Goal: Task Accomplishment & Management: Manage account settings

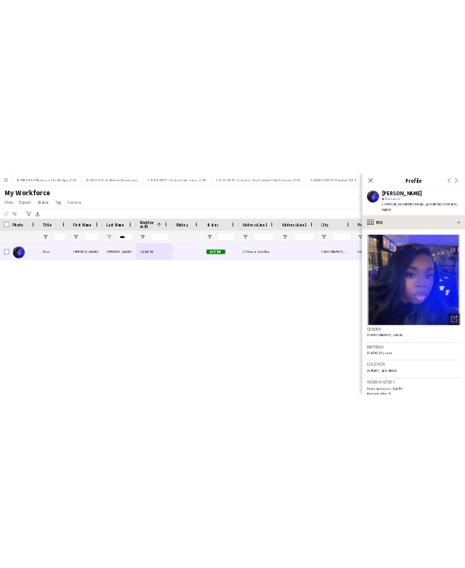
scroll to position [233, 0]
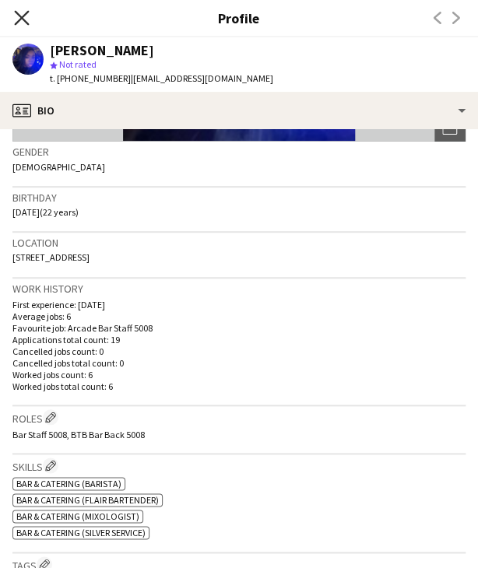
click at [25, 23] on icon "Close pop-in" at bounding box center [21, 17] width 15 height 15
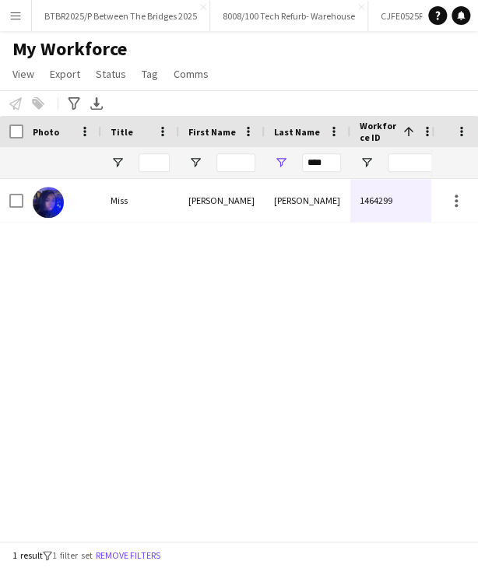
click at [24, 23] on button "Menu" at bounding box center [15, 15] width 31 height 31
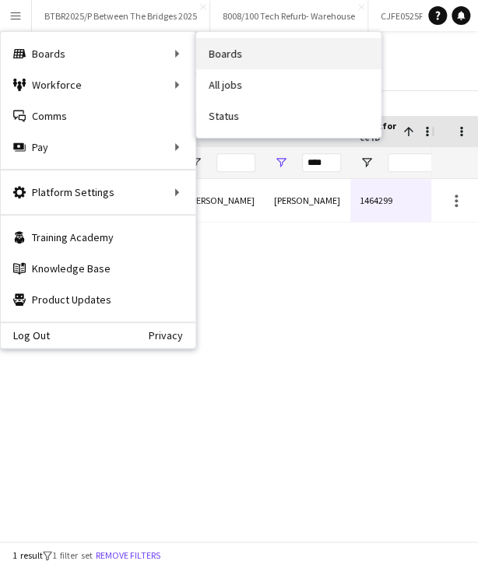
click at [234, 46] on link "Boards" at bounding box center [288, 53] width 185 height 31
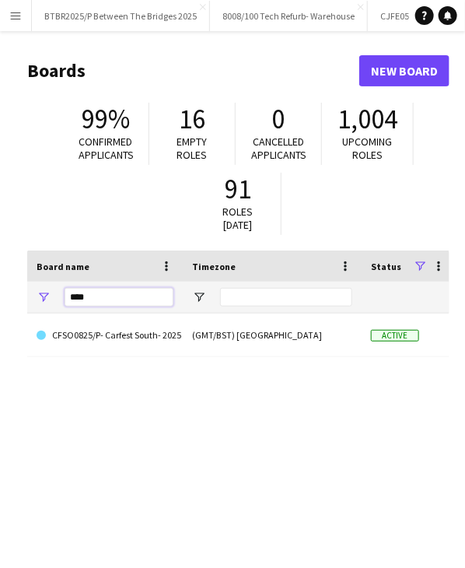
drag, startPoint x: 102, startPoint y: 300, endPoint x: -5, endPoint y: 309, distance: 107.8
click at [0, 309] on html "Menu Boards Boards Boards All jobs Status Workforce Workforce My Workforce Recr…" at bounding box center [232, 331] width 465 height 663
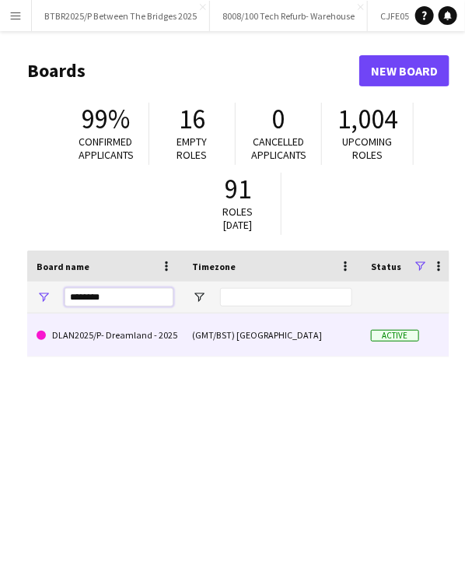
type input "********"
click at [258, 356] on div "(GMT/BST) [GEOGRAPHIC_DATA]" at bounding box center [272, 335] width 179 height 43
click at [282, 333] on div "(GMT/BST) [GEOGRAPHIC_DATA]" at bounding box center [272, 335] width 179 height 43
click at [128, 332] on link "DLAN2025/P- Dreamland - 2025" at bounding box center [105, 336] width 137 height 44
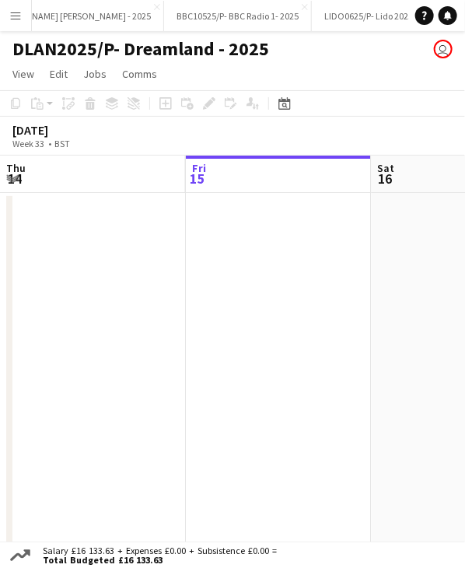
scroll to position [0, 4220]
click at [281, 110] on div "Date picker" at bounding box center [284, 103] width 19 height 19
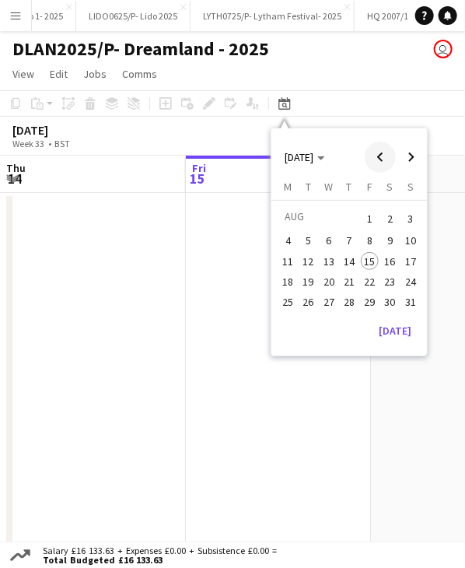
click at [376, 161] on span "Previous month" at bounding box center [380, 157] width 31 height 31
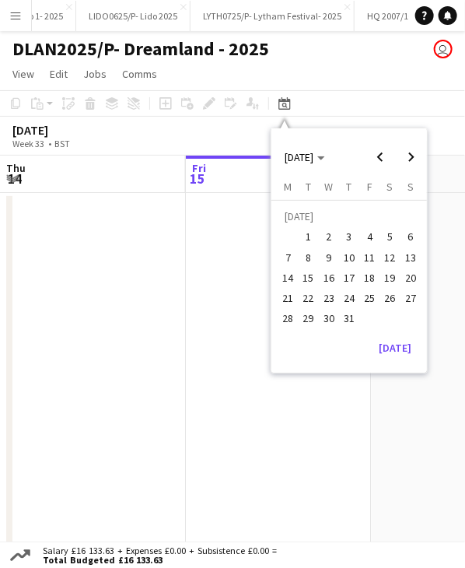
click at [306, 277] on span "15" at bounding box center [309, 277] width 19 height 19
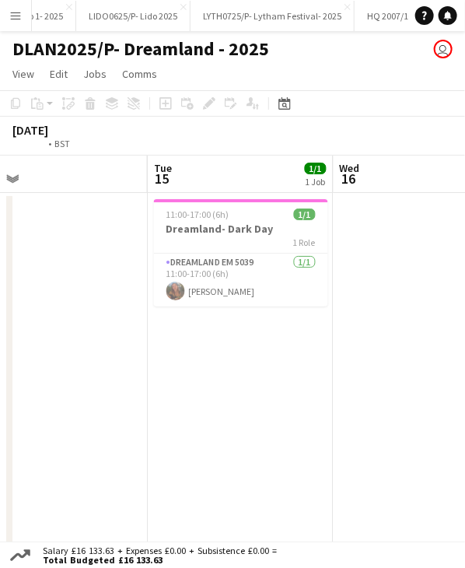
scroll to position [0, 425]
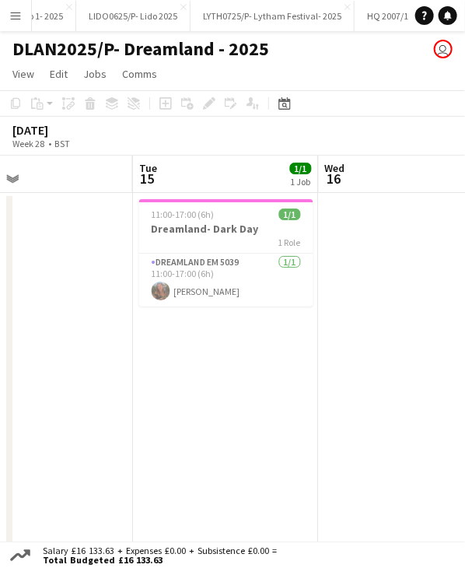
drag, startPoint x: 333, startPoint y: 170, endPoint x: 233, endPoint y: 181, distance: 100.3
click at [233, 181] on app-calendar-viewport "Sat 12 2/2 2 Jobs Sun 13 Mon 14 Tue 15 1/1 1 Job Wed 16 Thu 17 Fri 18 Sat 19 14…" at bounding box center [232, 357] width 465 height 403
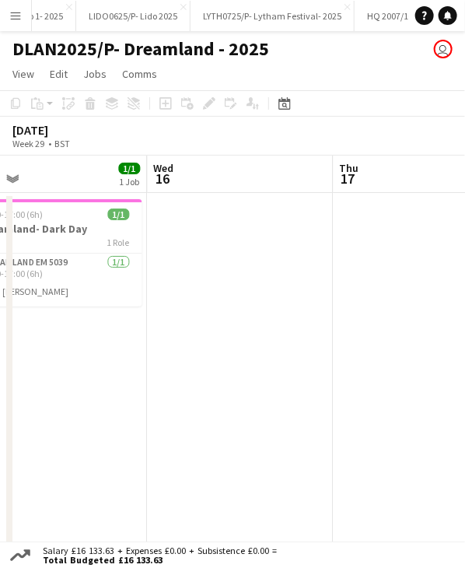
scroll to position [0, 612]
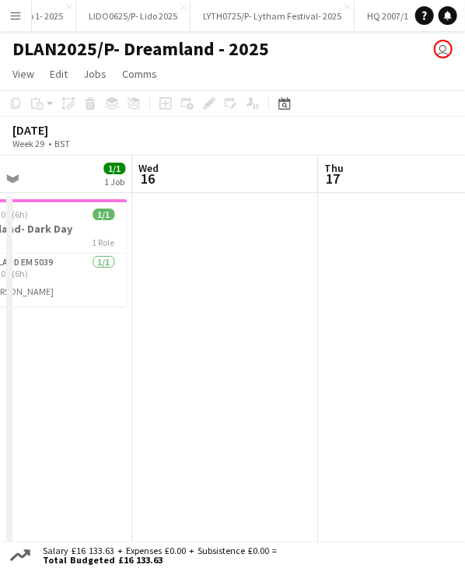
drag, startPoint x: 383, startPoint y: 169, endPoint x: 196, endPoint y: 156, distance: 187.2
click at [196, 156] on app-calendar-viewport "Sat 12 2/2 2 Jobs Sun 13 Mon 14 Tue 15 1/1 1 Job Wed 16 Thu 17 Fri 18 Sat 19 14…" at bounding box center [232, 357] width 465 height 403
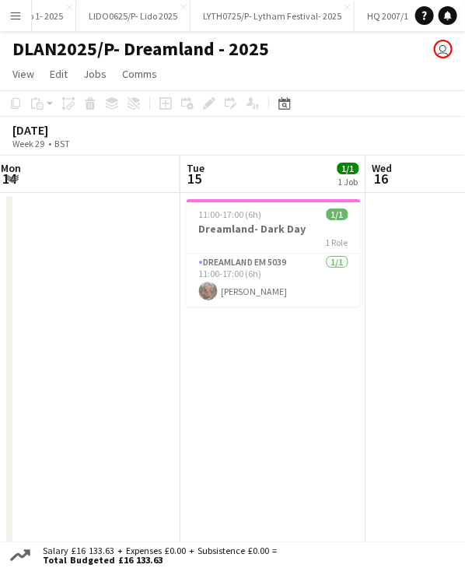
drag, startPoint x: 364, startPoint y: 187, endPoint x: 476, endPoint y: 198, distance: 112.6
click at [465, 198] on html "Menu Boards Boards Boards All jobs Status Workforce Workforce My Workforce Recr…" at bounding box center [232, 292] width 465 height 585
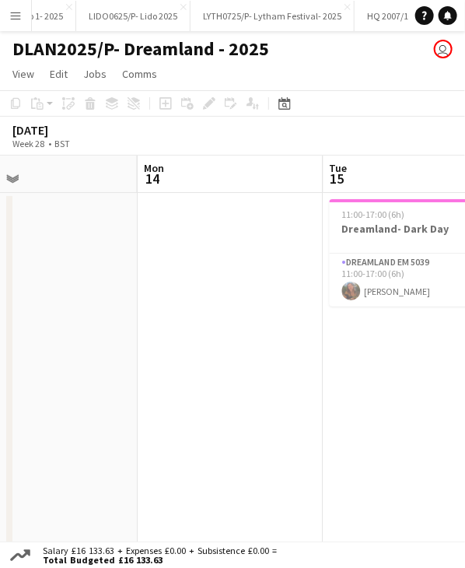
drag, startPoint x: 293, startPoint y: 199, endPoint x: 436, endPoint y: 195, distance: 143.2
click at [436, 195] on app-calendar-viewport "Fri 11 Sat 12 2/2 2 Jobs Sun 13 Mon 14 Tue 15 1/1 1 Job Wed 16 Thu 17 Fri 18 14…" at bounding box center [232, 357] width 465 height 403
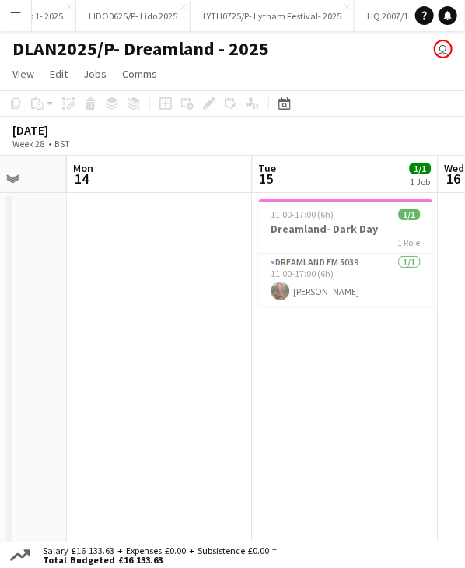
drag, startPoint x: 164, startPoint y: 179, endPoint x: 280, endPoint y: 179, distance: 115.9
click at [280, 179] on app-calendar-viewport "Fri 11 4/4 3 Jobs Sat 12 2/2 2 Jobs Sun 13 Mon 14 Tue 15 1/1 1 Job Wed 16 Thu 1…" at bounding box center [232, 395] width 465 height 478
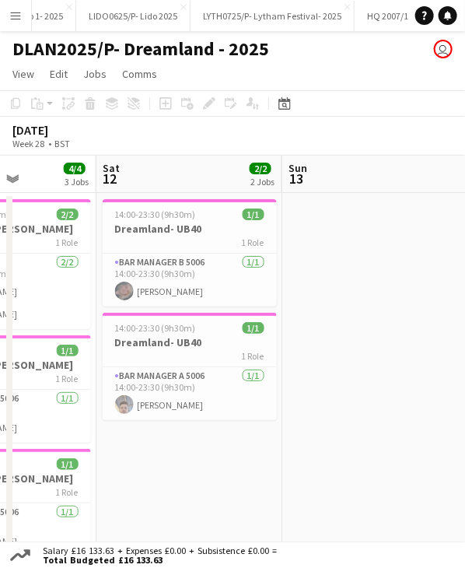
drag, startPoint x: 136, startPoint y: 180, endPoint x: 367, endPoint y: 177, distance: 231.1
click at [367, 177] on app-calendar-viewport "Thu 10 2/2 1 Job Fri 11 4/4 3 Jobs Sat 12 2/2 2 Jobs Sun 13 Mon 14 Tue 15 1/1 1…" at bounding box center [232, 395] width 465 height 478
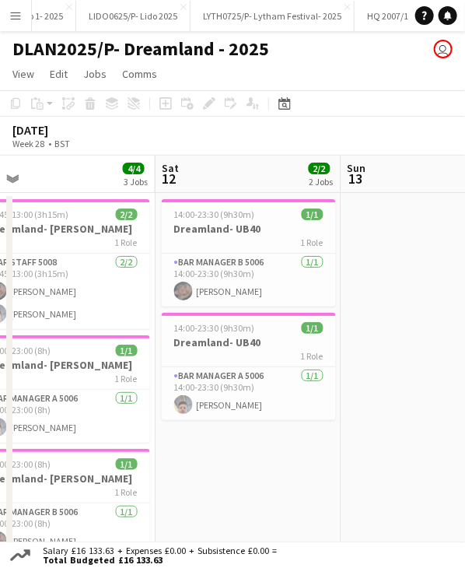
scroll to position [0, 395]
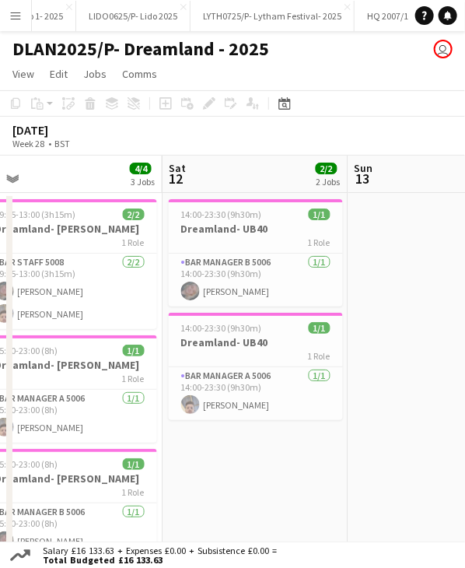
drag, startPoint x: 254, startPoint y: 175, endPoint x: 305, endPoint y: 171, distance: 50.7
click at [305, 171] on app-calendar-viewport "Wed 9 2/2 1 Job Thu 10 2/2 1 Job Fri 11 4/4 3 Jobs Sat 12 2/2 2 Jobs Sun 13 Mon…" at bounding box center [232, 395] width 465 height 478
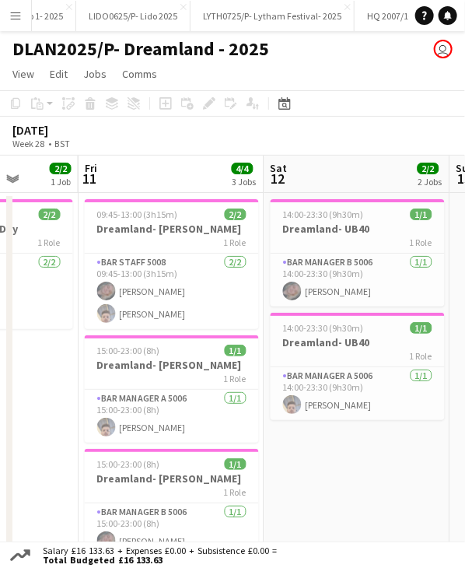
scroll to position [0, 477]
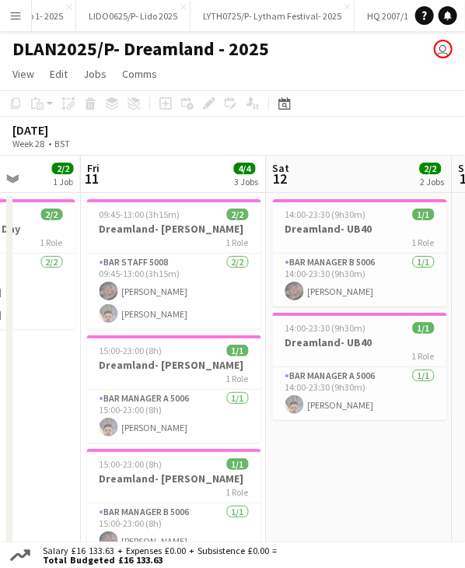
drag, startPoint x: 275, startPoint y: 174, endPoint x: 380, endPoint y: 172, distance: 104.3
click at [380, 172] on app-calendar-viewport "Tue 8 2/2 1 Job Wed 9 2/2 1 Job Thu 10 2/2 1 Job Fri 11 4/4 3 Jobs Sat 12 2/2 2…" at bounding box center [232, 395] width 465 height 478
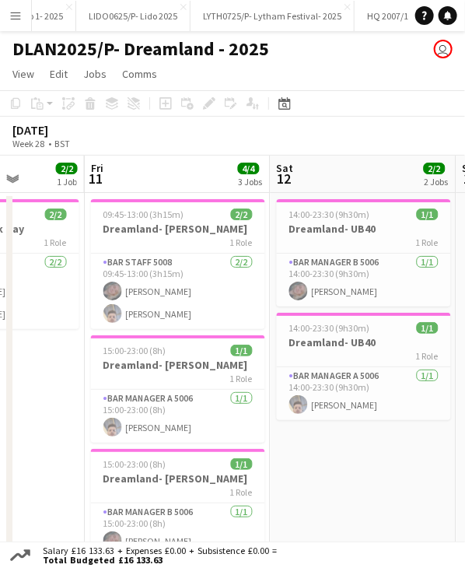
click at [194, 166] on app-board-header-date "Fri 11 4/4 3 Jobs" at bounding box center [178, 174] width 186 height 37
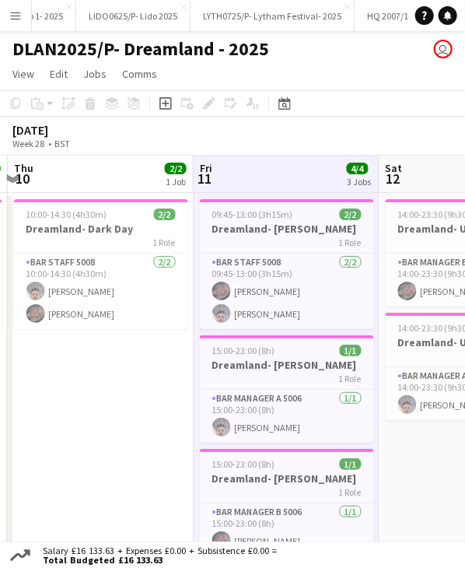
drag, startPoint x: 180, startPoint y: 170, endPoint x: 289, endPoint y: 173, distance: 109.7
click at [289, 173] on app-calendar-viewport "Tue 8 2/2 1 Job Wed 9 2/2 1 Job Thu 10 2/2 1 Job Fri 11 4/4 3 Jobs Sat 12 2/2 2…" at bounding box center [232, 395] width 465 height 478
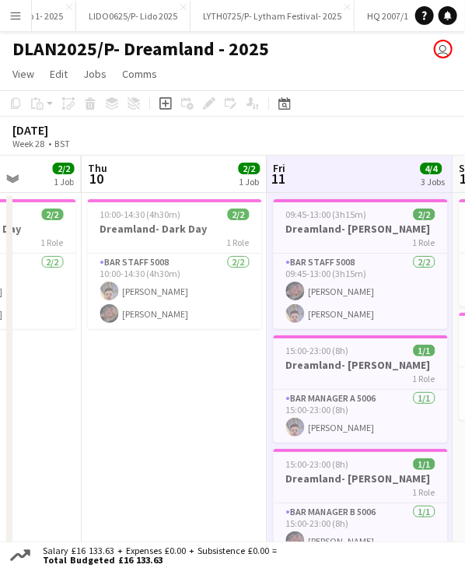
scroll to position [0, 467]
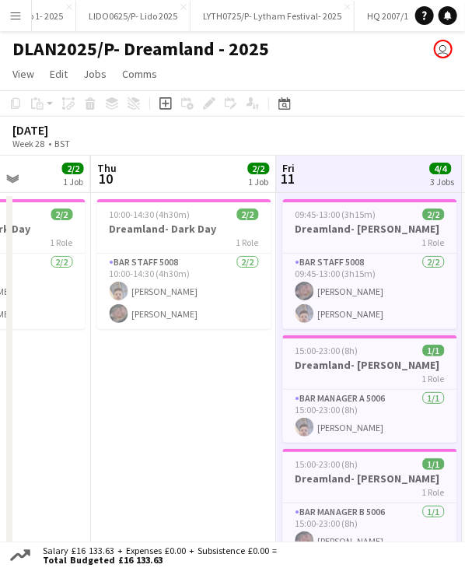
click at [311, 175] on app-calendar-viewport "Mon 7 Tue 8 2/2 1 Job Wed 9 2/2 1 Job Thu 10 2/2 1 Job Fri 11 4/4 3 Jobs Sat 12…" at bounding box center [232, 395] width 465 height 478
click at [193, 222] on h3 "Dreamland- Dark Day" at bounding box center [184, 229] width 174 height 14
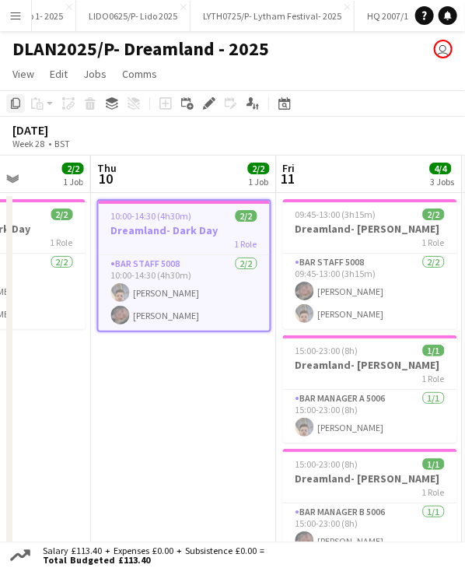
click at [21, 107] on icon "Copy" at bounding box center [15, 103] width 12 height 12
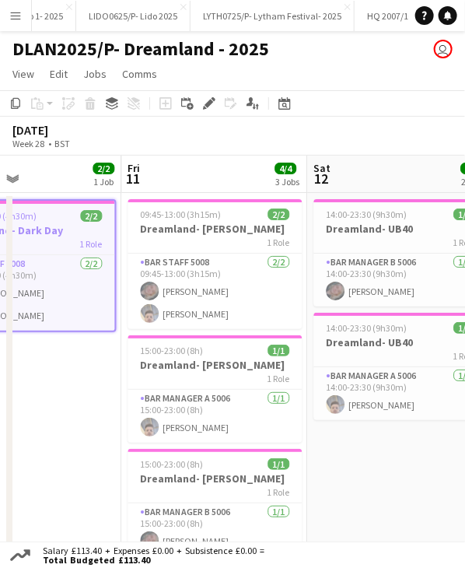
drag, startPoint x: 361, startPoint y: 167, endPoint x: 206, endPoint y: 175, distance: 155.0
click at [206, 175] on app-calendar-viewport "Mon 7 Tue 8 2/2 1 Job Wed 9 2/2 1 Job Thu 10 2/2 1 Job Fri 11 4/4 3 Jobs Sat 12…" at bounding box center [232, 395] width 465 height 478
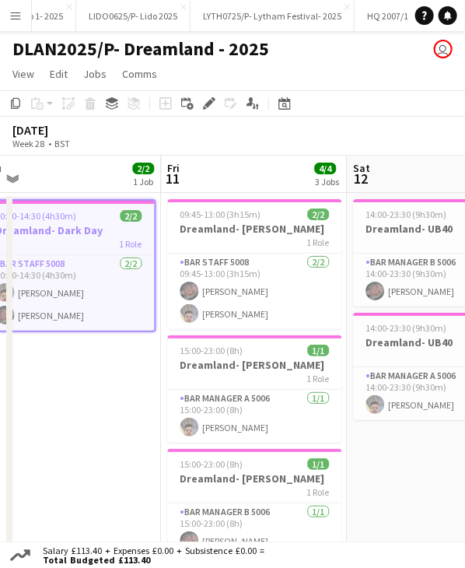
drag, startPoint x: 317, startPoint y: 181, endPoint x: 167, endPoint y: 182, distance: 150.2
click at [167, 182] on app-calendar-viewport "Mon 7 Tue 8 2/2 1 Job Wed 9 2/2 1 Job Thu 10 2/2 1 Job Fri 11 4/4 3 Jobs Sat 12…" at bounding box center [232, 395] width 465 height 478
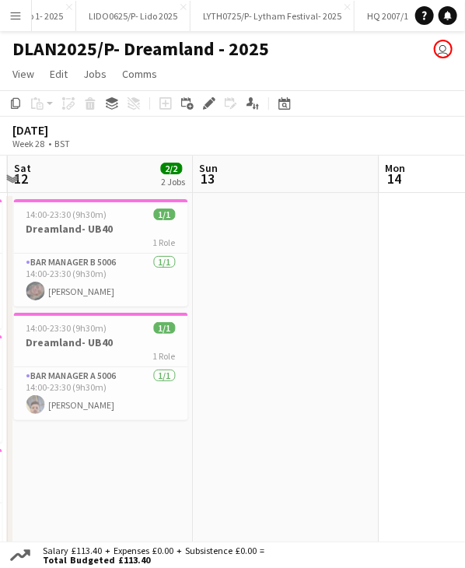
drag, startPoint x: 311, startPoint y: 167, endPoint x: 162, endPoint y: 171, distance: 149.4
click at [162, 171] on app-calendar-viewport "Wed 9 2/2 1 Job Thu 10 2/2 1 Job Fri 11 4/4 3 Jobs Sat 12 2/2 2 Jobs Sun 13 Mon…" at bounding box center [232, 395] width 465 height 478
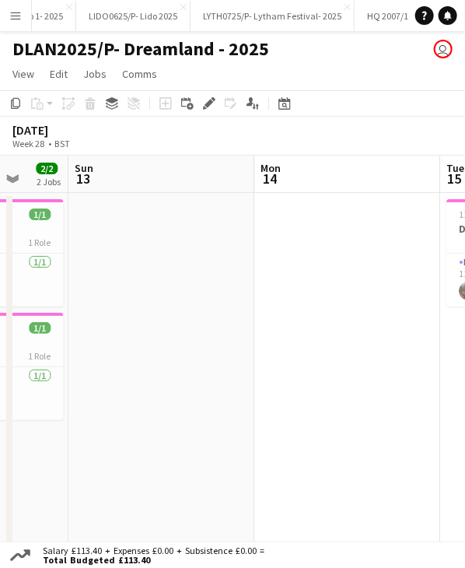
drag, startPoint x: 390, startPoint y: 174, endPoint x: 265, endPoint y: 178, distance: 125.3
click at [265, 178] on app-calendar-viewport "Wed 9 2/2 1 Job Thu 10 2/2 1 Job Fri 11 4/4 3 Jobs Sat 12 2/2 2 Jobs Sun 13 Mon…" at bounding box center [232, 395] width 465 height 478
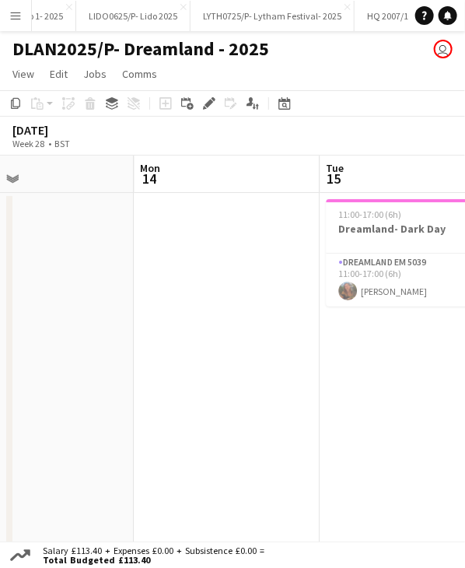
click at [207, 176] on app-calendar-viewport "Thu 10 2/2 1 Job Fri 11 4/4 3 Jobs Sat 12 2/2 2 Jobs Sun 13 Mon 14 Tue 15 1/1 1…" at bounding box center [232, 395] width 465 height 478
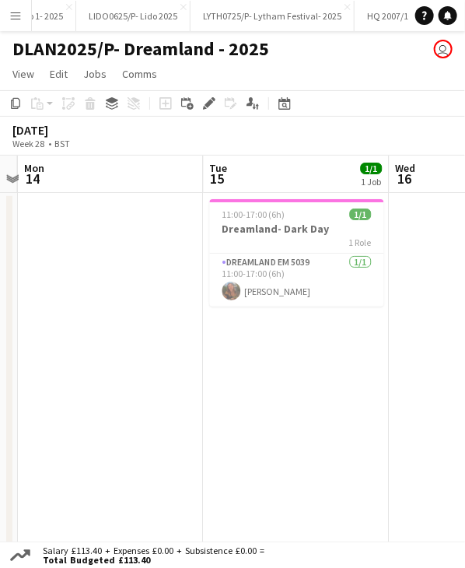
drag, startPoint x: 324, startPoint y: 170, endPoint x: 209, endPoint y: 178, distance: 116.3
click at [209, 178] on app-calendar-viewport "Fri 11 4/4 3 Jobs Sat 12 2/2 2 Jobs Sun 13 Mon 14 Tue 15 1/1 1 Job Wed 16 Thu 1…" at bounding box center [232, 395] width 465 height 478
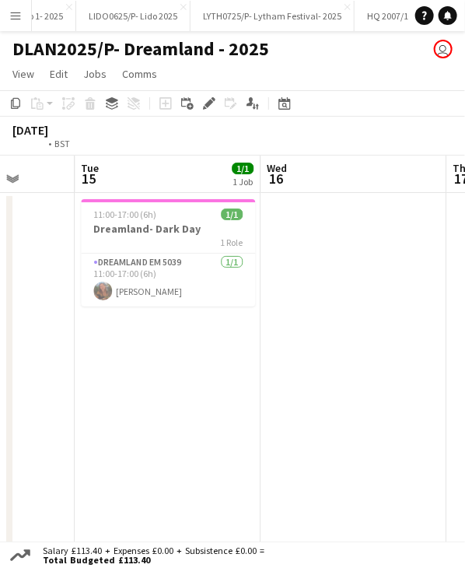
drag, startPoint x: 313, startPoint y: 183, endPoint x: 277, endPoint y: 181, distance: 35.8
click at [184, 188] on app-calendar-viewport "Fri 11 4/4 3 Jobs Sat 12 2/2 2 Jobs Sun 13 Mon 14 Tue 15 1/1 1 Job Wed 16 Thu 1…" at bounding box center [232, 395] width 465 height 478
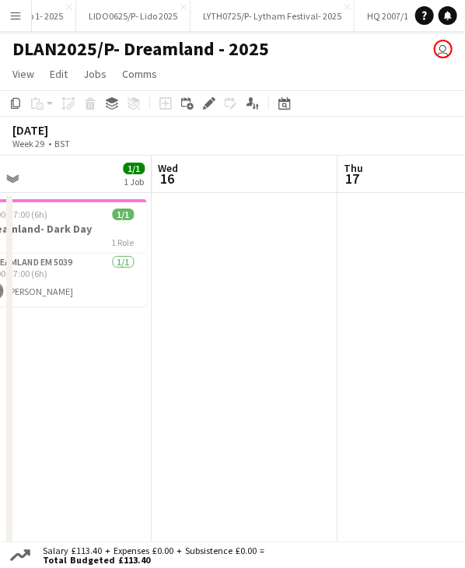
scroll to position [0, 640]
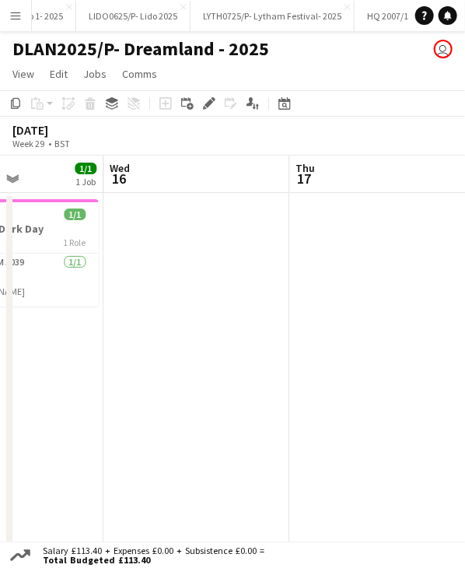
drag, startPoint x: 305, startPoint y: 181, endPoint x: 149, endPoint y: 183, distance: 156.4
click at [149, 183] on app-calendar-viewport "Sat 12 2/2 2 Jobs Sun 13 Mon 14 Tue 15 1/1 1 Job Wed 16 Thu 17 Fri 18 Sat 19 14…" at bounding box center [232, 395] width 465 height 478
click at [174, 220] on app-date-cell at bounding box center [196, 413] width 186 height 440
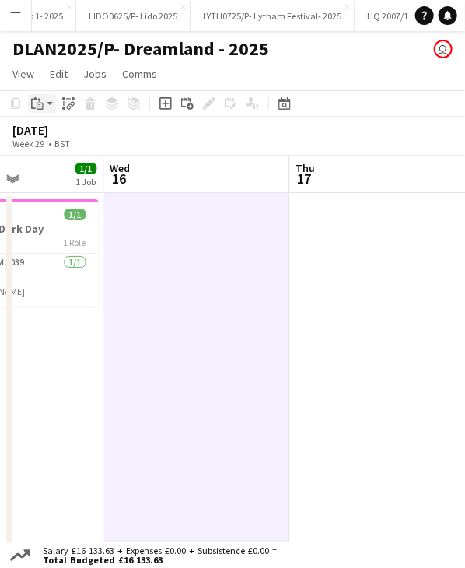
click at [50, 108] on app-action-btn "Paste" at bounding box center [42, 103] width 28 height 19
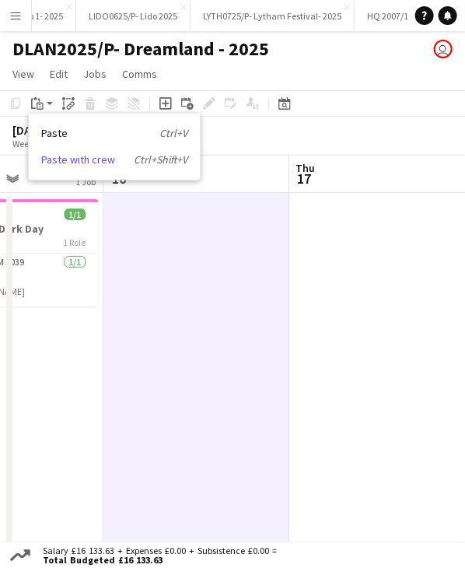
click at [113, 160] on link "Paste with crew Ctrl+Shift+V" at bounding box center [114, 160] width 146 height 14
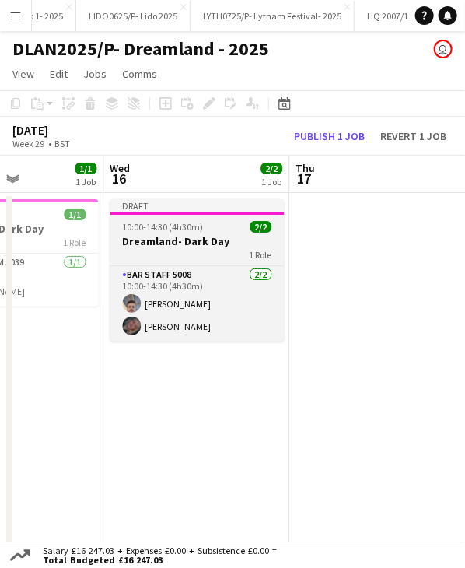
click at [191, 216] on app-job-card "Draft 10:00-14:30 (4h30m) 2/2 Dreamland- Dark Day 1 Role Bar Staff 5008 [DATE] …" at bounding box center [197, 270] width 174 height 142
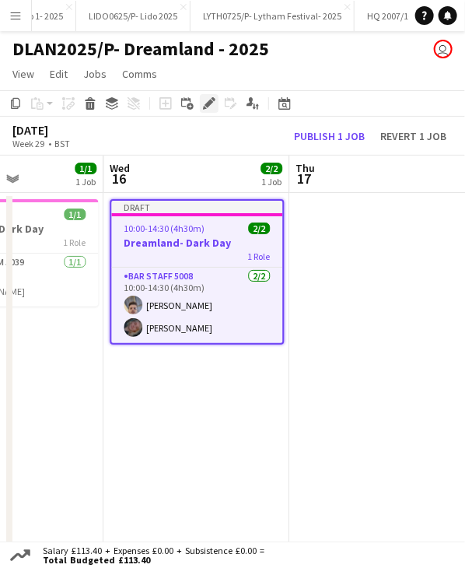
click at [214, 108] on icon "Edit" at bounding box center [209, 103] width 12 height 12
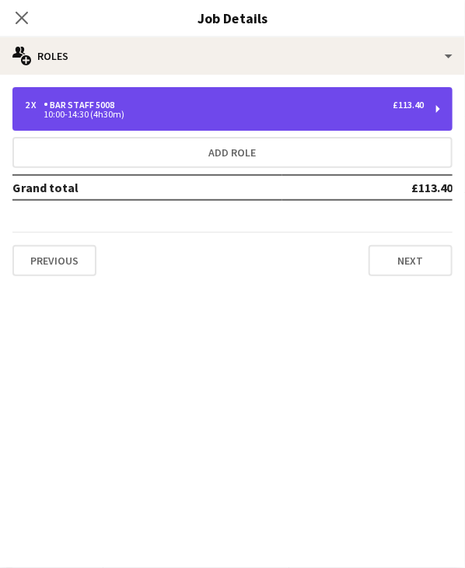
click at [268, 115] on div "10:00-14:30 (4h30m)" at bounding box center [224, 114] width 399 height 8
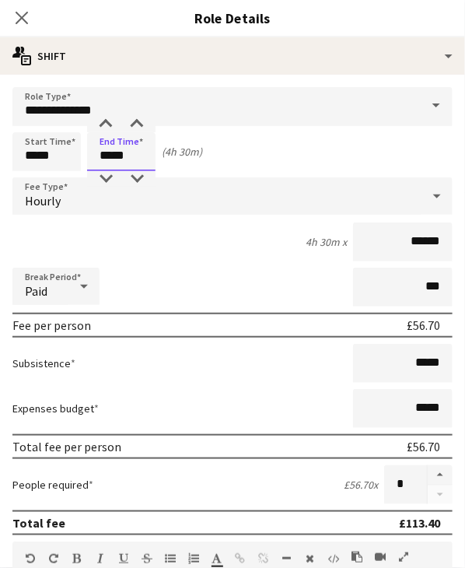
drag, startPoint x: 128, startPoint y: 158, endPoint x: 100, endPoint y: 153, distance: 29.3
click at [100, 153] on input "*****" at bounding box center [121, 151] width 68 height 39
type input "*****"
click at [226, 156] on div "Start Time ***** End Time ***** (6h)" at bounding box center [232, 151] width 440 height 39
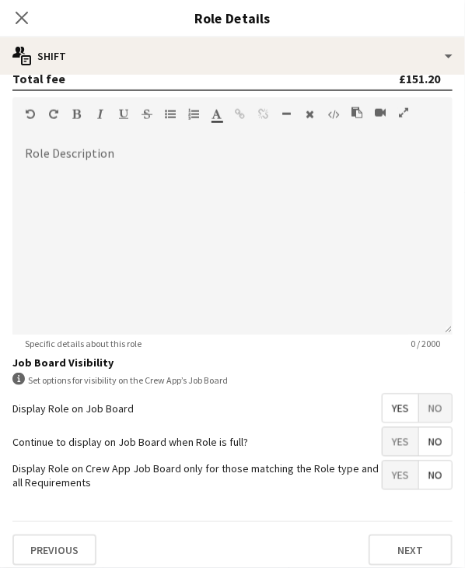
scroll to position [451, 0]
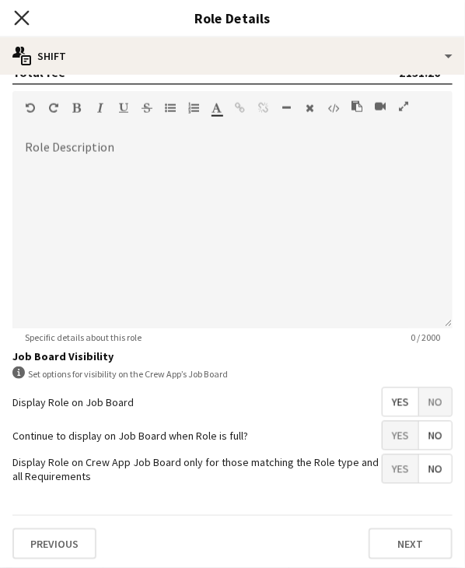
click at [24, 19] on icon "Close pop-in" at bounding box center [21, 17] width 15 height 15
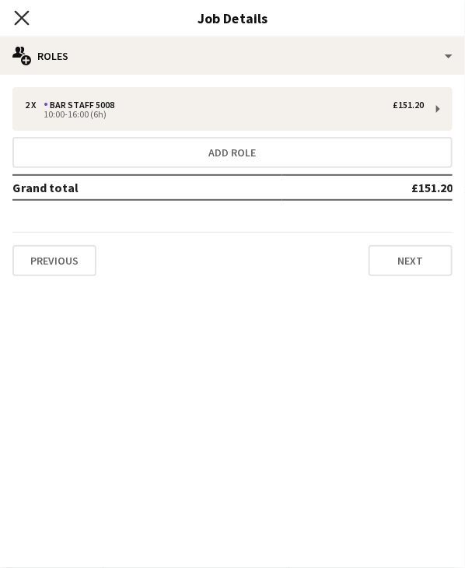
click at [26, 16] on icon "Close pop-in" at bounding box center [21, 17] width 15 height 15
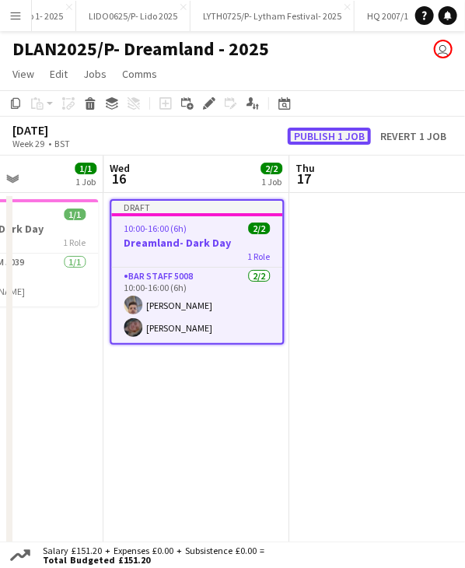
click at [301, 135] on button "Publish 1 job" at bounding box center [329, 136] width 83 height 17
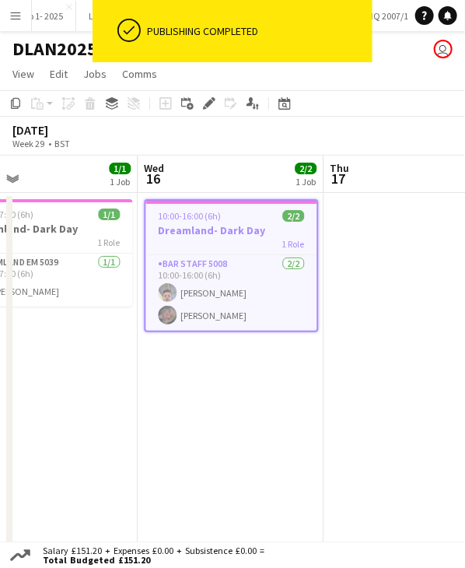
scroll to position [0, 549]
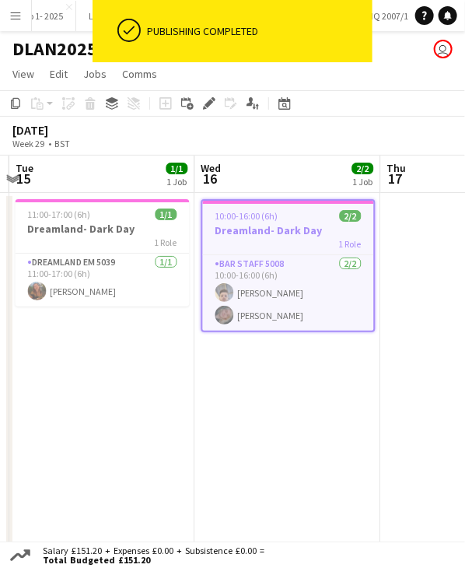
drag, startPoint x: 207, startPoint y: 185, endPoint x: 299, endPoint y: 185, distance: 91.8
click at [299, 185] on app-calendar-viewport "Sat 12 2/2 2 Jobs Sun 13 Mon 14 Tue 15 1/1 1 Job Wed 16 2/2 1 Job Thu 17 Fri 18…" at bounding box center [232, 395] width 465 height 478
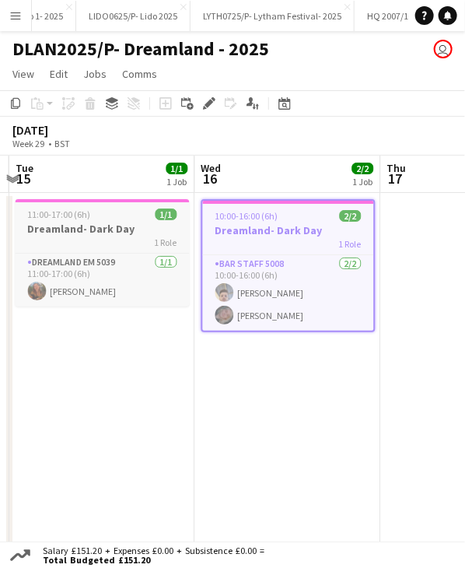
click at [124, 214] on div "11:00-17:00 (6h) 1/1" at bounding box center [103, 215] width 174 height 12
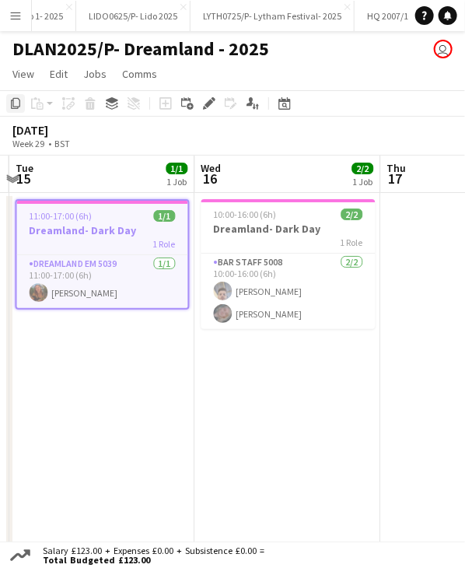
click at [7, 107] on div "Copy" at bounding box center [15, 103] width 19 height 19
click at [258, 175] on app-board-header-date "Wed 16 2/2 1 Job" at bounding box center [288, 174] width 186 height 37
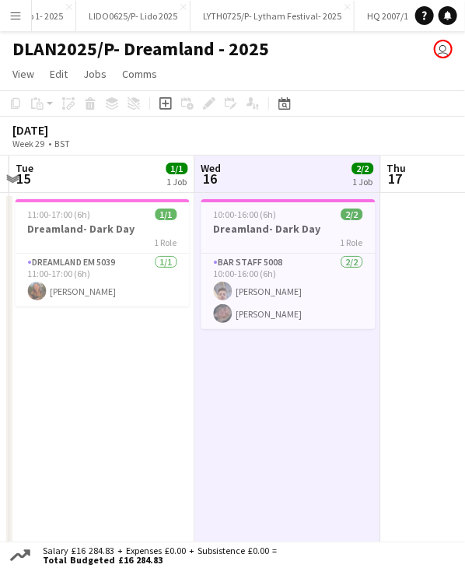
click at [284, 357] on app-date-cell "10:00-16:00 (6h) 2/2 Dreamland- Dark Day 1 Role Bar Staff 5008 [DATE] 10:00-16:…" at bounding box center [288, 413] width 186 height 440
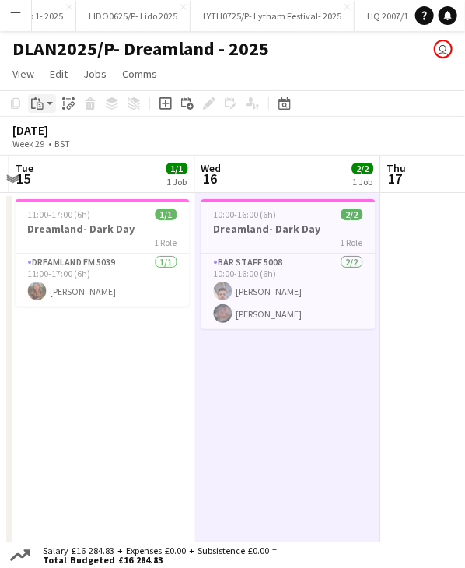
click at [44, 112] on div "Paste" at bounding box center [37, 103] width 19 height 19
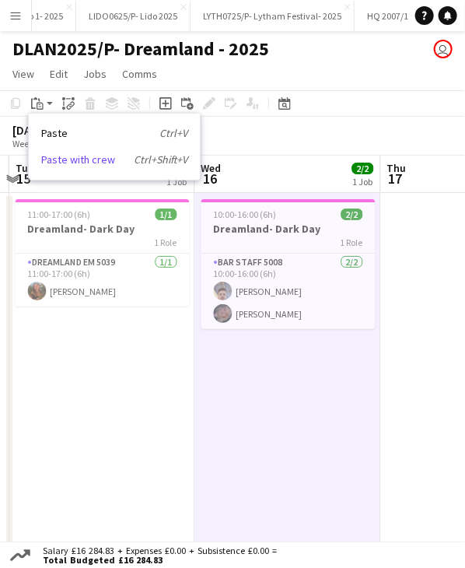
click at [60, 156] on link "Paste with crew Ctrl+Shift+V" at bounding box center [114, 160] width 146 height 14
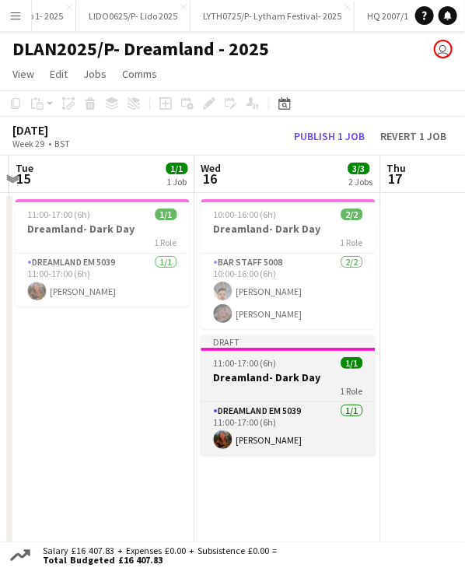
click at [289, 368] on div "11:00-17:00 (6h) 1/1" at bounding box center [289, 363] width 174 height 12
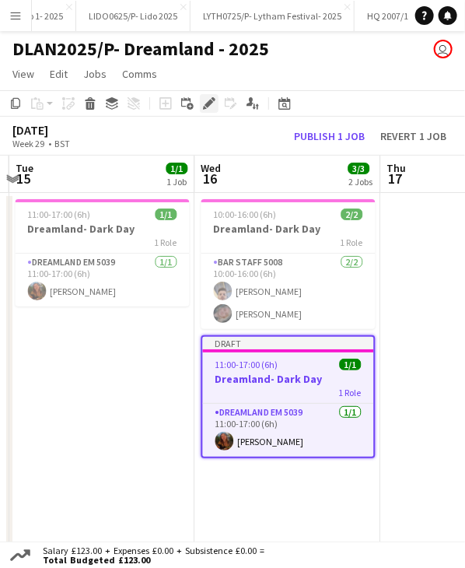
click at [206, 109] on icon "Edit" at bounding box center [209, 103] width 12 height 12
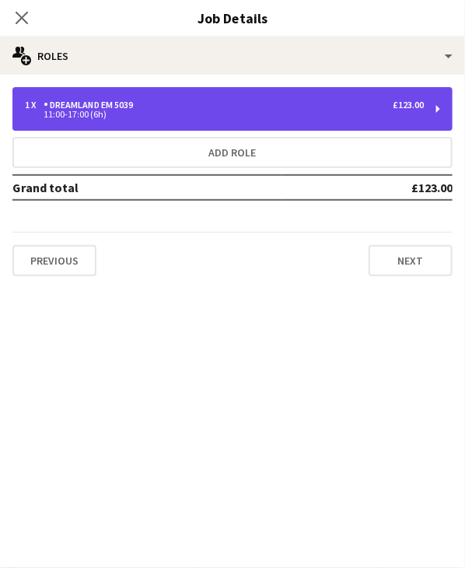
click at [137, 114] on div "11:00-17:00 (6h)" at bounding box center [224, 114] width 399 height 8
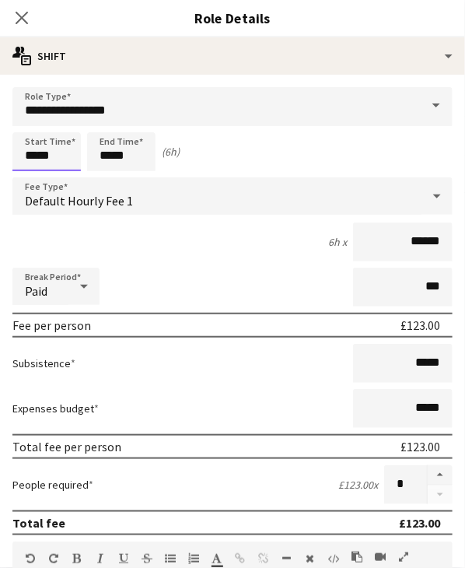
click at [35, 156] on input "*****" at bounding box center [46, 151] width 68 height 39
type input "*****"
click at [112, 153] on input "*****" at bounding box center [121, 151] width 68 height 39
type input "*****"
click at [108, 177] on div at bounding box center [105, 179] width 31 height 16
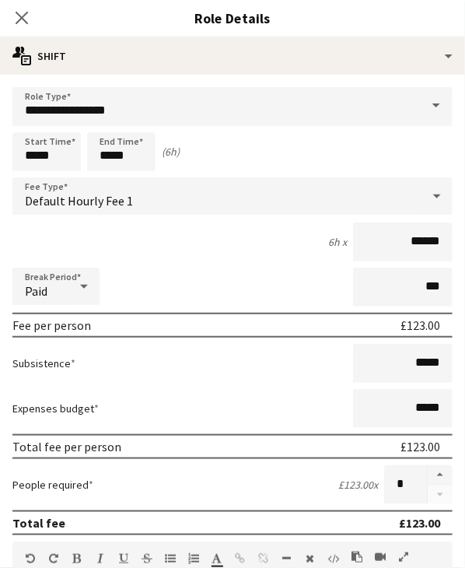
click at [243, 162] on div "Start Time ***** End Time ***** (6h)" at bounding box center [232, 151] width 440 height 39
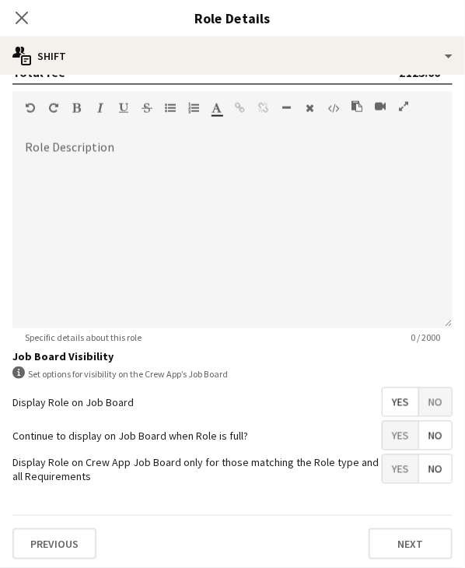
scroll to position [90, 0]
click at [25, 12] on icon "Close pop-in" at bounding box center [21, 17] width 15 height 15
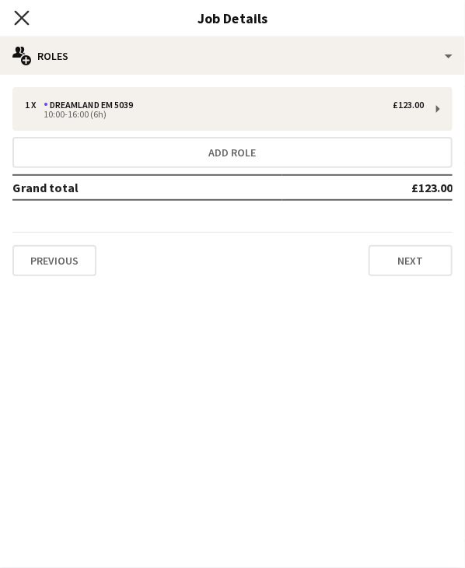
click at [28, 16] on icon "Close pop-in" at bounding box center [21, 17] width 15 height 15
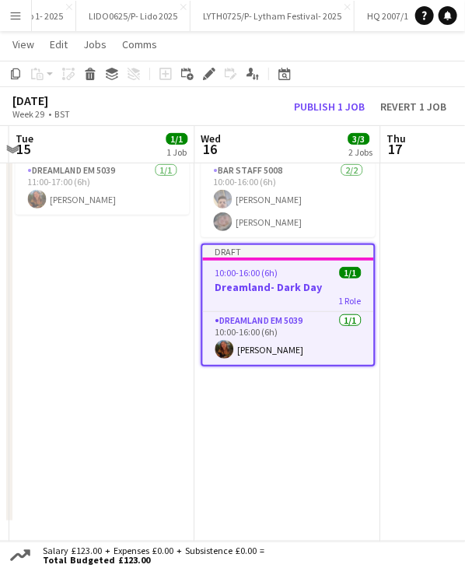
click at [289, 262] on app-job-card "Draft 10:00-16:00 (6h) 1/1 Dreamland- Dark Day 1 Role Dreamland EM 5039 [DATE] …" at bounding box center [289, 305] width 174 height 123
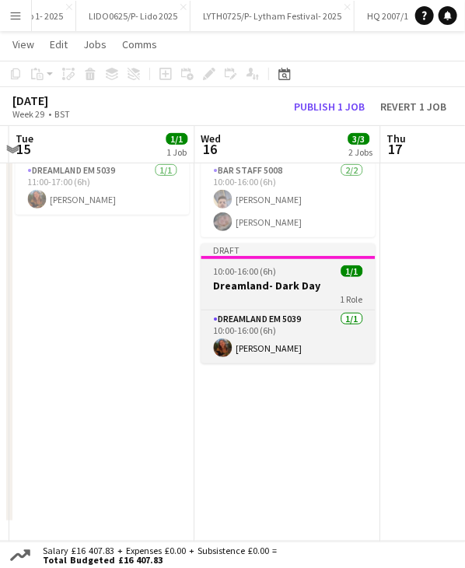
click at [296, 266] on div "10:00-16:00 (6h) 1/1" at bounding box center [289, 271] width 174 height 12
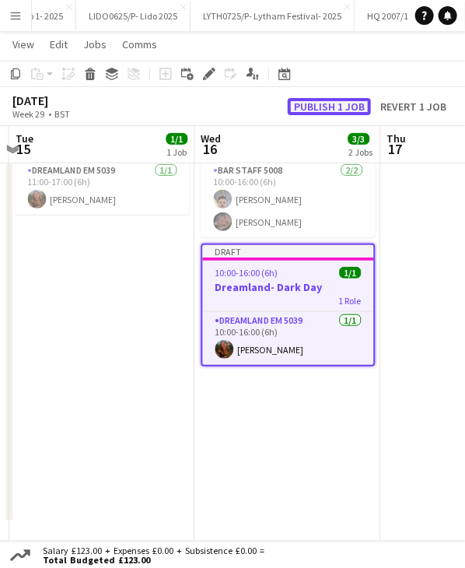
click at [324, 110] on button "Publish 1 job" at bounding box center [329, 106] width 83 height 17
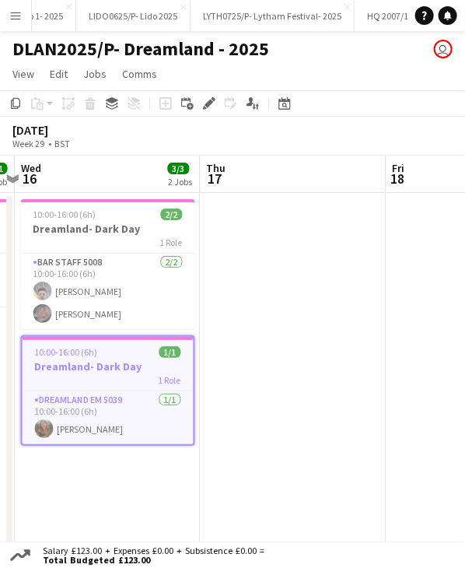
scroll to position [0, 552]
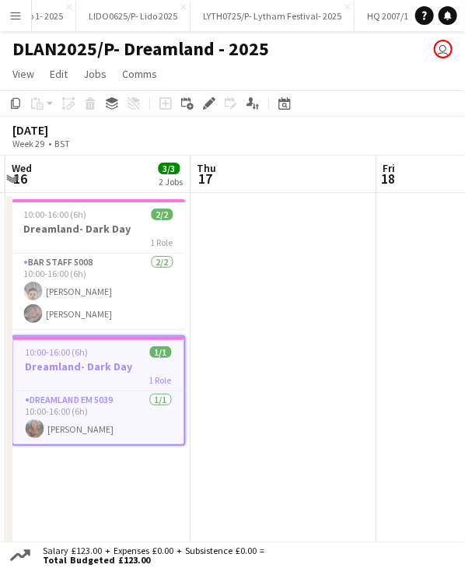
drag, startPoint x: 409, startPoint y: 174, endPoint x: 219, endPoint y: 184, distance: 190.2
click at [219, 184] on app-calendar-viewport "Sun 13 Mon 14 Tue 15 1/1 1 Job Wed 16 3/3 2 Jobs Thu 17 Fri 18 Sat 19 Sun 20 11…" at bounding box center [232, 395] width 465 height 478
click at [95, 216] on div "10:00-16:00 (6h) 2/2" at bounding box center [99, 215] width 174 height 12
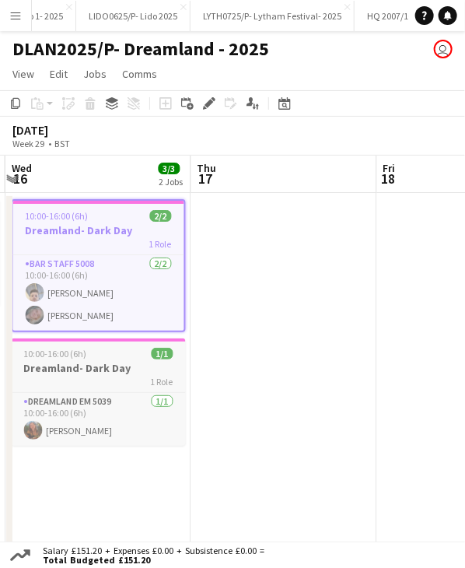
click at [92, 352] on div "10:00-16:00 (6h) 1/1" at bounding box center [99, 354] width 174 height 12
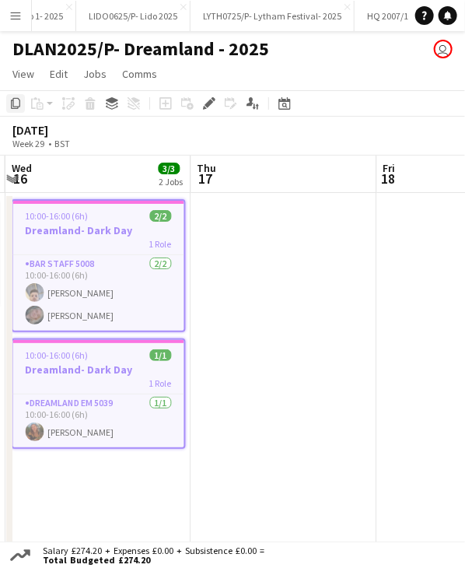
click at [23, 108] on div "Copy" at bounding box center [15, 103] width 19 height 19
click at [232, 211] on app-date-cell at bounding box center [284, 413] width 186 height 440
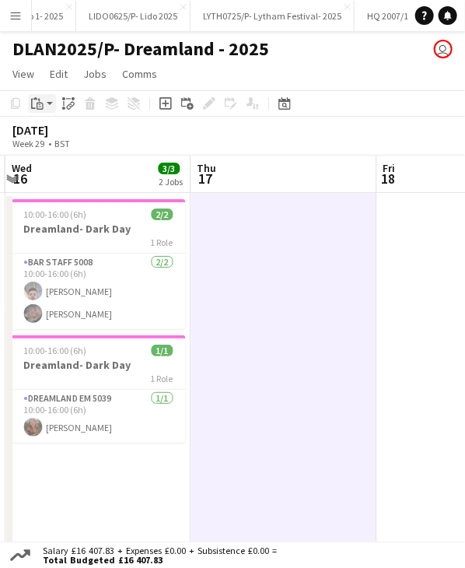
click at [47, 107] on app-action-btn "Paste" at bounding box center [42, 103] width 28 height 19
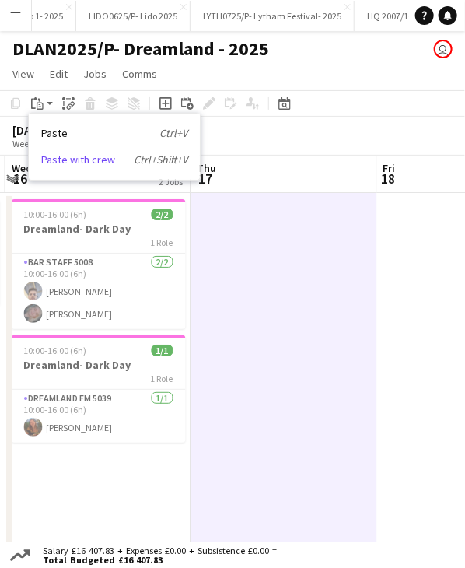
click at [82, 166] on link "Paste with crew Ctrl+Shift+V" at bounding box center [114, 160] width 146 height 14
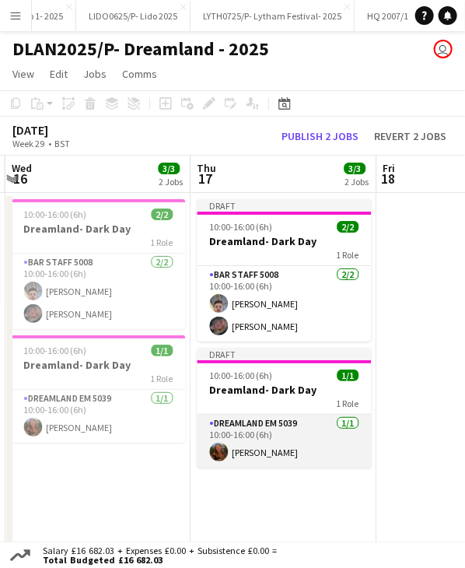
click at [282, 447] on app-card-role "Dreamland EM 5039 [DATE] 10:00-16:00 (6h) [PERSON_NAME]" at bounding box center [285, 441] width 174 height 53
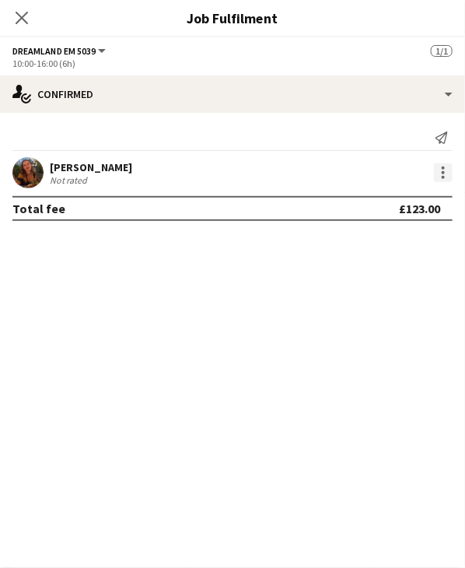
click at [442, 181] on div at bounding box center [443, 172] width 19 height 19
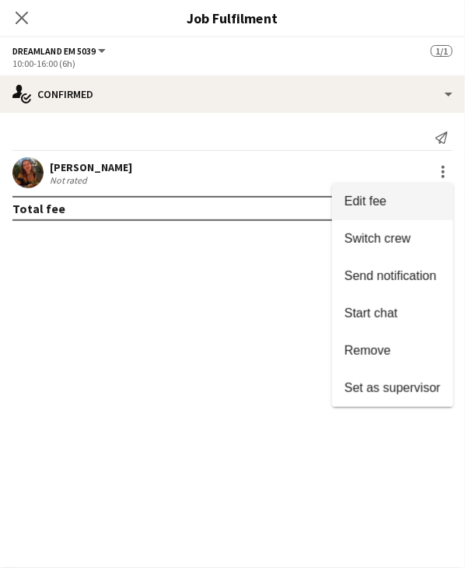
click at [375, 210] on button "Edit fee" at bounding box center [392, 201] width 121 height 37
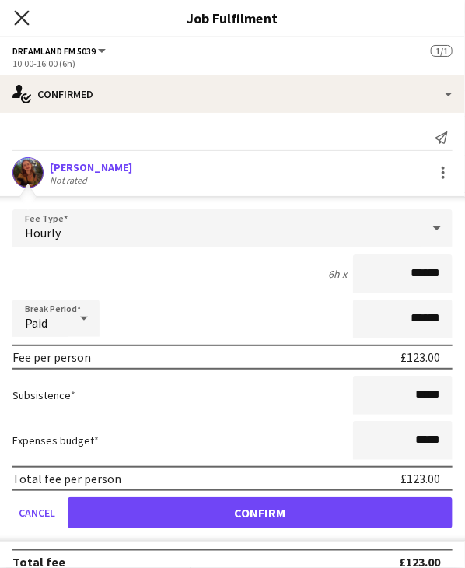
click at [19, 20] on icon at bounding box center [21, 17] width 15 height 15
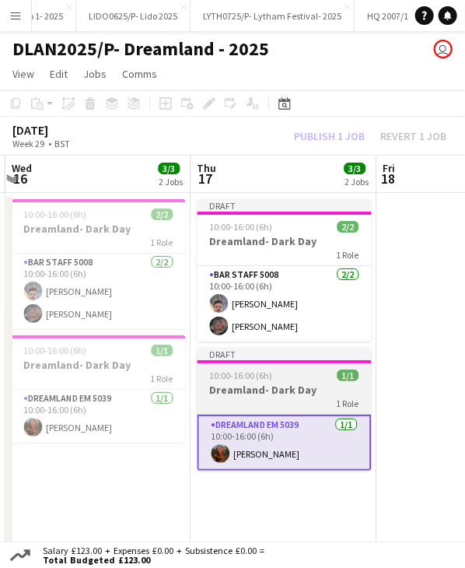
click at [274, 377] on div "10:00-16:00 (6h) 1/1" at bounding box center [285, 376] width 174 height 12
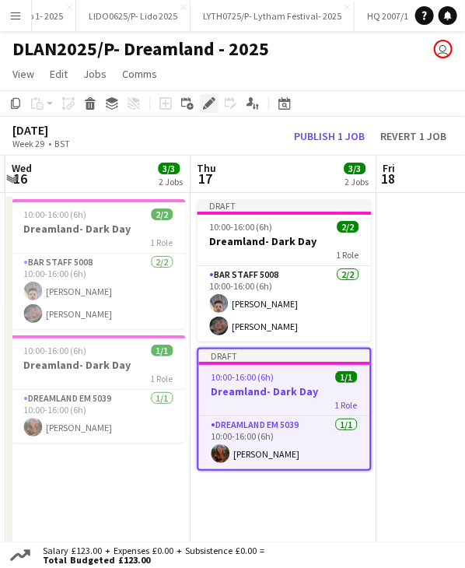
click at [206, 109] on icon "Edit" at bounding box center [209, 103] width 12 height 12
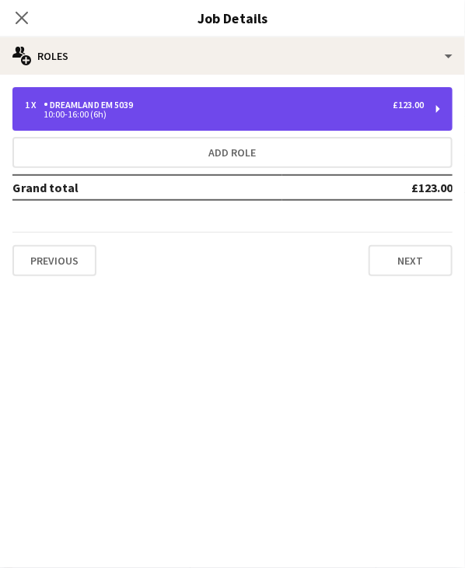
click at [164, 117] on div "10:00-16:00 (6h)" at bounding box center [224, 114] width 399 height 8
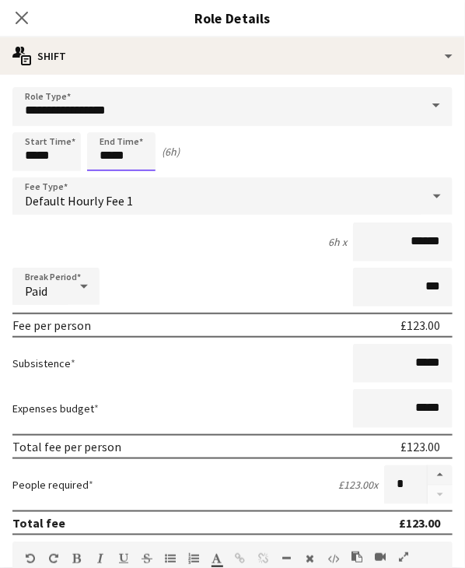
click at [116, 155] on input "*****" at bounding box center [121, 151] width 68 height 39
click at [132, 122] on div at bounding box center [136, 125] width 31 height 16
type input "*****"
click at [132, 122] on div at bounding box center [136, 125] width 31 height 16
click at [26, 15] on icon "Close pop-in" at bounding box center [21, 17] width 15 height 15
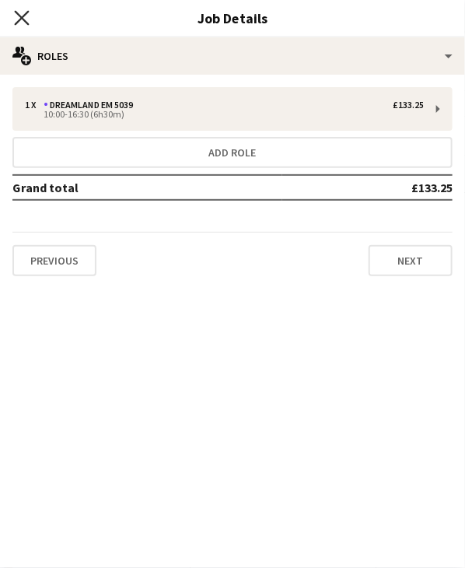
click at [27, 14] on icon "Close pop-in" at bounding box center [21, 17] width 15 height 15
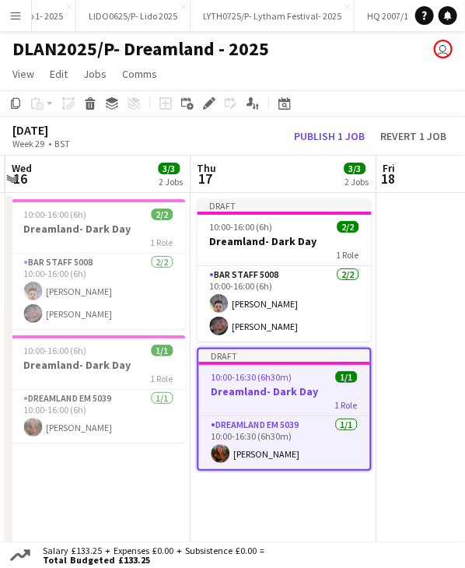
click at [274, 364] on div at bounding box center [284, 363] width 171 height 3
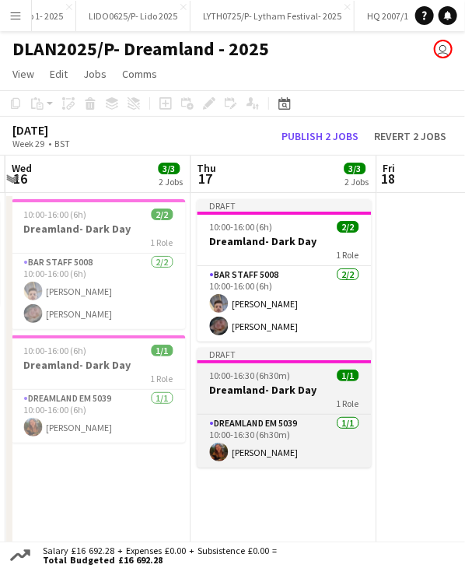
click at [274, 364] on app-job-card "Draft 10:00-16:30 (6h30m) 1/1 Dreamland- Dark Day 1 Role Dreamland EM 5039 [DAT…" at bounding box center [285, 408] width 174 height 120
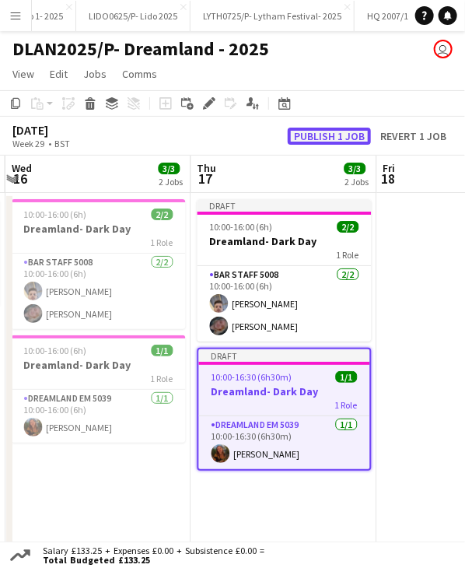
click at [321, 141] on button "Publish 1 job" at bounding box center [329, 136] width 83 height 17
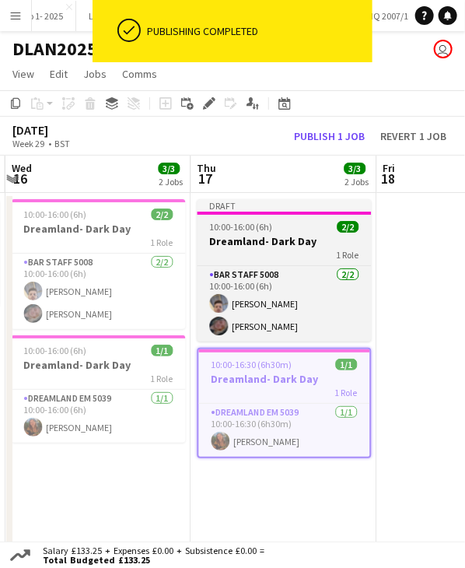
click at [293, 230] on div "10:00-16:00 (6h) 2/2" at bounding box center [285, 227] width 174 height 12
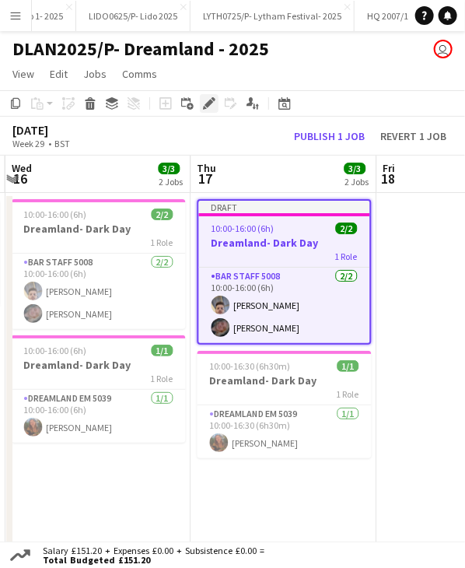
click at [212, 107] on icon "Edit" at bounding box center [209, 103] width 12 height 12
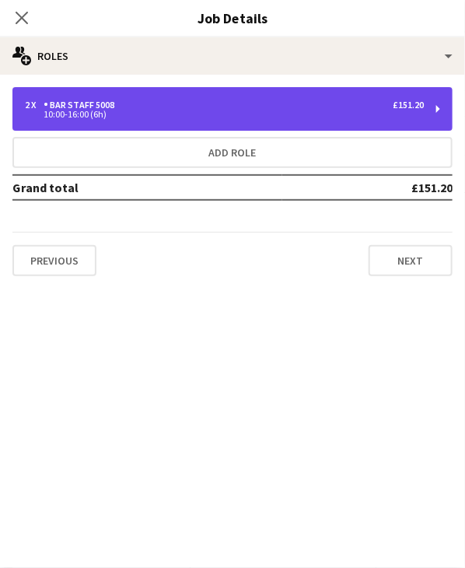
click at [205, 110] on div "2 x Bar Staff 5008 £151.20" at bounding box center [224, 105] width 399 height 11
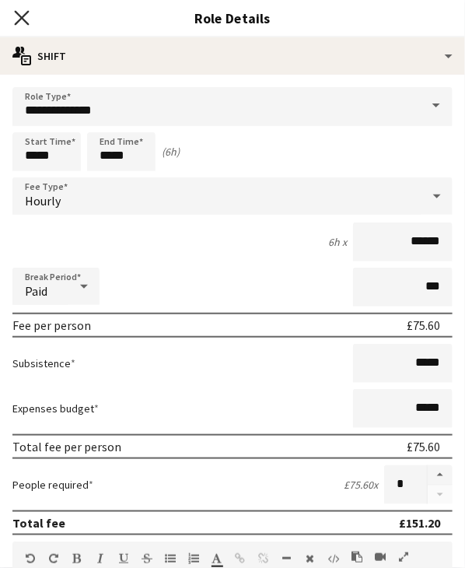
click at [27, 19] on icon "Close pop-in" at bounding box center [21, 17] width 15 height 15
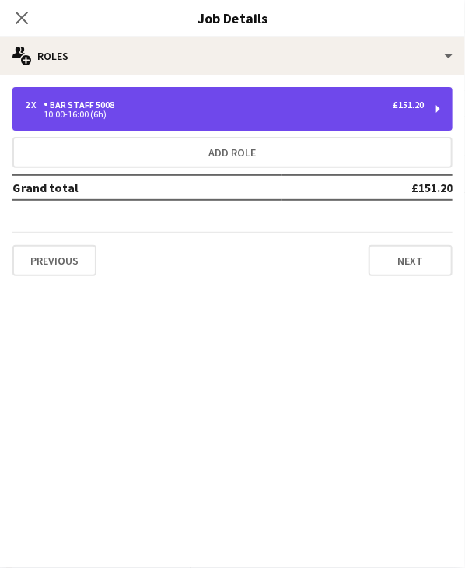
click at [153, 100] on div "2 x Bar Staff 5008 £151.20" at bounding box center [224, 105] width 399 height 11
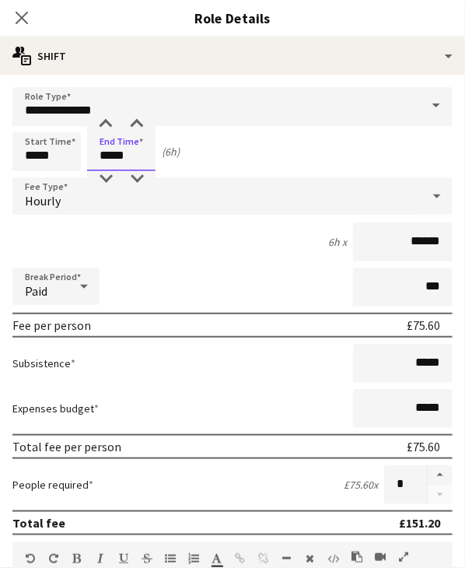
drag, startPoint x: 135, startPoint y: 160, endPoint x: 128, endPoint y: 151, distance: 10.6
click at [134, 160] on input "*****" at bounding box center [121, 151] width 68 height 39
click at [137, 124] on div at bounding box center [136, 125] width 31 height 16
type input "*****"
click at [137, 124] on div at bounding box center [136, 125] width 31 height 16
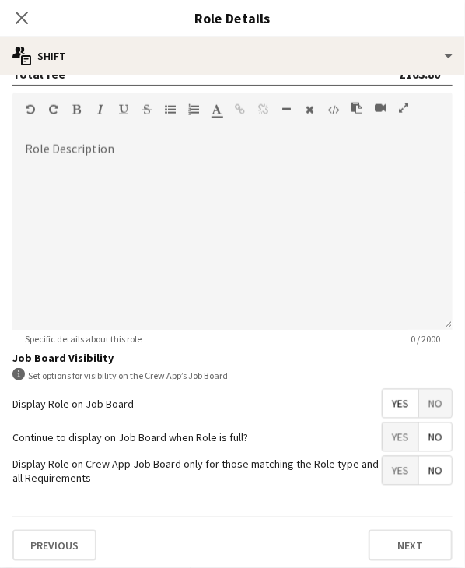
scroll to position [451, 0]
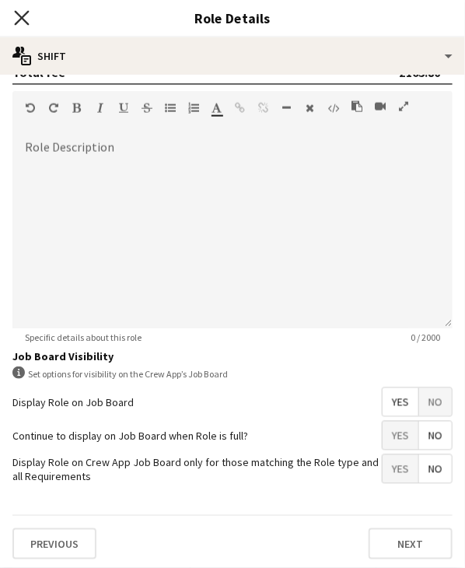
click at [27, 16] on icon "Close pop-in" at bounding box center [21, 17] width 15 height 15
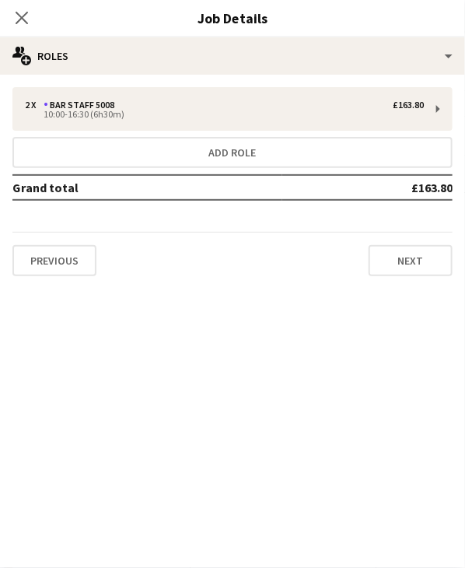
click at [27, 16] on icon "Close pop-in" at bounding box center [22, 18] width 12 height 12
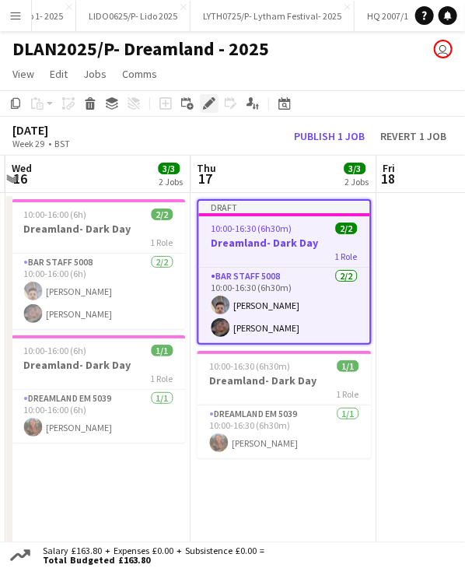
click at [212, 104] on icon "Edit" at bounding box center [209, 103] width 12 height 12
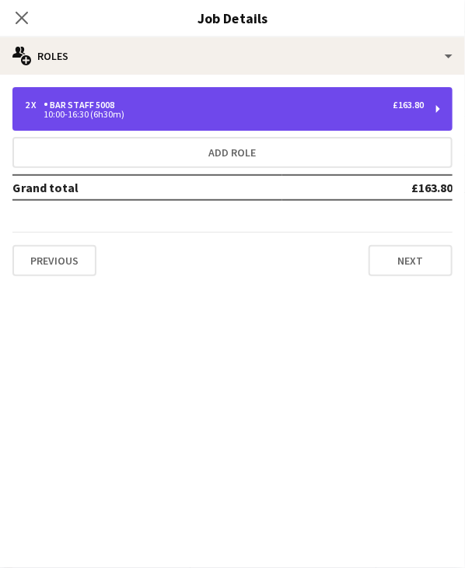
click at [358, 121] on div "2 x Bar Staff 5008 £163.80 10:00-16:30 (6h30m)" at bounding box center [232, 109] width 440 height 44
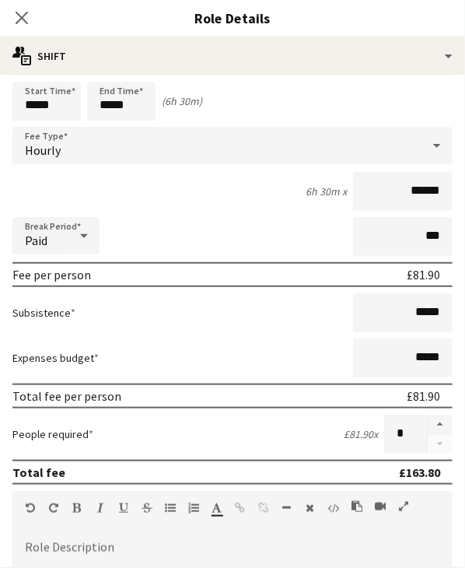
scroll to position [156, 0]
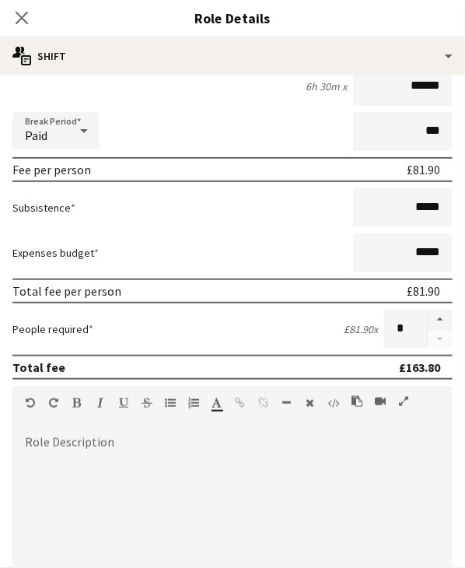
click at [427, 335] on div at bounding box center [440, 329] width 26 height 39
click at [21, 16] on icon at bounding box center [21, 17] width 15 height 15
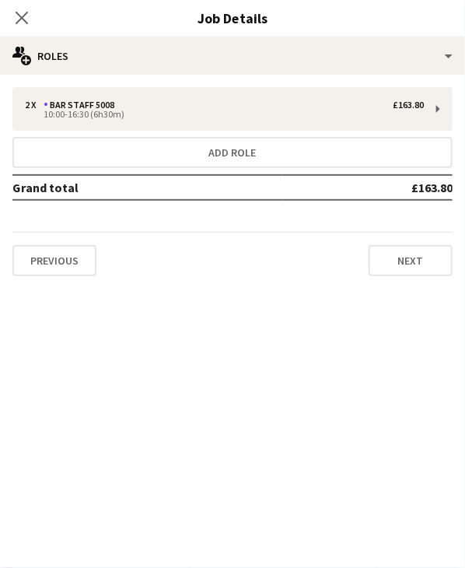
click at [21, 16] on icon at bounding box center [22, 18] width 12 height 12
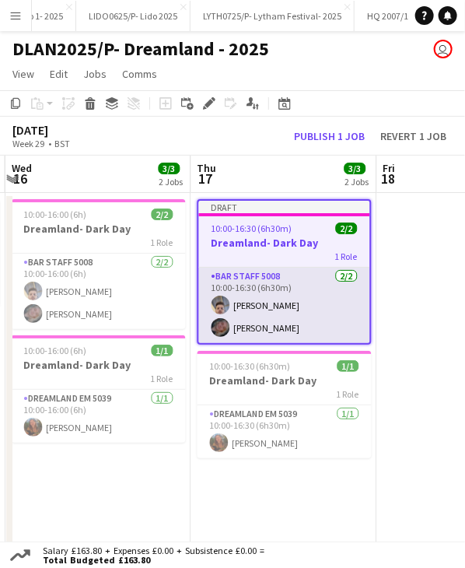
click at [267, 321] on app-card-role "Bar Staff 5008 [DATE] 10:00-16:30 (6h30m) [PERSON_NAME] [PERSON_NAME]" at bounding box center [284, 305] width 171 height 75
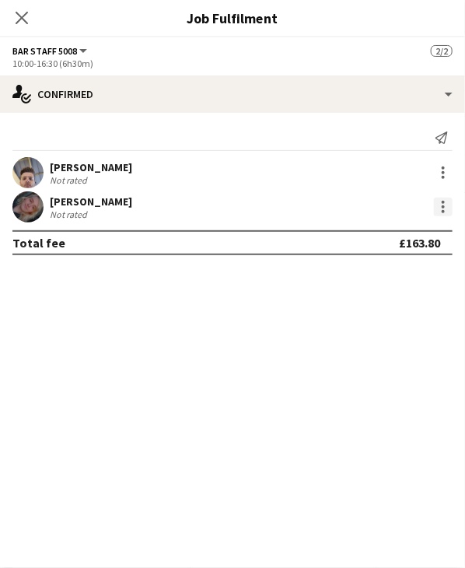
click at [451, 209] on div at bounding box center [443, 207] width 19 height 19
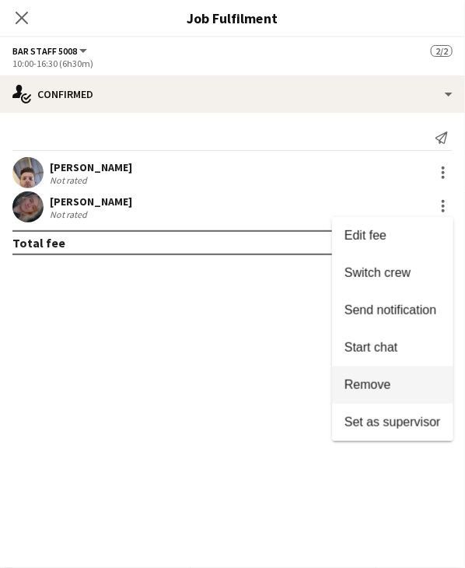
click at [373, 380] on span "Remove" at bounding box center [368, 384] width 47 height 13
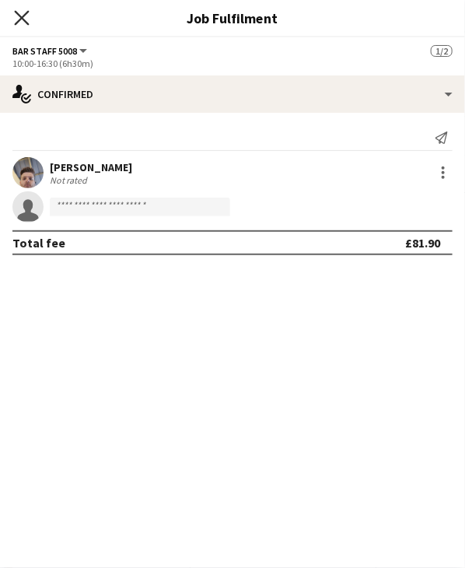
click at [29, 17] on icon "Close pop-in" at bounding box center [21, 17] width 15 height 15
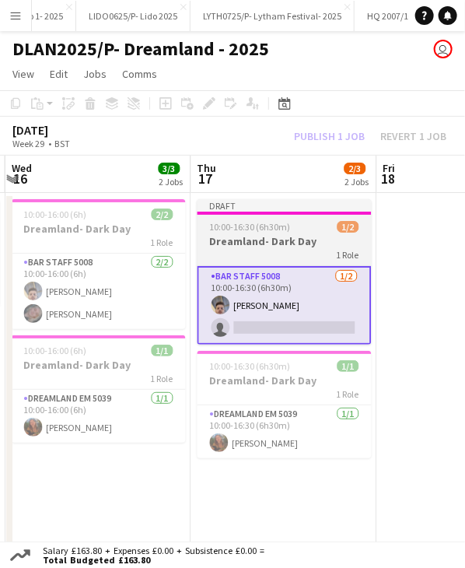
click at [260, 237] on h3 "Dreamland- Dark Day" at bounding box center [285, 241] width 174 height 14
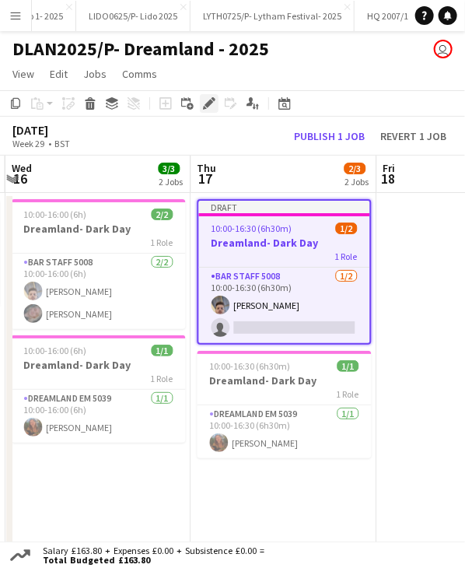
click at [203, 98] on icon "Edit" at bounding box center [209, 103] width 12 height 12
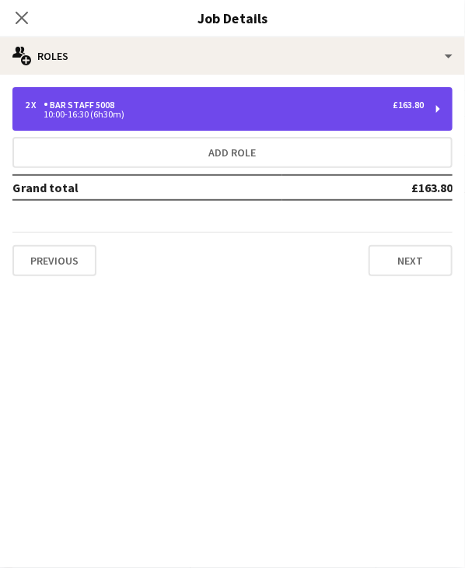
click at [287, 113] on div "10:00-16:30 (6h30m)" at bounding box center [224, 114] width 399 height 8
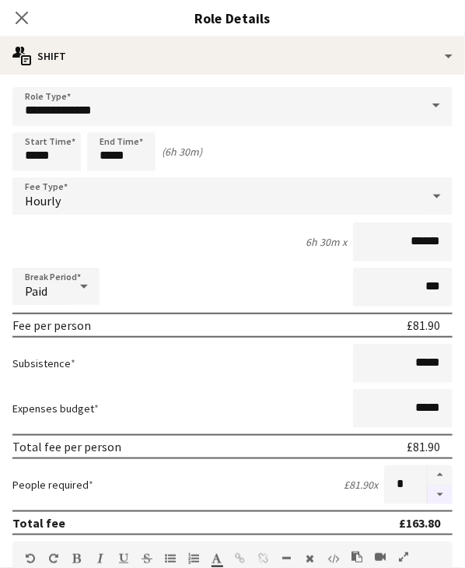
click at [430, 490] on button "button" at bounding box center [440, 495] width 25 height 19
type input "*"
drag, startPoint x: 28, startPoint y: 13, endPoint x: 54, endPoint y: 64, distance: 57.1
click at [28, 13] on icon "Close pop-in" at bounding box center [22, 18] width 12 height 12
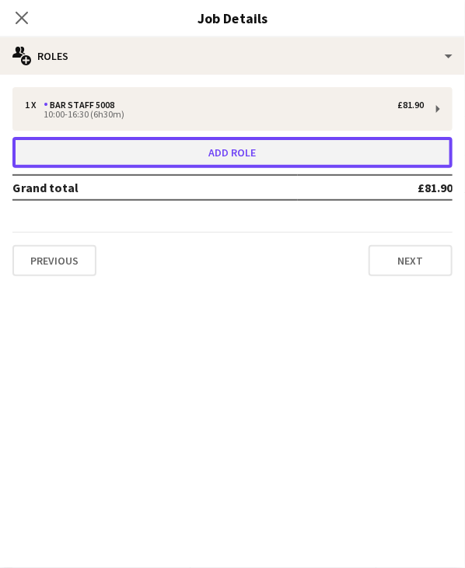
click at [179, 150] on button "Add role" at bounding box center [232, 152] width 440 height 31
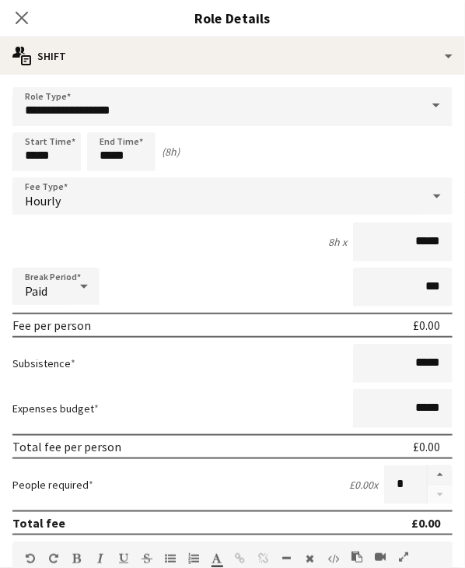
click at [133, 191] on div "Hourly" at bounding box center [216, 195] width 409 height 37
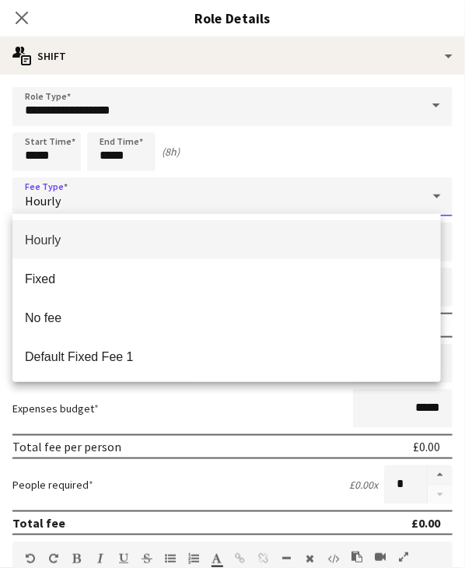
click at [134, 110] on div at bounding box center [232, 284] width 465 height 568
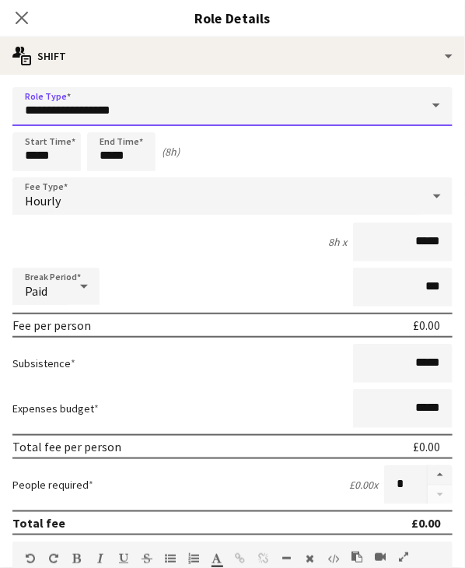
click at [149, 105] on input "**********" at bounding box center [232, 106] width 440 height 39
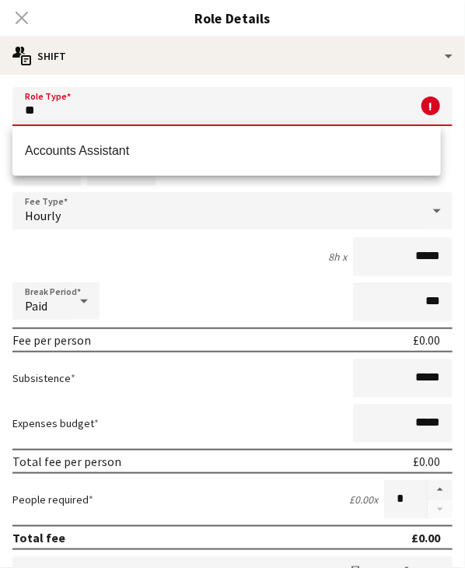
type input "*"
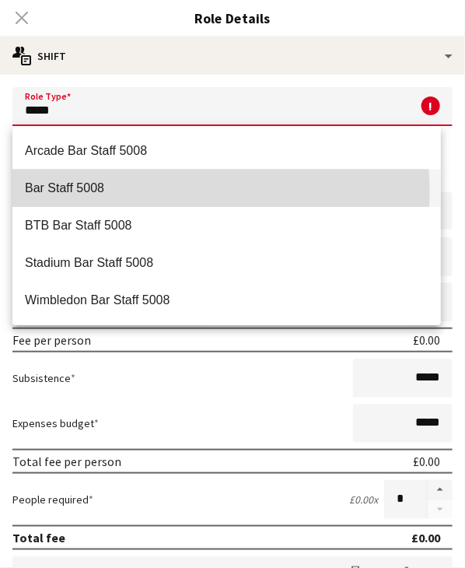
click at [174, 192] on span "Bar Staff 5008" at bounding box center [227, 188] width 404 height 15
type input "**********"
type input "******"
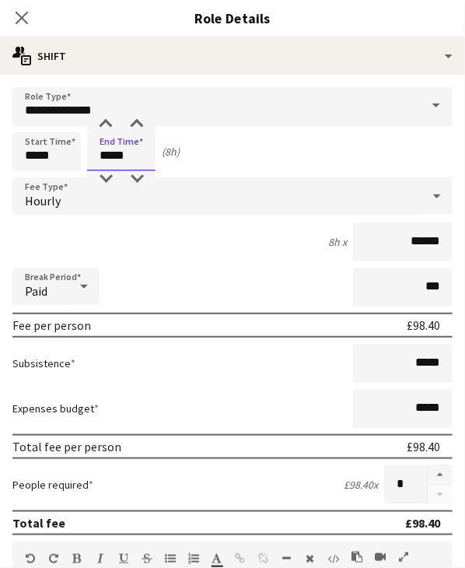
drag, startPoint x: 100, startPoint y: 158, endPoint x: 135, endPoint y: 159, distance: 34.2
click at [135, 159] on input "*****" at bounding box center [121, 151] width 68 height 39
type input "*****"
click at [37, 161] on input "*****" at bounding box center [46, 151] width 68 height 39
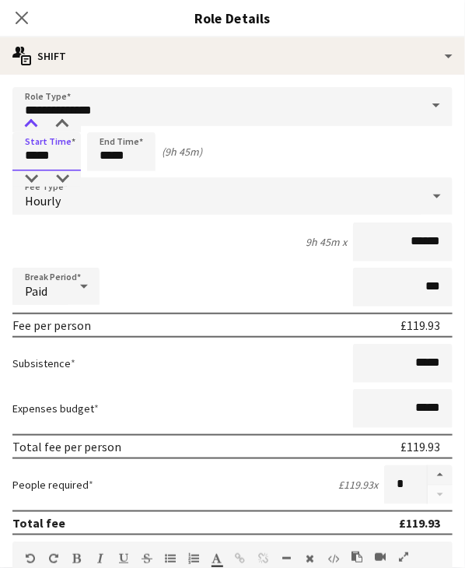
click at [32, 122] on div at bounding box center [31, 125] width 31 height 16
type input "*****"
click at [32, 122] on div at bounding box center [31, 125] width 31 height 16
click at [280, 156] on div "Start Time ***** End Time ***** (7h 45m)" at bounding box center [232, 151] width 440 height 39
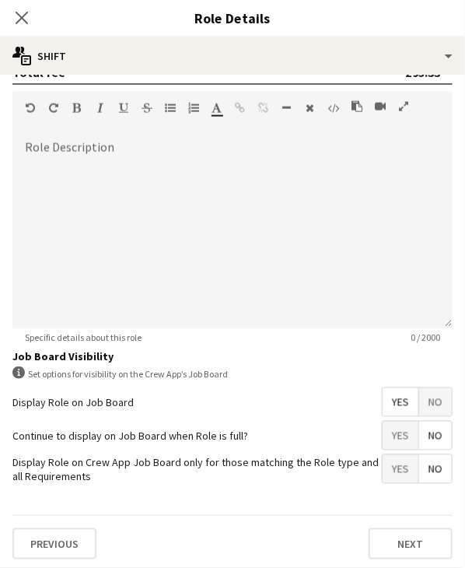
scroll to position [90, 0]
click at [25, 18] on icon "Close pop-in" at bounding box center [21, 17] width 15 height 15
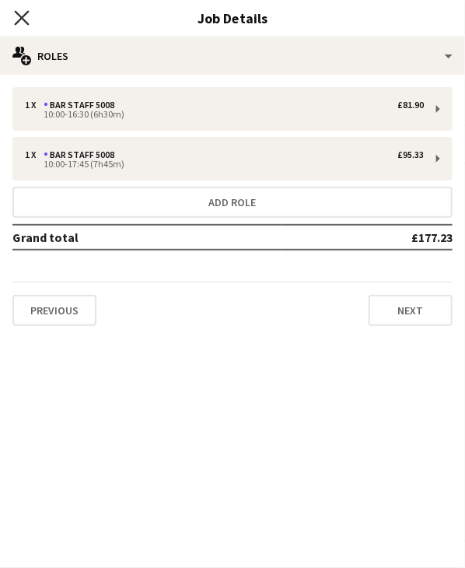
click at [23, 15] on icon at bounding box center [21, 17] width 15 height 15
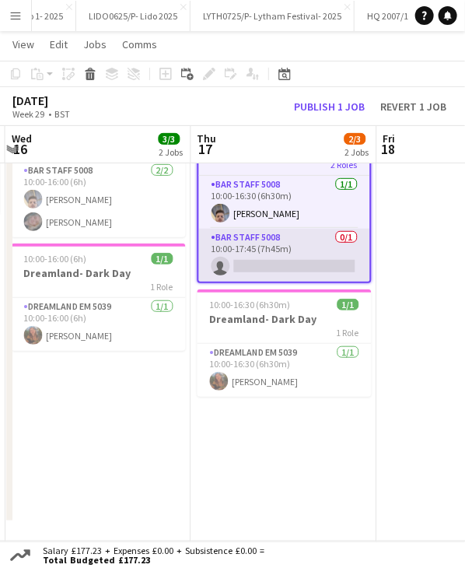
click at [255, 263] on app-card-role "Bar Staff 5008 0/1 10:00-17:45 (7h45m) single-neutral-actions" at bounding box center [284, 255] width 171 height 53
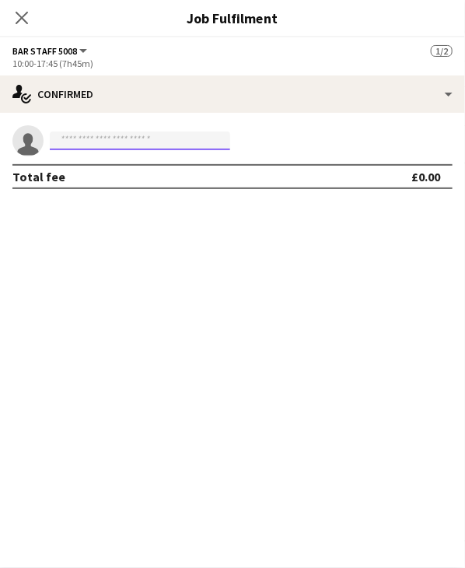
click at [103, 143] on input at bounding box center [140, 141] width 181 height 19
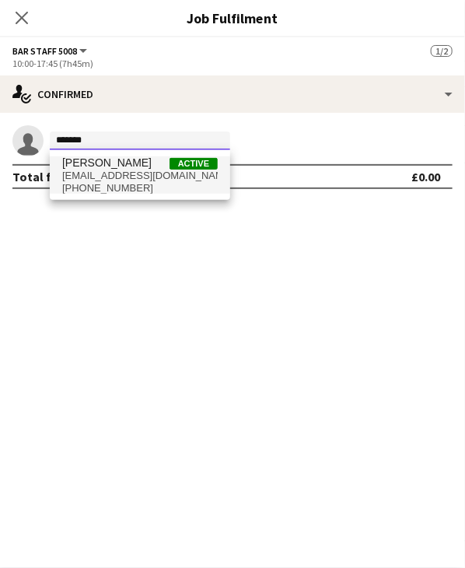
type input "*******"
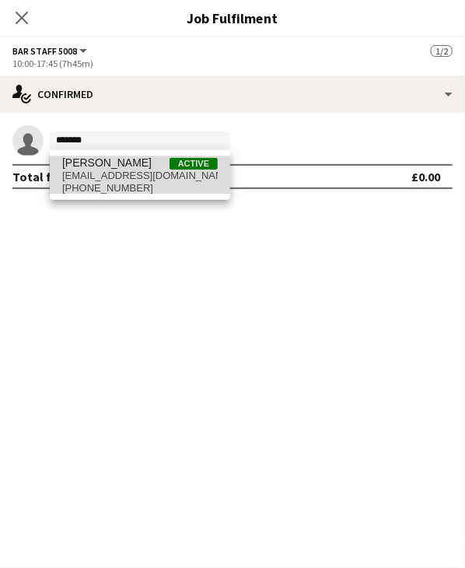
click at [117, 166] on span "[PERSON_NAME]" at bounding box center [106, 162] width 89 height 13
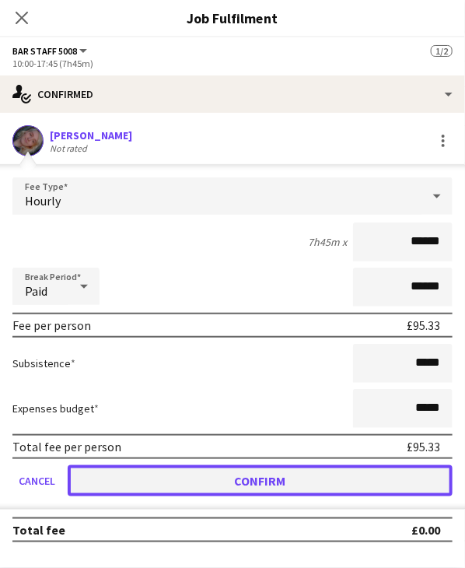
click at [258, 483] on button "Confirm" at bounding box center [260, 480] width 385 height 31
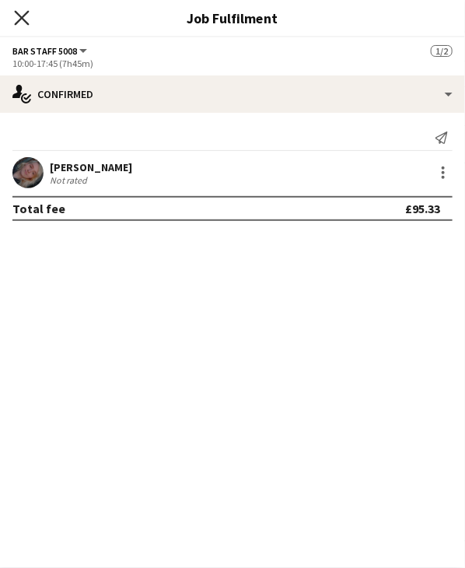
click at [23, 17] on icon "Close pop-in" at bounding box center [21, 17] width 15 height 15
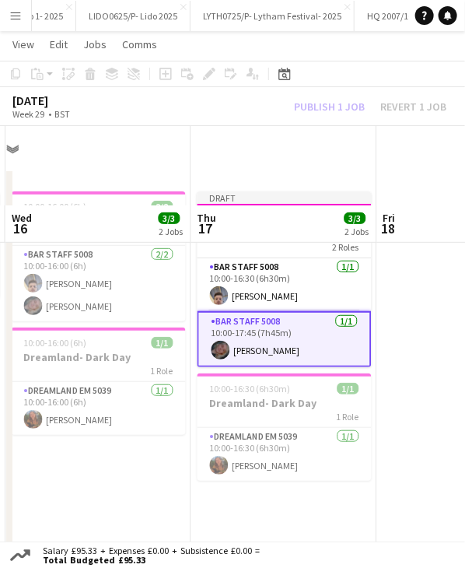
scroll to position [0, 0]
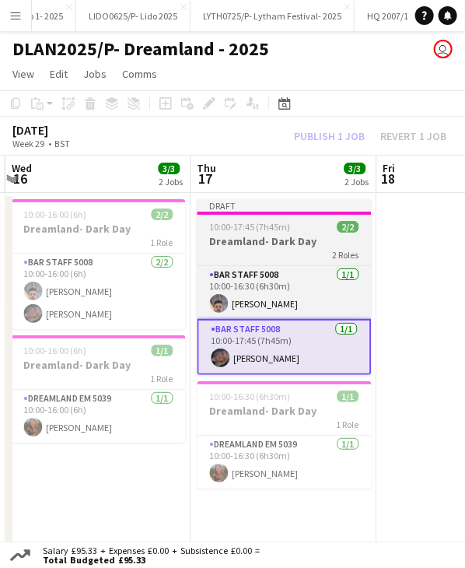
click at [280, 233] on app-job-card "Draft 10:00-17:45 (7h45m) 2/2 Dreamland- Dark Day 2 Roles Bar Staff 5008 [DATE]…" at bounding box center [285, 287] width 174 height 176
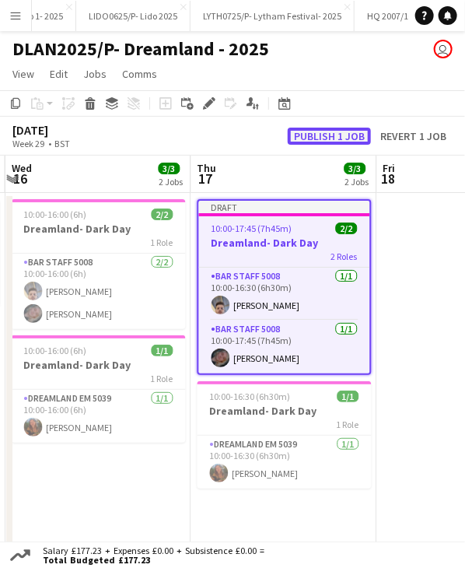
click at [323, 137] on button "Publish 1 job" at bounding box center [329, 136] width 83 height 17
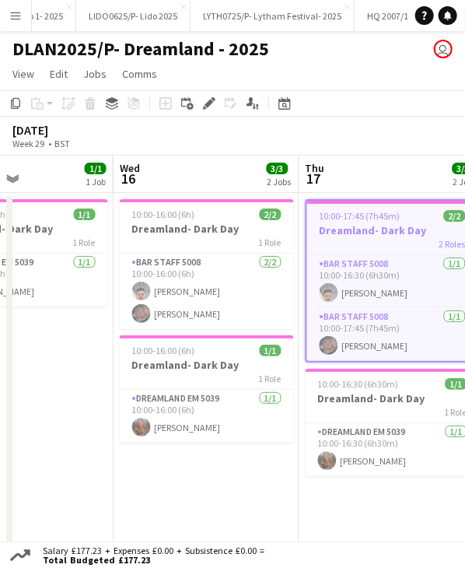
drag, startPoint x: 263, startPoint y: 169, endPoint x: 371, endPoint y: 169, distance: 108.2
click at [371, 169] on app-calendar-viewport "Sun 13 Mon 14 Tue 15 1/1 1 Job Wed 16 3/3 2 Jobs Thu 17 3/3 2 Jobs Fri 18 Sat 1…" at bounding box center [232, 395] width 465 height 478
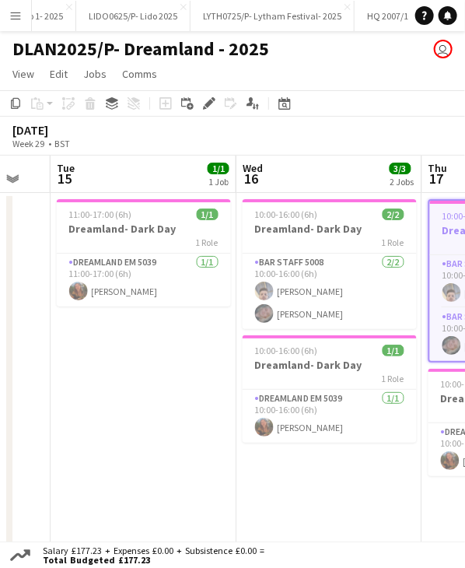
drag, startPoint x: 212, startPoint y: 170, endPoint x: 309, endPoint y: 170, distance: 97.3
click at [309, 170] on app-calendar-viewport "Sun 13 Mon 14 Tue 15 1/1 1 Job Wed 16 3/3 2 Jobs Thu 17 3/3 2 Jobs Fri 18 Sat 1…" at bounding box center [232, 395] width 465 height 478
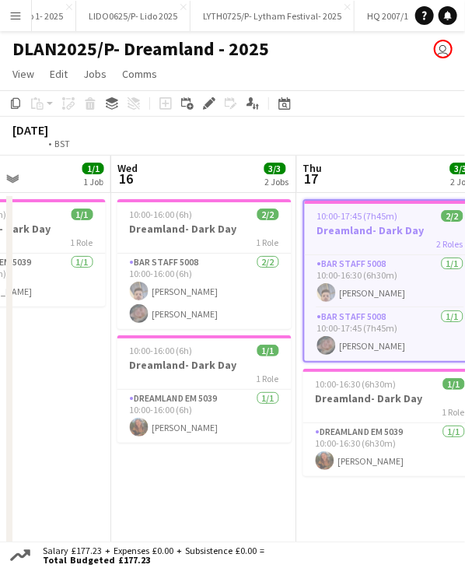
click at [397, 160] on app-calendar-viewport "Sun 13 Mon 14 Tue 15 1/1 1 Job Wed 16 3/3 2 Jobs Thu 17 3/3 2 Jobs Fri 18 Sat 1…" at bounding box center [232, 395] width 465 height 478
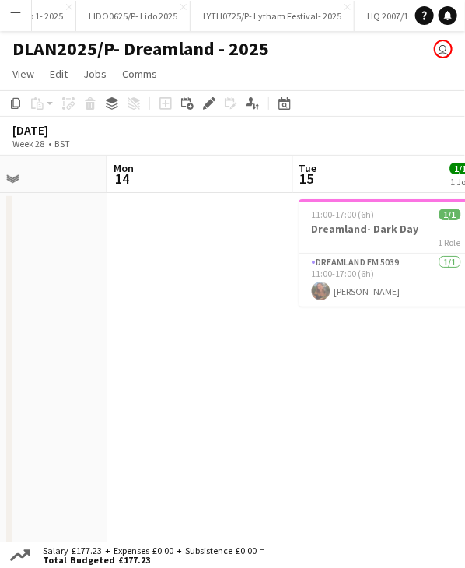
drag, startPoint x: 168, startPoint y: 163, endPoint x: 351, endPoint y: 166, distance: 182.9
click at [351, 166] on app-calendar-viewport "Fri 11 4/4 3 Jobs Sat 12 2/2 2 Jobs Sun 13 Mon 14 Tue 15 1/1 1 Job Wed 16 3/3 2…" at bounding box center [232, 395] width 465 height 478
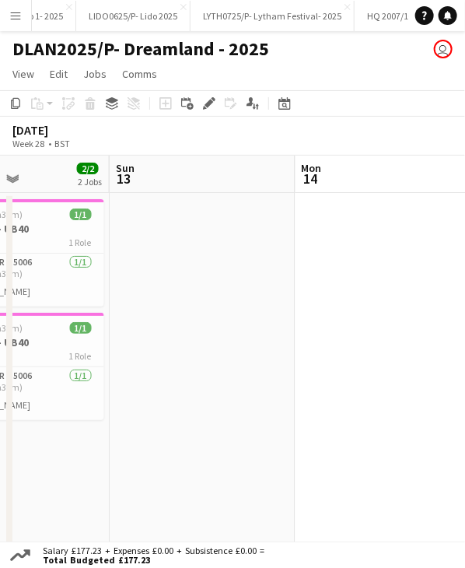
scroll to position [0, 442]
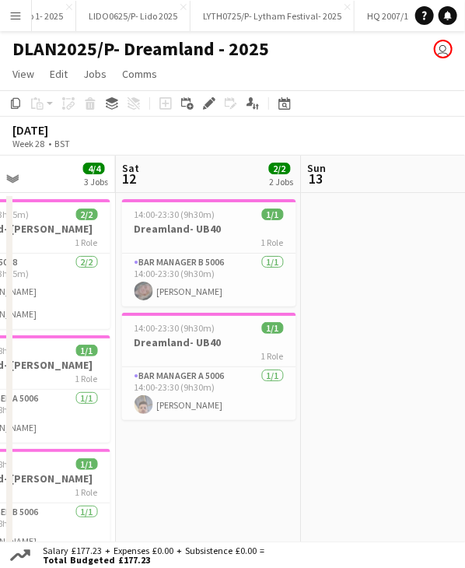
click at [411, 172] on app-calendar-viewport "Wed 9 2/2 1 Job Thu 10 2/2 1 Job Fri 11 4/4 3 Jobs Sat 12 2/2 2 Jobs Sun 13 Mon…" at bounding box center [232, 395] width 465 height 478
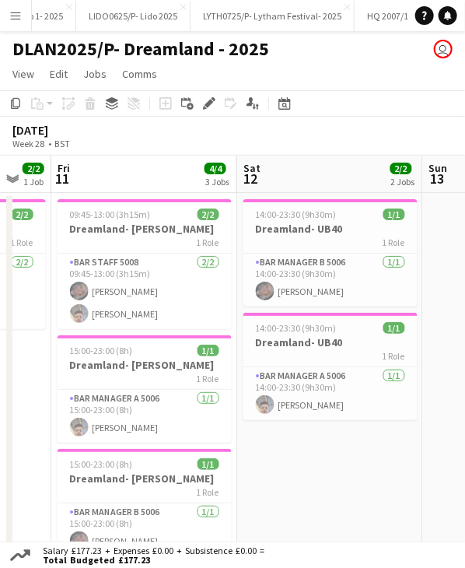
scroll to position [0, 314]
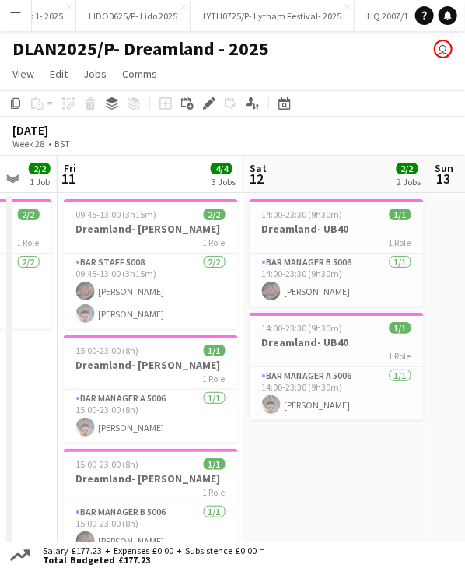
drag, startPoint x: 225, startPoint y: 178, endPoint x: 333, endPoint y: 169, distance: 108.6
click at [333, 169] on app-calendar-viewport "Wed 9 2/2 1 Job Thu 10 2/2 1 Job Fri 11 4/4 3 Jobs Sat 12 2/2 2 Jobs Sun 13 Mon…" at bounding box center [232, 395] width 465 height 478
click at [143, 219] on span "09:45-13:00 (3h15m)" at bounding box center [116, 215] width 81 height 12
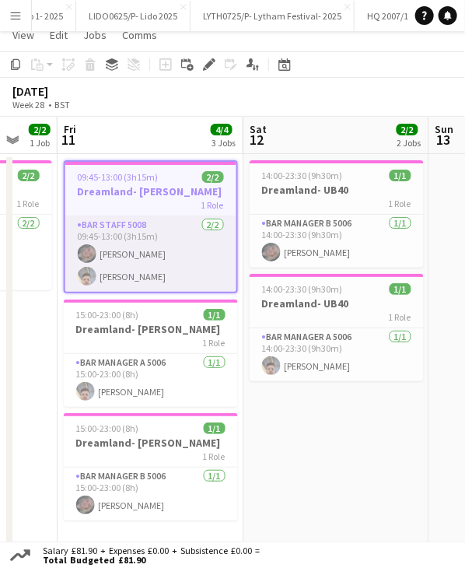
scroll to position [78, 0]
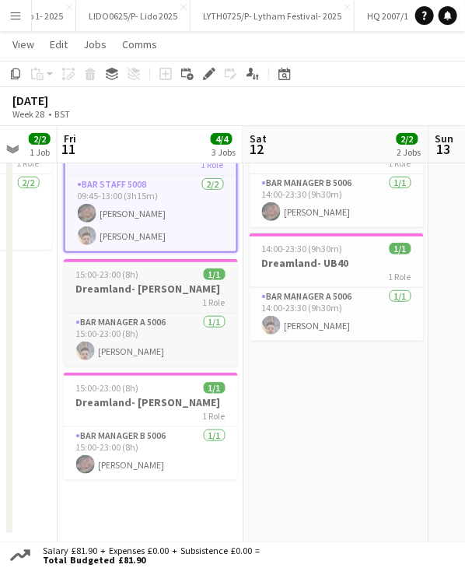
click at [146, 286] on h3 "Dreamland- [PERSON_NAME]" at bounding box center [151, 289] width 174 height 14
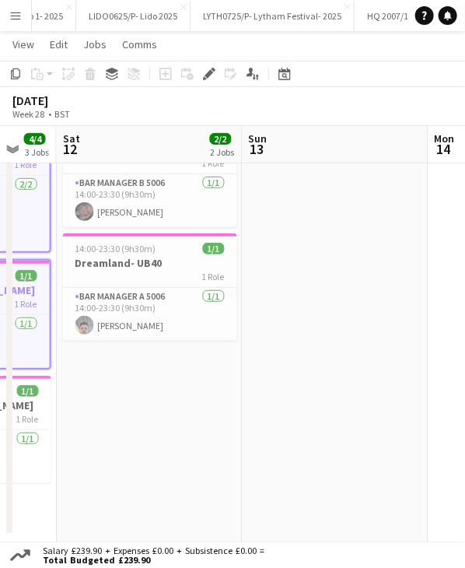
drag, startPoint x: 361, startPoint y: 146, endPoint x: 174, endPoint y: 166, distance: 187.8
click at [174, 166] on app-calendar-viewport "Wed 9 2/2 1 Job Thu 10 2/2 1 Job Fri 11 4/4 3 Jobs Sat 12 2/2 2 Jobs Sun 13 Mon…" at bounding box center [232, 268] width 465 height 571
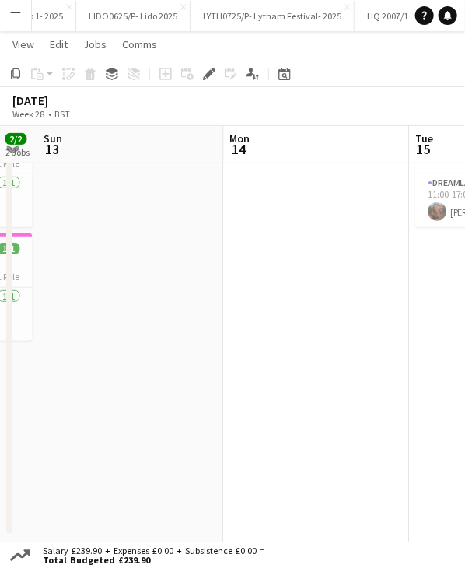
drag, startPoint x: 338, startPoint y: 156, endPoint x: 179, endPoint y: 153, distance: 159.5
click at [133, 166] on app-calendar-viewport "Wed 9 2/2 1 Job Thu 10 2/2 1 Job Fri 11 4/4 3 Jobs Sat 12 2/2 2 Jobs Sun 13 Mon…" at bounding box center [232, 268] width 465 height 571
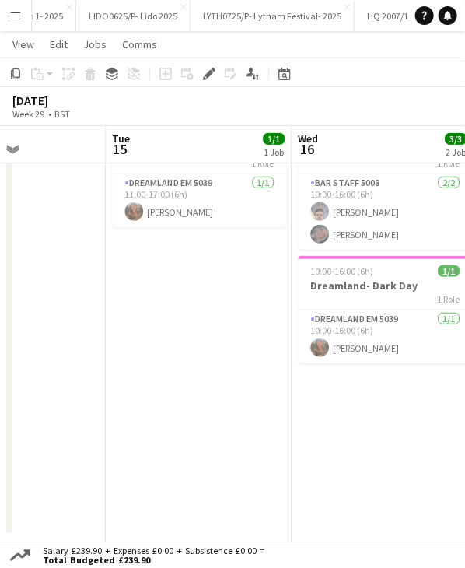
click at [23, 149] on app-calendar-viewport "Fri 11 4/4 3 Jobs Sat 12 2/2 2 Jobs Sun 13 Mon 14 Tue 15 1/1 1 Job Wed 16 3/3 2…" at bounding box center [232, 268] width 465 height 571
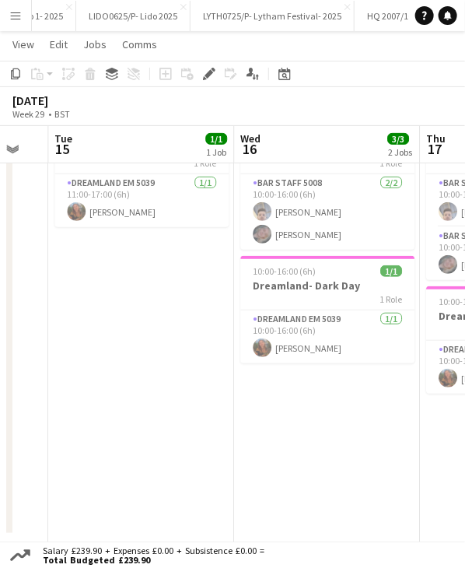
drag, startPoint x: 330, startPoint y: 141, endPoint x: 107, endPoint y: 150, distance: 223.5
click at [107, 150] on app-calendar-viewport "Fri 11 4/4 3 Jobs Sat 12 2/2 2 Jobs Sun 13 Mon 14 Tue 15 1/1 1 Job Wed 16 3/3 2…" at bounding box center [232, 268] width 465 height 571
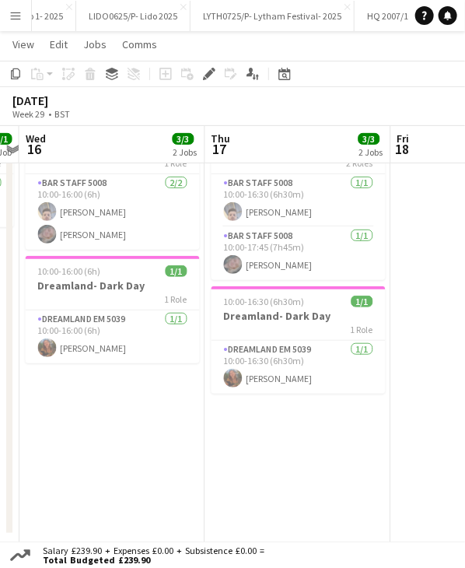
drag, startPoint x: 293, startPoint y: 139, endPoint x: 78, endPoint y: 152, distance: 215.2
click at [78, 152] on app-calendar-viewport "Sun 13 Mon 14 Tue 15 1/1 1 Job Wed 16 3/3 2 Jobs Thu 17 3/3 2 Jobs Fri 18 Sat 1…" at bounding box center [232, 268] width 465 height 571
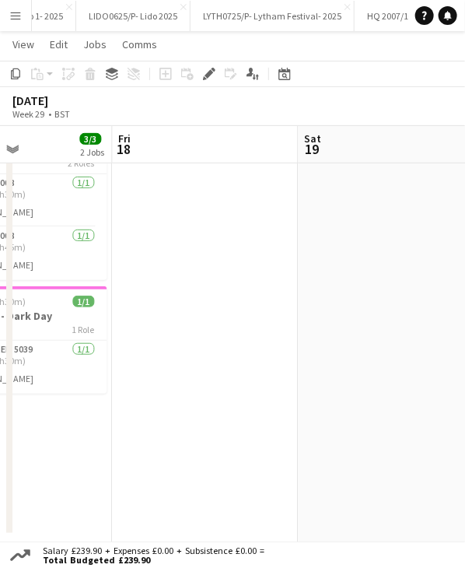
scroll to position [0, 663]
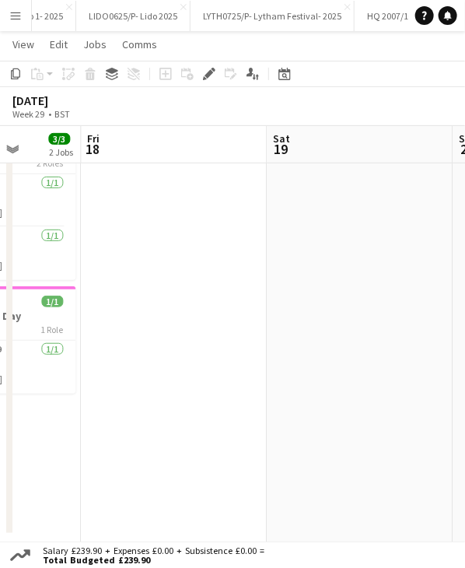
click at [132, 147] on app-calendar-viewport "Mon 14 Tue 15 1/1 1 Job Wed 16 3/3 2 Jobs Thu 17 3/3 2 Jobs Fri 18 Sat 19 Sun 2…" at bounding box center [232, 268] width 465 height 571
click at [161, 205] on app-date-cell at bounding box center [174, 334] width 186 height 440
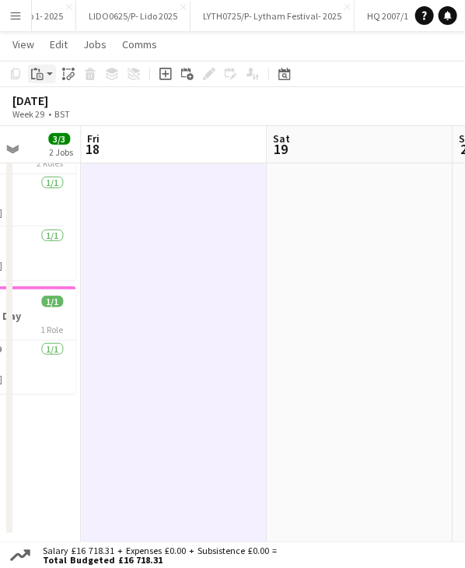
click at [49, 75] on app-action-btn "Paste" at bounding box center [42, 74] width 28 height 19
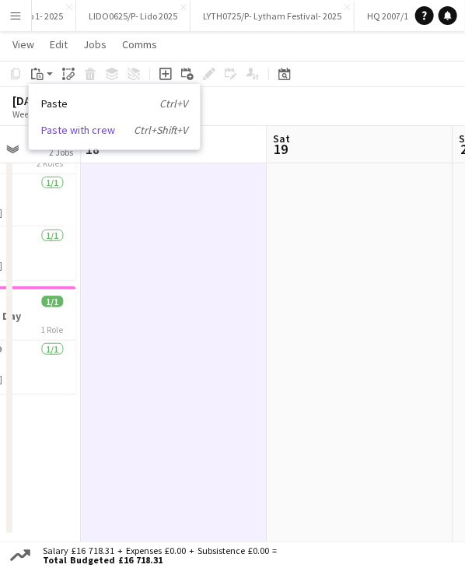
click at [77, 128] on link "Paste with crew Ctrl+Shift+V" at bounding box center [114, 130] width 146 height 14
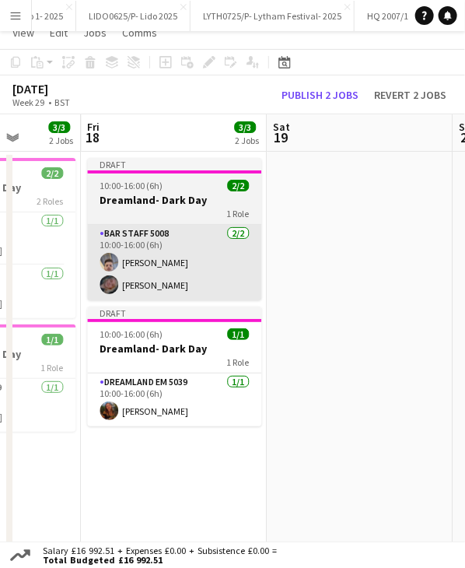
scroll to position [0, 0]
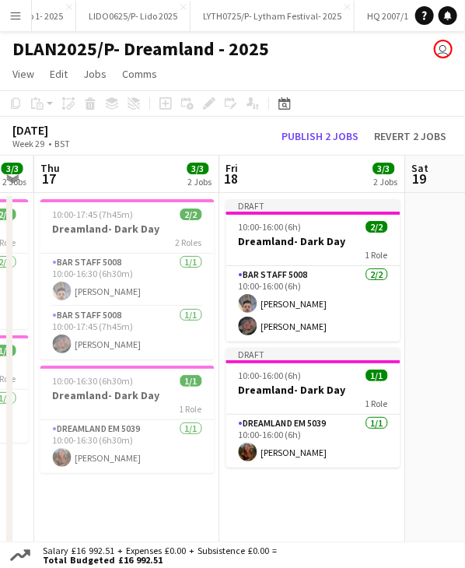
drag, startPoint x: 143, startPoint y: 170, endPoint x: 282, endPoint y: 180, distance: 139.6
click at [282, 180] on app-calendar-viewport "Mon 14 Tue 15 1/1 1 Job Wed 16 3/3 2 Jobs Thu 17 3/3 2 Jobs Fri 18 3/3 2 Jobs S…" at bounding box center [232, 395] width 465 height 478
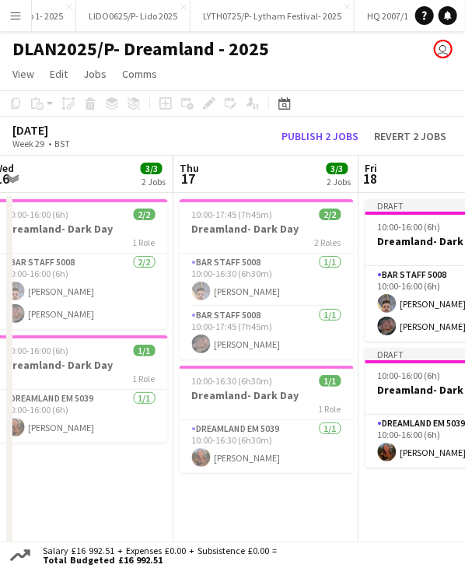
click at [310, 174] on app-calendar-viewport "Mon 14 Tue 15 1/1 1 Job Wed 16 3/3 2 Jobs Thu 17 3/3 2 Jobs Fri 18 3/3 2 Jobs S…" at bounding box center [232, 395] width 465 height 478
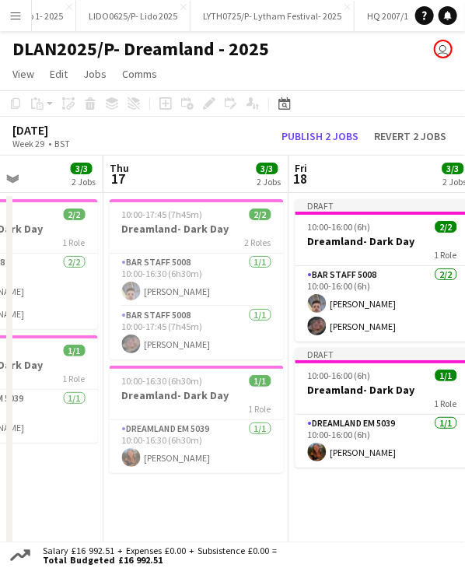
drag, startPoint x: 214, startPoint y: 170, endPoint x: 330, endPoint y: 168, distance: 115.9
click at [330, 168] on app-calendar-viewport "Mon 14 Tue 15 1/1 1 Job Wed 16 3/3 2 Jobs Thu 17 3/3 2 Jobs Fri 18 3/3 2 Jobs S…" at bounding box center [232, 395] width 465 height 478
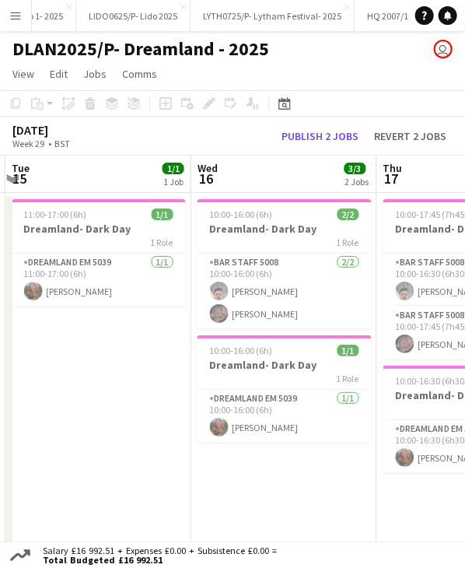
drag, startPoint x: 244, startPoint y: 168, endPoint x: 333, endPoint y: 167, distance: 88.7
click at [333, 167] on app-calendar-viewport "Sun 13 Mon 14 Tue 15 1/1 1 Job Wed 16 3/3 2 Jobs Thu 17 3/3 2 Jobs Fri 18 3/3 2…" at bounding box center [232, 395] width 465 height 478
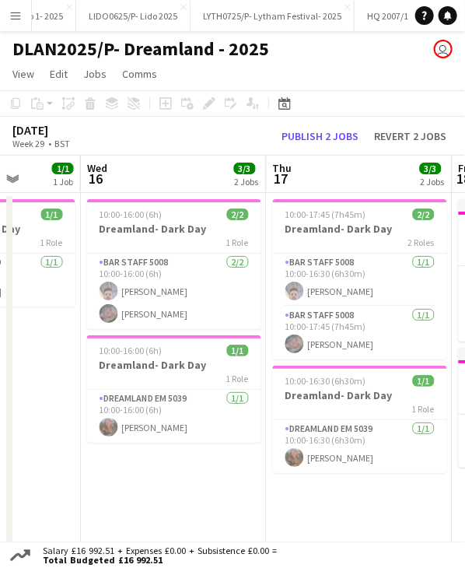
drag, startPoint x: 253, startPoint y: 170, endPoint x: 278, endPoint y: 170, distance: 24.9
click at [278, 170] on app-calendar-viewport "Sun 13 Mon 14 Tue 15 1/1 1 Job Wed 16 3/3 2 Jobs Thu 17 3/3 2 Jobs Fri 18 3/3 2…" at bounding box center [232, 395] width 465 height 478
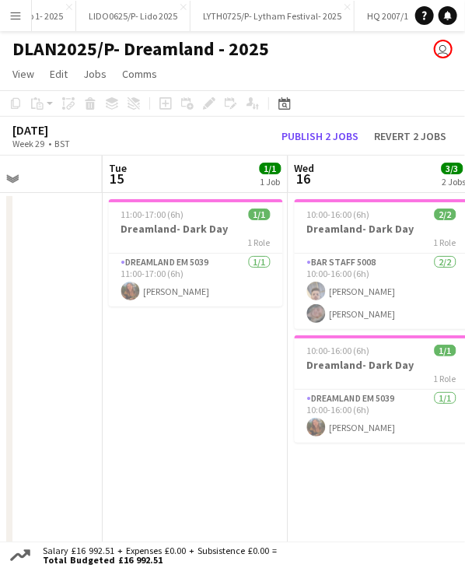
scroll to position [0, 454]
drag, startPoint x: 190, startPoint y: 178, endPoint x: 208, endPoint y: 177, distance: 17.9
click at [208, 177] on app-calendar-viewport "Sat 12 2/2 2 Jobs Sun 13 Mon 14 Tue 15 1/1 1 Job Wed 16 3/3 2 Jobs Thu 17 3/3 2…" at bounding box center [232, 395] width 465 height 478
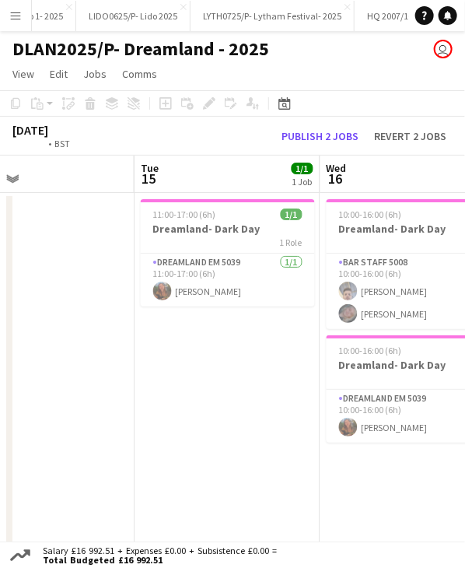
drag, startPoint x: 68, startPoint y: 174, endPoint x: 286, endPoint y: 194, distance: 218.8
click at [286, 194] on app-calendar-viewport "Sat 12 2/2 2 Jobs Sun 13 Mon 14 Tue 15 1/1 1 Job Wed 16 3/3 2 Jobs Thu 17 3/3 2…" at bounding box center [232, 395] width 465 height 478
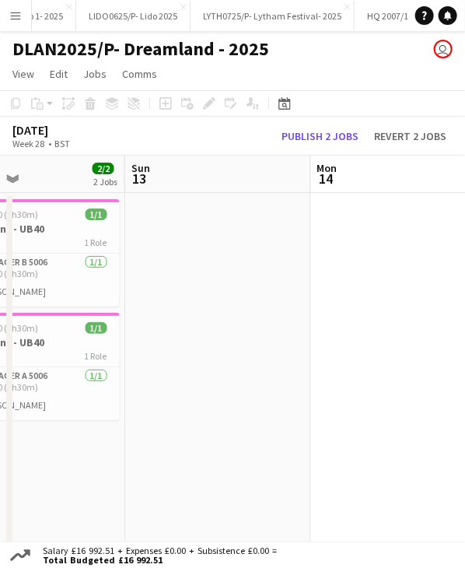
drag, startPoint x: 162, startPoint y: 184, endPoint x: 336, endPoint y: 179, distance: 174.4
click at [336, 179] on app-calendar-viewport "Thu 10 2/2 1 Job Fri 11 4/4 3 Jobs Sat 12 2/2 2 Jobs Sun 13 Mon 14 Tue 15 1/1 1…" at bounding box center [232, 395] width 465 height 478
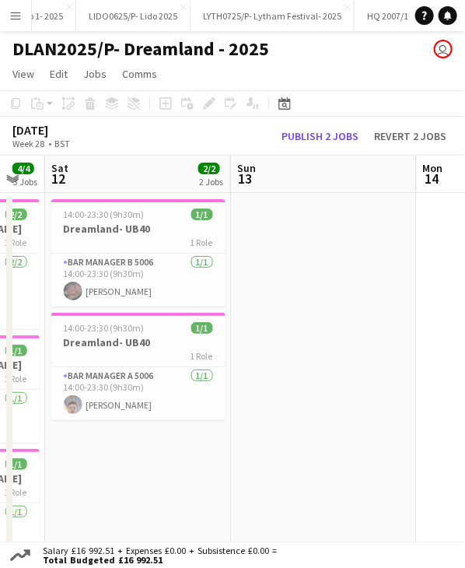
drag, startPoint x: 134, startPoint y: 183, endPoint x: 240, endPoint y: 183, distance: 106.6
click at [240, 183] on app-calendar-viewport "Thu 10 2/2 1 Job Fri 11 4/4 3 Jobs Sat 12 2/2 2 Jobs Sun 13 Mon 14 Tue 15 1/1 1…" at bounding box center [232, 395] width 465 height 478
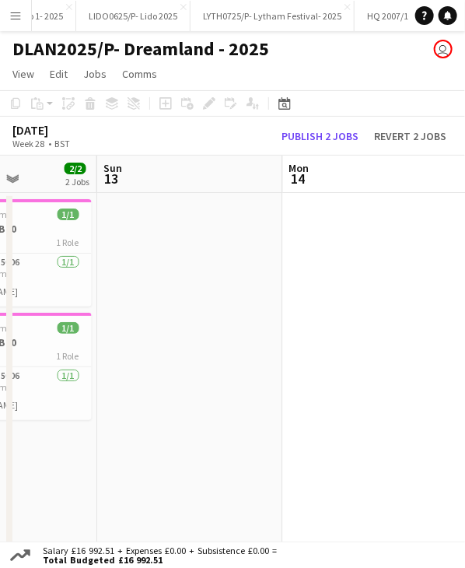
drag, startPoint x: 100, startPoint y: 183, endPoint x: 328, endPoint y: 190, distance: 228.9
click at [337, 190] on app-calendar-viewport "Thu 10 2/2 1 Job Fri 11 4/4 3 Jobs Sat 12 2/2 2 Jobs Sun 13 Mon 14 Tue 15 1/1 1…" at bounding box center [232, 395] width 465 height 478
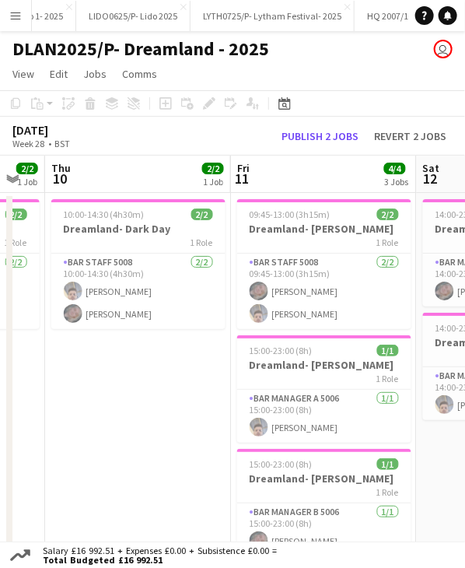
drag, startPoint x: 87, startPoint y: 181, endPoint x: 229, endPoint y: 184, distance: 141.7
click at [229, 184] on app-calendar-viewport "Tue 8 2/2 1 Job Wed 9 2/2 1 Job Thu 10 2/2 1 Job Fri 11 4/4 3 Jobs Sat 12 2/2 2…" at bounding box center [232, 395] width 465 height 478
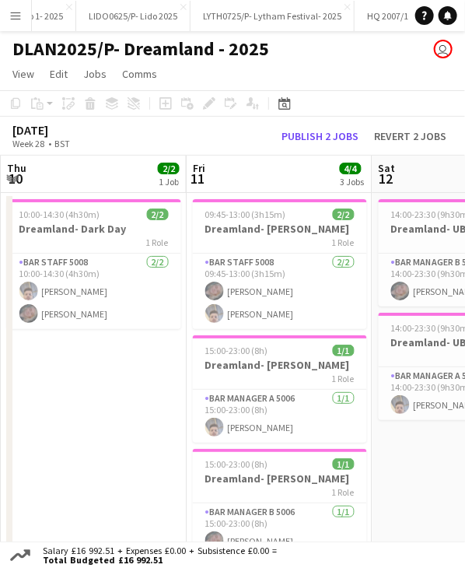
drag, startPoint x: 141, startPoint y: 186, endPoint x: 274, endPoint y: 186, distance: 133.1
click at [275, 184] on app-calendar-viewport "Tue 8 2/2 1 Job Wed 9 2/2 1 Job Thu 10 2/2 1 Job Fri 11 4/4 3 Jobs Sat 12 2/2 2…" at bounding box center [232, 395] width 465 height 478
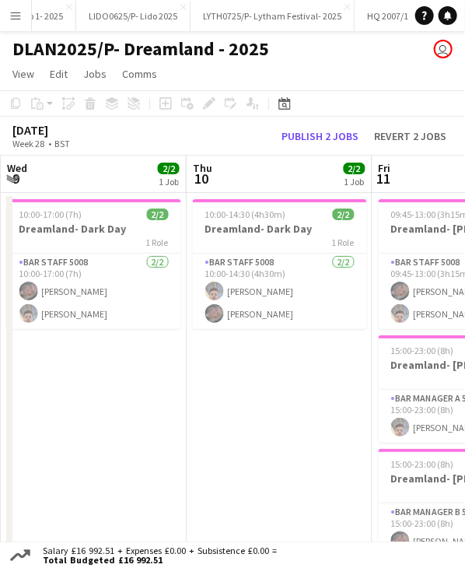
scroll to position [0, 334]
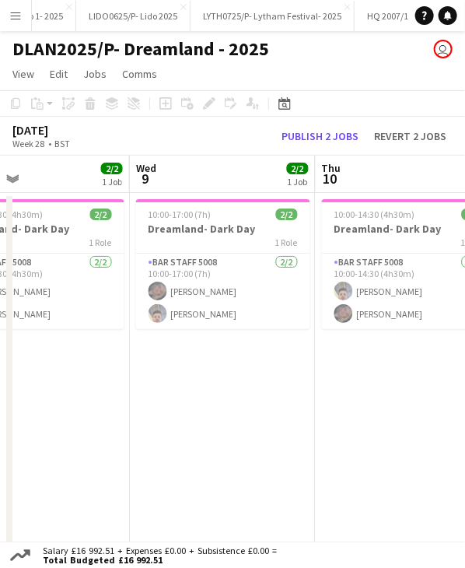
drag, startPoint x: 167, startPoint y: 188, endPoint x: 258, endPoint y: 178, distance: 92.4
click at [324, 177] on app-calendar-viewport "Sun 6 3/3 3 Jobs Mon 7 Tue 8 2/2 1 Job Wed 9 2/2 1 Job Thu 10 2/2 1 Job Fri 11 …" at bounding box center [232, 395] width 465 height 478
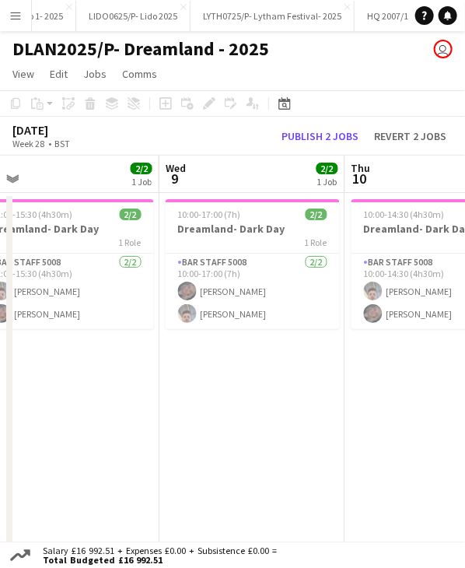
drag, startPoint x: 143, startPoint y: 177, endPoint x: 342, endPoint y: 174, distance: 199.2
click at [342, 174] on app-calendar-viewport "Sun 6 3/3 3 Jobs Mon 7 Tue 8 2/2 1 Job Wed 9 2/2 1 Job Thu 10 2/2 1 Job Fri 11 …" at bounding box center [232, 395] width 465 height 478
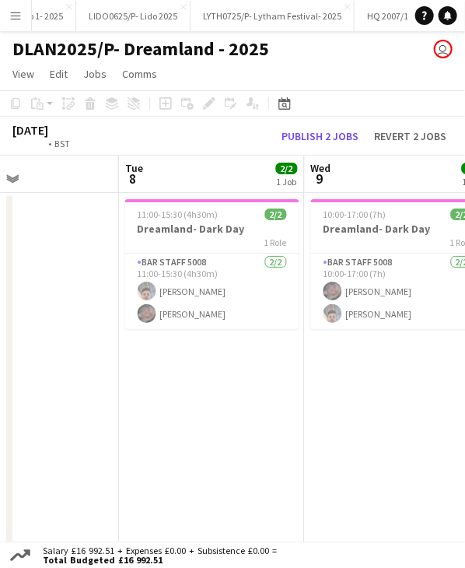
drag, startPoint x: 138, startPoint y: 171, endPoint x: 271, endPoint y: 169, distance: 133.1
click at [271, 169] on app-calendar-viewport "Sat 5 3/3 3 Jobs Sun 6 3/3 3 Jobs Mon 7 Tue 8 2/2 1 Job Wed 9 2/2 1 Job Thu 10 …" at bounding box center [232, 395] width 465 height 478
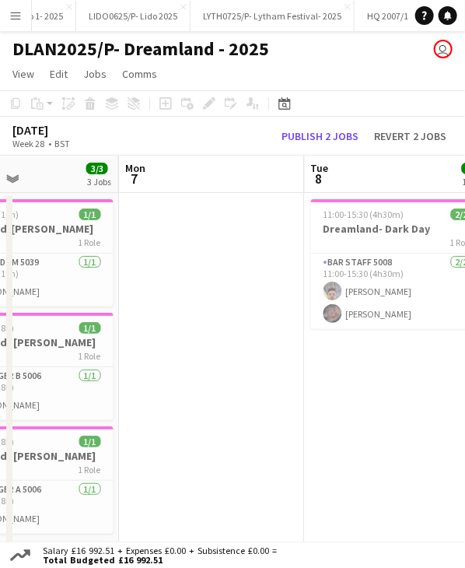
scroll to position [0, 339]
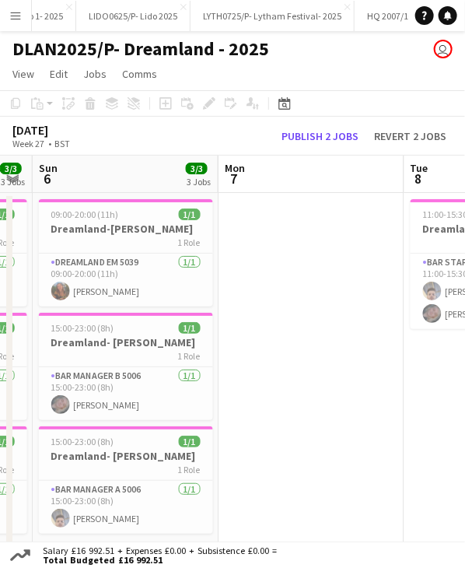
drag, startPoint x: 163, startPoint y: 170, endPoint x: 263, endPoint y: 168, distance: 99.6
click at [263, 168] on app-calendar-viewport "Fri 4 3/3 2 Jobs Sat 5 3/3 3 Jobs Sun 6 3/3 3 Jobs Mon 7 Tue 8 2/2 1 Job Wed 9 …" at bounding box center [232, 395] width 465 height 478
click at [104, 220] on app-job-card "09:00-20:00 (11h) 1/1 Dreamland-[PERSON_NAME] 1 Role Dreamland EM 5039 [DATE] 0…" at bounding box center [126, 252] width 174 height 107
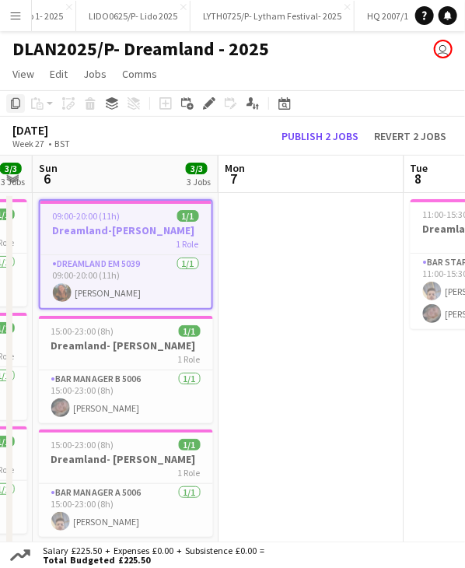
click at [21, 107] on icon "Copy" at bounding box center [15, 103] width 12 height 12
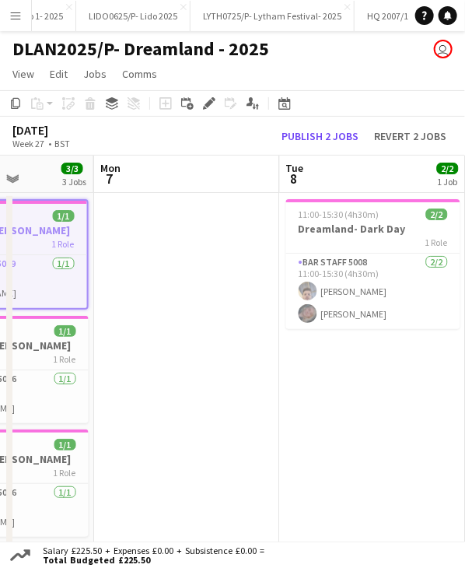
drag, startPoint x: 388, startPoint y: 179, endPoint x: 265, endPoint y: 181, distance: 123.7
click at [265, 181] on app-calendar-viewport "Fri 4 3/3 2 Jobs Sat 5 3/3 3 Jobs Sun 6 3/3 3 Jobs Mon 7 Tue 8 2/2 1 Job Wed 9 …" at bounding box center [232, 395] width 465 height 478
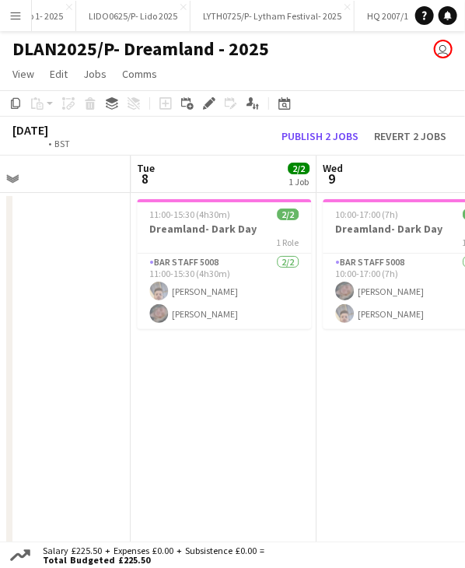
drag, startPoint x: 357, startPoint y: 174, endPoint x: 209, endPoint y: 177, distance: 148.6
click at [209, 177] on app-calendar-viewport "Fri 4 3/3 2 Jobs Sat 5 3/3 3 Jobs Sun 6 3/3 3 Jobs Mon 7 Tue 8 2/2 1 Job Wed 9 …" at bounding box center [232, 395] width 465 height 478
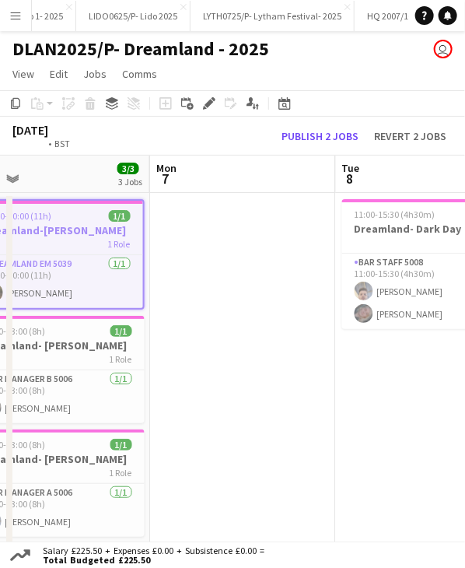
scroll to position [0, 356]
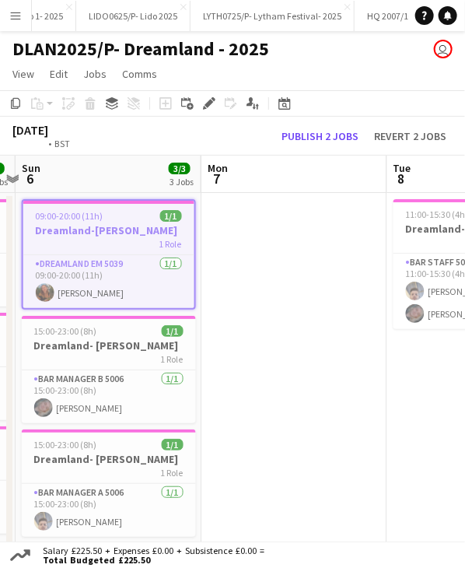
drag, startPoint x: 166, startPoint y: 175, endPoint x: 423, endPoint y: 176, distance: 256.8
click at [423, 176] on app-calendar-viewport "Fri 4 3/3 2 Jobs Sat 5 3/3 3 Jobs Sun 6 3/3 3 Jobs Mon 7 Tue 8 2/2 1 Job Wed 9 …" at bounding box center [232, 395] width 465 height 478
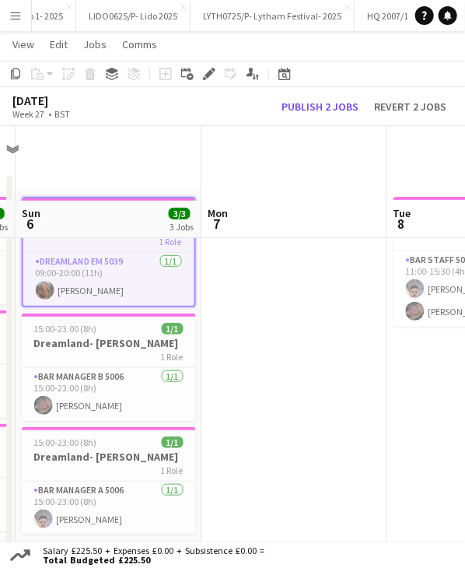
scroll to position [0, 0]
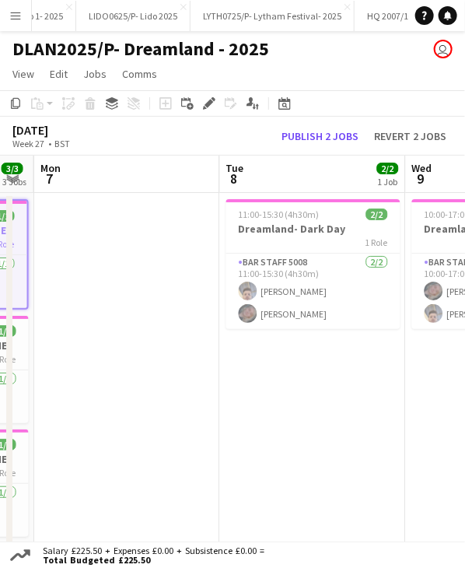
drag, startPoint x: 359, startPoint y: 182, endPoint x: 192, endPoint y: 191, distance: 167.6
click at [192, 191] on app-calendar-viewport "Fri 4 3/3 2 Jobs Sat 5 3/3 3 Jobs Sun 6 3/3 3 Jobs Mon 7 Tue 8 2/2 1 Job Wed 9 …" at bounding box center [232, 395] width 465 height 478
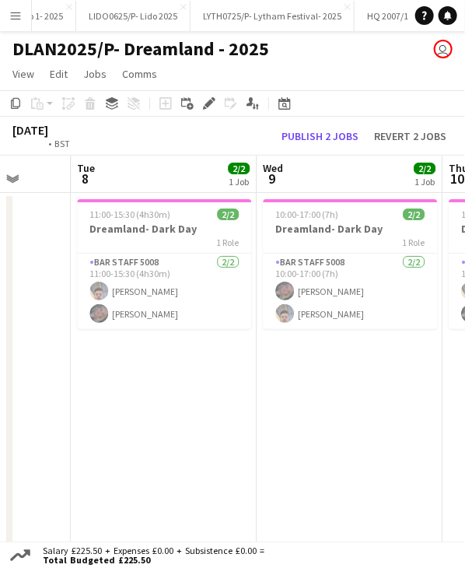
drag, startPoint x: 307, startPoint y: 179, endPoint x: 156, endPoint y: 189, distance: 150.5
click at [156, 189] on app-calendar-viewport "Fri 4 3/3 2 Jobs Sat 5 3/3 3 Jobs Sun 6 3/3 3 Jobs Mon 7 Tue 8 2/2 1 Job Wed 9 …" at bounding box center [232, 395] width 465 height 478
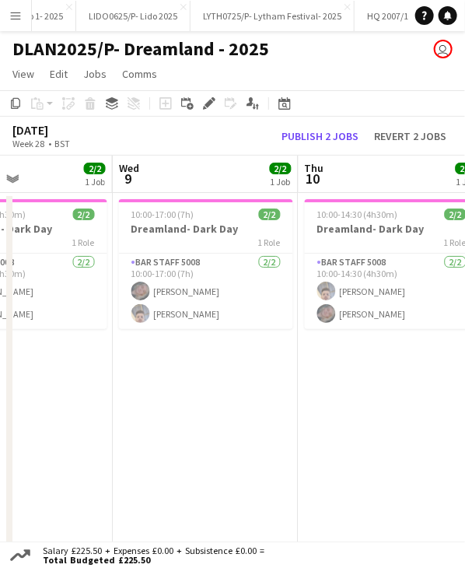
drag, startPoint x: 316, startPoint y: 183, endPoint x: 167, endPoint y: 191, distance: 149.6
click at [167, 191] on app-calendar-viewport "Sun 6 3/3 3 Jobs Mon 7 Tue 8 2/2 1 Job Wed 9 2/2 1 Job Thu 10 2/2 1 Job Fri 11 …" at bounding box center [232, 395] width 465 height 478
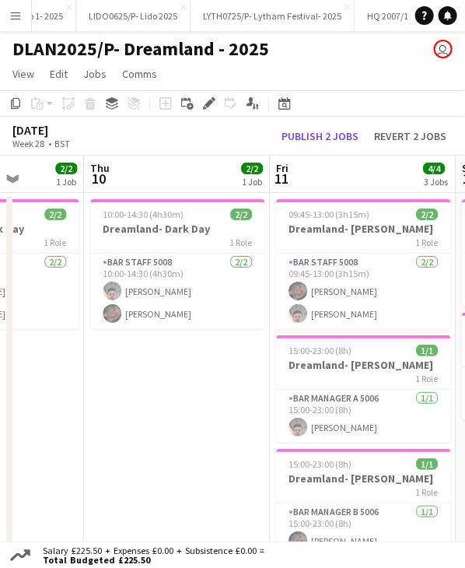
click at [96, 197] on app-calendar-viewport "Sun 6 3/3 3 Jobs Mon 7 Tue 8 2/2 1 Job Wed 9 2/2 1 Job Thu 10 2/2 1 Job Fri 11 …" at bounding box center [232, 395] width 465 height 478
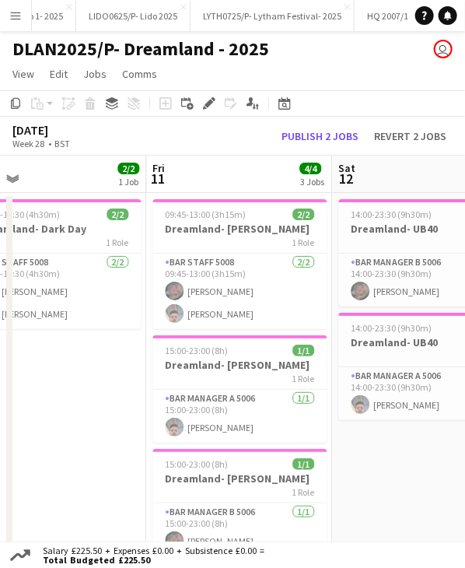
drag, startPoint x: 324, startPoint y: 193, endPoint x: 156, endPoint y: 200, distance: 167.4
click at [156, 200] on app-calendar-viewport "Mon 7 Tue 8 2/2 1 Job Wed 9 2/2 1 Job Thu 10 2/2 1 Job Fri 11 4/4 3 Jobs Sat 12…" at bounding box center [232, 395] width 465 height 478
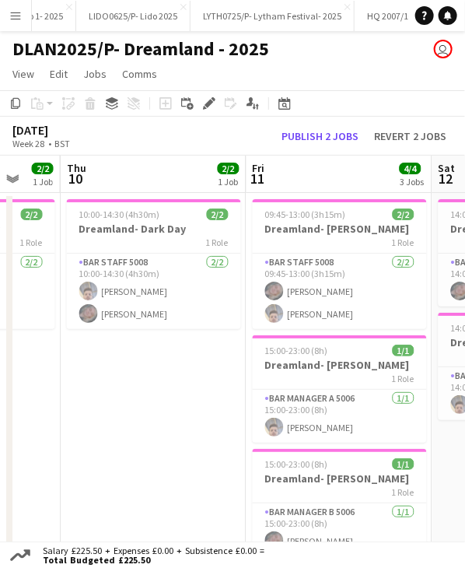
click at [85, 203] on app-calendar-viewport "Mon 7 Tue 8 2/2 1 Job Wed 9 2/2 1 Job Thu 10 2/2 1 Job Fri 11 4/4 3 Jobs Sat 12…" at bounding box center [232, 395] width 465 height 478
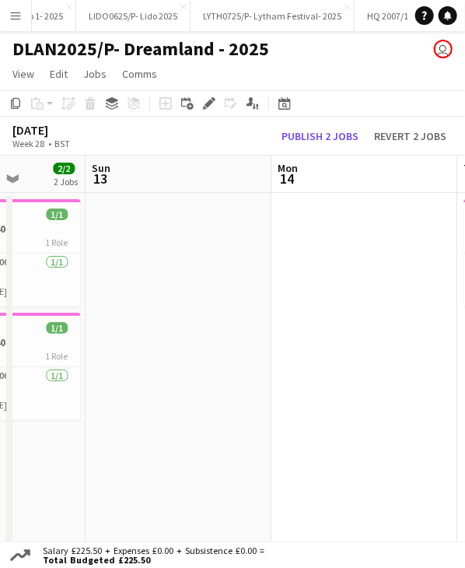
drag
click at [82, 191] on app-calendar-viewport "Wed 9 2/2 1 Job Thu 10 2/2 1 Job Fri 11 4/4 3 Jobs Sat 12 2/2 2 Jobs Sun 13 Mon…" at bounding box center [232, 395] width 465 height 478
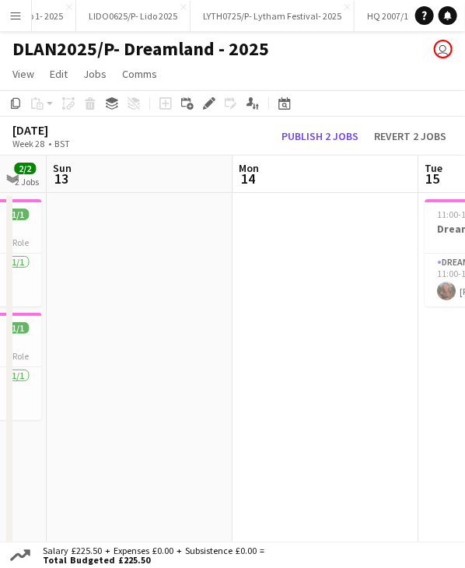
click at [0, 177] on html "Menu Boards Boards Boards All jobs Status Workforce Workforce My Workforce Recr…" at bounding box center [232, 330] width 465 height 660
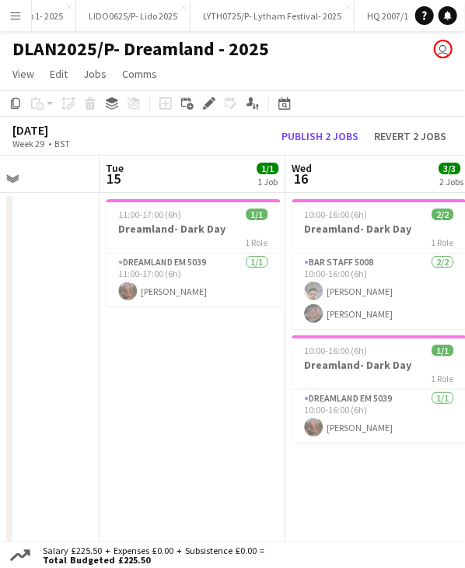
click at [69, 169] on app-calendar-viewport "Fri 11 4/4 3 Jobs Sat 12 2/2 2 Jobs Sun 13 Mon 14 Tue 15 1/1 1 Job Wed 16 3/3 2…" at bounding box center [232, 395] width 465 height 478
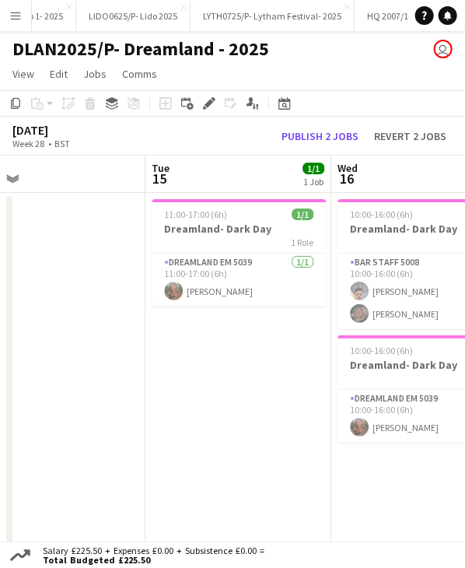
click at [134, 182] on app-calendar-viewport "Fri 11 4/4 3 Jobs Sat 12 2/2 2 Jobs Sun 13 Mon 14 Tue 15 1/1 1 Job Wed 16 3/3 2…" at bounding box center [232, 395] width 465 height 478
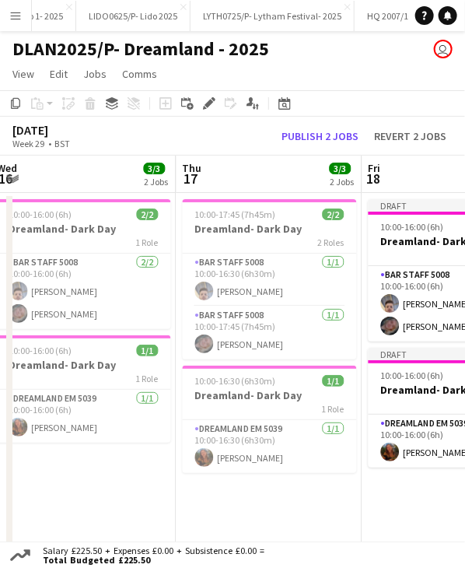
click at [94, 181] on app-calendar-viewport "Sun 13 Mon 14 Tue 15 1/1 1 Job Wed 16 3/3 2 Jobs Thu 17 3/3 2 Jobs Fri 18 3/3 2…" at bounding box center [232, 395] width 465 height 478
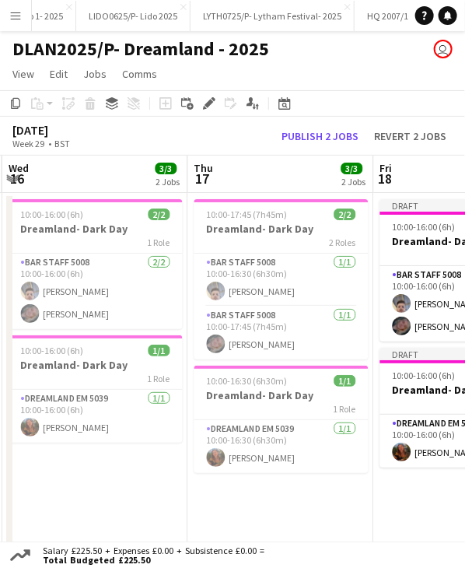
click at [147, 184] on app-calendar-viewport "Sun 13 Mon 14 Tue 15 1/1 1 Job Wed 16 3/3 2 Jobs Thu 17 3/3 2 Jobs Fri 18 3/3 2…" at bounding box center [232, 395] width 465 height 478
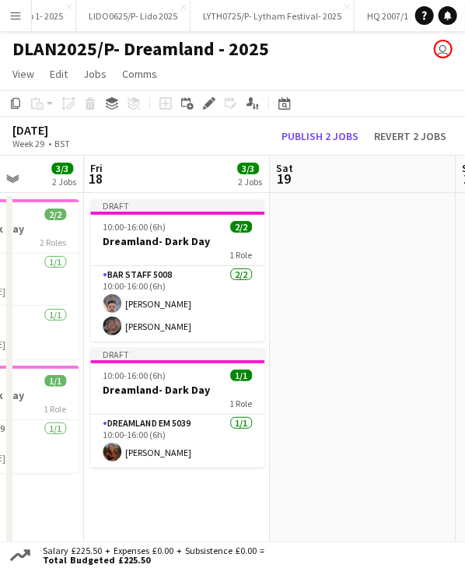
click at [250, 179] on app-calendar-viewport "Mon 14 Tue 15 1/1 1 Job Wed 16 3/3 2 Jobs Thu 17 3/3 2 Jobs Fri 18 3/3 2 Jobs S…" at bounding box center [232, 395] width 465 height 478
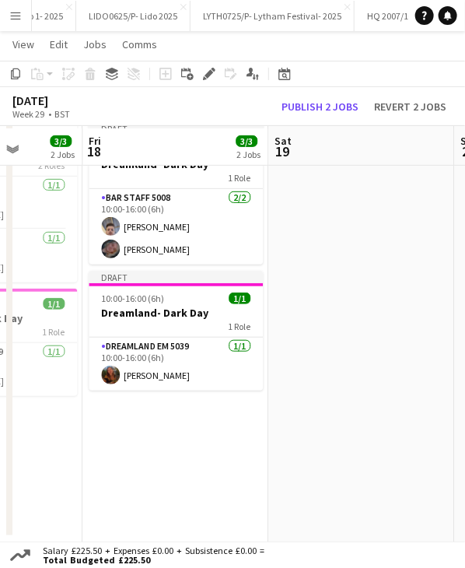
scroll to position [78, 0]
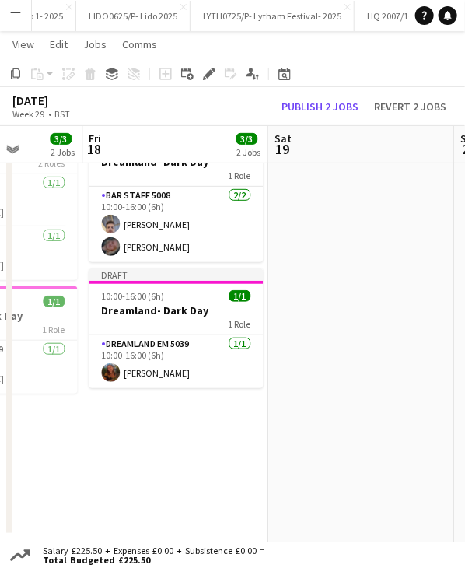
click at [182, 421] on app-date-cell "Draft 10:00-16:00 (6h) 2/2 Dreamland- Dark Day 1 Role Bar Staff 5008 [DATE] 10:…" at bounding box center [175, 334] width 186 height 440
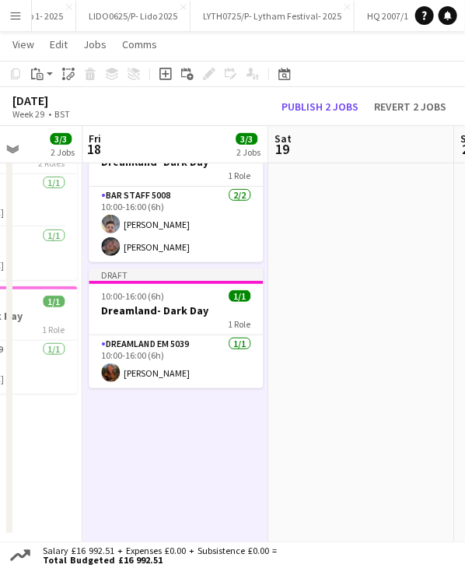
click at [168, 430] on app-date-cell "Draft 10:00-16:00 (6h) 2/2 Dreamland- Dark Day 1 Role Bar Staff 5008 [DATE] 10:…" at bounding box center [175, 334] width 186 height 440
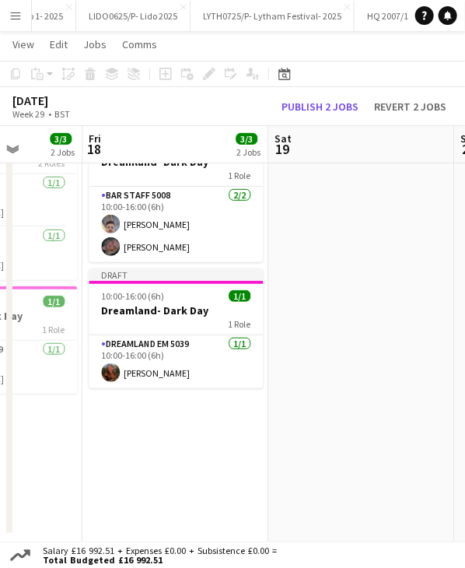
click at [200, 488] on app-date-cell "Draft 10:00-16:00 (6h) 2/2 Dreamland- Dark Day 1 Role Bar Staff 5008 [DATE] 10:…" at bounding box center [175, 334] width 186 height 440
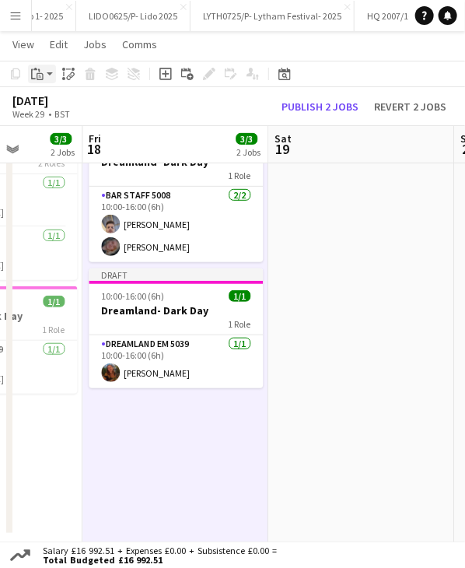
click at [43, 78] on icon at bounding box center [40, 76] width 7 height 7
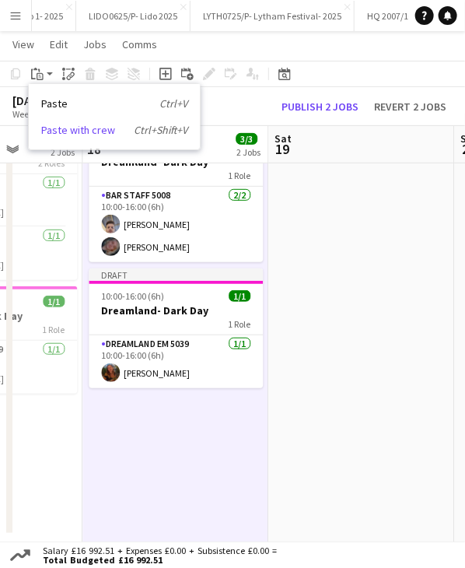
click at [82, 128] on link "Paste with crew Ctrl+Shift+V" at bounding box center [114, 130] width 146 height 14
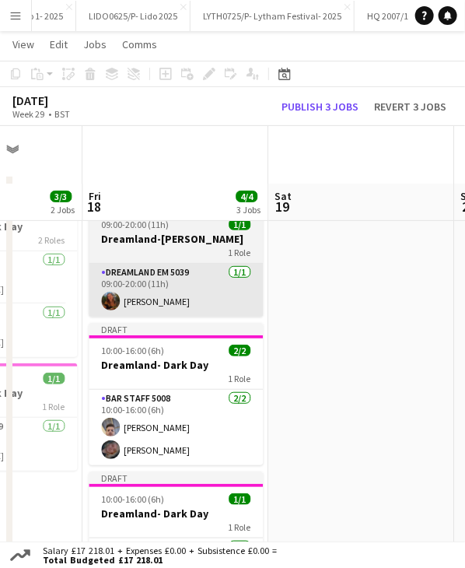
scroll to position [0, 0]
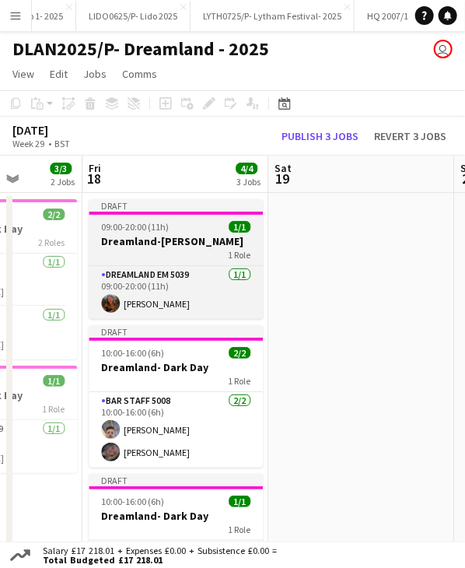
click at [174, 252] on div "1 Role" at bounding box center [176, 254] width 174 height 12
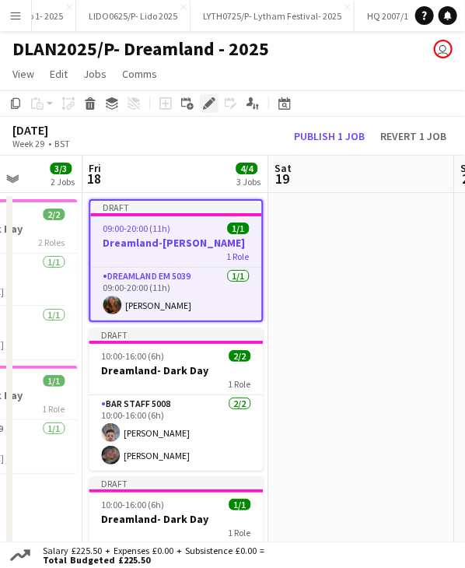
click at [210, 100] on icon at bounding box center [209, 104] width 9 height 9
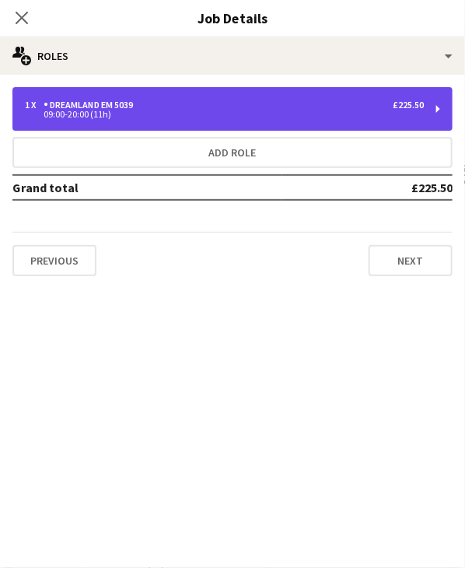
click at [203, 110] on div "09:00-20:00 (11h)" at bounding box center [224, 114] width 399 height 8
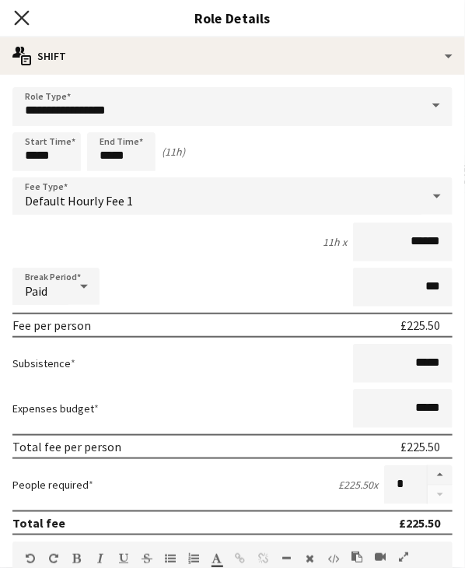
click at [28, 16] on icon "Close pop-in" at bounding box center [21, 17] width 15 height 15
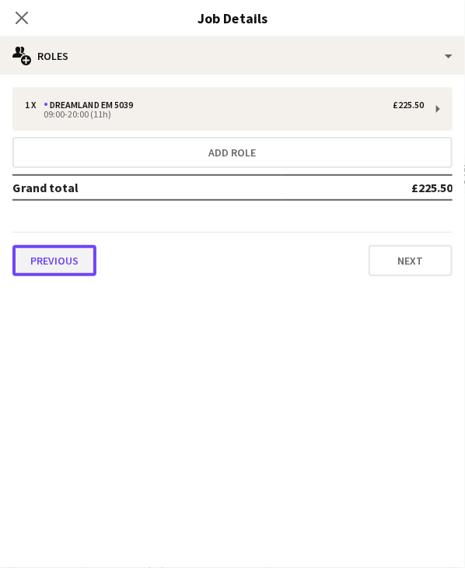
click at [85, 264] on button "Previous" at bounding box center [54, 260] width 84 height 31
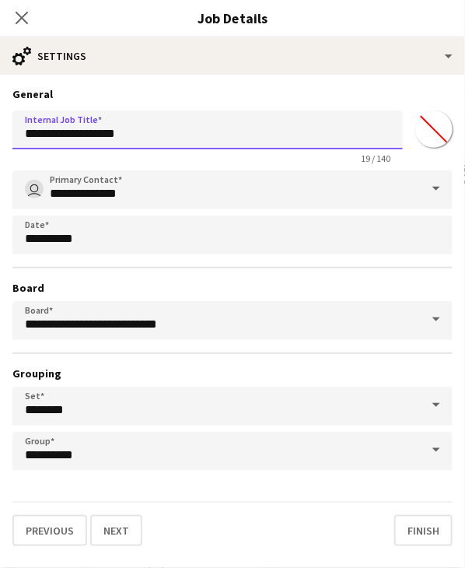
click at [90, 132] on input "**********" at bounding box center [207, 129] width 391 height 39
type input "**********"
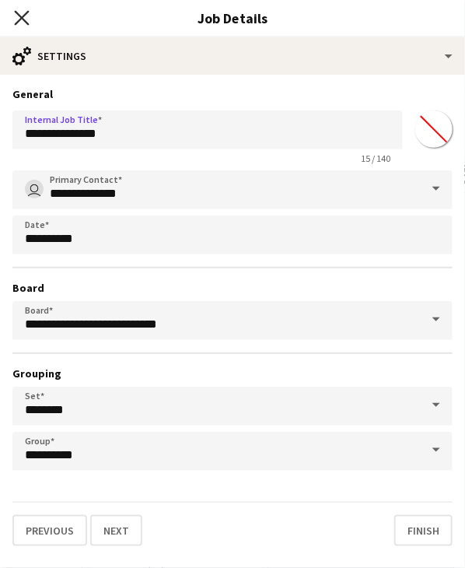
click at [24, 23] on icon "Close pop-in" at bounding box center [21, 17] width 15 height 15
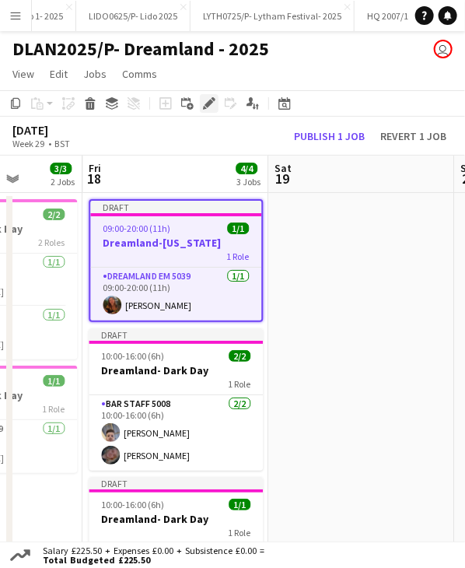
click at [206, 103] on icon "Edit" at bounding box center [209, 103] width 12 height 12
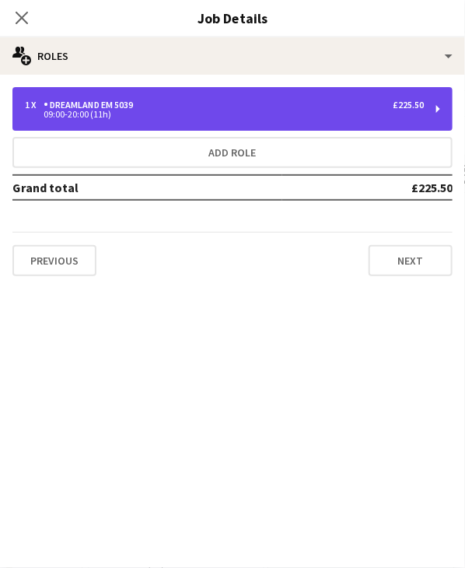
click at [90, 114] on div "09:00-20:00 (11h)" at bounding box center [224, 114] width 399 height 8
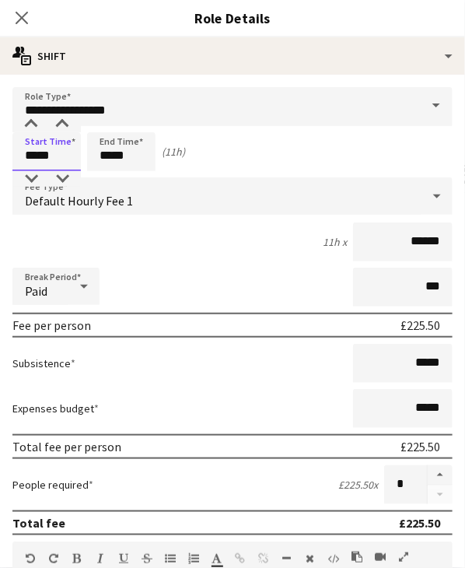
click at [40, 152] on input "*****" at bounding box center [46, 151] width 68 height 39
type input "*****"
click at [34, 128] on div at bounding box center [31, 125] width 31 height 16
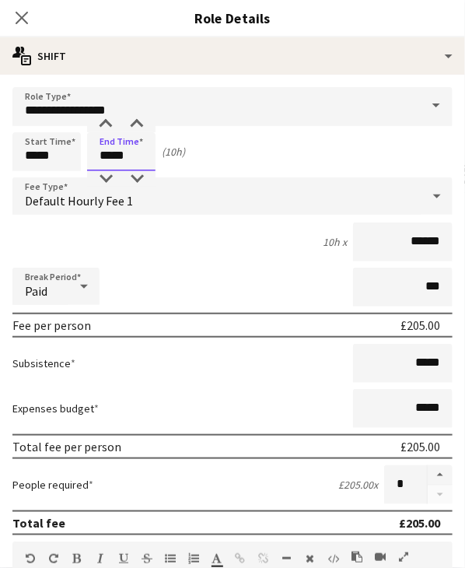
click at [110, 153] on input "*****" at bounding box center [121, 151] width 68 height 39
type input "*****"
click at [282, 146] on div "Start Time ***** End Time ***** (3h)" at bounding box center [232, 151] width 440 height 39
click at [24, 15] on icon at bounding box center [21, 17] width 15 height 15
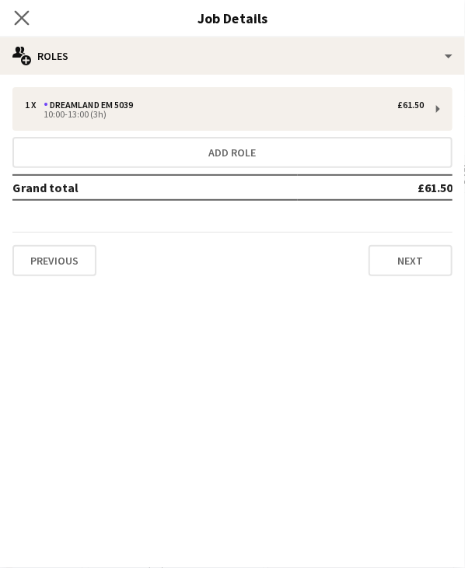
click at [22, 10] on icon "Close pop-in" at bounding box center [21, 17] width 15 height 15
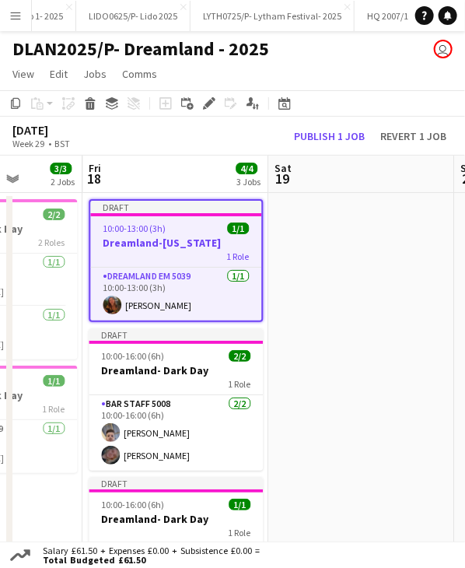
click at [177, 208] on div "Draft" at bounding box center [175, 207] width 171 height 12
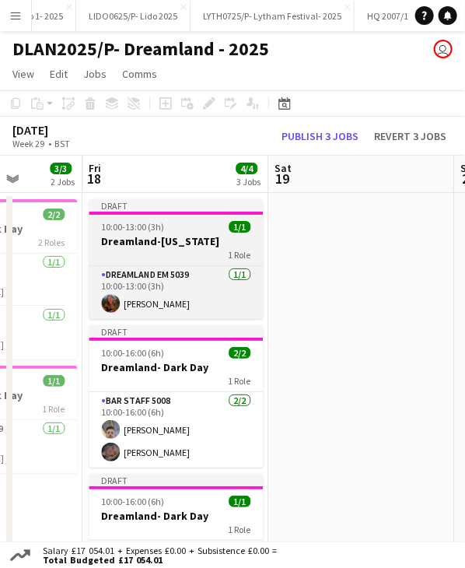
click at [182, 216] on app-job-card "Draft 10:00-13:00 (3h) 1/1 Dreamland-[US_STATE] 1 Role Dreamland EM 5039 [DATE]…" at bounding box center [176, 259] width 174 height 120
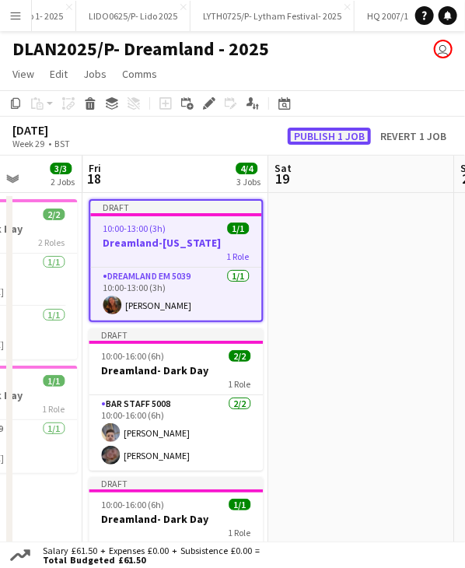
click at [326, 132] on button "Publish 1 job" at bounding box center [329, 136] width 83 height 17
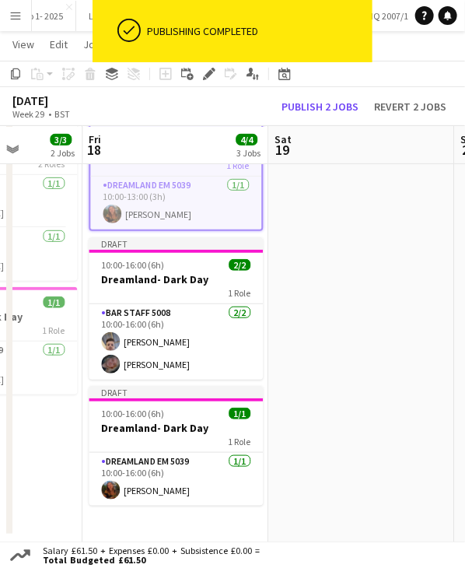
scroll to position [78, 0]
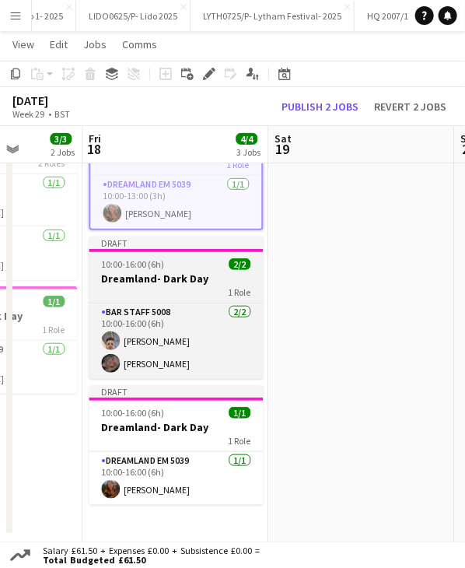
click at [174, 262] on div "10:00-16:00 (6h) 2/2" at bounding box center [176, 264] width 174 height 12
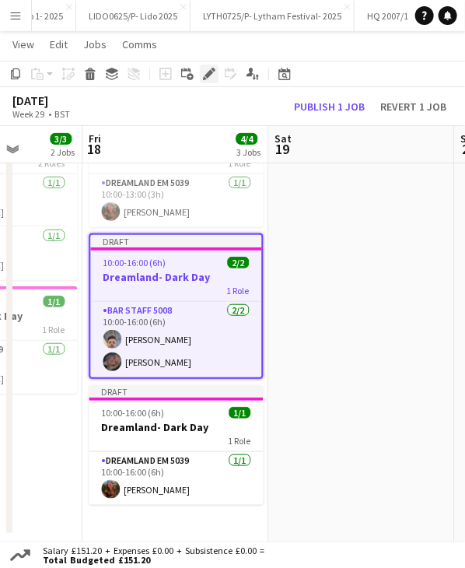
click at [212, 79] on icon "Edit" at bounding box center [209, 74] width 12 height 12
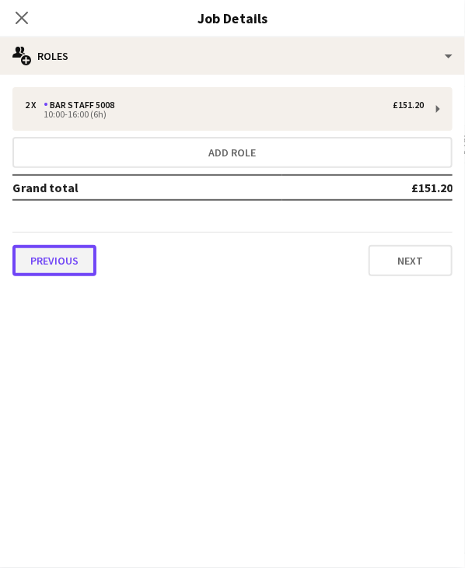
click at [86, 251] on button "Previous" at bounding box center [54, 260] width 84 height 31
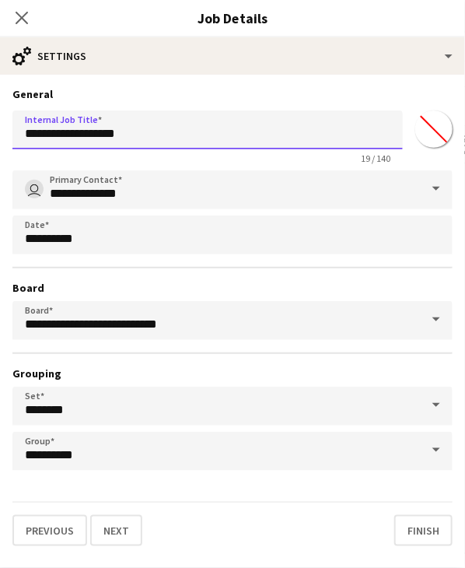
click at [164, 140] on input "**********" at bounding box center [207, 129] width 391 height 39
type input "**********"
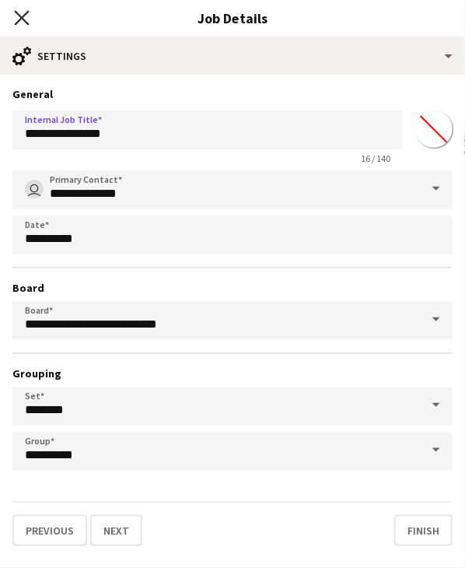
click at [25, 13] on icon at bounding box center [21, 17] width 15 height 15
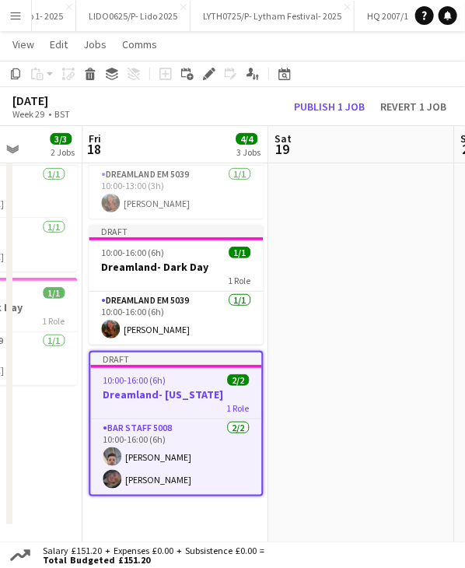
scroll to position [90, 0]
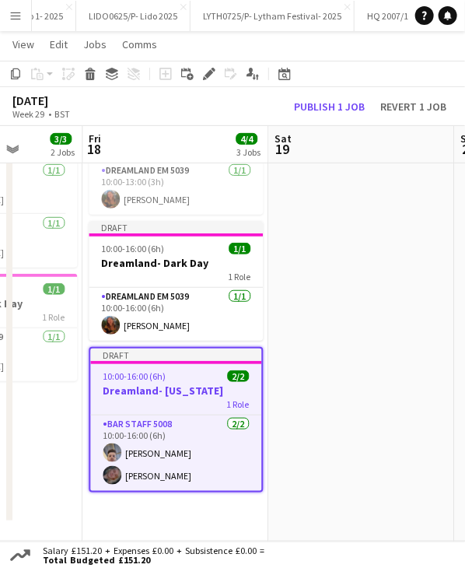
click at [189, 367] on app-job-card "Draft 10:00-16:00 (6h) 2/2 Dreamland- [US_STATE] 1 Role Bar Staff 5008 [DATE] 1…" at bounding box center [176, 420] width 174 height 146
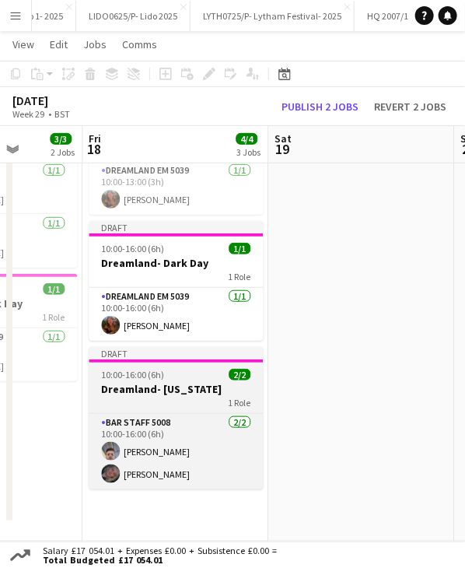
click at [189, 367] on app-job-card "Draft 10:00-16:00 (6h) 2/2 Dreamland- [US_STATE] 1 Role Bar Staff 5008 [DATE] 1…" at bounding box center [176, 418] width 174 height 142
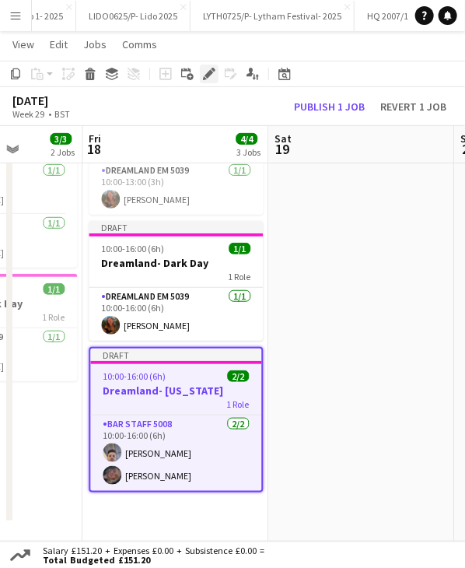
click at [206, 75] on icon at bounding box center [209, 74] width 9 height 9
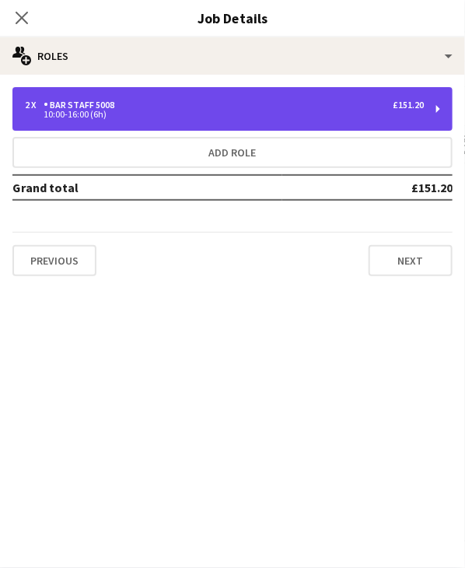
click at [152, 116] on div "10:00-16:00 (6h)" at bounding box center [224, 114] width 399 height 8
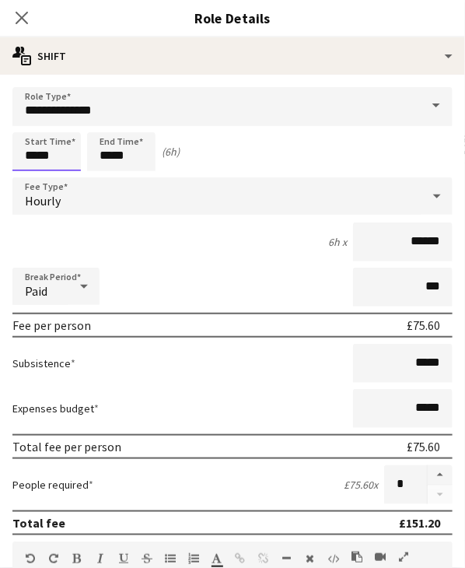
click at [33, 152] on input "*****" at bounding box center [46, 151] width 68 height 39
type input "*****"
click at [28, 19] on icon "Close pop-in" at bounding box center [21, 17] width 15 height 15
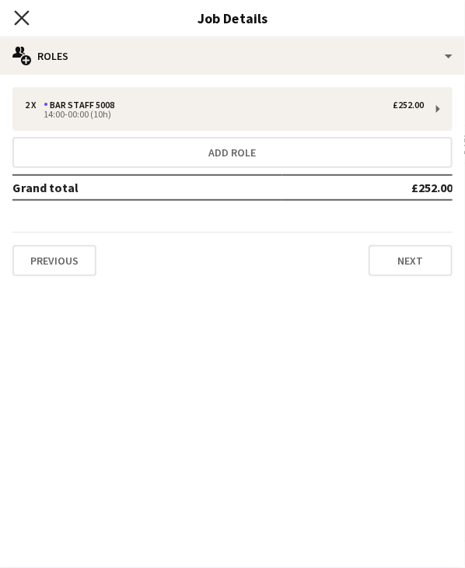
click at [25, 25] on icon "Close pop-in" at bounding box center [21, 17] width 15 height 15
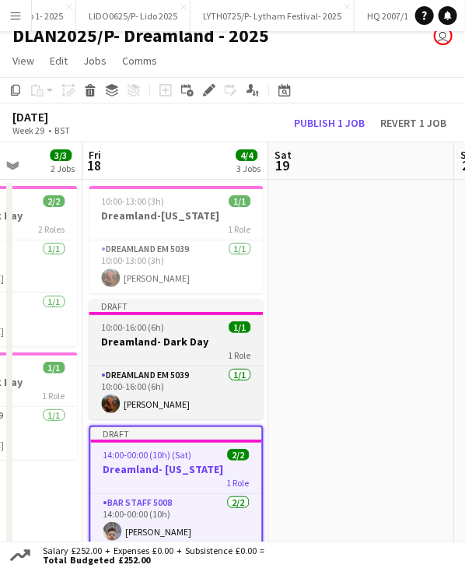
scroll to position [12, 0]
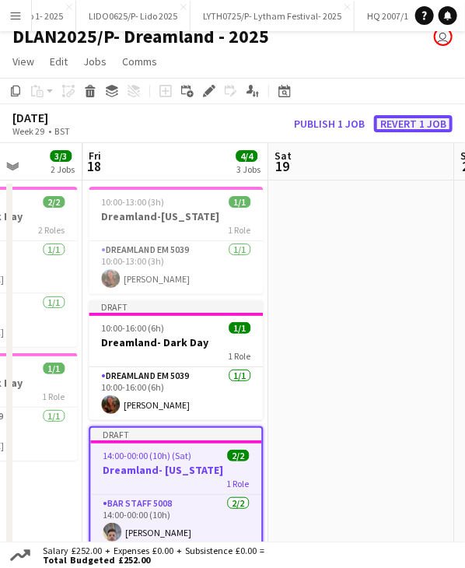
click at [404, 123] on button "Revert 1 job" at bounding box center [413, 123] width 79 height 17
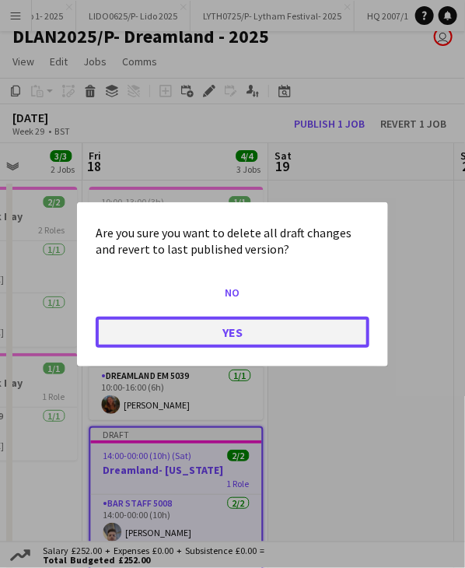
click at [261, 337] on button "Yes" at bounding box center [233, 331] width 274 height 31
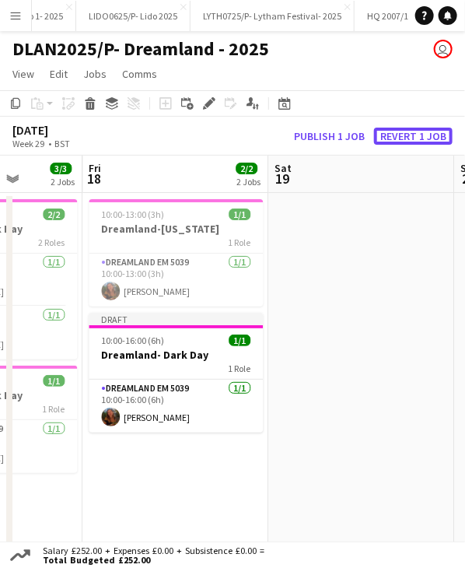
scroll to position [12, 0]
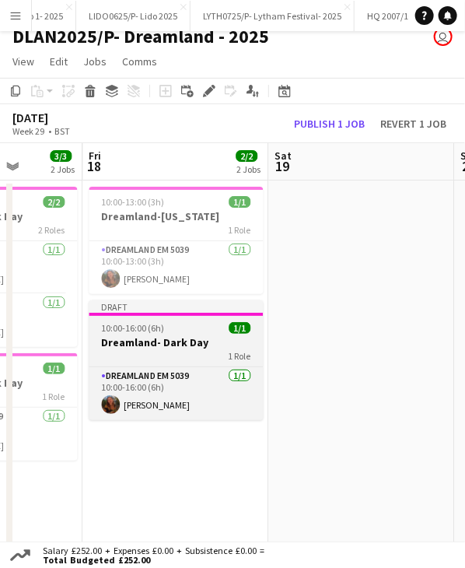
click at [170, 312] on div "Draft" at bounding box center [176, 306] width 174 height 12
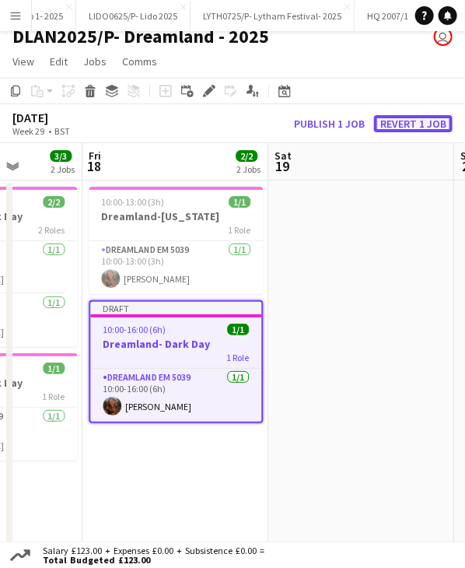
click at [426, 121] on button "Revert 1 job" at bounding box center [413, 123] width 79 height 17
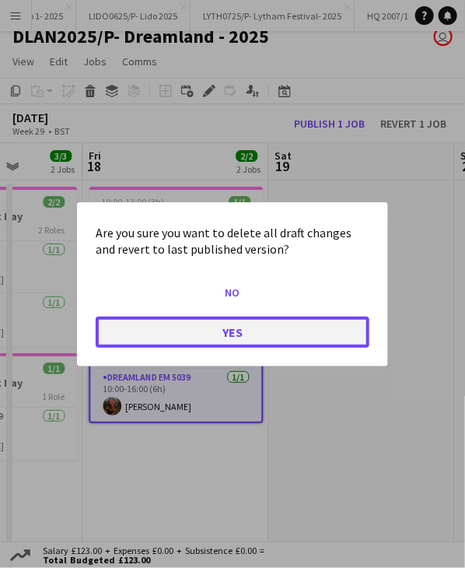
click at [195, 323] on button "Yes" at bounding box center [233, 331] width 274 height 31
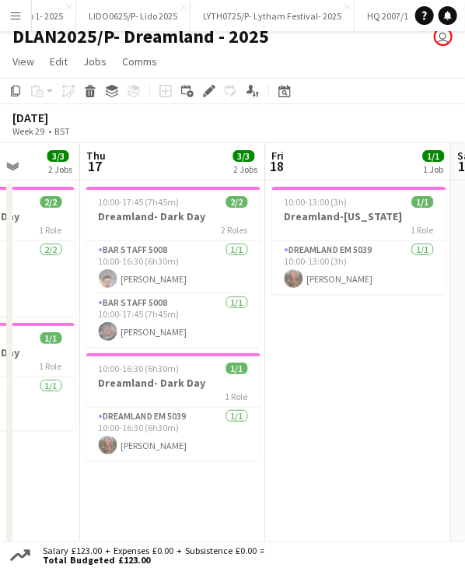
scroll to position [0, 477]
drag, startPoint x: 190, startPoint y: 159, endPoint x: 374, endPoint y: 177, distance: 185.3
click at [374, 177] on app-calendar-viewport "Mon 14 Tue 15 1/1 1 Job Wed 16 3/3 2 Jobs Thu 17 3/3 2 Jobs Fri 18 1/1 1 Job Sa…" at bounding box center [232, 382] width 465 height 478
click at [165, 334] on app-card-role "Bar Staff 5008 [DATE] 10:00-17:45 (7h45m) [PERSON_NAME]" at bounding box center [174, 320] width 174 height 53
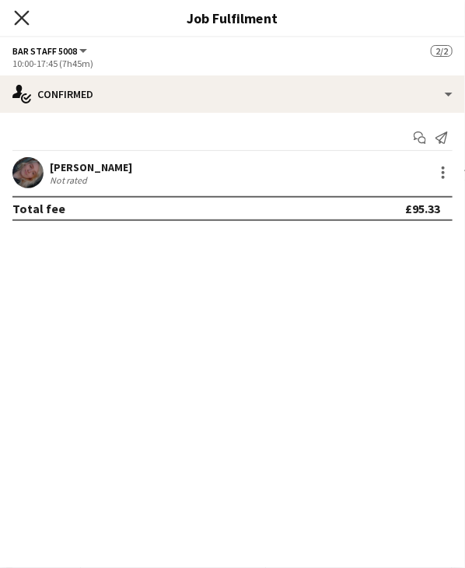
click at [18, 11] on icon "Close pop-in" at bounding box center [21, 17] width 15 height 15
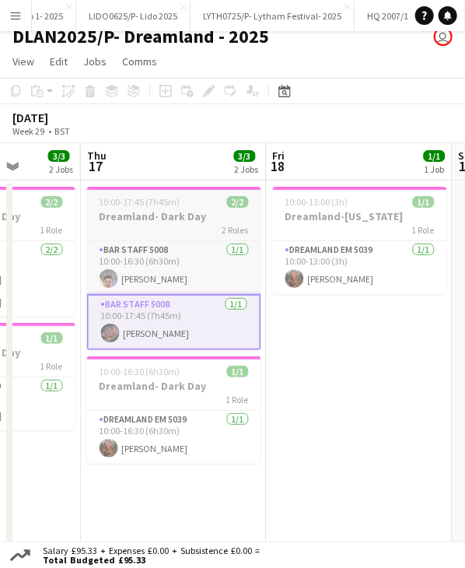
click at [178, 199] on div "10:00-17:45 (7h45m) 2/2" at bounding box center [174, 202] width 174 height 12
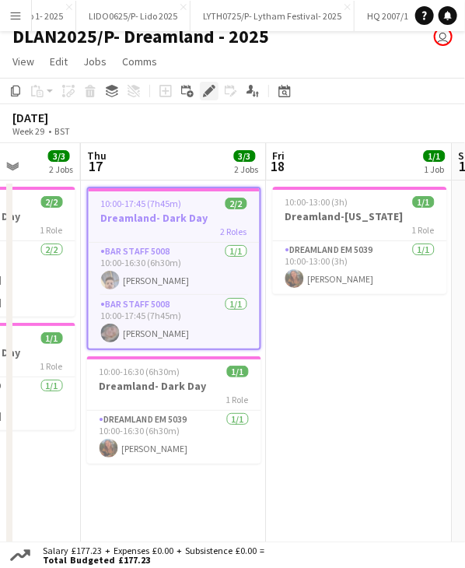
click at [203, 96] on icon at bounding box center [205, 95] width 4 height 4
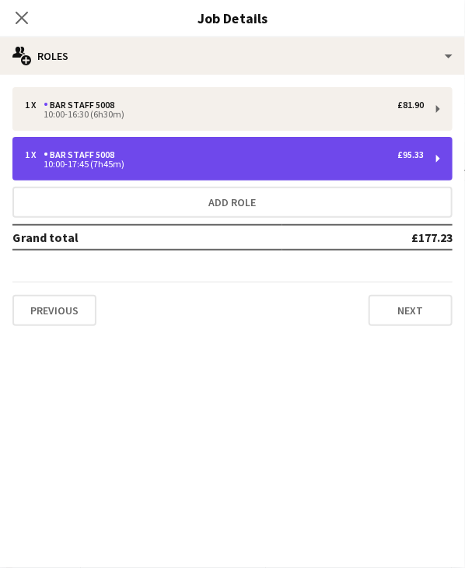
click at [166, 156] on div "1 x Bar Staff 5008 £95.33" at bounding box center [224, 154] width 399 height 11
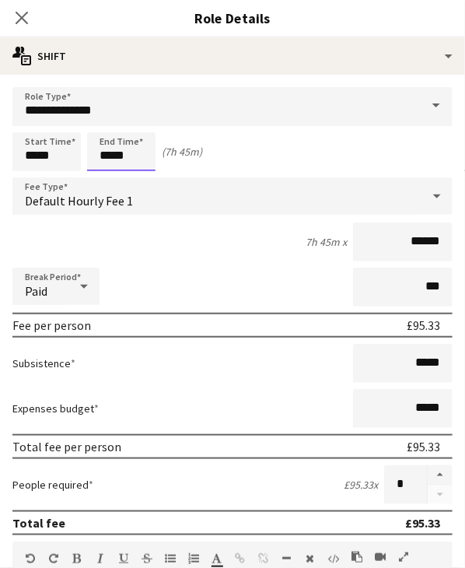
scroll to position [0, 0]
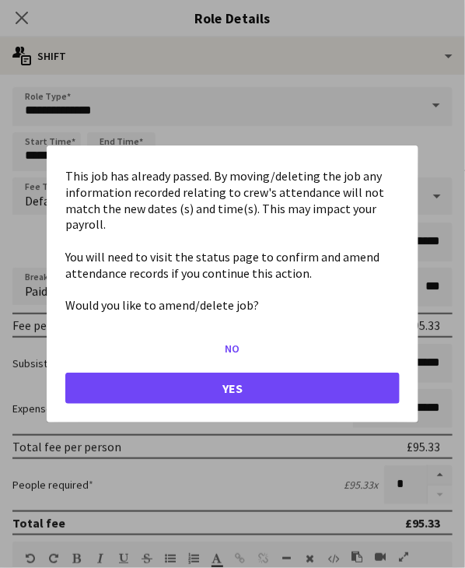
drag, startPoint x: 102, startPoint y: 156, endPoint x: 137, endPoint y: 160, distance: 35.2
click at [137, 160] on body "Menu Boards Boards Boards All jobs Status Workforce Workforce My Workforce Recr…" at bounding box center [232, 318] width 465 height 660
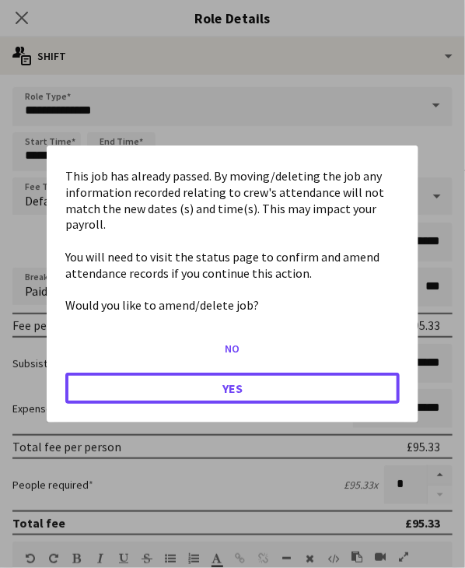
drag, startPoint x: 150, startPoint y: 377, endPoint x: 143, endPoint y: 301, distance: 75.8
click at [150, 377] on button "Yes" at bounding box center [232, 388] width 335 height 31
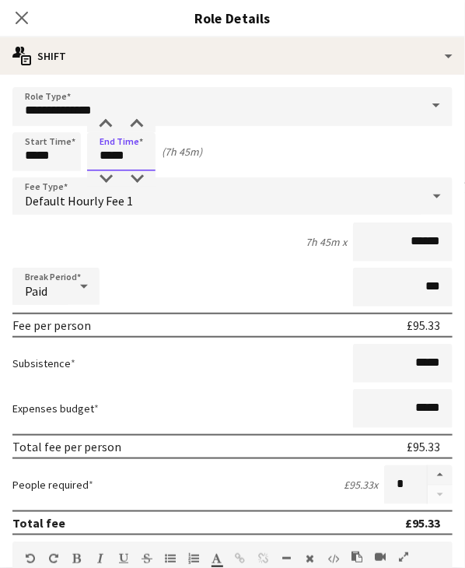
scroll to position [12, 0]
type input "*****"
click at [261, 145] on div "Start Time ***** End Time ***** (6h 30m)" at bounding box center [232, 151] width 440 height 39
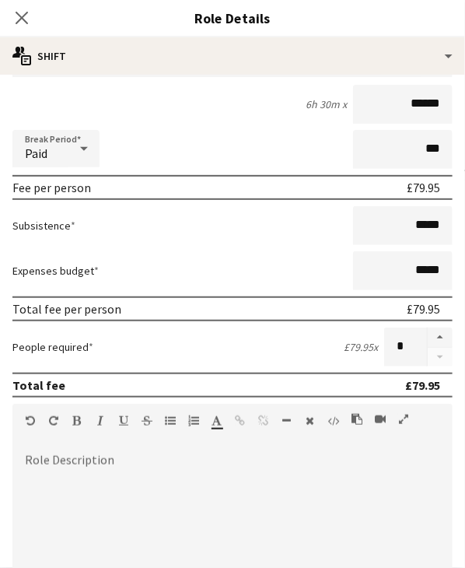
scroll to position [311, 0]
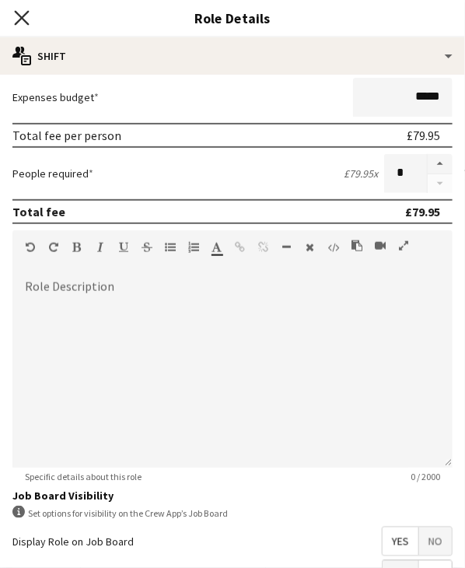
click at [25, 16] on icon "Close pop-in" at bounding box center [21, 17] width 15 height 15
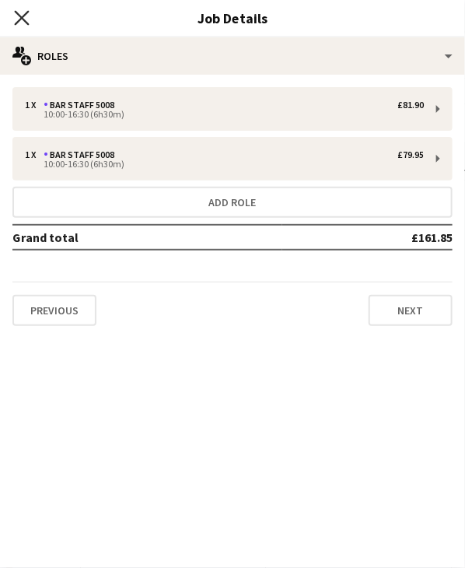
click at [26, 16] on icon "Close pop-in" at bounding box center [21, 17] width 15 height 15
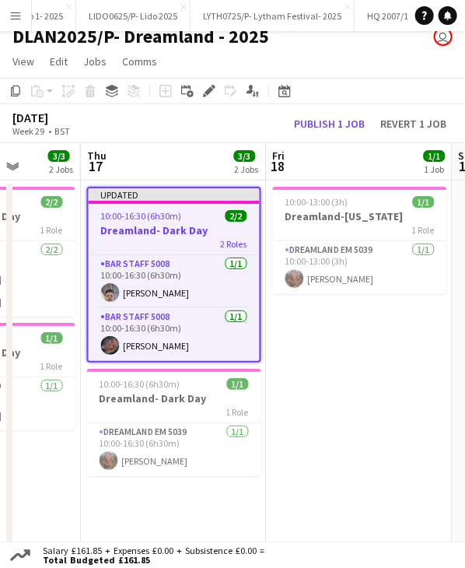
click at [193, 205] on app-job-card "Updated 10:00-16:30 (6h30m) 2/2 Dreamland- Dark Day 2 Roles Bar Staff 5008 [DAT…" at bounding box center [174, 275] width 174 height 176
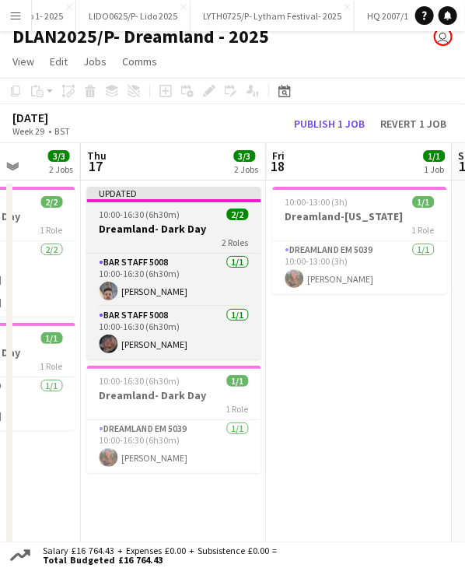
click at [193, 205] on app-job-card "Updated 10:00-16:30 (6h30m) 2/2 Dreamland- Dark Day 2 Roles Bar Staff 5008 [DAT…" at bounding box center [174, 273] width 174 height 173
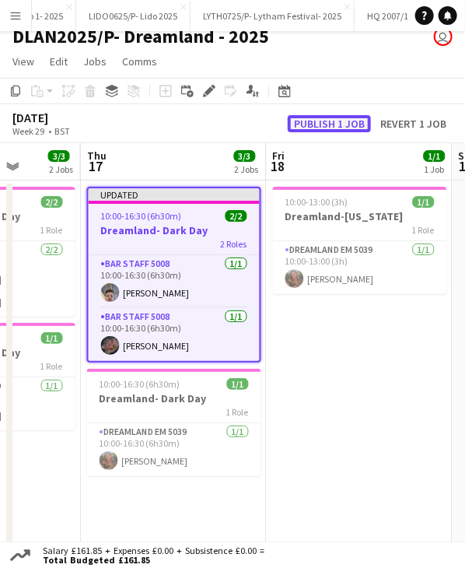
click at [332, 119] on button "Publish 1 job" at bounding box center [329, 123] width 83 height 17
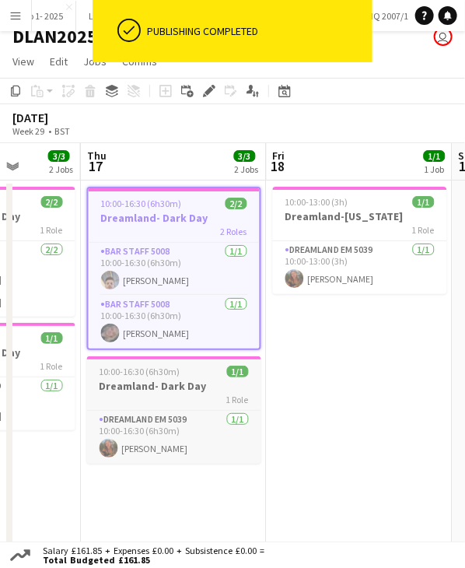
click at [150, 380] on h3 "Dreamland- Dark Day" at bounding box center [174, 386] width 174 height 14
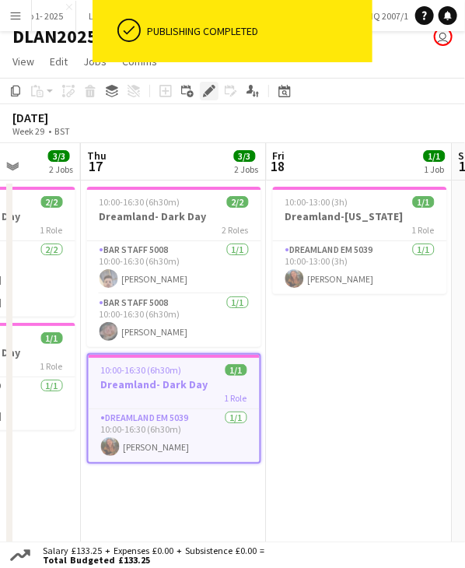
click at [205, 97] on icon "Edit" at bounding box center [209, 91] width 12 height 12
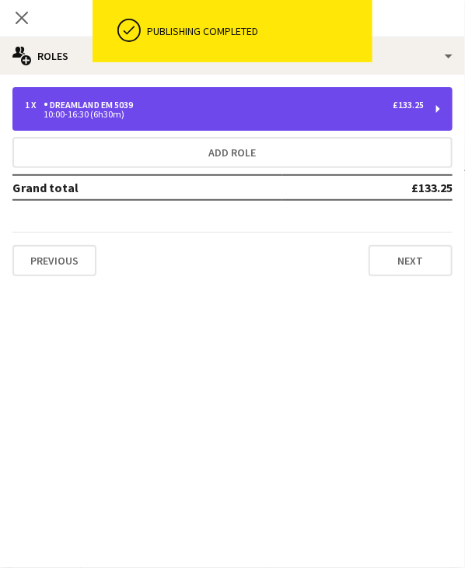
click at [128, 103] on div "Dreamland EM 5039" at bounding box center [92, 105] width 96 height 11
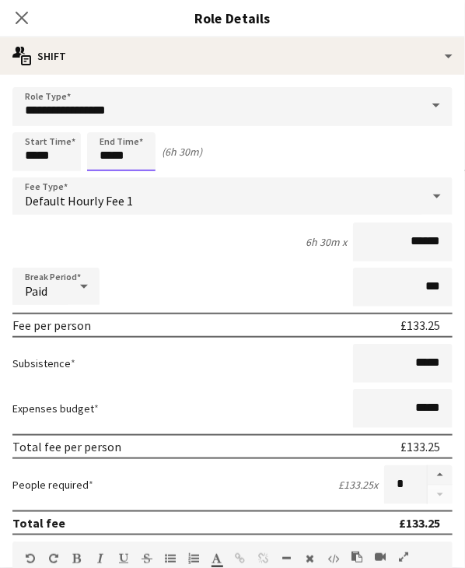
scroll to position [0, 0]
click at [109, 152] on body "Menu Boards Boards Boards All jobs Status Workforce Workforce My Workforce Recr…" at bounding box center [232, 330] width 465 height 660
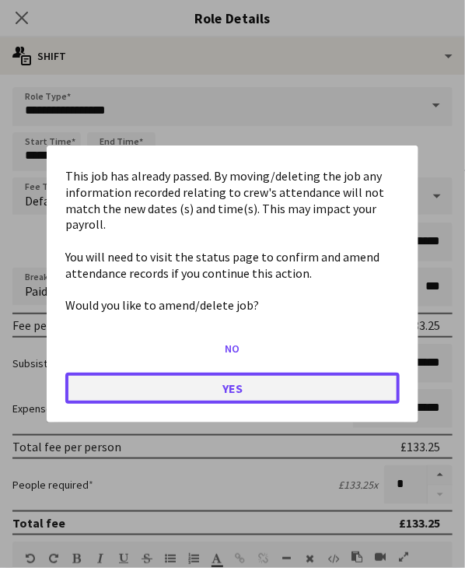
click at [176, 374] on button "Yes" at bounding box center [232, 388] width 335 height 31
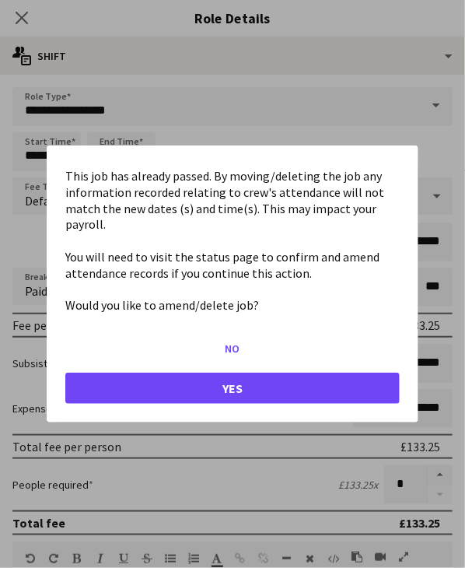
scroll to position [12, 0]
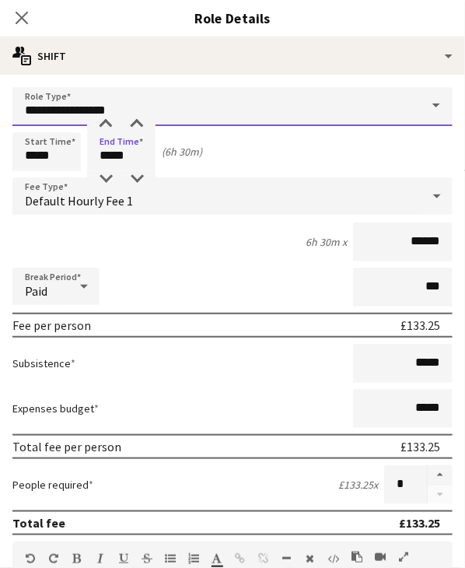
click at [108, 114] on input "**********" at bounding box center [232, 106] width 440 height 39
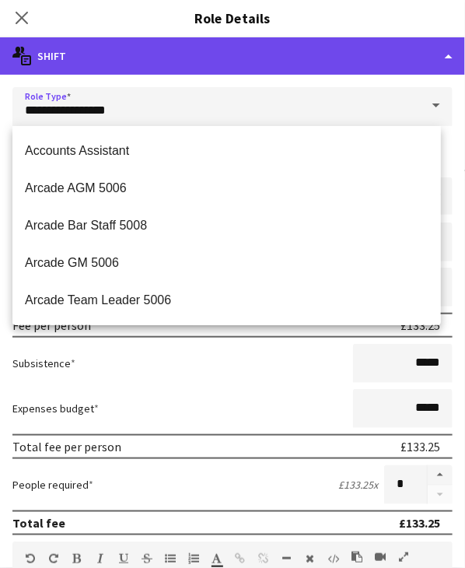
click at [171, 54] on div "multiple-actions-text Shift" at bounding box center [232, 55] width 465 height 37
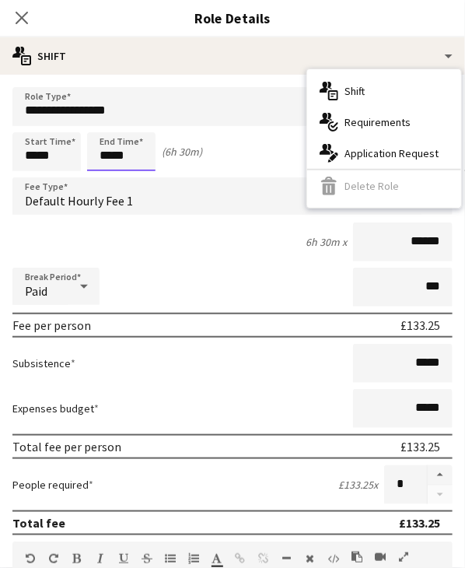
click at [115, 167] on input "*****" at bounding box center [121, 151] width 68 height 39
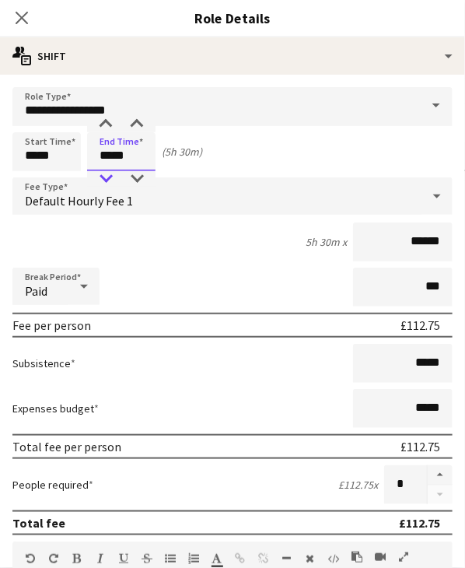
click at [105, 182] on div at bounding box center [105, 179] width 31 height 16
click at [106, 126] on div at bounding box center [105, 125] width 31 height 16
type input "*****"
click at [134, 124] on div at bounding box center [136, 125] width 31 height 16
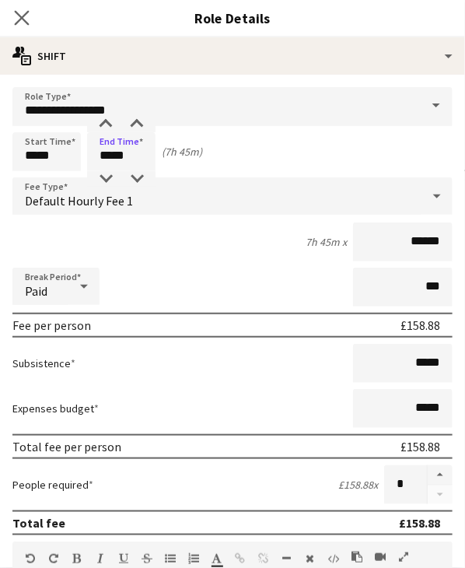
click at [28, 17] on icon "Close pop-in" at bounding box center [21, 17] width 15 height 15
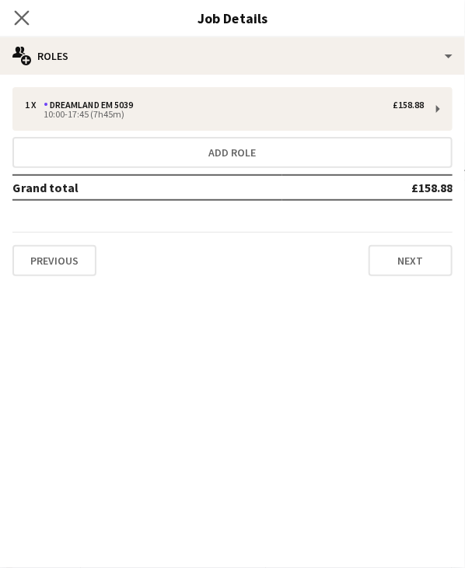
click at [12, 9] on app-icon "Close pop-in" at bounding box center [22, 18] width 23 height 23
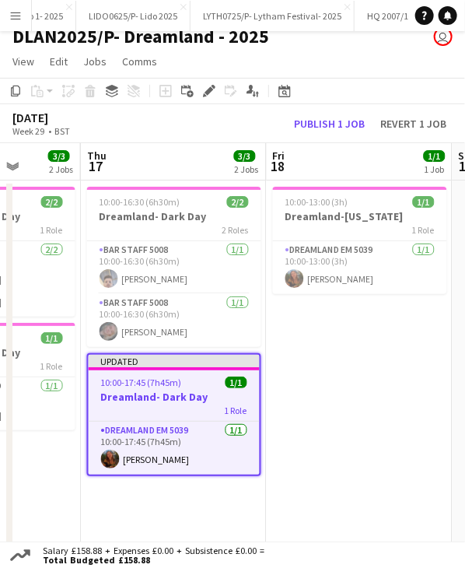
click at [199, 359] on div "Updated" at bounding box center [174, 361] width 171 height 12
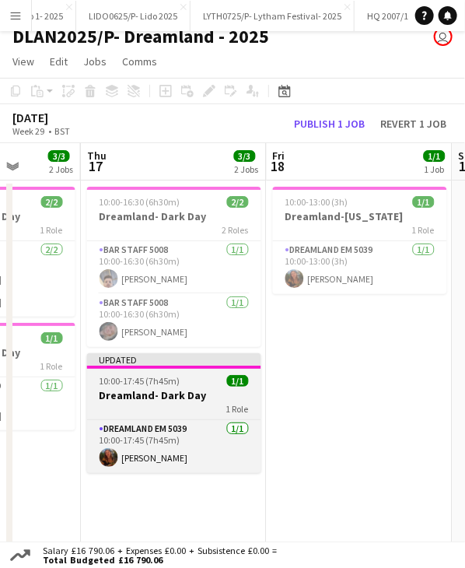
click at [199, 359] on div "Updated" at bounding box center [174, 359] width 174 height 12
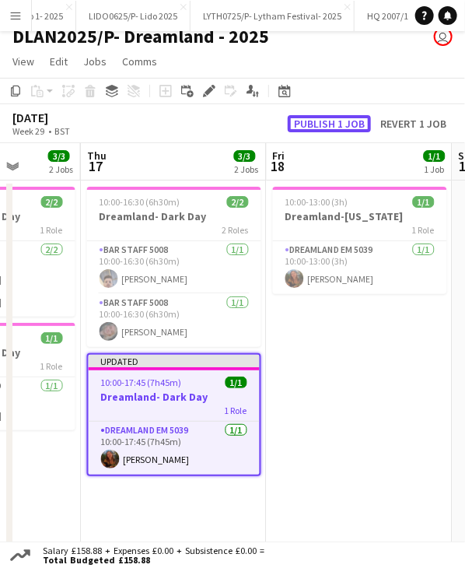
click at [318, 124] on button "Publish 1 job" at bounding box center [329, 123] width 83 height 17
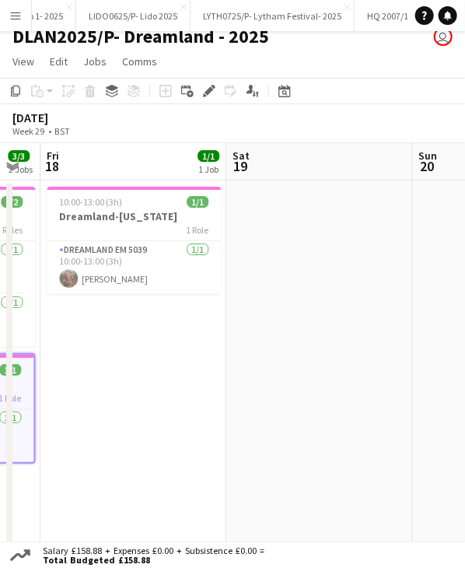
scroll to position [0, 703]
drag, startPoint x: 345, startPoint y: 165, endPoint x: 119, endPoint y: 169, distance: 226.5
click at [119, 169] on app-calendar-viewport "Mon 14 Tue 15 1/1 1 Job Wed 16 3/3 2 Jobs Thu 17 3/3 2 Jobs Fri 18 1/1 1 Job Sa…" at bounding box center [232, 382] width 465 height 478
click at [134, 217] on h3 "Dreamland-[US_STATE]" at bounding box center [134, 216] width 174 height 14
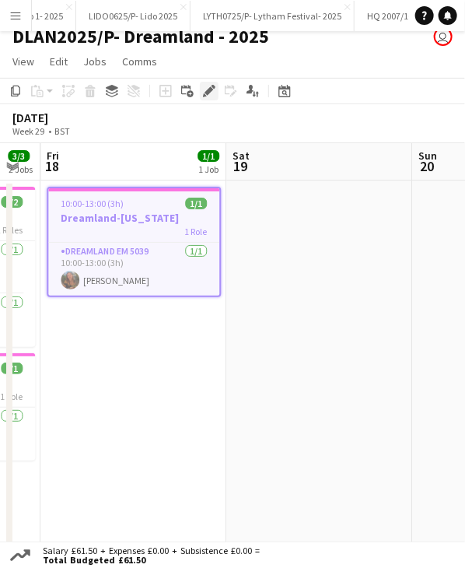
click at [212, 89] on icon at bounding box center [209, 91] width 9 height 9
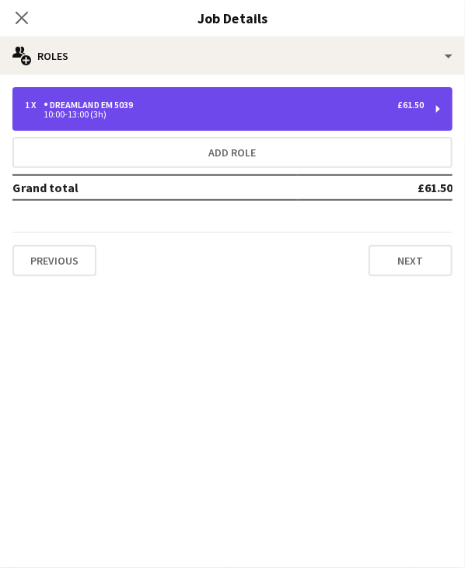
click at [114, 113] on div "10:00-13:00 (3h)" at bounding box center [224, 114] width 399 height 8
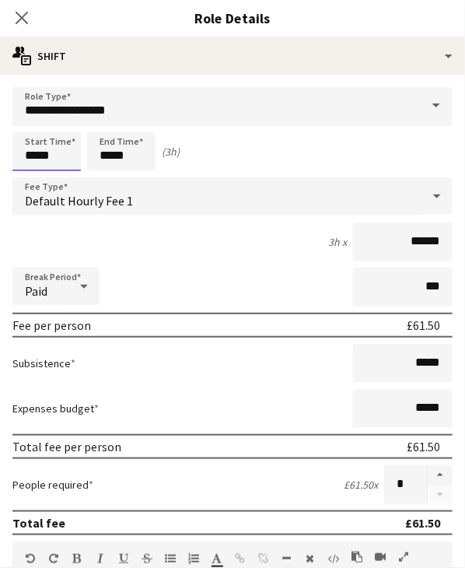
click at [33, 154] on body "Menu Boards Boards Boards All jobs Status Workforce Workforce My Workforce Recr…" at bounding box center [232, 318] width 465 height 660
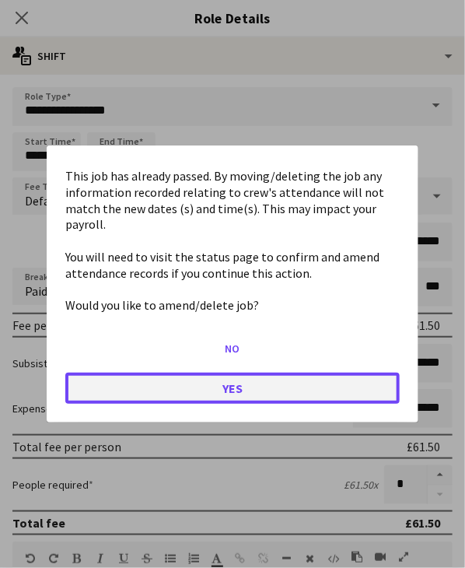
click at [171, 384] on button "Yes" at bounding box center [232, 388] width 335 height 31
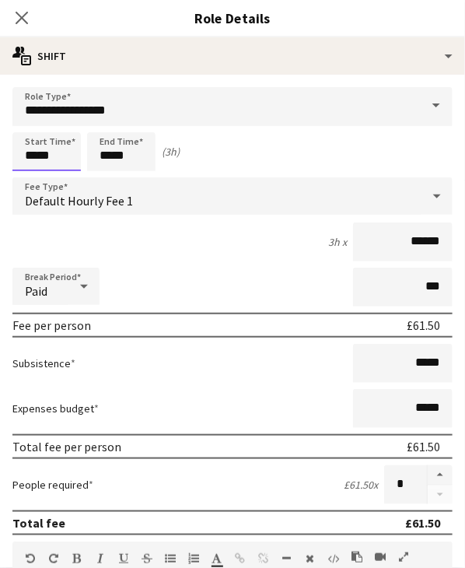
scroll to position [12, 0]
click at [28, 117] on div at bounding box center [31, 125] width 31 height 16
type input "*****"
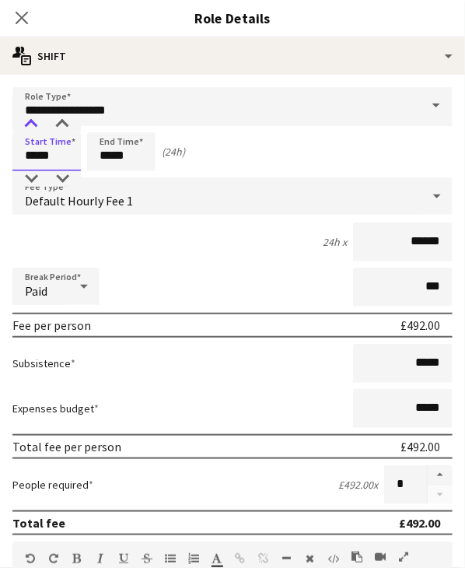
click at [28, 117] on div at bounding box center [31, 125] width 31 height 16
click at [124, 146] on input "*****" at bounding box center [121, 151] width 68 height 39
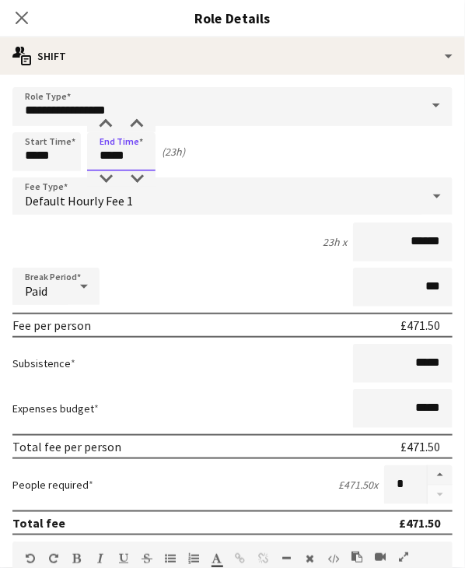
drag, startPoint x: 103, startPoint y: 154, endPoint x: 143, endPoint y: 163, distance: 41.4
click at [143, 163] on input "*****" at bounding box center [121, 151] width 68 height 39
type input "*****"
click at [332, 165] on div "Start Time ***** End Time ***** (10h)" at bounding box center [232, 151] width 440 height 39
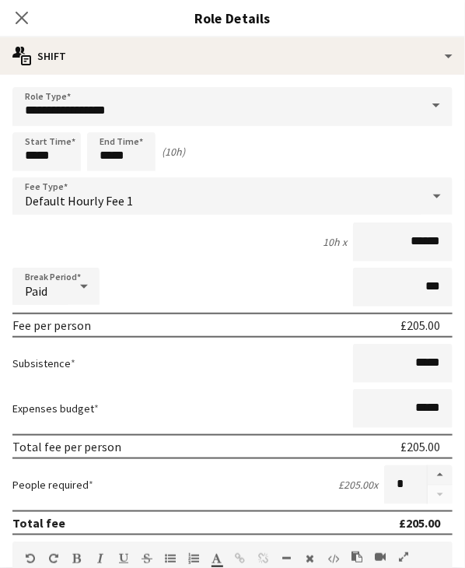
scroll to position [451, 0]
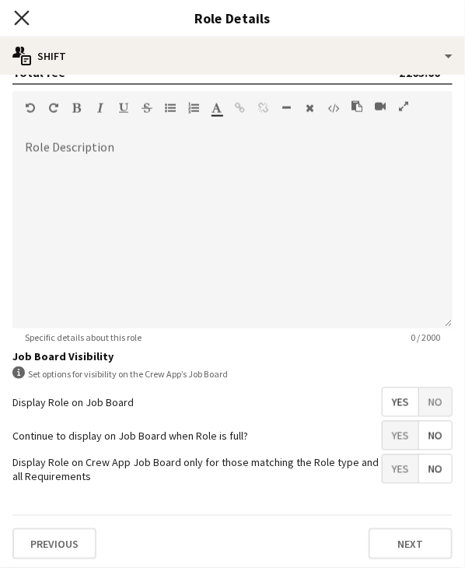
click at [26, 19] on icon "Close pop-in" at bounding box center [21, 17] width 15 height 15
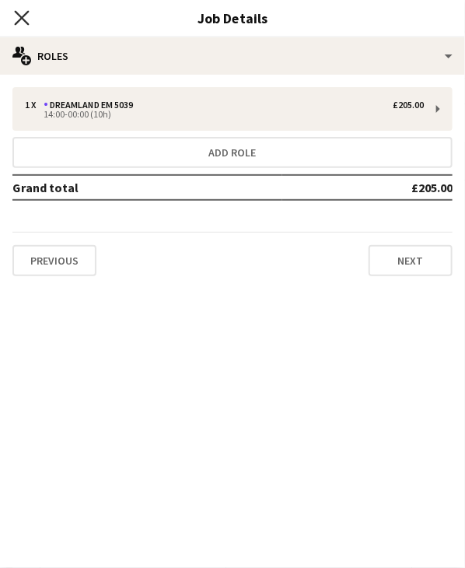
click at [25, 12] on icon "Close pop-in" at bounding box center [21, 17] width 15 height 15
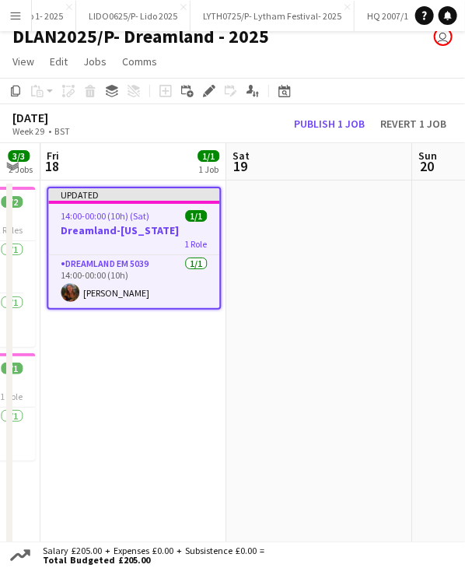
click at [153, 205] on app-job-card "Updated 14:00-00:00 (10h) (Sat) 1/1 Dreamland-[US_STATE] 1 Role Dreamland EM 50…" at bounding box center [134, 248] width 174 height 123
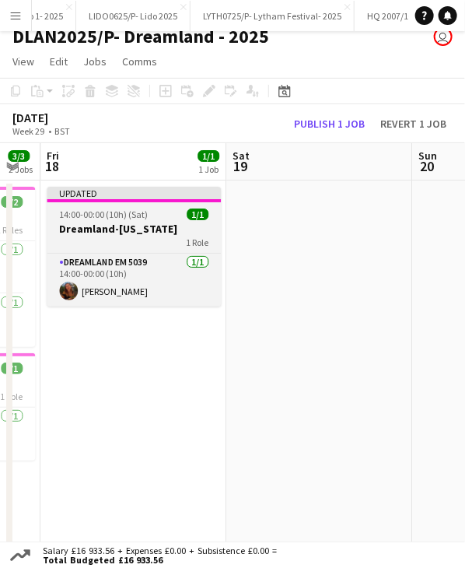
click at [146, 201] on div at bounding box center [134, 200] width 174 height 3
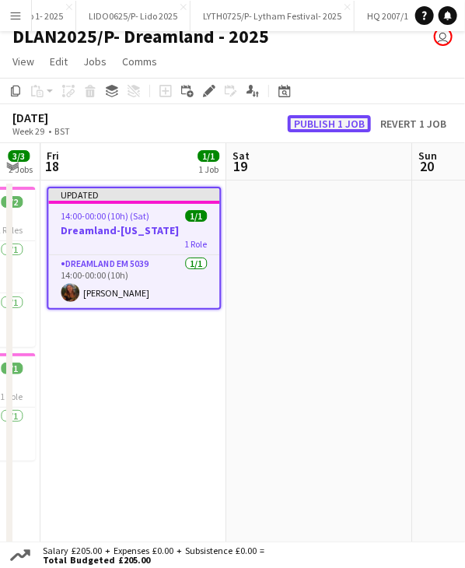
click at [323, 123] on button "Publish 1 job" at bounding box center [329, 123] width 83 height 17
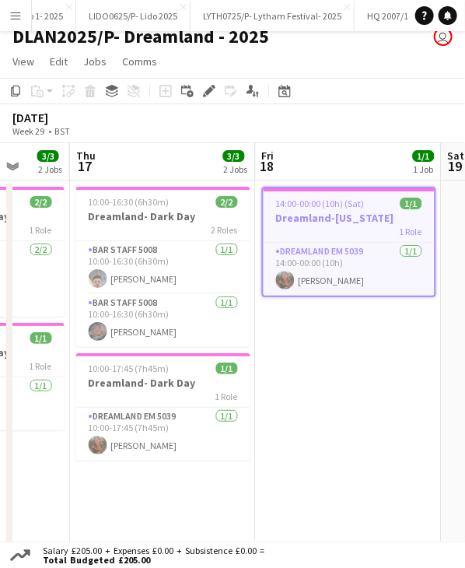
drag, startPoint x: 128, startPoint y: 171, endPoint x: 331, endPoint y: 177, distance: 203.2
click at [344, 180] on app-calendar-viewport "Mon 14 Tue 15 1/1 1 Job Wed 16 3/3 2 Jobs Thu 17 3/3 2 Jobs Fri 18 1/1 1 Job Sa…" at bounding box center [232, 382] width 465 height 478
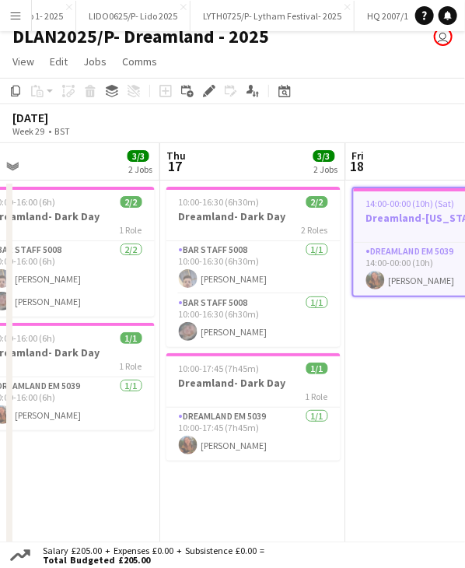
drag, startPoint x: 174, startPoint y: 163, endPoint x: 265, endPoint y: 166, distance: 90.3
click at [265, 166] on app-calendar-viewport "Mon 14 Tue 15 1/1 1 Job Wed 16 3/3 2 Jobs Thu 17 3/3 2 Jobs Fri 18 1/1 1 Job Sa…" at bounding box center [232, 382] width 465 height 478
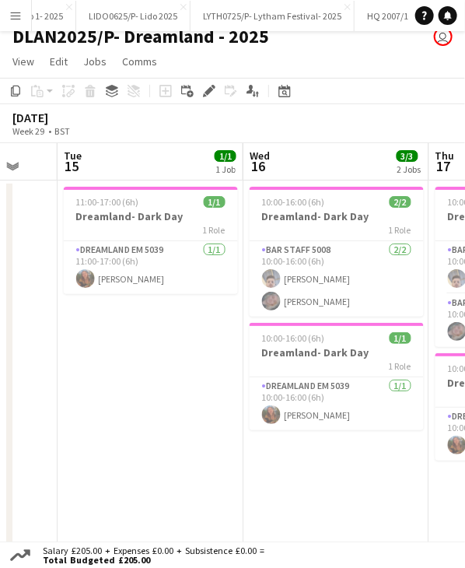
scroll to position [0, 493]
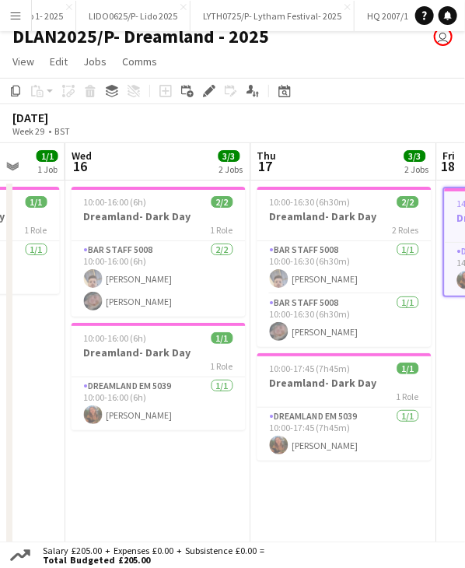
click at [274, 169] on app-calendar-viewport "Sun 13 Mon 14 Tue 15 1/1 1 Job Wed 16 3/3 2 Jobs Thu 17 3/3 2 Jobs Fri 18 1/1 1…" at bounding box center [232, 382] width 465 height 478
click at [23, 159] on app-calendar "Copy Paste Paste Ctrl+V Paste with crew Ctrl+Shift+V Paste linked Job [GEOGRAPH…" at bounding box center [232, 349] width 465 height 543
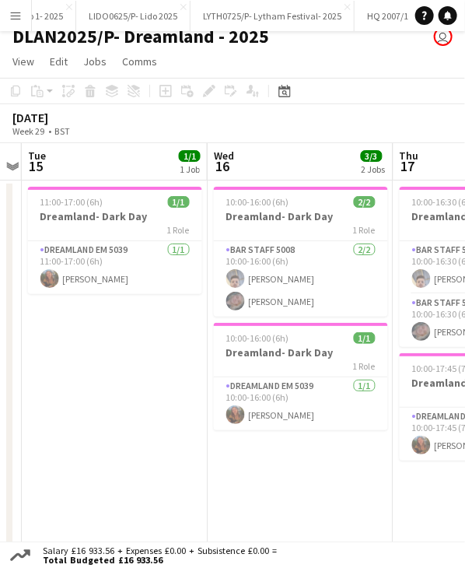
scroll to position [0, 343]
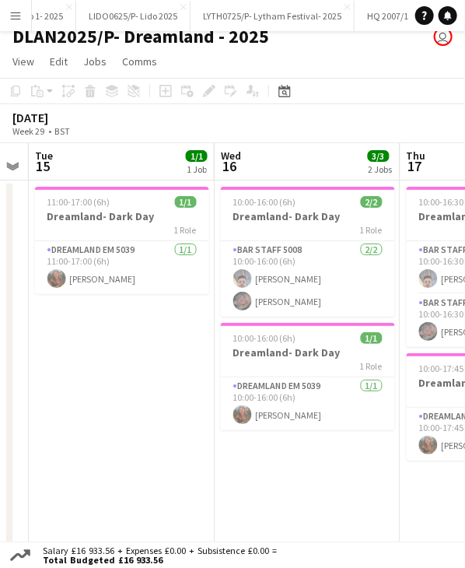
drag, startPoint x: 85, startPoint y: 166, endPoint x: 227, endPoint y: 184, distance: 143.5
click at [227, 184] on app-calendar-viewport "Sun 13 Mon 14 Tue 15 1/1 1 Job Wed 16 3/3 2 Jobs Thu 17 3/3 2 Jobs Fri 18 1/1 1…" at bounding box center [232, 382] width 465 height 478
click at [122, 174] on app-board-header-date "Tue 15 1/1 1 Job" at bounding box center [122, 161] width 186 height 37
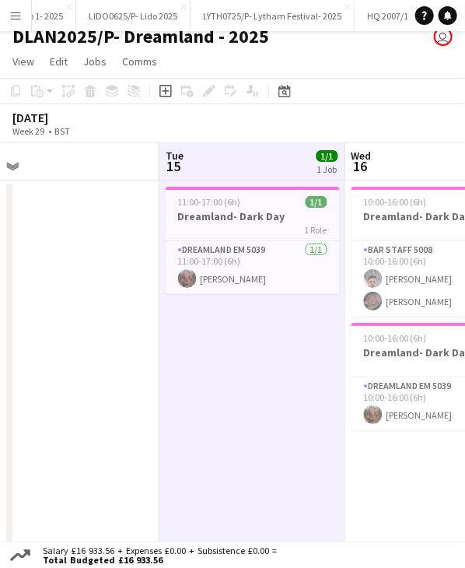
drag, startPoint x: 112, startPoint y: 167, endPoint x: 244, endPoint y: 185, distance: 132.8
click at [244, 185] on app-calendar-viewport "Sat 12 2/2 2 Jobs Sun 13 Mon 14 Tue 15 1/1 1 Job Wed 16 3/3 2 Jobs Thu 17 3/3 2…" at bounding box center [232, 382] width 465 height 478
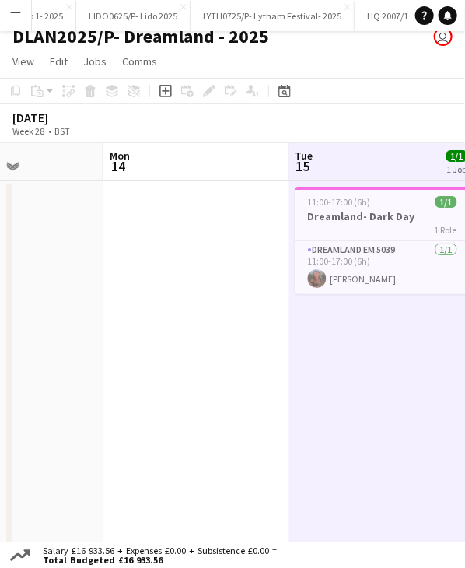
drag, startPoint x: 124, startPoint y: 175, endPoint x: 233, endPoint y: 187, distance: 108.8
click at [254, 188] on app-calendar-viewport "Fri 11 4/4 3 Jobs Sat 12 2/2 2 Jobs Sun 13 Mon 14 Tue 15 1/1 1 Job Wed 16 3/3 2…" at bounding box center [232, 382] width 465 height 478
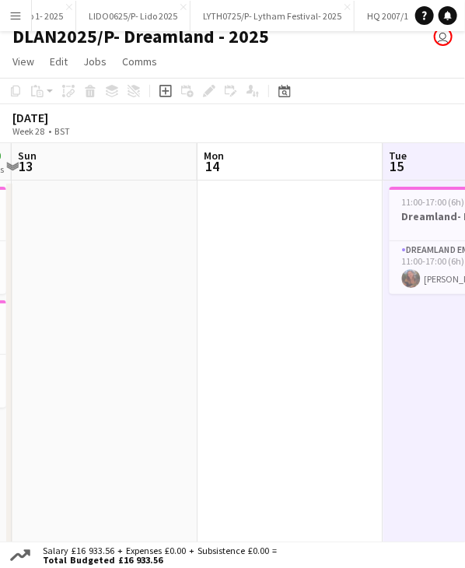
drag, startPoint x: 146, startPoint y: 170, endPoint x: 119, endPoint y: 157, distance: 29.6
click at [240, 177] on app-calendar-viewport "Fri 11 4/4 3 Jobs Sat 12 2/2 2 Jobs Sun 13 Mon 14 Tue 15 1/1 1 Job Wed 16 3/3 2…" at bounding box center [232, 382] width 465 height 478
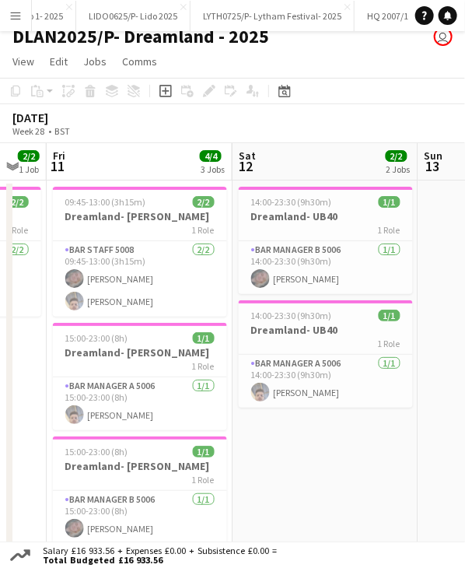
scroll to position [0, 324]
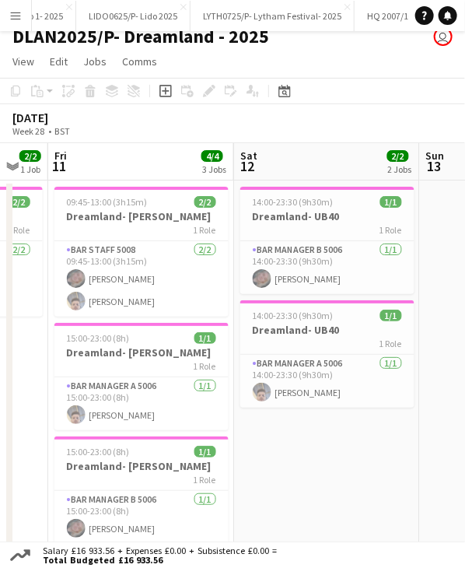
drag, startPoint x: 126, startPoint y: 165, endPoint x: 145, endPoint y: 168, distance: 18.9
click at [145, 168] on app-calendar-viewport "Wed 9 2/2 1 Job Thu 10 2/2 1 Job Fri 11 4/4 3 Jobs Sat 12 2/2 2 Jobs Sun 13 Mon…" at bounding box center [232, 382] width 465 height 478
click at [152, 209] on h3 "Dreamland- [PERSON_NAME]" at bounding box center [141, 216] width 174 height 14
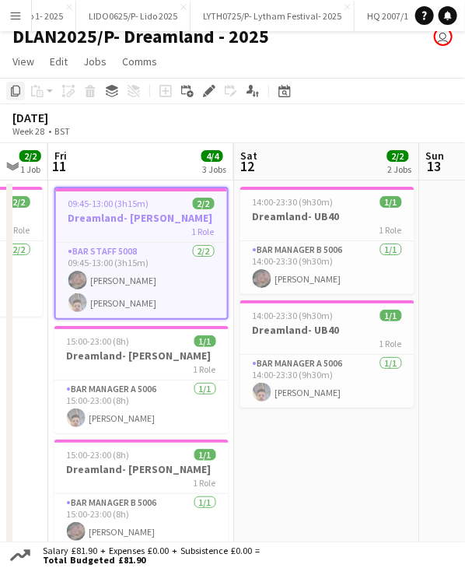
click at [15, 89] on icon "Copy" at bounding box center [15, 91] width 12 height 12
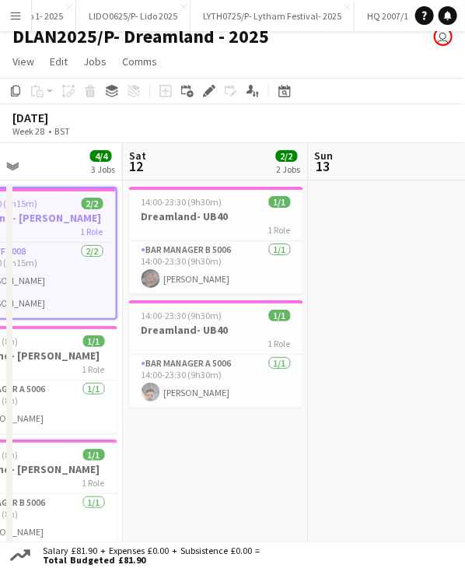
drag, startPoint x: 331, startPoint y: 161, endPoint x: 221, endPoint y: 166, distance: 110.6
click at [221, 166] on app-calendar-viewport "Wed 9 2/2 1 Job Thu 10 2/2 1 Job Fri 11 4/4 3 Jobs Sat 12 2/2 2 Jobs Sun 13 Mon…" at bounding box center [232, 382] width 465 height 478
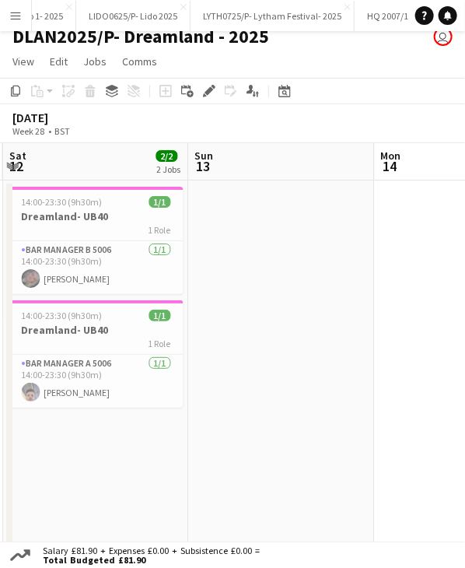
drag, startPoint x: 342, startPoint y: 177, endPoint x: 229, endPoint y: 174, distance: 113.6
click at [223, 174] on app-calendar-viewport "Wed 9 2/2 1 Job Thu 10 2/2 1 Job Fri 11 4/4 3 Jobs Sat 12 2/2 2 Jobs Sun 13 Mon…" at bounding box center [232, 382] width 465 height 478
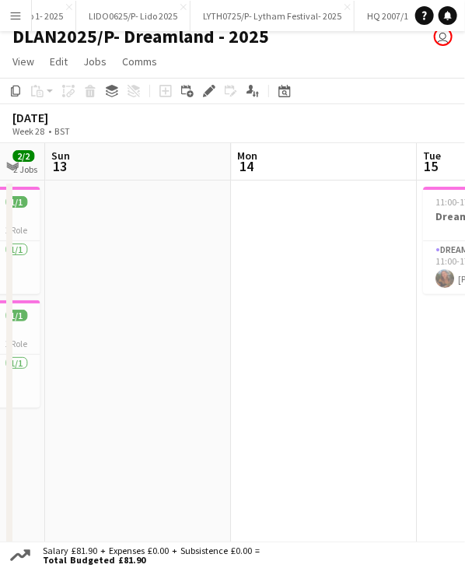
drag, startPoint x: 353, startPoint y: 153, endPoint x: 244, endPoint y: 147, distance: 109.1
click at [92, 159] on app-calendar-viewport "Wed 9 2/2 1 Job Thu 10 2/2 1 Job Fri 11 4/4 3 Jobs Sat 12 2/2 2 Jobs Sun 13 Mon…" at bounding box center [232, 382] width 465 height 478
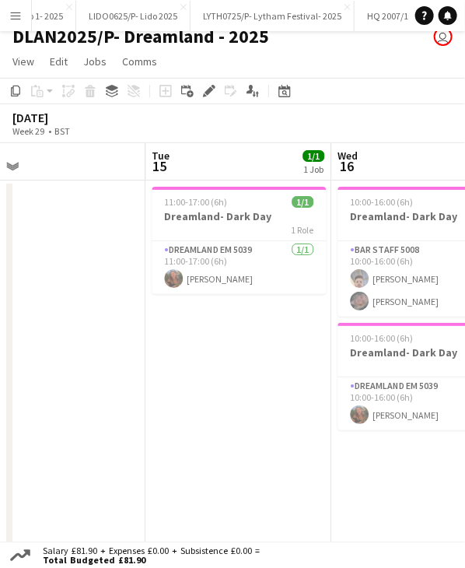
drag, startPoint x: 255, startPoint y: 153, endPoint x: 110, endPoint y: 157, distance: 145.6
click at [110, 157] on app-calendar-viewport "Fri 11 4/4 3 Jobs Sat 12 2/2 2 Jobs Sun 13 Mon 14 Tue 15 1/1 1 Job Wed 16 3/3 2…" at bounding box center [232, 382] width 465 height 478
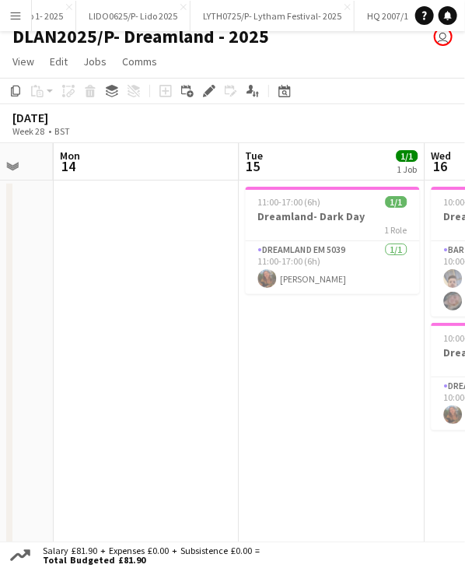
drag, startPoint x: 321, startPoint y: 156, endPoint x: 146, endPoint y: 164, distance: 174.5
click at [47, 166] on app-calendar-viewport "Fri 11 4/4 3 Jobs Sat 12 2/2 2 Jobs Sun 13 Mon 14 Tue 15 1/1 1 Job Wed 16 3/3 2…" at bounding box center [232, 382] width 465 height 478
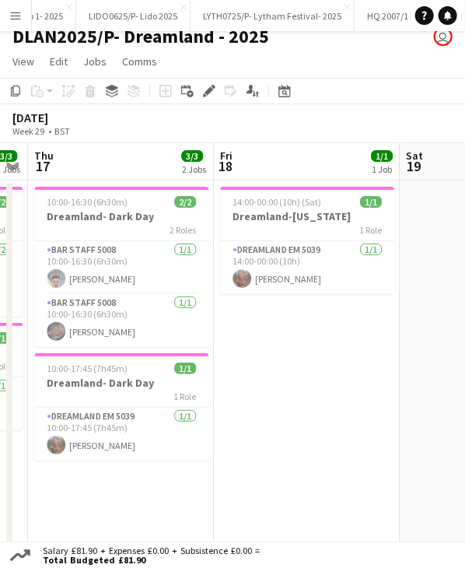
drag, startPoint x: 258, startPoint y: 169, endPoint x: 101, endPoint y: 169, distance: 157.2
click at [101, 169] on app-calendar-viewport "Sun 13 Mon 14 Tue 15 1/1 1 Job Wed 16 3/3 2 Jobs Thu 17 3/3 2 Jobs Fri 18 1/1 1…" at bounding box center [232, 382] width 465 height 478
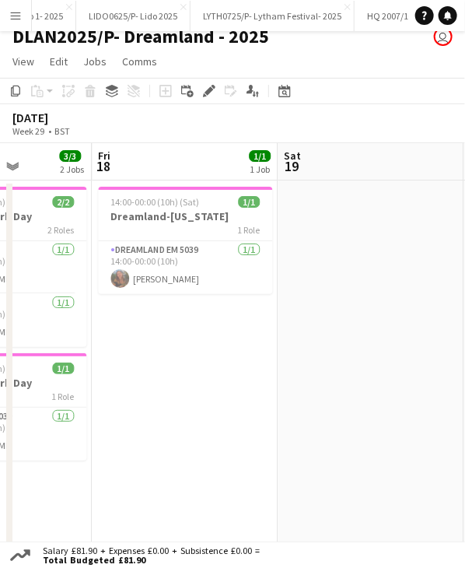
scroll to position [0, 675]
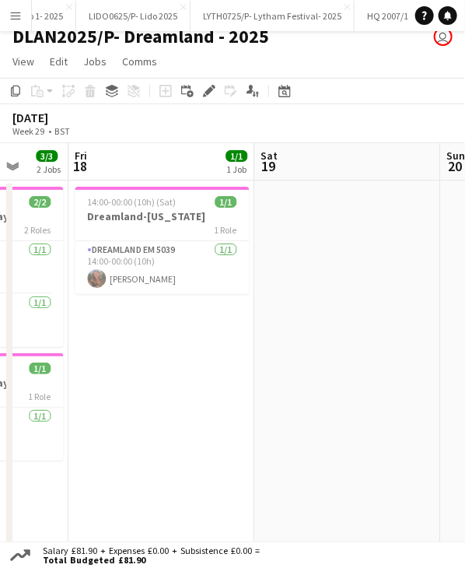
drag, startPoint x: 262, startPoint y: 166, endPoint x: 121, endPoint y: 171, distance: 140.9
click at [121, 171] on app-calendar-viewport "Mon 14 Tue 15 1/1 1 Job Wed 16 3/3 2 Jobs Thu 17 3/3 2 Jobs Fri 18 1/1 1 Job Sa…" at bounding box center [232, 382] width 465 height 478
click at [156, 363] on app-date-cell "14:00-00:00 (10h) (Sat) 1/1 Dreamland-[US_STATE] 1 Role Dreamland EM 5039 [DATE…" at bounding box center [161, 401] width 186 height 440
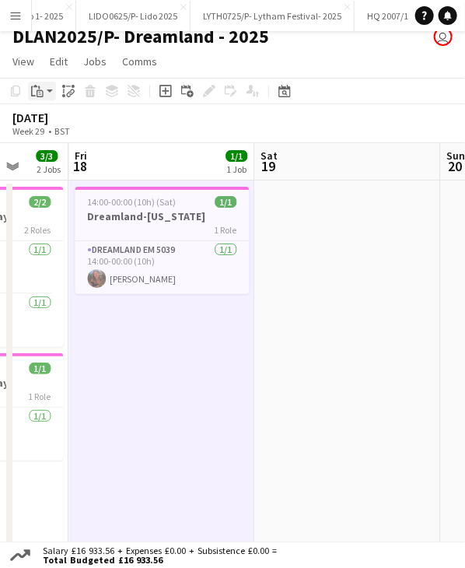
click at [44, 93] on div "Paste" at bounding box center [37, 91] width 19 height 19
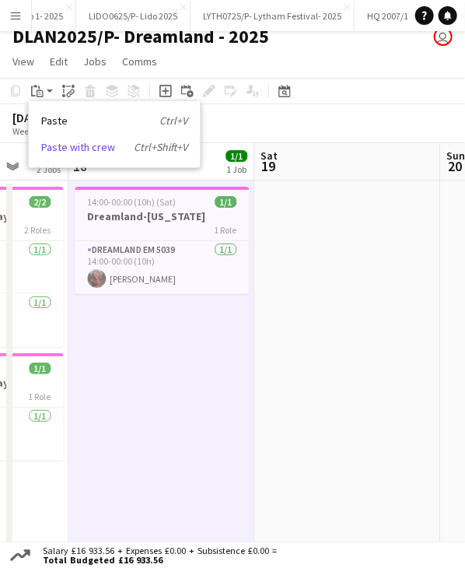
click at [96, 151] on link "Paste with crew Ctrl+Shift+V" at bounding box center [114, 147] width 146 height 14
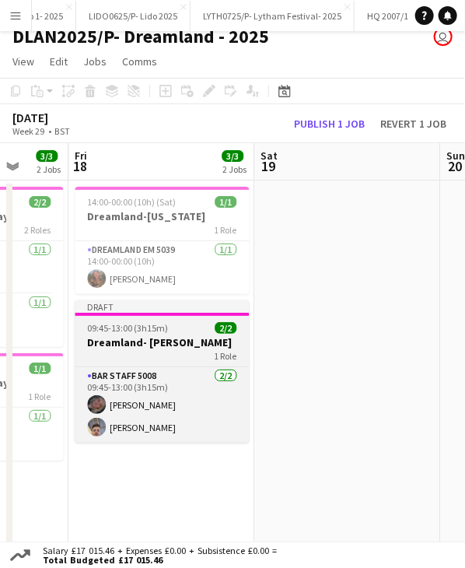
click at [133, 318] on app-job-card "Draft 09:45-13:00 (3h15m) 2/2 Dreamland- [PERSON_NAME] 1 Role Bar Staff 5008 [D…" at bounding box center [162, 371] width 174 height 142
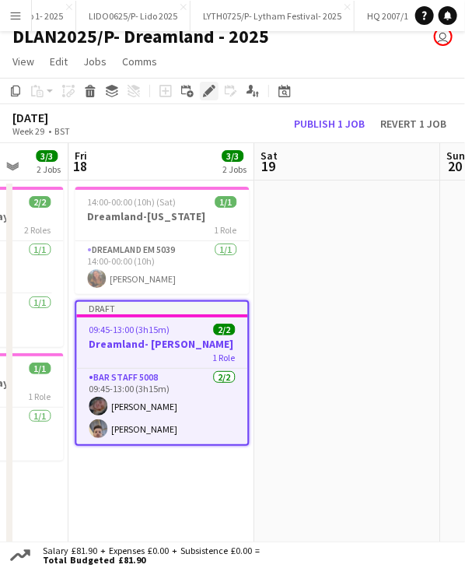
click at [214, 91] on icon "Edit" at bounding box center [209, 91] width 12 height 12
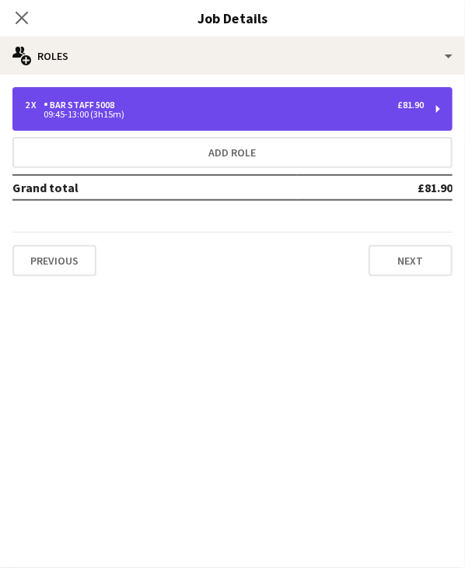
click at [149, 100] on div "2 x Bar Staff 5008 £81.90" at bounding box center [224, 105] width 399 height 11
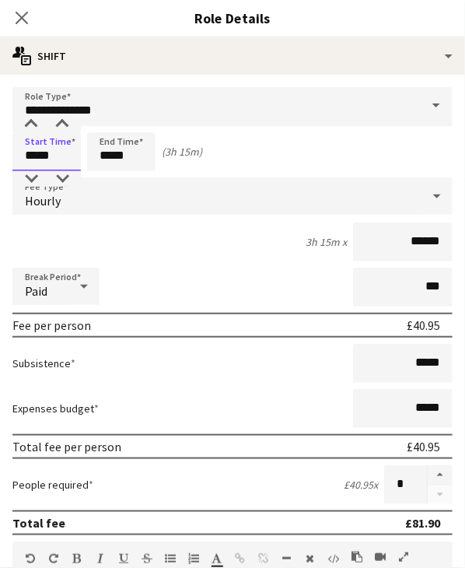
drag, startPoint x: 32, startPoint y: 155, endPoint x: 63, endPoint y: 160, distance: 31.6
click at [63, 160] on input "*****" at bounding box center [46, 151] width 68 height 39
type input "*****"
click at [259, 171] on form "**********" at bounding box center [232, 554] width 465 height 935
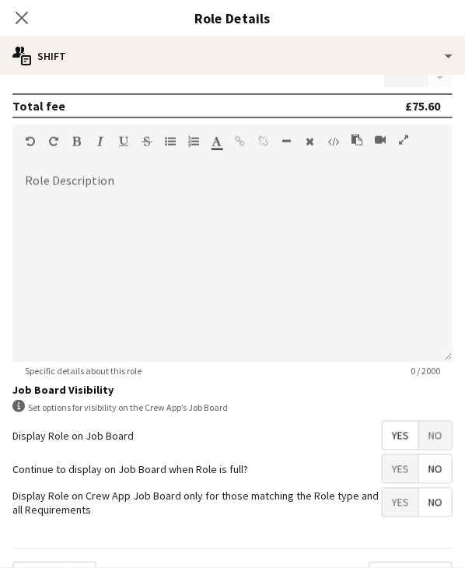
scroll to position [451, 0]
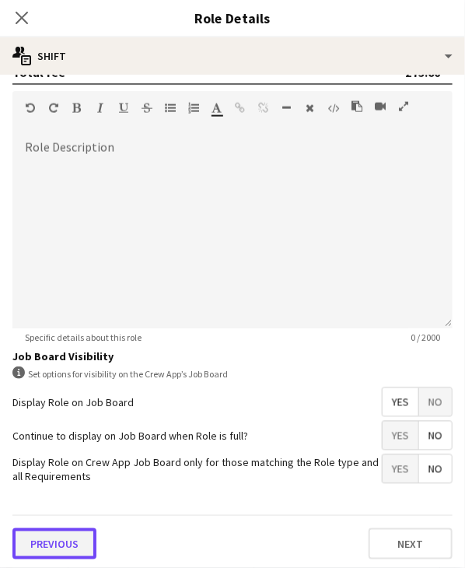
drag, startPoint x: 57, startPoint y: 530, endPoint x: 96, endPoint y: 405, distance: 131.2
click at [56, 530] on button "Previous" at bounding box center [54, 543] width 84 height 31
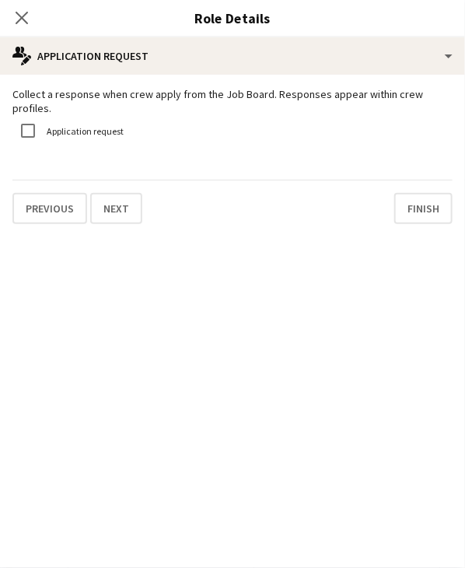
scroll to position [0, 0]
click at [59, 206] on button "Previous" at bounding box center [49, 208] width 75 height 31
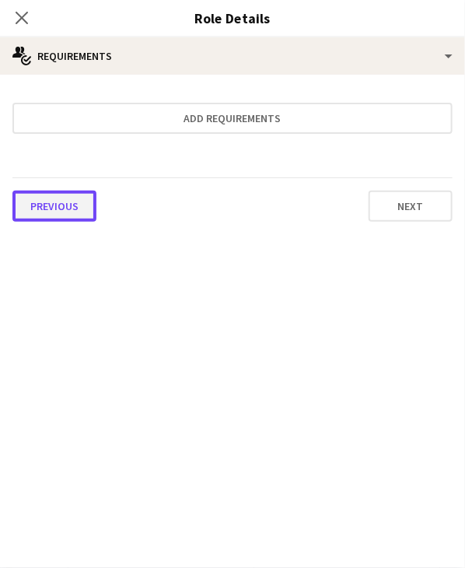
click at [71, 203] on button "Previous" at bounding box center [54, 206] width 84 height 31
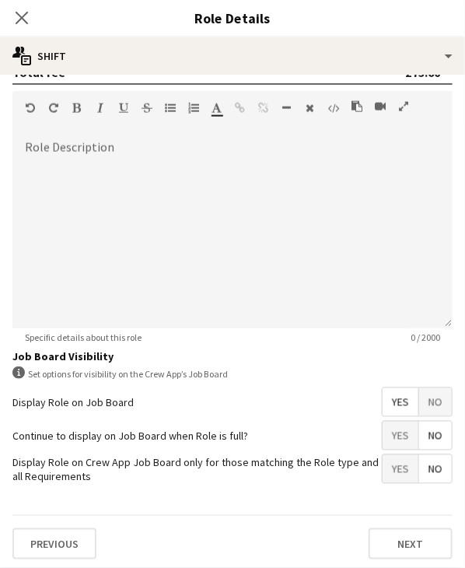
scroll to position [90, 0]
click at [72, 532] on button "Previous" at bounding box center [54, 543] width 84 height 31
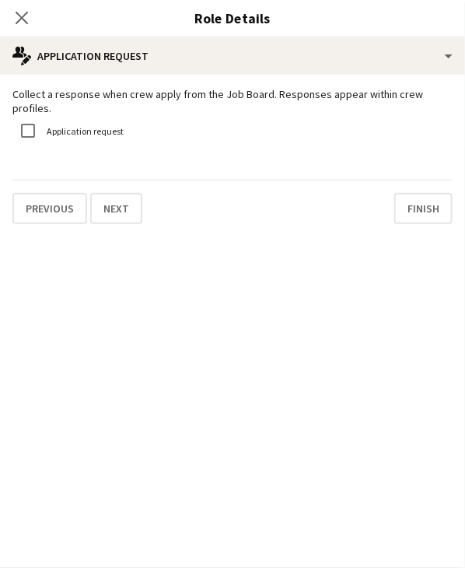
scroll to position [0, 0]
click at [43, 217] on div "Collect a response when crew apply from the Job Board. Responses appear within …" at bounding box center [232, 156] width 465 height 162
click at [17, 21] on icon at bounding box center [21, 17] width 15 height 15
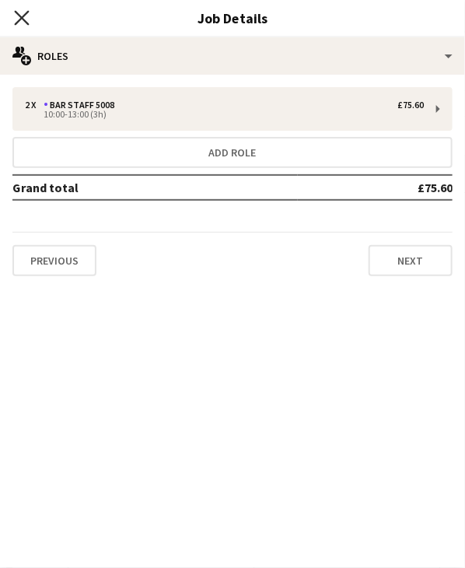
click at [22, 19] on icon at bounding box center [21, 17] width 15 height 15
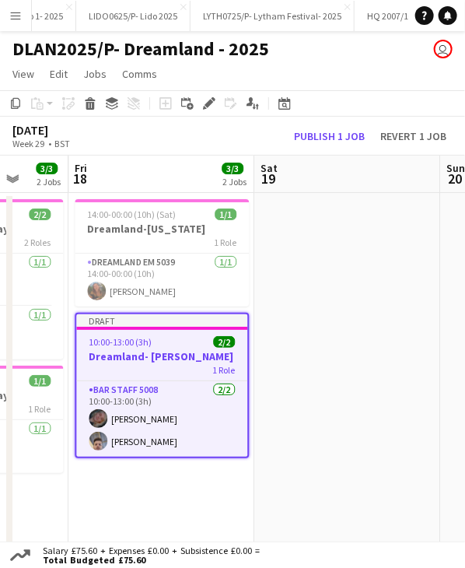
click at [168, 327] on div at bounding box center [161, 328] width 171 height 3
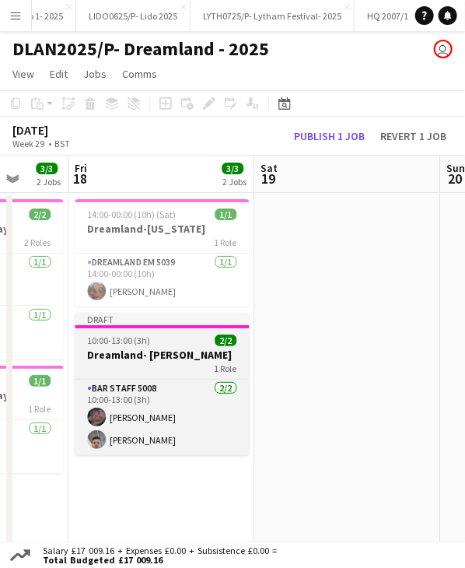
click at [166, 324] on div "Draft" at bounding box center [162, 319] width 174 height 12
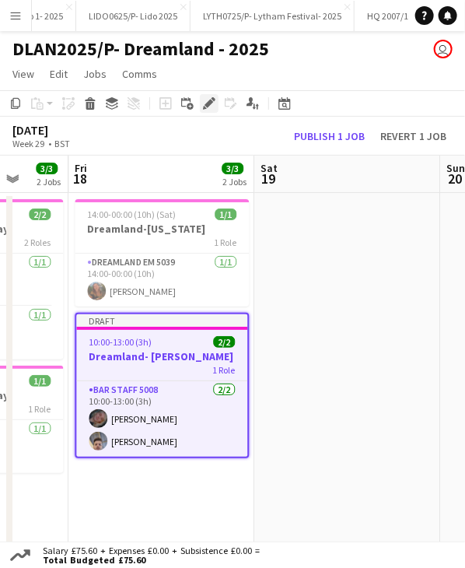
click at [205, 103] on icon "Edit" at bounding box center [209, 103] width 12 height 12
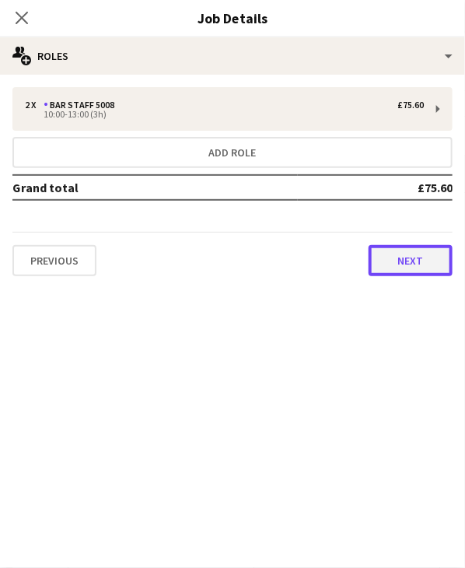
click at [418, 254] on button "Next" at bounding box center [411, 260] width 84 height 31
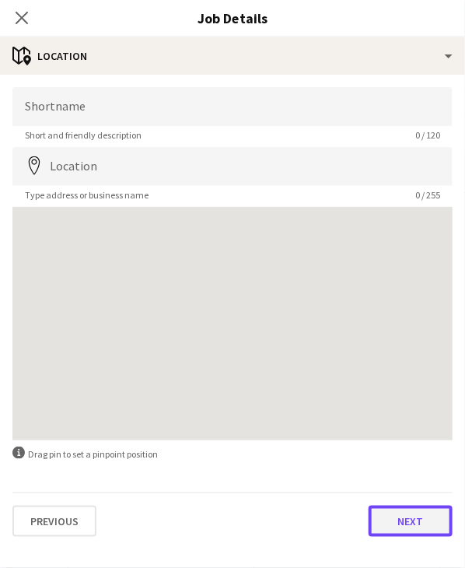
click at [403, 532] on button "Next" at bounding box center [411, 521] width 84 height 31
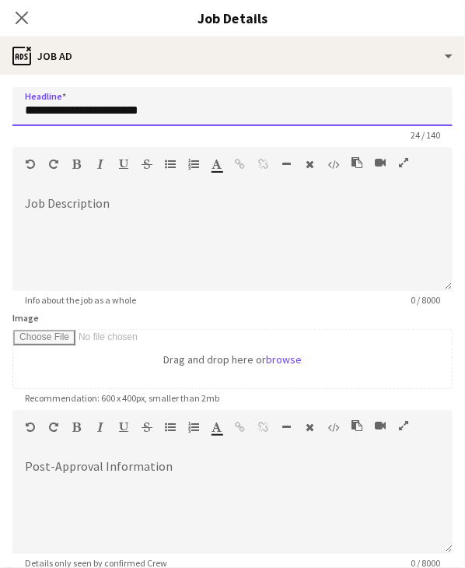
drag, startPoint x: 183, startPoint y: 116, endPoint x: 87, endPoint y: 120, distance: 95.8
click at [87, 120] on input "**********" at bounding box center [232, 106] width 440 height 39
type input "**********"
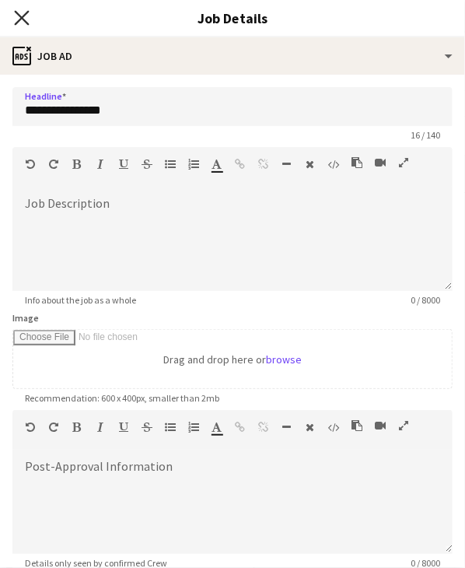
click at [23, 16] on icon at bounding box center [21, 17] width 15 height 15
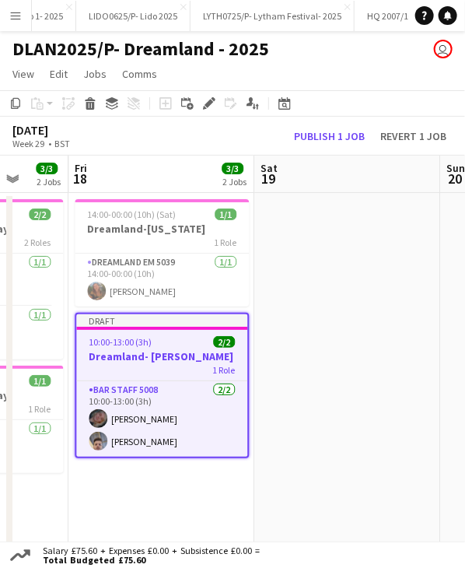
click at [152, 325] on div "Draft" at bounding box center [161, 320] width 171 height 12
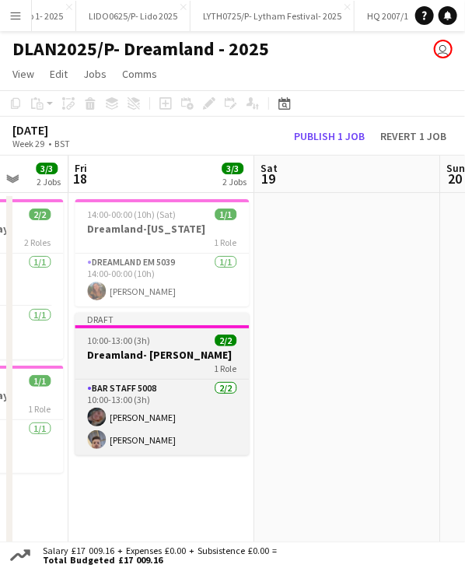
click at [152, 325] on div at bounding box center [162, 326] width 174 height 3
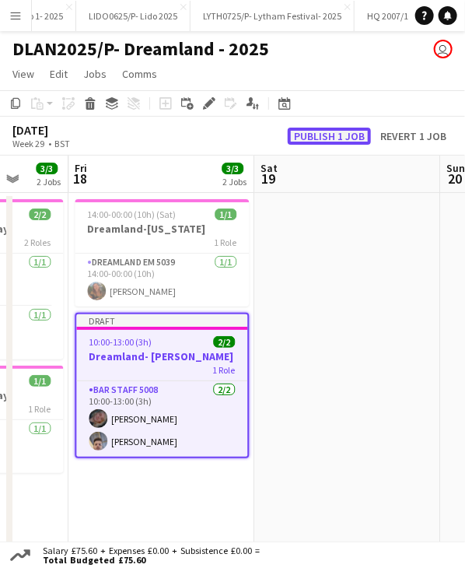
click at [342, 139] on button "Publish 1 job" at bounding box center [329, 136] width 83 height 17
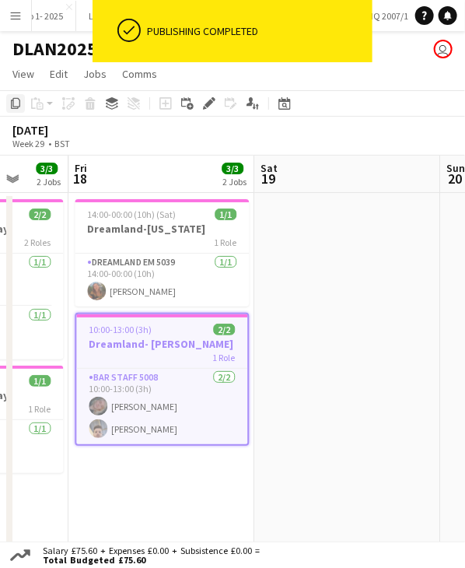
click at [13, 106] on icon at bounding box center [15, 103] width 9 height 11
click at [147, 465] on app-date-cell "14:00-00:00 (10h) (Sat) 1/1 Dreamland-[US_STATE] 1 Role Dreamland EM 5039 [DATE…" at bounding box center [161, 413] width 186 height 440
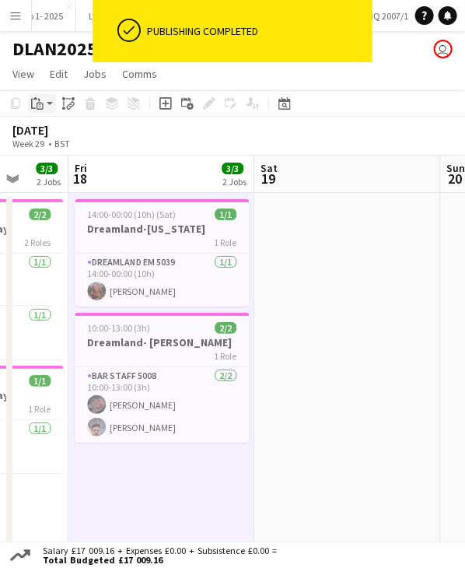
click at [53, 98] on app-action-btn "Paste" at bounding box center [42, 103] width 28 height 19
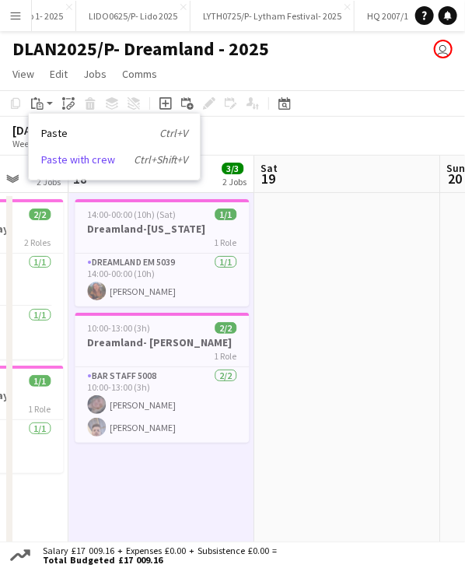
click at [75, 158] on link "Paste with crew Ctrl+Shift+V" at bounding box center [114, 160] width 146 height 14
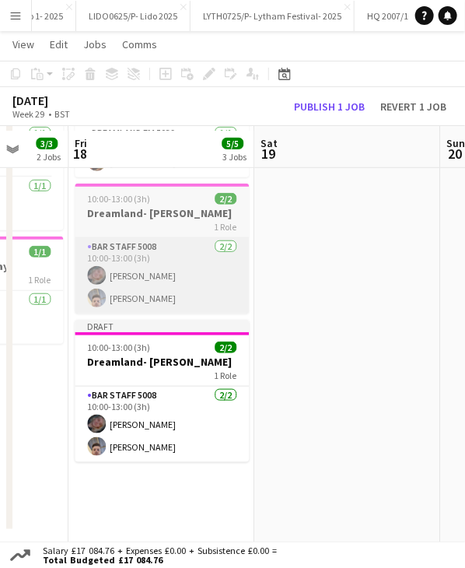
scroll to position [136, 0]
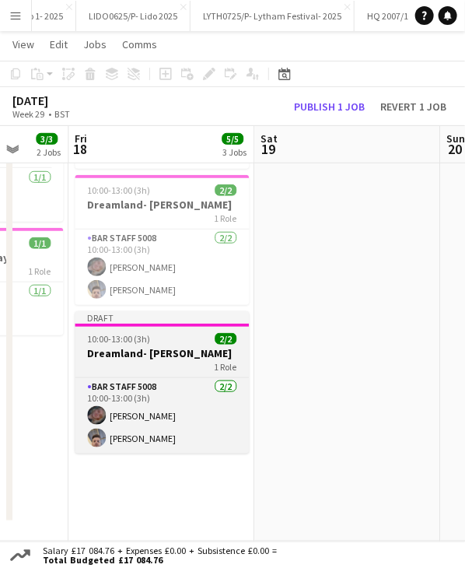
click at [156, 333] on div "10:00-13:00 (3h) 2/2" at bounding box center [162, 339] width 174 height 12
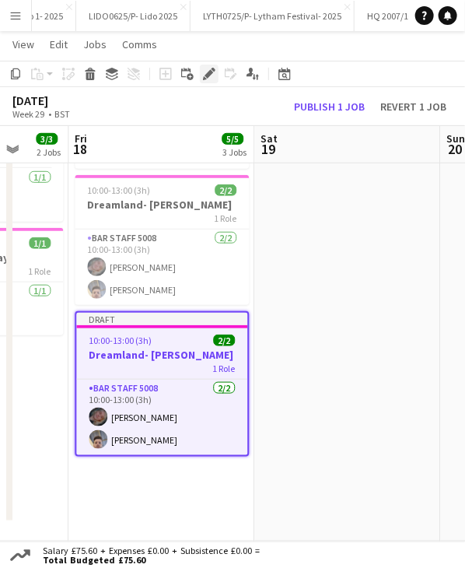
click at [212, 82] on div "Edit" at bounding box center [209, 74] width 19 height 19
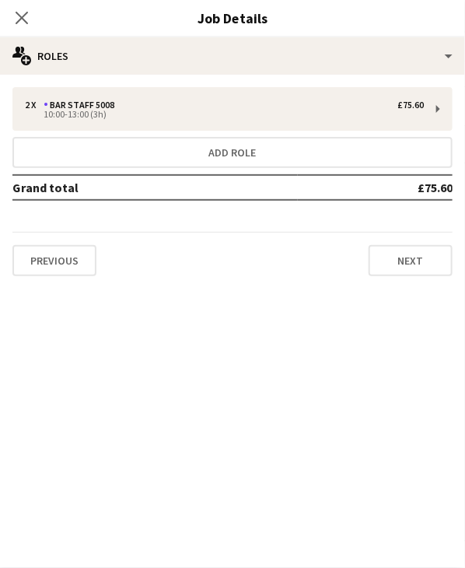
click at [100, 261] on div "Previous Next" at bounding box center [232, 254] width 440 height 44
click at [85, 261] on button "Previous" at bounding box center [54, 260] width 84 height 31
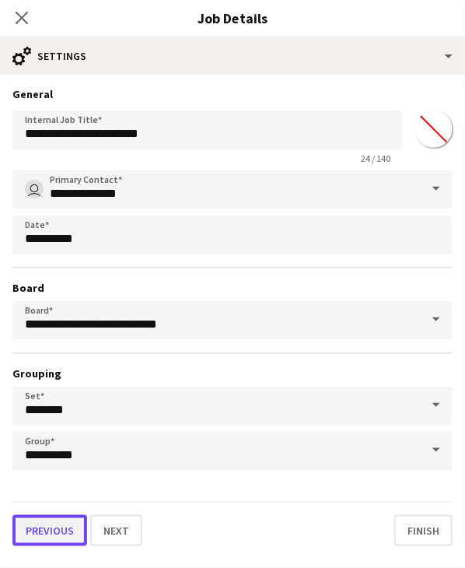
click at [49, 523] on button "Previous" at bounding box center [49, 530] width 75 height 31
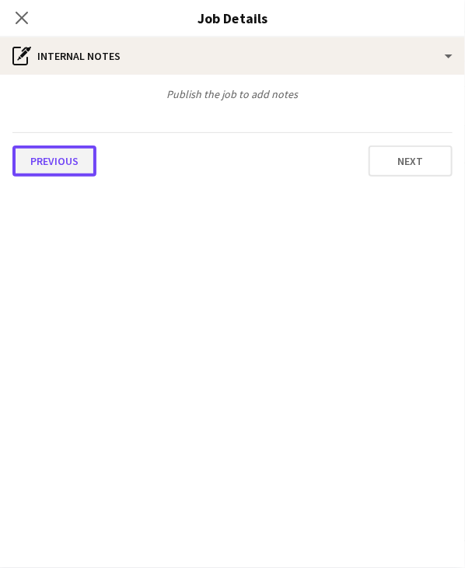
click at [61, 160] on button "Previous" at bounding box center [54, 161] width 84 height 31
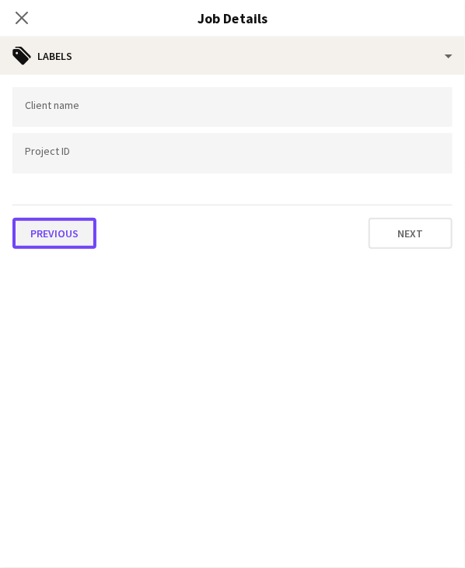
click at [72, 228] on button "Previous" at bounding box center [54, 233] width 84 height 31
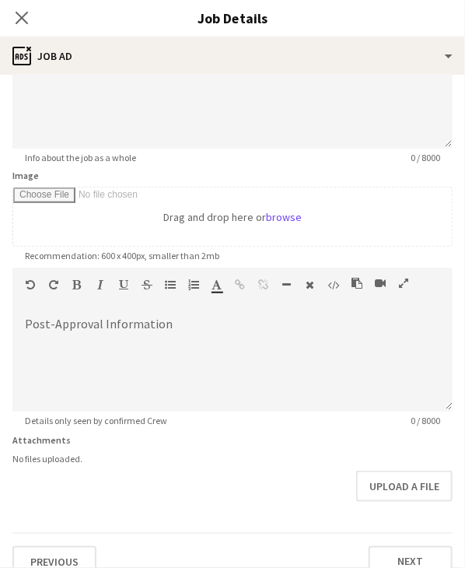
scroll to position [162, 0]
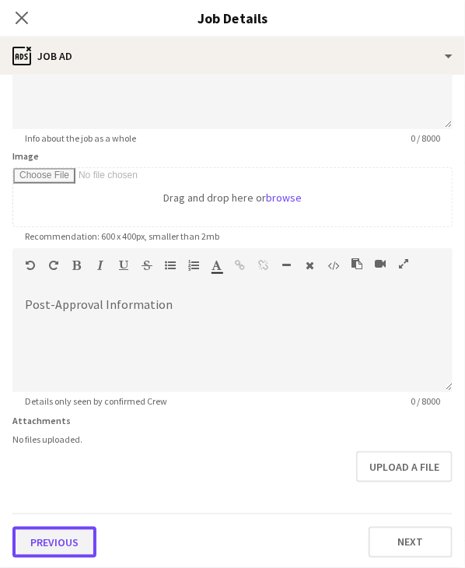
click at [49, 535] on button "Previous" at bounding box center [54, 542] width 84 height 31
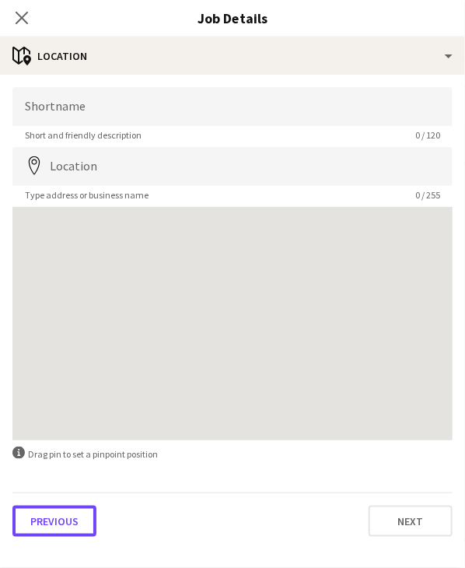
click at [49, 520] on button "Previous" at bounding box center [54, 521] width 84 height 31
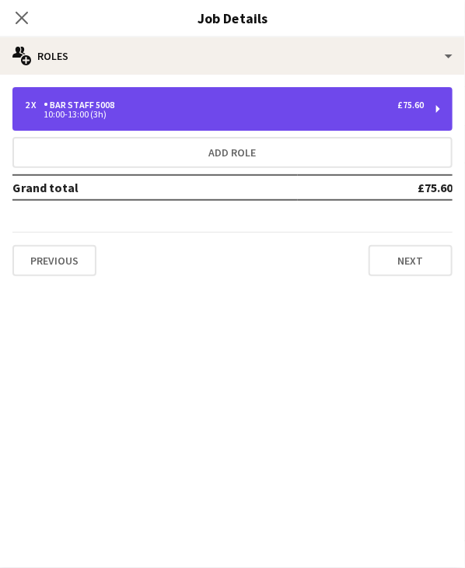
click at [96, 116] on div "10:00-13:00 (3h)" at bounding box center [224, 114] width 399 height 8
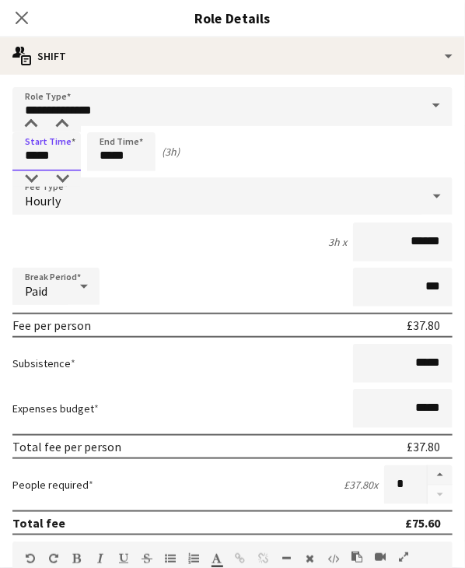
click at [34, 153] on input "*****" at bounding box center [46, 151] width 68 height 39
click at [27, 155] on input "*****" at bounding box center [46, 151] width 68 height 39
type input "*****"
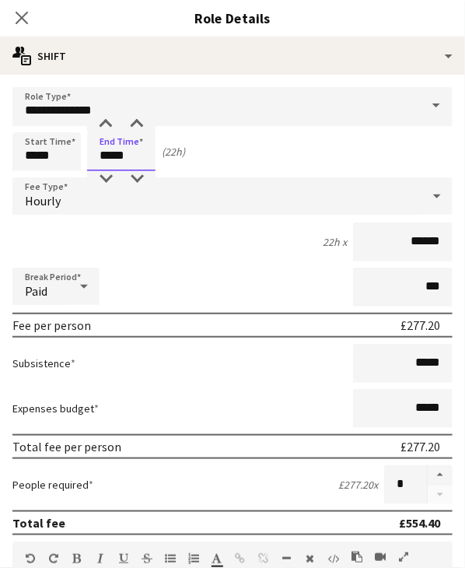
click at [109, 158] on input "*****" at bounding box center [121, 151] width 68 height 39
type input "*****"
click at [440, 141] on div "Start Time ***** End Time ***** (9h)" at bounding box center [232, 151] width 440 height 39
click at [24, 12] on icon "Close pop-in" at bounding box center [21, 17] width 15 height 15
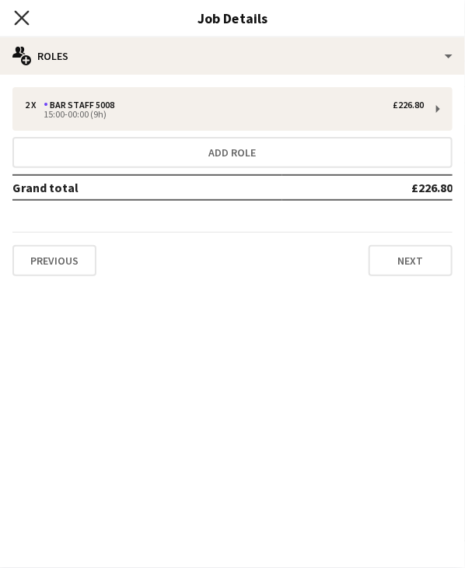
click at [26, 10] on icon "Close pop-in" at bounding box center [21, 17] width 15 height 15
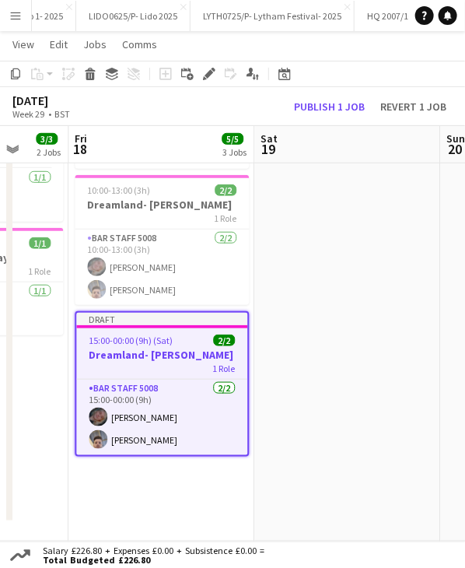
click at [174, 321] on div "Draft" at bounding box center [161, 319] width 171 height 12
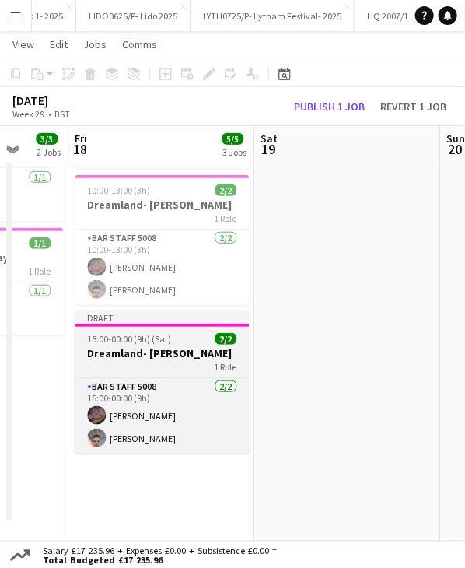
click at [174, 321] on div "Draft" at bounding box center [162, 317] width 174 height 12
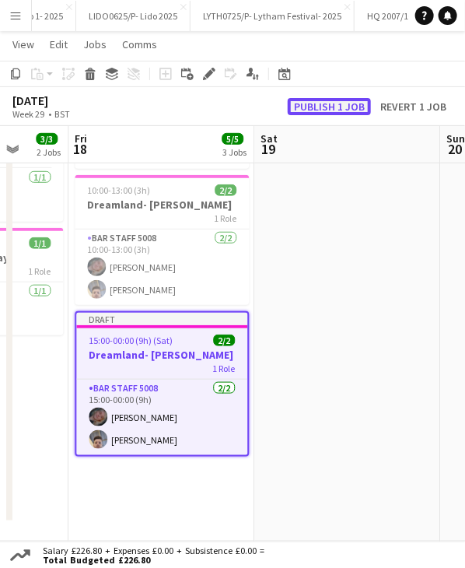
click at [308, 103] on button "Publish 1 job" at bounding box center [329, 106] width 83 height 17
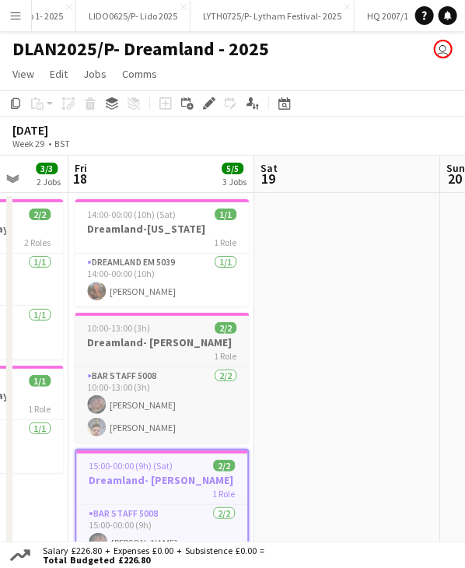
click at [137, 344] on h3 "Dreamland- [PERSON_NAME]" at bounding box center [162, 342] width 174 height 14
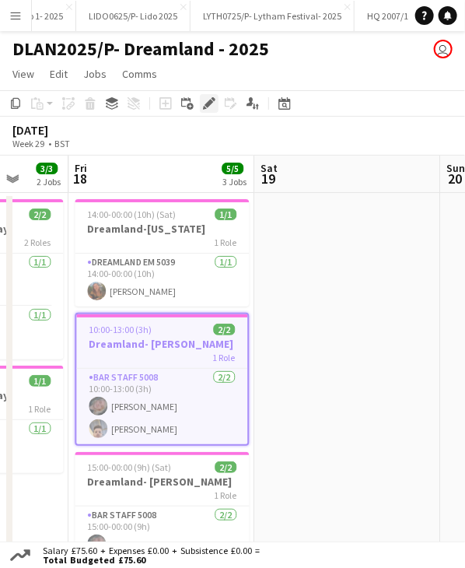
click at [203, 108] on icon at bounding box center [205, 108] width 4 height 4
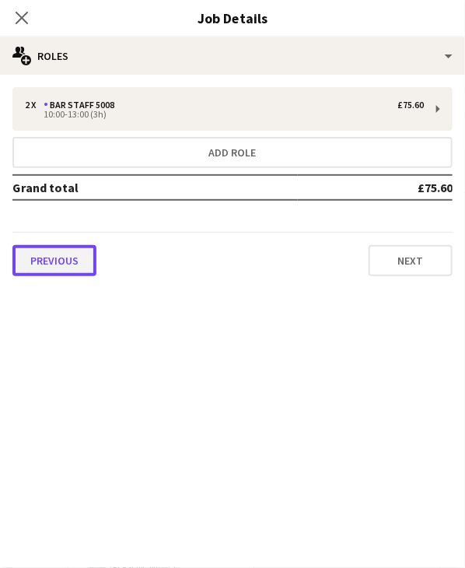
click at [72, 272] on button "Previous" at bounding box center [54, 260] width 84 height 31
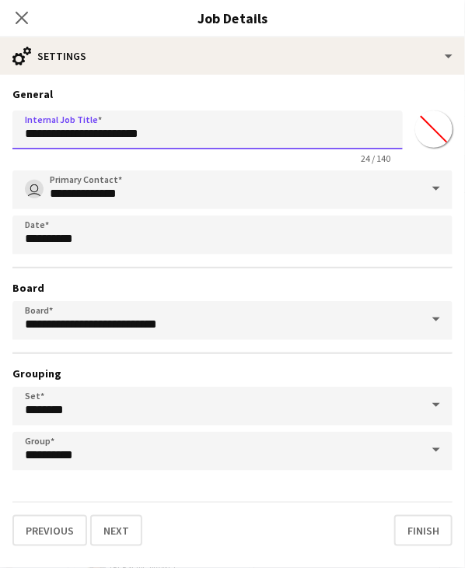
drag, startPoint x: 146, startPoint y: 135, endPoint x: 91, endPoint y: 129, distance: 54.7
click at [91, 129] on input "**********" at bounding box center [207, 129] width 391 height 39
click at [100, 130] on input "**********" at bounding box center [207, 129] width 391 height 39
type input "**********"
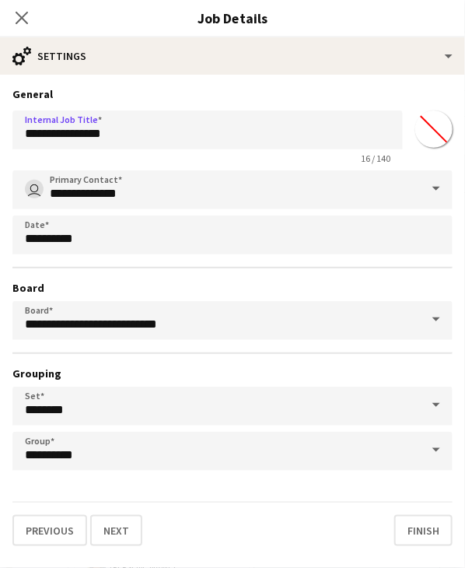
click at [145, 85] on div "**********" at bounding box center [232, 317] width 465 height 484
click at [28, 25] on icon at bounding box center [21, 17] width 15 height 15
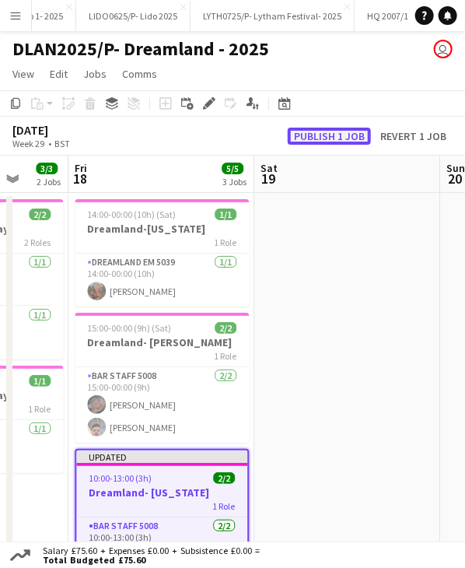
click at [317, 140] on button "Publish 1 job" at bounding box center [329, 136] width 83 height 17
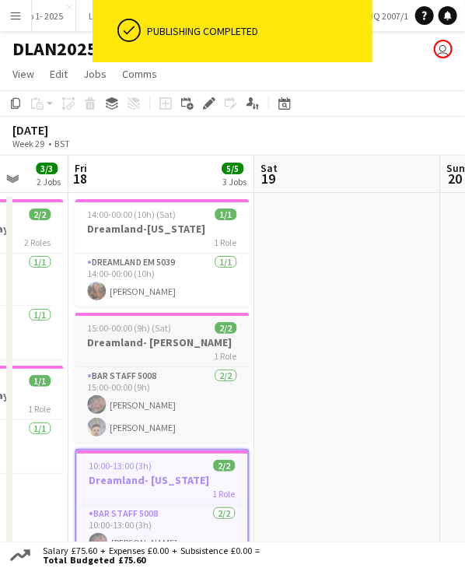
click at [174, 331] on div "15:00-00:00 (9h) (Sat) 2/2" at bounding box center [162, 328] width 174 height 12
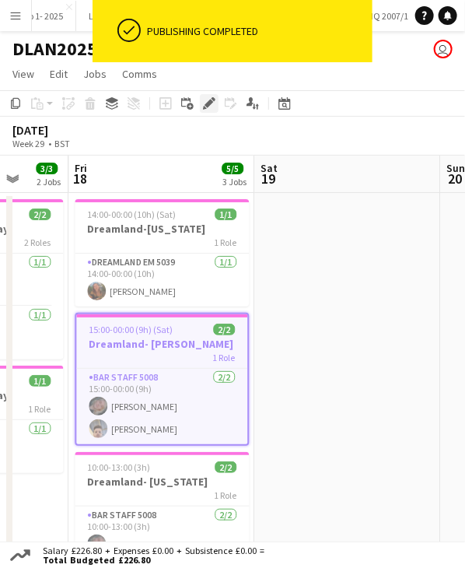
click at [207, 105] on icon at bounding box center [209, 104] width 9 height 9
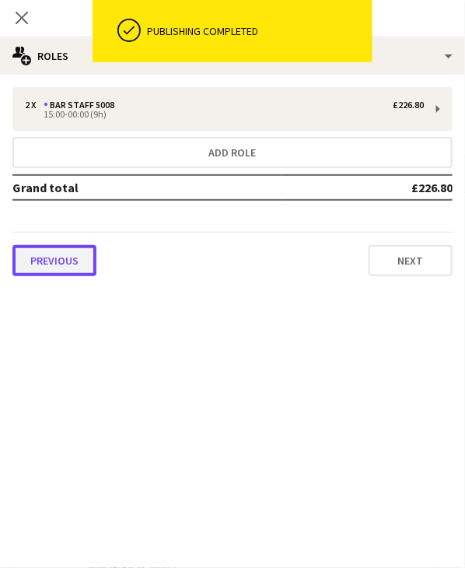
click at [40, 262] on button "Previous" at bounding box center [54, 260] width 84 height 31
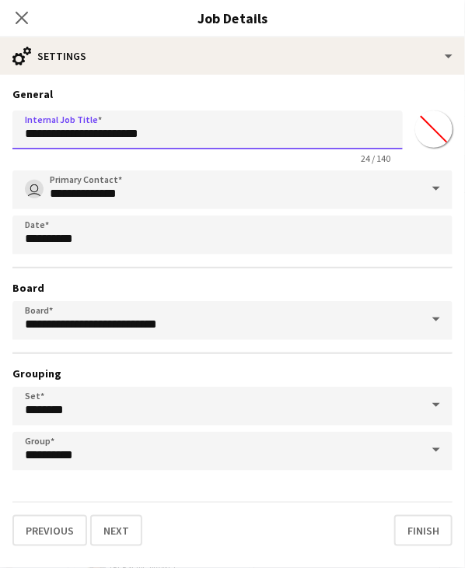
drag, startPoint x: 178, startPoint y: 137, endPoint x: 89, endPoint y: 132, distance: 88.9
click at [89, 132] on input "**********" at bounding box center [207, 129] width 391 height 39
type input "**********"
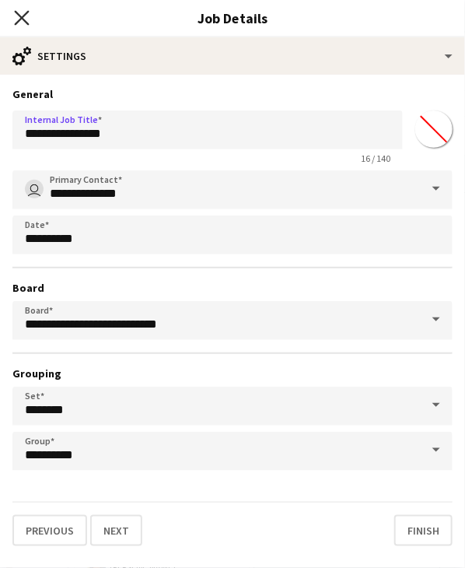
click at [17, 19] on icon "Close pop-in" at bounding box center [21, 17] width 15 height 15
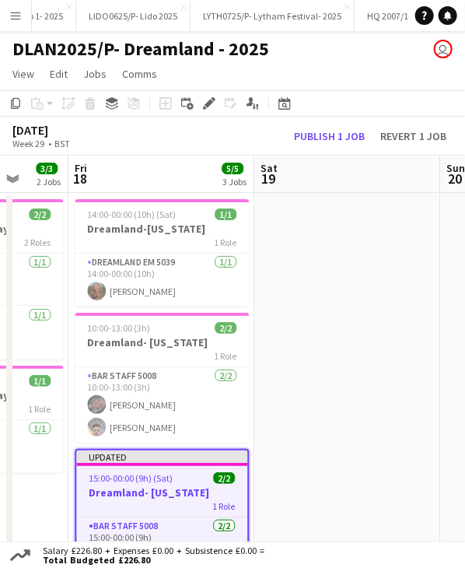
click at [174, 458] on div "Updated" at bounding box center [161, 457] width 171 height 12
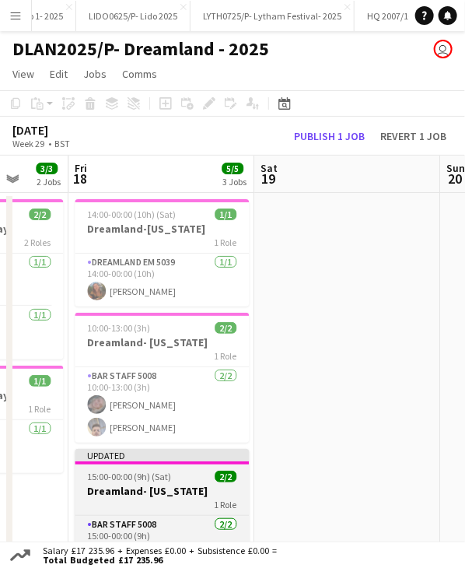
click at [174, 458] on div "Updated" at bounding box center [162, 455] width 174 height 12
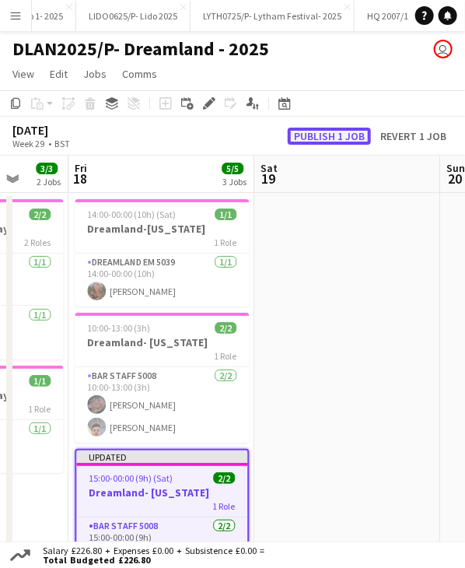
click at [333, 128] on button "Publish 1 job" at bounding box center [329, 136] width 83 height 17
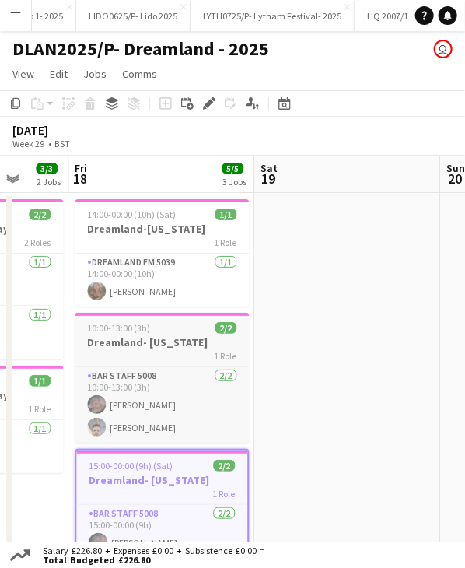
click at [161, 346] on h3 "Dreamland- [US_STATE]" at bounding box center [162, 342] width 174 height 14
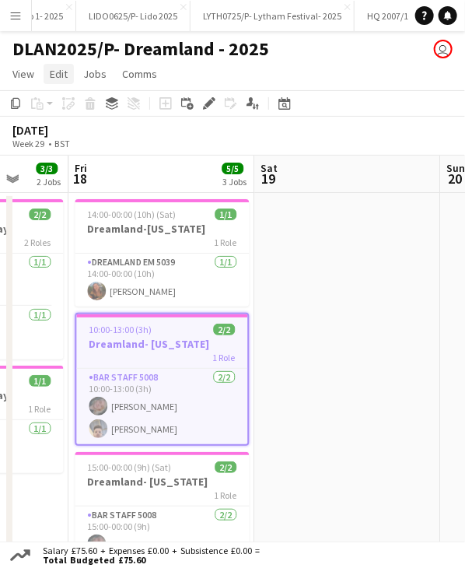
click at [72, 74] on link "Edit" at bounding box center [59, 74] width 30 height 20
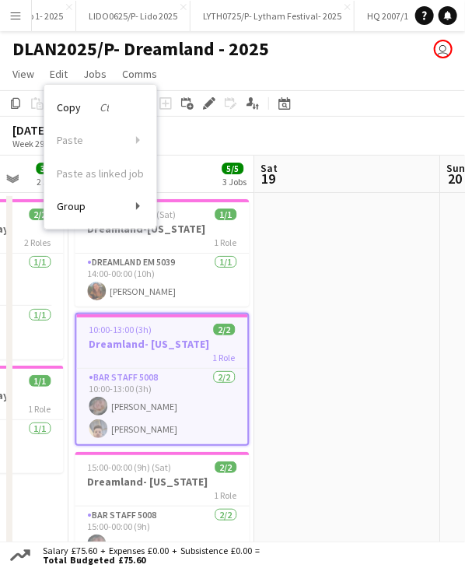
click at [200, 140] on div "[DATE] Week 29 • BST" at bounding box center [232, 136] width 465 height 39
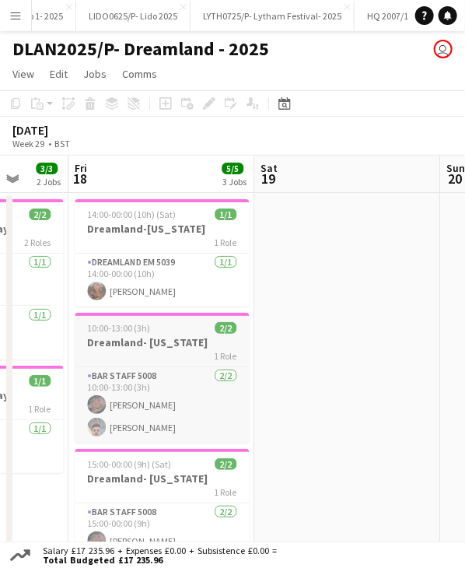
click at [154, 324] on div "10:00-13:00 (3h) 2/2" at bounding box center [162, 328] width 174 height 12
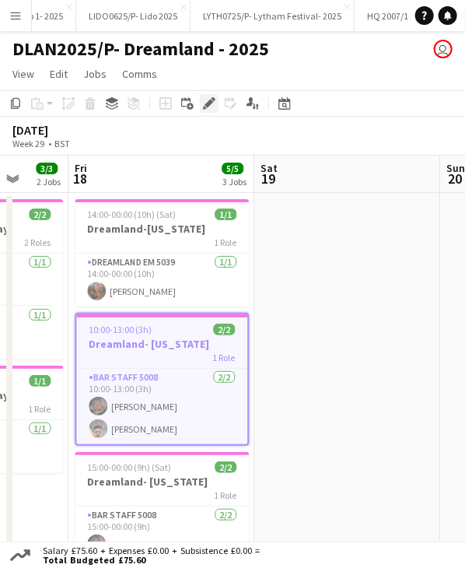
click at [205, 103] on icon "Edit" at bounding box center [209, 103] width 12 height 12
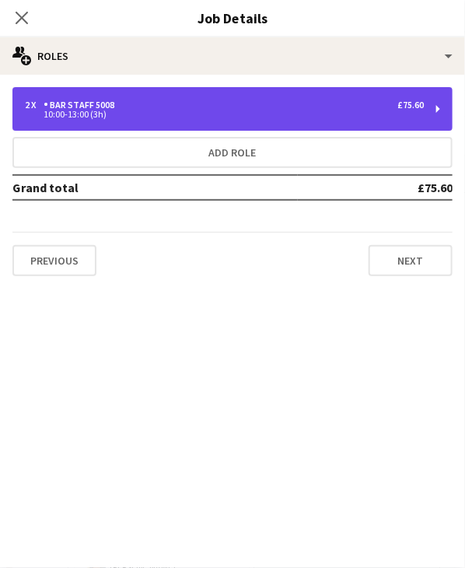
click at [161, 119] on div "2 x Bar Staff 5008 £75.60 10:00-13:00 (3h)" at bounding box center [232, 109] width 440 height 44
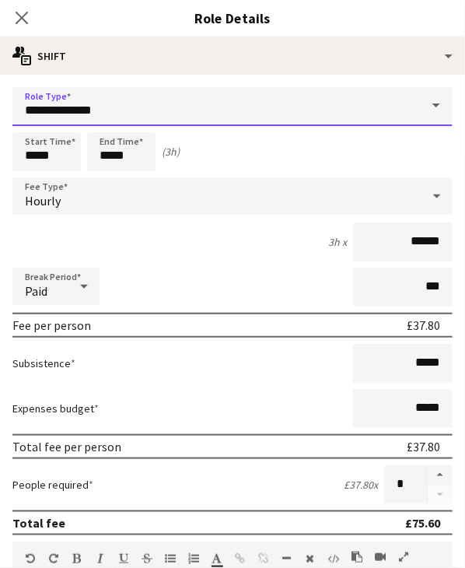
drag, startPoint x: 138, startPoint y: 114, endPoint x: 10, endPoint y: 114, distance: 127.6
click at [10, 114] on form "**********" at bounding box center [232, 554] width 465 height 935
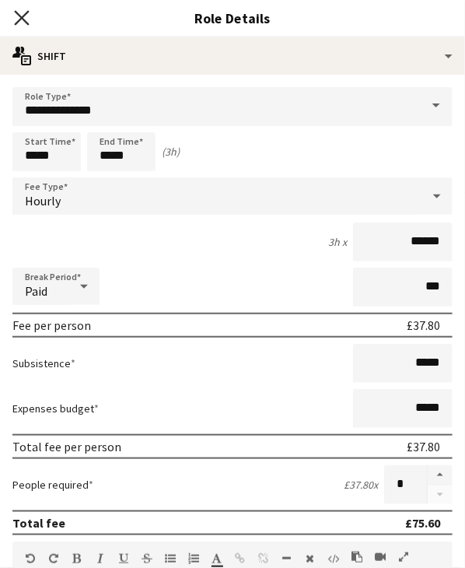
click at [21, 16] on icon at bounding box center [21, 17] width 15 height 15
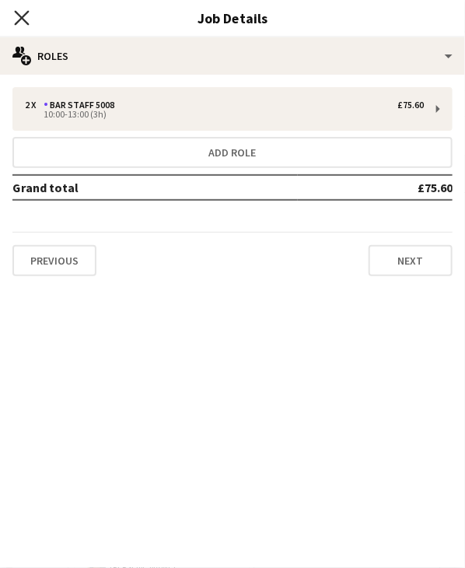
click at [19, 12] on icon "Close pop-in" at bounding box center [21, 17] width 15 height 15
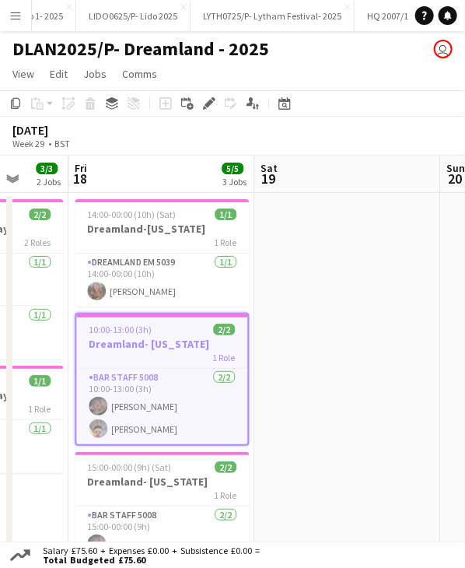
click at [307, 328] on app-date-cell at bounding box center [347, 436] width 186 height 486
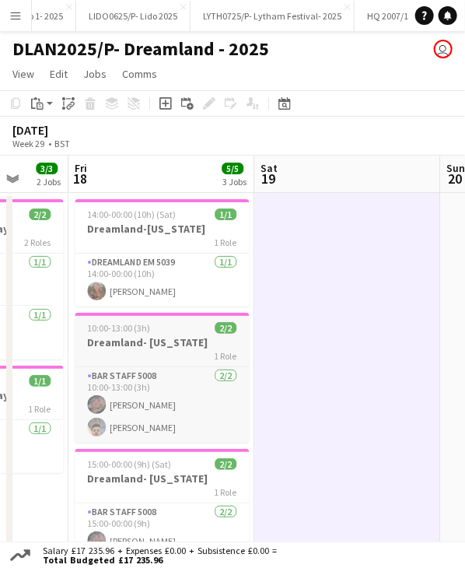
click at [164, 339] on h3 "Dreamland- [US_STATE]" at bounding box center [162, 342] width 174 height 14
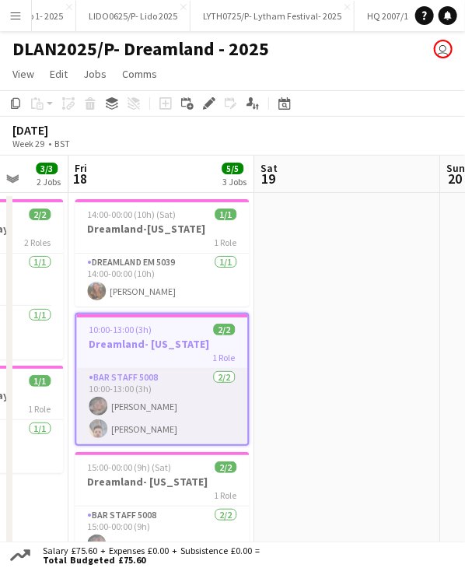
click at [144, 433] on app-card-role "Bar Staff 5008 [DATE] 10:00-13:00 (3h) [PERSON_NAME] [PERSON_NAME]" at bounding box center [161, 406] width 171 height 75
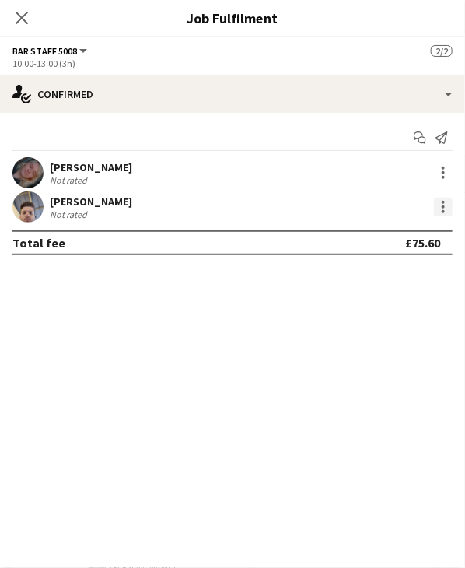
click at [451, 206] on div at bounding box center [443, 207] width 19 height 19
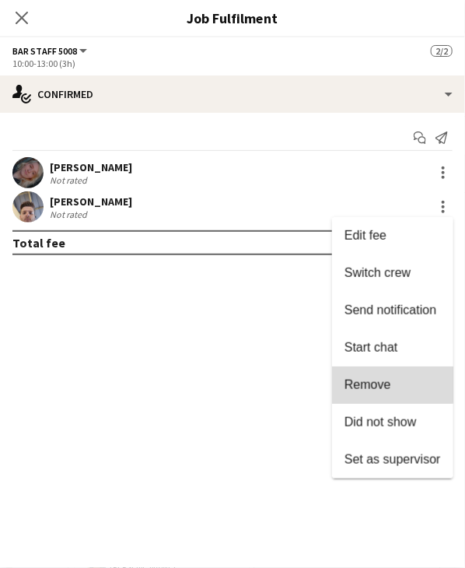
click at [391, 377] on button "Remove" at bounding box center [392, 384] width 121 height 37
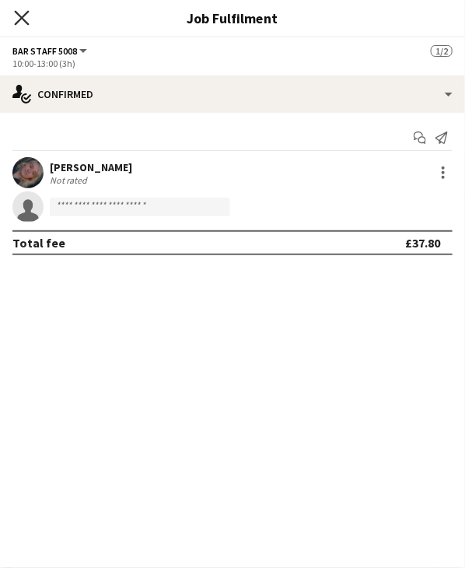
click at [21, 16] on icon "Close pop-in" at bounding box center [21, 17] width 15 height 15
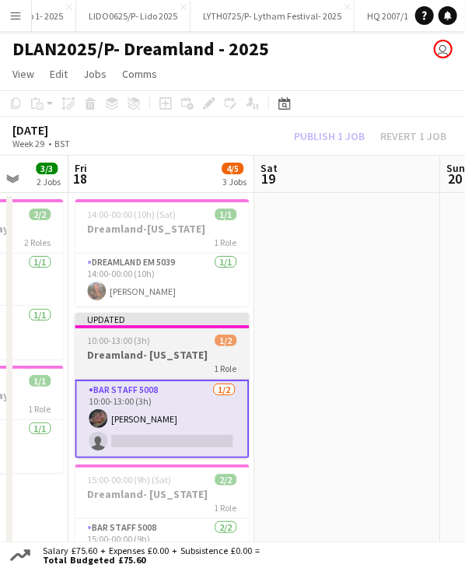
click at [177, 344] on div "10:00-13:00 (3h) 1/2" at bounding box center [162, 341] width 174 height 12
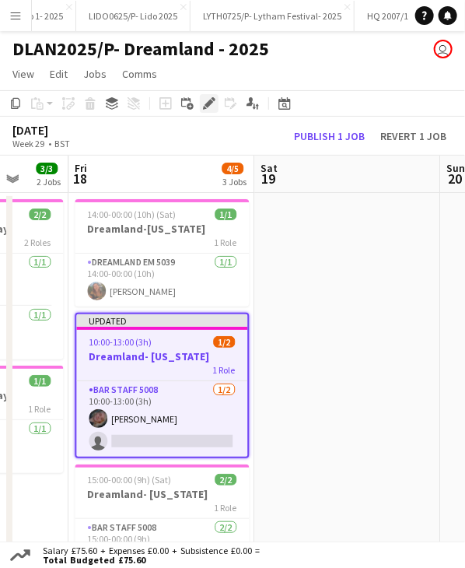
click at [205, 100] on icon "Edit" at bounding box center [209, 103] width 12 height 12
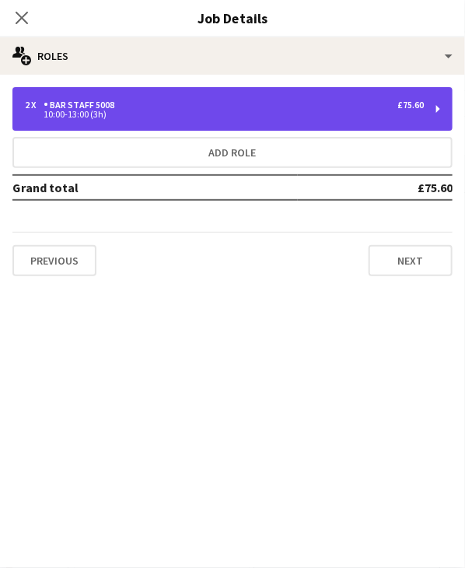
click at [118, 116] on div "10:00-13:00 (3h)" at bounding box center [224, 114] width 399 height 8
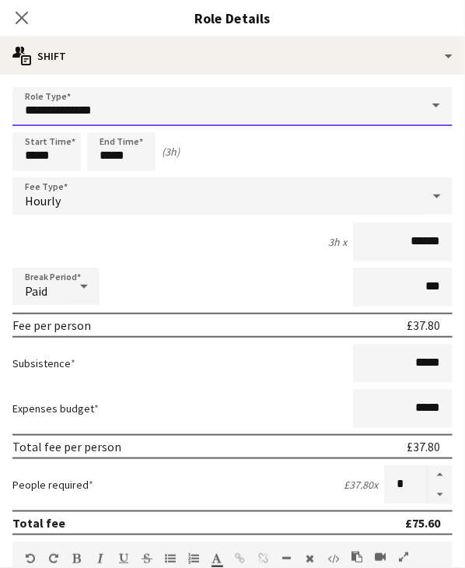
click at [184, 105] on input "**********" at bounding box center [232, 106] width 440 height 39
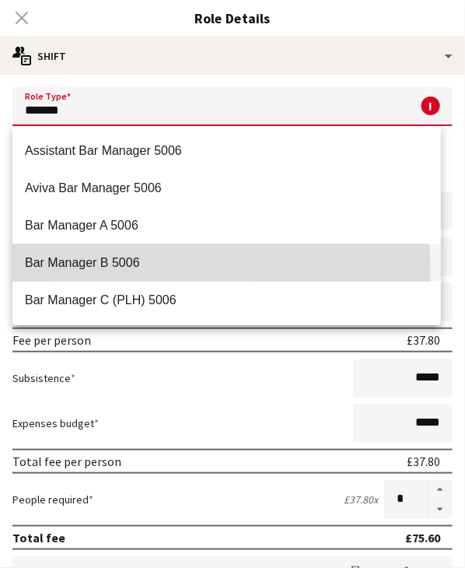
click at [143, 270] on mat-option "Bar Manager B 5006" at bounding box center [226, 262] width 429 height 37
type input "**********"
type input "******"
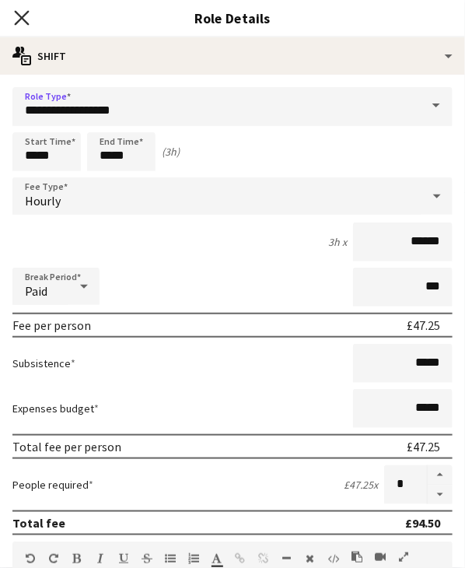
click at [21, 18] on icon at bounding box center [21, 17] width 15 height 15
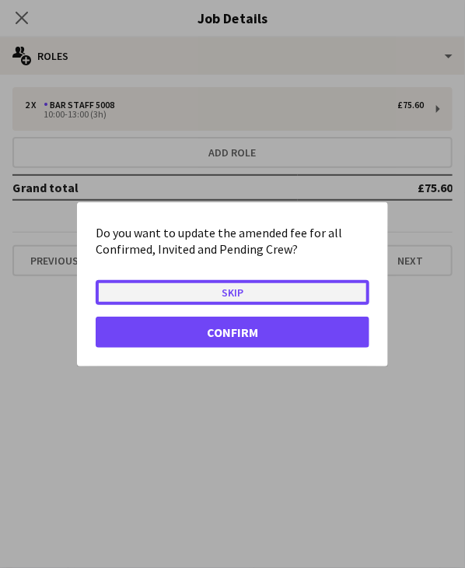
click at [225, 293] on button "Skip" at bounding box center [233, 291] width 274 height 25
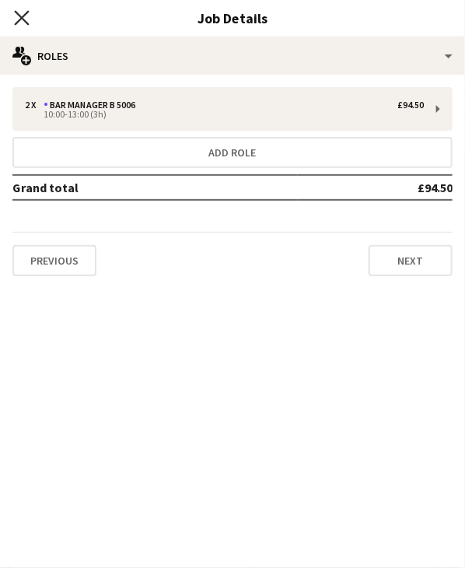
click at [19, 12] on icon "Close pop-in" at bounding box center [21, 17] width 15 height 15
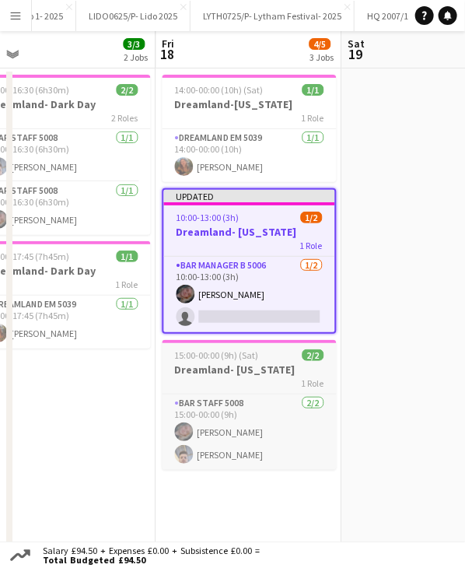
scroll to position [136, 0]
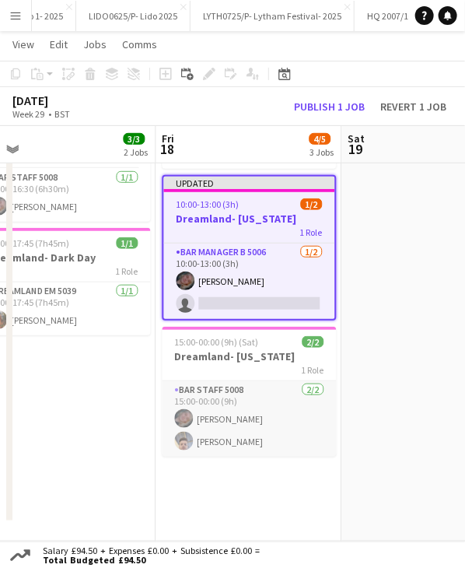
click at [231, 433] on app-card-role "Bar Staff 5008 [DATE] 15:00-00:00 (9h) [PERSON_NAME] [PERSON_NAME]" at bounding box center [249, 418] width 174 height 75
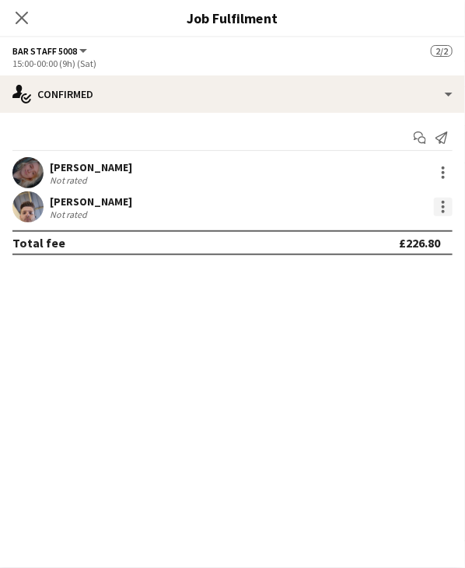
click at [439, 209] on div at bounding box center [443, 207] width 19 height 19
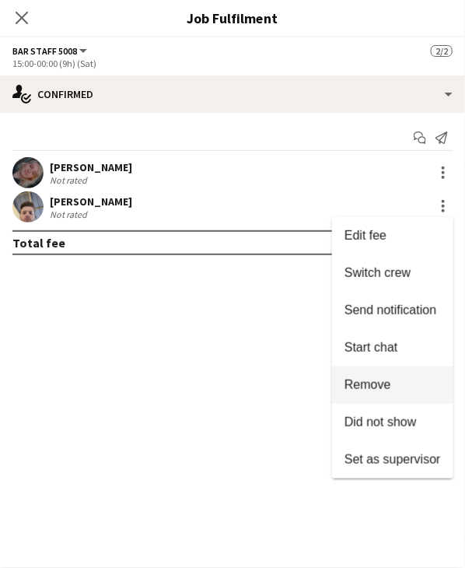
click at [379, 377] on button "Remove" at bounding box center [392, 384] width 121 height 37
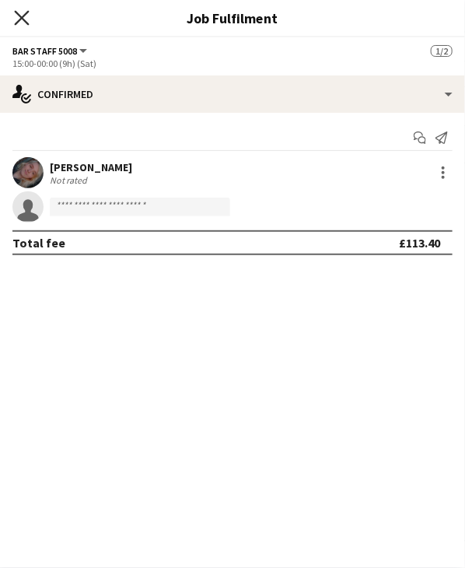
click at [26, 15] on icon "Close pop-in" at bounding box center [21, 17] width 15 height 15
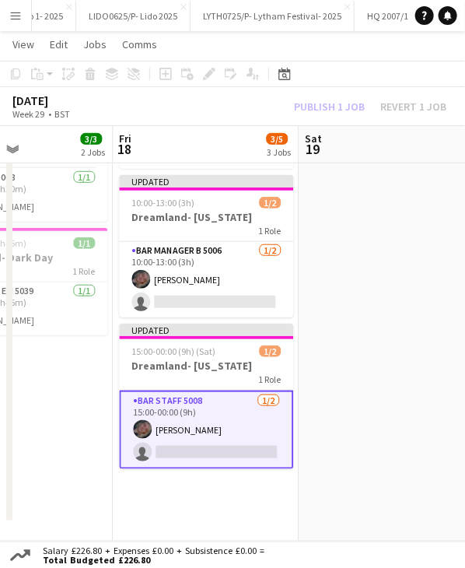
scroll to position [0, 632]
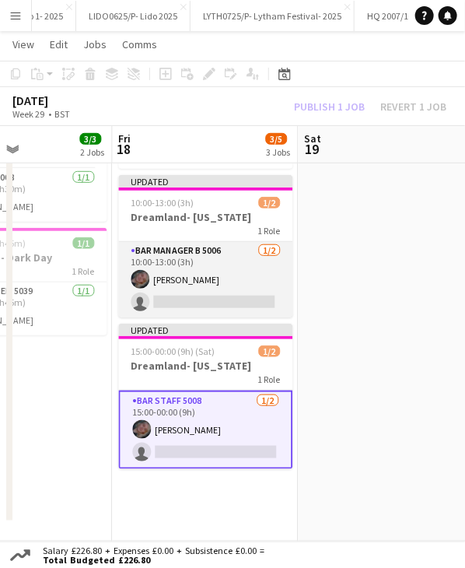
click at [209, 248] on app-card-role "Bar Manager B 5006 [DATE] 10:00-13:00 (3h) [PERSON_NAME] single-neutral-actions" at bounding box center [205, 279] width 174 height 75
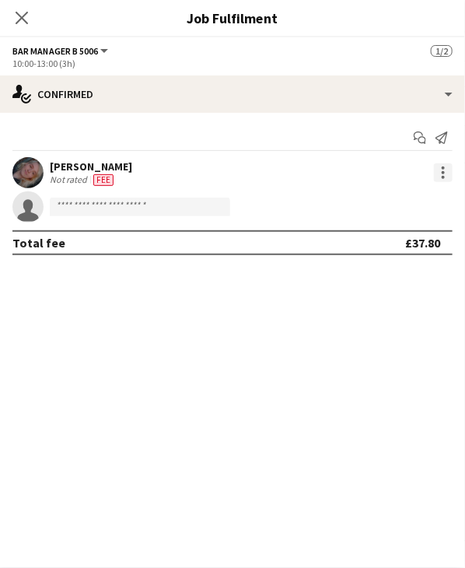
click at [435, 173] on div at bounding box center [443, 172] width 19 height 19
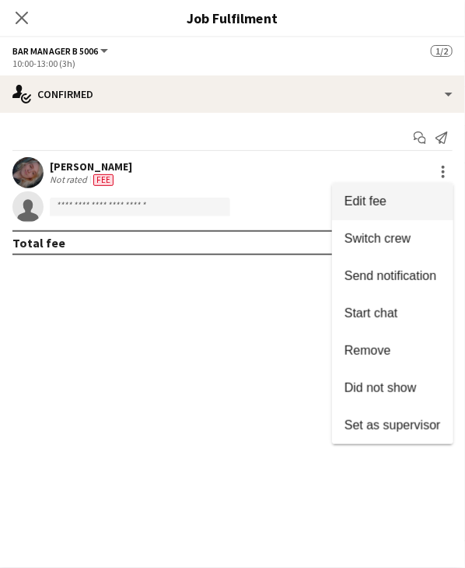
click at [383, 219] on button "Edit fee" at bounding box center [392, 201] width 121 height 37
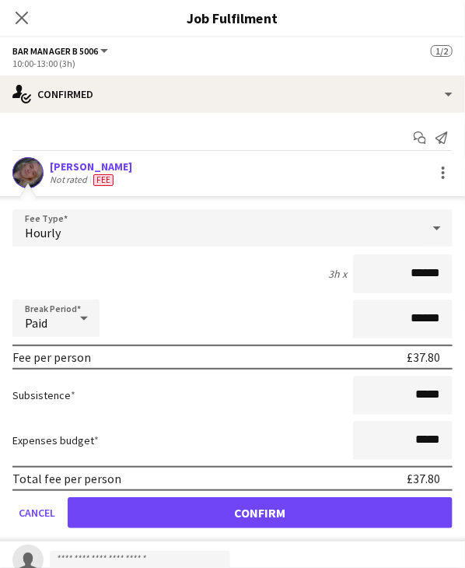
drag, startPoint x: 399, startPoint y: 270, endPoint x: 447, endPoint y: 279, distance: 48.2
click at [447, 279] on form "Fee Type Hourly 3h x ****** Break Period Paid ****** Fee per person £37.80 Subs…" at bounding box center [232, 375] width 465 height 332
type input "******"
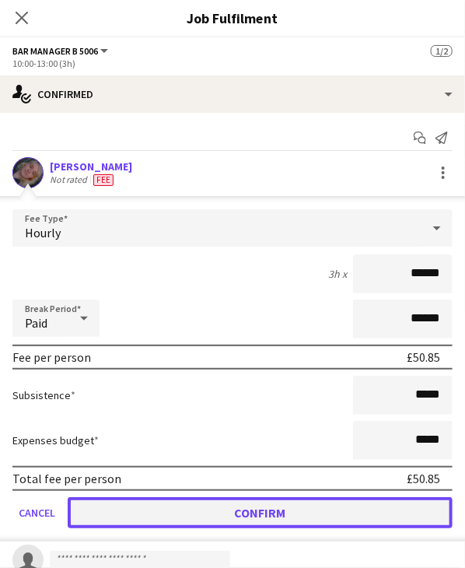
click at [207, 506] on button "Confirm" at bounding box center [260, 512] width 385 height 31
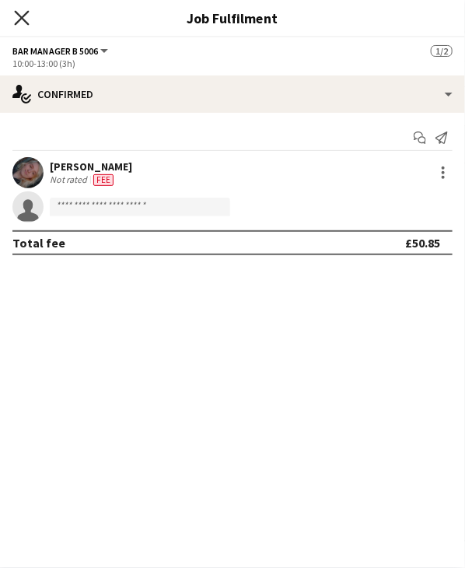
click at [25, 15] on icon at bounding box center [21, 17] width 15 height 15
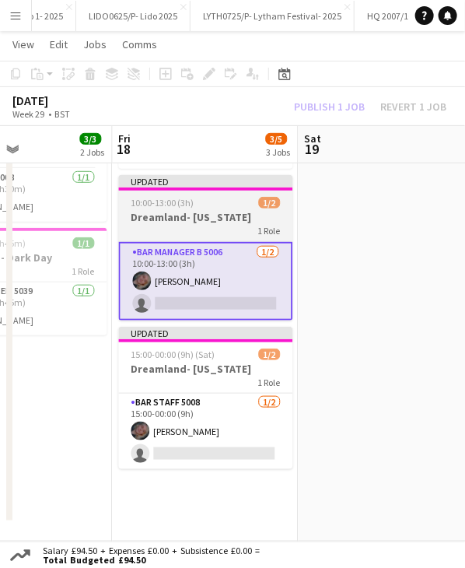
click at [189, 181] on div "Updated" at bounding box center [205, 181] width 174 height 12
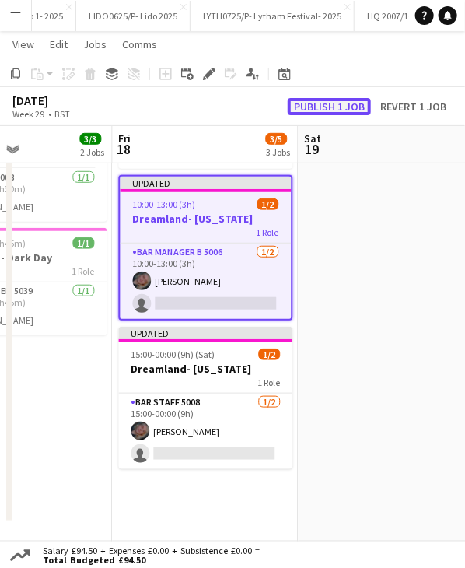
click at [345, 102] on button "Publish 1 job" at bounding box center [329, 106] width 83 height 17
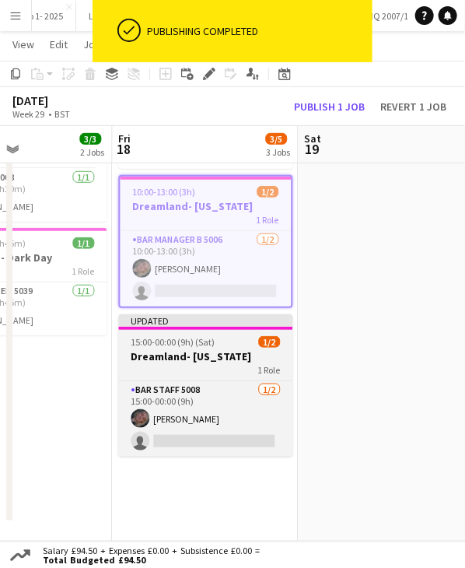
click at [186, 349] on h3 "Dreamland- [US_STATE]" at bounding box center [205, 356] width 174 height 14
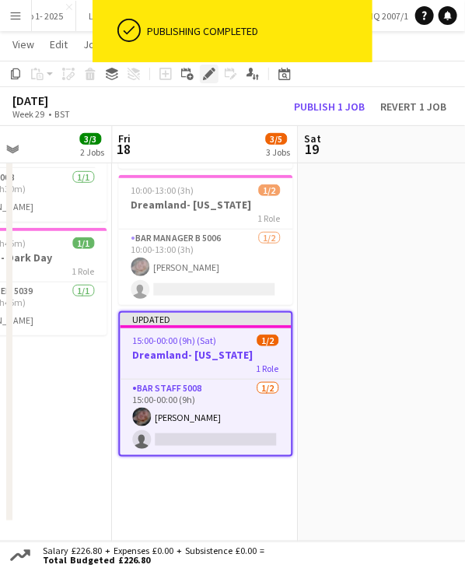
click at [209, 76] on icon at bounding box center [209, 74] width 9 height 9
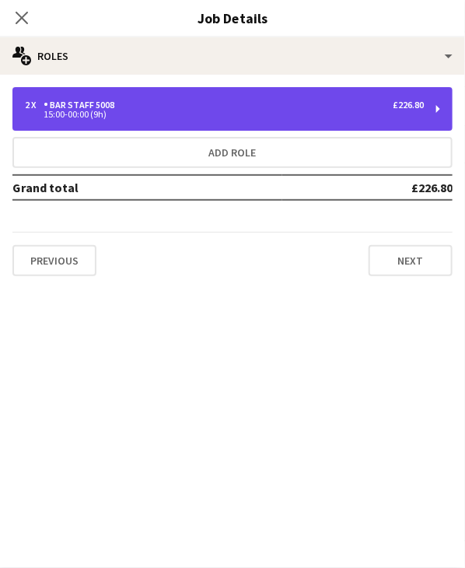
click at [205, 114] on div "15:00-00:00 (9h)" at bounding box center [224, 114] width 399 height 8
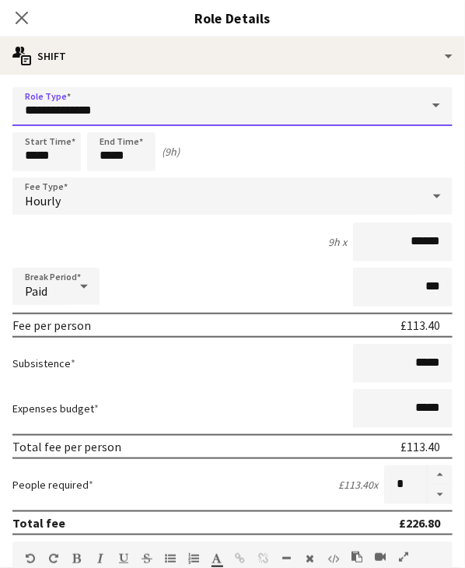
drag, startPoint x: 159, startPoint y: 110, endPoint x: 44, endPoint y: 109, distance: 115.2
click at [44, 109] on input "**********" at bounding box center [232, 106] width 440 height 39
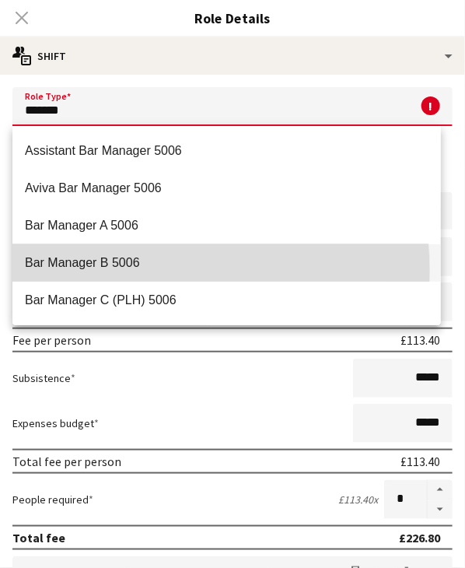
click at [111, 271] on mat-option "Bar Manager B 5006" at bounding box center [226, 262] width 429 height 37
type input "**********"
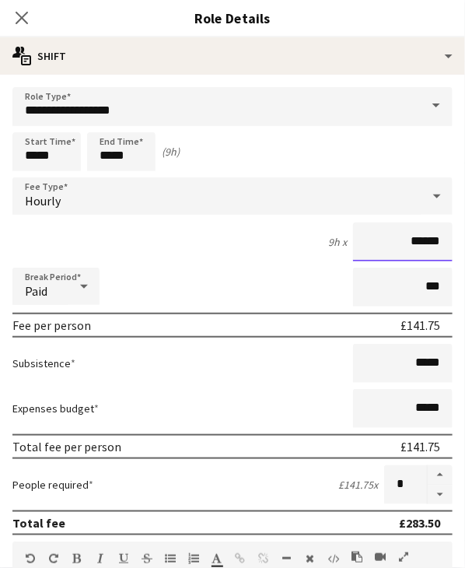
drag, startPoint x: 405, startPoint y: 244, endPoint x: 433, endPoint y: 244, distance: 28.0
click at [433, 244] on input "******" at bounding box center [403, 242] width 100 height 39
type input "******"
click at [202, 256] on div "9h x ******" at bounding box center [232, 242] width 440 height 39
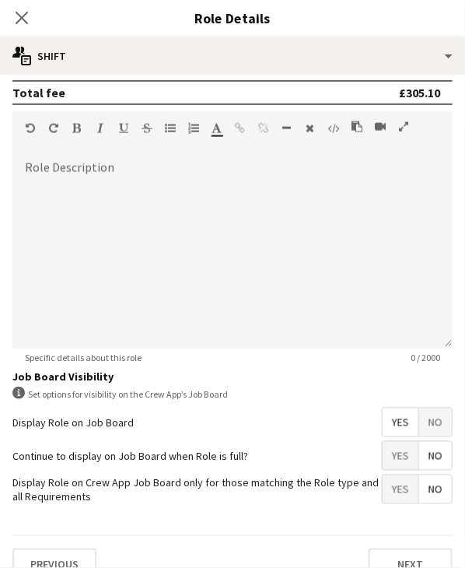
scroll to position [451, 0]
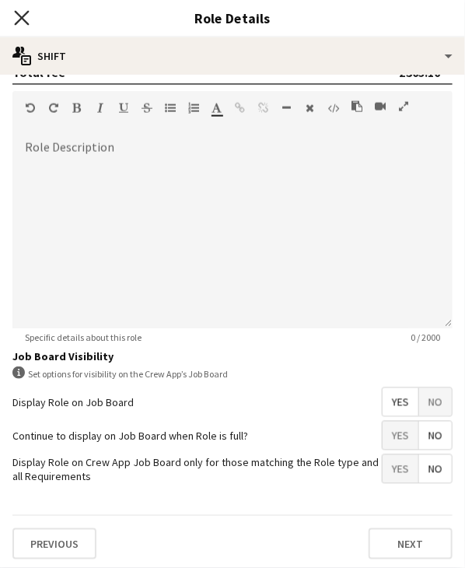
click at [27, 13] on icon "Close pop-in" at bounding box center [21, 17] width 15 height 15
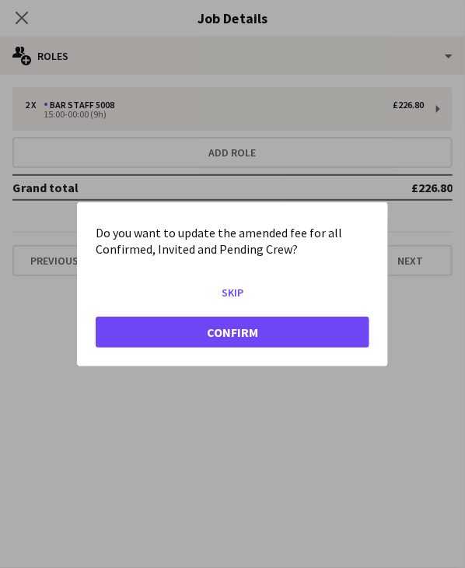
scroll to position [0, 0]
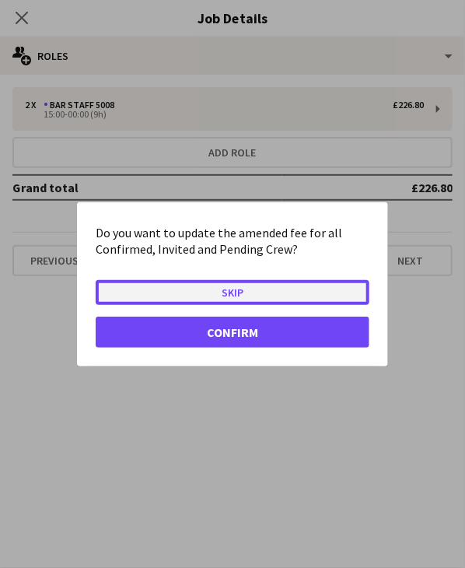
click at [268, 291] on button "Skip" at bounding box center [233, 291] width 274 height 25
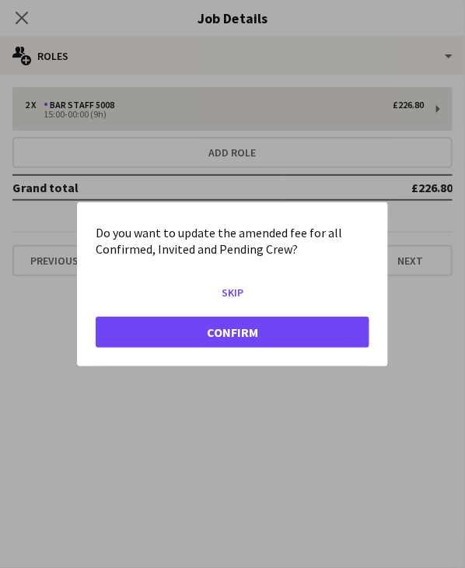
scroll to position [136, 0]
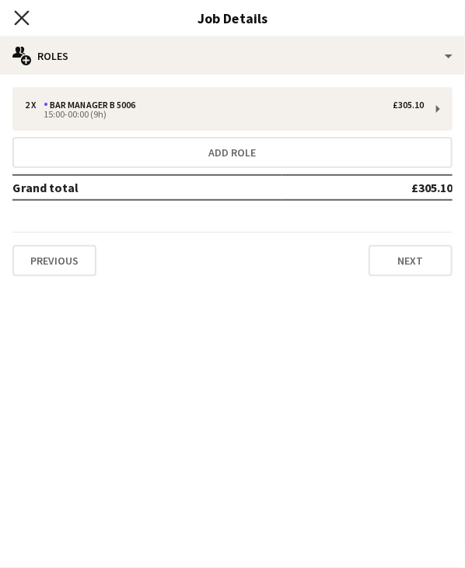
click at [18, 23] on icon at bounding box center [21, 17] width 15 height 15
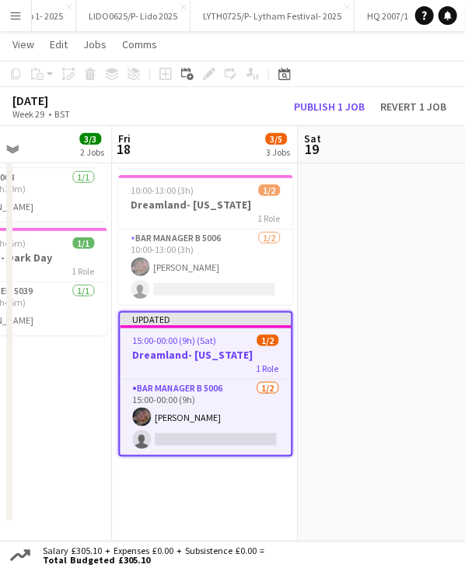
click at [212, 315] on div "Updated" at bounding box center [205, 319] width 171 height 12
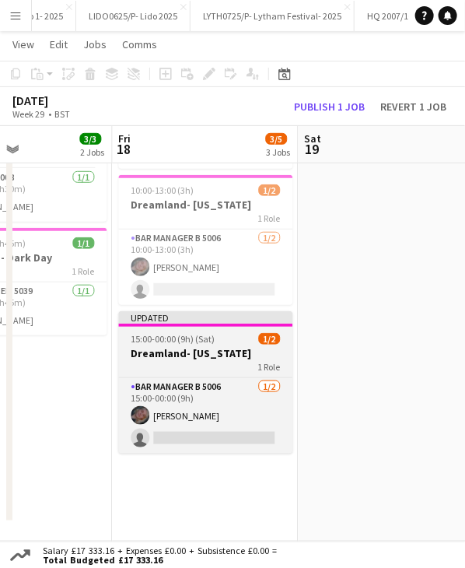
click at [212, 315] on div "Updated" at bounding box center [205, 317] width 174 height 12
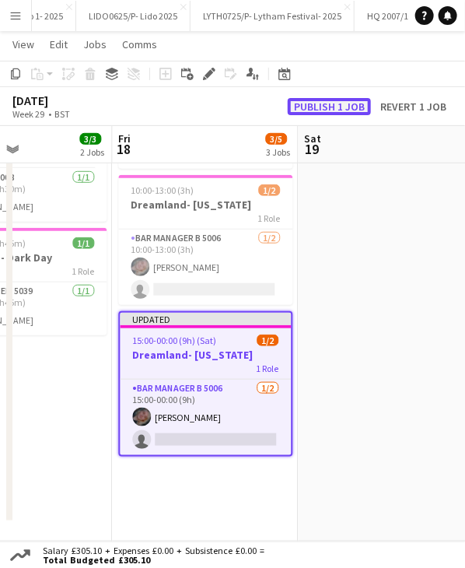
click at [320, 103] on button "Publish 1 job" at bounding box center [329, 106] width 83 height 17
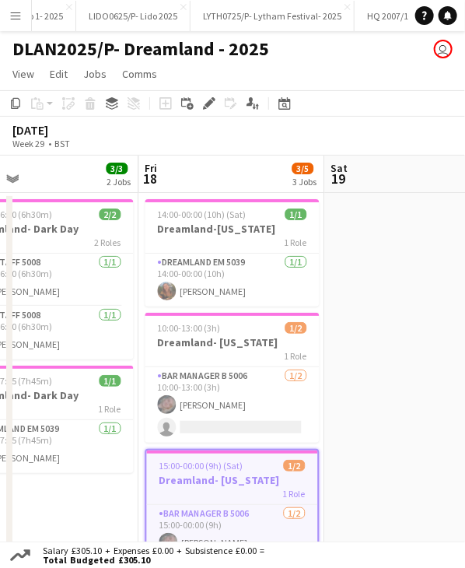
scroll to position [0, 607]
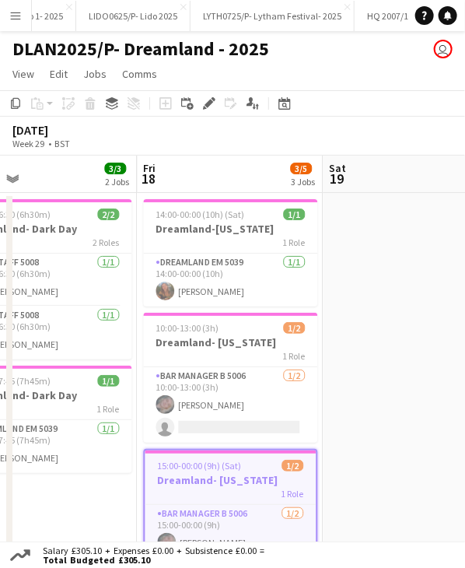
drag, startPoint x: 202, startPoint y: 171, endPoint x: 218, endPoint y: 194, distance: 27.4
click at [218, 194] on app-calendar-viewport "Mon 14 Tue 15 1/1 1 Job Wed 16 3/3 2 Jobs Thu 17 3/3 2 Jobs Fri 18 3/5 3 Jobs S…" at bounding box center [232, 418] width 465 height 524
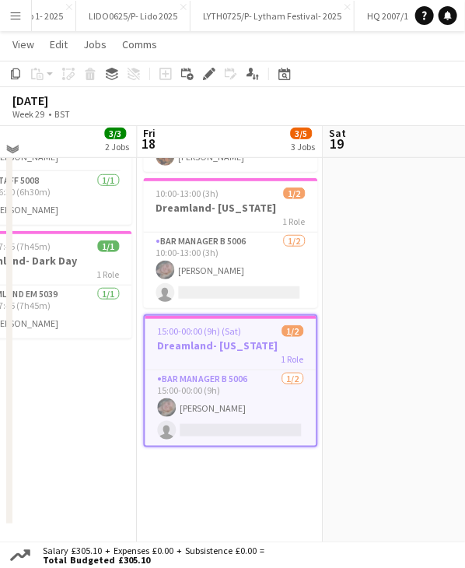
scroll to position [136, 0]
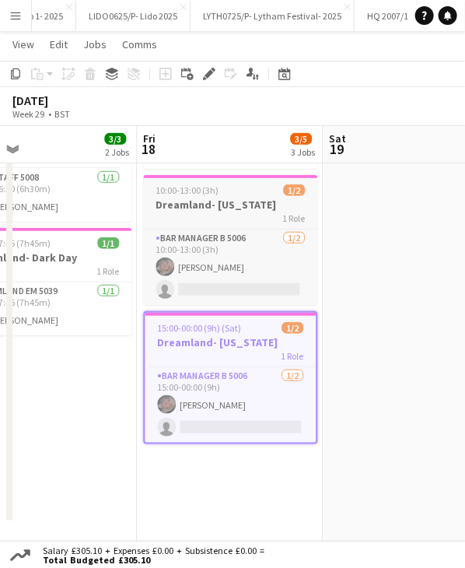
click at [199, 194] on span "10:00-13:00 (3h)" at bounding box center [187, 190] width 63 height 12
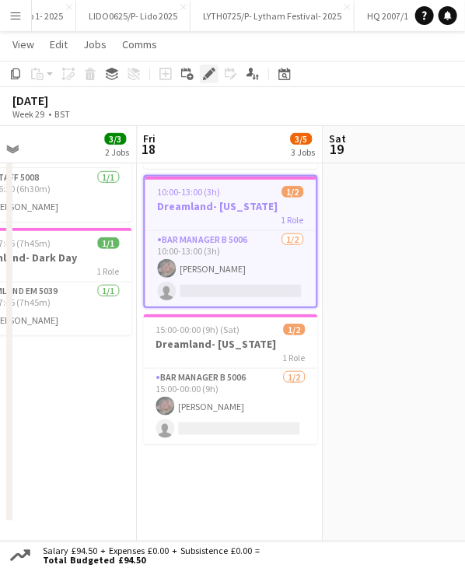
click at [205, 75] on icon at bounding box center [209, 74] width 9 height 9
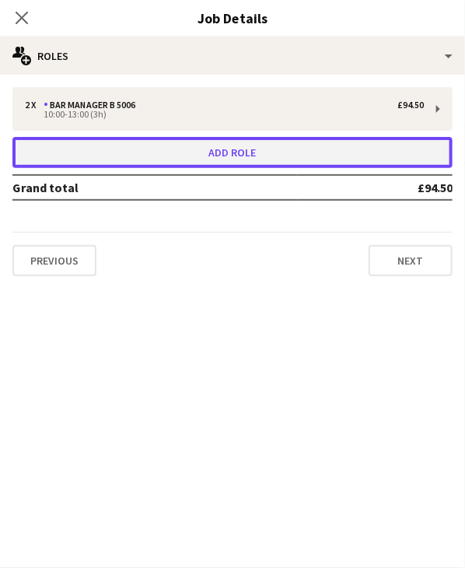
click at [184, 151] on button "Add role" at bounding box center [232, 152] width 440 height 31
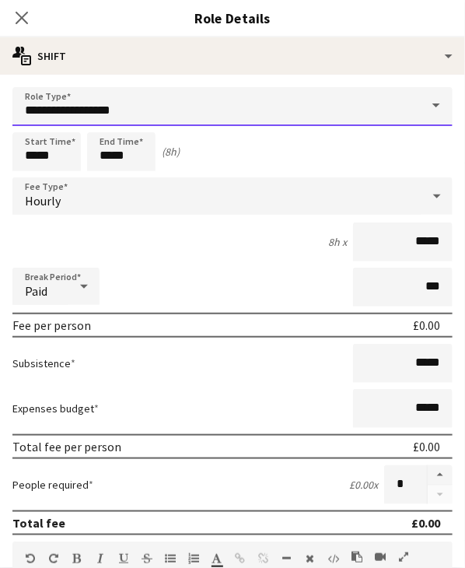
click at [160, 114] on input "**********" at bounding box center [232, 106] width 440 height 39
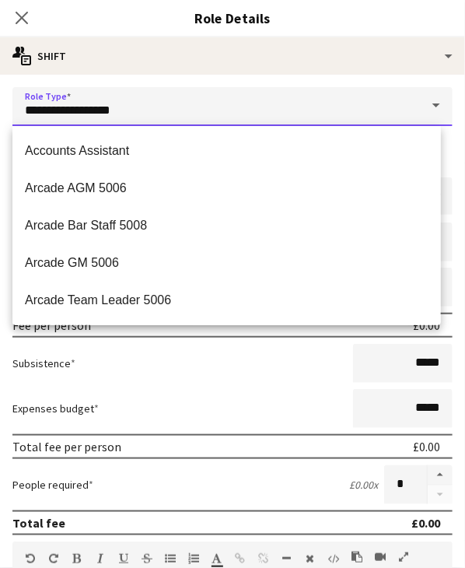
drag, startPoint x: 160, startPoint y: 114, endPoint x: -4, endPoint y: 115, distance: 163.4
click at [0, 115] on html "Menu Boards Boards Boards All jobs Status Workforce Workforce My Workforce Recr…" at bounding box center [232, 216] width 465 height 704
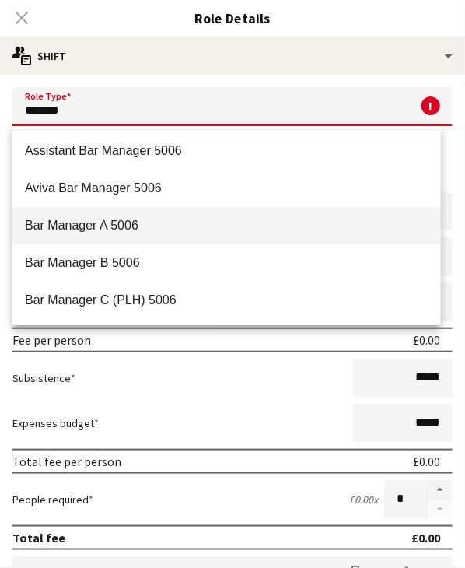
click at [164, 219] on span "Bar Manager A 5006" at bounding box center [227, 225] width 404 height 15
type input "**********"
type input "******"
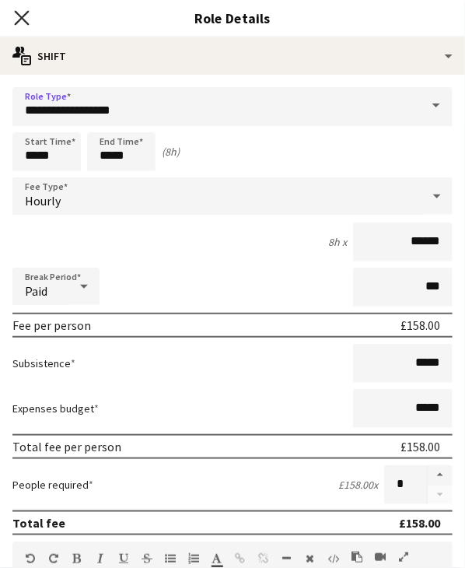
click at [26, 21] on icon at bounding box center [21, 17] width 15 height 15
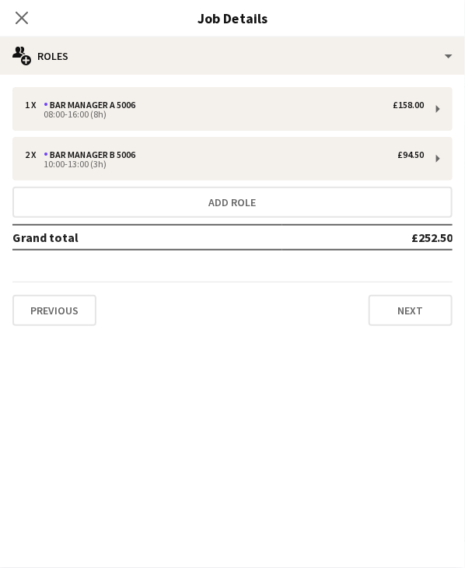
click at [26, 21] on icon at bounding box center [22, 18] width 12 height 12
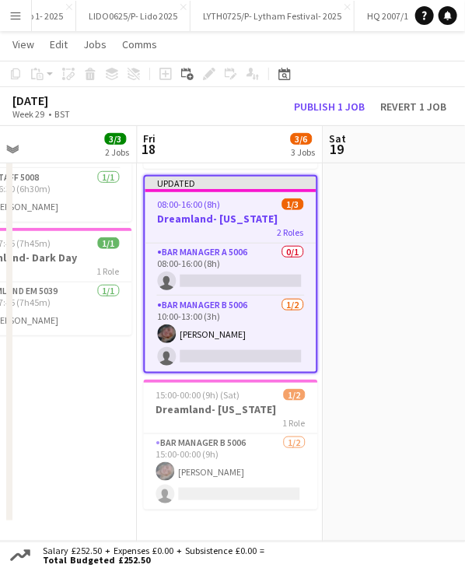
click at [205, 191] on div at bounding box center [230, 190] width 171 height 3
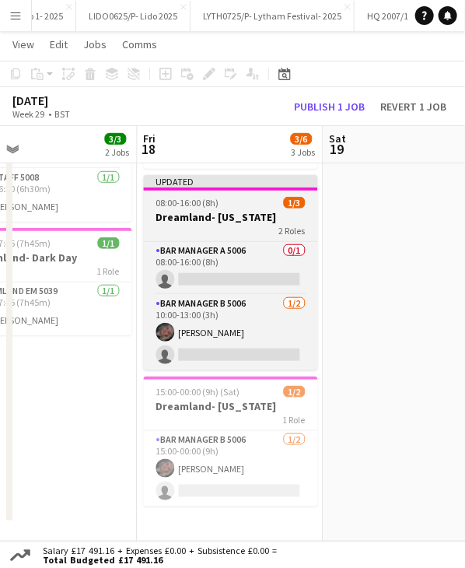
click at [205, 191] on app-job-card "Updated 08:00-16:00 (8h) 1/3 Dreamland- [US_STATE] 2 Roles Bar Manager A 5006 0…" at bounding box center [230, 272] width 174 height 195
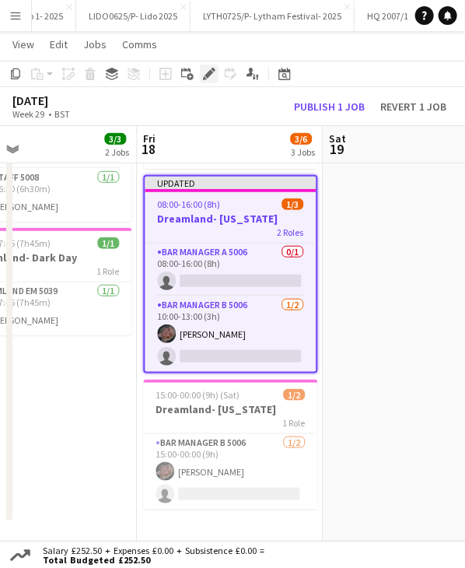
click at [212, 75] on icon "Edit" at bounding box center [209, 74] width 12 height 12
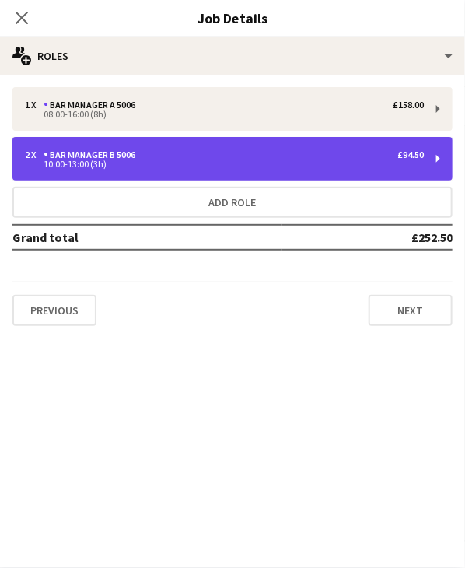
click at [112, 157] on div "Bar Manager B 5006" at bounding box center [93, 154] width 98 height 11
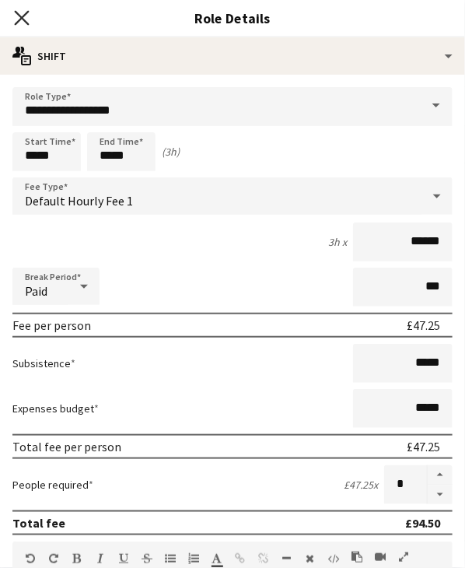
click at [24, 14] on icon at bounding box center [21, 17] width 15 height 15
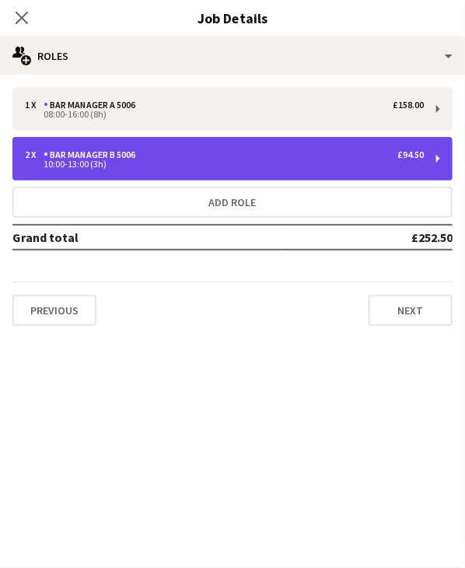
click at [203, 166] on div "10:00-13:00 (3h)" at bounding box center [224, 164] width 399 height 8
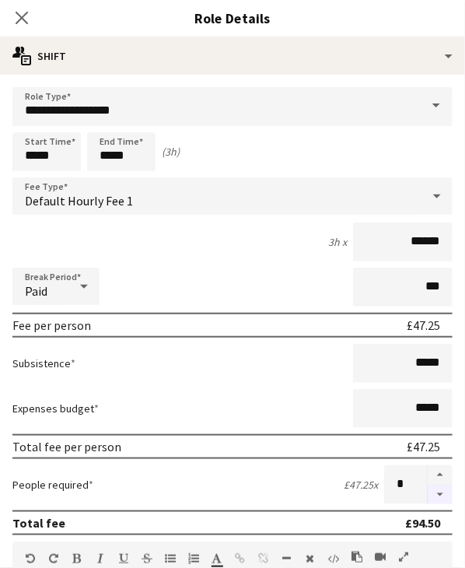
click at [428, 493] on button "button" at bounding box center [440, 495] width 25 height 19
type input "*"
click at [19, 23] on icon "Close pop-in" at bounding box center [21, 17] width 15 height 15
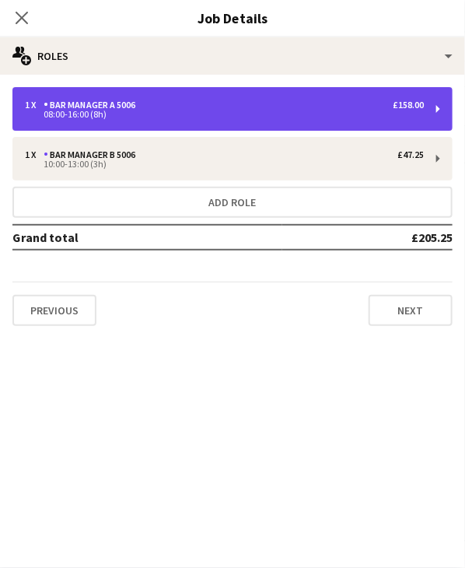
click at [150, 114] on div "08:00-16:00 (8h)" at bounding box center [224, 114] width 399 height 8
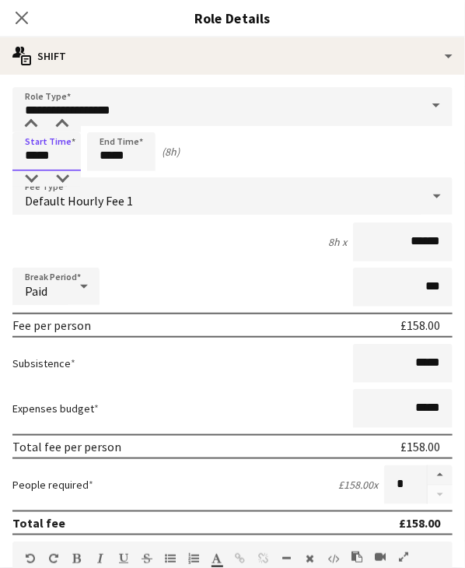
click at [28, 150] on input "*****" at bounding box center [46, 151] width 68 height 39
type input "*****"
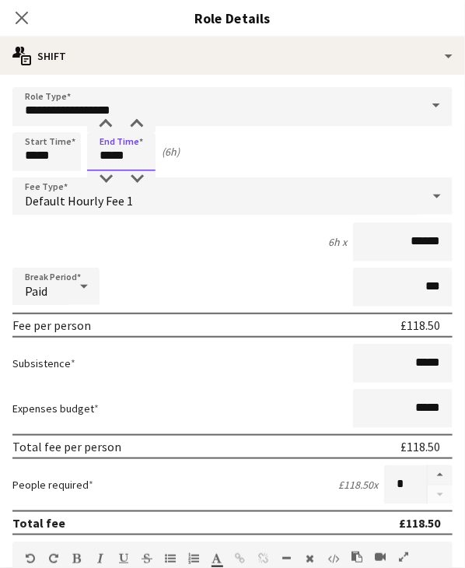
click at [109, 154] on input "*****" at bounding box center [121, 151] width 68 height 39
click at [100, 152] on input "*****" at bounding box center [121, 151] width 68 height 39
type input "*****"
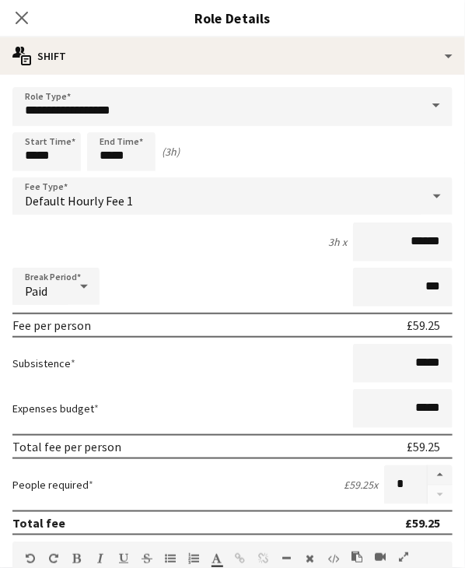
click at [171, 240] on div "3h x ******" at bounding box center [232, 242] width 440 height 39
click at [23, 12] on icon "Close pop-in" at bounding box center [21, 17] width 15 height 15
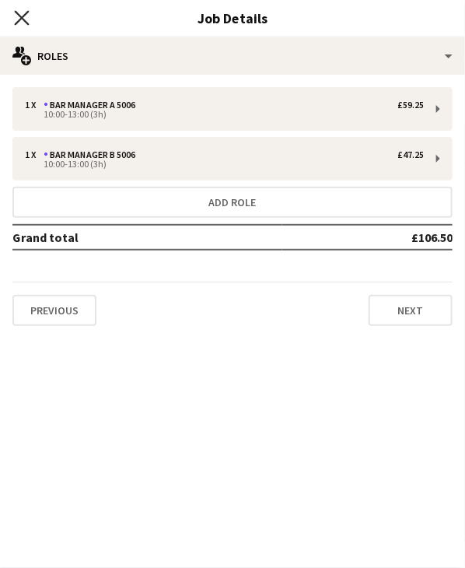
click at [26, 22] on icon at bounding box center [21, 17] width 15 height 15
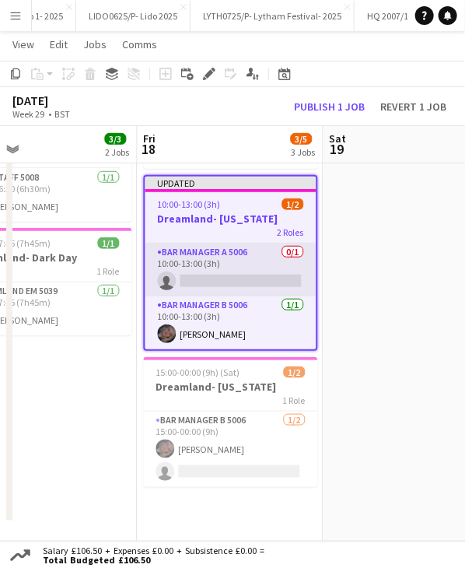
click at [228, 278] on app-card-role "Bar Manager A 5006 0/1 10:00-13:00 (3h) single-neutral-actions" at bounding box center [230, 270] width 171 height 53
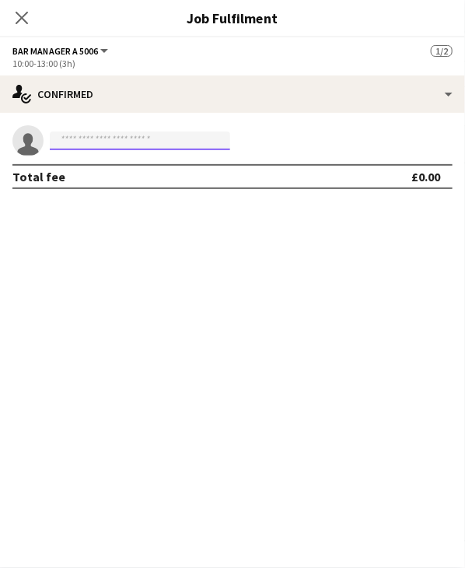
click at [122, 144] on input at bounding box center [140, 141] width 181 height 19
type input "*"
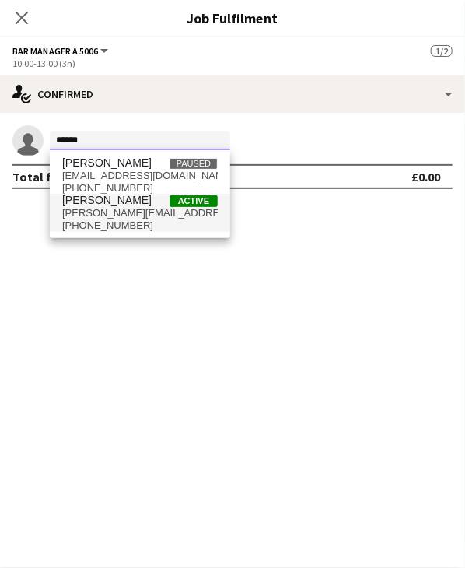
type input "******"
click at [123, 218] on span "[PERSON_NAME][EMAIL_ADDRESS][DOMAIN_NAME]" at bounding box center [140, 213] width 156 height 12
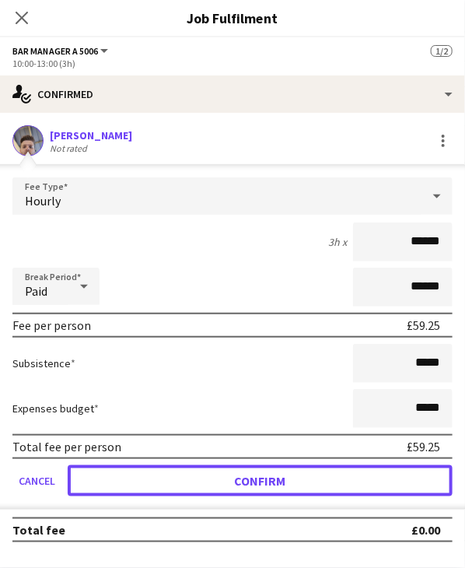
drag, startPoint x: 216, startPoint y: 485, endPoint x: 156, endPoint y: 369, distance: 130.5
click at [216, 485] on button "Confirm" at bounding box center [260, 480] width 385 height 31
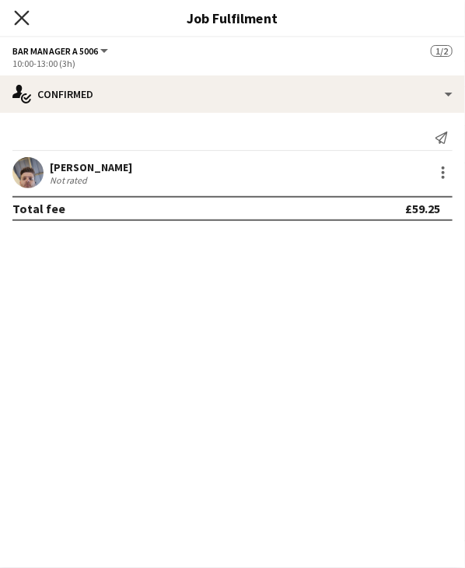
click at [19, 15] on icon at bounding box center [21, 17] width 15 height 15
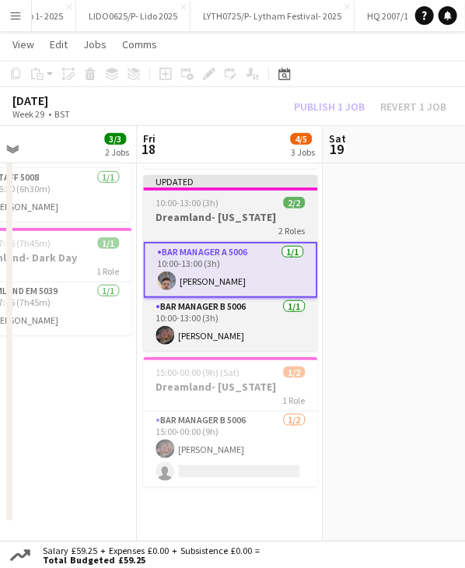
click at [230, 193] on app-job-card "Updated 10:00-13:00 (3h) 2/2 Dreamland- [US_STATE] 2 Roles Bar Manager A 5006 […" at bounding box center [230, 263] width 174 height 176
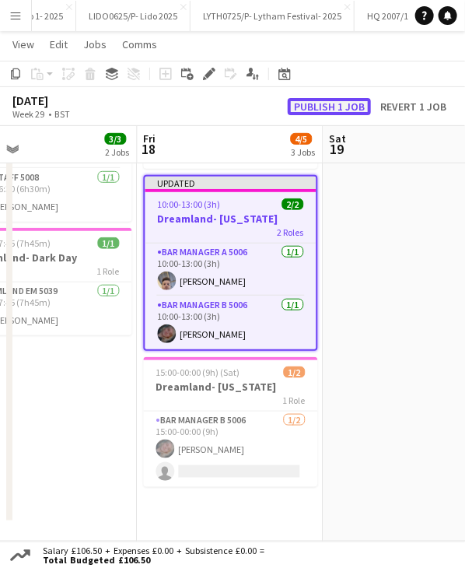
click at [326, 103] on button "Publish 1 job" at bounding box center [329, 106] width 83 height 17
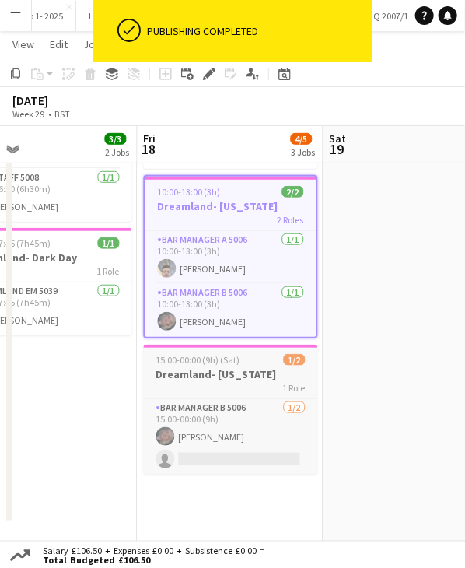
click at [230, 371] on h3 "Dreamland- [US_STATE]" at bounding box center [230, 374] width 174 height 14
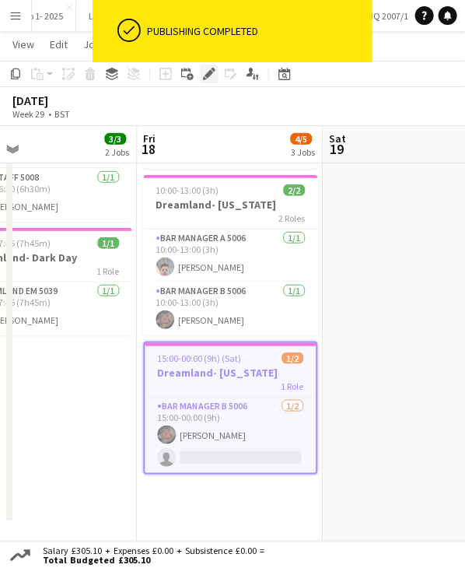
click at [201, 78] on div "Edit" at bounding box center [209, 74] width 19 height 19
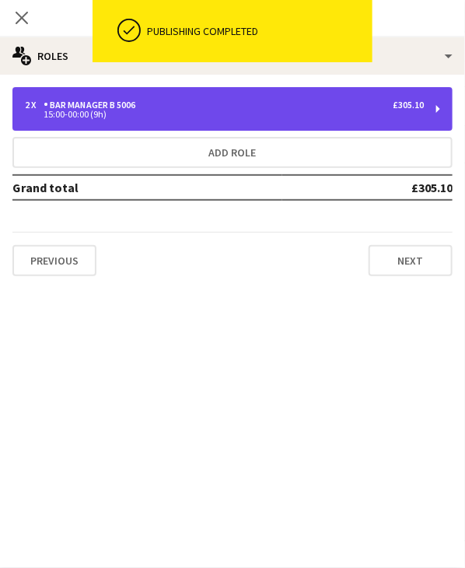
click at [146, 114] on div "15:00-00:00 (9h)" at bounding box center [224, 114] width 399 height 8
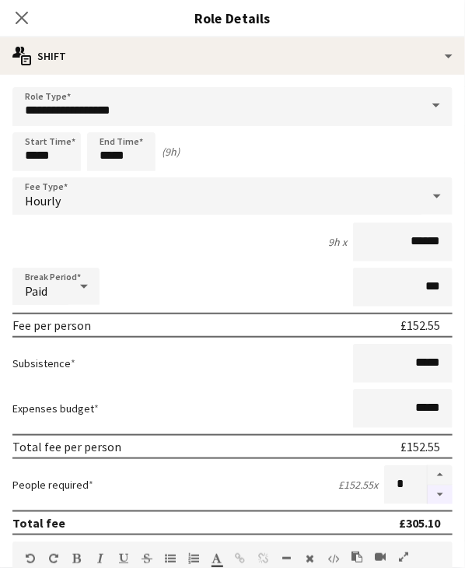
click at [428, 494] on button "button" at bounding box center [440, 495] width 25 height 19
type input "*"
click at [20, 16] on icon at bounding box center [21, 17] width 15 height 15
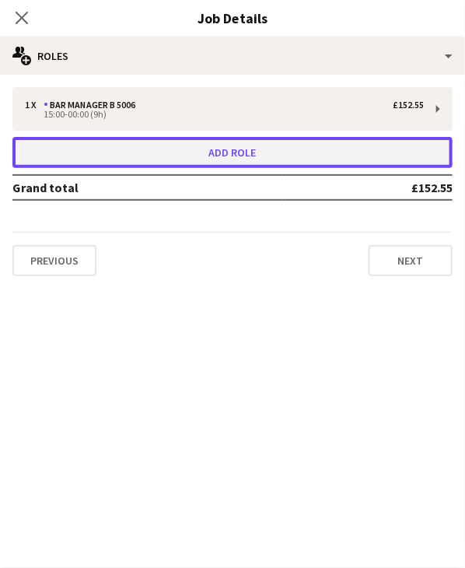
click at [205, 160] on button "Add role" at bounding box center [232, 152] width 440 height 31
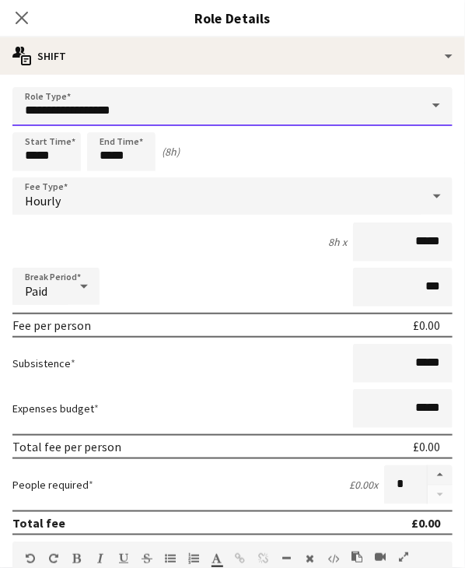
click at [149, 107] on input "**********" at bounding box center [232, 106] width 440 height 39
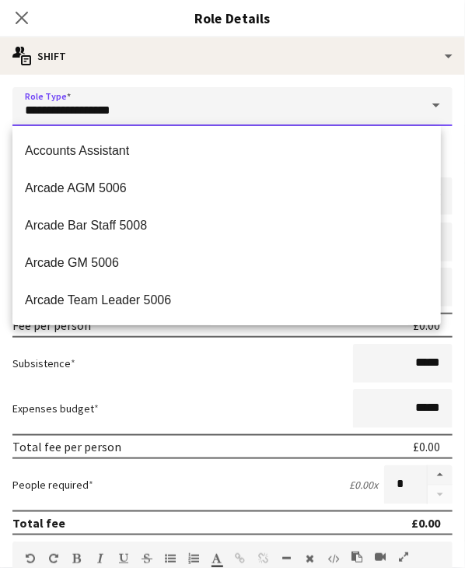
click at [149, 107] on input "**********" at bounding box center [232, 106] width 440 height 39
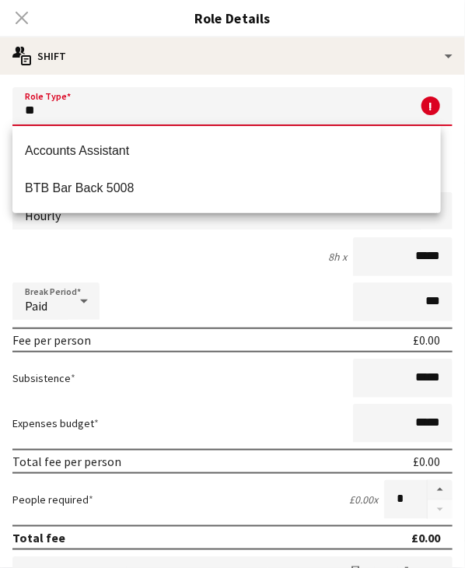
type input "*"
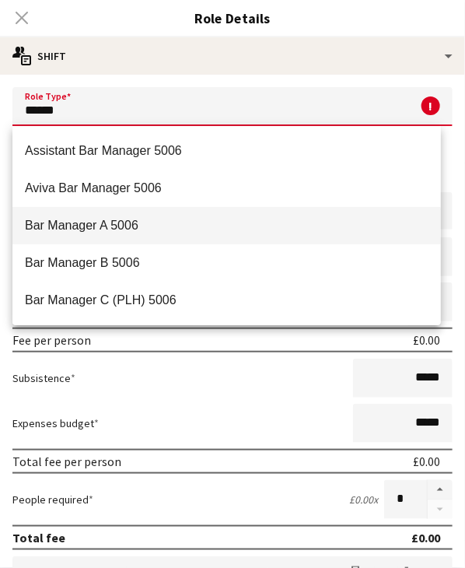
click at [146, 236] on mat-option "Bar Manager A 5006" at bounding box center [226, 225] width 429 height 37
type input "**********"
type input "******"
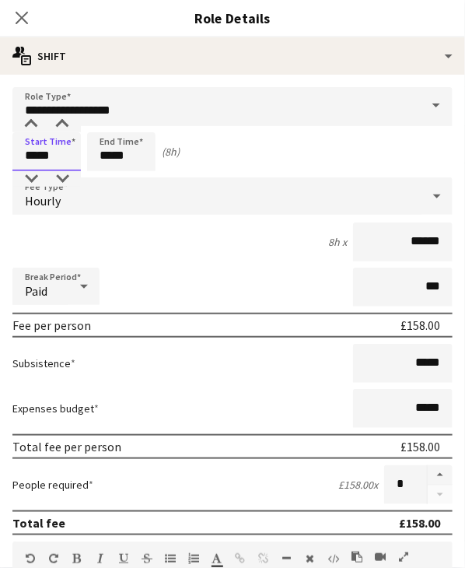
click at [29, 156] on input "*****" at bounding box center [46, 151] width 68 height 39
type input "*****"
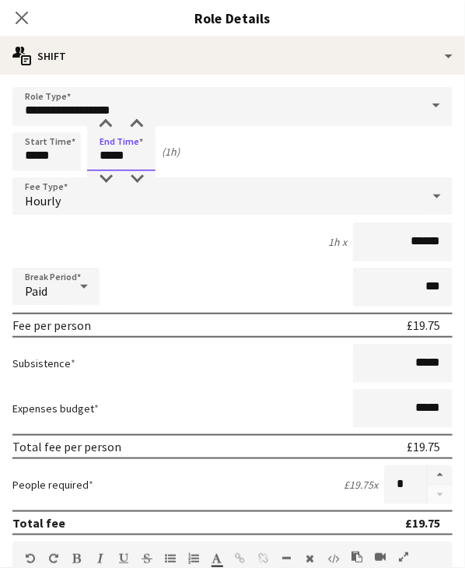
click at [106, 161] on input "*****" at bounding box center [121, 151] width 68 height 39
type input "*****"
click at [254, 143] on div "Start Time ***** End Time ***** (9h)" at bounding box center [232, 151] width 440 height 39
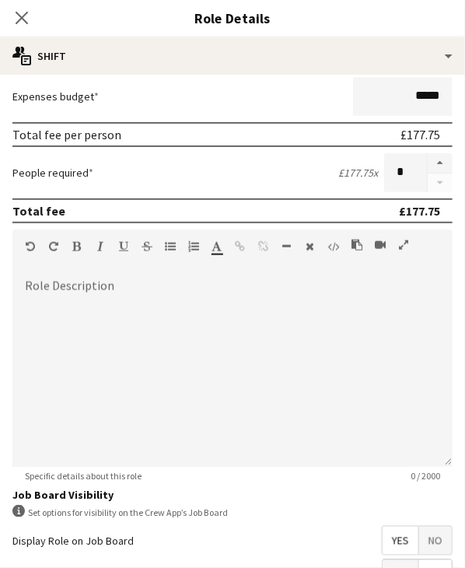
scroll to position [311, 0]
click at [23, 19] on icon at bounding box center [21, 17] width 15 height 15
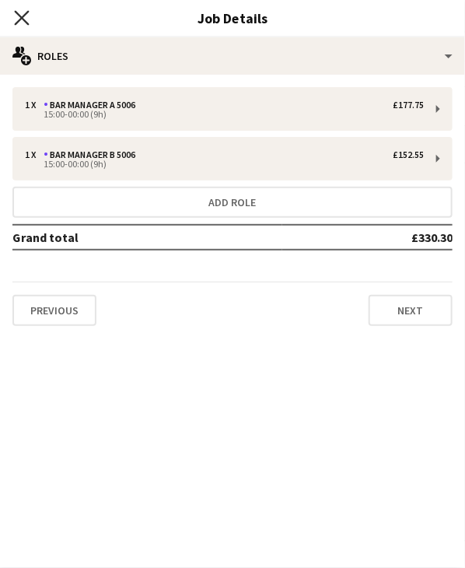
click at [22, 16] on icon "Close pop-in" at bounding box center [21, 17] width 15 height 15
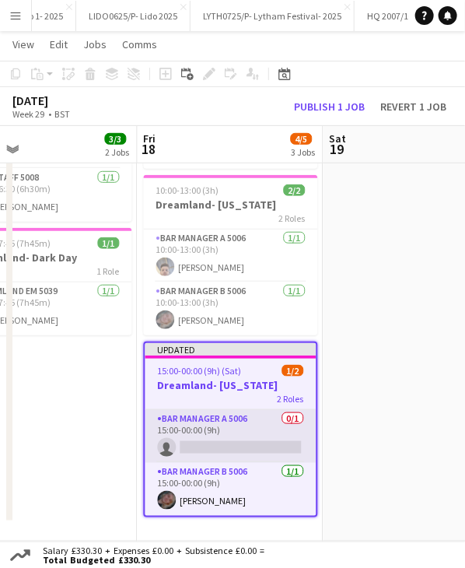
click at [216, 444] on app-card-role "Bar Manager A 5006 0/1 15:00-00:00 (9h) single-neutral-actions" at bounding box center [230, 436] width 171 height 53
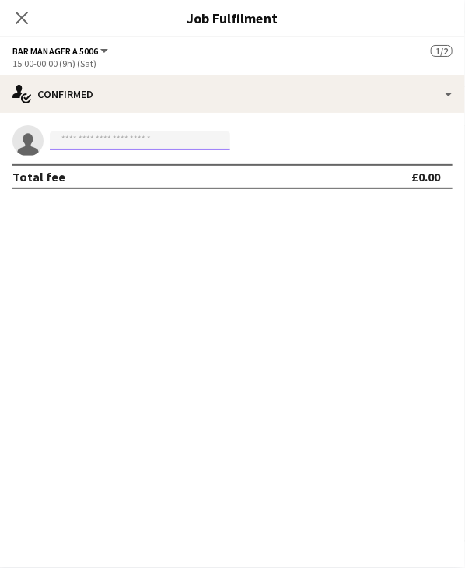
click at [106, 146] on input at bounding box center [140, 141] width 181 height 19
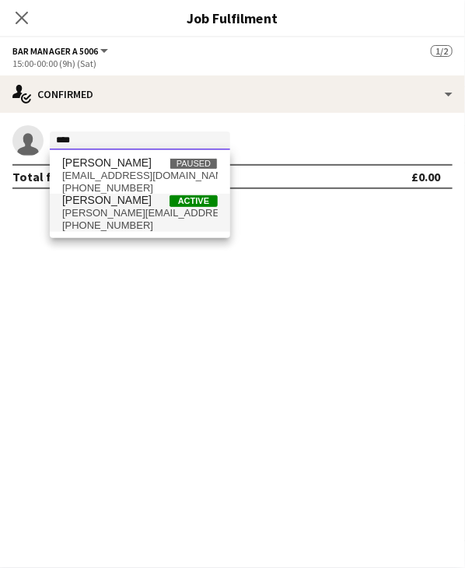
type input "****"
click at [108, 219] on span "[PERSON_NAME][EMAIL_ADDRESS][DOMAIN_NAME]" at bounding box center [140, 213] width 156 height 12
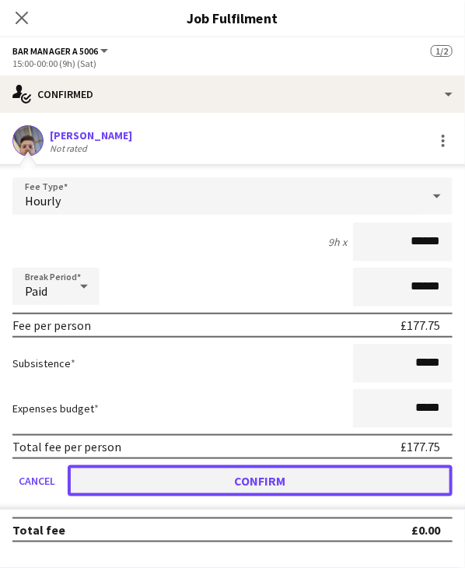
click at [163, 482] on button "Confirm" at bounding box center [260, 480] width 385 height 31
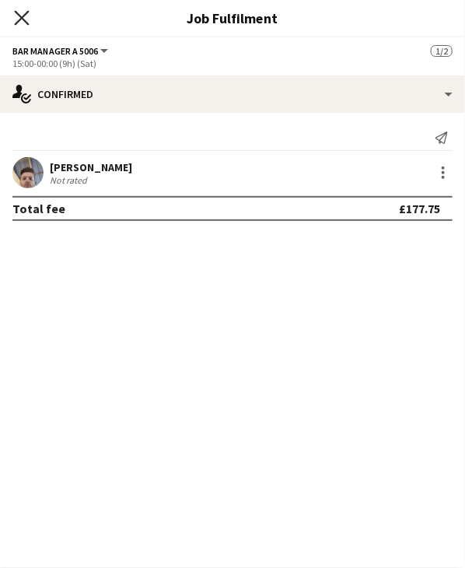
click at [18, 20] on icon at bounding box center [21, 17] width 15 height 15
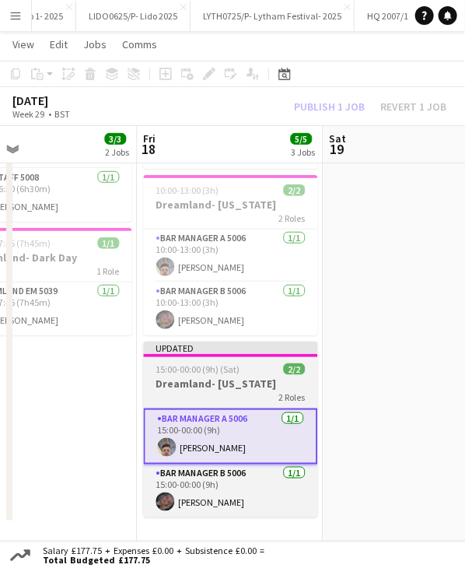
click at [233, 354] on div at bounding box center [230, 355] width 174 height 3
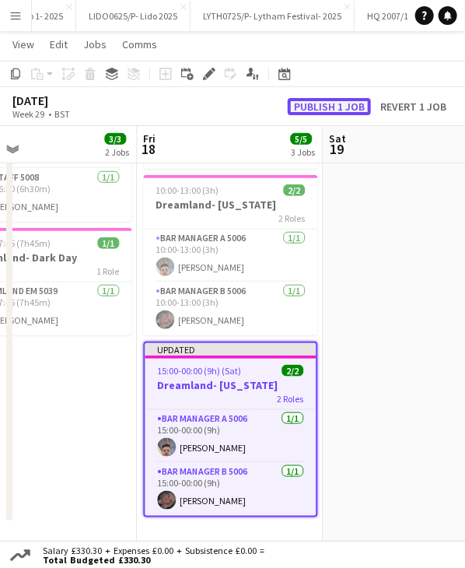
click at [333, 100] on button "Publish 1 job" at bounding box center [329, 106] width 83 height 17
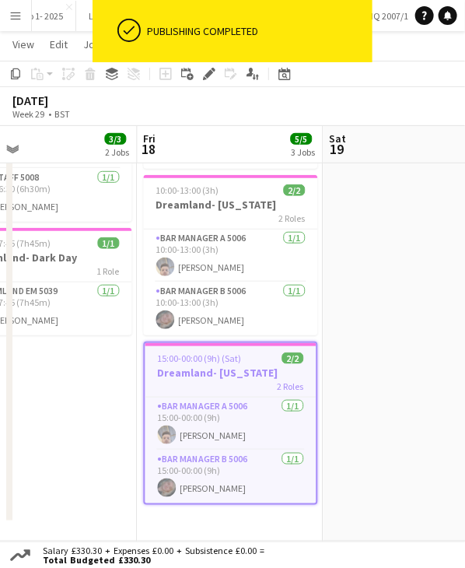
click at [377, 310] on app-date-cell at bounding box center [416, 298] width 186 height 486
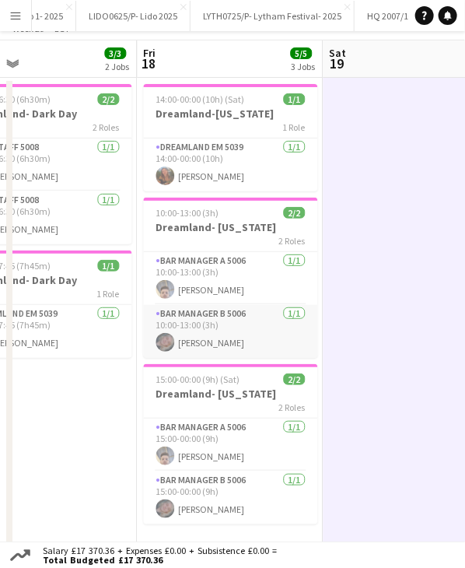
scroll to position [136, 0]
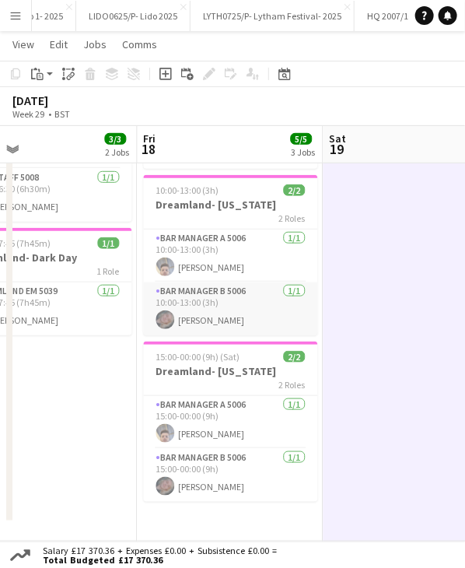
click at [216, 312] on app-card-role "Bar Manager B 5006 [DATE] 10:00-13:00 (3h) [PERSON_NAME]" at bounding box center [230, 308] width 174 height 53
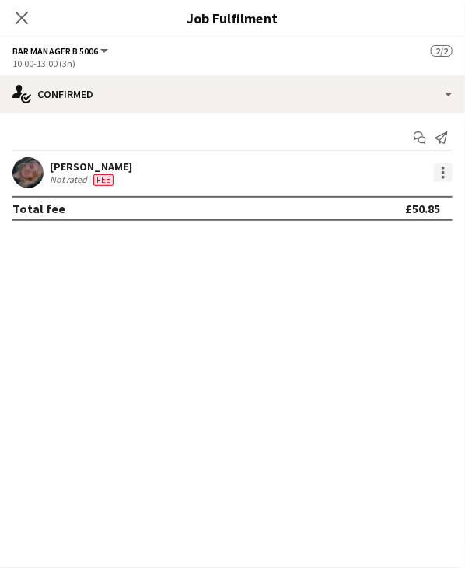
click at [437, 176] on div at bounding box center [443, 172] width 19 height 19
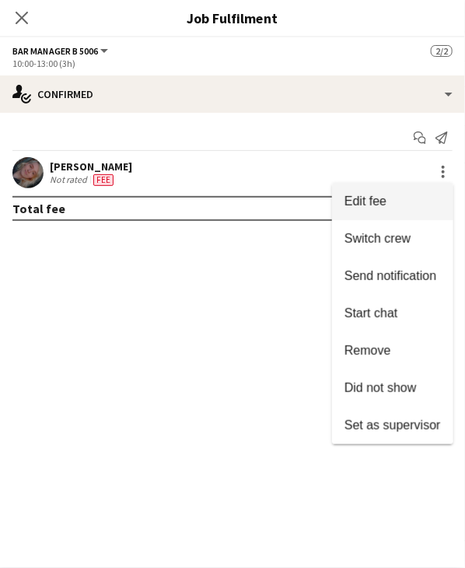
click at [419, 188] on button "Edit fee" at bounding box center [392, 201] width 121 height 37
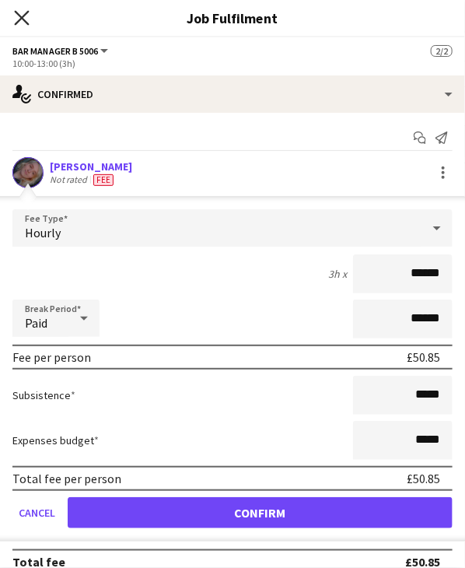
click at [26, 19] on icon "Close pop-in" at bounding box center [21, 17] width 15 height 15
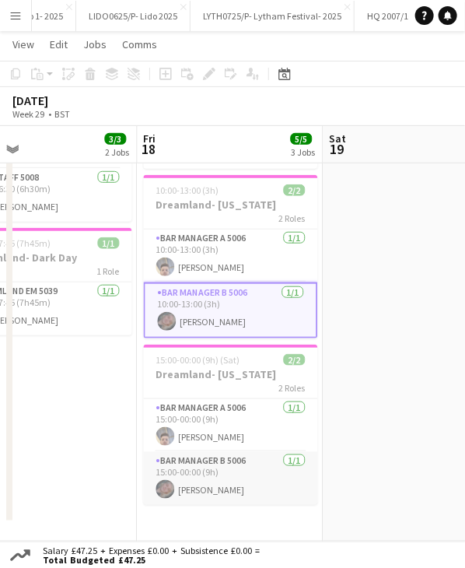
click at [196, 483] on app-card-role "Bar Manager B 5006 [DATE] 15:00-00:00 (9h) [PERSON_NAME]" at bounding box center [230, 478] width 174 height 53
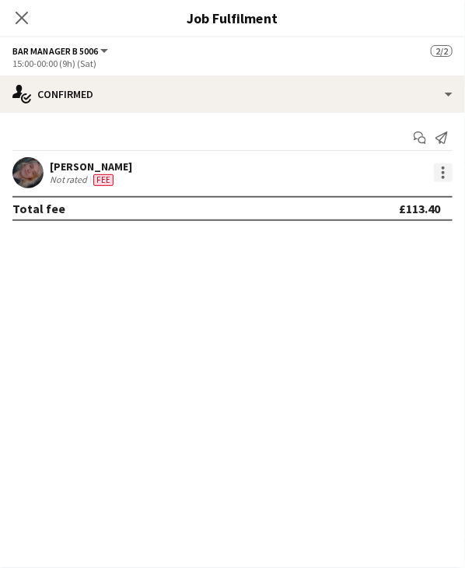
click at [448, 172] on div at bounding box center [443, 172] width 19 height 19
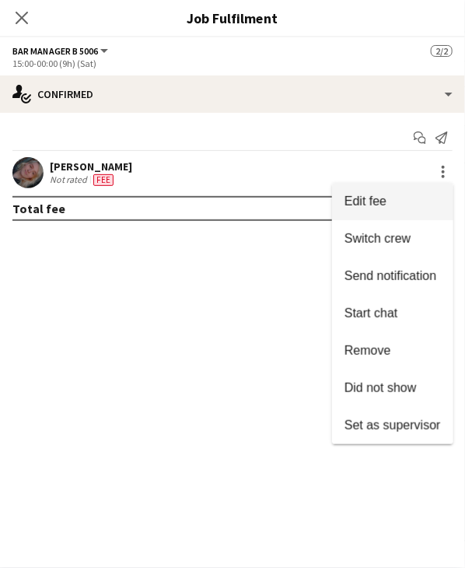
click at [402, 200] on span "Edit fee" at bounding box center [393, 202] width 96 height 14
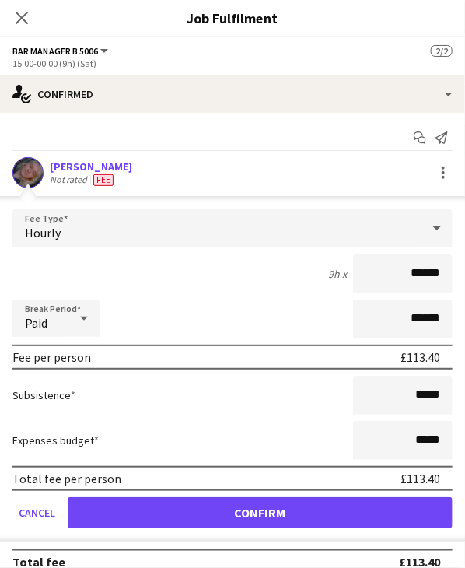
drag, startPoint x: 403, startPoint y: 274, endPoint x: 453, endPoint y: 273, distance: 49.8
click at [453, 273] on form "Fee Type Hourly 9h x ****** Break Period Paid ****** Fee per person £113.40 Sub…" at bounding box center [232, 375] width 465 height 332
type input "******"
click at [162, 287] on div "9h x ******" at bounding box center [232, 273] width 440 height 39
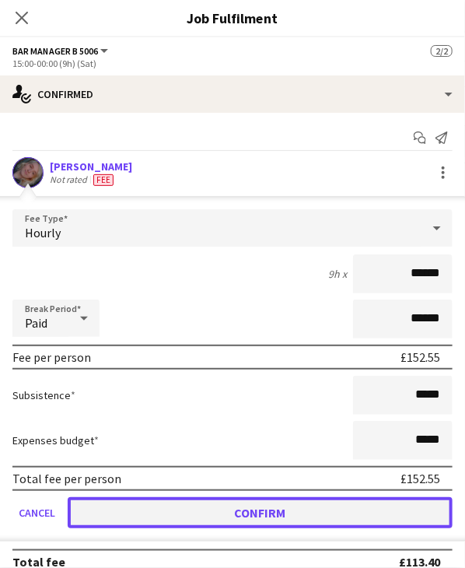
click at [216, 503] on button "Confirm" at bounding box center [260, 512] width 385 height 31
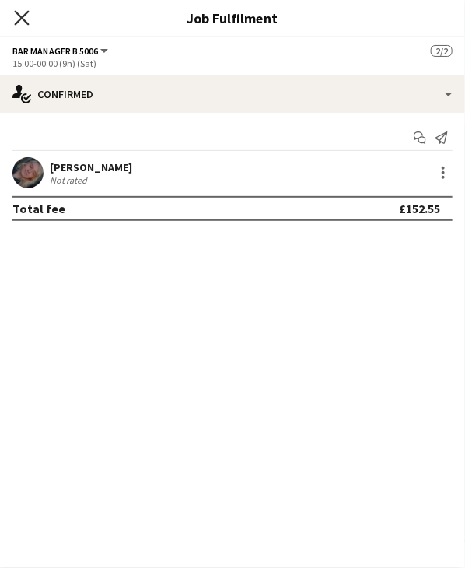
click at [27, 16] on icon "Close pop-in" at bounding box center [21, 17] width 15 height 15
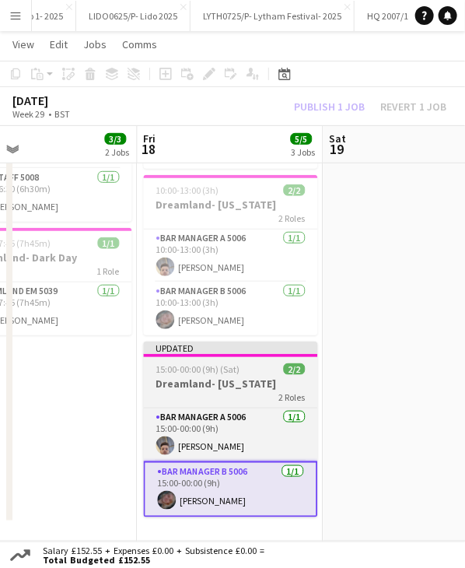
click at [186, 354] on div at bounding box center [230, 355] width 174 height 3
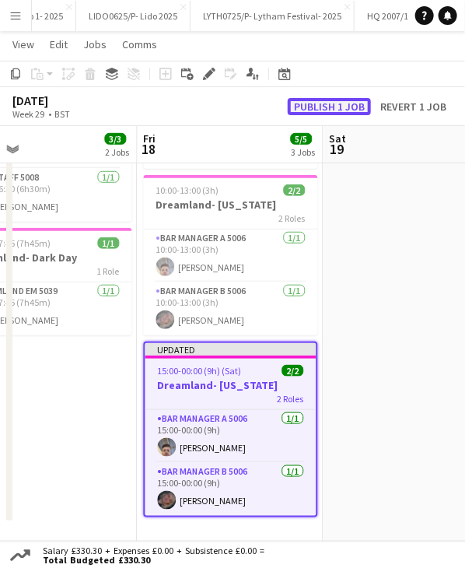
click at [349, 107] on button "Publish 1 job" at bounding box center [329, 106] width 83 height 17
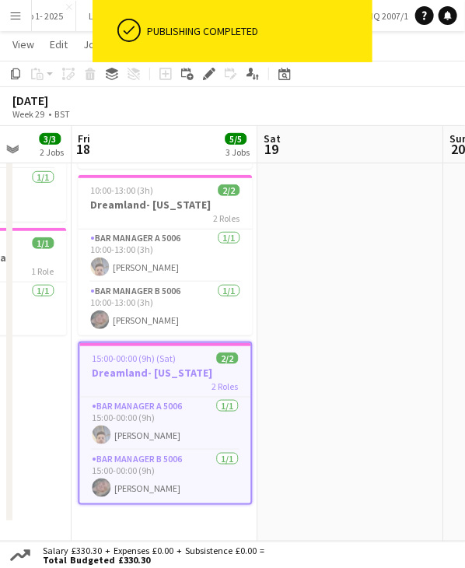
scroll to position [0, 543]
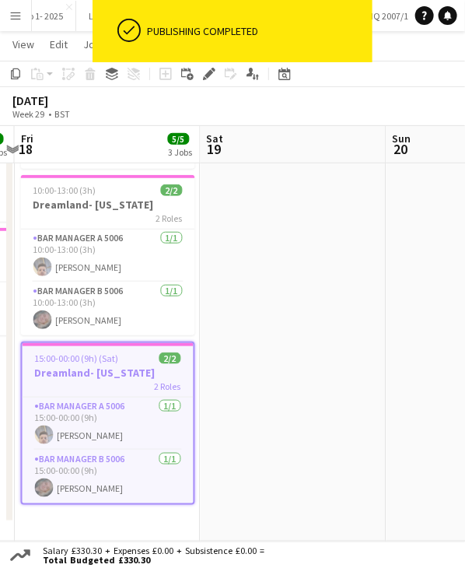
drag, startPoint x: 362, startPoint y: 140, endPoint x: 240, endPoint y: 155, distance: 123.1
click at [240, 155] on app-calendar-viewport "Tue 15 1/1 1 Job Wed 16 3/3 2 Jobs Thu 17 3/3 2 Jobs Fri 18 5/5 3 Jobs Sat 19 S…" at bounding box center [232, 233] width 465 height 617
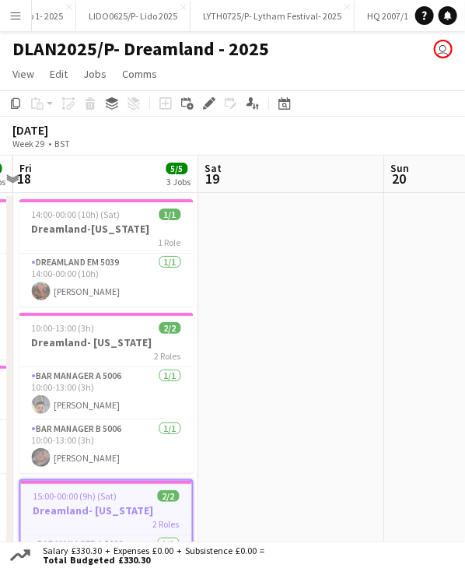
scroll to position [0, 517]
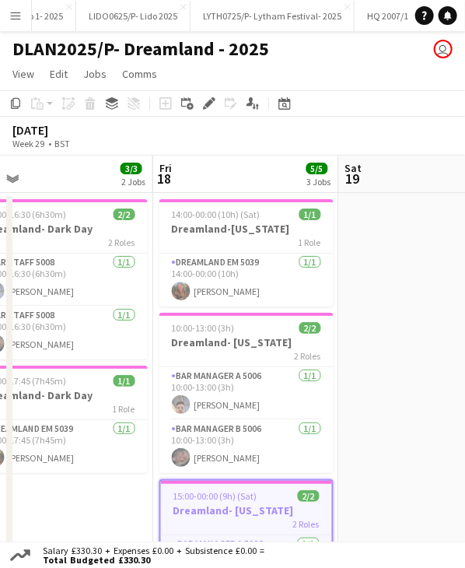
drag, startPoint x: 176, startPoint y: 176, endPoint x: 412, endPoint y: 179, distance: 236.6
click at [418, 181] on app-calendar-viewport "Tue 15 1/1 1 Job Wed 16 3/3 2 Jobs Thu 17 3/3 2 Jobs Fri 18 5/5 3 Jobs Sat 19 S…" at bounding box center [232, 418] width 465 height 524
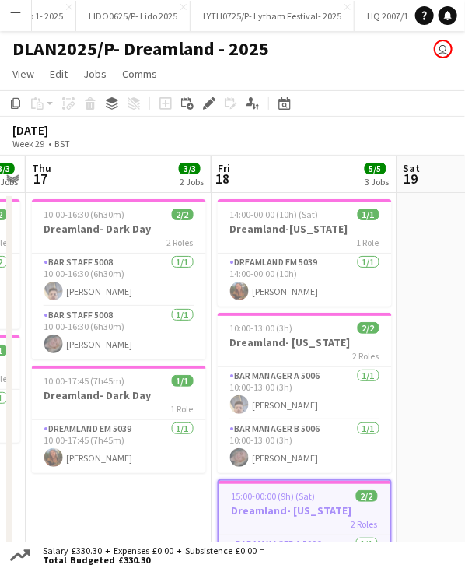
scroll to position [0, 320]
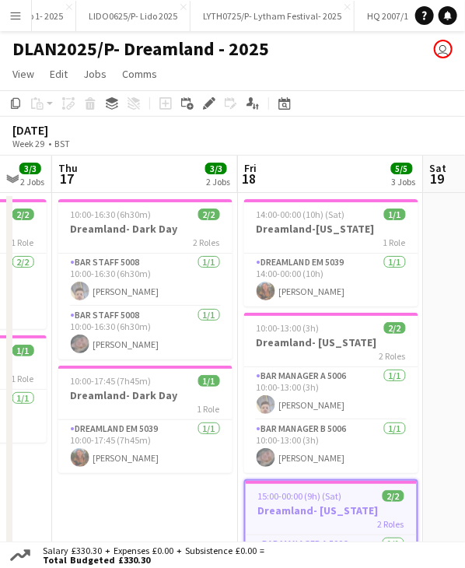
drag, startPoint x: 245, startPoint y: 163, endPoint x: 335, endPoint y: 169, distance: 89.7
click at [335, 169] on app-calendar-viewport "Tue 15 1/1 1 Job Wed 16 3/3 2 Jobs Thu 17 3/3 2 Jobs Fri 18 5/5 3 Jobs Sat 19 S…" at bounding box center [232, 418] width 465 height 524
click at [114, 219] on span "10:00-16:30 (6h30m)" at bounding box center [111, 215] width 81 height 12
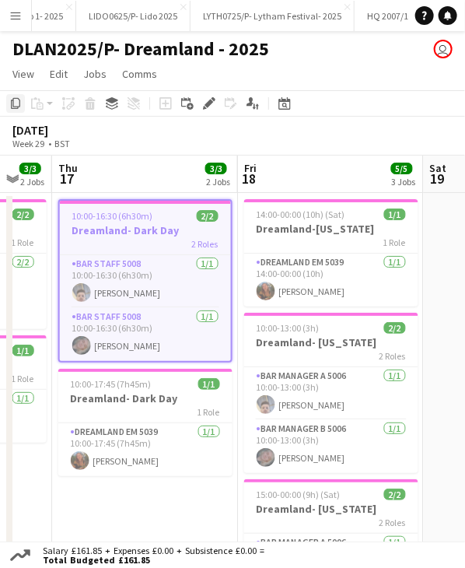
click at [16, 107] on icon "Copy" at bounding box center [15, 103] width 12 height 12
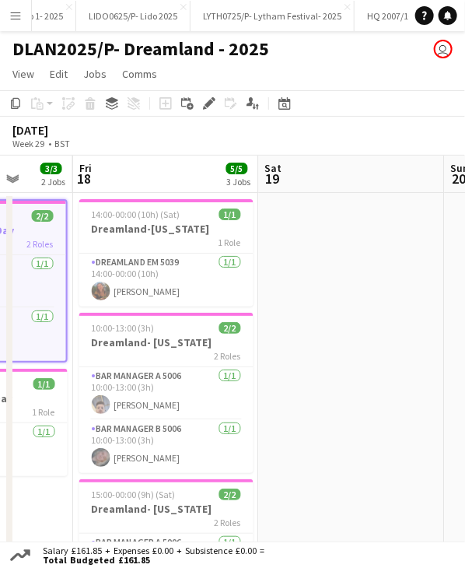
drag, startPoint x: 309, startPoint y: 175, endPoint x: 143, endPoint y: 195, distance: 166.9
click at [143, 195] on app-calendar-viewport "Tue 15 1/1 1 Job Wed 16 3/3 2 Jobs Thu 17 3/3 2 Jobs Fri 18 5/5 3 Jobs Sat 19 S…" at bounding box center [232, 418] width 465 height 524
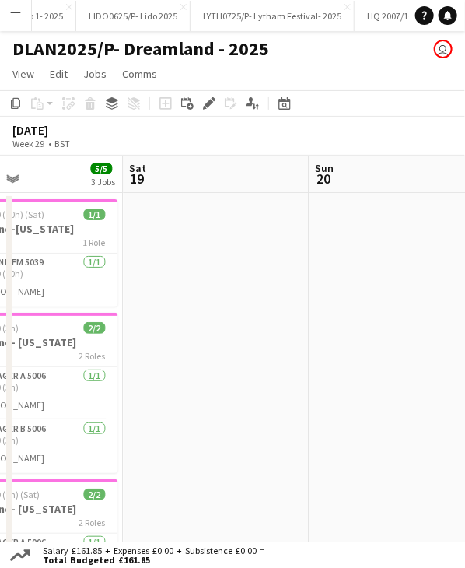
drag, startPoint x: 324, startPoint y: 168, endPoint x: 188, endPoint y: 188, distance: 136.9
click at [188, 188] on app-calendar-viewport "Tue 15 1/1 1 Job Wed 16 3/3 2 Jobs Thu 17 3/3 2 Jobs Fri 18 5/5 3 Jobs Sat 19 S…" at bounding box center [232, 418] width 465 height 524
click at [188, 223] on app-date-cell at bounding box center [216, 436] width 186 height 486
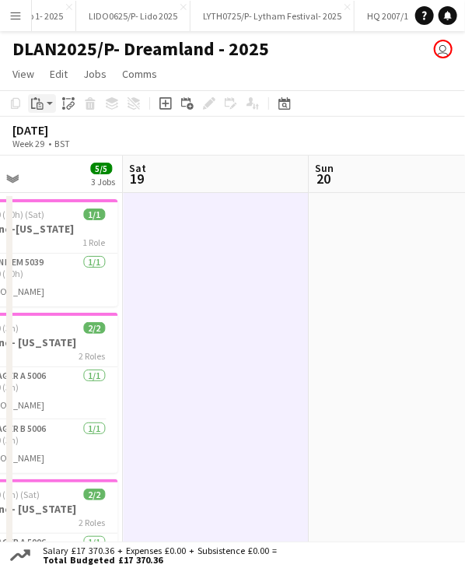
click at [51, 104] on app-action-btn "Paste" at bounding box center [42, 103] width 28 height 19
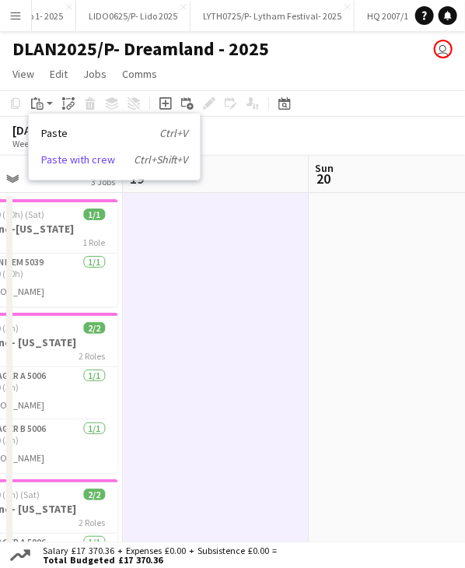
click at [93, 155] on link "Paste with crew Ctrl+Shift+V" at bounding box center [114, 160] width 146 height 14
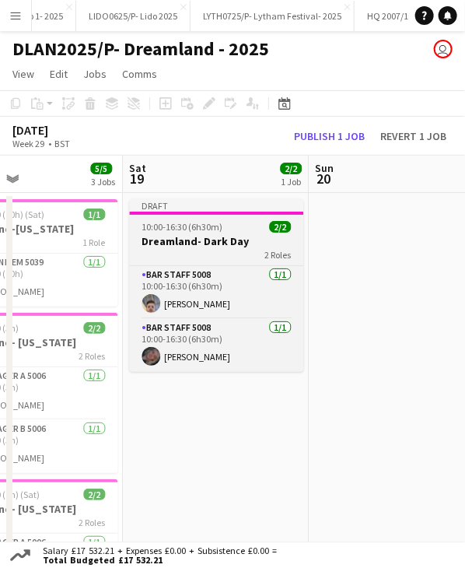
click at [202, 221] on span "10:00-16:30 (6h30m)" at bounding box center [182, 227] width 81 height 12
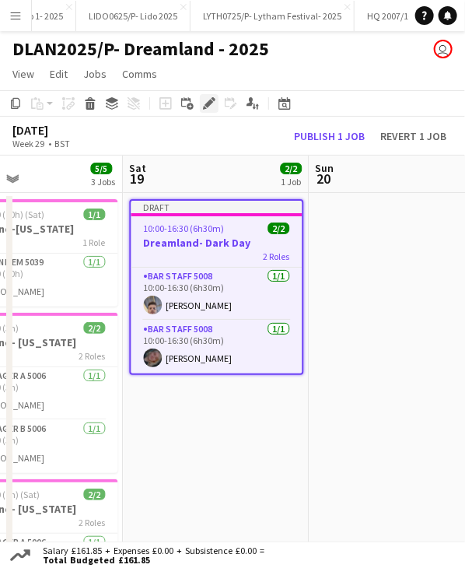
click at [206, 100] on icon "Edit" at bounding box center [209, 103] width 12 height 12
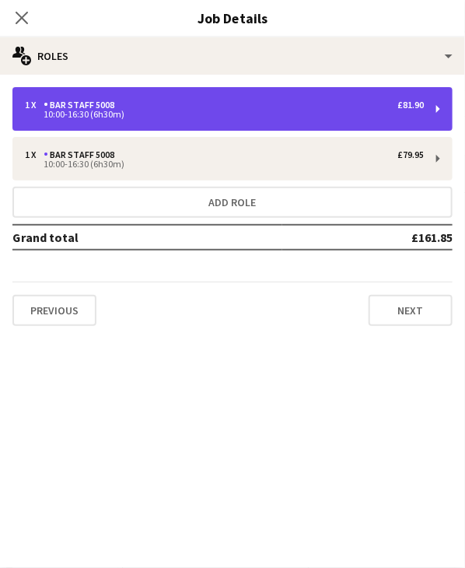
click at [176, 119] on div "1 x Bar Staff 5008 £81.90 10:00-16:30 (6h30m)" at bounding box center [232, 109] width 440 height 44
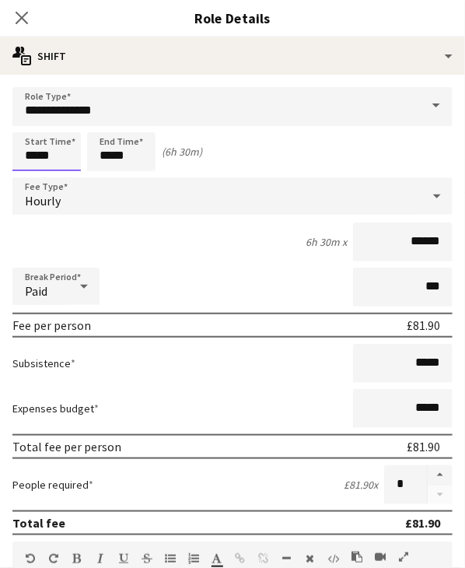
click at [32, 159] on input "*****" at bounding box center [46, 151] width 68 height 39
type input "*****"
click at [130, 155] on input "*****" at bounding box center [121, 151] width 68 height 39
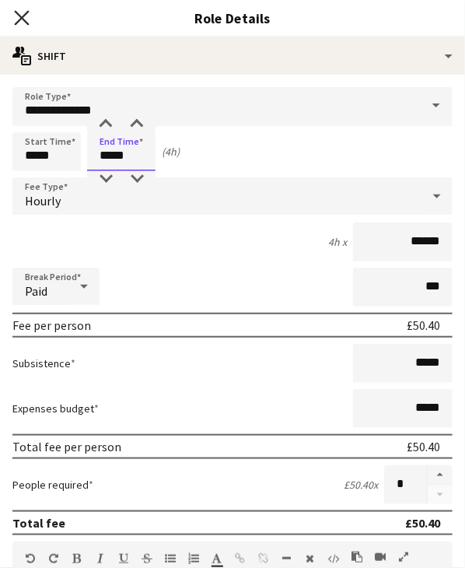
type input "*****"
click at [23, 16] on icon at bounding box center [21, 17] width 15 height 15
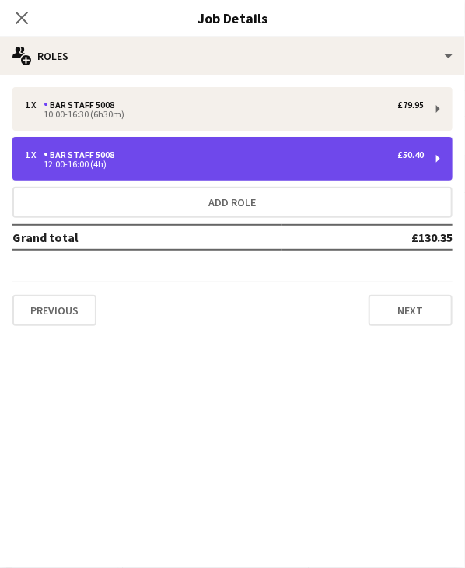
click at [122, 139] on div "1 x Bar Staff 5008 £50.40 12:00-16:00 (4h)" at bounding box center [232, 159] width 440 height 44
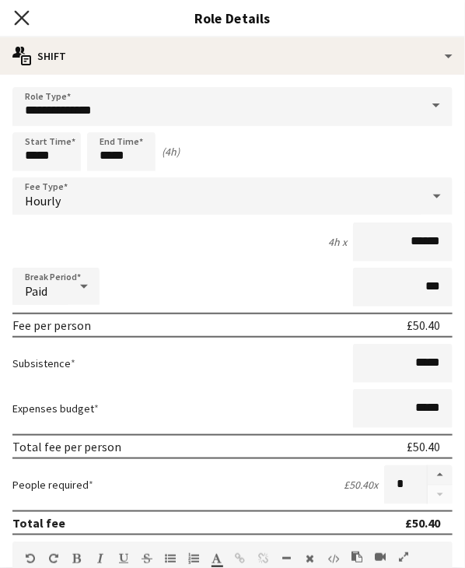
click at [24, 13] on icon "Close pop-in" at bounding box center [21, 17] width 15 height 15
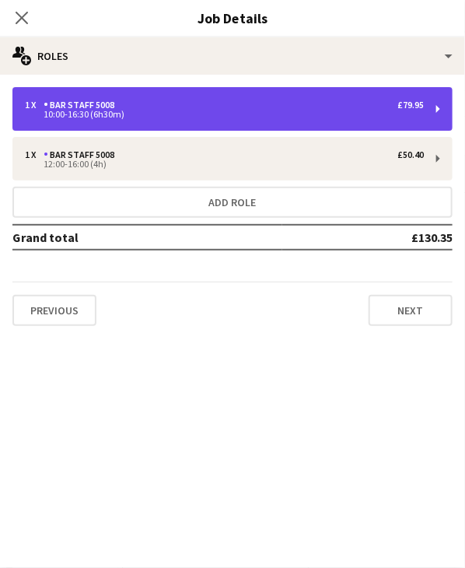
click at [120, 113] on div "10:00-16:30 (6h30m)" at bounding box center [224, 114] width 399 height 8
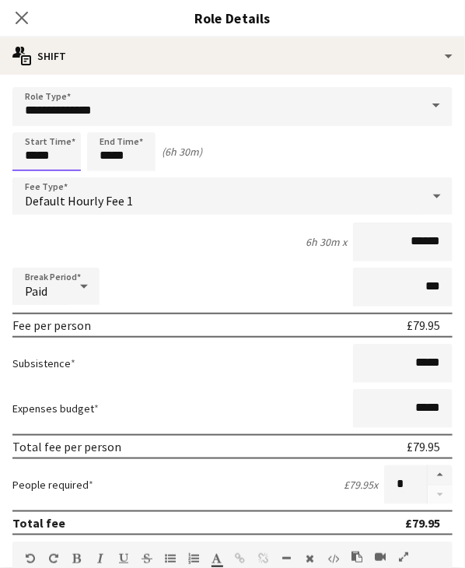
click at [35, 156] on input "*****" at bounding box center [46, 151] width 68 height 39
type input "*****"
click at [118, 153] on input "*****" at bounding box center [121, 151] width 68 height 39
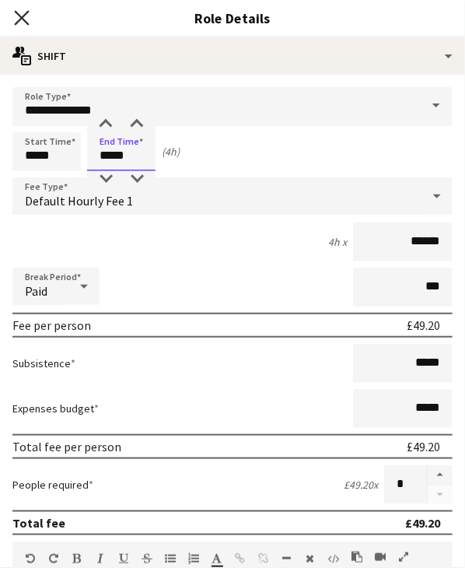
type input "*****"
click at [25, 16] on icon "Close pop-in" at bounding box center [21, 17] width 15 height 15
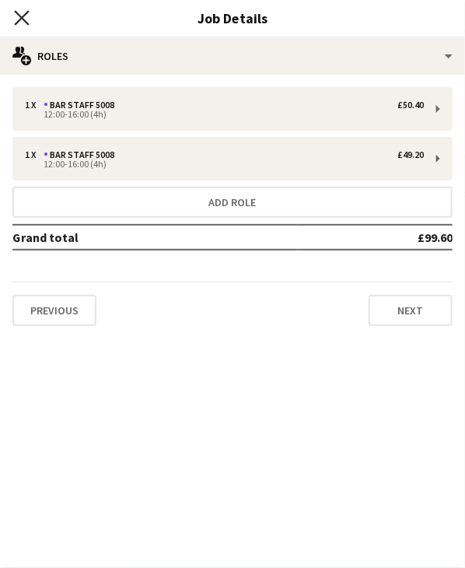
click at [26, 12] on icon at bounding box center [21, 17] width 15 height 15
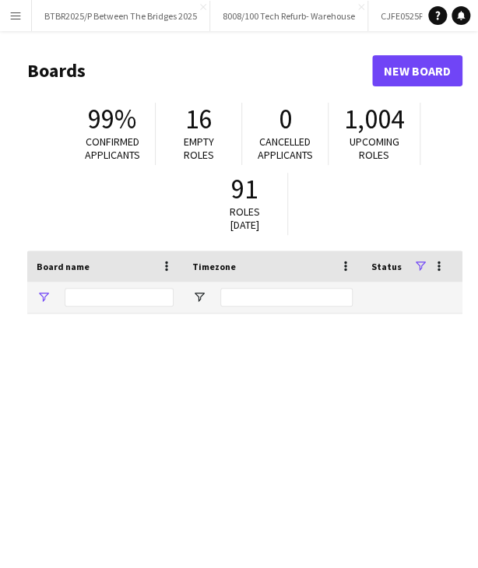
type input "********"
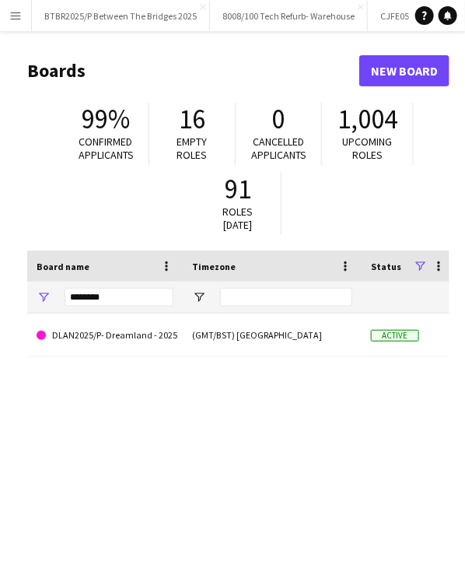
click at [9, 12] on button "Menu" at bounding box center [15, 15] width 31 height 31
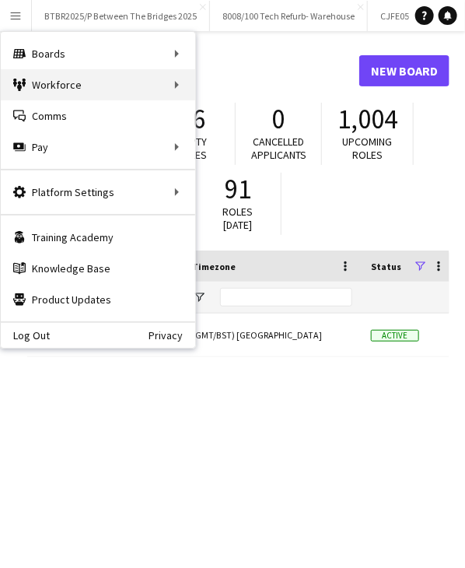
click at [54, 83] on div "Workforce Workforce" at bounding box center [98, 84] width 195 height 31
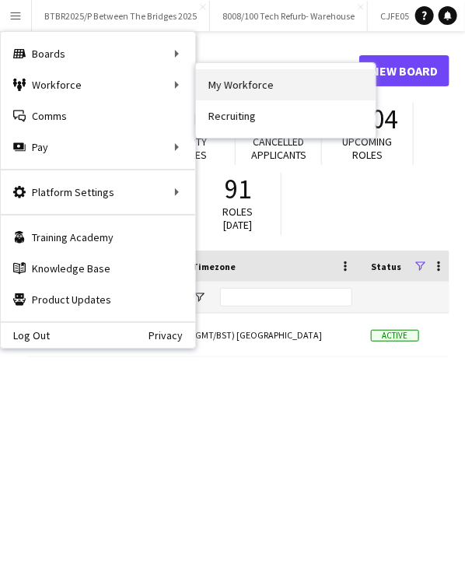
click at [246, 69] on link "My Workforce" at bounding box center [286, 84] width 180 height 31
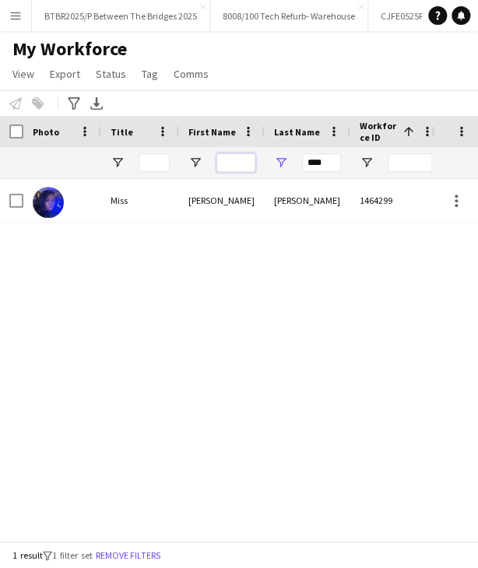
click at [237, 156] on input "First Name Filter Input" at bounding box center [235, 162] width 39 height 19
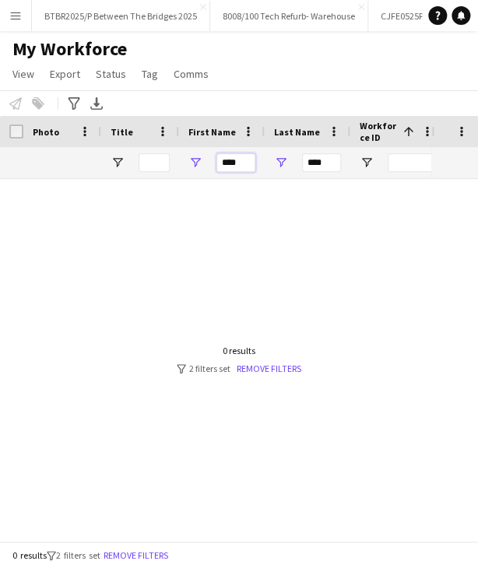
type input "****"
type input "*"
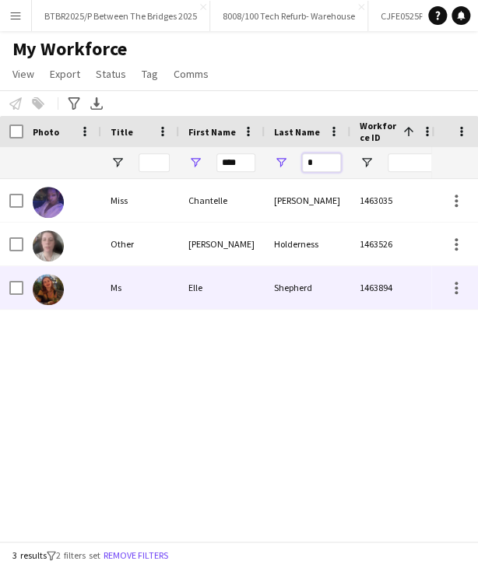
type input "*"
click at [191, 296] on div "Elle" at bounding box center [222, 287] width 86 height 43
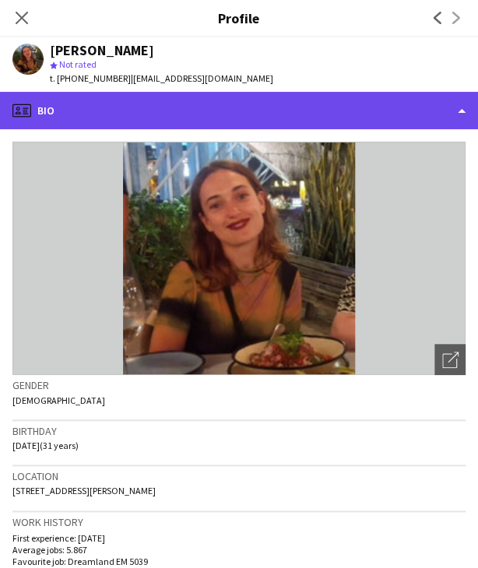
click at [317, 110] on div "profile Bio" at bounding box center [239, 110] width 478 height 37
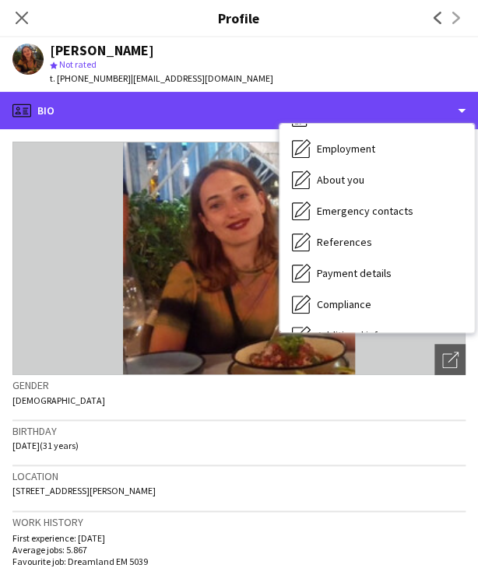
scroll to position [209, 0]
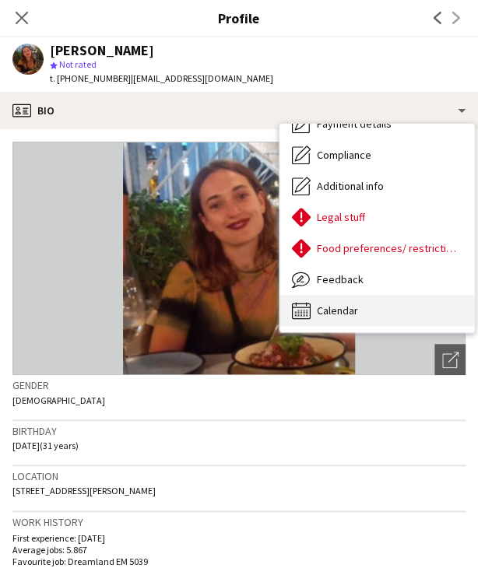
click at [389, 307] on div "Calendar Calendar" at bounding box center [376, 310] width 195 height 31
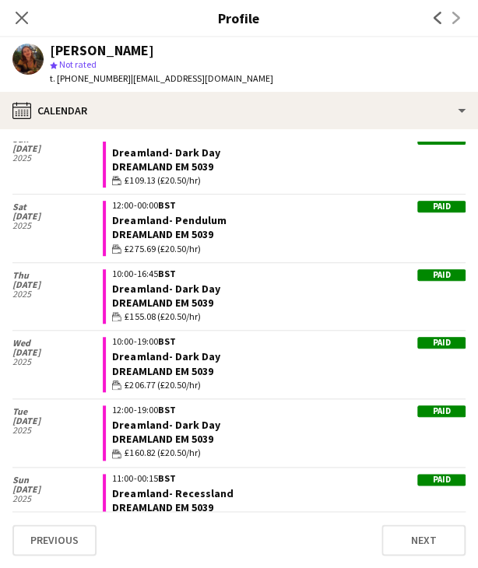
scroll to position [1811, 0]
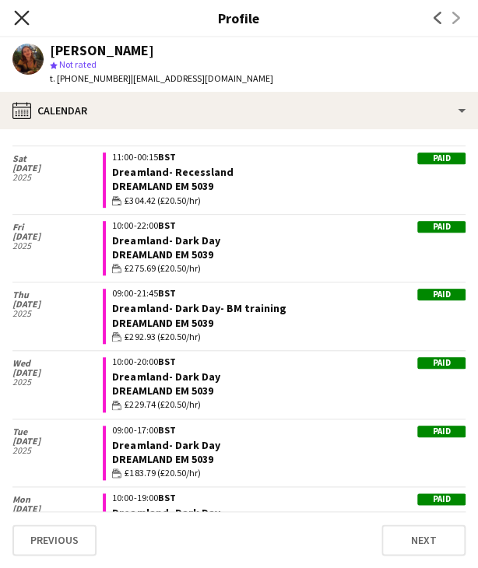
click at [23, 16] on icon at bounding box center [21, 17] width 15 height 15
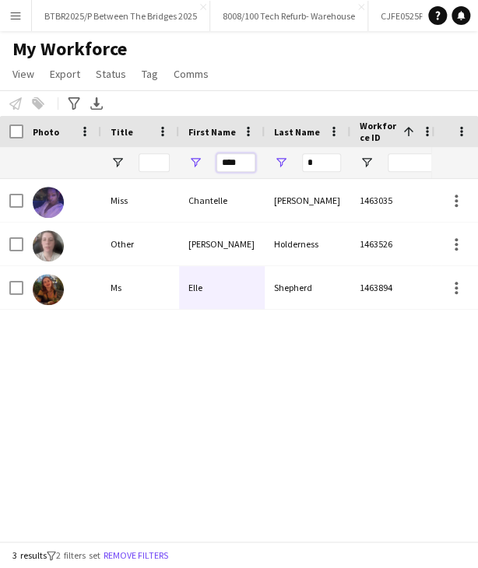
click at [228, 163] on input "****" at bounding box center [235, 162] width 39 height 19
type input "******"
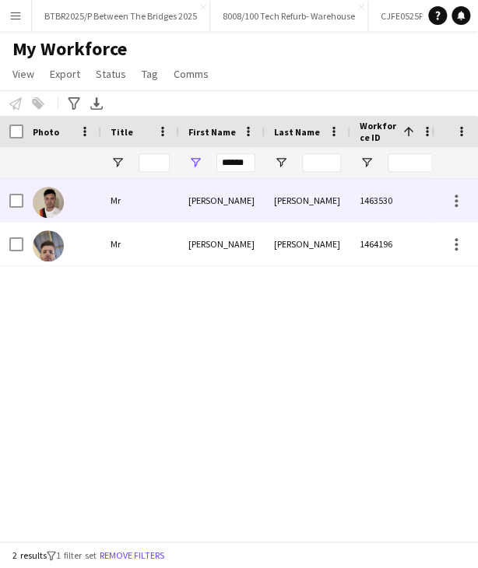
click at [276, 212] on div "Campbell" at bounding box center [308, 200] width 86 height 43
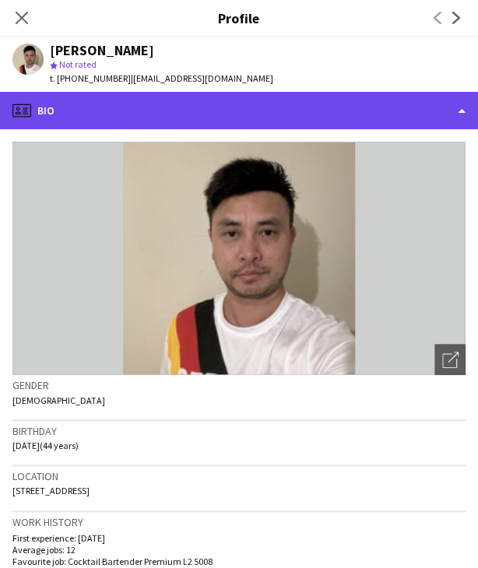
click at [314, 111] on div "profile Bio" at bounding box center [239, 110] width 478 height 37
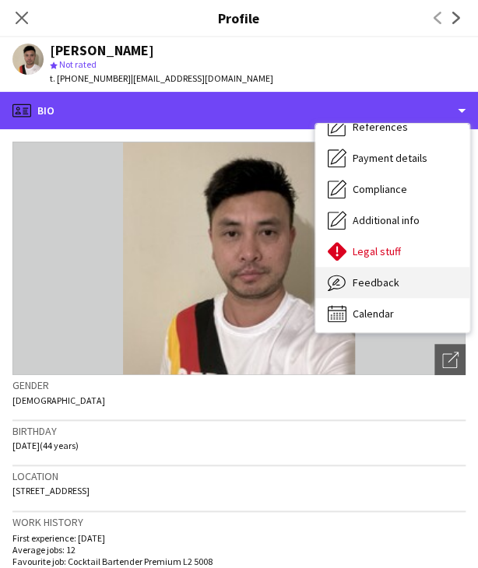
scroll to position [177, 0]
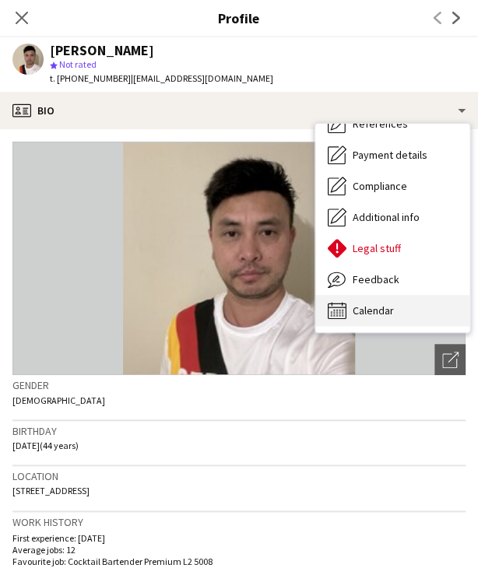
click at [373, 300] on div "Calendar Calendar" at bounding box center [392, 310] width 154 height 31
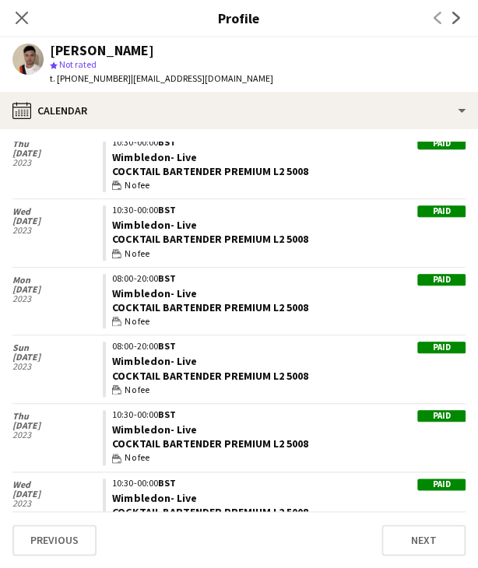
scroll to position [233, 0]
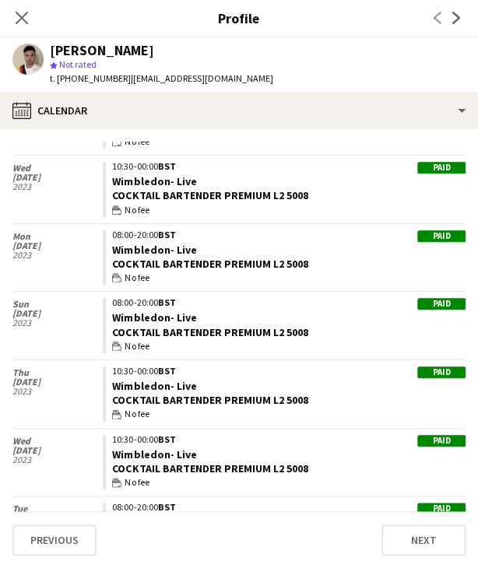
click at [448, 16] on app-icon "Next" at bounding box center [456, 18] width 19 height 19
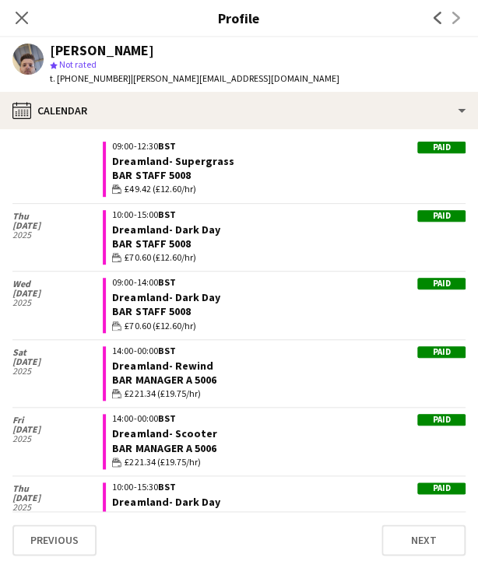
scroll to position [928, 0]
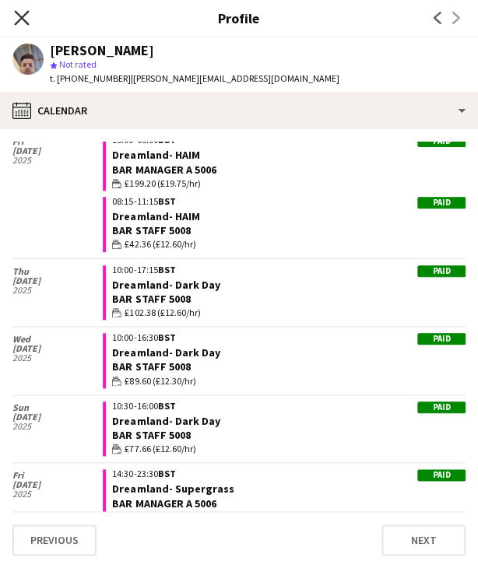
click at [28, 23] on icon "Close pop-in" at bounding box center [21, 17] width 15 height 15
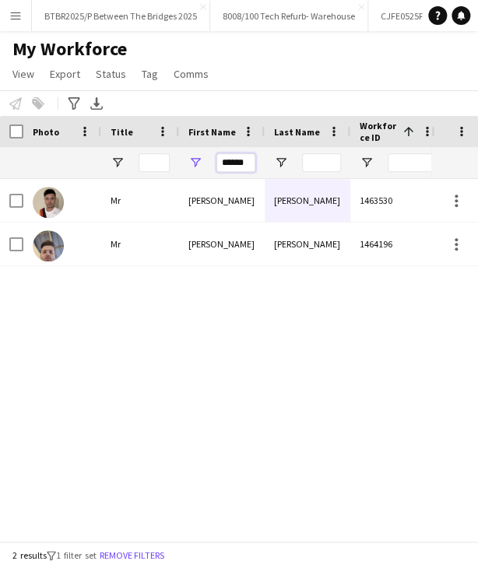
click at [230, 163] on input "******" at bounding box center [235, 162] width 39 height 19
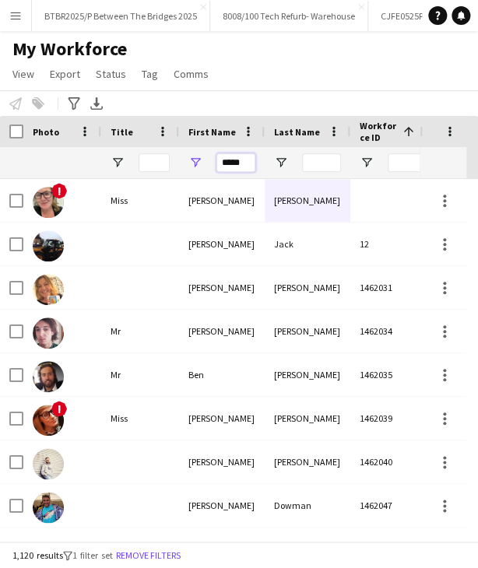
type input "*****"
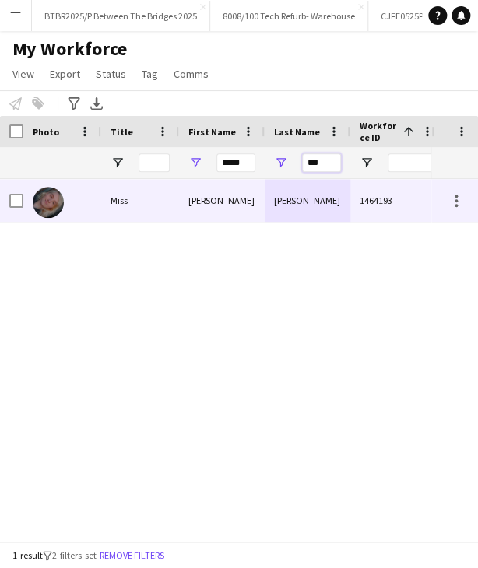
type input "***"
click at [255, 202] on div "Emily" at bounding box center [222, 200] width 86 height 43
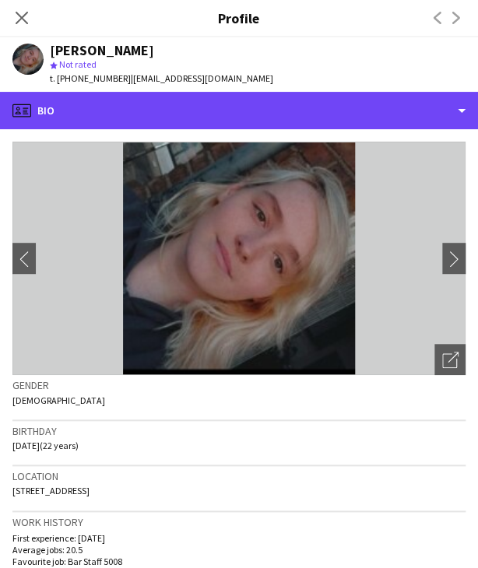
drag, startPoint x: 299, startPoint y: 107, endPoint x: 314, endPoint y: 128, distance: 26.8
click at [302, 109] on div "profile Bio" at bounding box center [239, 110] width 478 height 37
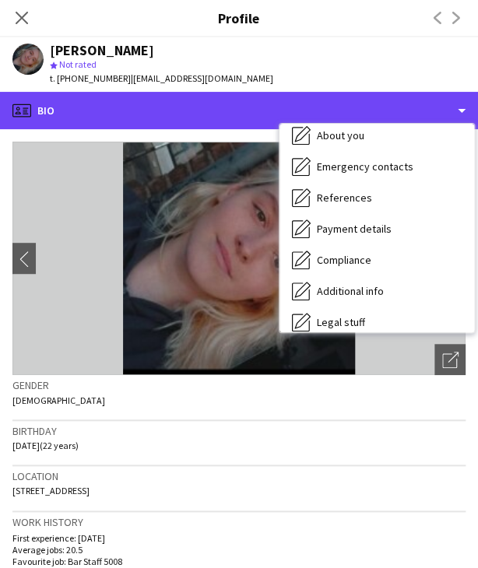
scroll to position [209, 0]
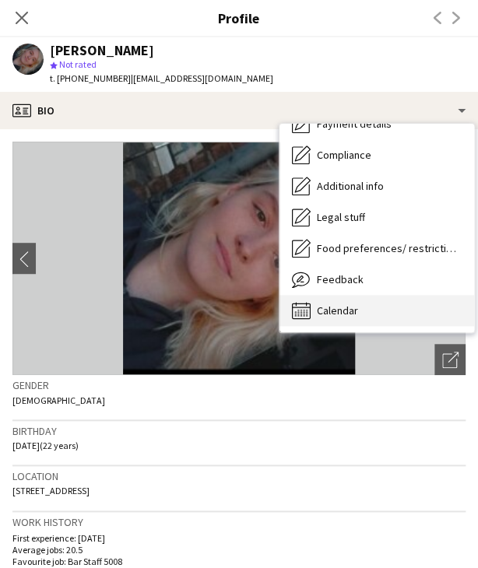
click at [388, 306] on div "Calendar Calendar" at bounding box center [376, 310] width 195 height 31
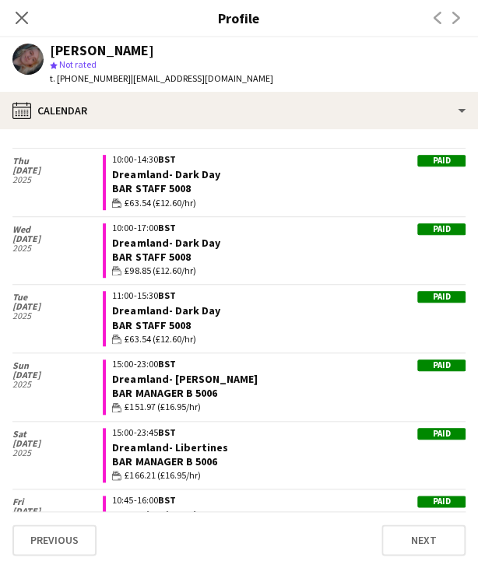
scroll to position [700, 0]
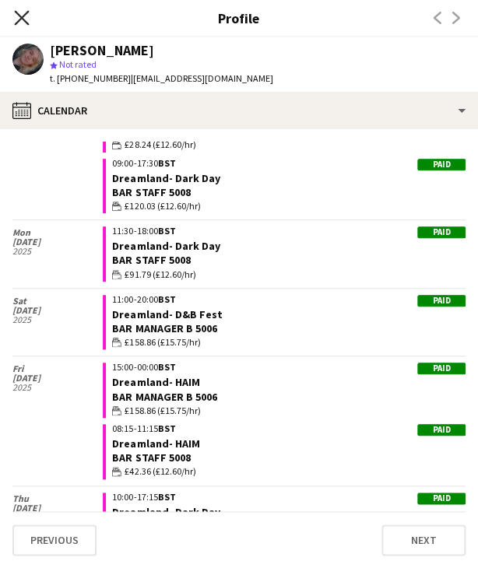
click at [22, 16] on icon "Close pop-in" at bounding box center [21, 17] width 15 height 15
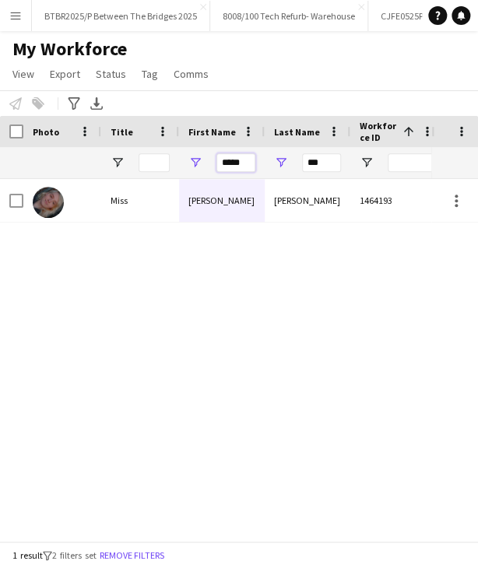
click at [227, 156] on input "*****" at bounding box center [235, 162] width 39 height 19
click at [227, 157] on input "*****" at bounding box center [235, 162] width 39 height 19
type input "******"
type input "*"
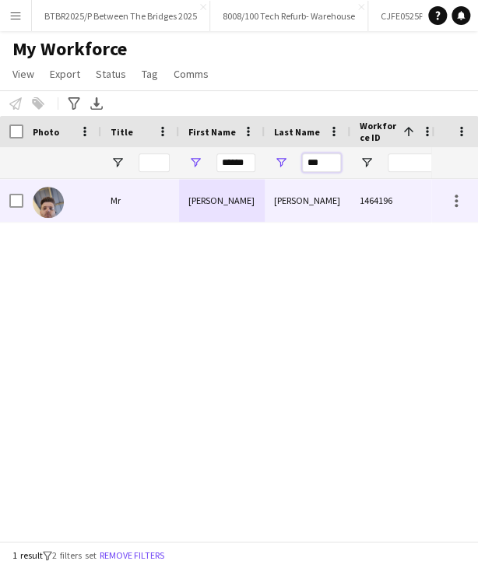
type input "***"
click at [278, 201] on div "Haswell" at bounding box center [308, 200] width 86 height 43
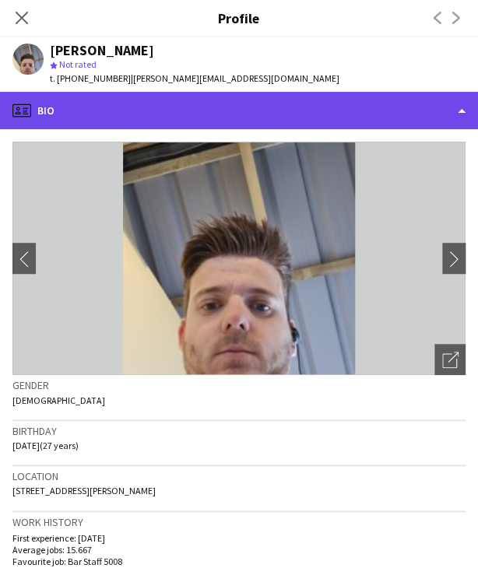
click at [317, 101] on div "profile Bio" at bounding box center [239, 110] width 478 height 37
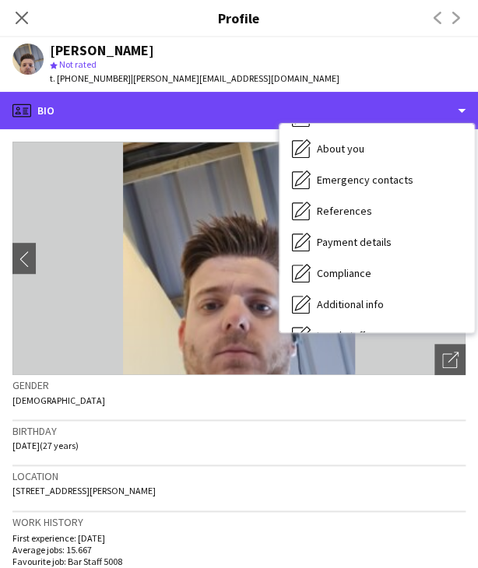
scroll to position [209, 0]
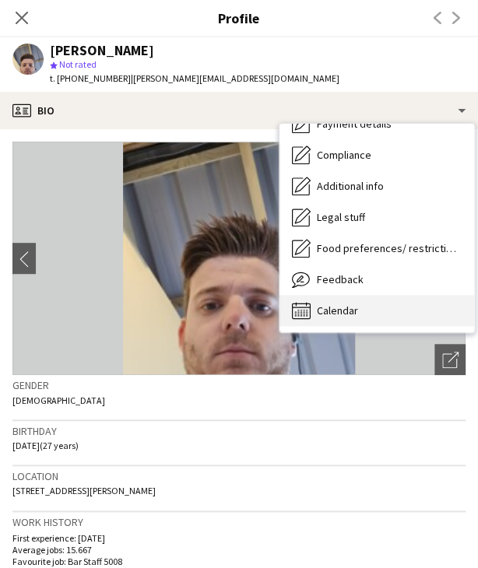
click at [383, 309] on div "Calendar Calendar" at bounding box center [376, 310] width 195 height 31
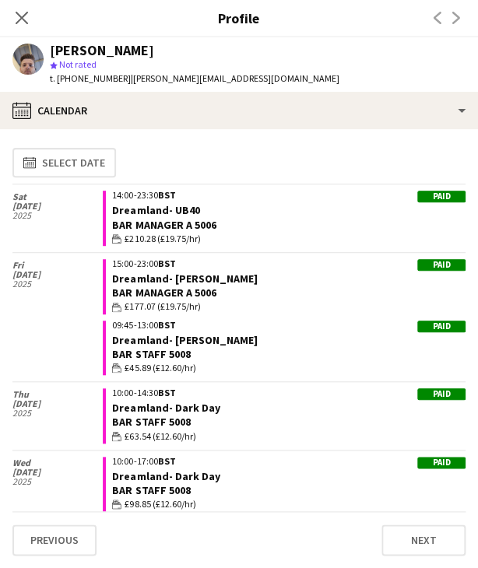
click at [188, 35] on div "Close pop-in Profile Previous Next" at bounding box center [239, 18] width 478 height 37
click at [16, 12] on icon at bounding box center [21, 17] width 15 height 15
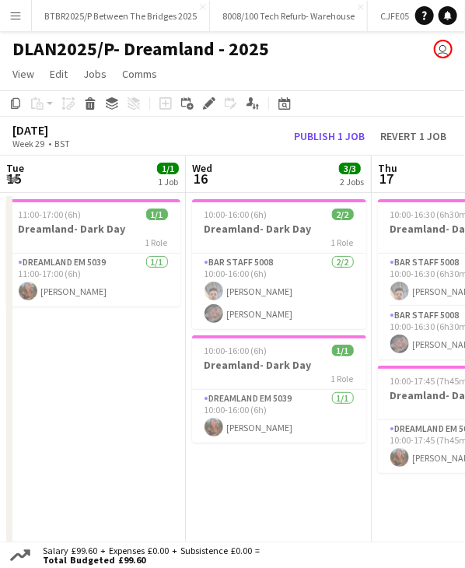
scroll to position [0, 621]
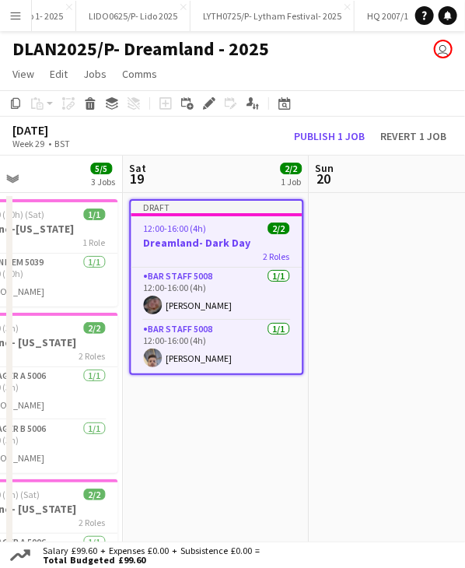
click at [243, 213] on div at bounding box center [216, 214] width 171 height 3
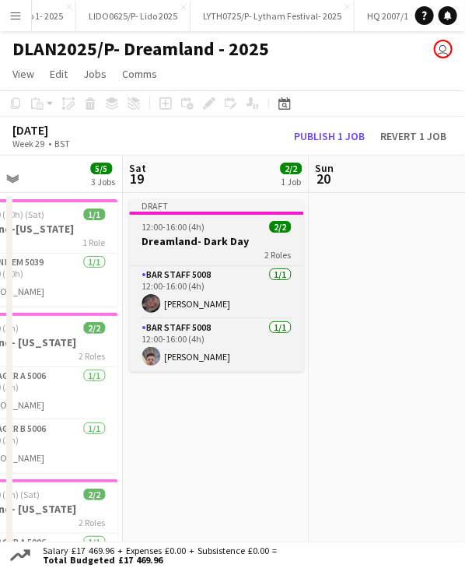
click at [243, 213] on div at bounding box center [216, 213] width 174 height 3
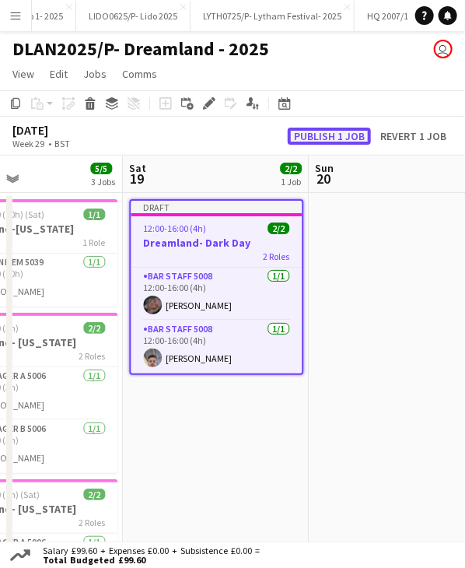
click at [314, 138] on button "Publish 1 job" at bounding box center [329, 136] width 83 height 17
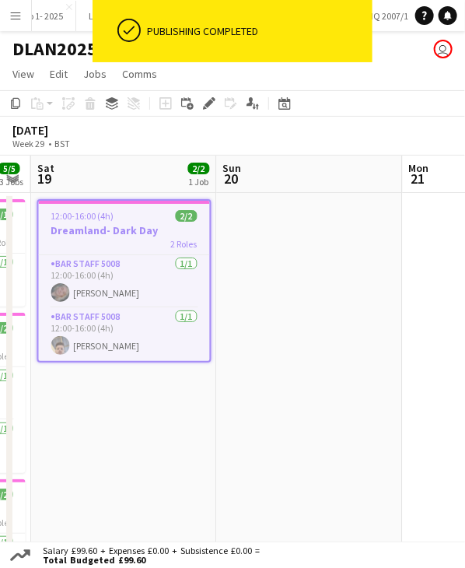
scroll to position [0, 526]
drag, startPoint x: 345, startPoint y: 170, endPoint x: 254, endPoint y: 184, distance: 92.2
click at [254, 184] on app-calendar-viewport "Wed 16 3/3 2 Jobs Thu 17 3/3 2 Jobs Fri 18 5/5 3 Jobs Sat 19 2/2 1 Job Sun 20 M…" at bounding box center [232, 418] width 465 height 524
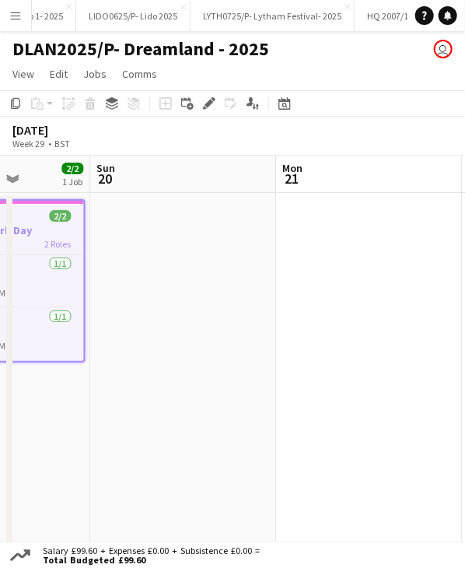
scroll to position [0, 530]
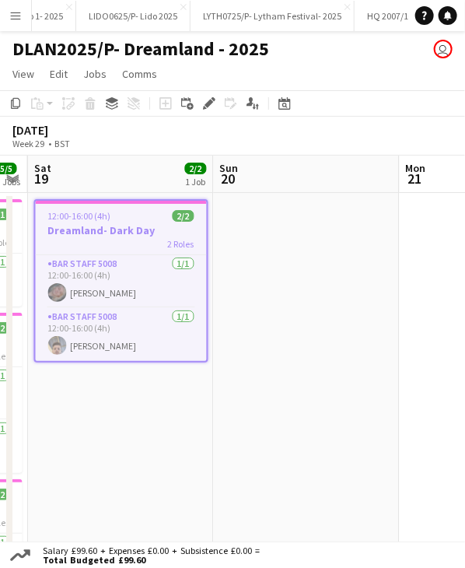
drag, startPoint x: 367, startPoint y: 168, endPoint x: 177, endPoint y: 196, distance: 191.9
click at [177, 196] on app-calendar-viewport "Wed 16 3/3 2 Jobs Thu 17 3/3 2 Jobs Fri 18 5/5 3 Jobs Sat 19 2/2 1 Job Sun 20 M…" at bounding box center [232, 418] width 465 height 524
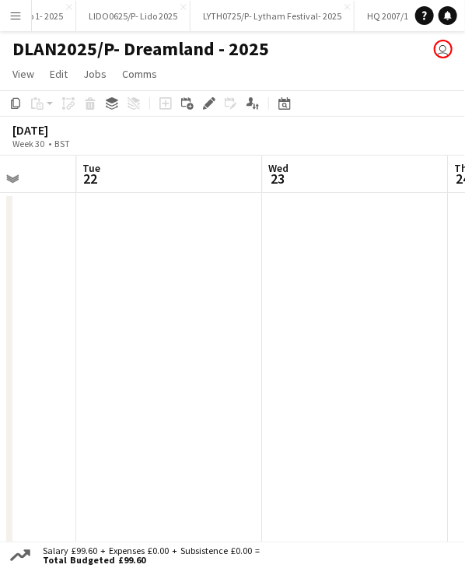
scroll to position [0, 671]
drag, startPoint x: 328, startPoint y: 184, endPoint x: 2, endPoint y: 210, distance: 327.8
click at [2, 210] on app-calendar-viewport "Fri 18 5/5 3 Jobs Sat 19 2/2 1 Job Sun 20 Mon 21 Tue 22 Wed 23 Thu 24 Fri 25 14…" at bounding box center [232, 418] width 465 height 524
click at [135, 175] on app-board-header-date "Tue 22" at bounding box center [166, 174] width 186 height 37
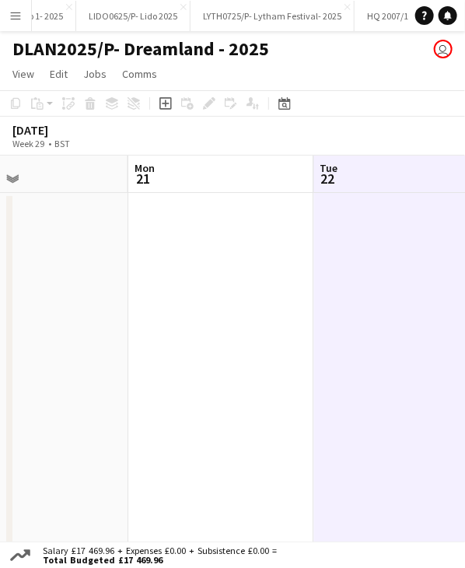
drag, startPoint x: 119, startPoint y: 169, endPoint x: 361, endPoint y: 161, distance: 242.1
click at [360, 160] on app-calendar-viewport "Fri 18 5/5 3 Jobs Sat 19 2/2 1 Job Sun 20 Mon 21 Tue 22 Wed 23 Thu 24 Fri 25 14…" at bounding box center [232, 418] width 465 height 524
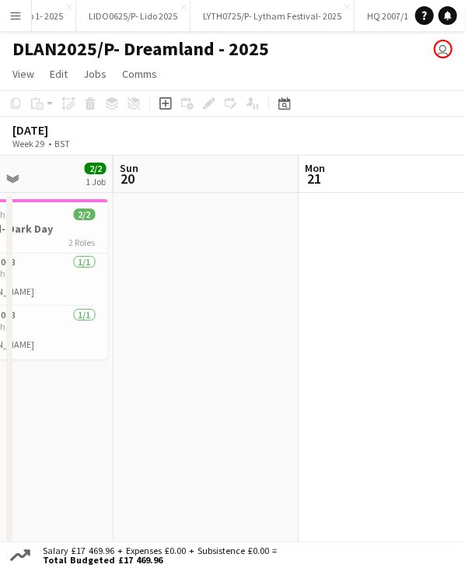
drag, startPoint x: 163, startPoint y: 166, endPoint x: 198, endPoint y: 174, distance: 35.9
click at [335, 166] on app-calendar-viewport "Thu 17 3/3 2 Jobs Fri 18 5/5 3 Jobs Sat 19 2/2 1 Job Sun 20 Mon 21 Tue 22 Wed 2…" at bounding box center [232, 418] width 465 height 524
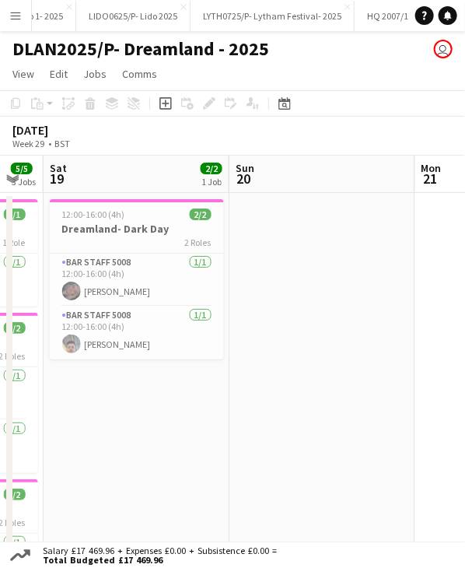
drag, startPoint x: 192, startPoint y: 174, endPoint x: 308, endPoint y: 174, distance: 115.9
click at [308, 174] on app-calendar-viewport "Thu 17 3/3 2 Jobs Fri 18 5/5 3 Jobs Sat 19 2/2 1 Job Sun 20 Mon 21 Tue 22 Wed 2…" at bounding box center [232, 418] width 465 height 524
click at [144, 221] on app-job-card "12:00-16:00 (4h) 2/2 Dreamland- Dark Day 2 Roles Bar Staff 5008 1/1 12:00-16:00…" at bounding box center [137, 279] width 174 height 160
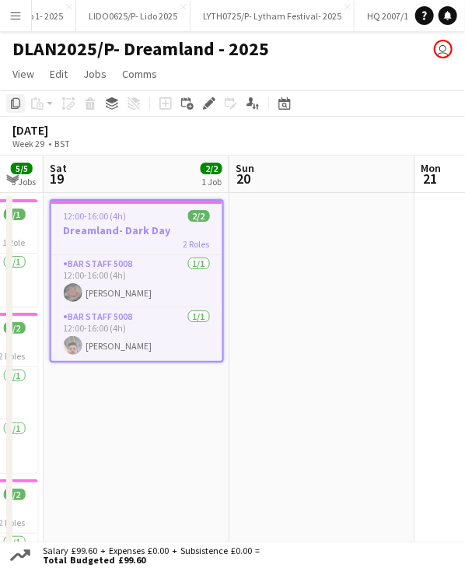
click at [17, 107] on icon at bounding box center [15, 103] width 9 height 11
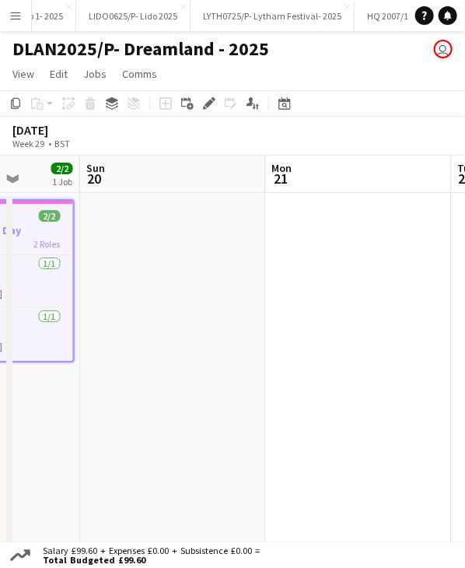
drag, startPoint x: 275, startPoint y: 189, endPoint x: 190, endPoint y: 189, distance: 84.8
click at [190, 189] on app-calendar-viewport "Thu 17 3/3 2 Jobs Fri 18 5/5 3 Jobs Sat 19 2/2 1 Job Sun 20 Mon 21 Tue 22 Wed 2…" at bounding box center [232, 418] width 465 height 524
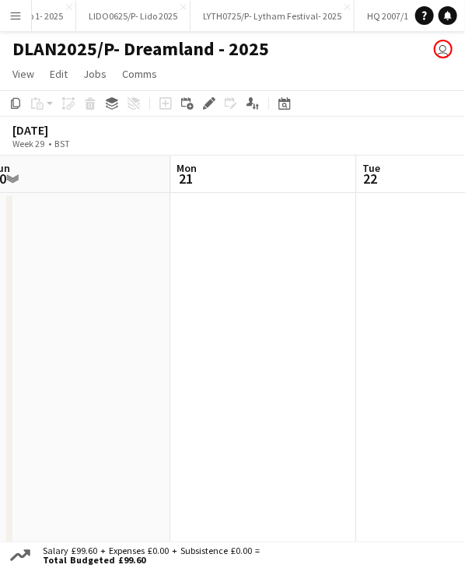
drag, startPoint x: 277, startPoint y: 176, endPoint x: 182, endPoint y: 184, distance: 95.3
click at [182, 184] on app-calendar-viewport "Thu 17 3/3 2 Jobs Fri 18 5/5 3 Jobs Sat 19 2/2 1 Job Sun 20 Mon 21 Tue 22 Wed 2…" at bounding box center [232, 418] width 465 height 524
drag, startPoint x: 280, startPoint y: 175, endPoint x: 87, endPoint y: 196, distance: 194.1
click at [87, 196] on app-calendar-viewport "Fri 18 5/5 3 Jobs Sat 19 2/2 1 Job Sun 20 Mon 21 Tue 22 Wed 23 Thu 24 Fri 25 14…" at bounding box center [232, 418] width 465 height 524
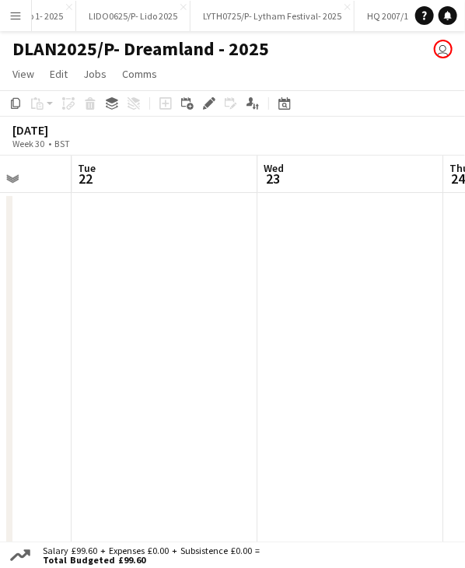
drag, startPoint x: 251, startPoint y: 169, endPoint x: 158, endPoint y: 178, distance: 93.1
click at [158, 178] on app-calendar-viewport "Fri 18 5/5 3 Jobs Sat 19 2/2 1 Job Sun 20 Mon 21 Tue 22 Wed 23 Thu 24 Fri 25 14…" at bounding box center [232, 418] width 465 height 524
click at [132, 210] on app-date-cell at bounding box center [165, 436] width 186 height 486
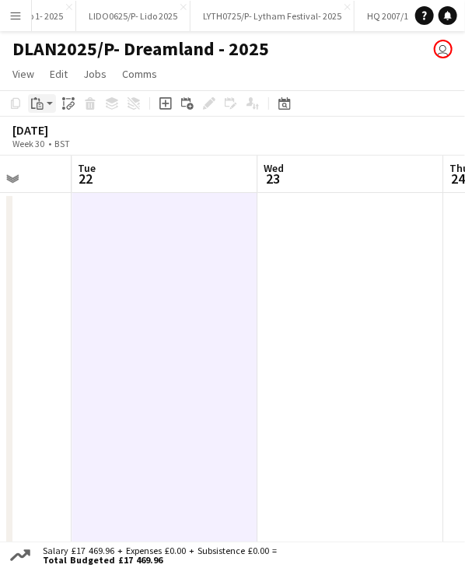
click at [40, 107] on icon "Paste" at bounding box center [37, 103] width 12 height 12
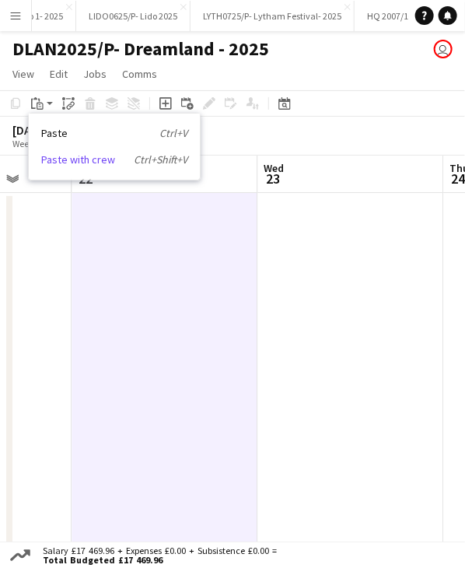
click at [86, 156] on link "Paste with crew Ctrl+Shift+V" at bounding box center [114, 160] width 146 height 14
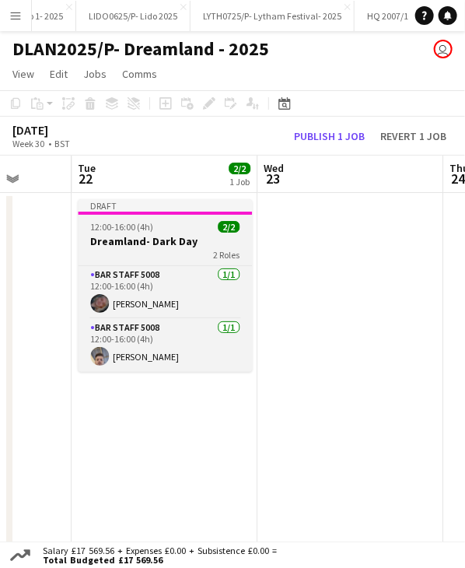
click at [144, 223] on span "12:00-16:00 (4h)" at bounding box center [121, 227] width 63 height 12
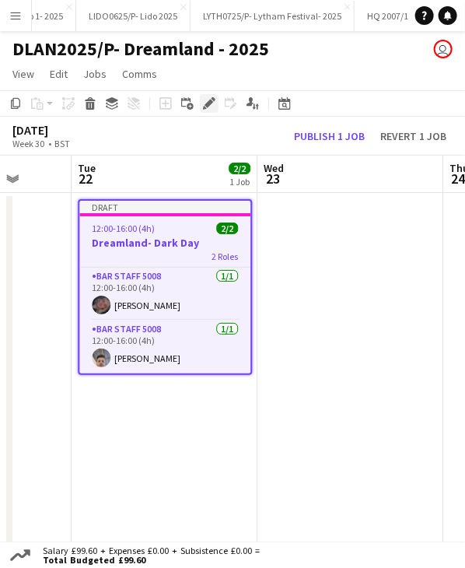
click at [212, 106] on icon "Edit" at bounding box center [209, 103] width 12 height 12
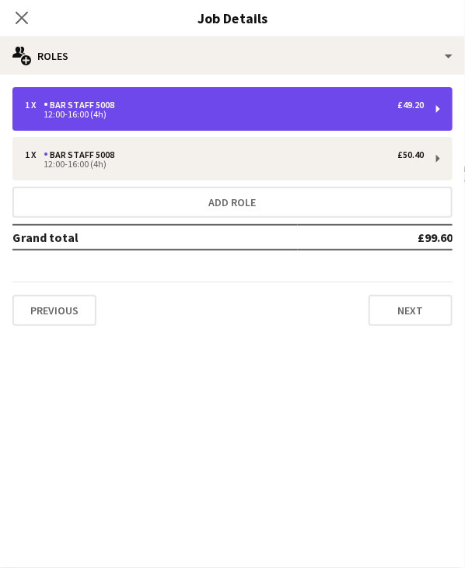
click at [162, 113] on div "12:00-16:00 (4h)" at bounding box center [224, 114] width 399 height 8
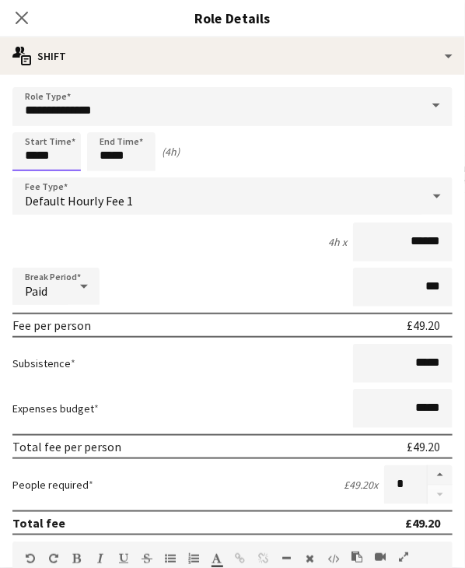
click at [26, 156] on input "*****" at bounding box center [46, 151] width 68 height 39
type input "*****"
drag, startPoint x: 129, startPoint y: 167, endPoint x: 137, endPoint y: 169, distance: 8.1
click at [137, 169] on input "*****" at bounding box center [121, 151] width 68 height 39
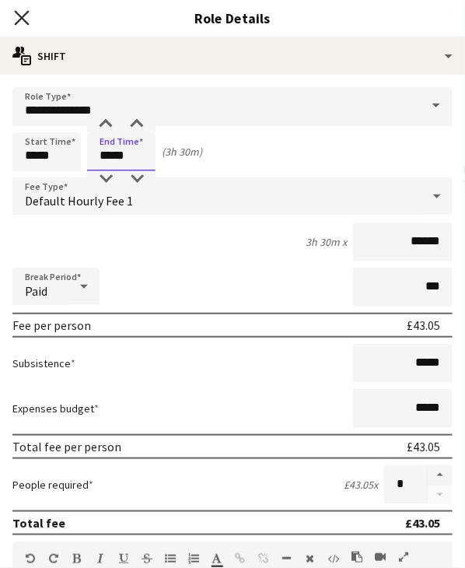
type input "*****"
click at [28, 15] on icon "Close pop-in" at bounding box center [21, 17] width 15 height 15
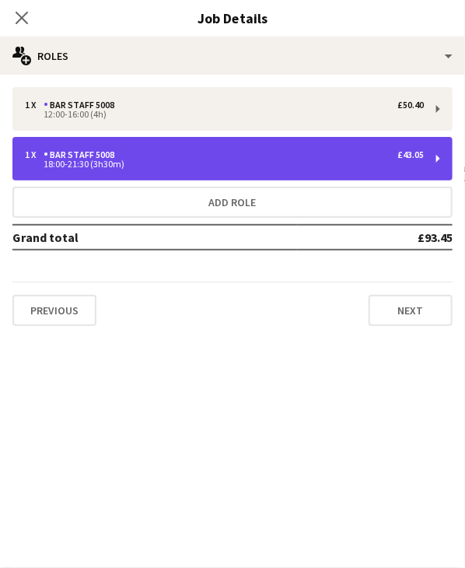
click at [112, 153] on div "Bar Staff 5008" at bounding box center [82, 154] width 77 height 11
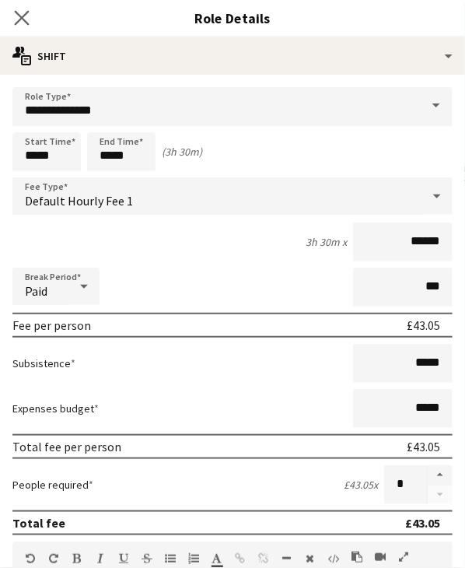
click at [22, 7] on app-icon "Close pop-in" at bounding box center [22, 18] width 23 height 23
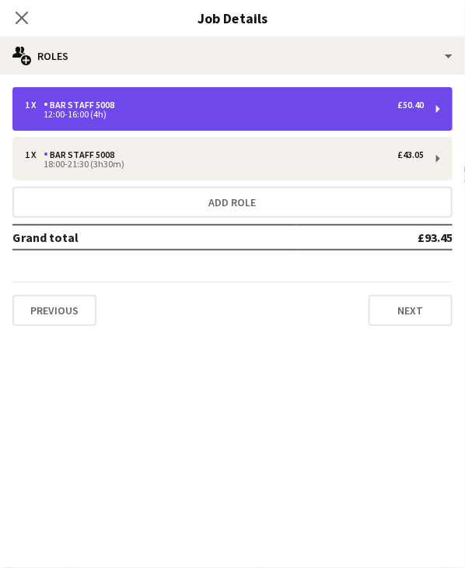
click at [81, 126] on div "1 x Bar Staff 5008 £50.40 12:00-16:00 (4h)" at bounding box center [232, 109] width 440 height 44
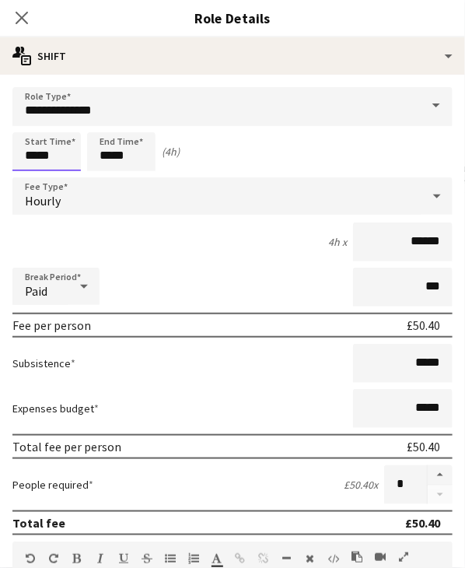
click at [31, 151] on input "*****" at bounding box center [46, 151] width 68 height 39
type input "*****"
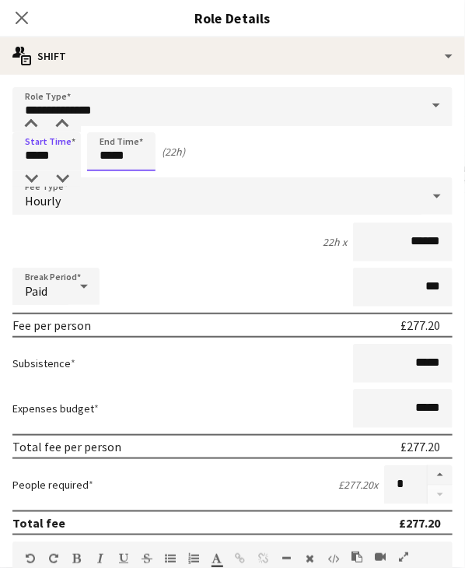
click at [103, 158] on input "*****" at bounding box center [121, 151] width 68 height 39
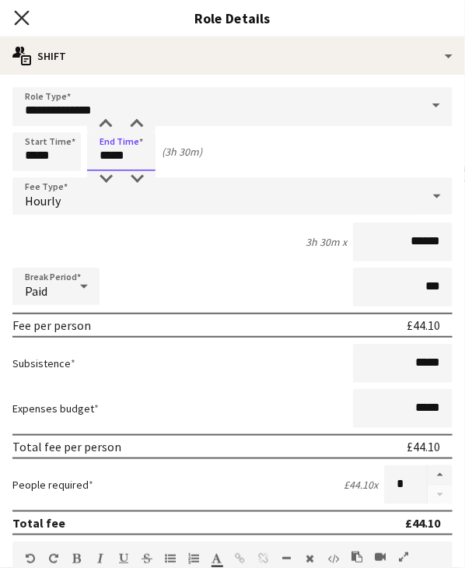
type input "*****"
click at [19, 13] on icon "Close pop-in" at bounding box center [21, 17] width 15 height 15
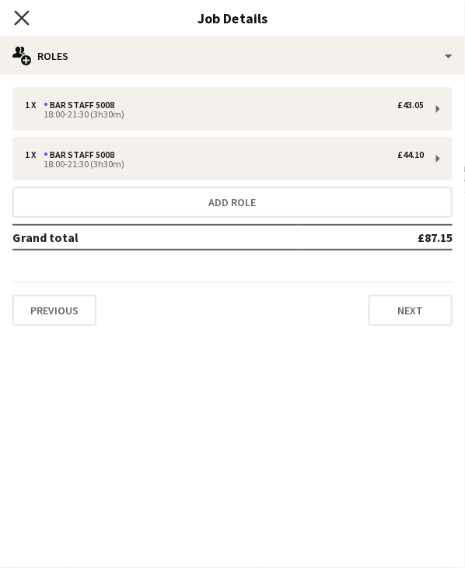
click at [24, 24] on icon "Close pop-in" at bounding box center [21, 17] width 15 height 15
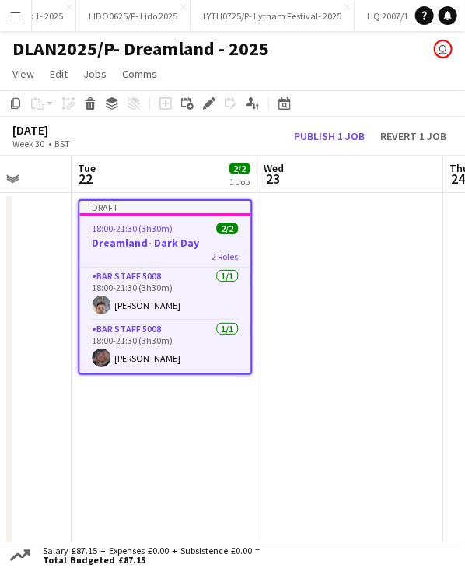
click at [160, 224] on span "18:00-21:30 (3h30m)" at bounding box center [132, 229] width 81 height 12
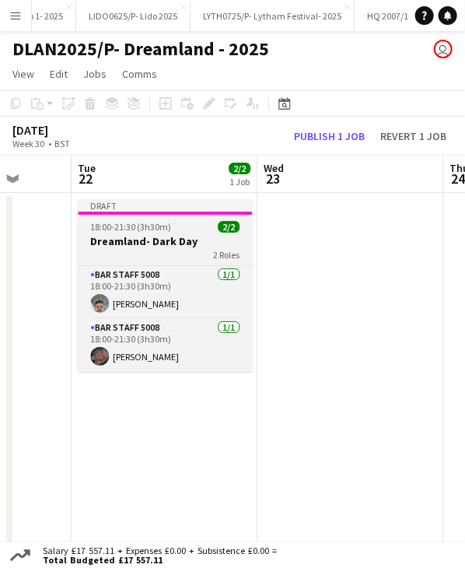
click at [205, 209] on div "Draft" at bounding box center [165, 205] width 174 height 12
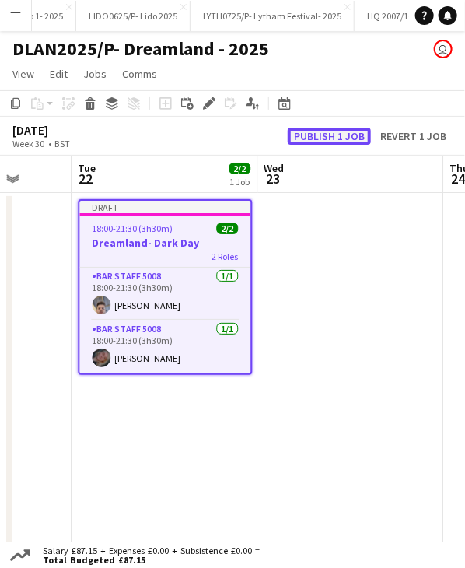
click at [328, 136] on button "Publish 1 job" at bounding box center [329, 136] width 83 height 17
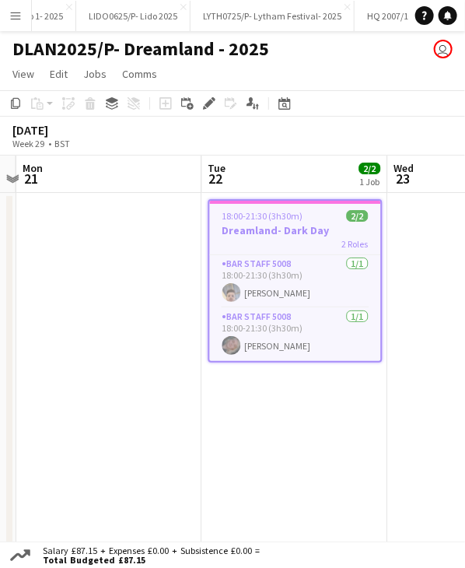
drag, startPoint x: 137, startPoint y: 175, endPoint x: 268, endPoint y: 181, distance: 130.9
click at [268, 181] on app-calendar-viewport "Fri 18 5/5 3 Jobs Sat 19 2/2 1 Job Sun 20 Mon 21 Tue 22 2/2 1 Job Wed 23 Thu 24…" at bounding box center [232, 418] width 465 height 524
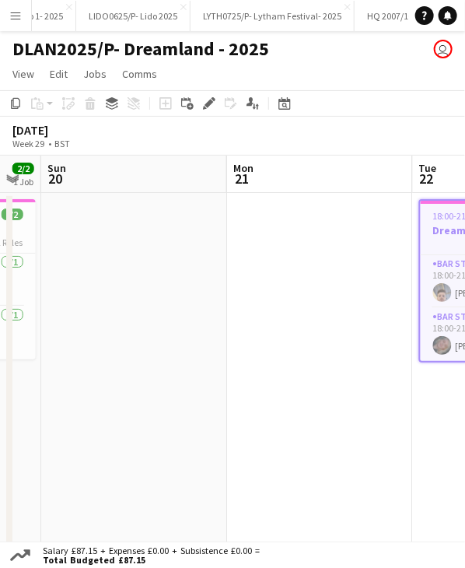
drag, startPoint x: 175, startPoint y: 179, endPoint x: 386, endPoint y: 172, distance: 211.0
click at [386, 172] on app-calendar-viewport "Fri 18 5/5 3 Jobs Sat 19 2/2 1 Job Sun 20 Mon 21 Tue 22 2/2 1 Job Wed 23 Thu 24…" at bounding box center [232, 418] width 465 height 524
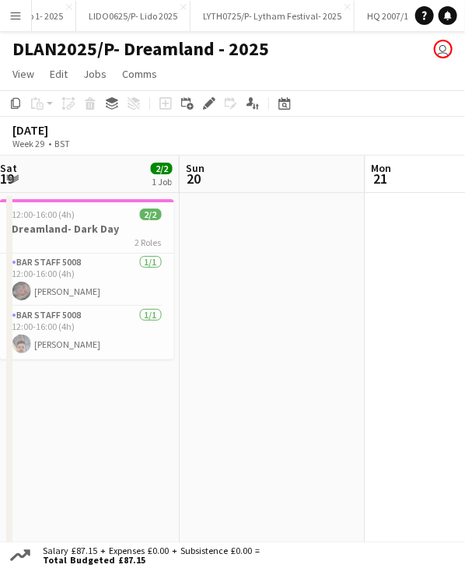
drag, startPoint x: 216, startPoint y: 172, endPoint x: 354, endPoint y: 171, distance: 138.5
click at [354, 171] on app-calendar-viewport "Thu 17 3/3 2 Jobs Fri 18 5/5 3 Jobs Sat 19 2/2 1 Job Sun 20 Mon 21 Tue 22 2/2 1…" at bounding box center [232, 418] width 465 height 524
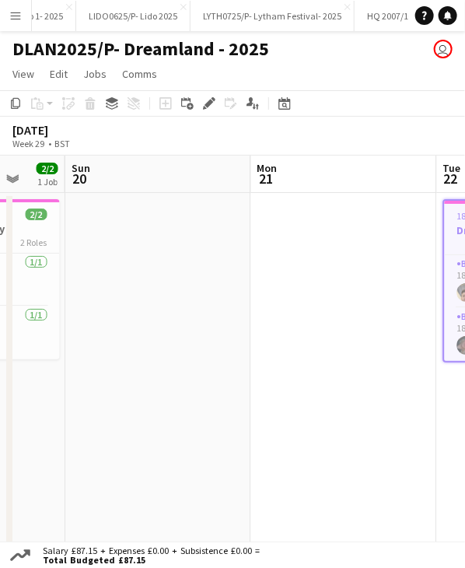
drag, startPoint x: 258, startPoint y: 178, endPoint x: 317, endPoint y: 177, distance: 59.9
click at [317, 177] on app-calendar-viewport "Thu 17 3/3 2 Jobs Fri 18 5/5 3 Jobs Sat 19 2/2 1 Job Sun 20 Mon 21 Tue 22 2/2 1…" at bounding box center [232, 418] width 465 height 524
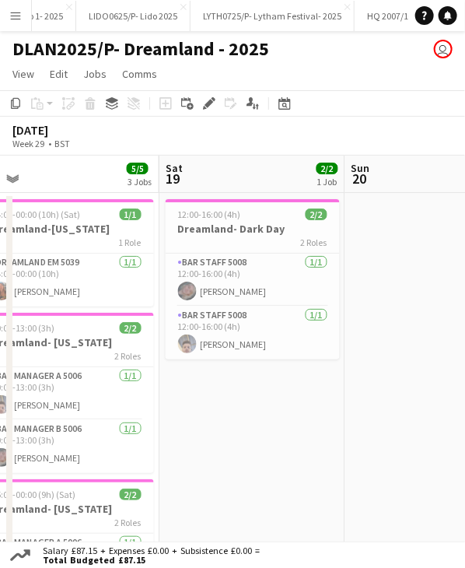
drag, startPoint x: 186, startPoint y: 178, endPoint x: 263, endPoint y: 176, distance: 77.1
click at [281, 173] on app-calendar-viewport "Wed 16 3/3 2 Jobs Thu 17 3/3 2 Jobs Fri 18 5/5 3 Jobs Sat 19 2/2 1 Job Sun 20 M…" at bounding box center [232, 418] width 465 height 524
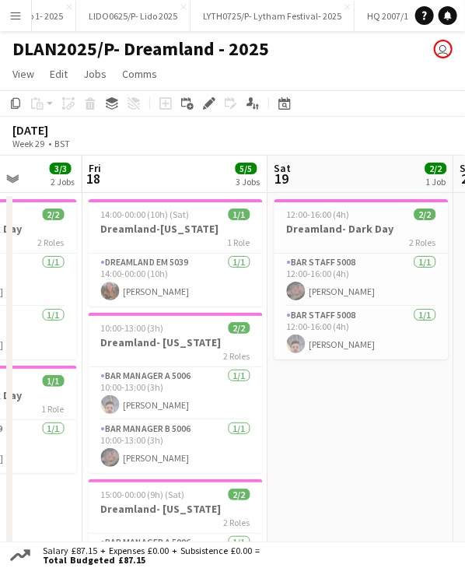
drag, startPoint x: 194, startPoint y: 178, endPoint x: 303, endPoint y: 176, distance: 109.0
click at [303, 176] on app-calendar-viewport "Tue 15 1/1 1 Job Wed 16 3/3 2 Jobs Thu 17 3/3 2 Jobs Fri 18 5/5 3 Jobs Sat 19 2…" at bounding box center [232, 418] width 465 height 524
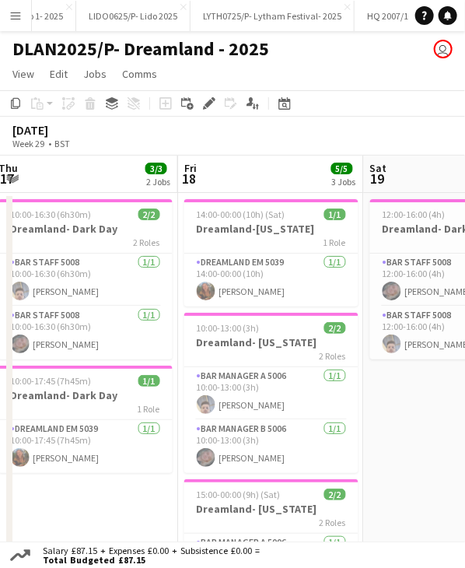
drag, startPoint x: 188, startPoint y: 176, endPoint x: 219, endPoint y: 176, distance: 31.1
click at [299, 175] on app-calendar-viewport "Tue 15 1/1 1 Job Wed 16 3/3 2 Jobs Thu 17 3/3 2 Jobs Fri 18 5/5 3 Jobs Sat 19 2…" at bounding box center [232, 418] width 465 height 524
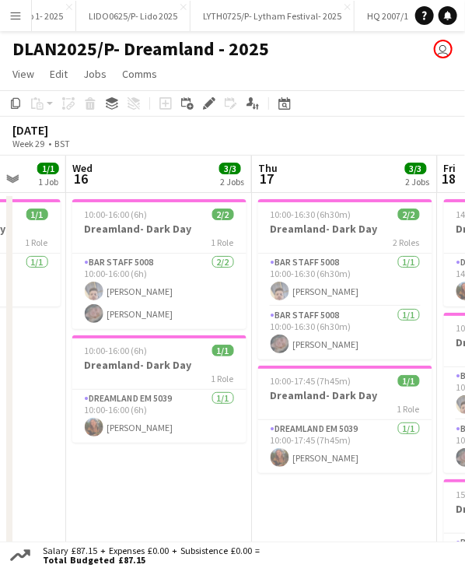
scroll to position [0, 492]
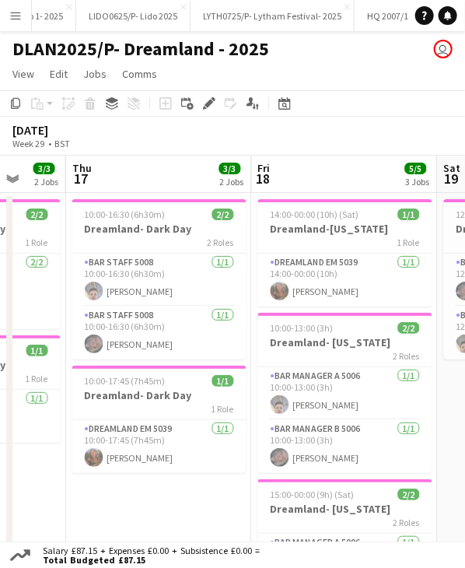
drag, startPoint x: 187, startPoint y: 176, endPoint x: 246, endPoint y: 176, distance: 59.1
click at [246, 176] on app-calendar-viewport "Mon 14 Tue 15 1/1 1 Job Wed 16 3/3 2 Jobs Thu 17 3/3 2 Jobs Fri 18 5/5 3 Jobs S…" at bounding box center [232, 418] width 465 height 524
click at [144, 377] on span "10:00-17:45 (7h45m)" at bounding box center [125, 381] width 81 height 12
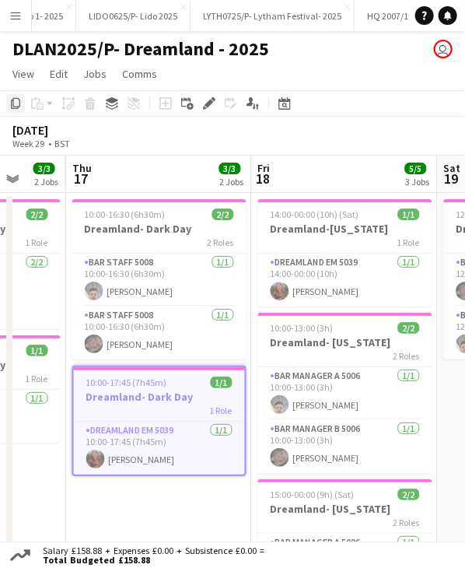
click at [16, 109] on icon at bounding box center [15, 103] width 9 height 11
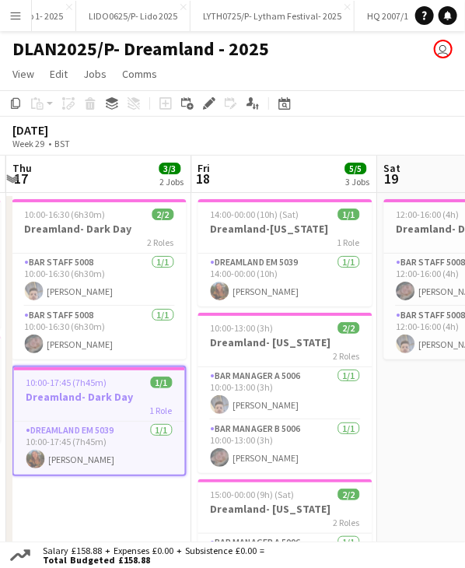
drag, startPoint x: 373, startPoint y: 170, endPoint x: 135, endPoint y: 184, distance: 239.2
click at [128, 185] on app-calendar-viewport "Mon 14 Tue 15 1/1 1 Job Wed 16 3/3 2 Jobs Thu 17 3/3 2 Jobs Fri 18 5/5 3 Jobs S…" at bounding box center [232, 418] width 465 height 524
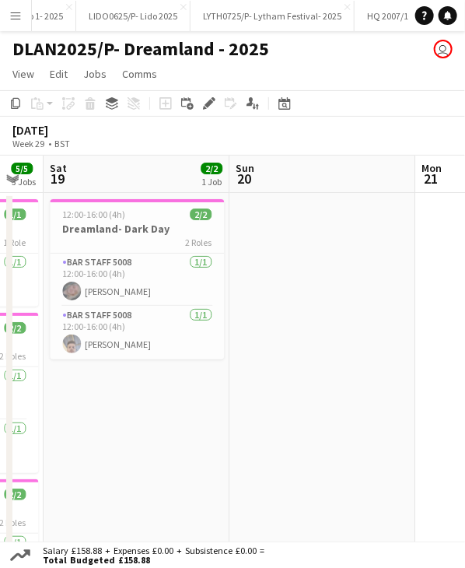
drag, startPoint x: 273, startPoint y: 180, endPoint x: 128, endPoint y: 181, distance: 145.5
click at [123, 184] on app-calendar-viewport "Tue 15 1/1 1 Job Wed 16 3/3 2 Jobs Thu 17 3/3 2 Jobs Fri 18 5/5 3 Jobs Sat 19 2…" at bounding box center [232, 418] width 465 height 524
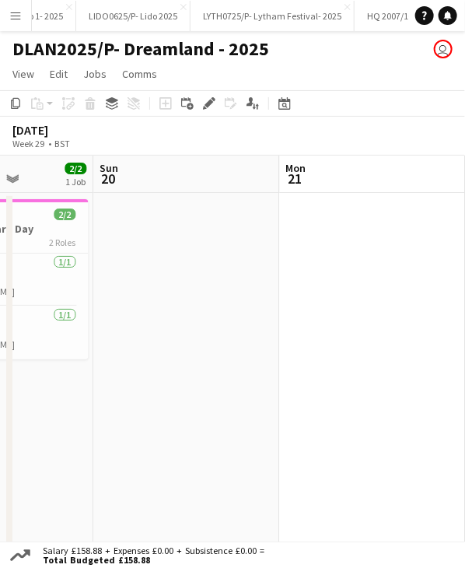
drag, startPoint x: 265, startPoint y: 181, endPoint x: 218, endPoint y: 179, distance: 46.7
click at [181, 181] on app-calendar-viewport "Wed 16 3/3 2 Jobs Thu 17 3/3 2 Jobs Fri 18 5/5 3 Jobs Sat 19 2/2 1 Job Sun 20 M…" at bounding box center [232, 418] width 465 height 524
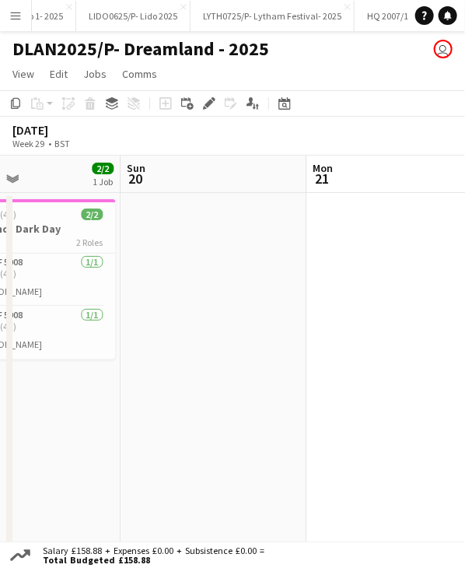
click at [118, 183] on app-calendar-viewport "Wed 16 3/3 2 Jobs Thu 17 3/3 2 Jobs Fri 18 5/5 3 Jobs Sat 19 2/2 1 Job Sun 20 M…" at bounding box center [232, 418] width 465 height 524
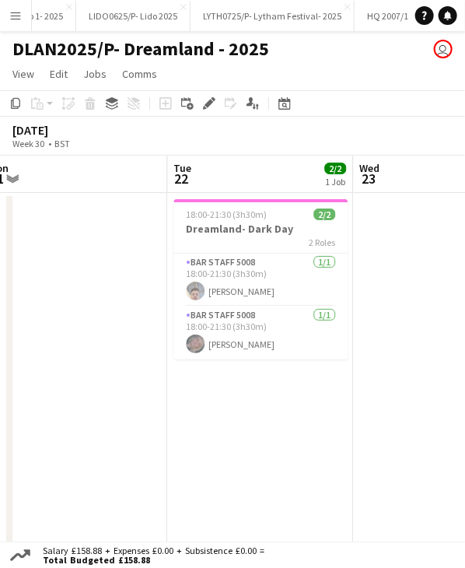
scroll to position [0, 665]
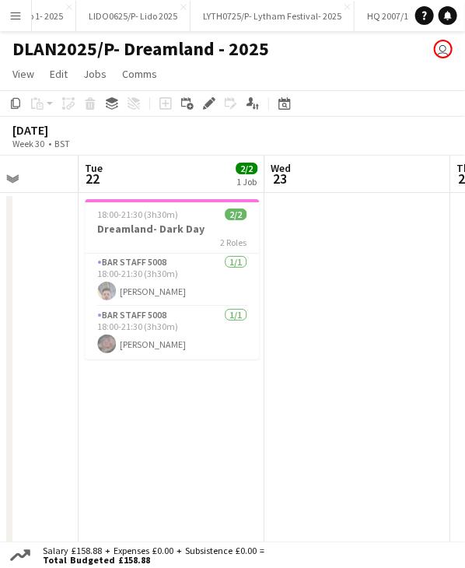
drag, startPoint x: 338, startPoint y: 180, endPoint x: 156, endPoint y: 191, distance: 182.5
click at [157, 191] on app-calendar-viewport "Fri 18 5/5 3 Jobs Sat 19 2/2 1 Job Sun 20 Mon 21 Tue 22 2/2 1 Job Wed 23 Thu 24…" at bounding box center [232, 418] width 465 height 524
click at [191, 402] on app-date-cell "18:00-21:30 (3h30m) 2/2 Dreamland- Dark Day 2 Roles Bar Staff 5008 1/1 18:00-21…" at bounding box center [172, 436] width 186 height 486
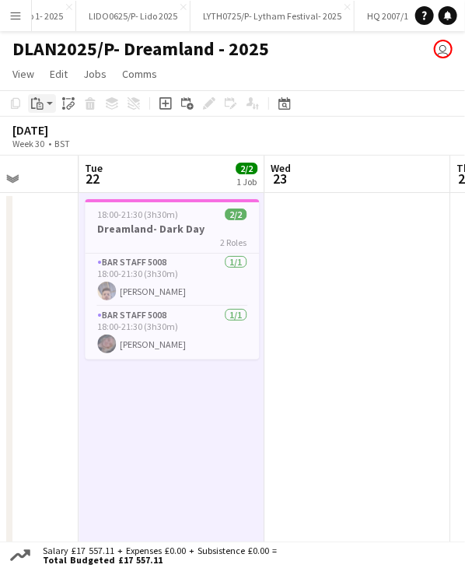
click at [44, 107] on div "Paste" at bounding box center [37, 103] width 19 height 19
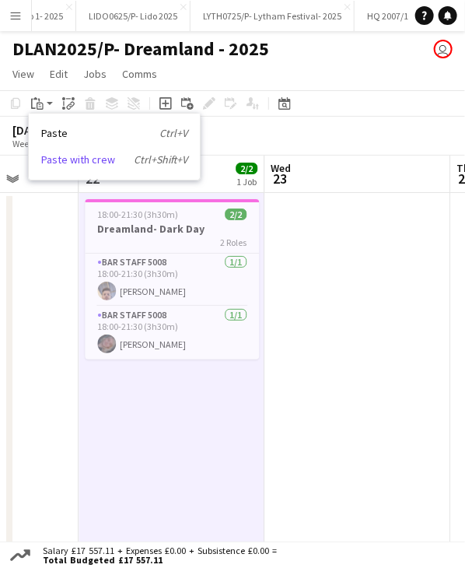
click at [65, 163] on link "Paste with crew Ctrl+Shift+V" at bounding box center [114, 160] width 146 height 14
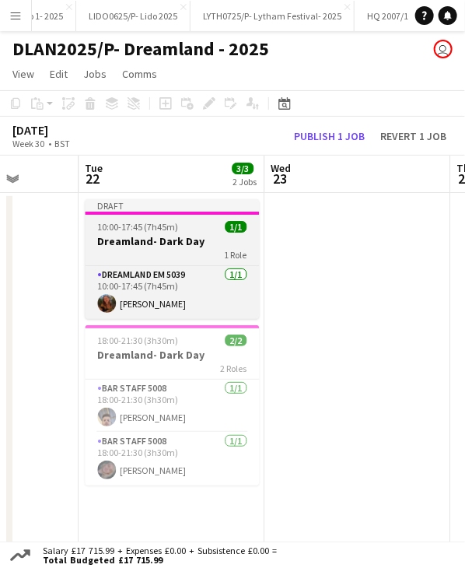
click at [142, 212] on div at bounding box center [172, 213] width 174 height 3
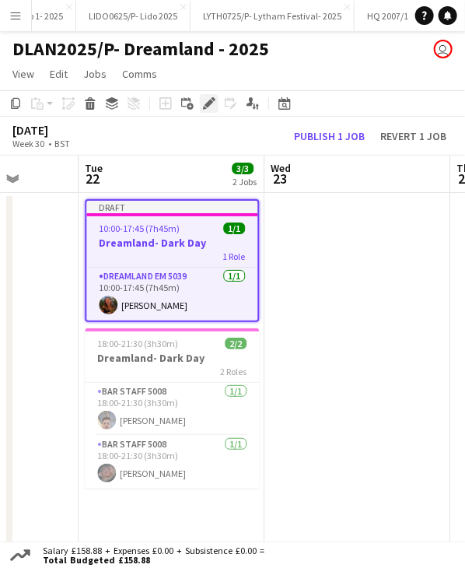
click at [203, 103] on icon "Edit" at bounding box center [209, 103] width 12 height 12
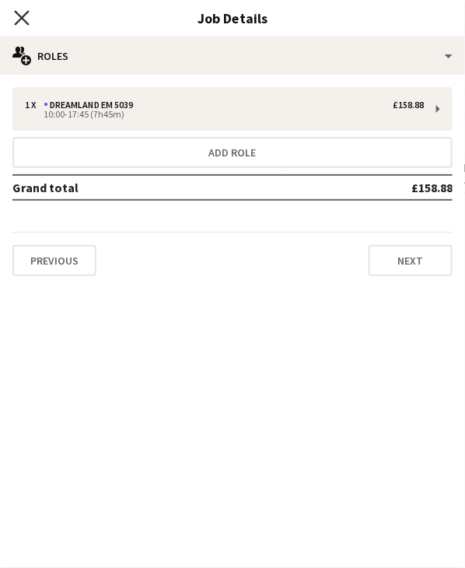
click at [16, 23] on icon at bounding box center [21, 17] width 15 height 15
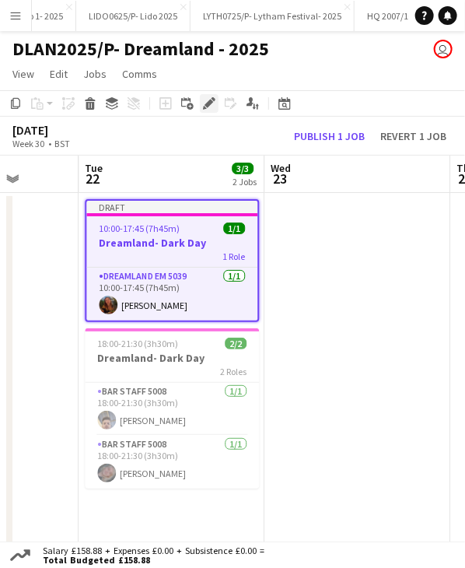
click at [204, 105] on icon "Edit" at bounding box center [209, 103] width 12 height 12
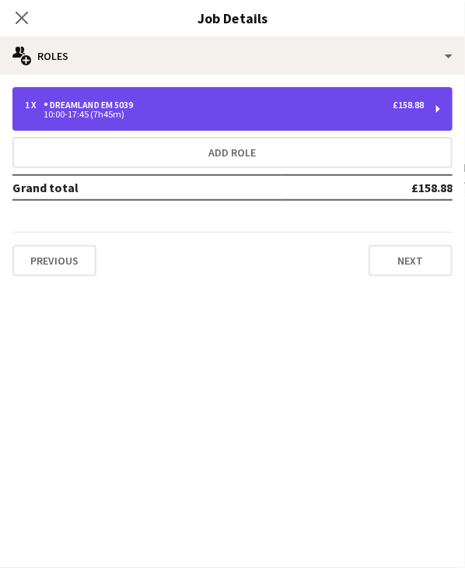
click at [76, 114] on div "10:00-17:45 (7h45m)" at bounding box center [224, 114] width 399 height 8
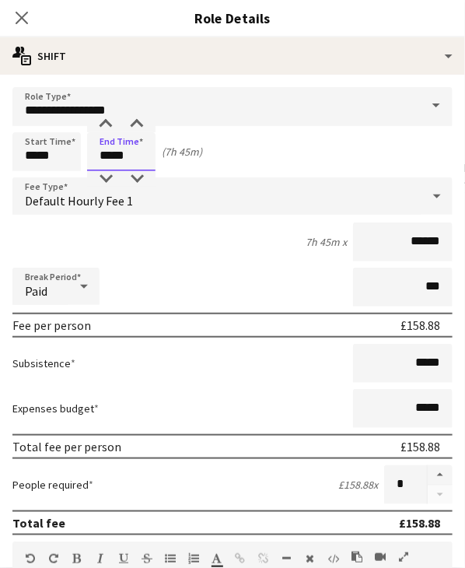
drag, startPoint x: 100, startPoint y: 155, endPoint x: 148, endPoint y: 156, distance: 47.5
click at [148, 156] on input "*****" at bounding box center [121, 151] width 68 height 39
type input "*****"
click at [25, 14] on icon at bounding box center [21, 17] width 15 height 15
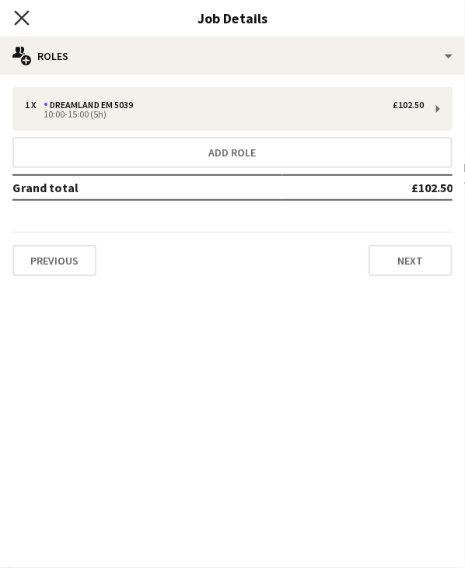
click at [19, 16] on icon "Close pop-in" at bounding box center [21, 17] width 15 height 15
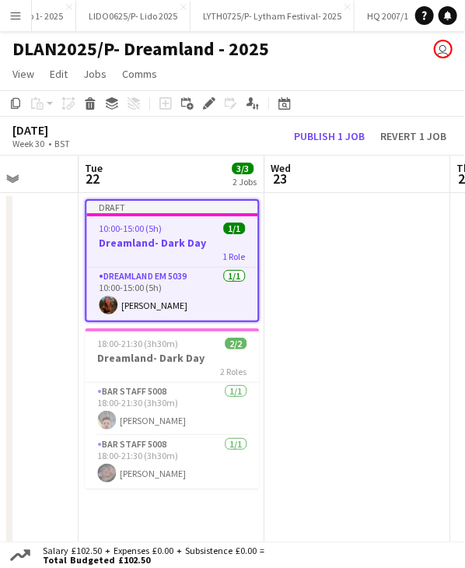
click at [168, 209] on div "Draft" at bounding box center [171, 207] width 171 height 12
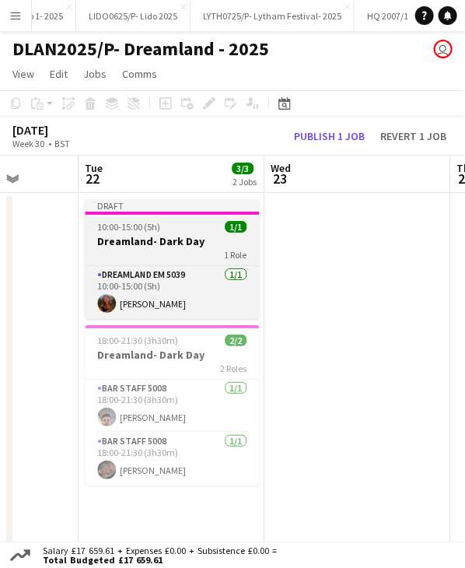
click at [168, 209] on div "Draft" at bounding box center [172, 205] width 174 height 12
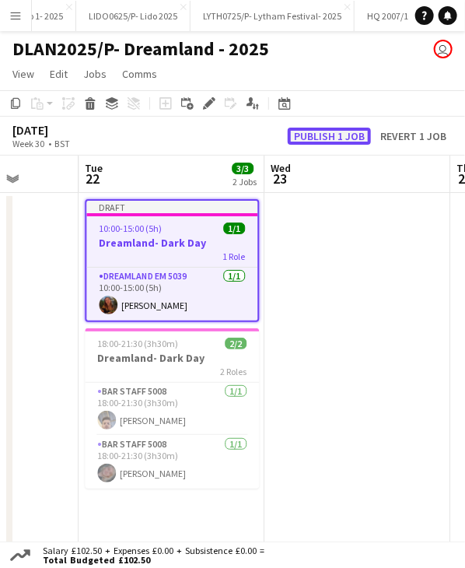
click at [307, 141] on button "Publish 1 job" at bounding box center [329, 136] width 83 height 17
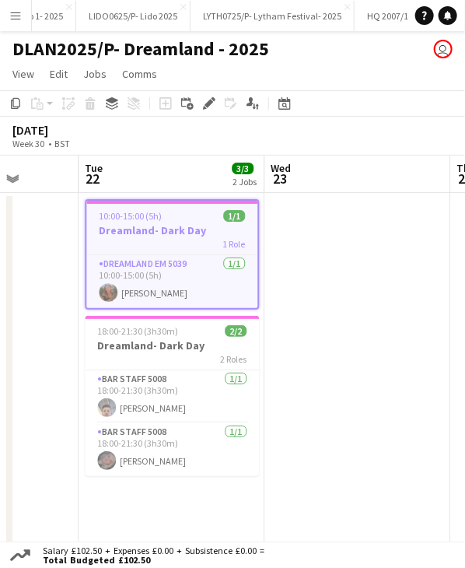
click at [168, 224] on h3 "Dreamland- Dark Day" at bounding box center [171, 230] width 171 height 14
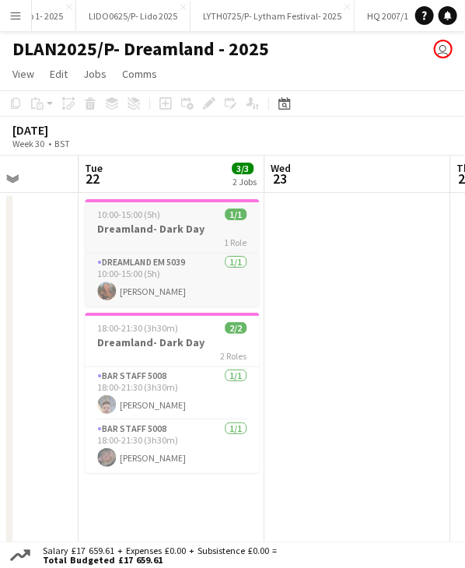
click at [168, 222] on h3 "Dreamland- Dark Day" at bounding box center [172, 229] width 174 height 14
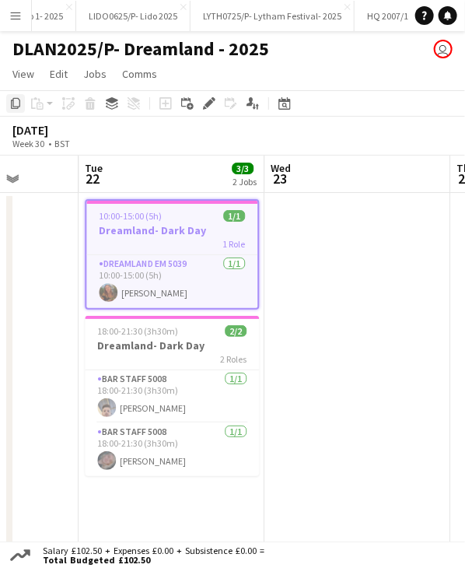
click at [11, 107] on icon at bounding box center [15, 103] width 9 height 11
click at [348, 231] on app-date-cell at bounding box center [358, 436] width 186 height 486
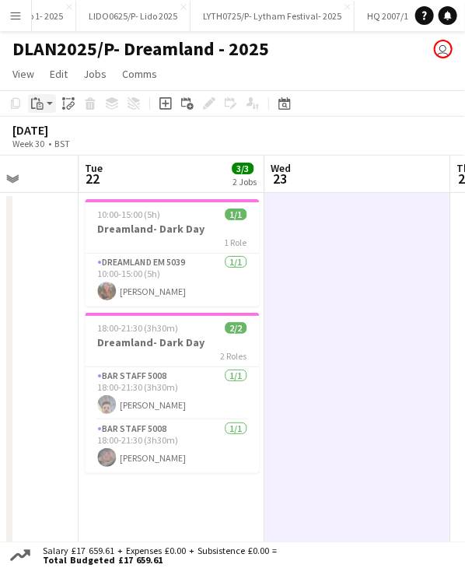
click at [48, 104] on app-action-btn "Paste" at bounding box center [42, 103] width 28 height 19
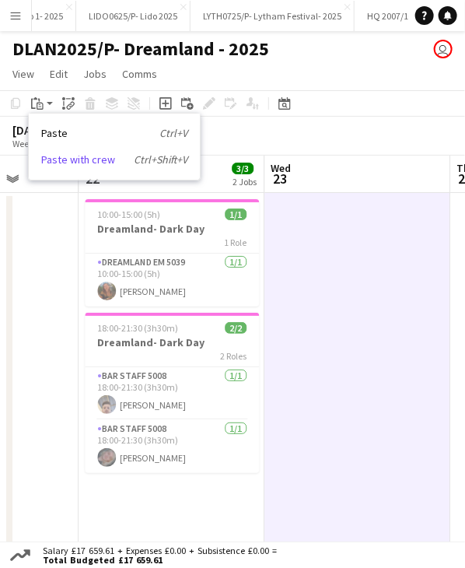
click at [116, 159] on link "Paste with crew Ctrl+Shift+V" at bounding box center [114, 160] width 146 height 14
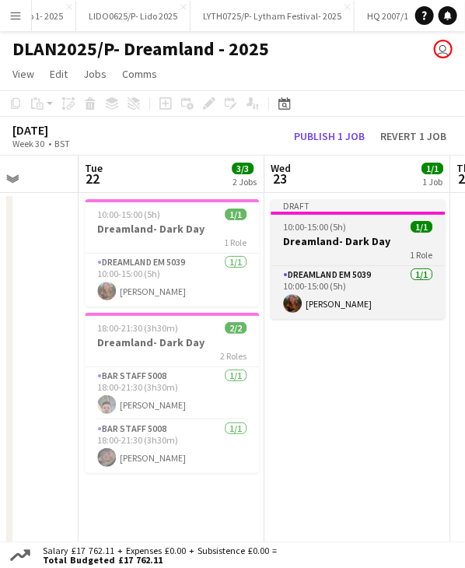
click at [319, 209] on div "Draft" at bounding box center [358, 205] width 174 height 12
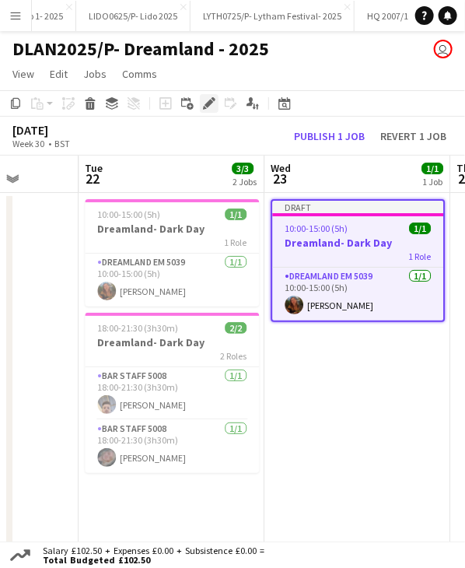
click at [215, 103] on icon "Edit" at bounding box center [209, 103] width 12 height 12
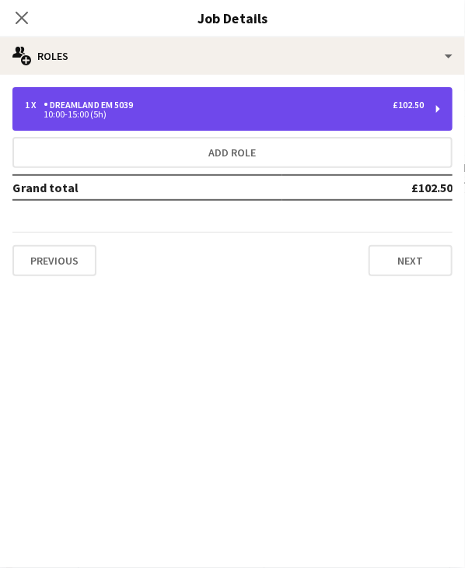
click at [144, 114] on div "10:00-15:00 (5h)" at bounding box center [224, 114] width 399 height 8
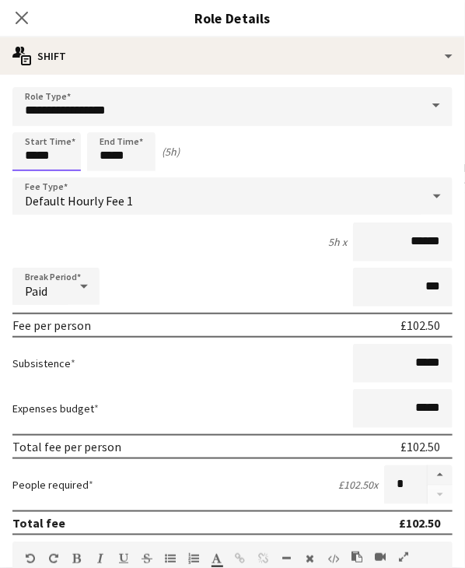
click at [33, 155] on input "*****" at bounding box center [46, 151] width 68 height 39
type input "*****"
click at [102, 156] on input "*****" at bounding box center [121, 151] width 68 height 39
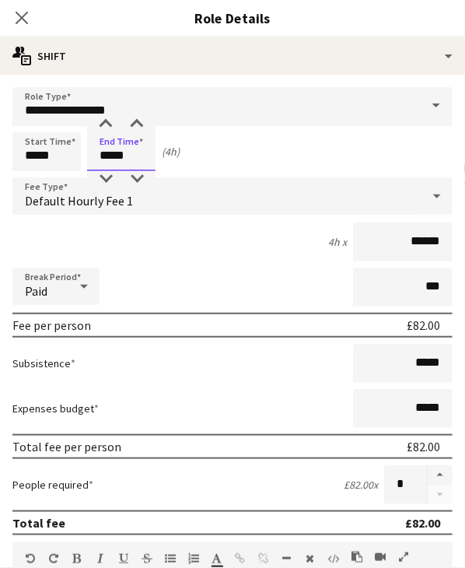
type input "*****"
click at [159, 234] on div "4h x ******" at bounding box center [232, 242] width 440 height 39
click at [22, 19] on icon "Close pop-in" at bounding box center [21, 17] width 15 height 15
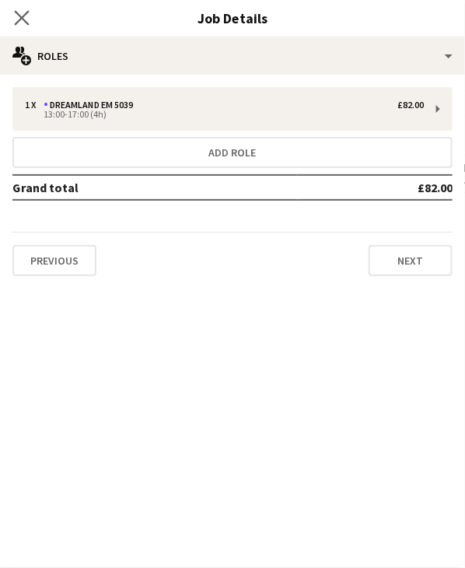
click at [13, 13] on app-icon "Close pop-in" at bounding box center [22, 18] width 23 height 23
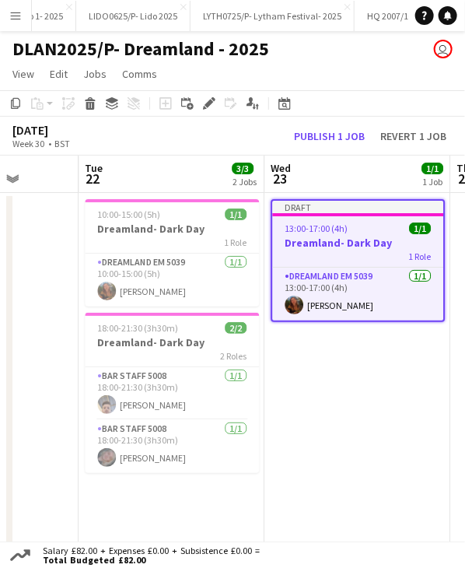
click at [321, 213] on div at bounding box center [357, 214] width 171 height 3
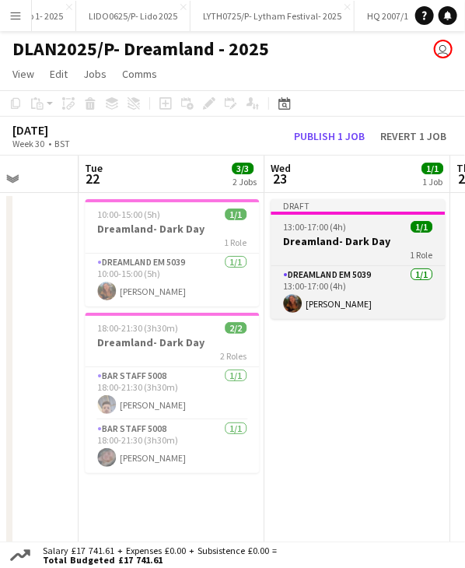
click at [321, 212] on div at bounding box center [358, 213] width 174 height 3
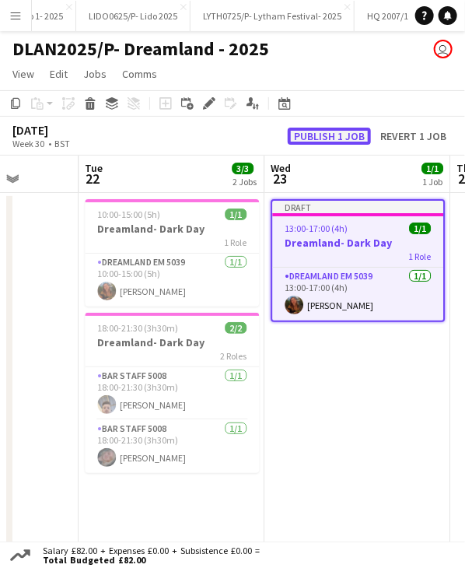
click at [330, 142] on button "Publish 1 job" at bounding box center [329, 136] width 83 height 17
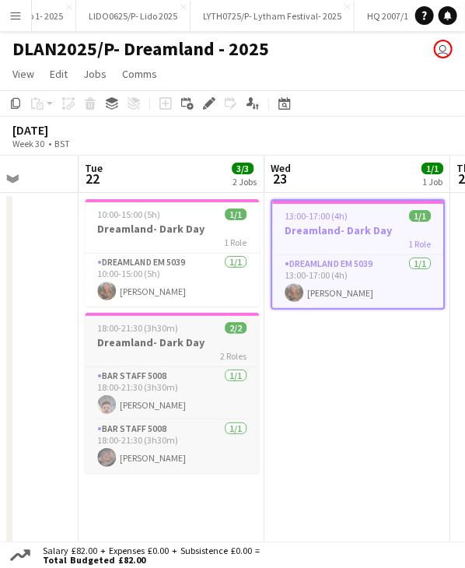
click at [174, 338] on h3 "Dreamland- Dark Day" at bounding box center [172, 342] width 174 height 14
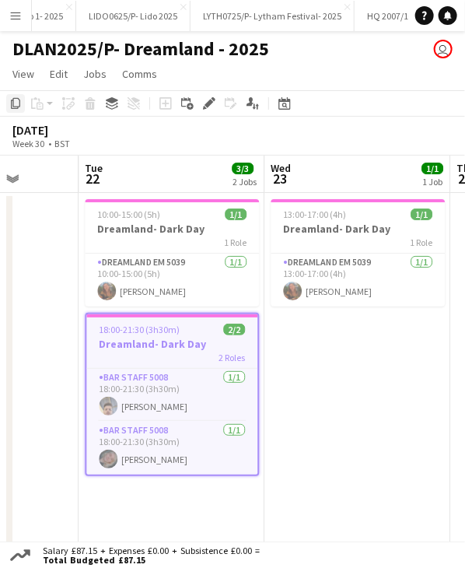
click at [16, 104] on icon "Copy" at bounding box center [15, 103] width 12 height 12
click at [342, 355] on app-date-cell "13:00-17:00 (4h) 1/1 Dreamland- Dark Day 1 Role Dreamland EM 5039 1/1 13:00-17:…" at bounding box center [358, 436] width 186 height 486
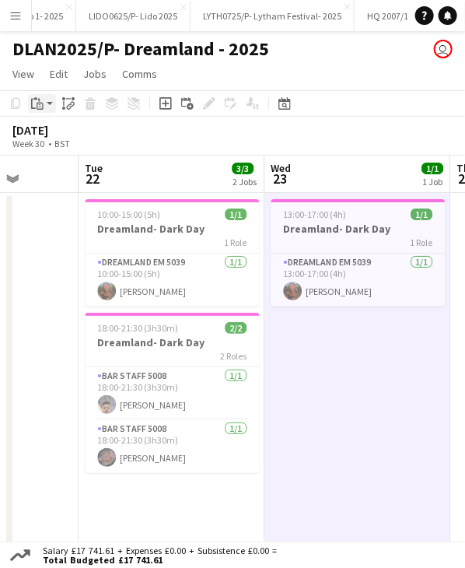
click at [54, 110] on app-action-btn "Paste" at bounding box center [42, 103] width 28 height 19
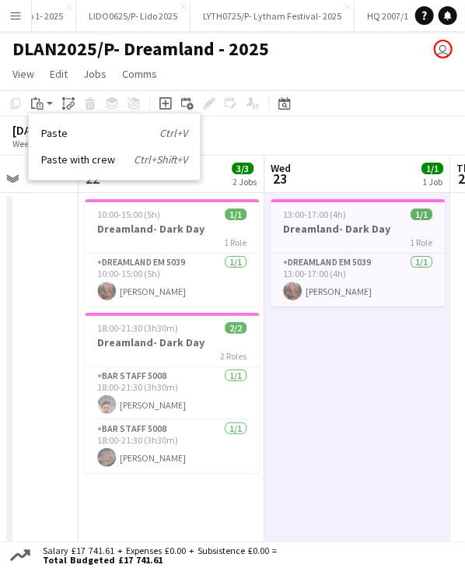
click at [94, 167] on div "Paste Ctrl+V Paste with crew Ctrl+Shift+V" at bounding box center [114, 146] width 171 height 65
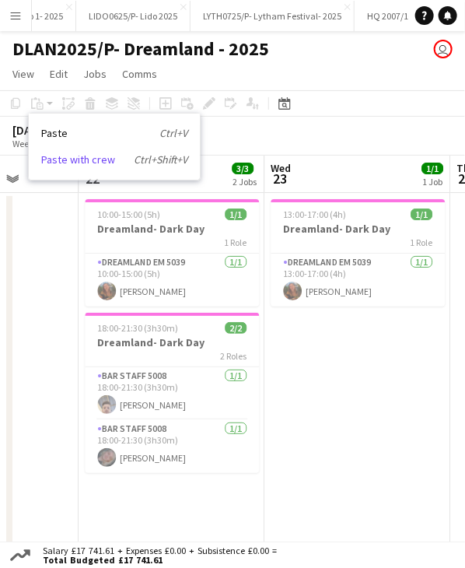
click at [92, 158] on link "Paste with crew Ctrl+Shift+V" at bounding box center [114, 160] width 146 height 14
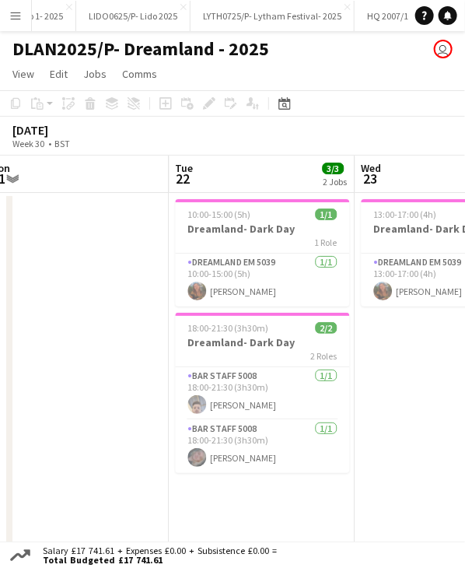
scroll to position [0, 584]
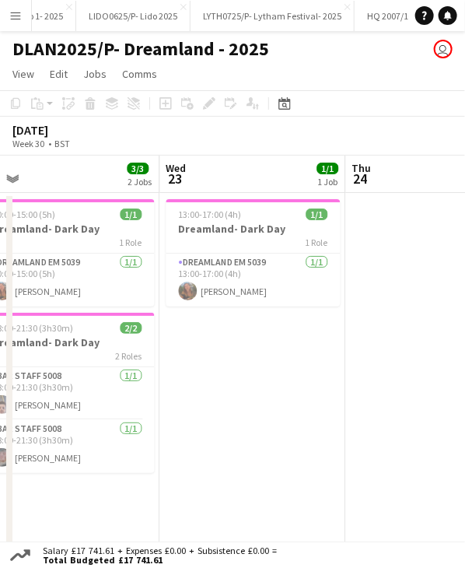
drag, startPoint x: 315, startPoint y: 177, endPoint x: 210, endPoint y: 184, distance: 105.3
click at [210, 184] on app-calendar-viewport "Sat 19 2/2 1 Job Sun 20 Mon 21 Tue 22 3/3 2 Jobs Wed 23 1/1 1 Job Thu 24 Fri 25…" at bounding box center [232, 418] width 465 height 524
click at [275, 390] on app-date-cell "13:00-17:00 (4h) 1/1 Dreamland- Dark Day 1 Role Dreamland EM 5039 1/1 13:00-17:…" at bounding box center [253, 436] width 186 height 486
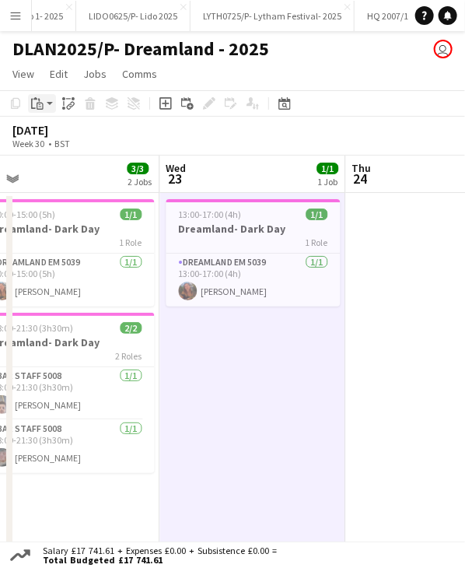
click at [38, 99] on icon at bounding box center [39, 100] width 2 height 3
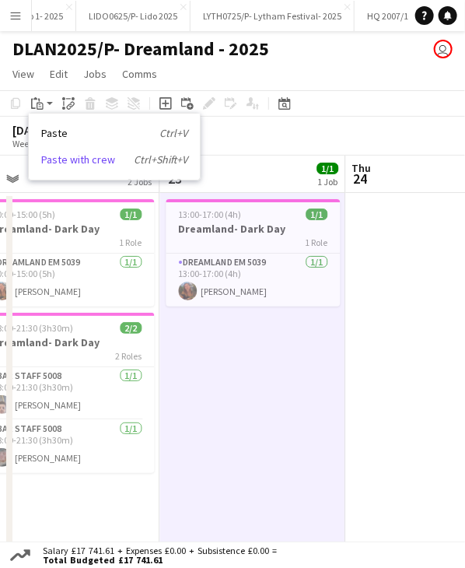
click at [70, 164] on link "Paste with crew Ctrl+Shift+V" at bounding box center [114, 160] width 146 height 14
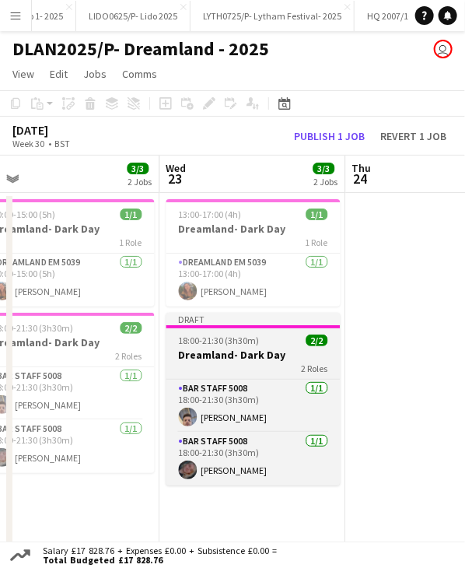
click at [202, 344] on span "18:00-21:30 (3h30m)" at bounding box center [218, 341] width 81 height 12
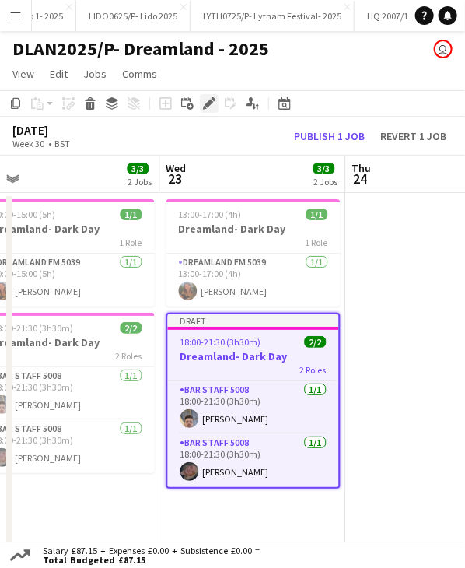
click at [203, 110] on div "Edit" at bounding box center [209, 103] width 19 height 19
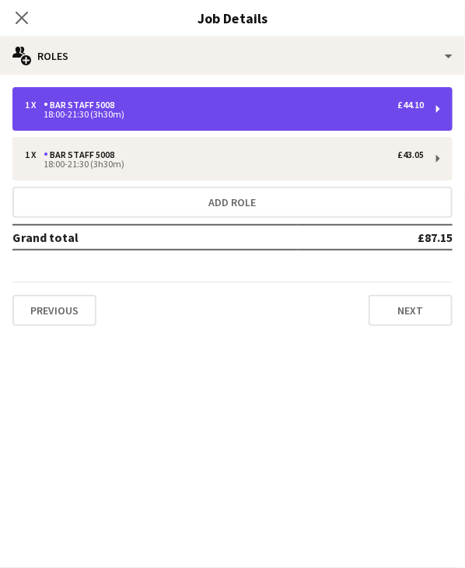
click at [122, 113] on div "18:00-21:30 (3h30m)" at bounding box center [224, 114] width 399 height 8
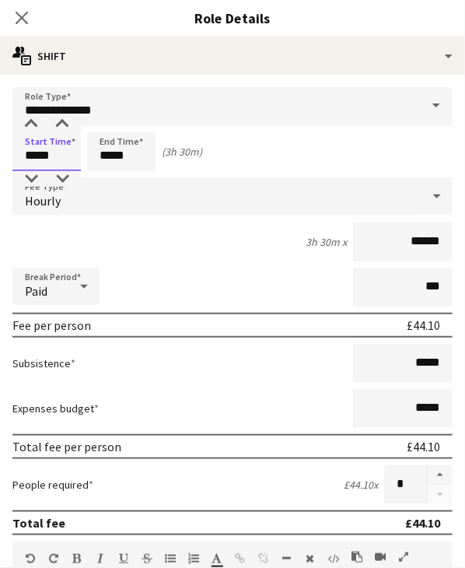
click at [32, 154] on input "*****" at bounding box center [46, 151] width 68 height 39
type input "*****"
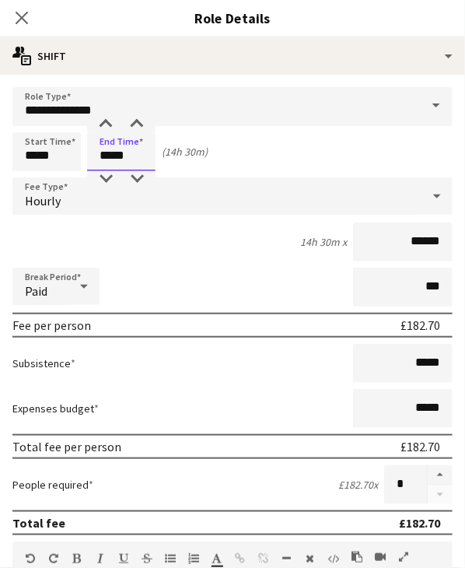
drag, startPoint x: 96, startPoint y: 154, endPoint x: 153, endPoint y: 161, distance: 56.5
click at [153, 161] on input "*****" at bounding box center [121, 151] width 68 height 39
type input "*****"
click at [193, 244] on div "3h x ******" at bounding box center [232, 242] width 440 height 39
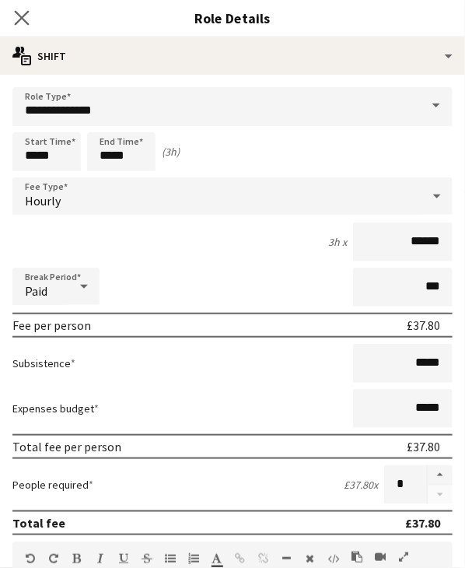
click at [21, 25] on icon "Close pop-in" at bounding box center [21, 17] width 15 height 15
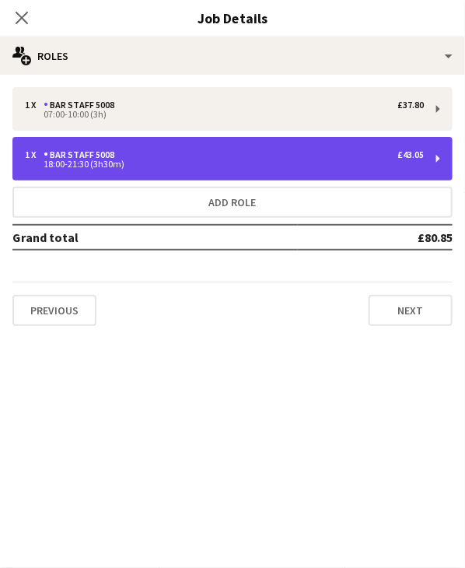
click at [124, 153] on div "1 x Bar Staff 5008 £43.05" at bounding box center [224, 154] width 399 height 11
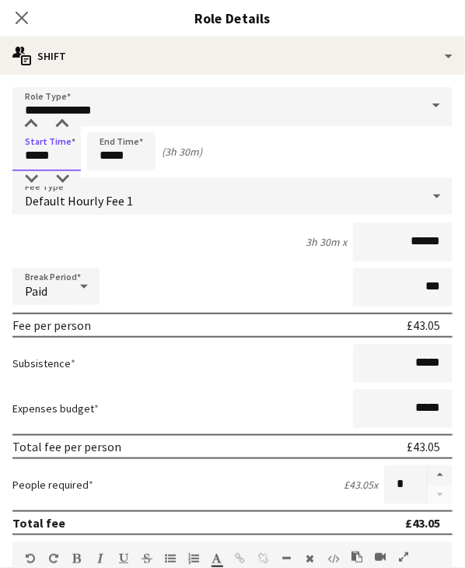
drag, startPoint x: 21, startPoint y: 157, endPoint x: 96, endPoint y: 141, distance: 76.5
click at [90, 156] on div "Start Time ***** End Time ***** (3h 30m)" at bounding box center [232, 151] width 440 height 39
type input "*****"
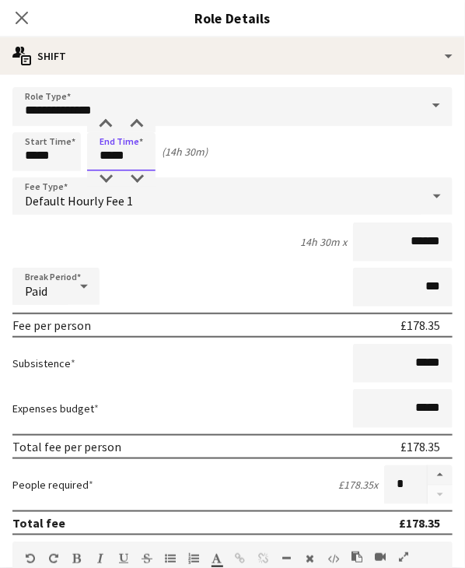
drag, startPoint x: 100, startPoint y: 160, endPoint x: 166, endPoint y: 160, distance: 65.4
click at [166, 160] on div "Start Time ***** End Time ***** (14h 30m)" at bounding box center [232, 151] width 440 height 39
type input "*****"
click at [212, 262] on form "**********" at bounding box center [232, 554] width 465 height 935
drag, startPoint x: 21, startPoint y: 10, endPoint x: 44, endPoint y: 29, distance: 29.9
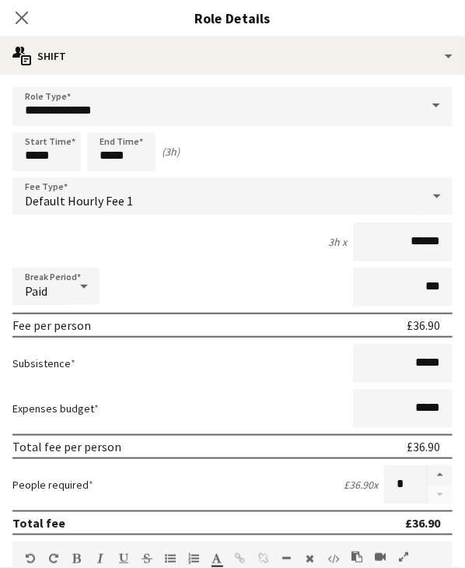
click at [22, 12] on icon "Close pop-in" at bounding box center [22, 18] width 12 height 12
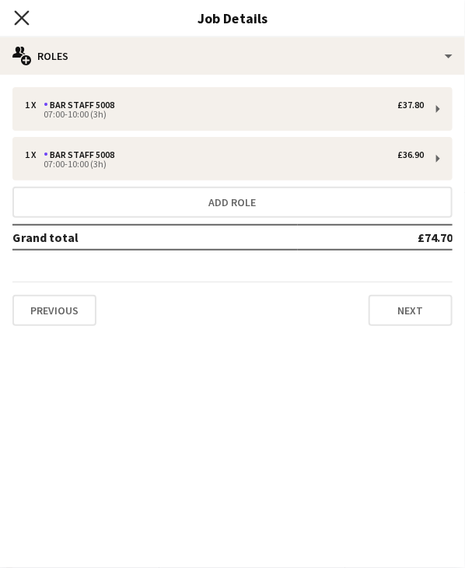
click at [24, 18] on icon "Close pop-in" at bounding box center [21, 17] width 15 height 15
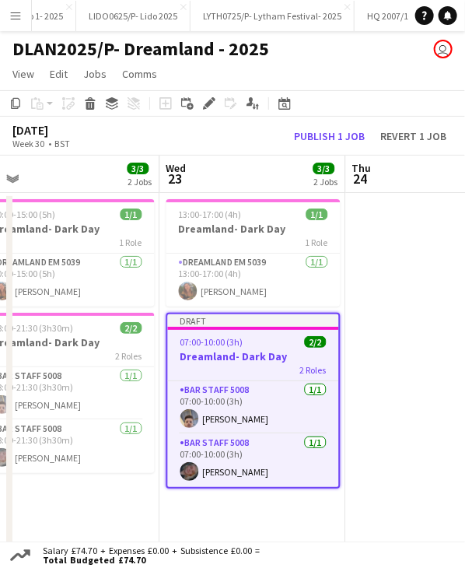
click at [258, 321] on div "Draft" at bounding box center [252, 320] width 171 height 12
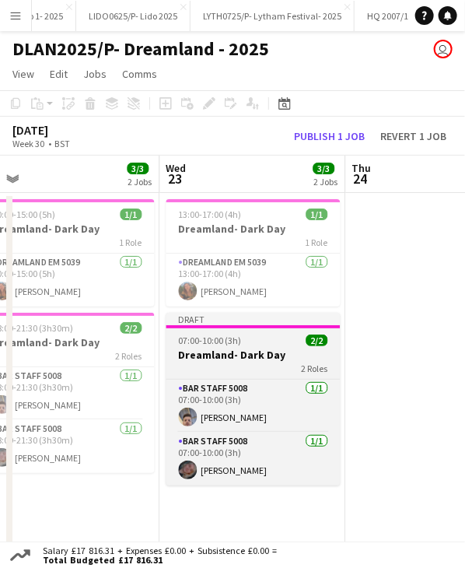
click at [258, 321] on div "Draft" at bounding box center [253, 319] width 174 height 12
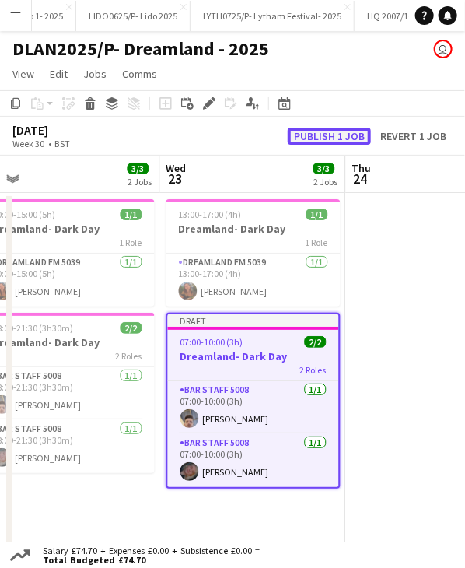
click at [317, 134] on button "Publish 1 job" at bounding box center [329, 136] width 83 height 17
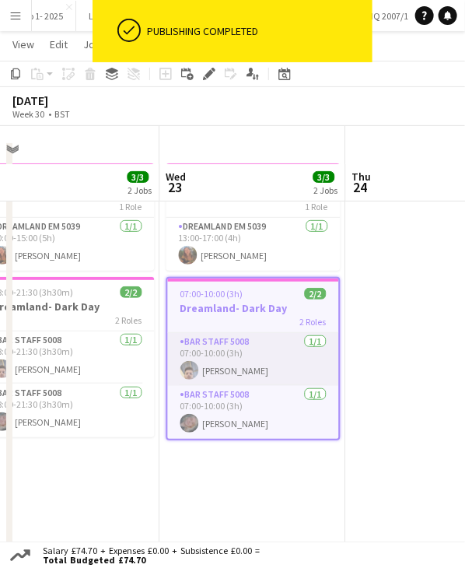
scroll to position [78, 0]
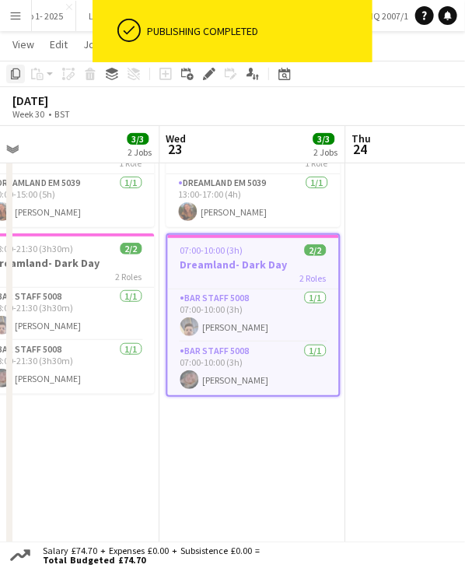
click at [19, 77] on icon at bounding box center [15, 73] width 9 height 11
click at [296, 429] on app-date-cell "13:00-17:00 (4h) 1/1 Dreamland- Dark Day 1 Role Dreamland EM 5039 1/1 13:00-17:…" at bounding box center [253, 357] width 186 height 486
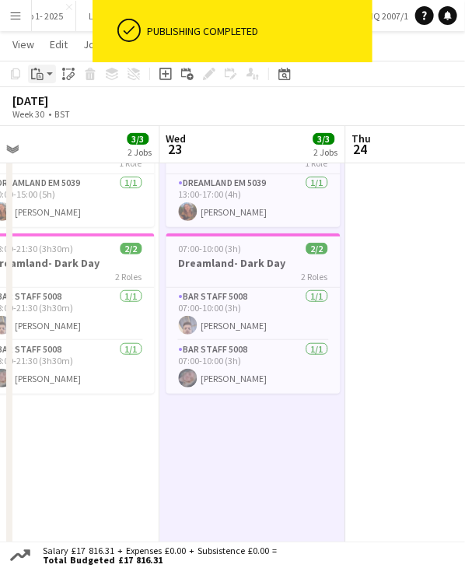
click at [49, 79] on app-action-btn "Paste" at bounding box center [42, 74] width 28 height 19
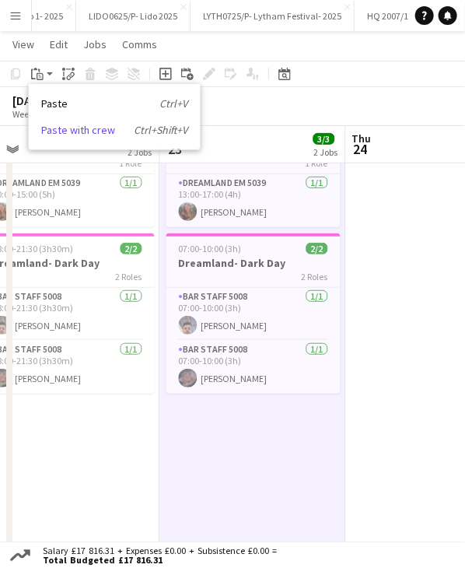
click at [83, 131] on link "Paste with crew Ctrl+Shift+V" at bounding box center [114, 130] width 146 height 14
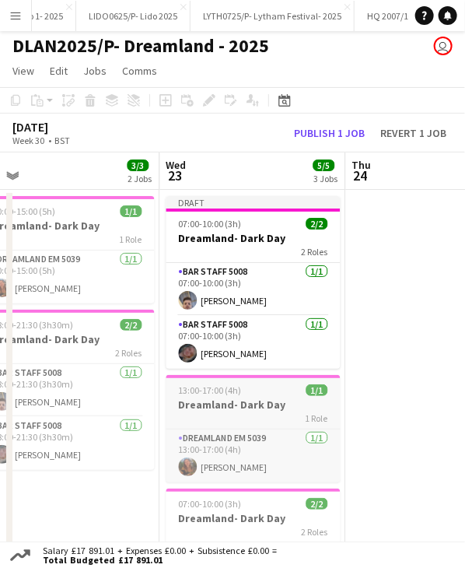
scroll to position [0, 0]
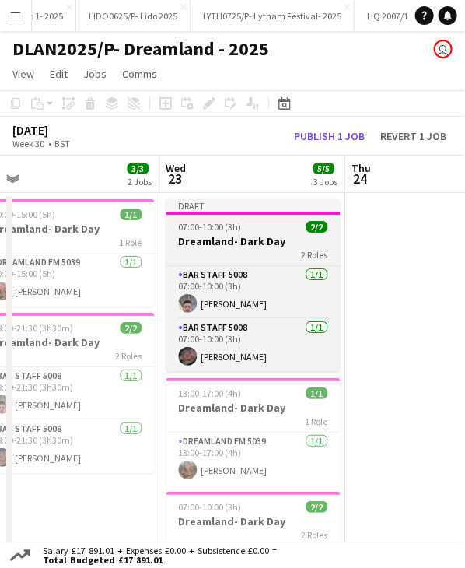
click at [255, 209] on div "Draft" at bounding box center [253, 205] width 174 height 12
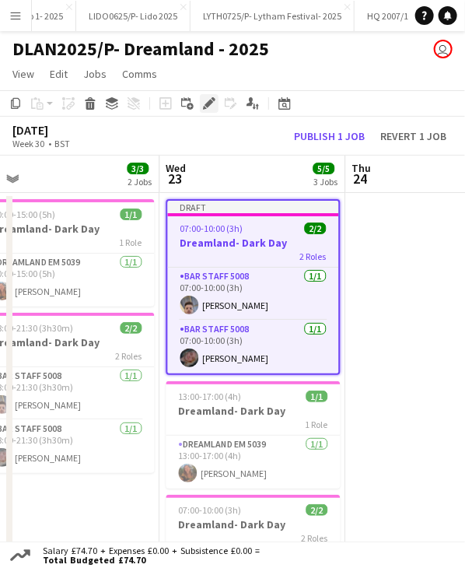
click at [209, 101] on icon at bounding box center [209, 104] width 9 height 9
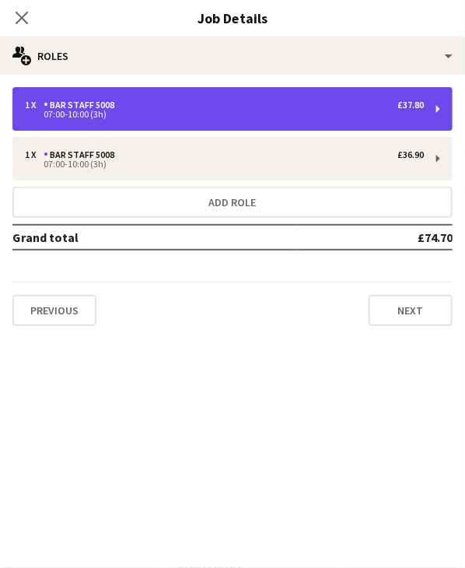
click at [100, 114] on div "07:00-10:00 (3h)" at bounding box center [224, 114] width 399 height 8
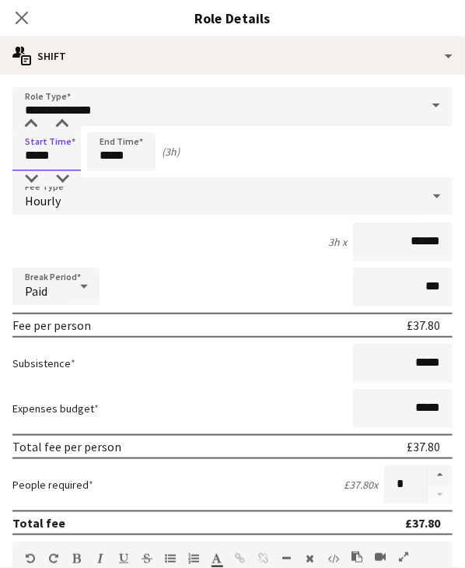
drag, startPoint x: 23, startPoint y: 156, endPoint x: 70, endPoint y: 153, distance: 46.7
click at [70, 153] on input "*****" at bounding box center [46, 151] width 68 height 39
type input "*****"
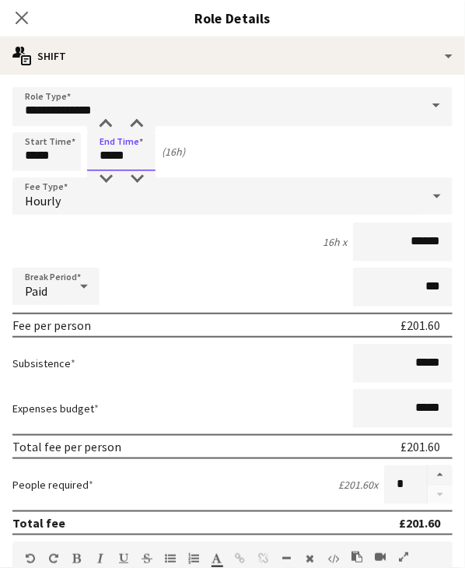
drag, startPoint x: 103, startPoint y: 158, endPoint x: 205, endPoint y: 160, distance: 101.2
click at [205, 160] on div "Start Time ***** End Time ***** (16h)" at bounding box center [232, 151] width 440 height 39
type input "*****"
click at [205, 160] on div "Start Time ***** End Time ***** (2h)" at bounding box center [232, 151] width 440 height 39
click at [22, 12] on icon "Close pop-in" at bounding box center [21, 17] width 15 height 15
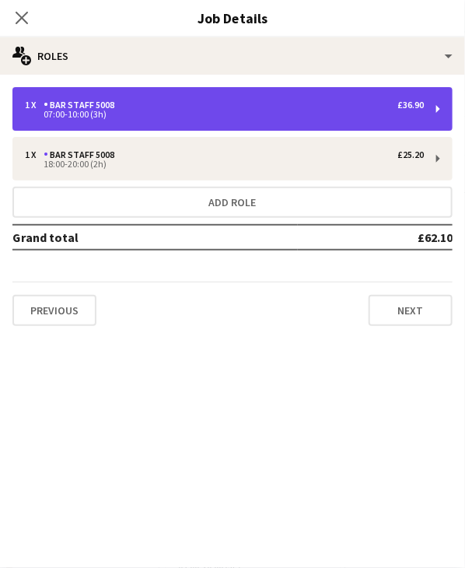
click at [180, 116] on div "07:00-10:00 (3h)" at bounding box center [224, 114] width 399 height 8
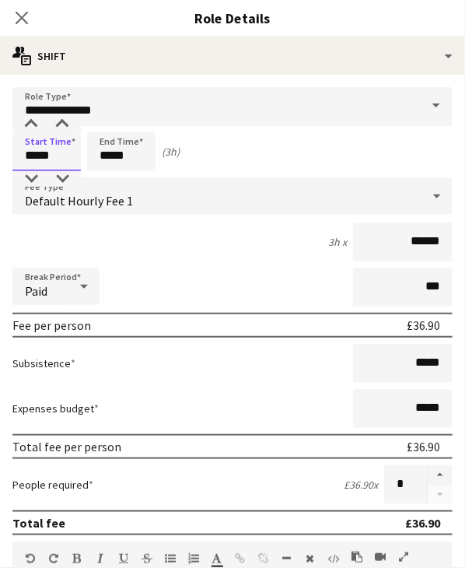
drag, startPoint x: 26, startPoint y: 157, endPoint x: 37, endPoint y: 160, distance: 11.1
click at [37, 160] on input "*****" at bounding box center [46, 151] width 68 height 39
type input "*****"
click at [112, 159] on input "*****" at bounding box center [121, 151] width 68 height 39
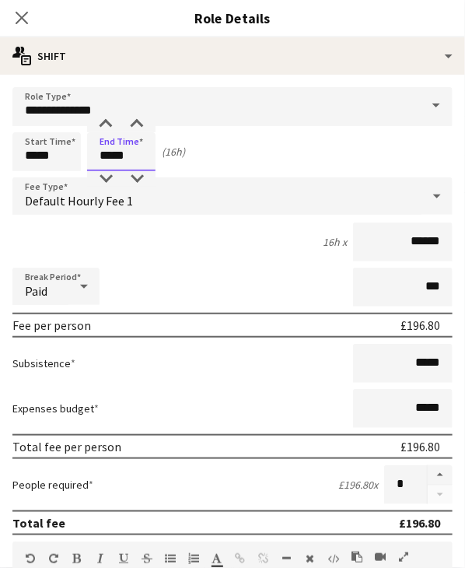
click at [112, 159] on input "*****" at bounding box center [121, 151] width 68 height 39
type input "*****"
click at [280, 153] on div "Start Time ***** End Time ***** (2h)" at bounding box center [232, 151] width 440 height 39
click at [22, 20] on icon "Close pop-in" at bounding box center [21, 17] width 15 height 15
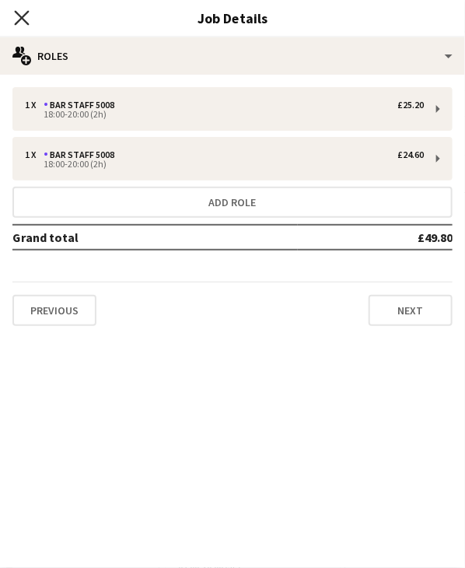
click at [21, 22] on icon "Close pop-in" at bounding box center [21, 17] width 15 height 15
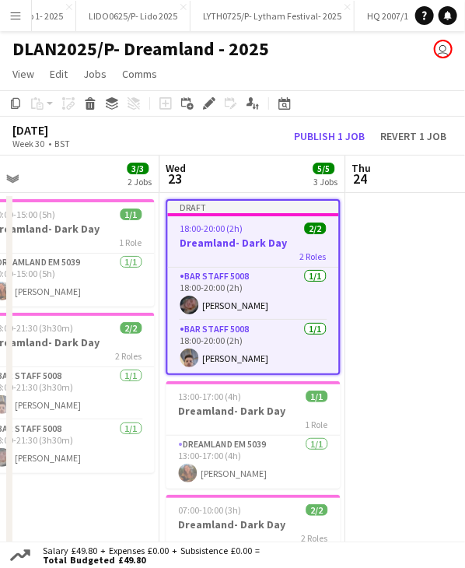
click at [223, 201] on div "Draft" at bounding box center [252, 207] width 171 height 12
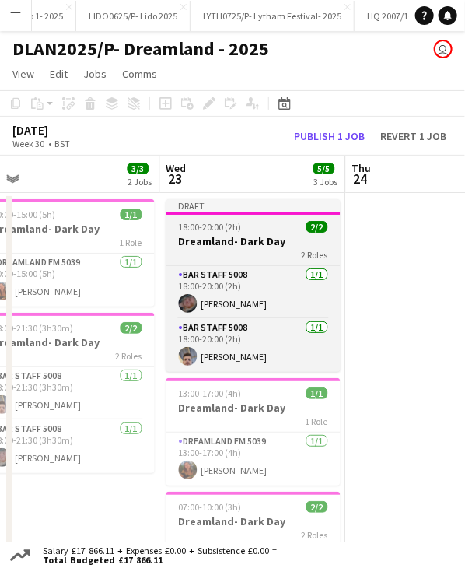
click at [223, 201] on div "Draft" at bounding box center [253, 205] width 174 height 12
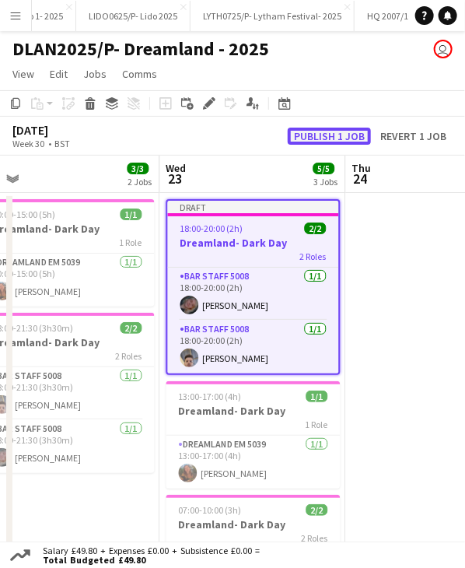
click at [322, 134] on button "Publish 1 job" at bounding box center [329, 136] width 83 height 17
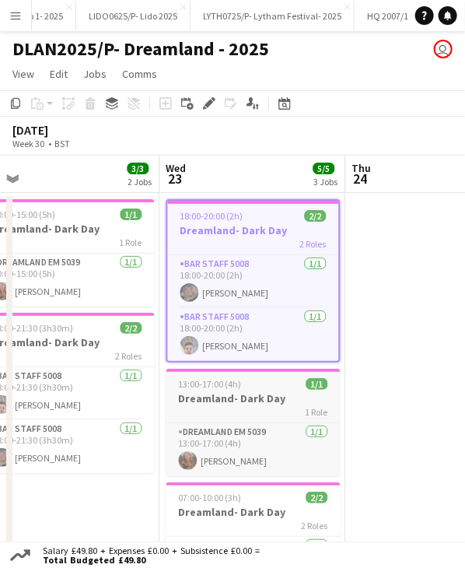
click at [215, 391] on h3 "Dreamland- Dark Day" at bounding box center [253, 398] width 174 height 14
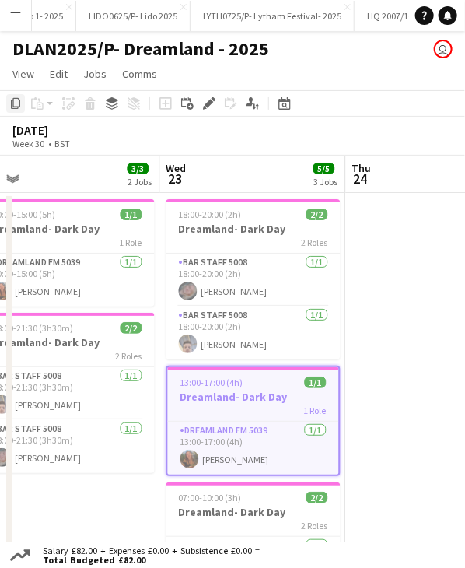
click at [20, 106] on icon "Copy" at bounding box center [15, 103] width 12 height 12
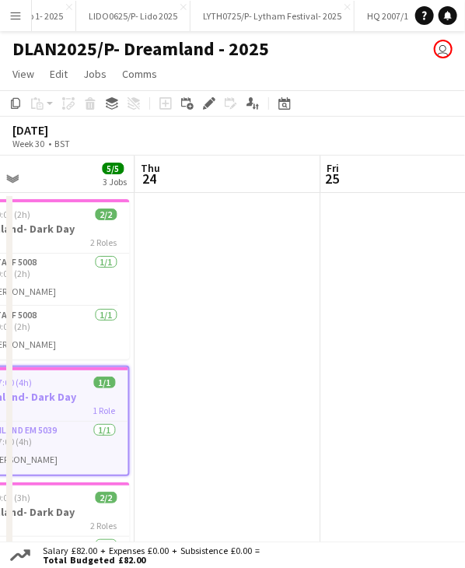
drag, startPoint x: 408, startPoint y: 181, endPoint x: 197, endPoint y: 186, distance: 210.9
click at [197, 186] on app-calendar-viewport "Sun 20 Mon 21 Tue 22 3/3 2 Jobs Wed 23 5/5 3 Jobs Thu 24 Fri 25 Sat 26 Sun 27 1…" at bounding box center [232, 434] width 465 height 556
click at [213, 216] on app-date-cell at bounding box center [228, 452] width 186 height 519
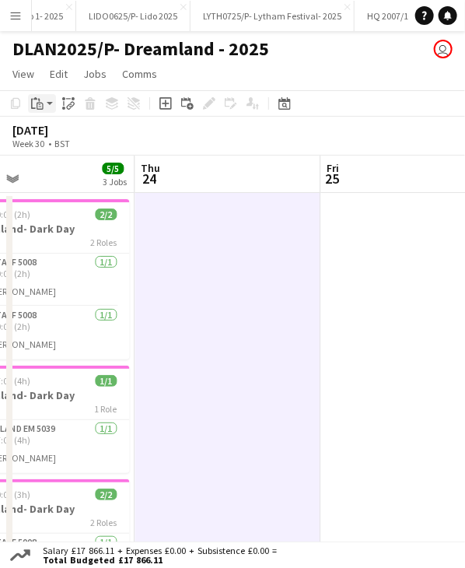
click at [47, 107] on app-action-btn "Paste" at bounding box center [42, 103] width 28 height 19
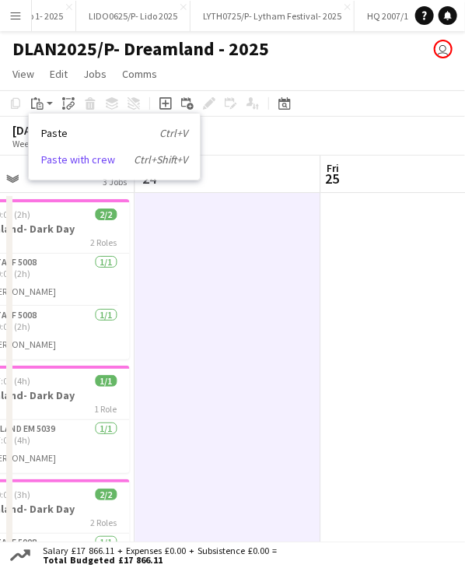
click at [95, 157] on link "Paste with crew Ctrl+Shift+V" at bounding box center [114, 160] width 146 height 14
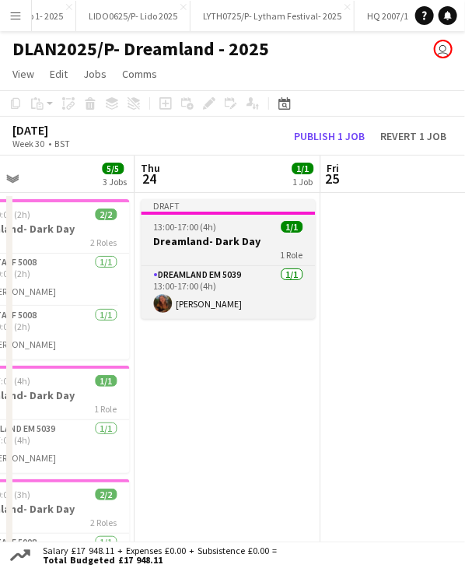
click at [202, 206] on div "Draft" at bounding box center [228, 205] width 174 height 12
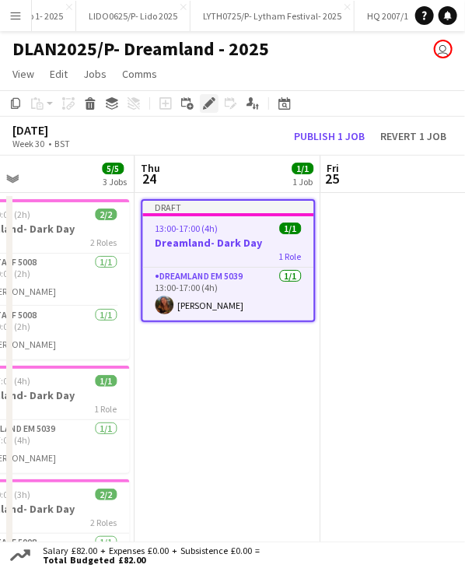
click at [206, 105] on icon at bounding box center [209, 104] width 9 height 9
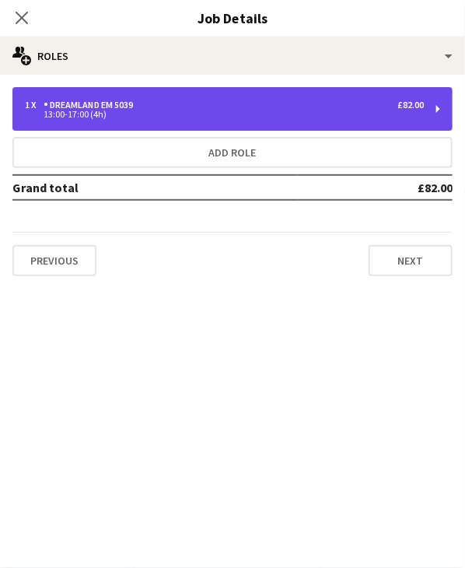
click at [138, 114] on div "13:00-17:00 (4h)" at bounding box center [224, 114] width 399 height 8
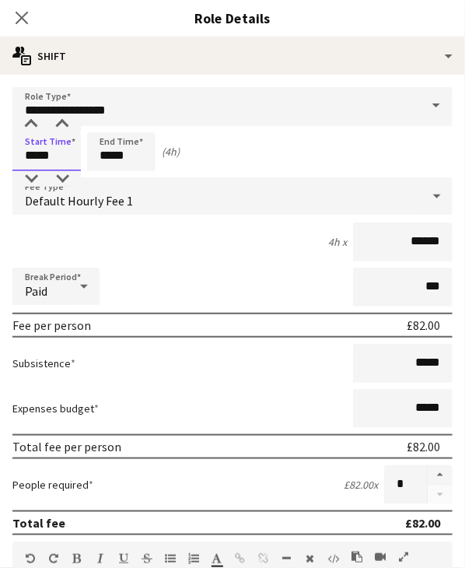
drag, startPoint x: 27, startPoint y: 156, endPoint x: 72, endPoint y: 157, distance: 44.4
click at [72, 157] on input "*****" at bounding box center [46, 151] width 68 height 39
type input "*****"
click at [118, 154] on input "*****" at bounding box center [121, 151] width 68 height 39
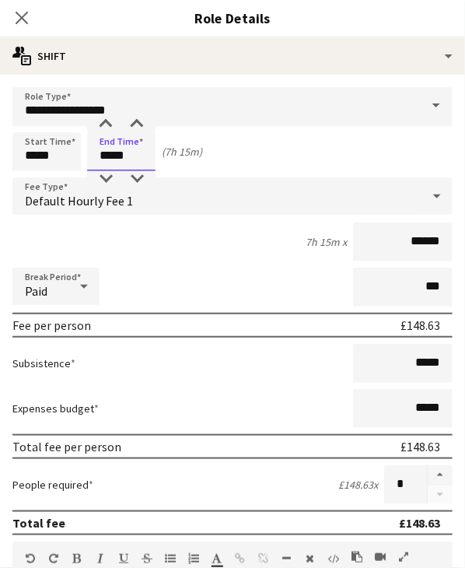
click at [118, 154] on input "*****" at bounding box center [121, 151] width 68 height 39
type input "*****"
click at [221, 259] on div "8h x ******" at bounding box center [232, 242] width 440 height 39
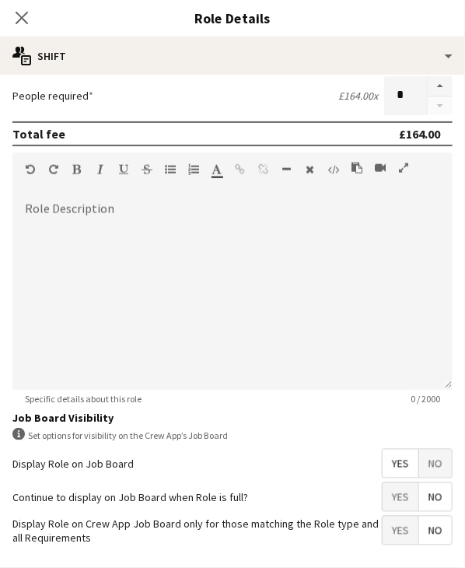
scroll to position [0, 0]
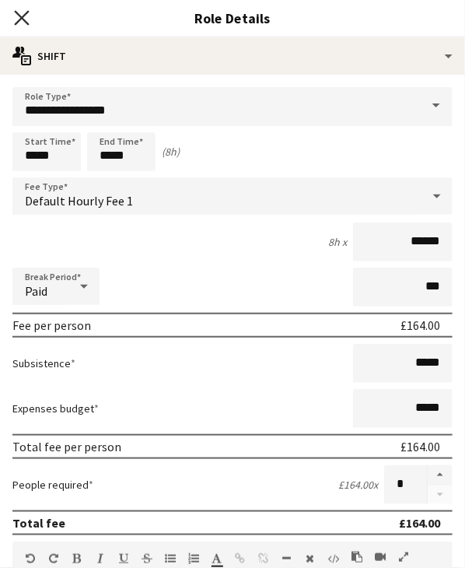
click at [26, 12] on icon at bounding box center [21, 17] width 15 height 15
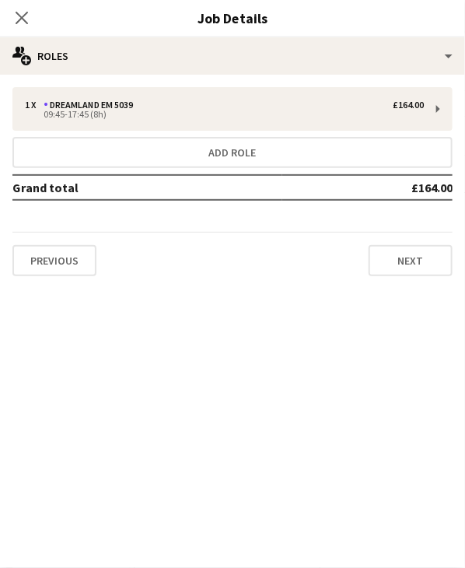
click at [26, 12] on icon at bounding box center [22, 18] width 12 height 12
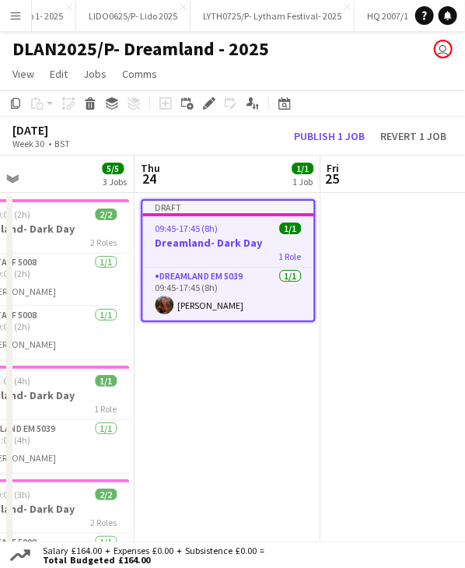
click at [199, 207] on div "Draft" at bounding box center [227, 207] width 171 height 12
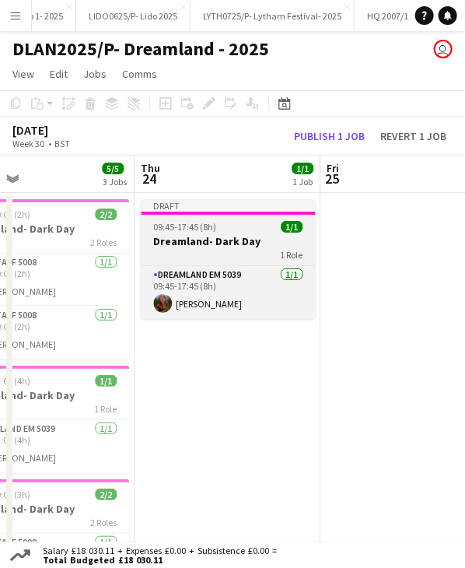
click at [199, 207] on div "Draft" at bounding box center [228, 205] width 174 height 12
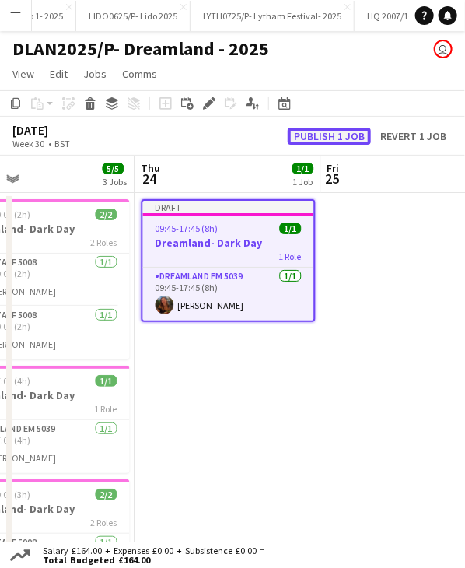
click at [345, 128] on button "Publish 1 job" at bounding box center [329, 136] width 83 height 17
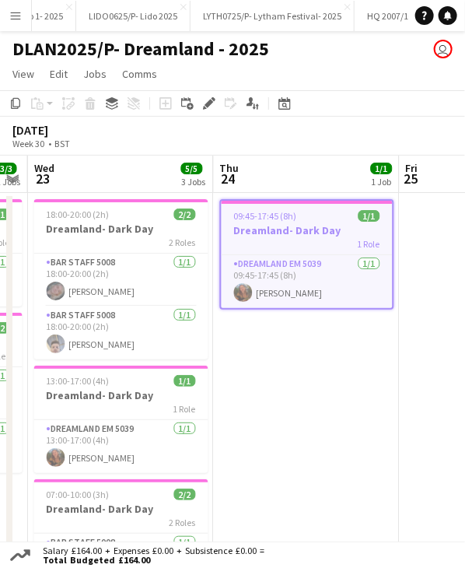
scroll to position [0, 526]
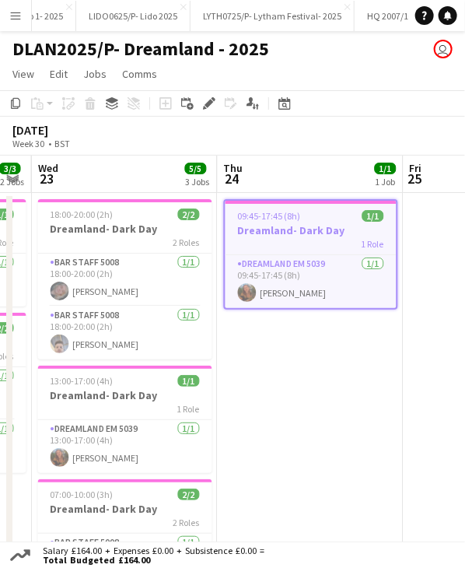
click at [272, 184] on app-calendar-viewport "Sun 20 Mon 21 Tue 22 3/3 2 Jobs Wed 23 5/5 3 Jobs Thu 24 1/1 1 Job Fri 25 Sat 2…" at bounding box center [232, 434] width 465 height 556
click at [120, 221] on app-job-card "18:00-20:00 (2h) 2/2 Dreamland- Dark Day 2 Roles Bar Staff 5008 1/1 18:00-20:00…" at bounding box center [125, 279] width 174 height 160
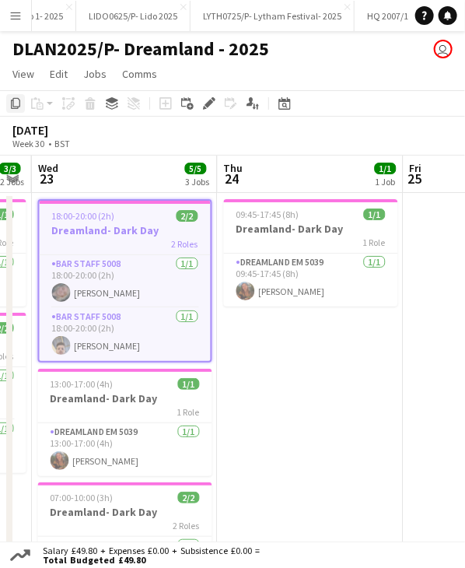
click at [19, 104] on icon at bounding box center [15, 103] width 9 height 11
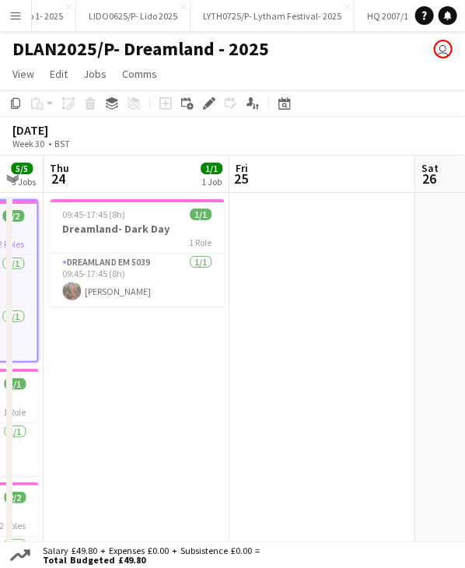
drag, startPoint x: 293, startPoint y: 181, endPoint x: 130, endPoint y: 185, distance: 162.7
click at [130, 185] on app-calendar-viewport "Sun 20 Mon 21 Tue 22 3/3 2 Jobs Wed 23 5/5 3 Jobs Thu 24 1/1 1 Job Fri 25 Sat 2…" at bounding box center [232, 434] width 465 height 556
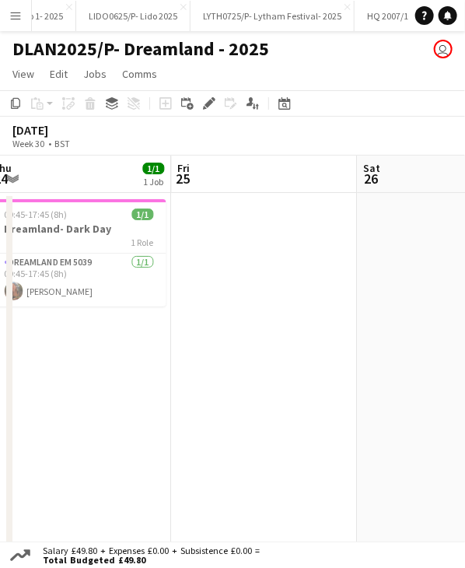
scroll to position [0, 588]
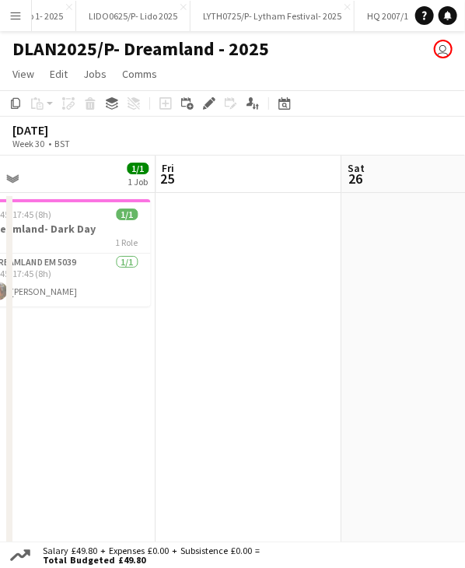
drag, startPoint x: 230, startPoint y: 188, endPoint x: 214, endPoint y: 188, distance: 16.4
click at [214, 188] on app-calendar-viewport "Mon 21 Tue 22 3/3 2 Jobs Wed 23 5/5 3 Jobs Thu 24 1/1 1 Job Fri 25 Sat 26 Sun 2…" at bounding box center [232, 434] width 465 height 556
click at [235, 236] on app-date-cell at bounding box center [249, 452] width 186 height 519
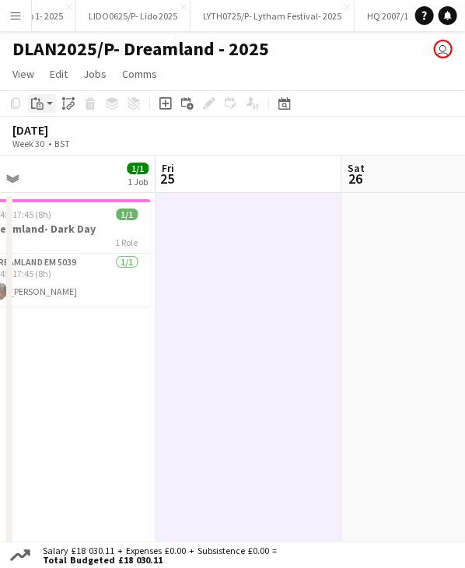
click at [51, 107] on app-action-btn "Paste" at bounding box center [42, 103] width 28 height 19
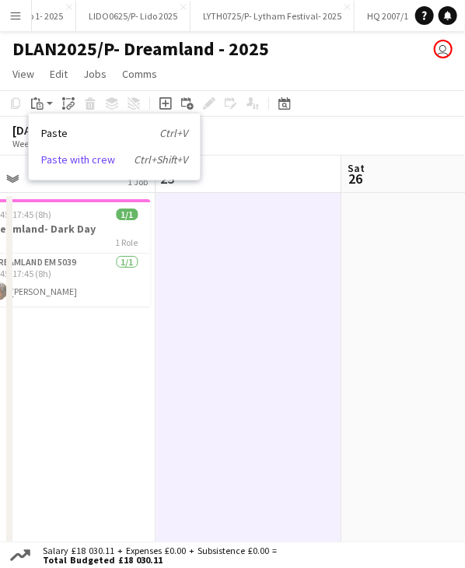
click at [75, 156] on link "Paste with crew Ctrl+Shift+V" at bounding box center [114, 160] width 146 height 14
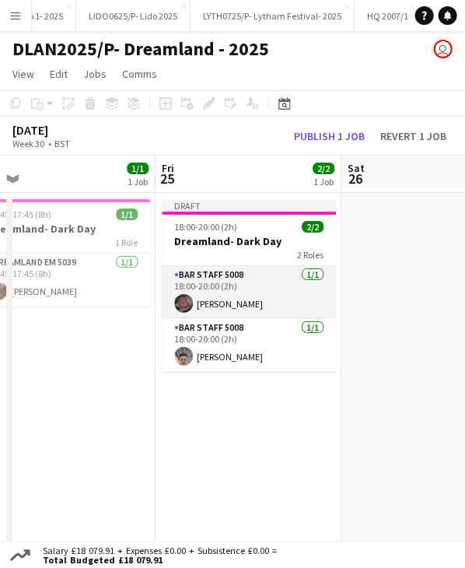
click at [251, 295] on app-card-role "Bar Staff 5008 1/1 18:00-20:00 (2h) Emily Vallance" at bounding box center [249, 292] width 174 height 53
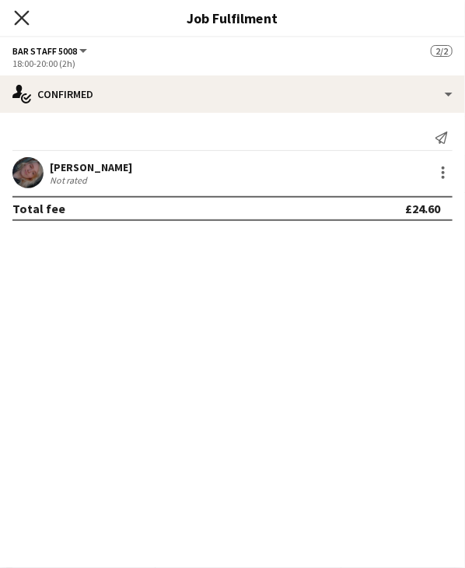
click at [22, 22] on icon "Close pop-in" at bounding box center [21, 17] width 15 height 15
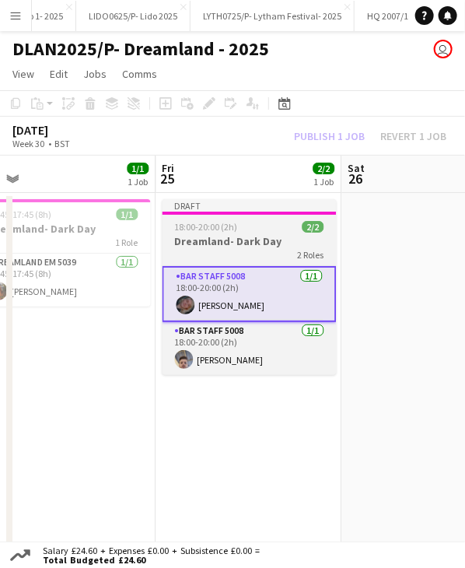
click at [254, 213] on div at bounding box center [249, 213] width 174 height 3
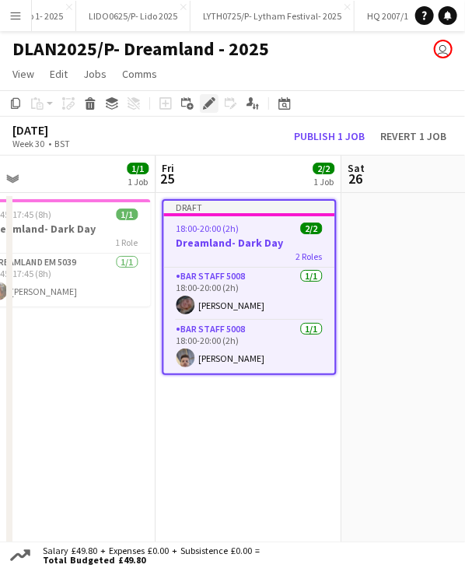
click at [203, 107] on icon "Edit" at bounding box center [209, 103] width 12 height 12
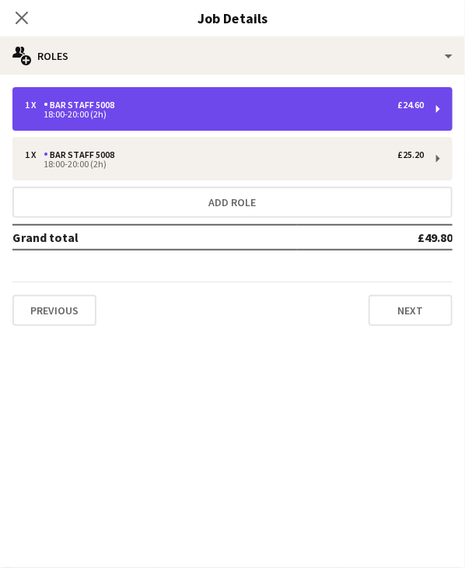
click at [121, 121] on div "1 x Bar Staff 5008 £24.60 18:00-20:00 (2h)" at bounding box center [232, 109] width 440 height 44
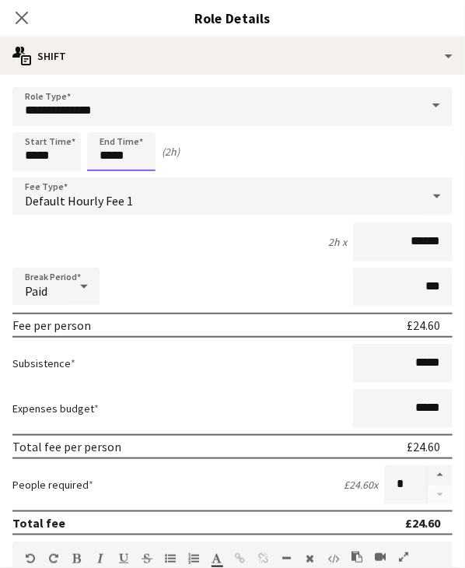
click at [108, 160] on input "*****" at bounding box center [121, 151] width 68 height 39
type input "*****"
click at [103, 125] on div at bounding box center [105, 125] width 31 height 16
click at [19, 19] on icon at bounding box center [21, 17] width 15 height 15
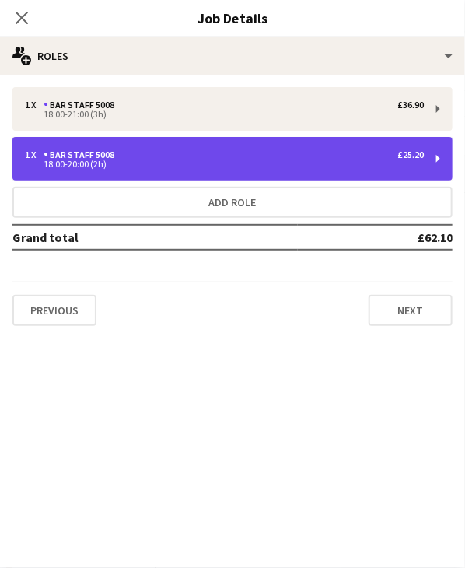
click at [142, 157] on div "1 x Bar Staff 5008 £25.20" at bounding box center [224, 154] width 399 height 11
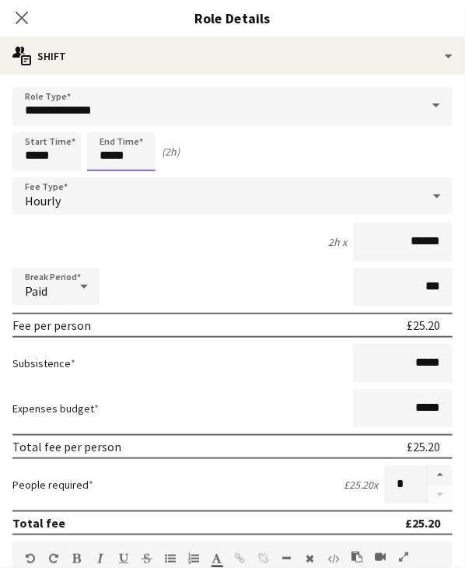
click at [106, 144] on input "*****" at bounding box center [121, 151] width 68 height 39
type input "*****"
click at [109, 124] on div at bounding box center [105, 125] width 31 height 16
click at [19, 21] on icon at bounding box center [21, 17] width 15 height 15
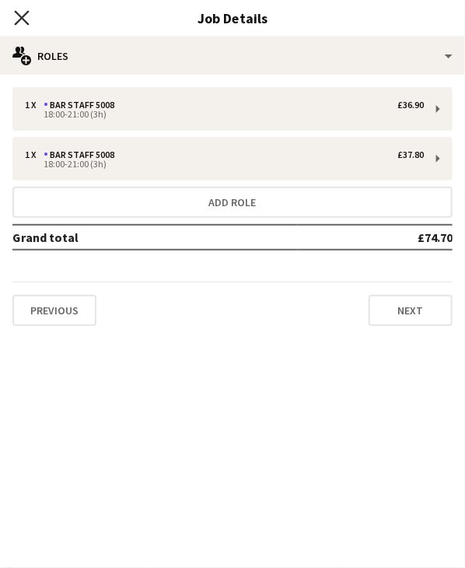
click at [23, 17] on icon at bounding box center [21, 17] width 15 height 15
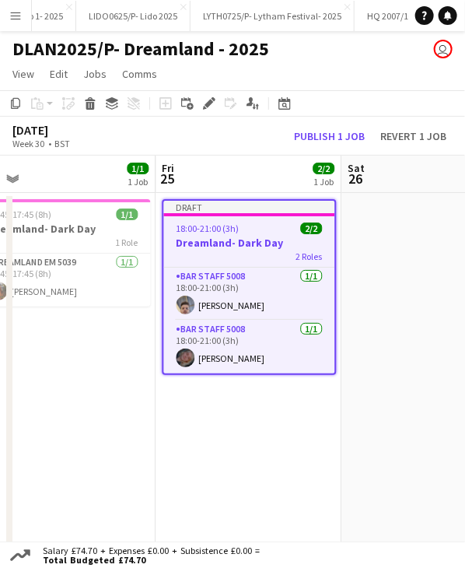
click at [199, 215] on div at bounding box center [248, 214] width 171 height 3
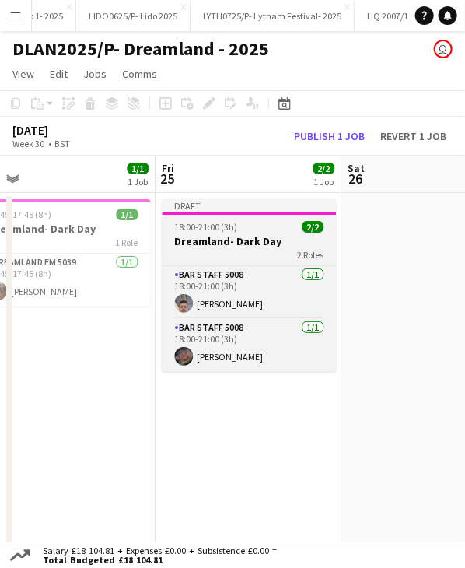
click at [268, 212] on div at bounding box center [249, 213] width 174 height 3
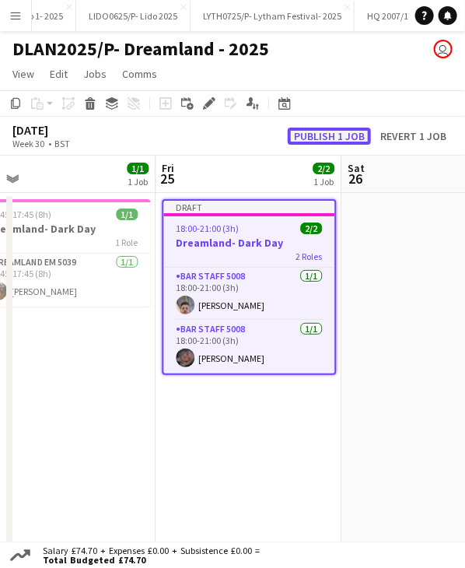
click at [314, 132] on button "Publish 1 job" at bounding box center [329, 136] width 83 height 17
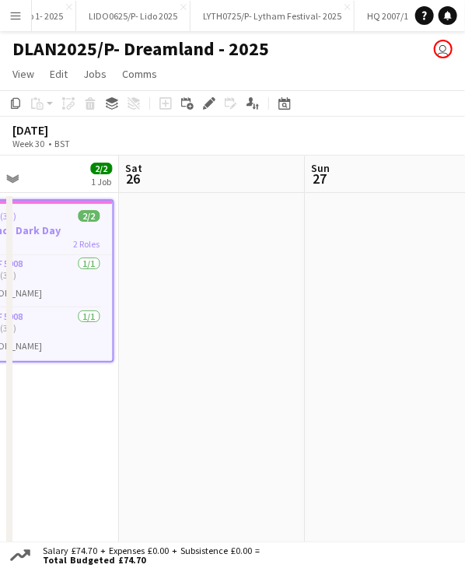
scroll to position [0, 658]
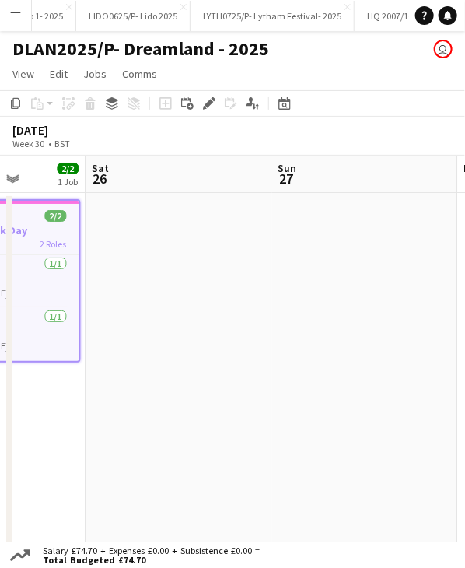
drag, startPoint x: 375, startPoint y: 178, endPoint x: 119, endPoint y: 184, distance: 256.1
click at [119, 184] on app-calendar-viewport "Tue 22 3/3 2 Jobs Wed 23 5/5 3 Jobs Thu 24 1/1 1 Job Fri 25 2/2 1 Job Sat 26 Su…" at bounding box center [232, 434] width 465 height 556
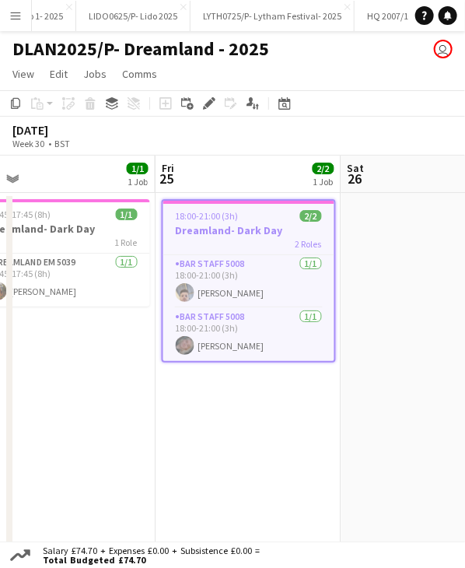
drag, startPoint x: 380, startPoint y: 194, endPoint x: 336, endPoint y: 195, distance: 44.4
click at [379, 194] on app-calendar-viewport "Tue 22 3/3 2 Jobs Wed 23 5/5 3 Jobs Thu 24 1/1 1 Job Fri 25 2/2 1 Job Sat 26 Su…" at bounding box center [232, 434] width 465 height 556
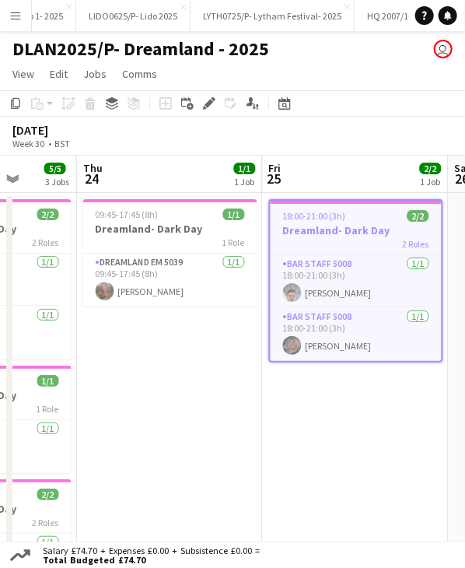
drag, startPoint x: 237, startPoint y: 191, endPoint x: 345, endPoint y: 184, distance: 109.1
click at [345, 184] on app-calendar-viewport "Mon 21 Tue 22 3/3 2 Jobs Wed 23 5/5 3 Jobs Thu 24 1/1 1 Job Fri 25 2/2 1 Job Sa…" at bounding box center [232, 434] width 465 height 556
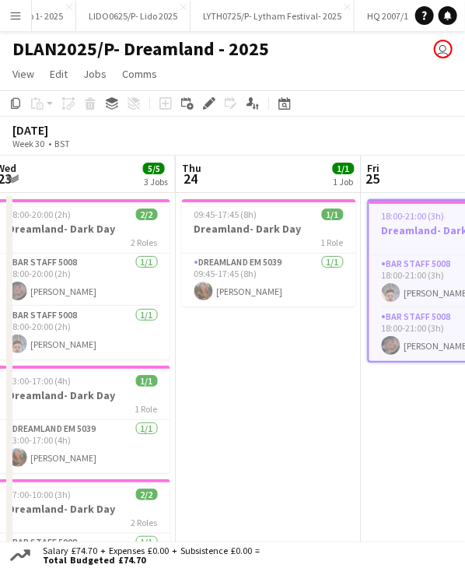
drag, startPoint x: 128, startPoint y: 175, endPoint x: 227, endPoint y: 172, distance: 98.9
click at [227, 172] on app-calendar-viewport "Mon 21 Tue 22 3/3 2 Jobs Wed 23 5/5 3 Jobs Thu 24 1/1 1 Job Fri 25 2/2 1 Job Sa…" at bounding box center [232, 434] width 465 height 556
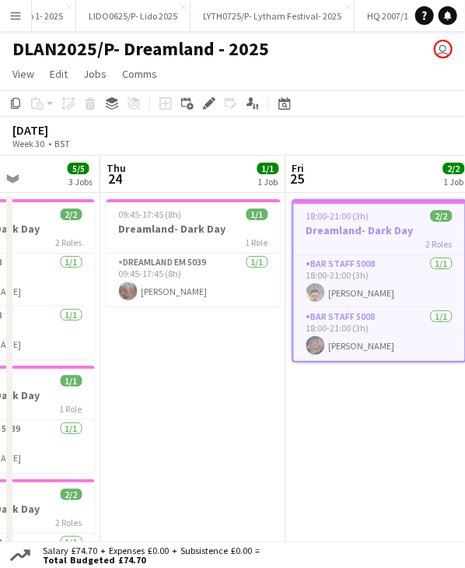
drag, startPoint x: 118, startPoint y: 170, endPoint x: 220, endPoint y: 169, distance: 101.9
click at [220, 169] on app-calendar-viewport "Mon 21 Tue 22 3/3 2 Jobs Wed 23 5/5 3 Jobs Thu 24 1/1 1 Job Fri 25 2/2 1 Job Sa…" at bounding box center [232, 434] width 465 height 556
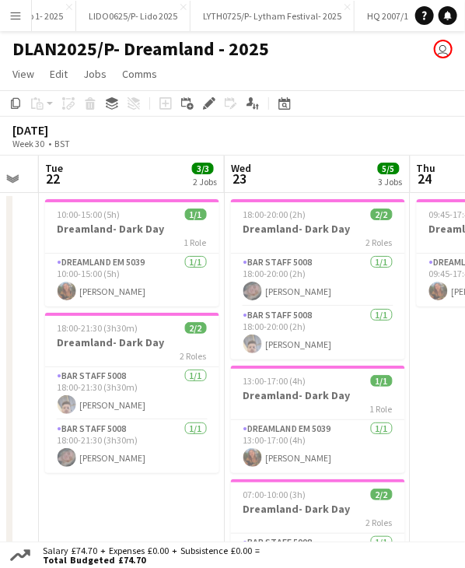
drag, startPoint x: 114, startPoint y: 175, endPoint x: 238, endPoint y: 174, distance: 123.7
click at [238, 174] on app-calendar-viewport "Sun 20 Mon 21 Tue 22 3/3 2 Jobs Wed 23 5/5 3 Jobs Thu 24 1/1 1 Job Fri 25 2/2 1…" at bounding box center [232, 434] width 465 height 556
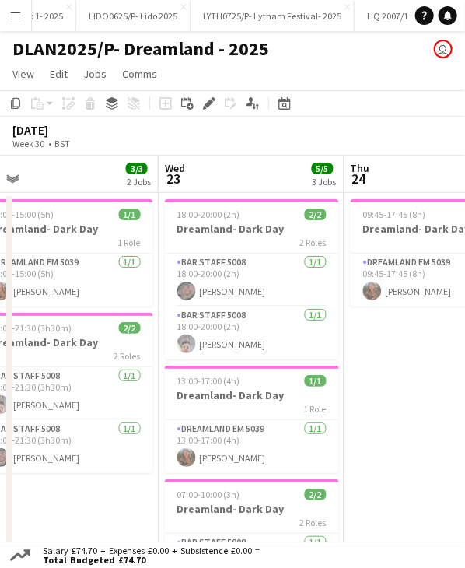
drag, startPoint x: 163, startPoint y: 178, endPoint x: 240, endPoint y: 178, distance: 76.3
click at [240, 178] on app-calendar-viewport "Sun 20 Mon 21 Tue 22 3/3 2 Jobs Wed 23 5/5 3 Jobs Thu 24 1/1 1 Job Fri 25 2/2 1…" at bounding box center [232, 434] width 465 height 556
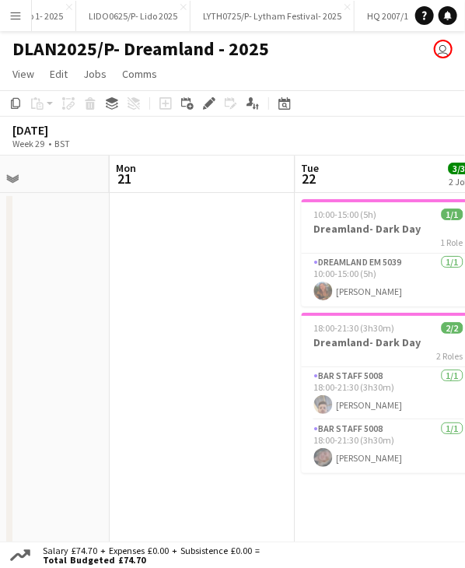
drag, startPoint x: 152, startPoint y: 178, endPoint x: 280, endPoint y: 172, distance: 128.5
click at [280, 172] on app-calendar-viewport "Fri 18 5/5 3 Jobs Sat 19 2/2 1 Job Sun 20 Mon 21 Tue 22 3/3 2 Jobs Wed 23 5/5 3…" at bounding box center [232, 434] width 465 height 556
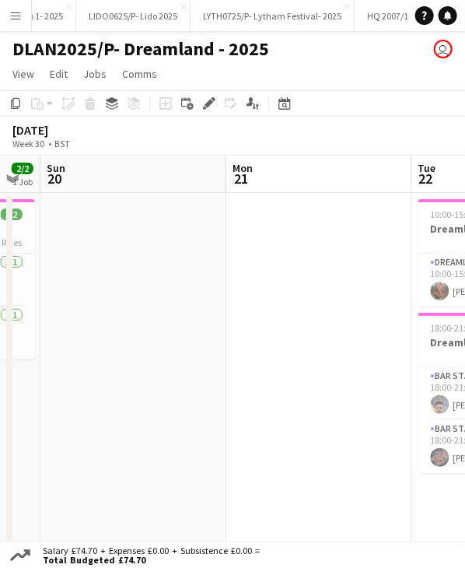
drag, startPoint x: 128, startPoint y: 172, endPoint x: 244, endPoint y: 172, distance: 116.7
click at [244, 172] on app-calendar-viewport "Fri 18 5/5 3 Jobs Sat 19 2/2 1 Job Sun 20 Mon 21 Tue 22 3/3 2 Jobs Wed 23 5/5 3…" at bounding box center [232, 434] width 465 height 556
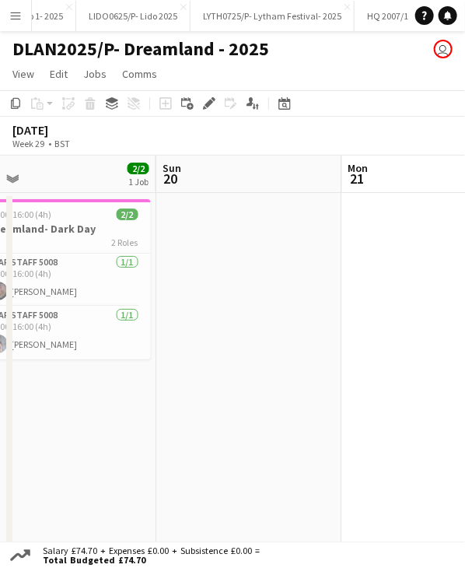
drag, startPoint x: 121, startPoint y: 174, endPoint x: 237, endPoint y: 169, distance: 116.0
click at [237, 169] on app-calendar-viewport "Thu 17 3/3 2 Jobs Fri 18 5/5 3 Jobs Sat 19 2/2 1 Job Sun 20 Mon 21 Tue 22 3/3 2…" at bounding box center [232, 434] width 465 height 556
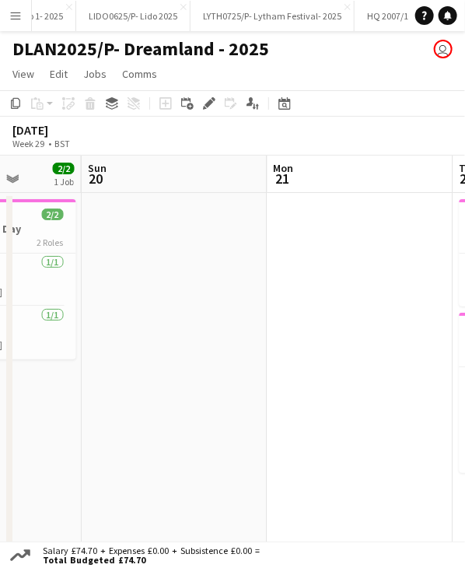
drag, startPoint x: 139, startPoint y: 170, endPoint x: 251, endPoint y: 170, distance: 112.0
click at [251, 170] on app-calendar-viewport "Thu 17 3/3 2 Jobs Fri 18 5/5 3 Jobs Sat 19 2/2 1 Job Sun 20 Mon 21 Tue 22 3/3 2…" at bounding box center [232, 434] width 465 height 556
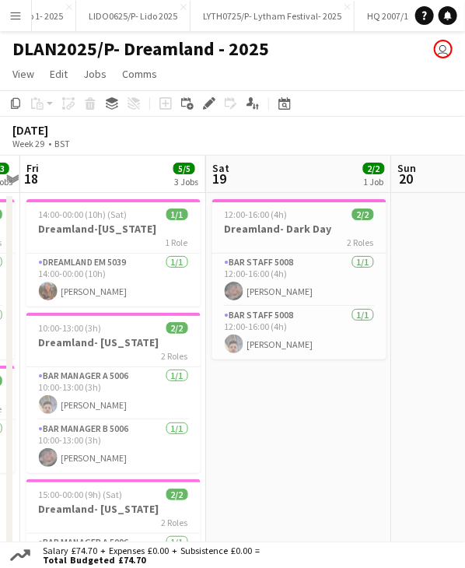
drag, startPoint x: 88, startPoint y: 172, endPoint x: 212, endPoint y: 171, distance: 123.7
click at [212, 171] on app-calendar-viewport "Wed 16 3/3 2 Jobs Thu 17 3/3 2 Jobs Fri 18 5/5 3 Jobs Sat 19 2/2 1 Job Sun 20 M…" at bounding box center [232, 434] width 465 height 556
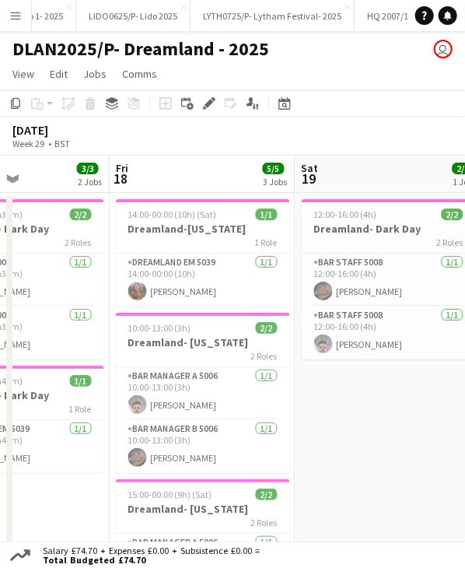
drag, startPoint x: 123, startPoint y: 172, endPoint x: 212, endPoint y: 172, distance: 89.5
click at [212, 172] on app-calendar-viewport "Tue 15 1/1 1 Job Wed 16 3/3 2 Jobs Thu 17 3/3 2 Jobs Fri 18 5/5 3 Jobs Sat 19 2…" at bounding box center [232, 434] width 465 height 556
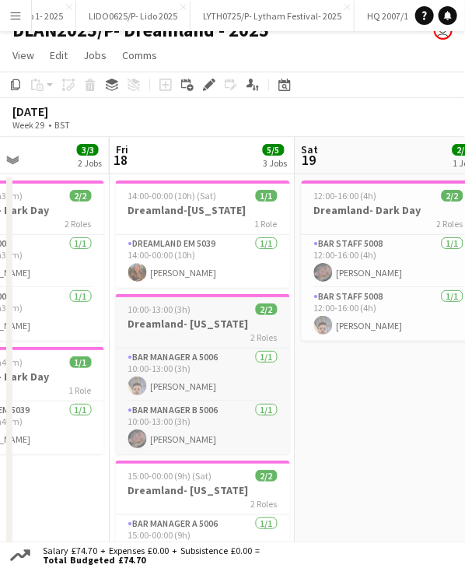
scroll to position [78, 0]
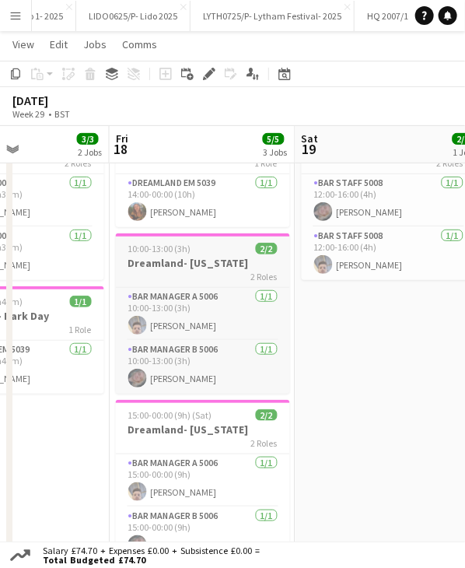
click at [190, 257] on h3 "Dreamland- [US_STATE]" at bounding box center [203, 263] width 174 height 14
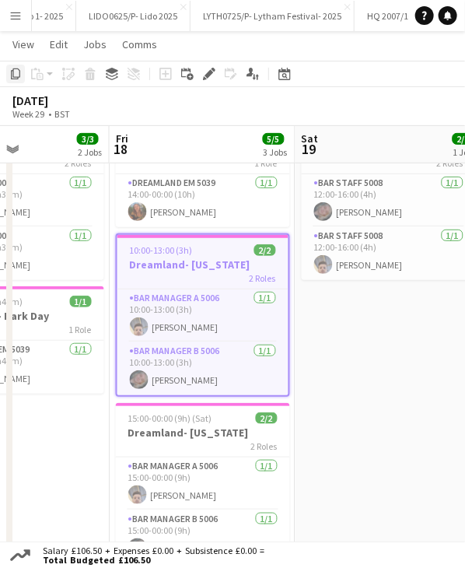
click at [18, 78] on icon at bounding box center [15, 73] width 9 height 11
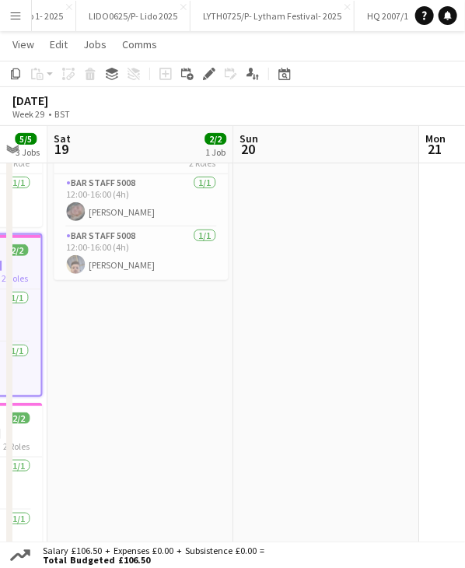
drag, startPoint x: 346, startPoint y: 142, endPoint x: 75, endPoint y: 152, distance: 271.7
click at [75, 152] on app-calendar-viewport "Tue 15 1/1 1 Job Wed 16 3/3 2 Jobs Thu 17 3/3 2 Jobs Fri 18 5/5 3 Jobs Sat 19 2…" at bounding box center [232, 308] width 465 height 650
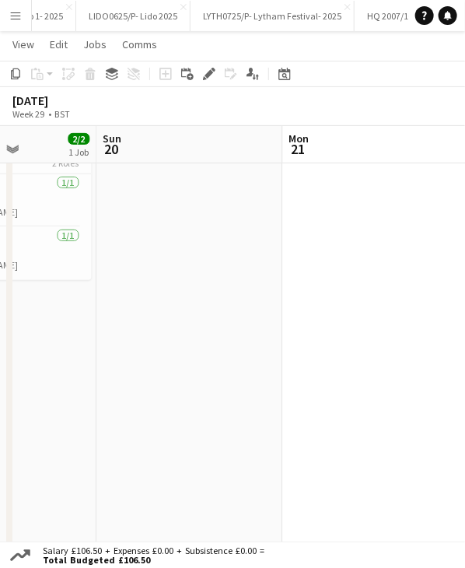
drag, startPoint x: 297, startPoint y: 133, endPoint x: 184, endPoint y: 144, distance: 113.4
click at [184, 144] on app-calendar-viewport "Wed 16 3/3 2 Jobs Thu 17 3/3 2 Jobs Fri 18 5/5 3 Jobs Sat 19 2/2 1 Job Sun 20 M…" at bounding box center [232, 308] width 465 height 650
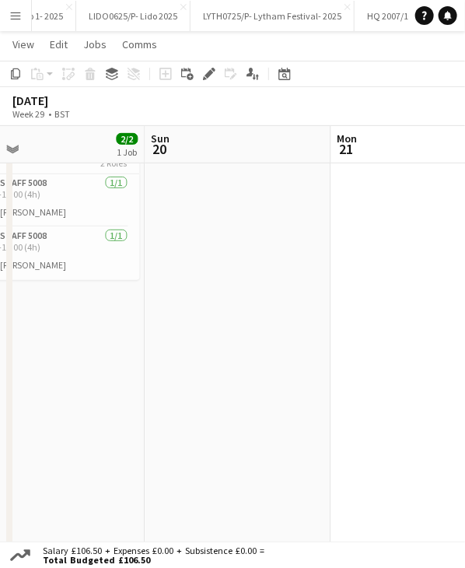
click at [152, 145] on app-calendar-viewport "Wed 16 3/3 2 Jobs Thu 17 3/3 2 Jobs Fri 18 5/5 3 Jobs Sat 19 2/2 1 Job Sun 20 M…" at bounding box center [232, 308] width 465 height 650
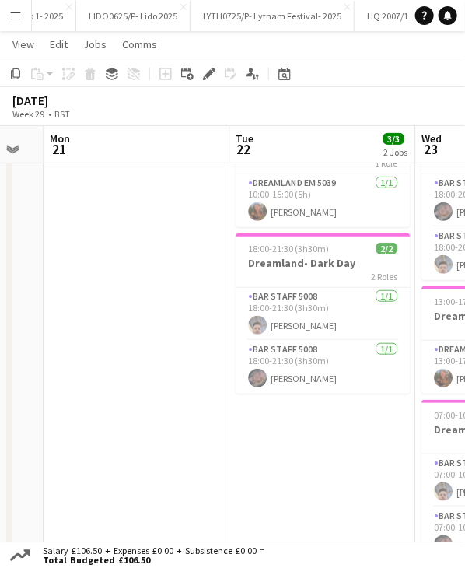
drag, startPoint x: 224, startPoint y: 148, endPoint x: 184, endPoint y: 146, distance: 40.5
click at [165, 149] on app-calendar-viewport "Thu 17 3/3 2 Jobs Fri 18 5/5 3 Jobs Sat 19 2/2 1 Job Sun 20 Mon 21 Tue 22 3/3 2…" at bounding box center [232, 308] width 465 height 650
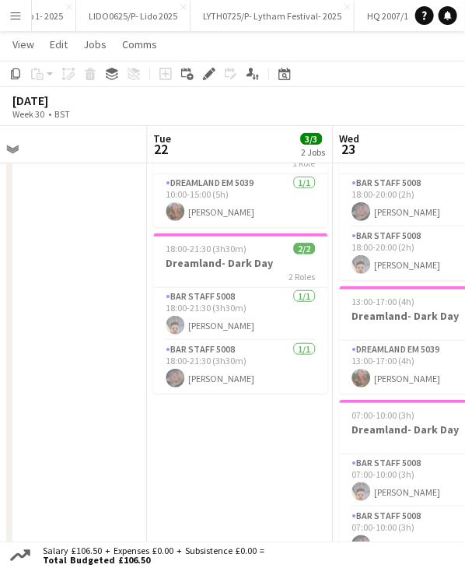
drag, startPoint x: 246, startPoint y: 144, endPoint x: 149, endPoint y: 156, distance: 97.2
click at [149, 156] on app-calendar-viewport "Fri 18 5/5 3 Jobs Sat 19 2/2 1 Job Sun 20 Mon 21 Tue 22 3/3 2 Jobs Wed 23 5/5 3…" at bounding box center [232, 308] width 465 height 650
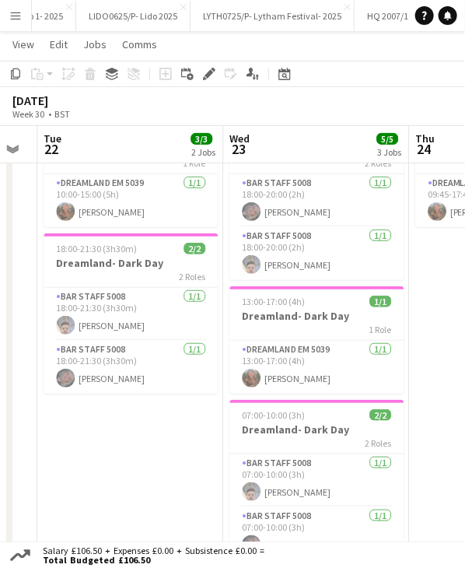
drag, startPoint x: 251, startPoint y: 148, endPoint x: 159, endPoint y: 160, distance: 93.3
click at [154, 162] on app-calendar-viewport "Fri 18 5/5 3 Jobs Sat 19 2/2 1 Job Sun 20 Mon 21 Tue 22 3/3 2 Jobs Wed 23 5/5 3…" at bounding box center [232, 308] width 465 height 650
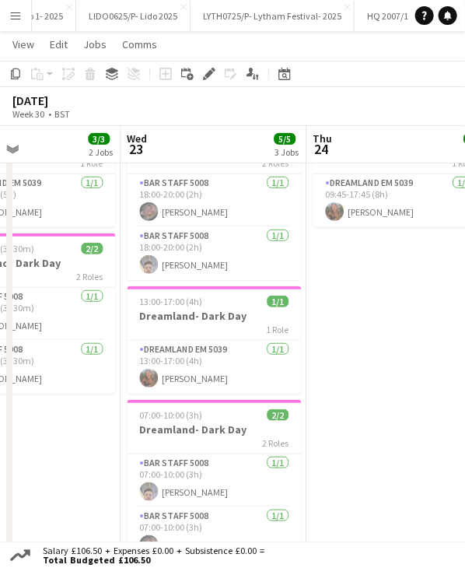
drag, startPoint x: 288, startPoint y: 147, endPoint x: 184, endPoint y: 152, distance: 104.4
click at [177, 153] on app-calendar-viewport "Sat 19 2/2 1 Job Sun 20 Mon 21 Tue 22 3/3 2 Jobs Wed 23 5/5 3 Jobs Thu 24 1/1 1…" at bounding box center [232, 308] width 465 height 650
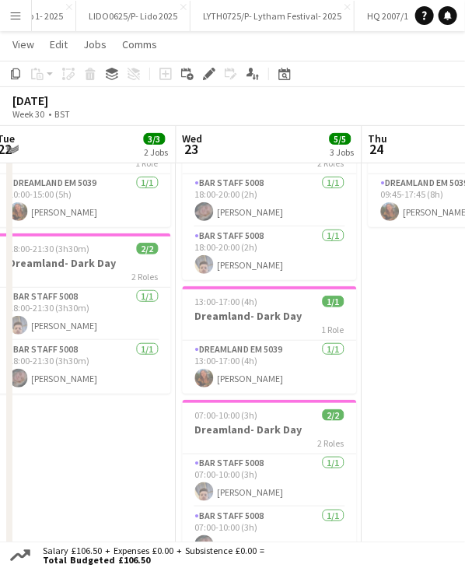
drag, startPoint x: 359, startPoint y: 132, endPoint x: 244, endPoint y: 144, distance: 115.8
click at [238, 147] on app-calendar-viewport "Sat 19 2/2 1 Job Sun 20 Mon 21 Tue 22 3/3 2 Jobs Wed 23 5/5 3 Jobs Thu 24 1/1 1…" at bounding box center [232, 308] width 465 height 650
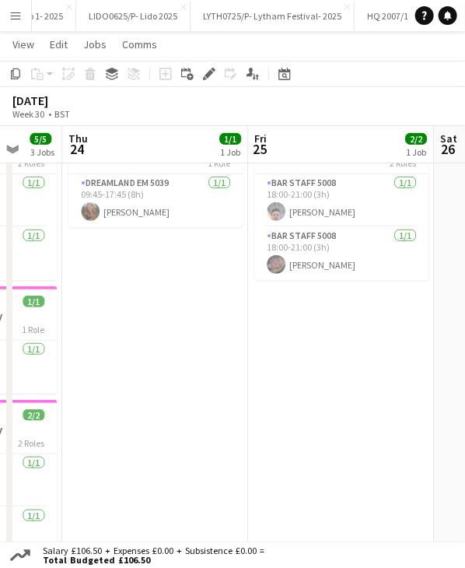
drag, startPoint x: 298, startPoint y: 145, endPoint x: 234, endPoint y: 135, distance: 64.5
click at [206, 146] on app-calendar-viewport "Sun 20 Mon 21 Tue 22 3/3 2 Jobs Wed 23 5/5 3 Jobs Thu 24 1/1 1 Job Fri 25 2/2 1…" at bounding box center [232, 308] width 465 height 650
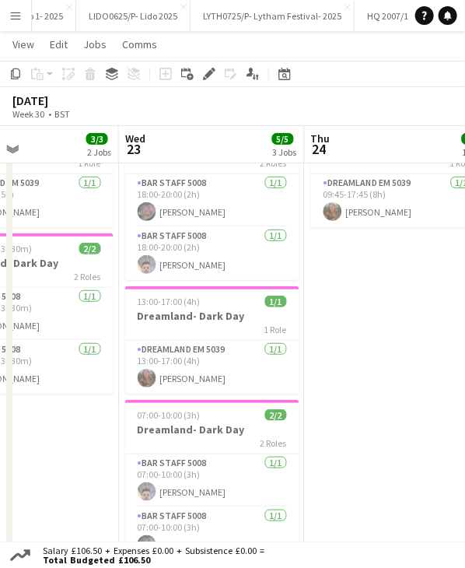
click at [170, 135] on app-calendar-viewport "Sun 20 Mon 21 Tue 22 3/3 2 Jobs Wed 23 5/5 3 Jobs Thu 24 1/1 1 Job Fri 25 2/2 1…" at bounding box center [232, 308] width 465 height 650
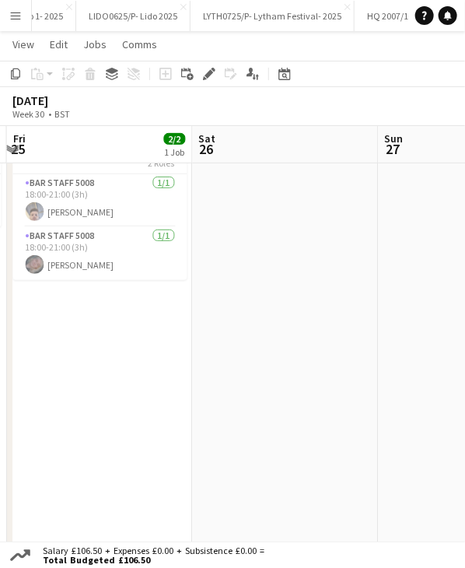
drag, startPoint x: 258, startPoint y: 132, endPoint x: 142, endPoint y: 140, distance: 115.4
click at [142, 140] on app-calendar-viewport "Tue 22 3/3 2 Jobs Wed 23 5/5 3 Jobs Thu 24 1/1 1 Job Fri 25 2/2 1 Job Sat 26 Su…" at bounding box center [232, 308] width 465 height 650
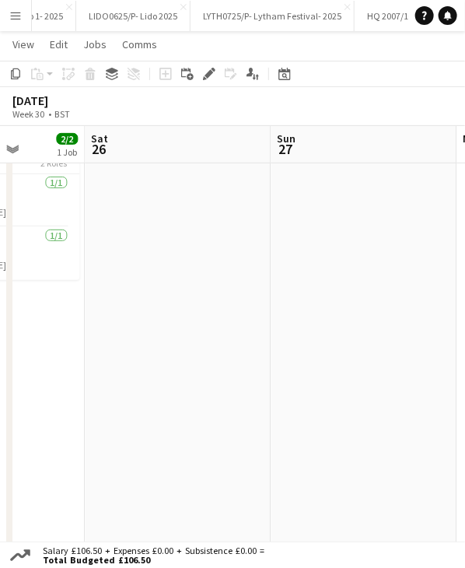
scroll to position [0, 679]
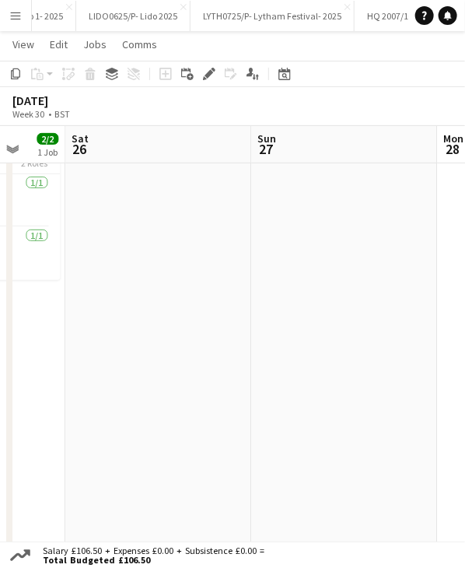
drag, startPoint x: 280, startPoint y: 132, endPoint x: 156, endPoint y: 144, distance: 125.1
click at [156, 144] on app-calendar-viewport "Tue 22 3/3 2 Jobs Wed 23 5/5 3 Jobs Thu 24 1/1 1 Job Fri 25 2/2 1 Job Sat 26 Su…" at bounding box center [232, 308] width 465 height 650
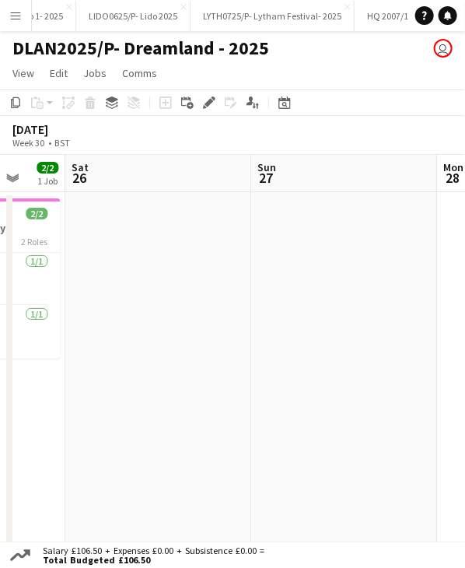
scroll to position [0, 0]
click at [115, 229] on app-date-cell at bounding box center [158, 452] width 186 height 519
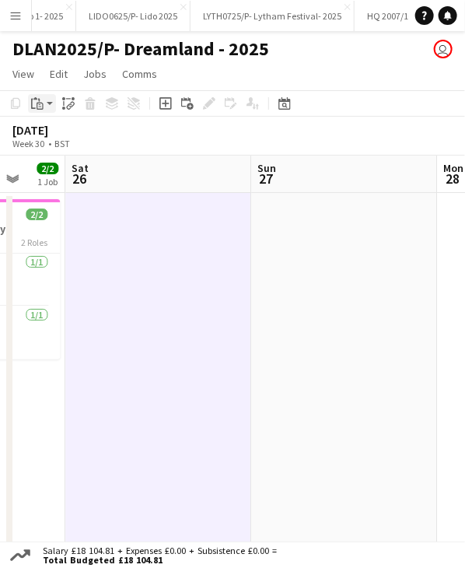
click at [50, 103] on app-action-btn "Paste" at bounding box center [42, 103] width 28 height 19
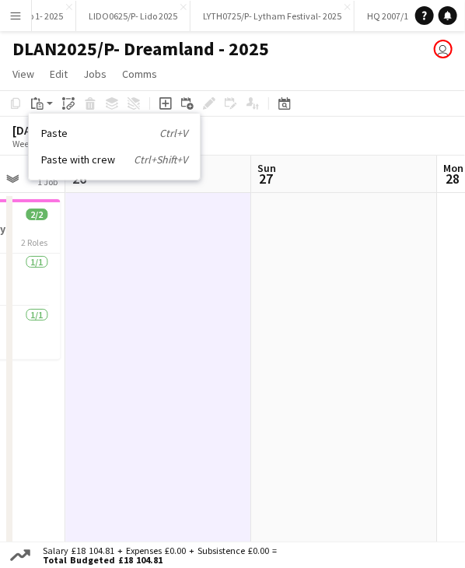
click at [65, 156] on link "Paste with crew Ctrl+Shift+V" at bounding box center [114, 160] width 146 height 14
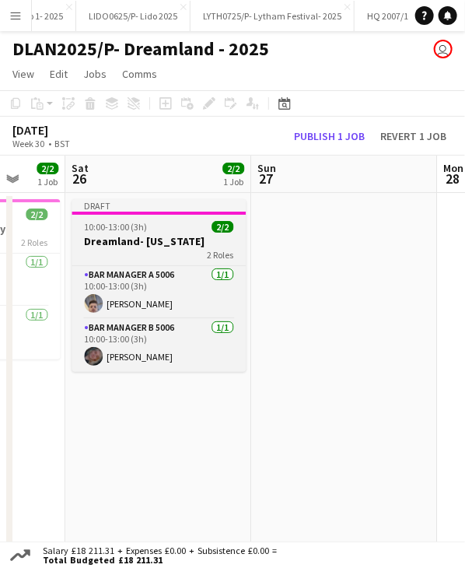
click at [167, 216] on app-job-card "Draft 10:00-13:00 (3h) 2/2 Dreamland- Texas 2 Roles Bar Manager A 5006 1/1 10:0…" at bounding box center [159, 285] width 174 height 173
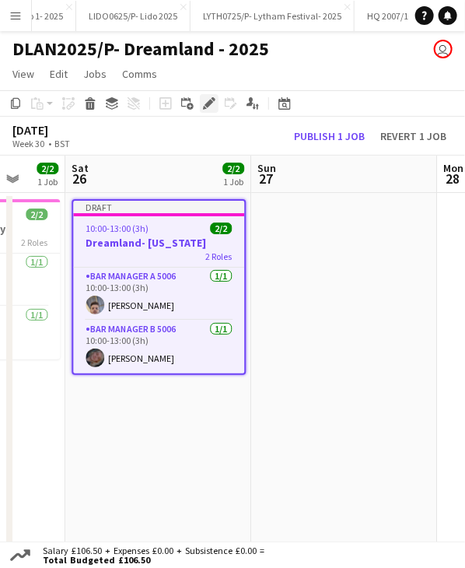
click at [205, 100] on icon "Edit" at bounding box center [209, 103] width 12 height 12
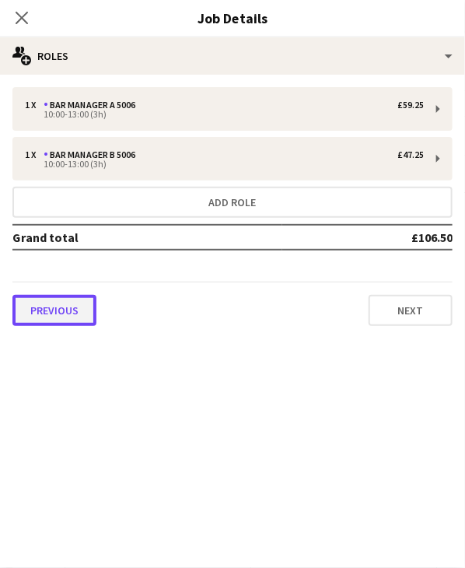
click at [56, 299] on button "Previous" at bounding box center [54, 310] width 84 height 31
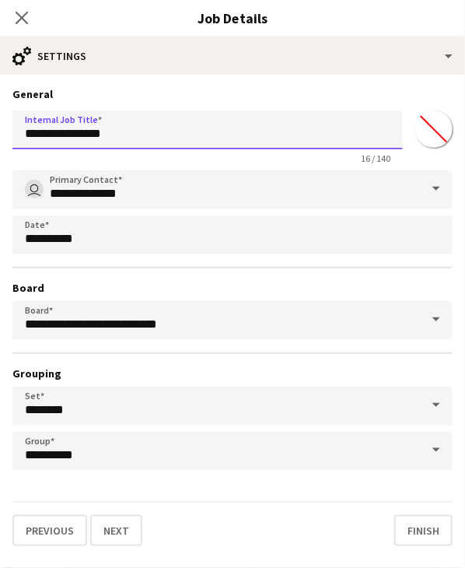
drag, startPoint x: 128, startPoint y: 137, endPoint x: 88, endPoint y: 128, distance: 40.6
click at [88, 128] on input "**********" at bounding box center [207, 129] width 391 height 39
type input "**********"
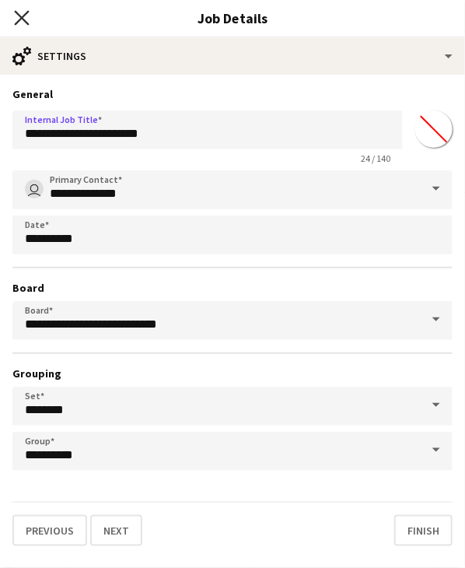
click at [18, 12] on icon "Close pop-in" at bounding box center [21, 17] width 15 height 15
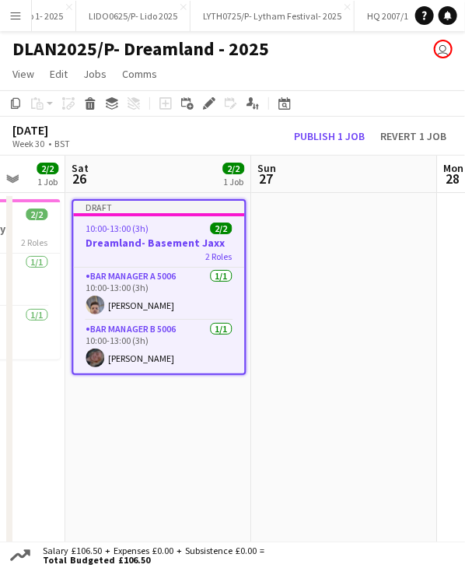
click at [133, 226] on span "10:00-13:00 (3h)" at bounding box center [117, 229] width 63 height 12
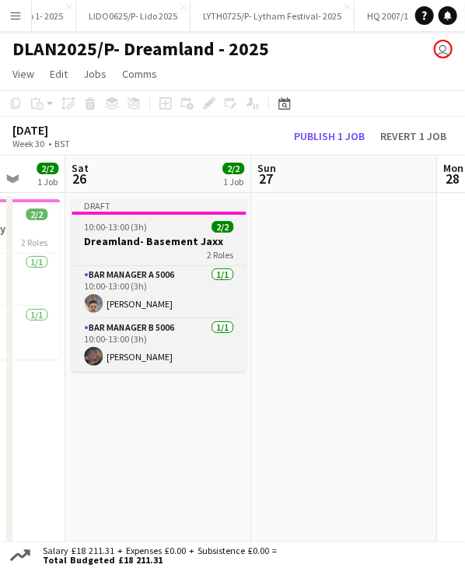
click at [156, 222] on div "10:00-13:00 (3h) 2/2" at bounding box center [159, 227] width 174 height 12
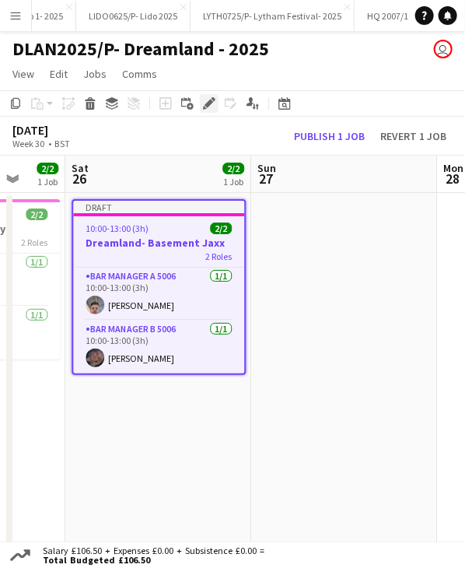
click at [204, 100] on icon "Edit" at bounding box center [209, 103] width 12 height 12
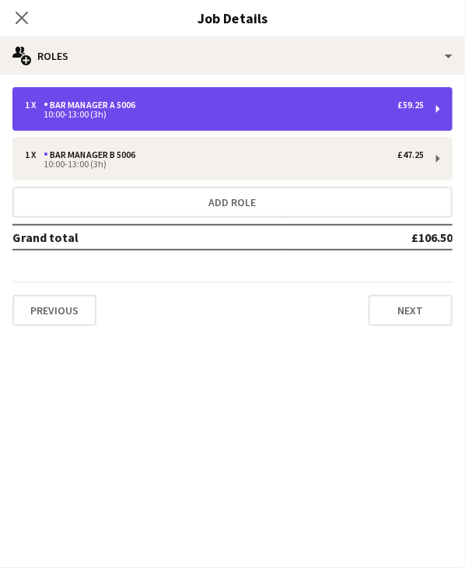
click at [150, 121] on div "1 x Bar Manager A 5006 £59.25 10:00-13:00 (3h)" at bounding box center [232, 109] width 440 height 44
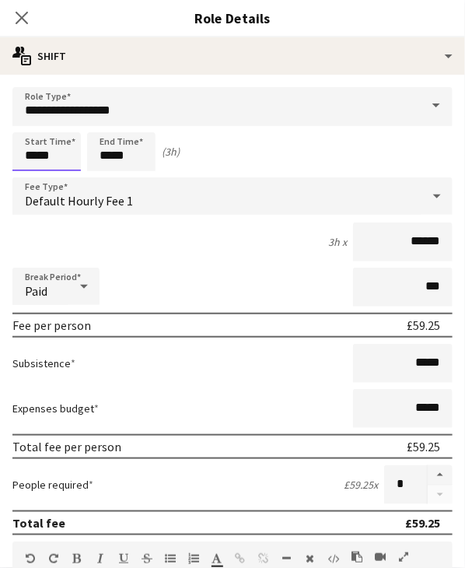
click at [33, 154] on input "*****" at bounding box center [46, 151] width 68 height 39
type input "*****"
click at [106, 156] on input "*****" at bounding box center [121, 151] width 68 height 39
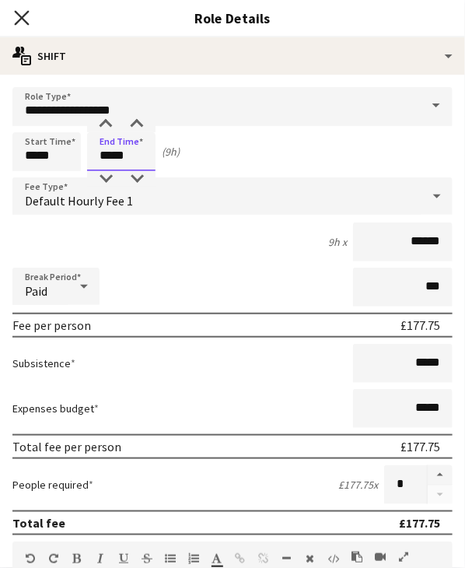
type input "*****"
click at [16, 16] on icon "Close pop-in" at bounding box center [21, 17] width 15 height 15
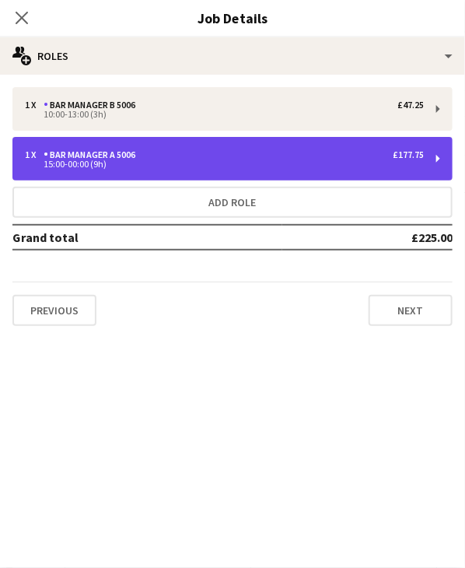
click at [155, 156] on div "1 x Bar Manager A 5006 £177.75" at bounding box center [224, 154] width 399 height 11
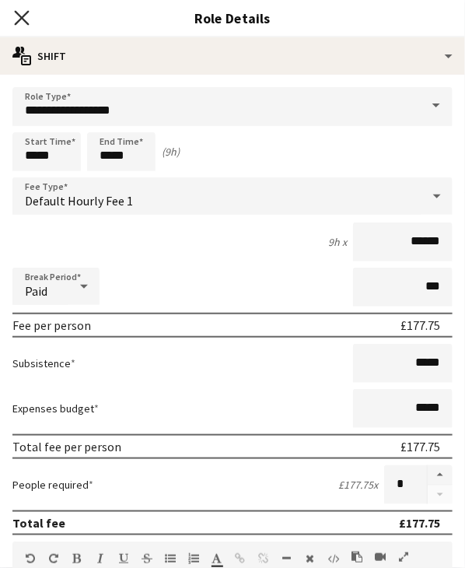
click at [28, 16] on icon "Close pop-in" at bounding box center [21, 17] width 15 height 15
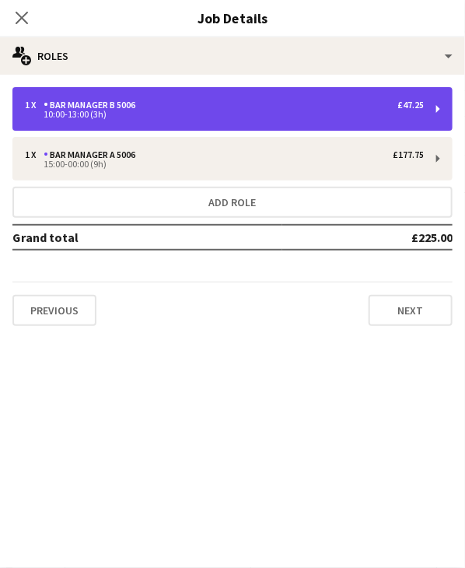
click at [108, 113] on div "10:00-13:00 (3h)" at bounding box center [224, 114] width 399 height 8
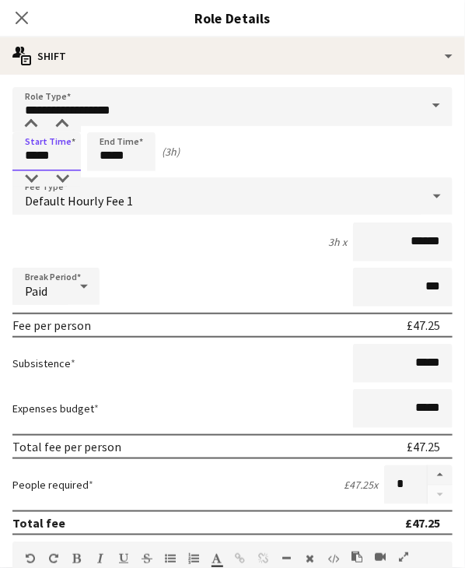
click at [28, 154] on input "*****" at bounding box center [46, 151] width 68 height 39
type input "*****"
click at [109, 150] on input "*****" at bounding box center [121, 151] width 68 height 39
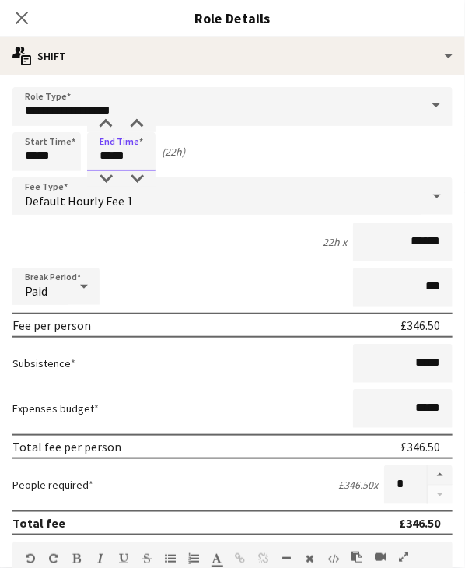
click at [109, 150] on input "*****" at bounding box center [121, 151] width 68 height 39
type input "*****"
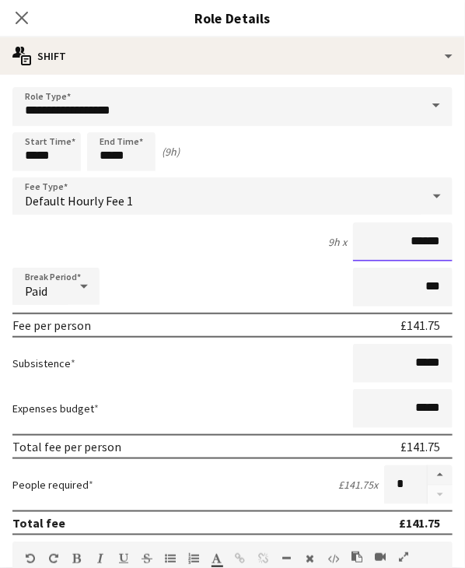
drag, startPoint x: 426, startPoint y: 240, endPoint x: 438, endPoint y: 240, distance: 11.7
click at [438, 240] on input "******" at bounding box center [403, 242] width 100 height 39
type input "******"
click at [208, 244] on div "9h x ******" at bounding box center [232, 242] width 440 height 39
click at [30, 16] on app-icon "Close pop-in" at bounding box center [22, 18] width 23 height 23
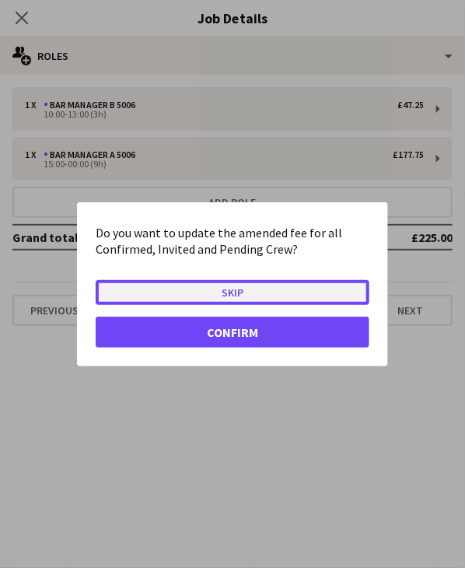
click at [205, 290] on button "Skip" at bounding box center [233, 291] width 274 height 25
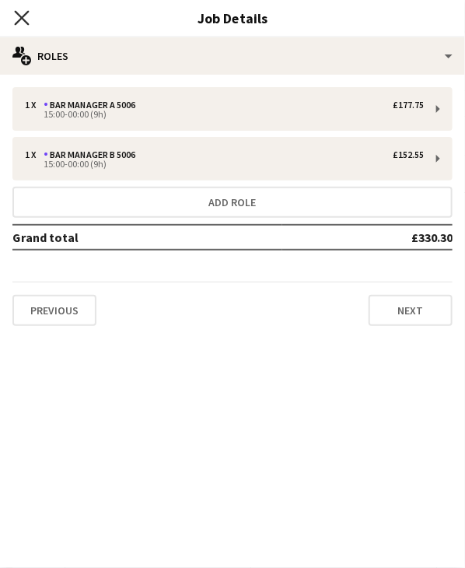
click at [24, 19] on icon "Close pop-in" at bounding box center [21, 17] width 15 height 15
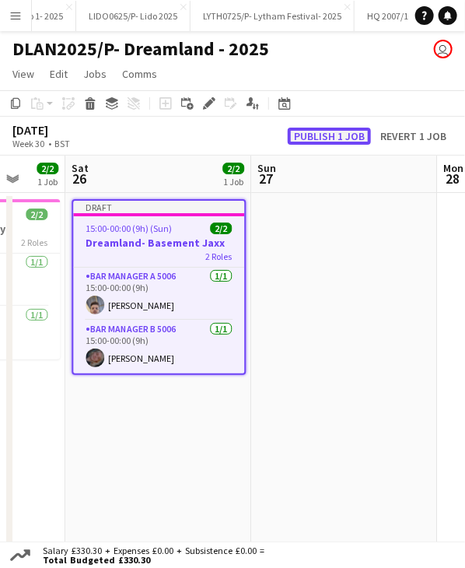
click at [310, 138] on button "Publish 1 job" at bounding box center [329, 136] width 83 height 17
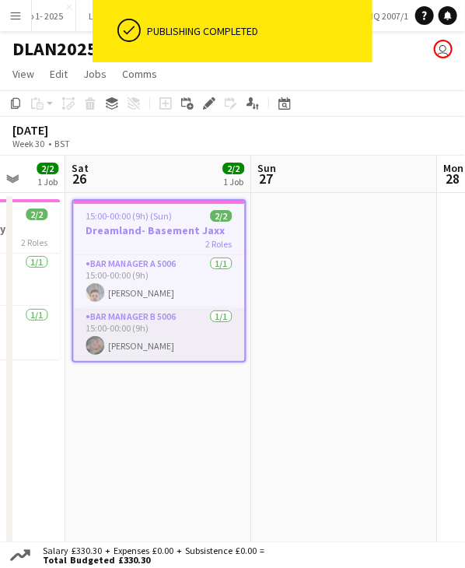
click at [152, 349] on app-card-role "Bar Manager B 5006 [DATE] 15:00-00:00 (9h) [PERSON_NAME]" at bounding box center [158, 334] width 171 height 53
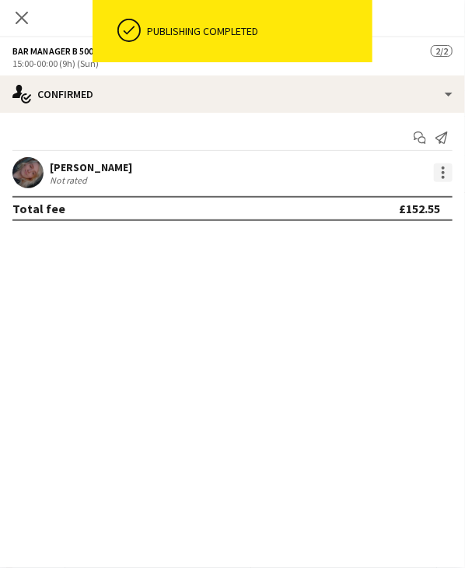
click at [441, 172] on div at bounding box center [443, 172] width 19 height 19
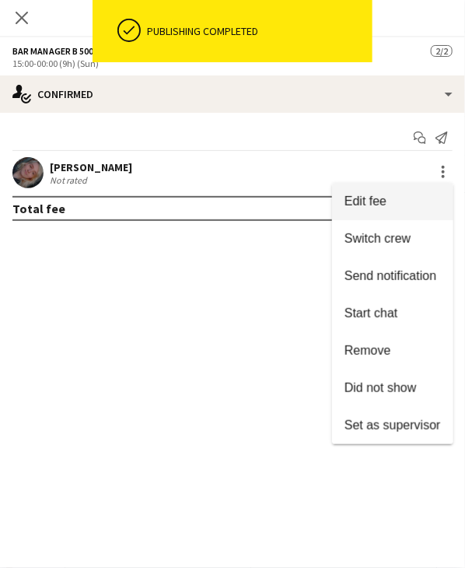
click at [402, 200] on span "Edit fee" at bounding box center [393, 202] width 96 height 14
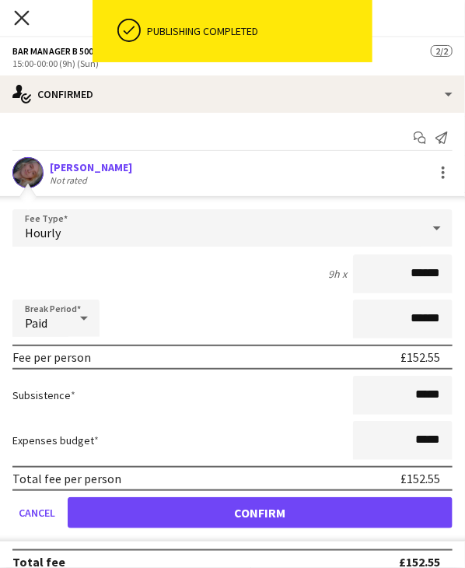
click at [19, 19] on icon at bounding box center [21, 17] width 15 height 15
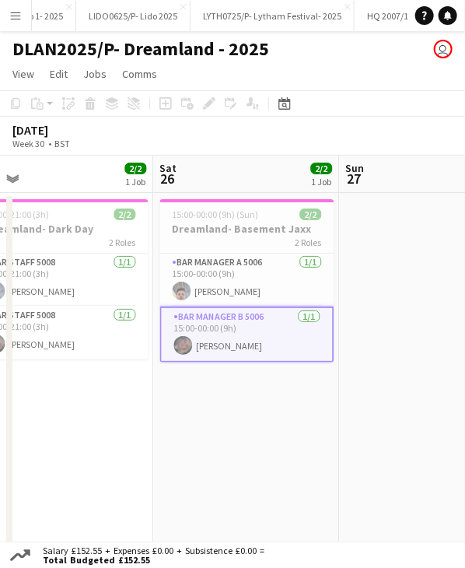
scroll to position [0, 559]
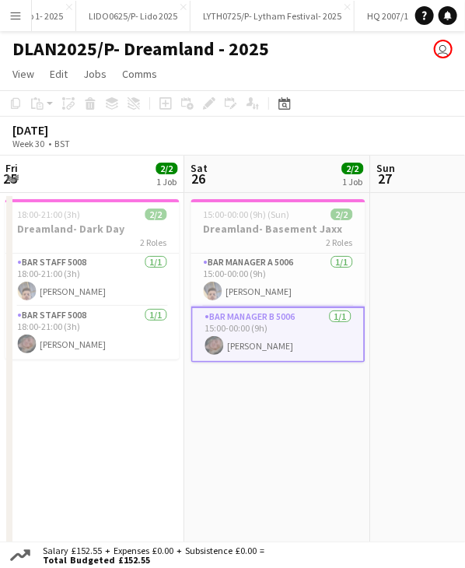
drag, startPoint x: 115, startPoint y: 164, endPoint x: 235, endPoint y: 167, distance: 119.9
click at [235, 167] on app-calendar-viewport "Tue 22 3/3 2 Jobs Wed 23 5/5 3 Jobs Thu 24 1/1 1 Job Fri 25 2/2 1 Job Sat 26 2/…" at bounding box center [232, 434] width 465 height 556
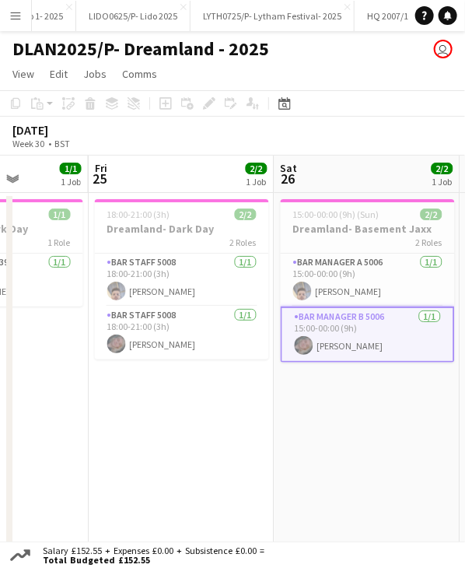
scroll to position [0, 424]
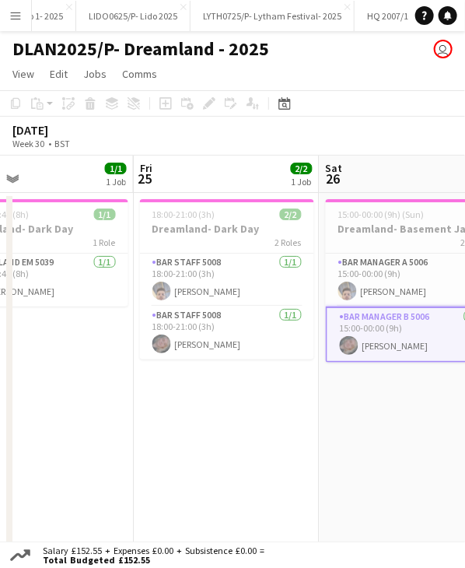
drag, startPoint x: 110, startPoint y: 177, endPoint x: 244, endPoint y: 169, distance: 134.9
click at [244, 169] on app-calendar-viewport "Tue 22 3/3 2 Jobs Wed 23 5/5 3 Jobs Thu 24 1/1 1 Job Fri 25 2/2 1 Job Sat 26 2/…" at bounding box center [232, 434] width 465 height 556
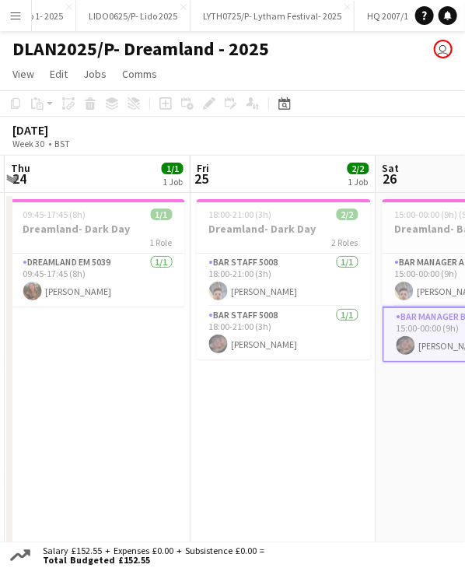
drag, startPoint x: 213, startPoint y: 171, endPoint x: 271, endPoint y: 165, distance: 57.9
click at [271, 165] on app-calendar-viewport "Tue 22 3/3 2 Jobs Wed 23 5/5 3 Jobs Thu 24 1/1 1 Job Fri 25 2/2 1 Job Sat 26 2/…" at bounding box center [232, 434] width 465 height 556
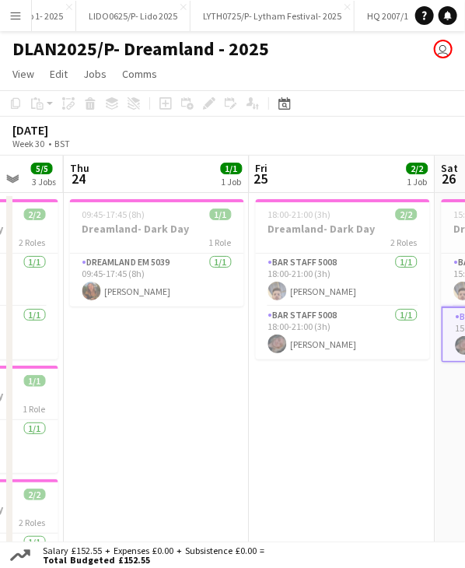
scroll to position [0, 510]
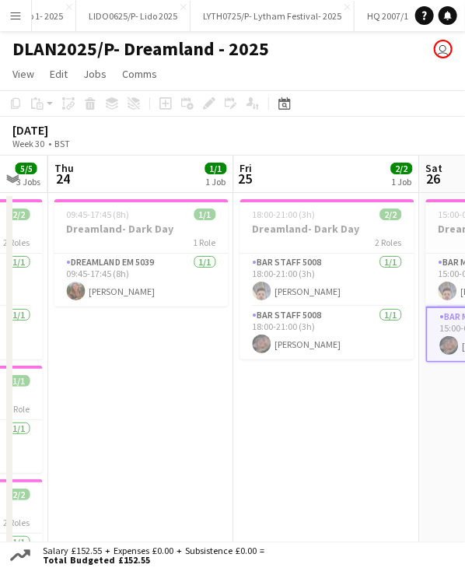
drag, startPoint x: 112, startPoint y: 170, endPoint x: 156, endPoint y: 177, distance: 44.0
click at [156, 177] on app-calendar-viewport "Mon 21 Tue 22 3/3 2 Jobs Wed 23 5/5 3 Jobs Thu 24 1/1 1 Job Fri 25 2/2 1 Job Sa…" at bounding box center [232, 434] width 465 height 556
click at [115, 215] on span "09:45-17:45 (8h)" at bounding box center [98, 215] width 63 height 12
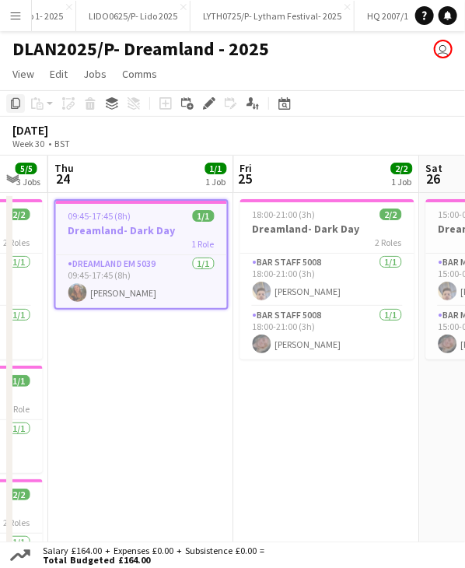
click at [19, 107] on icon at bounding box center [15, 103] width 9 height 11
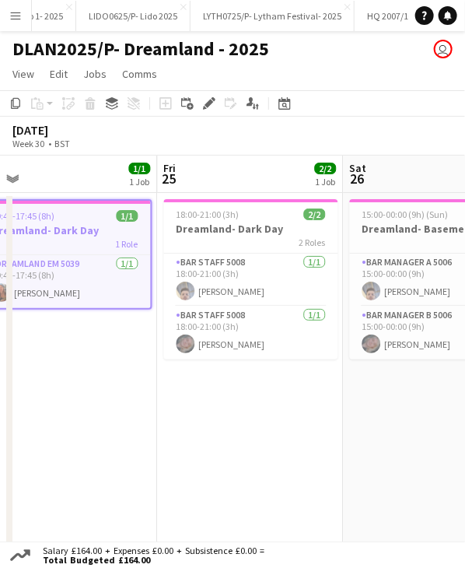
scroll to position [0, 629]
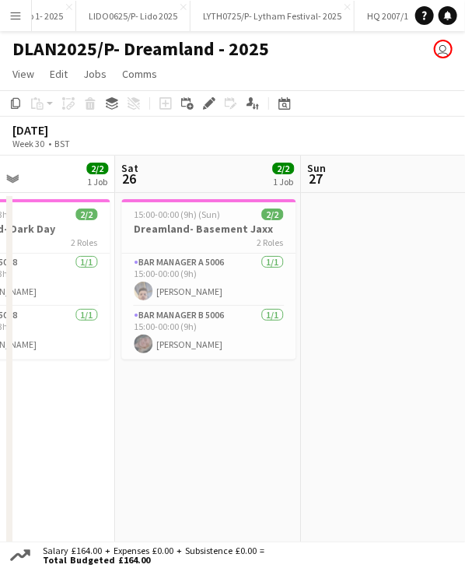
drag, startPoint x: 361, startPoint y: 187, endPoint x: 56, endPoint y: 207, distance: 305.7
click at [56, 207] on app-calendar-viewport "Tue 22 3/3 2 Jobs Wed 23 5/5 3 Jobs Thu 24 1/1 1 Job Fri 25 2/2 1 Job Sat 26 2/…" at bounding box center [232, 434] width 465 height 556
click at [162, 184] on app-board-header-date "Sat 26 2/2 1 Job" at bounding box center [208, 174] width 186 height 37
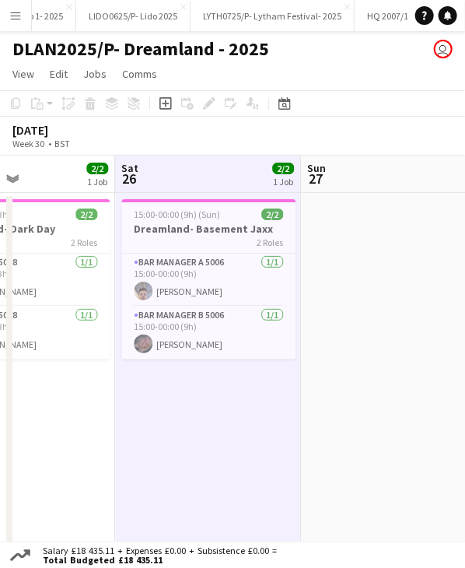
click at [202, 377] on app-date-cell "15:00-00:00 (9h) (Sun) 2/2 Dreamland- Basement Jaxx 2 Roles Bar Manager A 5006 …" at bounding box center [208, 452] width 186 height 519
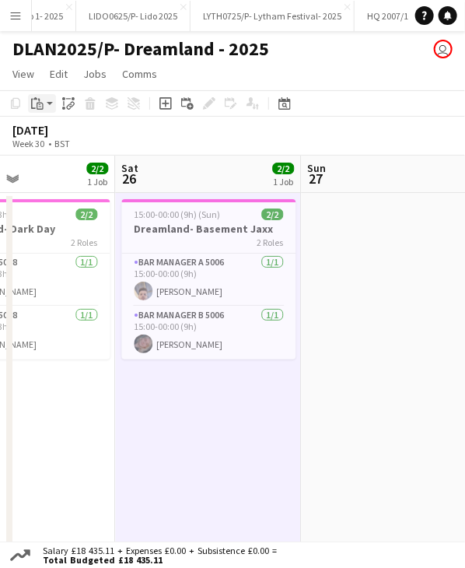
click at [41, 107] on icon "Paste" at bounding box center [37, 103] width 12 height 12
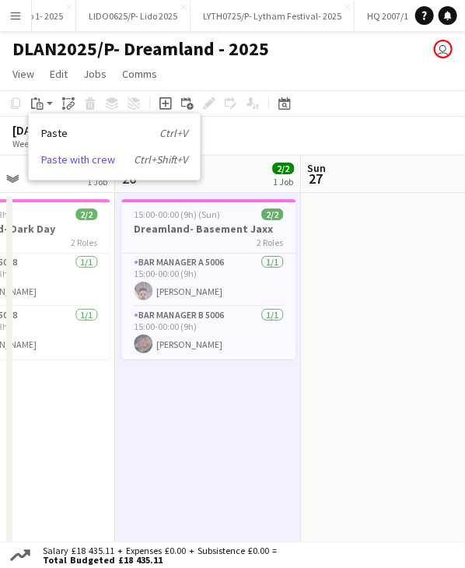
click at [74, 159] on link "Paste with crew Ctrl+Shift+V" at bounding box center [114, 160] width 146 height 14
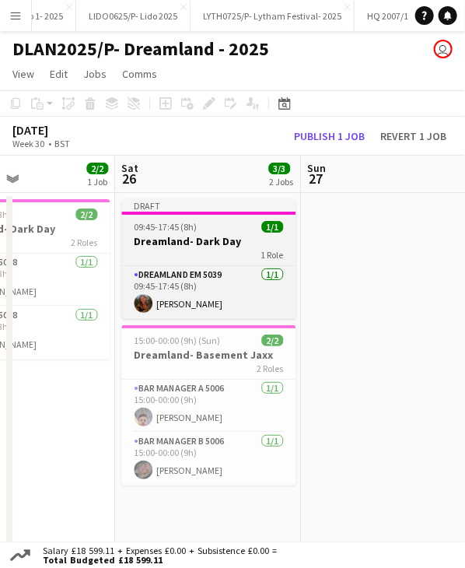
click at [205, 216] on app-job-card "Draft 09:45-17:45 (8h) 1/1 Dreamland- Dark Day 1 Role Dreamland EM 5039 1/1 09:…" at bounding box center [208, 259] width 174 height 120
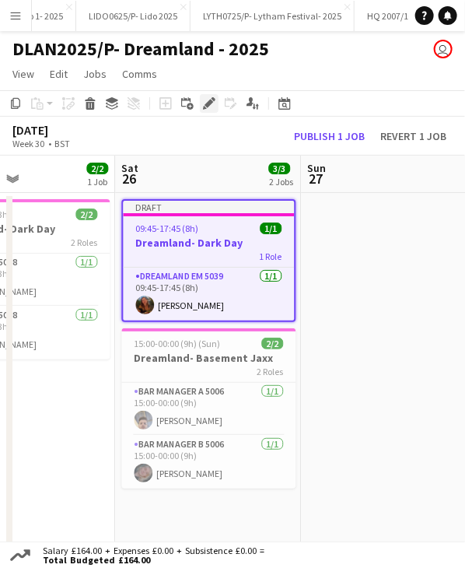
click at [208, 103] on icon at bounding box center [209, 104] width 9 height 9
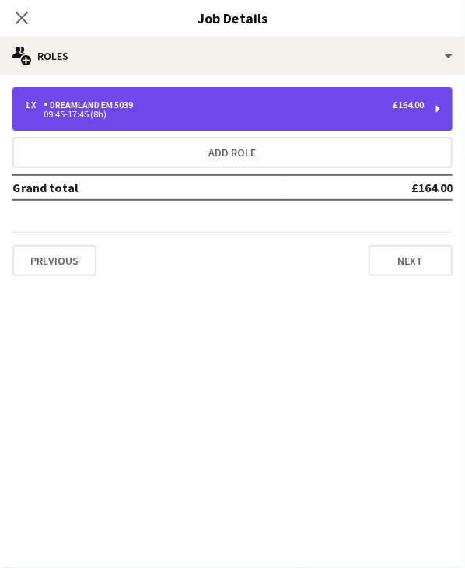
click at [151, 112] on div "09:45-17:45 (8h)" at bounding box center [224, 114] width 399 height 8
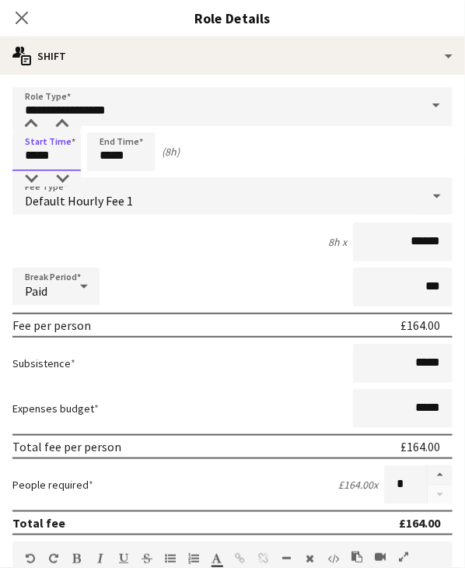
drag, startPoint x: 28, startPoint y: 154, endPoint x: 62, endPoint y: 153, distance: 34.3
click at [62, 153] on input "*****" at bounding box center [46, 151] width 68 height 39
type input "*****"
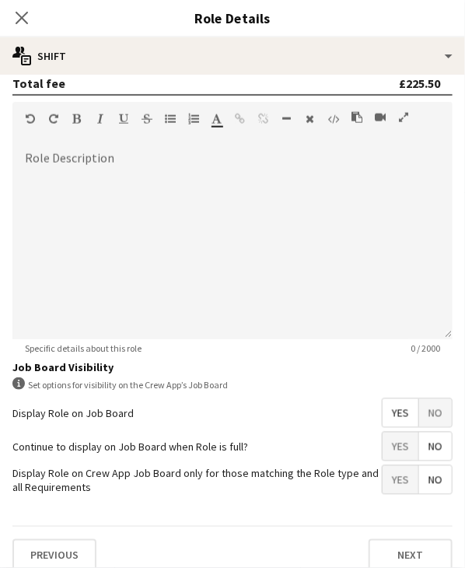
scroll to position [451, 0]
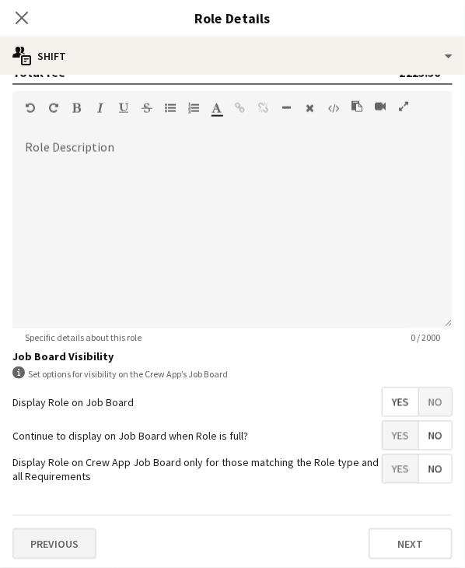
type input "*****"
click at [54, 530] on button "Previous" at bounding box center [54, 543] width 84 height 31
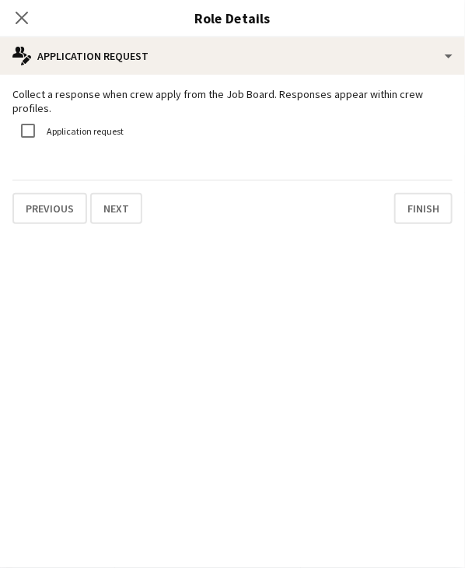
scroll to position [0, 0]
click at [40, 209] on button "Previous" at bounding box center [49, 208] width 75 height 31
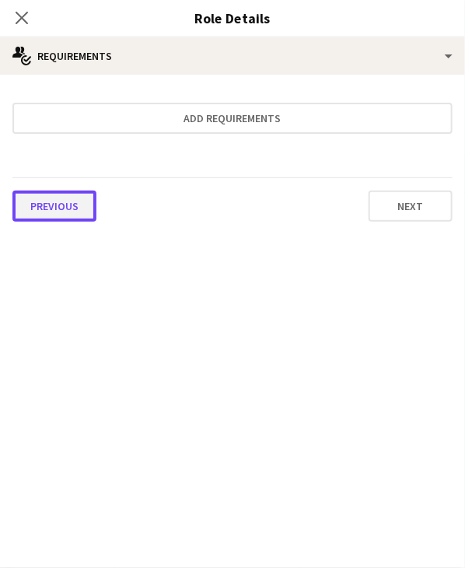
click at [62, 209] on button "Previous" at bounding box center [54, 206] width 84 height 31
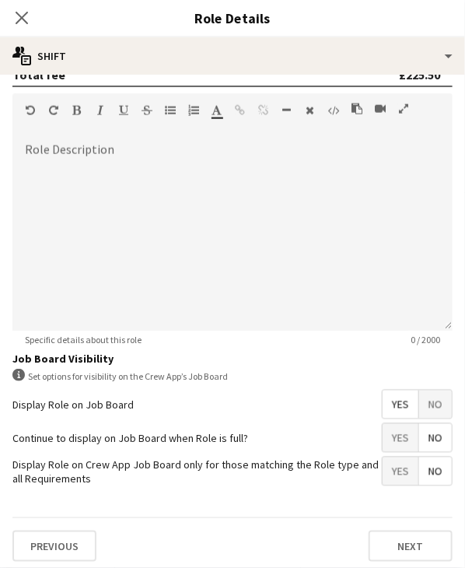
scroll to position [451, 0]
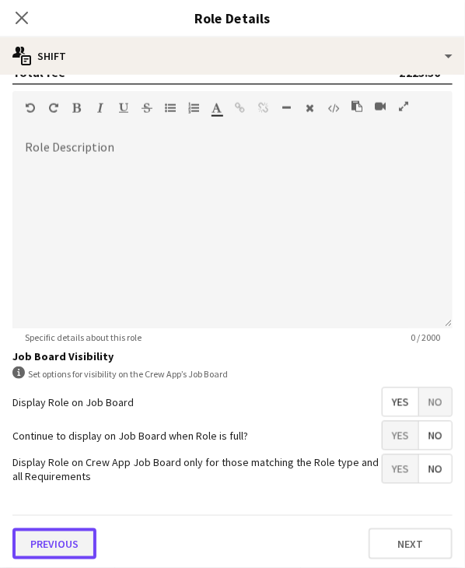
click at [56, 528] on button "Previous" at bounding box center [54, 543] width 84 height 31
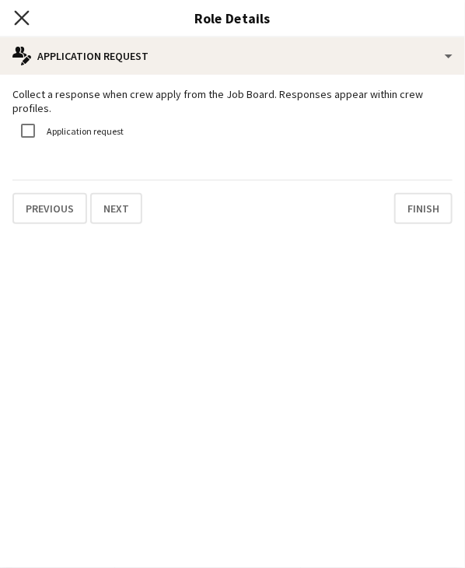
click at [18, 12] on icon "Close pop-in" at bounding box center [21, 17] width 15 height 15
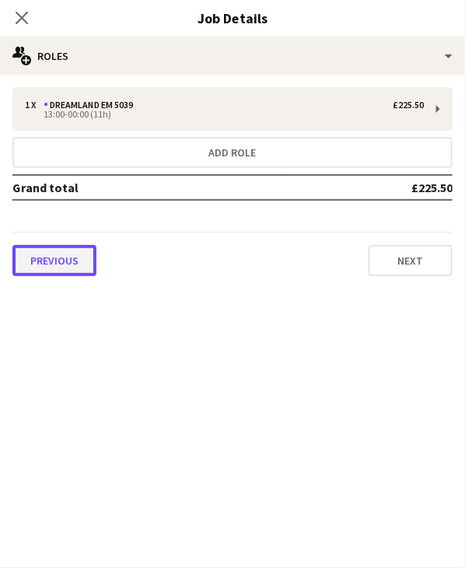
click at [64, 261] on button "Previous" at bounding box center [54, 260] width 84 height 31
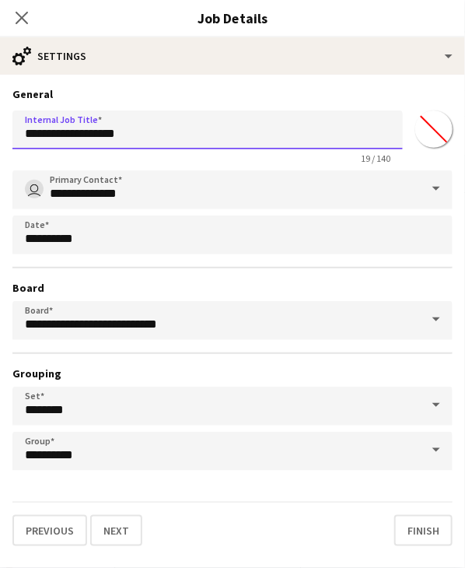
drag, startPoint x: 142, startPoint y: 141, endPoint x: 92, endPoint y: 143, distance: 49.9
click at [92, 143] on input "**********" at bounding box center [207, 129] width 391 height 39
type input "**********"
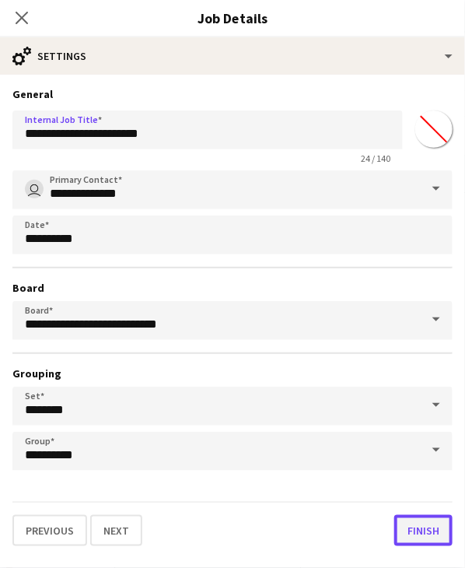
click at [416, 530] on button "Finish" at bounding box center [424, 530] width 58 height 31
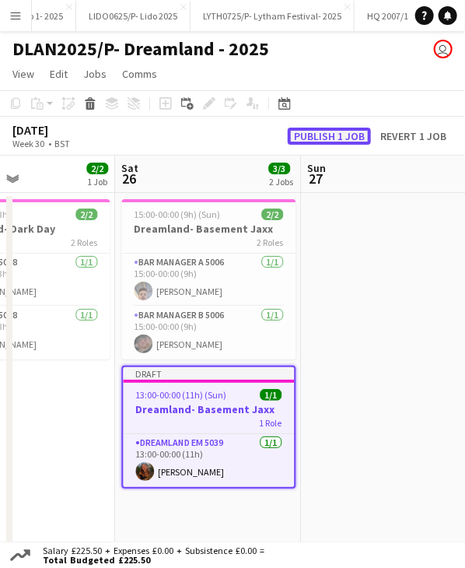
click at [322, 139] on button "Publish 1 job" at bounding box center [329, 136] width 83 height 17
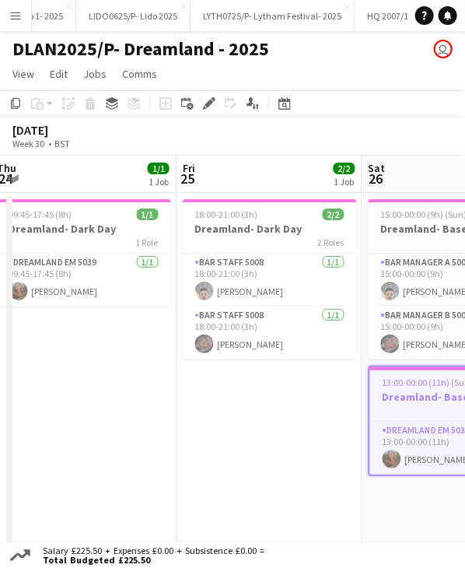
scroll to position [0, 324]
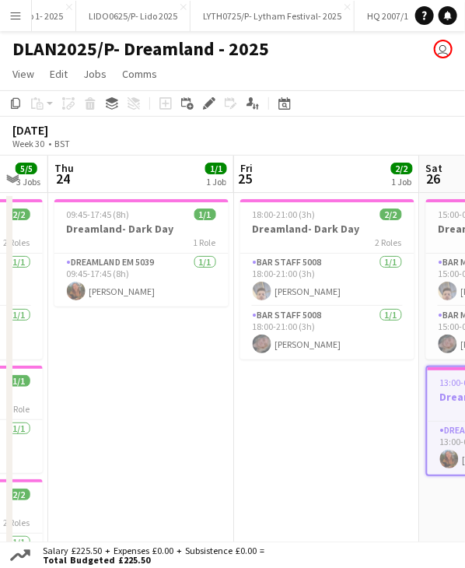
drag, startPoint x: 104, startPoint y: 183, endPoint x: 377, endPoint y: 186, distance: 272.4
click at [377, 186] on app-calendar-viewport "Tue 22 3/3 2 Jobs Wed 23 5/5 3 Jobs Thu 24 1/1 1 Job Fri 25 2/2 1 Job Sat 26 3/…" at bounding box center [232, 434] width 465 height 556
click at [124, 219] on span "09:45-17:45 (8h)" at bounding box center [98, 215] width 63 height 12
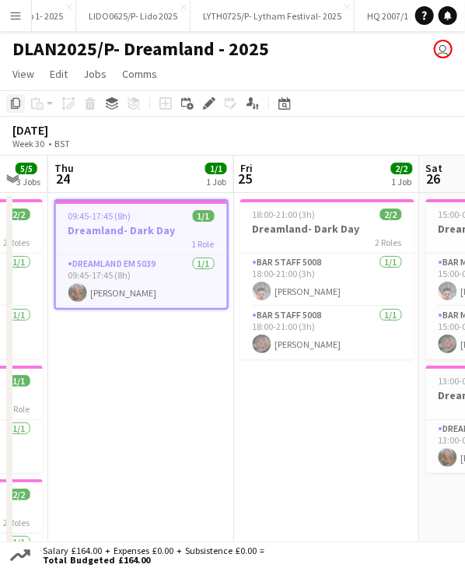
click at [16, 103] on icon "Copy" at bounding box center [15, 103] width 12 height 12
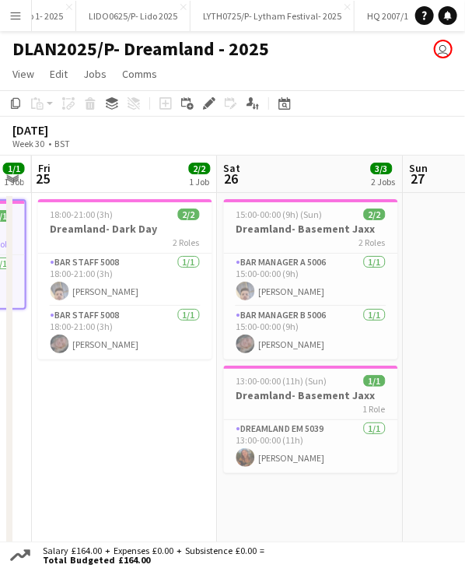
drag, startPoint x: 314, startPoint y: 181, endPoint x: 112, endPoint y: 177, distance: 202.4
click at [112, 177] on app-calendar-viewport "Tue 22 3/3 2 Jobs Wed 23 5/5 3 Jobs Thu 24 1/1 1 Job Fri 25 2/2 1 Job Sat 26 3/…" at bounding box center [232, 434] width 465 height 556
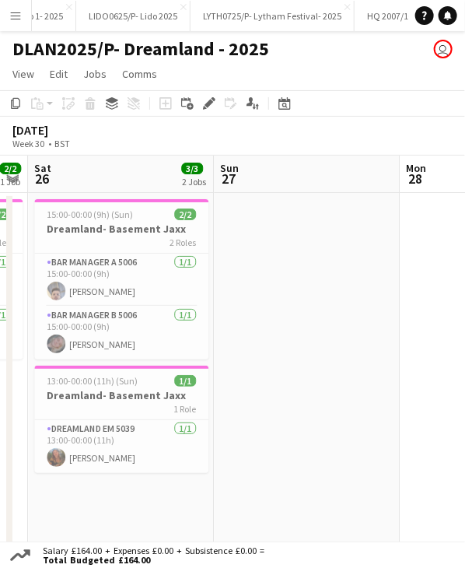
drag, startPoint x: 321, startPoint y: 184, endPoint x: 131, endPoint y: 197, distance: 191.0
click at [131, 197] on app-calendar-viewport "Tue 22 3/3 2 Jobs Wed 23 5/5 3 Jobs Thu 24 1/1 1 Job Fri 25 2/2 1 Job Sat 26 3/…" at bounding box center [232, 434] width 465 height 556
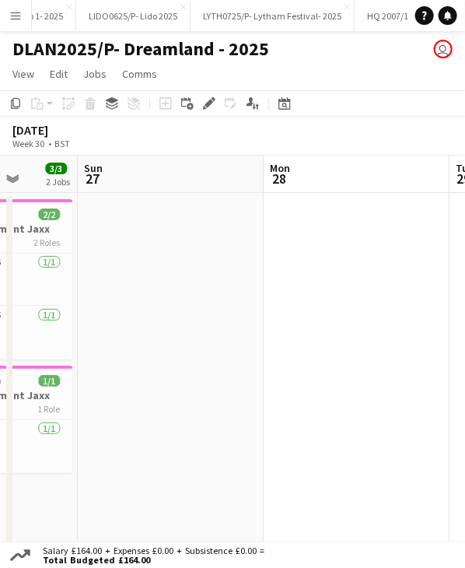
scroll to position [0, 672]
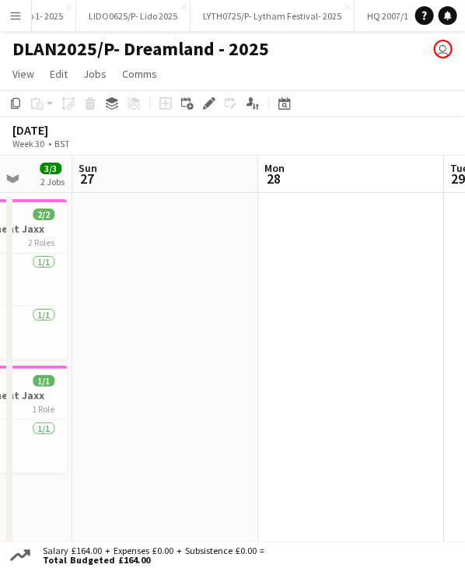
drag, startPoint x: 230, startPoint y: 177, endPoint x: 89, endPoint y: 186, distance: 140.3
click at [89, 186] on app-calendar-viewport "Wed 23 5/5 3 Jobs Thu 24 1/1 1 Job Fri 25 2/2 1 Job Sat 26 3/3 2 Jobs Sun 27 Mo…" at bounding box center [232, 434] width 465 height 556
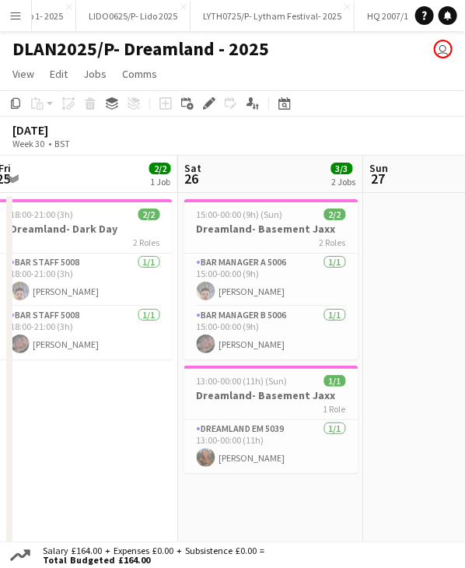
drag, startPoint x: 209, startPoint y: 176, endPoint x: 129, endPoint y: 178, distance: 80.2
click at [129, 178] on app-calendar-viewport "Wed 23 5/5 3 Jobs Thu 24 1/1 1 Job Fri 25 2/2 1 Job Sat 26 3/3 2 Jobs Sun 27 Mo…" at bounding box center [232, 434] width 465 height 556
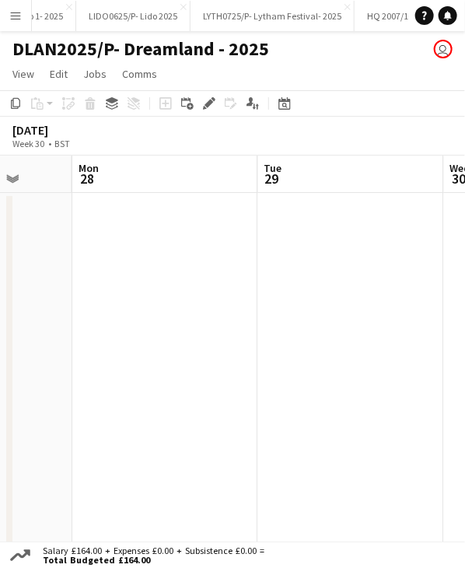
drag, startPoint x: 258, startPoint y: 161, endPoint x: 152, endPoint y: 191, distance: 110.8
click at [152, 191] on app-calendar-viewport "Fri 25 2/2 1 Job Sat 26 3/3 2 Jobs Sun 27 Mon 28 Tue 29 Wed 30 Thu 31 Fri 1 18:…" at bounding box center [232, 434] width 465 height 556
drag, startPoint x: 243, startPoint y: 178, endPoint x: -33, endPoint y: 184, distance: 276.3
click at [0, 184] on html "Menu Boards Boards Boards All jobs Status Workforce Workforce My Workforce Recr…" at bounding box center [232, 369] width 465 height 738
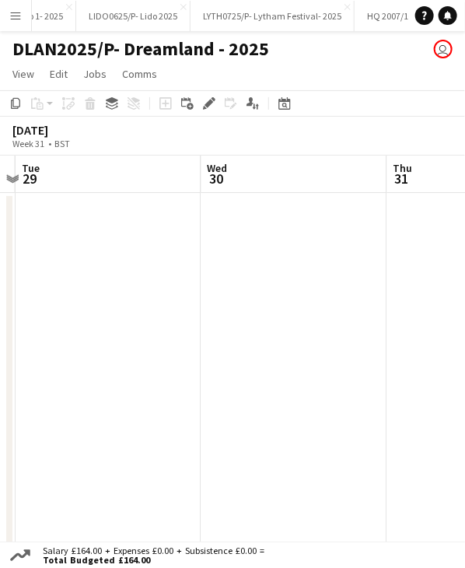
click at [74, 225] on app-date-cell at bounding box center [109, 452] width 186 height 519
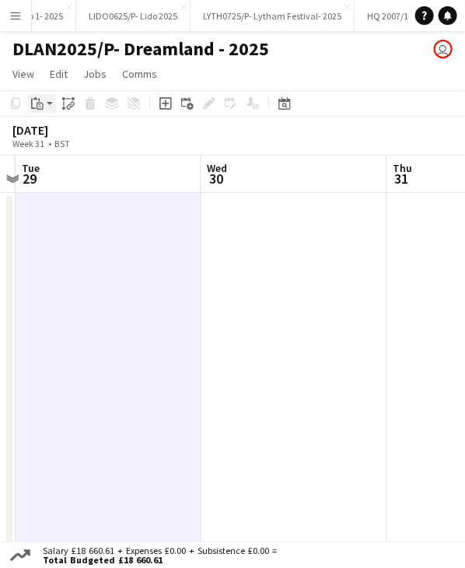
click at [37, 110] on div "Paste" at bounding box center [37, 103] width 19 height 19
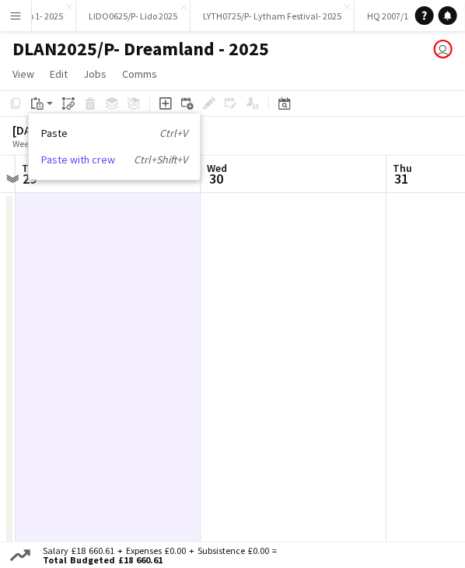
click at [61, 159] on link "Paste with crew Ctrl+Shift+V" at bounding box center [114, 160] width 146 height 14
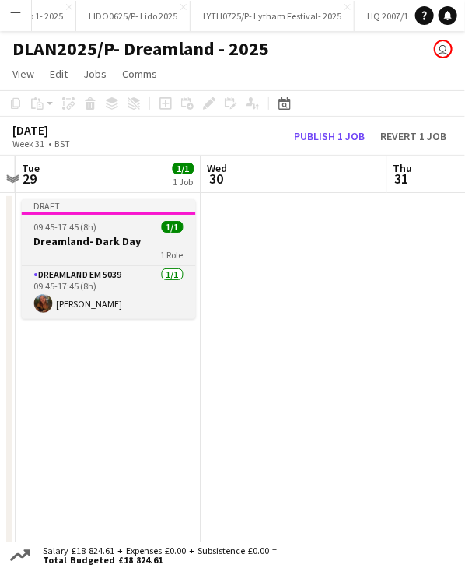
click at [75, 223] on span "09:45-17:45 (8h)" at bounding box center [65, 227] width 63 height 12
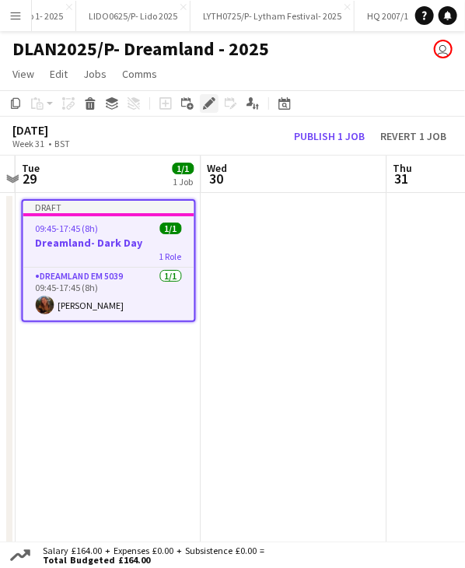
click at [212, 107] on icon "Edit" at bounding box center [209, 103] width 12 height 12
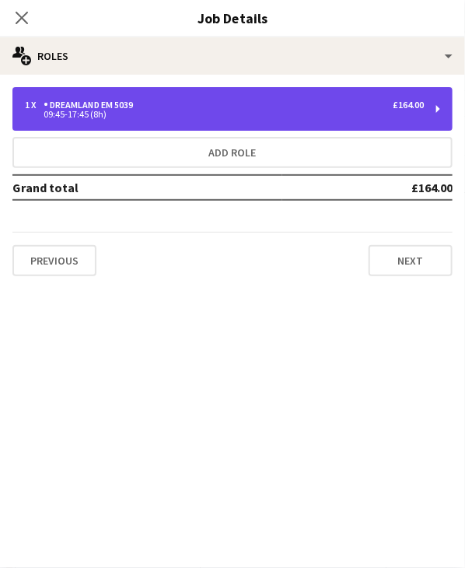
click at [96, 116] on div "09:45-17:45 (8h)" at bounding box center [224, 114] width 399 height 8
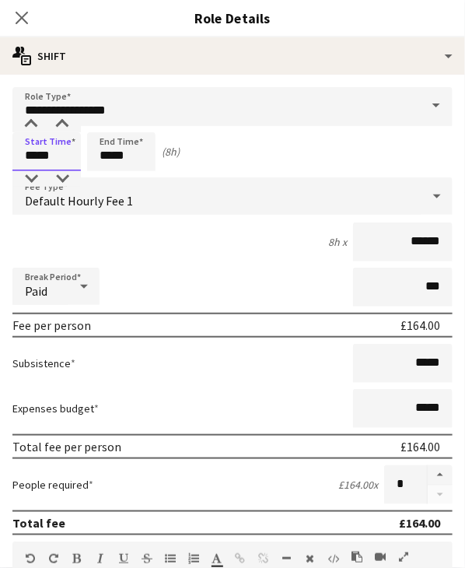
drag, startPoint x: 22, startPoint y: 160, endPoint x: 61, endPoint y: 157, distance: 39.8
click at [61, 157] on input "*****" at bounding box center [46, 151] width 68 height 39
type input "*****"
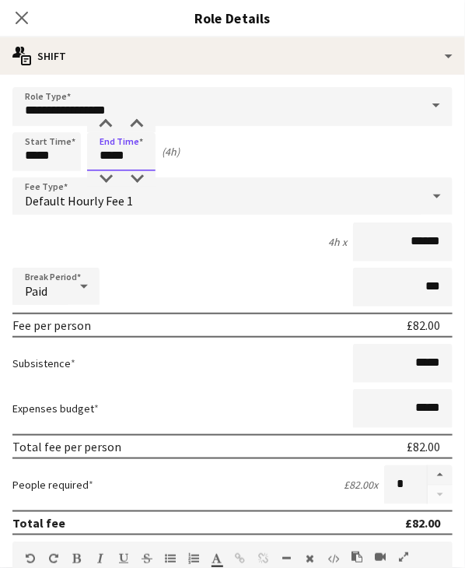
type input "*****"
click at [170, 289] on div "Break Period Paid ***" at bounding box center [232, 287] width 440 height 39
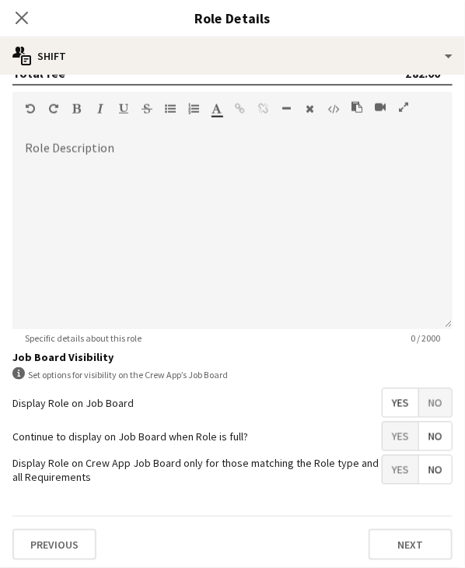
scroll to position [451, 0]
click at [20, 16] on icon at bounding box center [21, 17] width 15 height 15
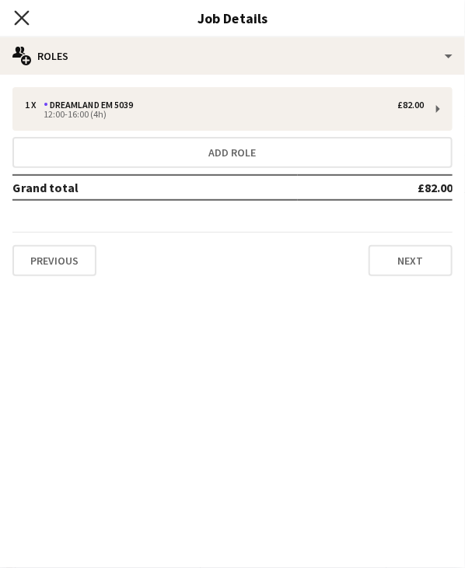
click at [20, 15] on icon "Close pop-in" at bounding box center [21, 17] width 15 height 15
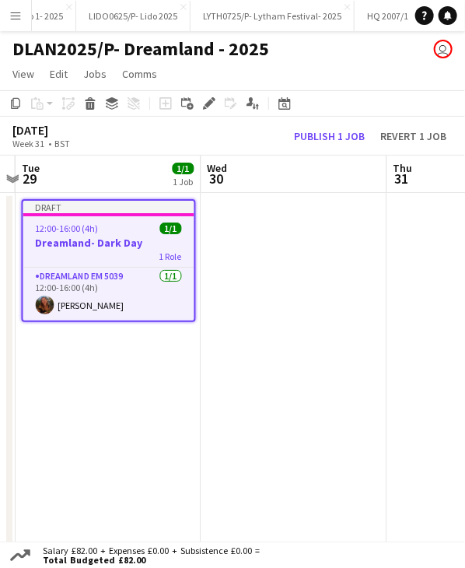
click at [117, 212] on div "Draft" at bounding box center [108, 207] width 171 height 12
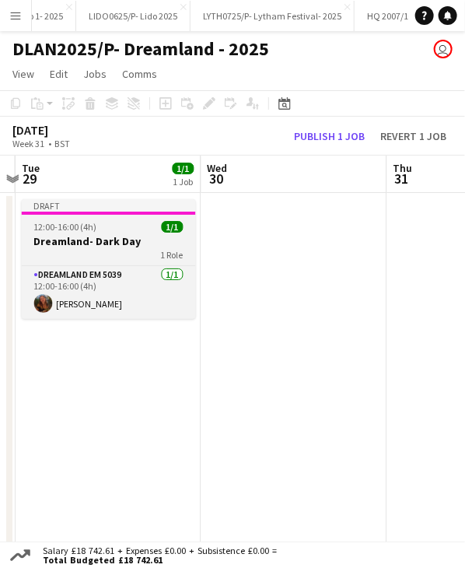
click at [117, 212] on div at bounding box center [109, 213] width 174 height 3
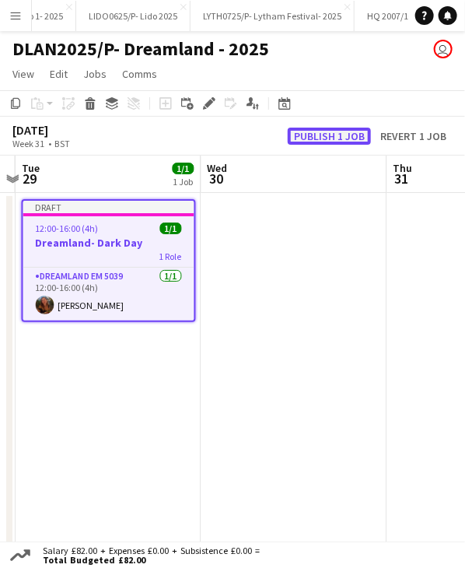
click at [300, 130] on button "Publish 1 job" at bounding box center [329, 136] width 83 height 17
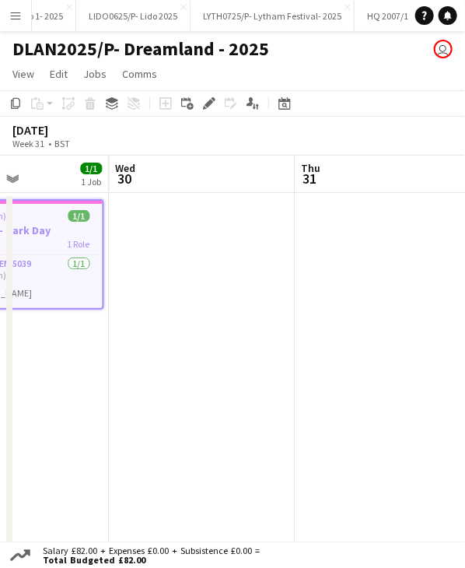
scroll to position [0, 636]
drag, startPoint x: 314, startPoint y: 181, endPoint x: 221, endPoint y: 195, distance: 94.3
click at [221, 195] on app-calendar-viewport "Sat 26 3/3 2 Jobs Sun 27 Mon 28 Tue 29 1/1 1 Job Wed 30 Thu 31 Fri 1 Sat 2 15:0…" at bounding box center [232, 434] width 465 height 556
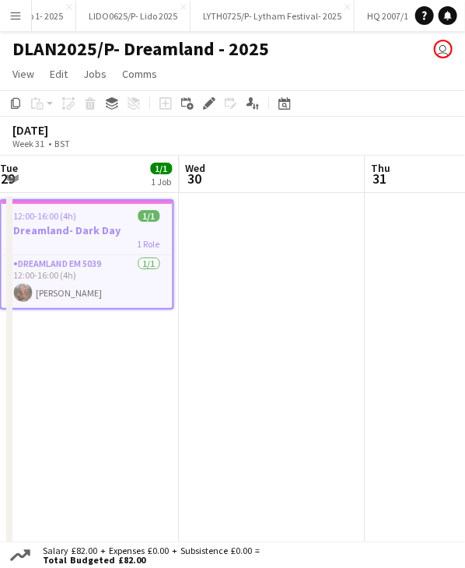
scroll to position [0, 518]
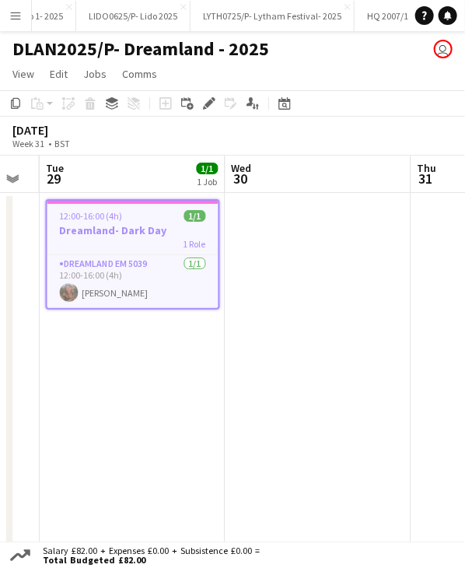
drag, startPoint x: 203, startPoint y: 175, endPoint x: 273, endPoint y: 174, distance: 70.0
click at [273, 174] on app-calendar-viewport "Sat 26 3/3 2 Jobs Sun 27 Mon 28 Tue 29 1/1 1 Job Wed 30 Thu 31 Fri 1 Sat 2 15:0…" at bounding box center [232, 434] width 465 height 556
click at [146, 206] on app-job-card "12:00-16:00 (4h) 1/1 Dreamland- Dark Day 1 Role Dreamland EM 5039 1/1 12:00-16:…" at bounding box center [133, 254] width 174 height 110
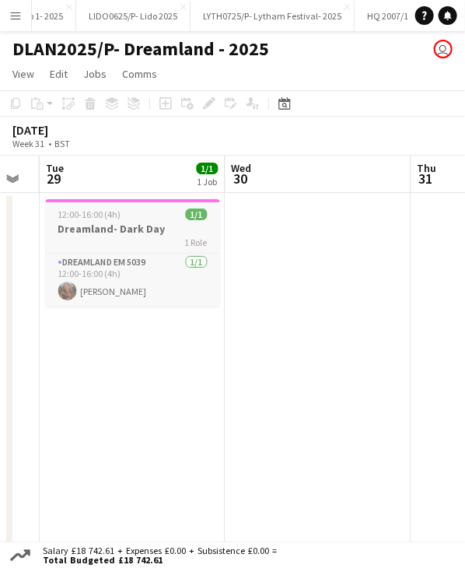
click at [146, 206] on app-job-card "12:00-16:00 (4h) 1/1 Dreamland- Dark Day 1 Role Dreamland EM 5039 1/1 12:00-16:…" at bounding box center [133, 252] width 174 height 107
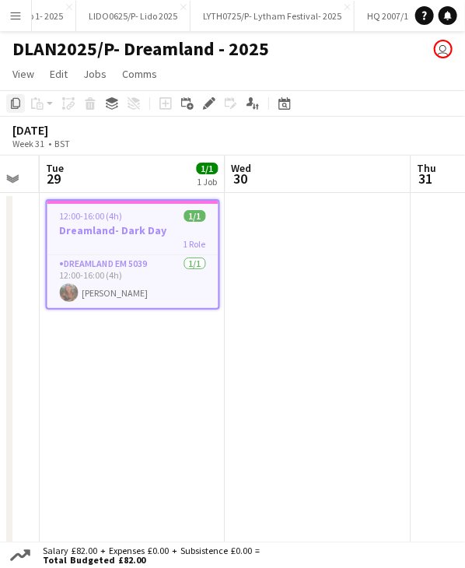
click at [12, 97] on icon "Copy" at bounding box center [15, 103] width 12 height 12
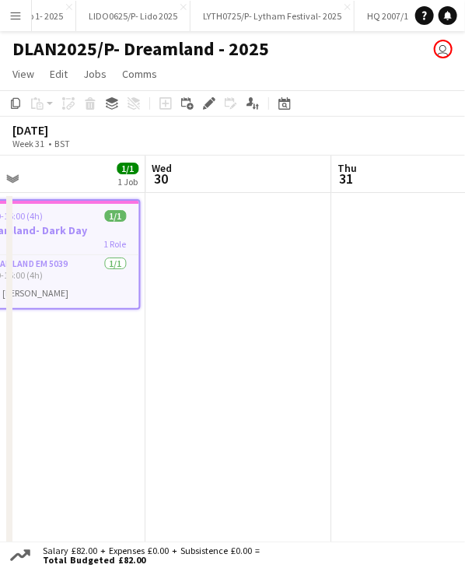
click at [226, 188] on app-calendar-viewport "Sat 26 3/3 2 Jobs Sun 27 Mon 28 Tue 29 1/1 1 Job Wed 30 Thu 31 Fri 1 Sat 2 15:0…" at bounding box center [232, 434] width 465 height 556
click at [224, 230] on app-date-cell at bounding box center [239, 452] width 186 height 519
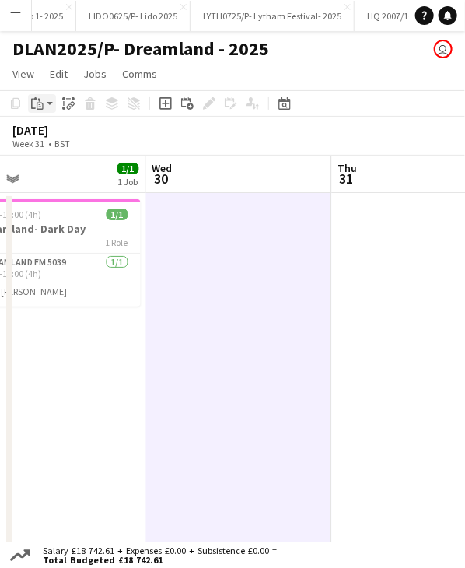
click at [44, 100] on div "Paste" at bounding box center [37, 103] width 19 height 19
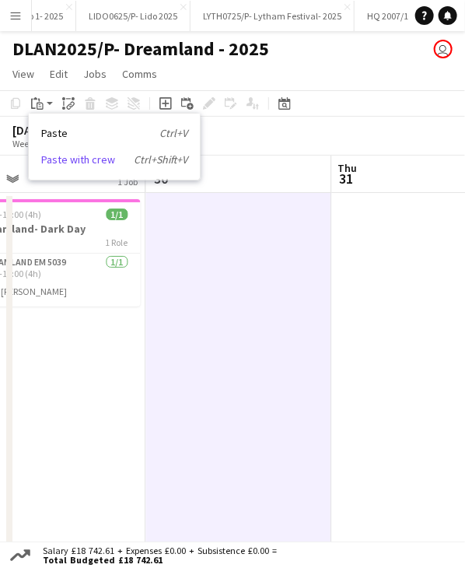
click at [75, 156] on link "Paste with crew Ctrl+Shift+V" at bounding box center [114, 160] width 146 height 14
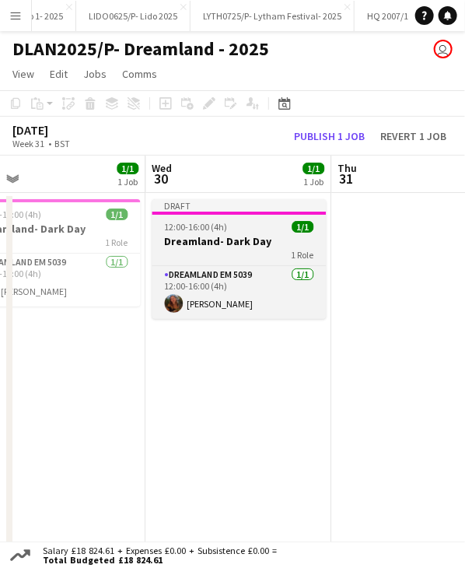
click at [246, 228] on div "12:00-16:00 (4h) 1/1" at bounding box center [239, 227] width 174 height 12
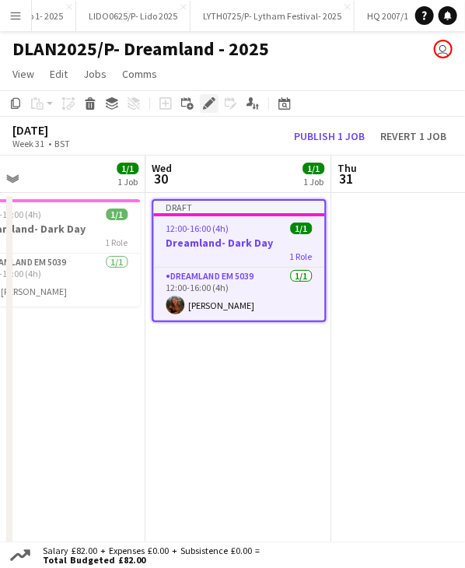
click at [205, 107] on icon at bounding box center [205, 108] width 4 height 4
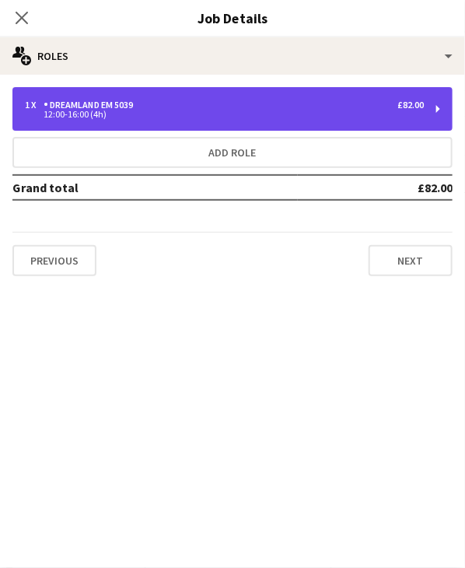
click at [166, 111] on div "12:00-16:00 (4h)" at bounding box center [224, 114] width 399 height 8
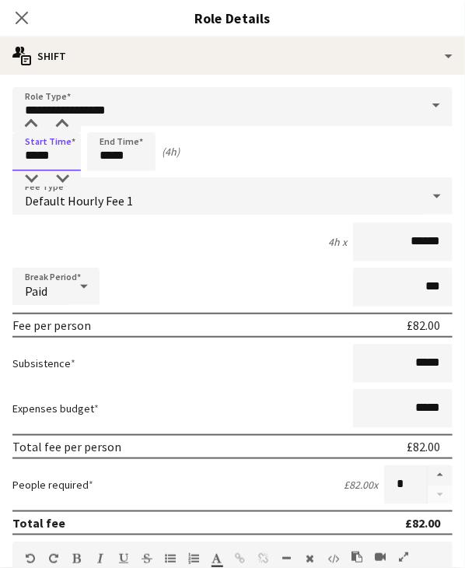
drag, startPoint x: 25, startPoint y: 153, endPoint x: 68, endPoint y: 156, distance: 43.7
click at [68, 156] on input "*****" at bounding box center [46, 151] width 68 height 39
type input "*****"
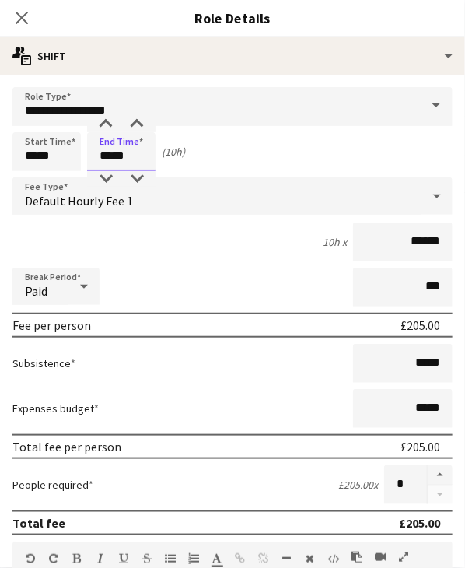
type input "*****"
click at [196, 261] on form "**********" at bounding box center [232, 554] width 465 height 935
click at [22, 19] on icon "Close pop-in" at bounding box center [21, 17] width 15 height 15
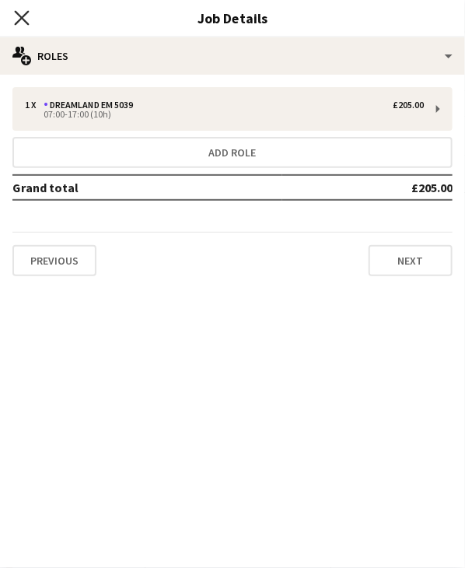
click at [26, 14] on icon at bounding box center [21, 17] width 15 height 15
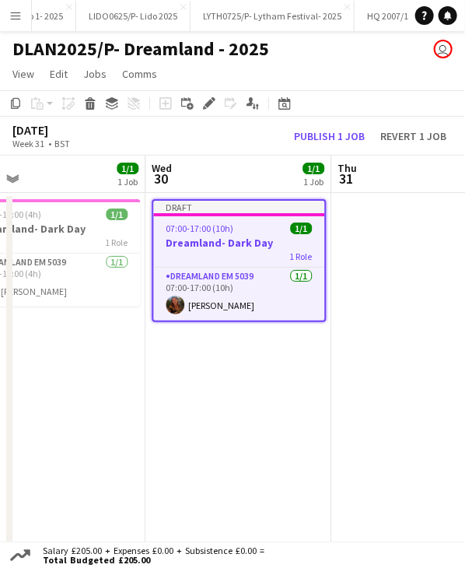
click at [218, 209] on div "Draft" at bounding box center [238, 207] width 171 height 12
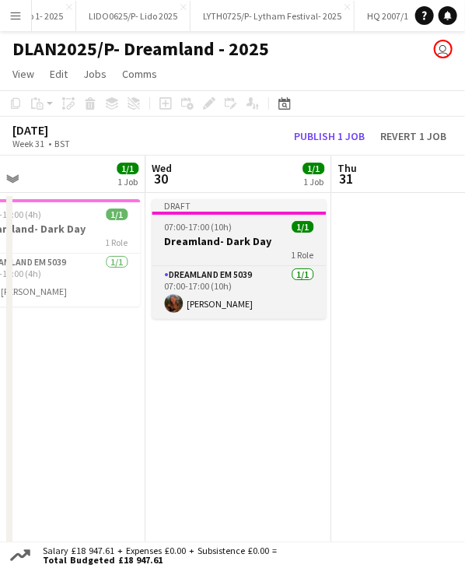
click at [218, 209] on div "Draft" at bounding box center [239, 205] width 174 height 12
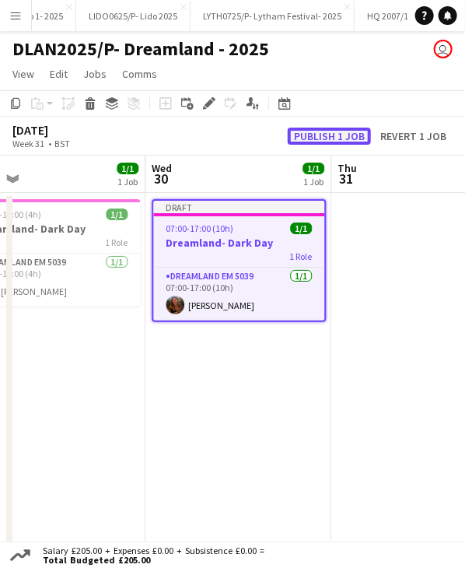
click at [303, 134] on button "Publish 1 job" at bounding box center [329, 136] width 83 height 17
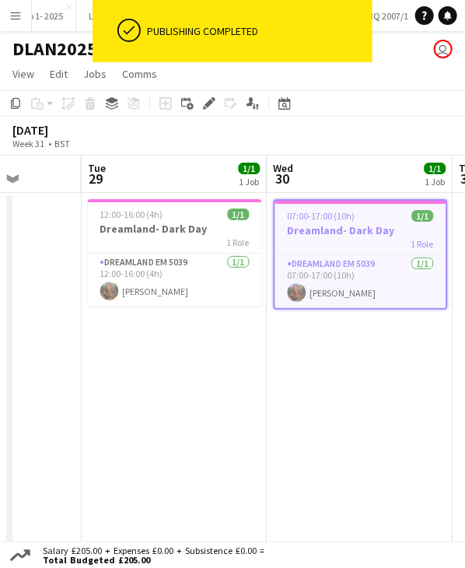
drag, startPoint x: 224, startPoint y: 167, endPoint x: 345, endPoint y: 170, distance: 120.6
click at [346, 170] on app-calendar-viewport "Sat 26 3/3 2 Jobs Sun 27 Mon 28 Tue 29 1/1 1 Job Wed 30 1/1 1 Job Thu 31 Fri 1 …" at bounding box center [232, 434] width 465 height 556
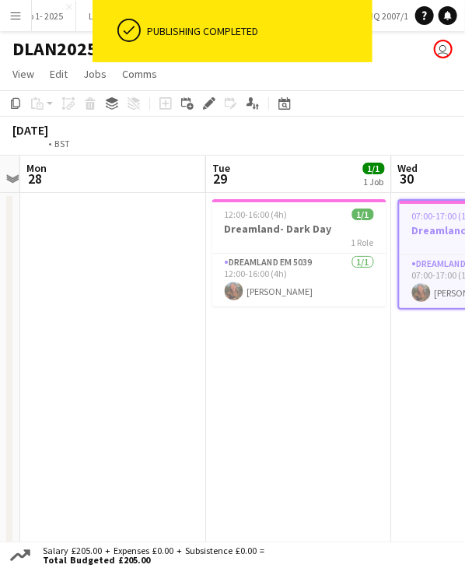
drag, startPoint x: 210, startPoint y: 174, endPoint x: 335, endPoint y: 177, distance: 125.3
click at [335, 177] on app-calendar-viewport "Sat 26 3/3 2 Jobs Sun 27 Mon 28 Tue 29 1/1 1 Job Wed 30 1/1 1 Job Thu 31 Fri 1 …" at bounding box center [232, 434] width 465 height 556
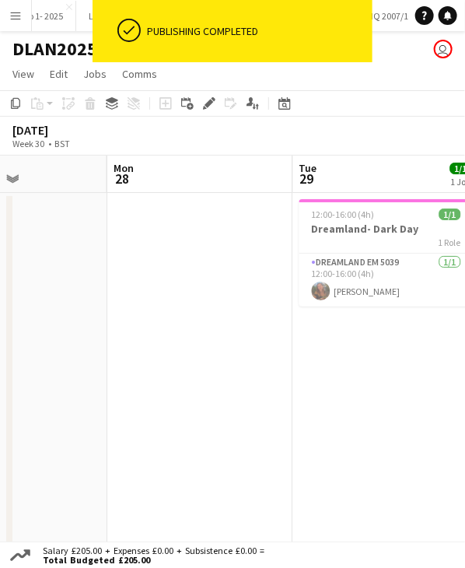
drag, startPoint x: 241, startPoint y: 172, endPoint x: 269, endPoint y: 175, distance: 28.2
click at [269, 175] on app-calendar-viewport "Fri 25 2/2 1 Job Sat 26 3/3 2 Jobs Sun 27 Mon 28 Tue 29 1/1 1 Job Wed 30 1/1 1 …" at bounding box center [232, 434] width 465 height 556
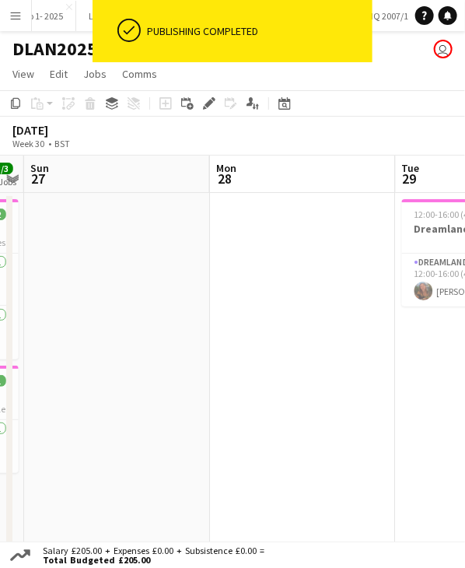
drag, startPoint x: 164, startPoint y: 180, endPoint x: 282, endPoint y: 175, distance: 117.6
click at [282, 175] on app-calendar-viewport "Fri 25 2/2 1 Job Sat 26 3/3 2 Jobs Sun 27 Mon 28 Tue 29 1/1 1 Job Wed 30 1/1 1 …" at bounding box center [232, 434] width 465 height 556
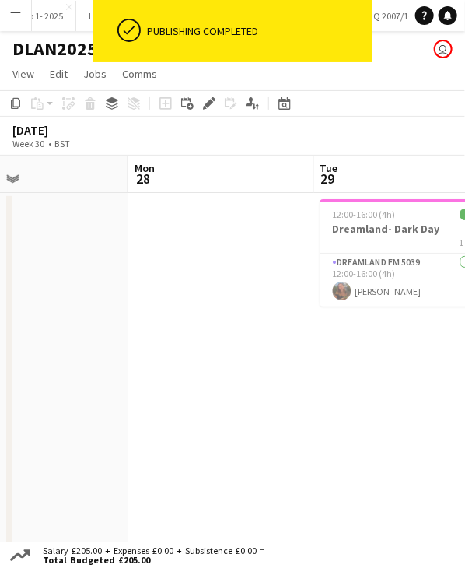
drag, startPoint x: 146, startPoint y: 175, endPoint x: 237, endPoint y: 175, distance: 90.3
click at [240, 174] on app-calendar-viewport "Fri 25 2/2 1 Job Sat 26 3/3 2 Jobs Sun 27 Mon 28 Tue 29 1/1 1 Job Wed 30 1/1 1 …" at bounding box center [232, 434] width 465 height 556
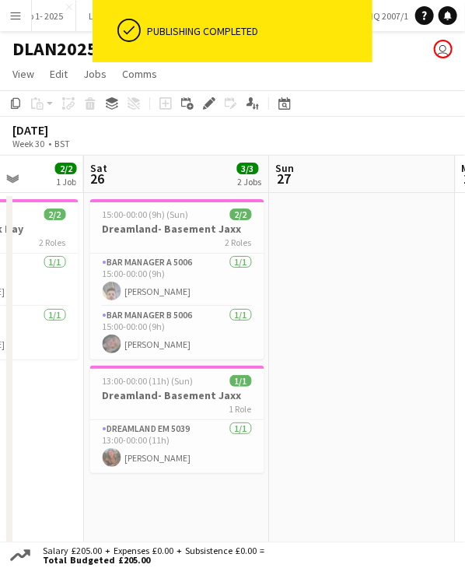
drag, startPoint x: 153, startPoint y: 176, endPoint x: 287, endPoint y: 176, distance: 134.6
click at [287, 176] on app-calendar-viewport "Wed 23 5/5 3 Jobs Thu 24 1/1 1 Job Fri 25 2/2 1 Job Sat 26 3/3 2 Jobs Sun 27 Mo…" at bounding box center [232, 434] width 465 height 556
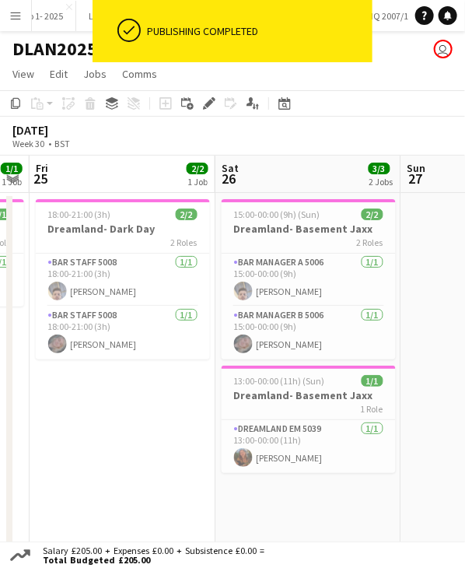
scroll to position [0, 467]
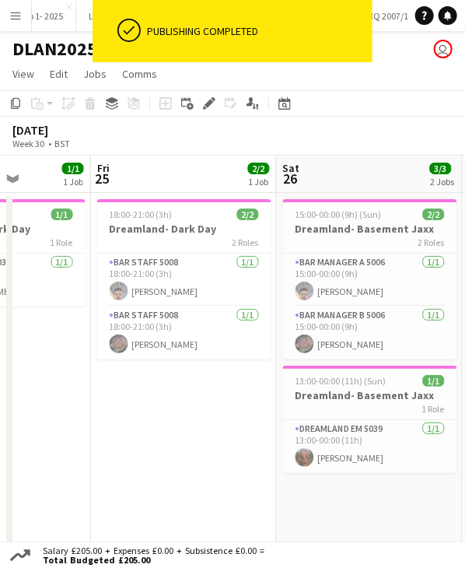
drag, startPoint x: 81, startPoint y: 168, endPoint x: 275, endPoint y: 174, distance: 193.9
click at [275, 174] on app-calendar-viewport "Tue 22 3/3 2 Jobs Wed 23 5/5 3 Jobs Thu 24 1/1 1 Job Fri 25 2/2 1 Job Sat 26 3/…" at bounding box center [232, 434] width 465 height 556
click at [170, 216] on span "18:00-21:00 (3h)" at bounding box center [141, 215] width 63 height 12
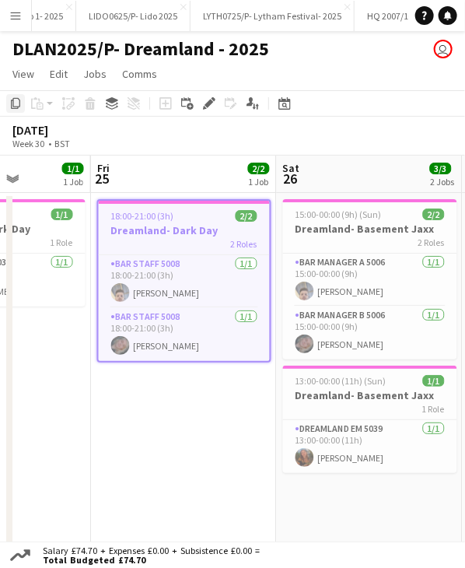
click at [9, 108] on icon "Copy" at bounding box center [15, 103] width 12 height 12
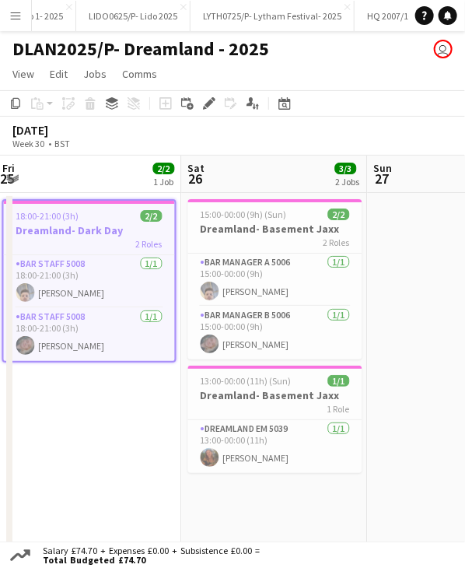
drag, startPoint x: 239, startPoint y: 172, endPoint x: 120, endPoint y: 179, distance: 119.3
click at [120, 179] on app-calendar-viewport "Tue 22 3/3 2 Jobs Wed 23 5/5 3 Jobs Thu 24 1/1 1 Job Fri 25 2/2 1 Job Sat 26 3/…" at bounding box center [232, 434] width 465 height 556
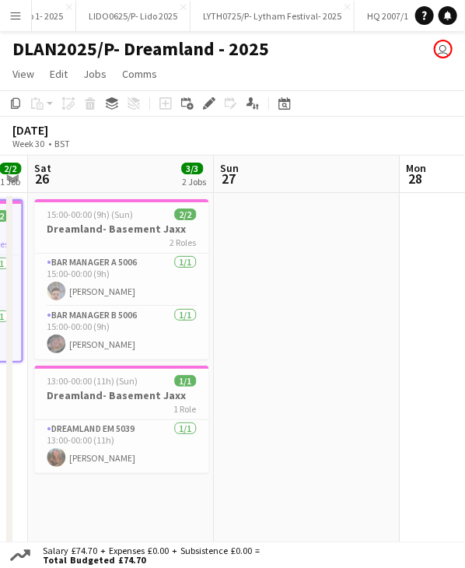
drag, startPoint x: 304, startPoint y: 169, endPoint x: 173, endPoint y: 174, distance: 131.6
click at [173, 174] on app-calendar-viewport "Tue 22 3/3 2 Jobs Wed 23 5/5 3 Jobs Thu 24 1/1 1 Job Fri 25 2/2 1 Job Sat 26 3/…" at bounding box center [232, 434] width 465 height 556
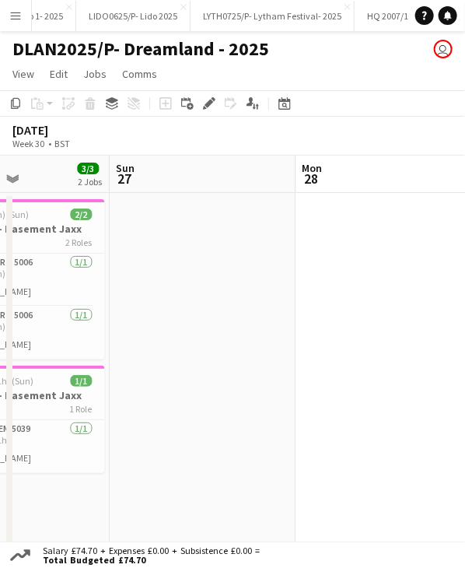
drag, startPoint x: 291, startPoint y: 167, endPoint x: 187, endPoint y: 174, distance: 104.5
click at [188, 174] on app-calendar-viewport "Wed 23 5/5 3 Jobs Thu 24 1/1 1 Job Fri 25 2/2 1 Job Sat 26 3/3 2 Jobs Sun 27 Mo…" at bounding box center [232, 434] width 465 height 556
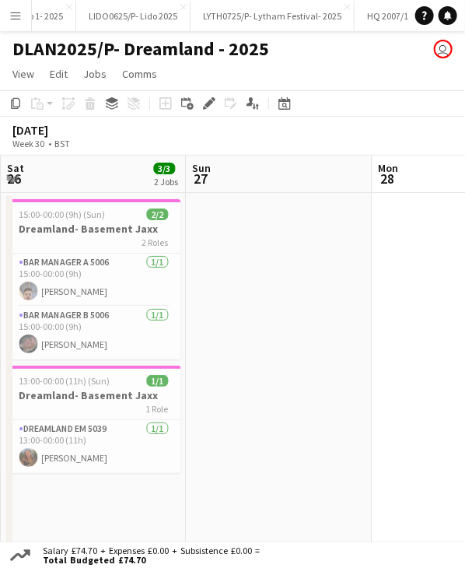
drag, startPoint x: 333, startPoint y: 170, endPoint x: 226, endPoint y: 173, distance: 107.4
click at [223, 173] on app-calendar-viewport "Wed 23 5/5 3 Jobs Thu 24 1/1 1 Job Fri 25 2/2 1 Job Sat 26 3/3 2 Jobs Sun 27 Mo…" at bounding box center [232, 434] width 465 height 556
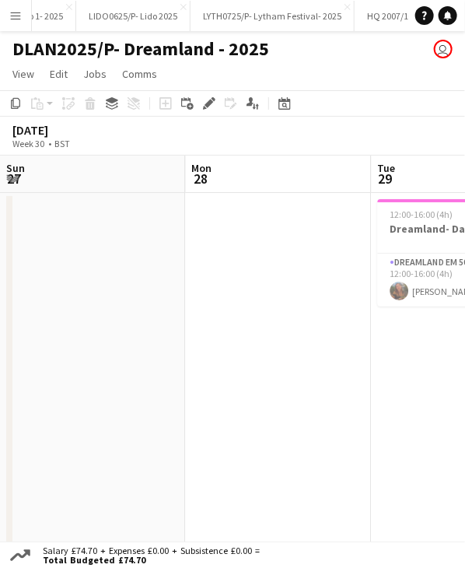
drag, startPoint x: 293, startPoint y: 173, endPoint x: 246, endPoint y: 173, distance: 46.7
click at [246, 173] on app-calendar-viewport "Thu 24 1/1 1 Job Fri 25 2/2 1 Job Sat 26 3/3 2 Jobs Sun 27 Mon 28 Tue 29 1/1 1 …" at bounding box center [232, 434] width 465 height 556
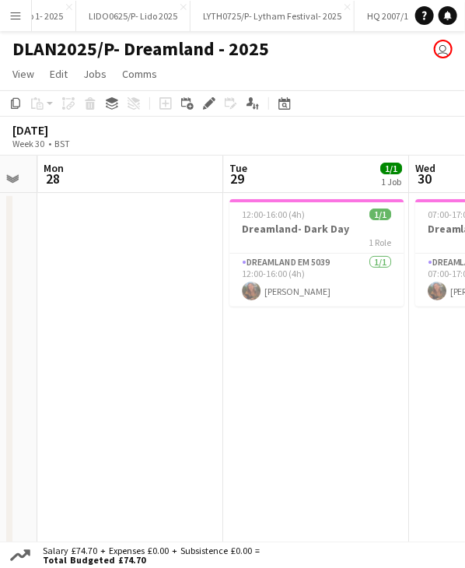
click at [232, 174] on app-calendar-viewport "Thu 24 1/1 1 Job Fri 25 2/2 1 Job Sat 26 3/3 2 Jobs Sun 27 Mon 28 Tue 29 1/1 1 …" at bounding box center [232, 434] width 465 height 556
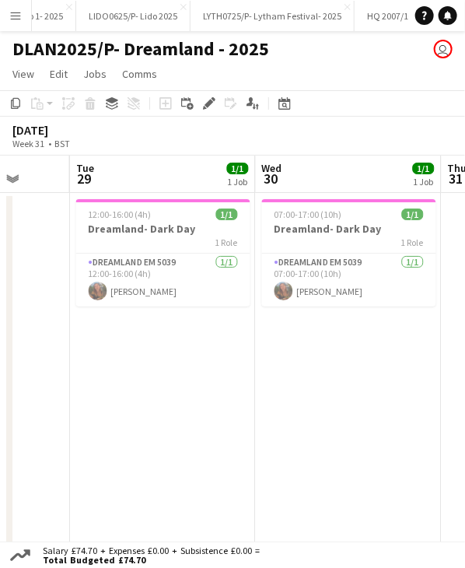
drag, startPoint x: 314, startPoint y: 172, endPoint x: 155, endPoint y: 166, distance: 159.6
click at [153, 168] on app-calendar-viewport "Sat 26 3/3 2 Jobs Sun 27 Mon 28 Tue 29 1/1 1 Job Wed 30 1/1 1 Job Thu 31 Fri 1 …" at bounding box center [232, 434] width 465 height 556
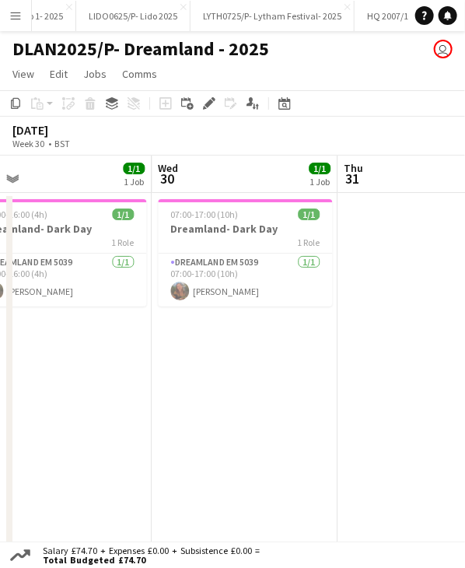
drag, startPoint x: 283, startPoint y: 166, endPoint x: 186, endPoint y: 167, distance: 97.3
click at [186, 167] on app-calendar-viewport "Sat 26 3/3 2 Jobs Sun 27 Mon 28 Tue 29 1/1 1 Job Wed 30 1/1 1 Job Thu 31 Fri 1 …" at bounding box center [232, 434] width 465 height 556
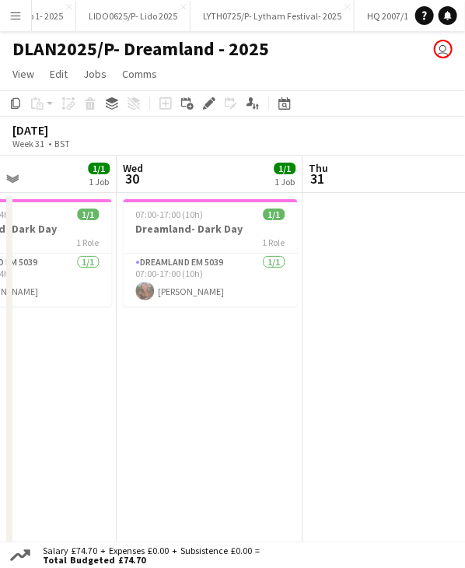
drag, startPoint x: 252, startPoint y: 169, endPoint x: 217, endPoint y: 172, distance: 35.2
click at [217, 172] on app-calendar-viewport "Sat 26 3/3 2 Jobs Sun 27 Mon 28 Tue 29 1/1 1 Job Wed 30 1/1 1 Job Thu 31 Fri 1 …" at bounding box center [232, 434] width 465 height 556
click at [215, 326] on app-date-cell "07:00-17:00 (10h) 1/1 Dreamland- Dark Day 1 Role Dreamland EM 5039 1/1 07:00-17…" at bounding box center [209, 452] width 186 height 519
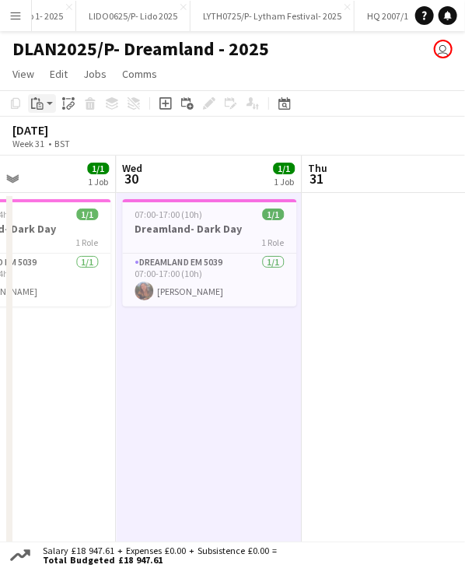
click at [54, 103] on app-action-btn "Paste" at bounding box center [42, 103] width 28 height 19
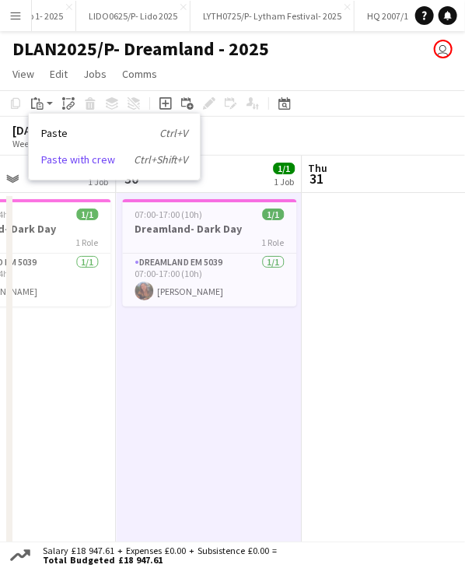
click at [68, 156] on link "Paste with crew Ctrl+Shift+V" at bounding box center [114, 160] width 146 height 14
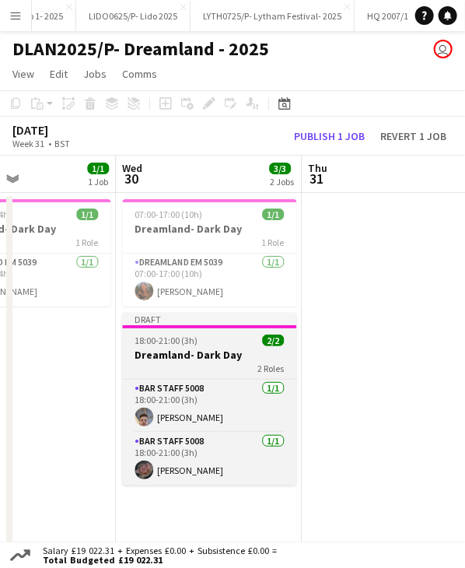
click at [175, 331] on app-job-card "Draft 18:00-21:00 (3h) 2/2 Dreamland- Dark Day 2 Roles Bar Staff 5008 1/1 18:00…" at bounding box center [209, 399] width 174 height 173
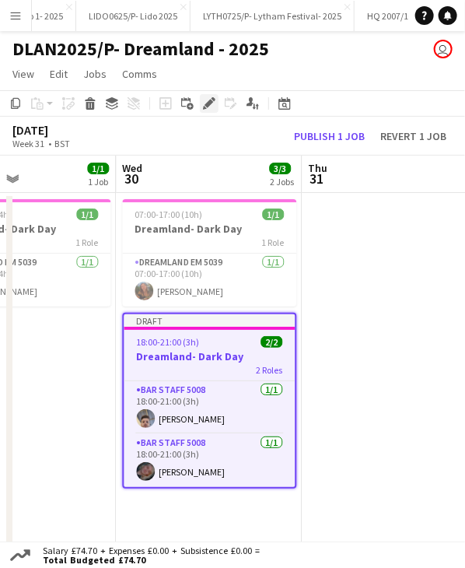
click at [202, 107] on div "Edit" at bounding box center [209, 103] width 19 height 19
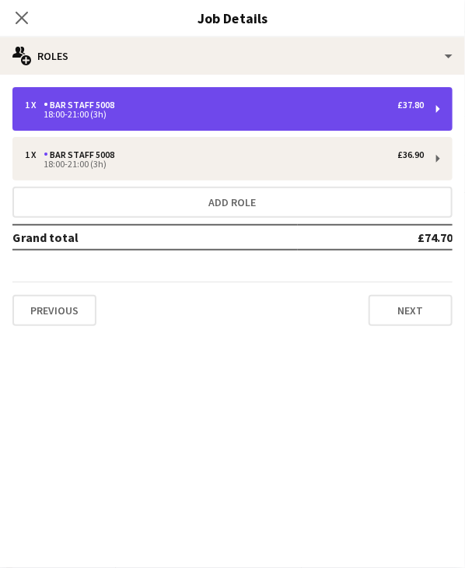
click at [156, 101] on div "1 x Bar Staff 5008 £37.80" at bounding box center [224, 105] width 399 height 11
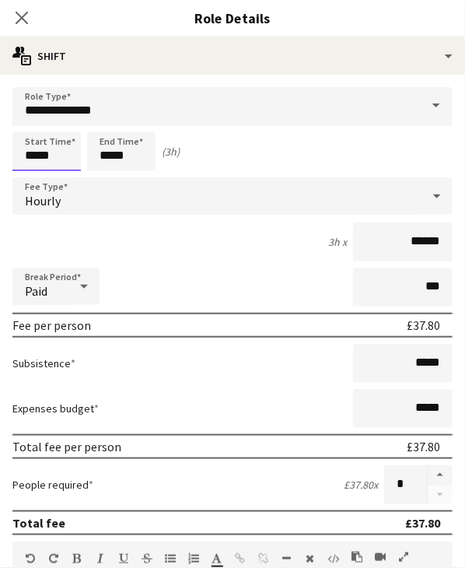
click at [26, 160] on input "*****" at bounding box center [46, 151] width 68 height 39
type input "*****"
click at [26, 18] on icon "Close pop-in" at bounding box center [21, 17] width 15 height 15
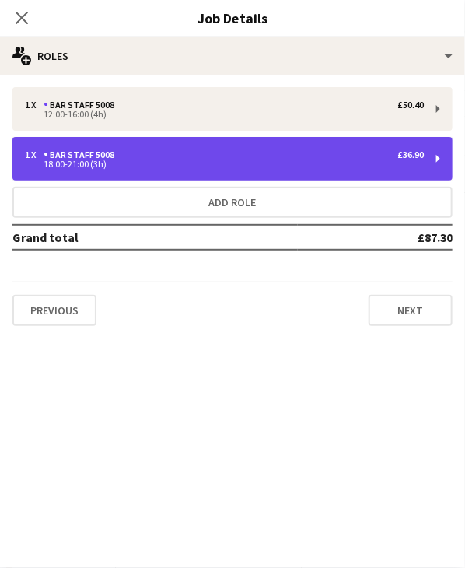
click at [131, 160] on div "18:00-21:00 (3h)" at bounding box center [224, 164] width 399 height 8
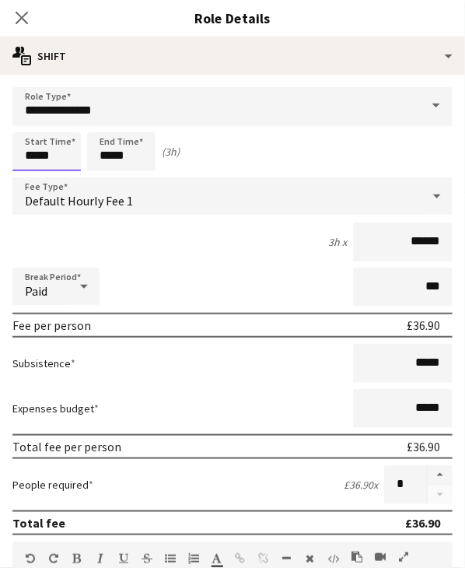
click at [32, 157] on input "*****" at bounding box center [46, 151] width 68 height 39
type input "*****"
click at [210, 159] on div "Start Time ***** End Time ***** (4h)" at bounding box center [232, 151] width 440 height 39
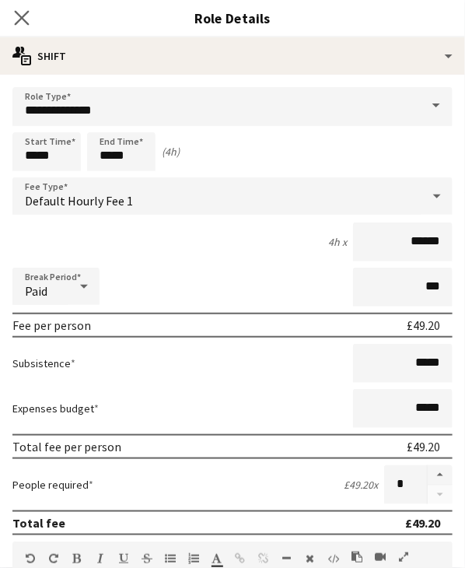
click at [19, 26] on app-icon "Close pop-in" at bounding box center [22, 18] width 23 height 23
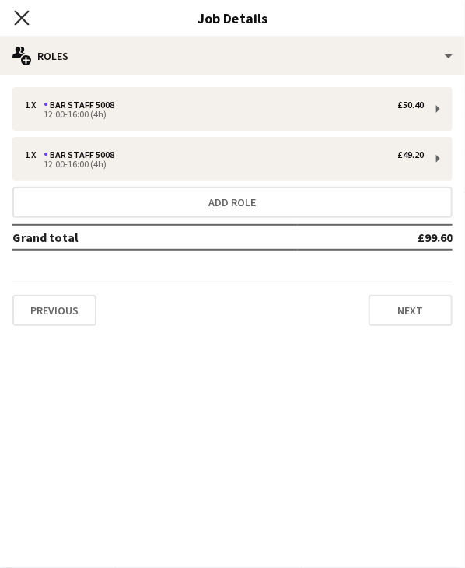
click at [24, 23] on icon "Close pop-in" at bounding box center [21, 17] width 15 height 15
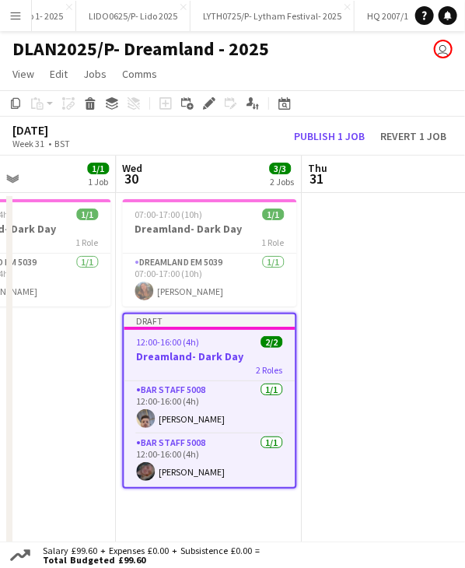
click at [195, 320] on div "Draft" at bounding box center [209, 320] width 171 height 12
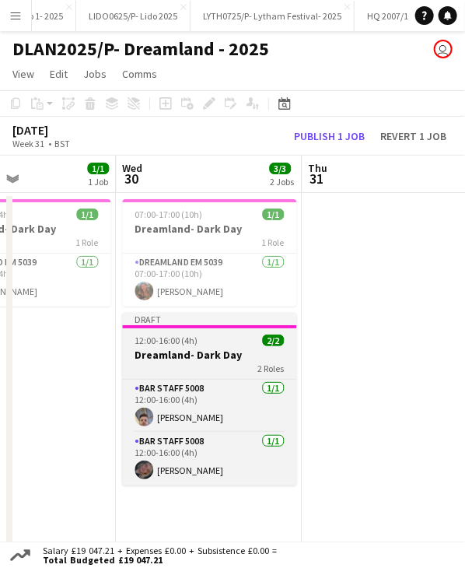
click at [195, 320] on div "Draft" at bounding box center [209, 319] width 174 height 12
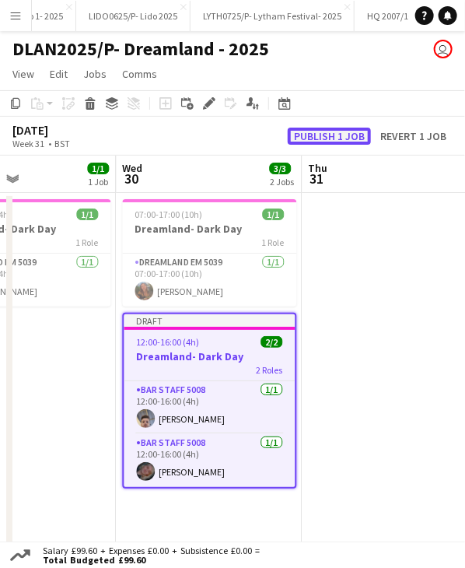
click at [313, 139] on button "Publish 1 job" at bounding box center [329, 136] width 83 height 17
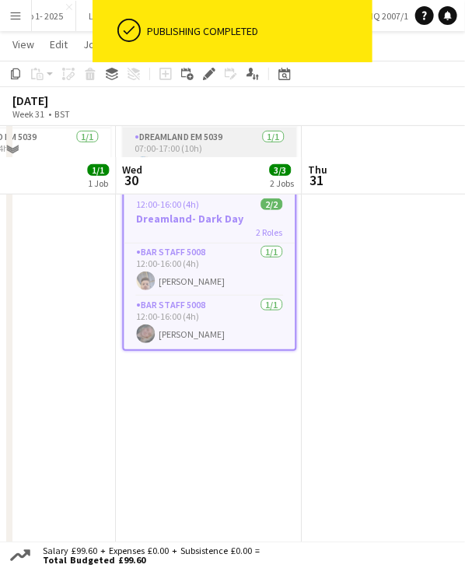
scroll to position [156, 0]
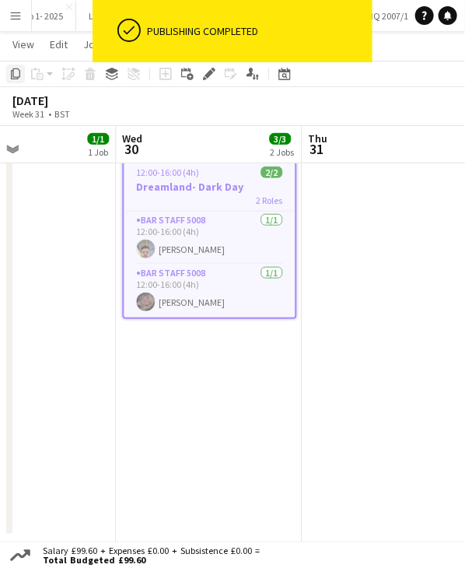
click at [19, 73] on icon at bounding box center [15, 73] width 9 height 11
click at [240, 365] on app-date-cell "07:00-17:00 (10h) 1/1 Dreamland- Dark Day 1 Role Dreamland EM 5039 1/1 07:00-17…" at bounding box center [209, 295] width 186 height 519
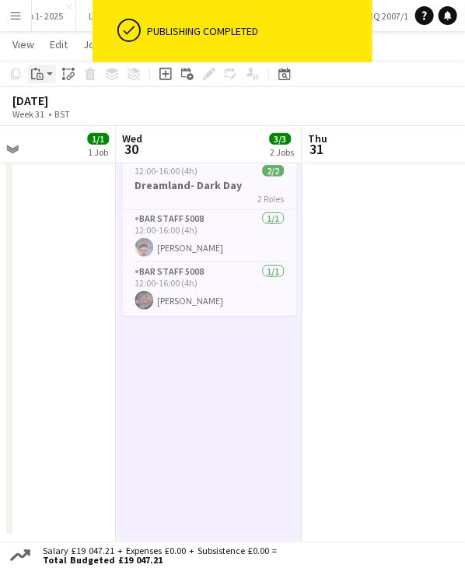
click at [47, 75] on app-action-btn "Paste" at bounding box center [42, 74] width 28 height 19
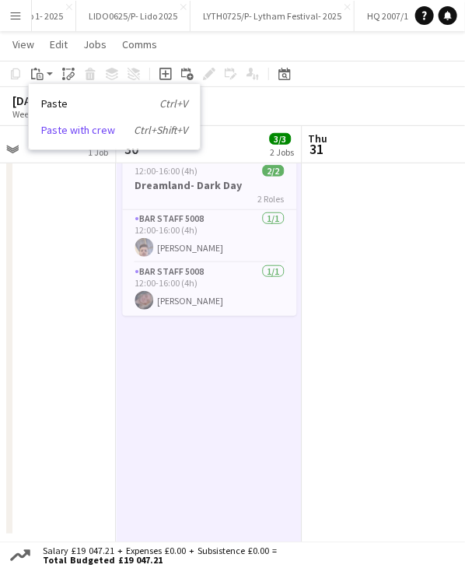
click at [86, 133] on link "Paste with crew Ctrl+Shift+V" at bounding box center [114, 130] width 146 height 14
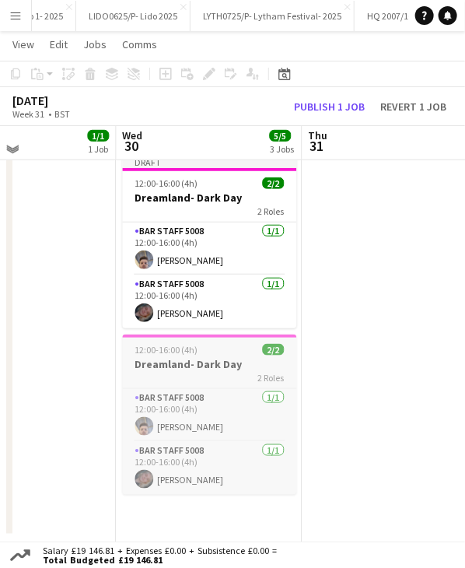
scroll to position [0, 0]
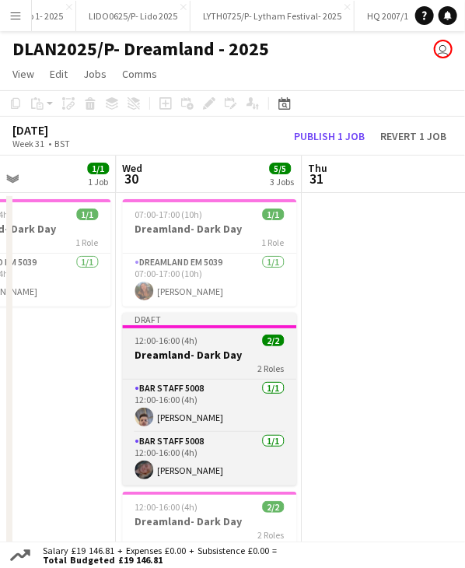
click at [227, 334] on app-job-card "Draft 12:00-16:00 (4h) 2/2 Dreamland- Dark Day 2 Roles Bar Staff 5008 1/1 12:00…" at bounding box center [209, 399] width 174 height 173
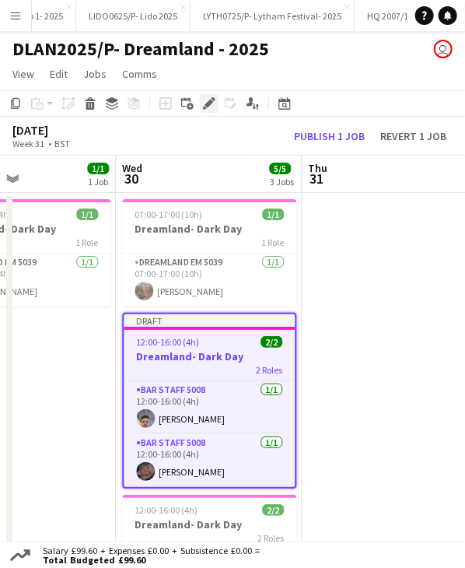
click at [209, 107] on icon "Edit" at bounding box center [209, 103] width 12 height 12
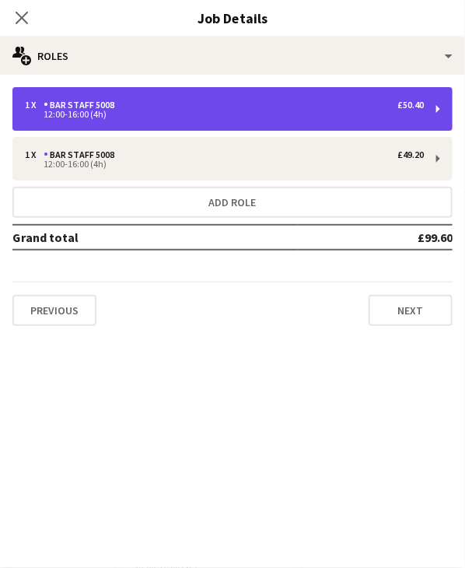
click at [142, 117] on div "12:00-16:00 (4h)" at bounding box center [224, 114] width 399 height 8
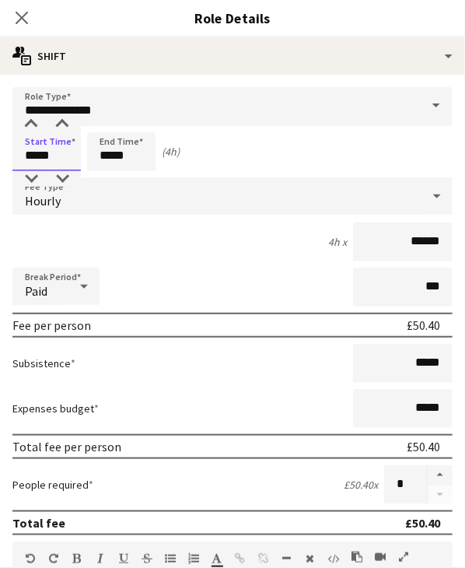
drag, startPoint x: 30, startPoint y: 153, endPoint x: 68, endPoint y: 153, distance: 38.9
click at [68, 153] on input "*****" at bounding box center [46, 151] width 68 height 39
type input "*****"
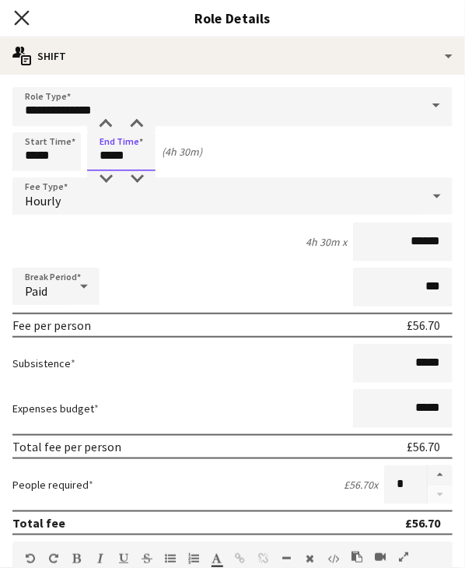
type input "*****"
click at [19, 15] on icon at bounding box center [21, 17] width 15 height 15
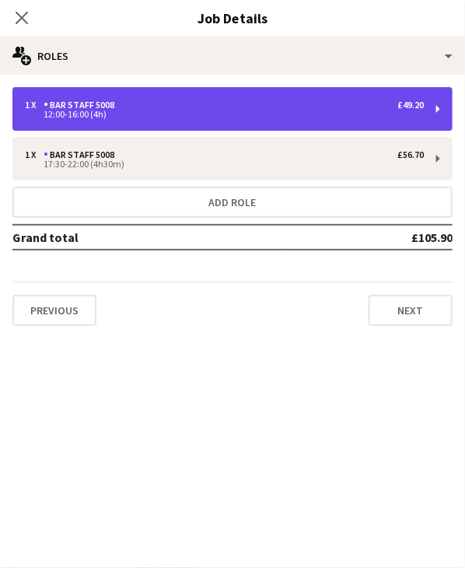
click at [124, 116] on div "12:00-16:00 (4h)" at bounding box center [224, 114] width 399 height 8
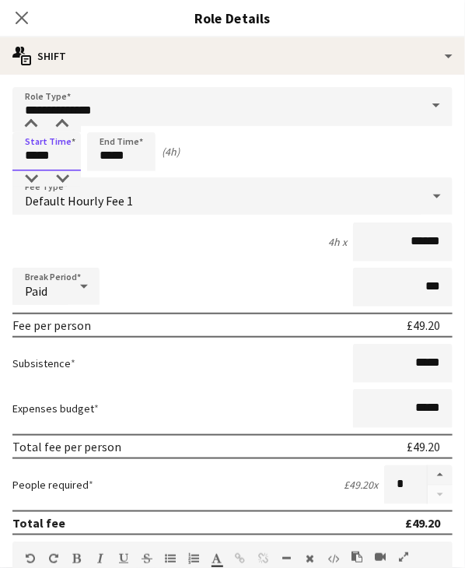
drag, startPoint x: 28, startPoint y: 153, endPoint x: 81, endPoint y: 153, distance: 52.9
click at [81, 153] on div "Start Time ***** End Time ***** (4h)" at bounding box center [232, 151] width 440 height 39
type input "*****"
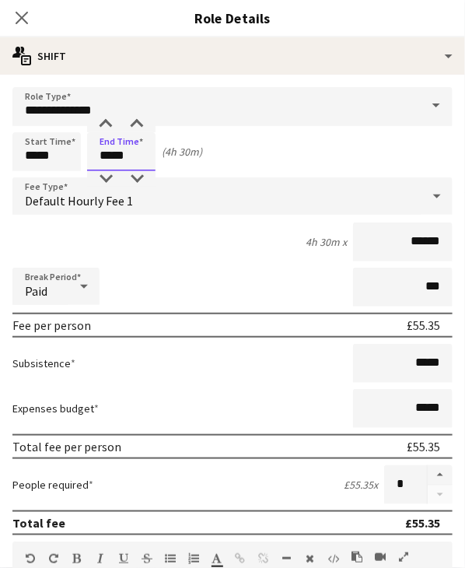
type input "*****"
click at [256, 156] on div "Start Time ***** End Time ***** (4h 30m)" at bounding box center [232, 151] width 440 height 39
click at [26, 19] on icon "Close pop-in" at bounding box center [21, 17] width 15 height 15
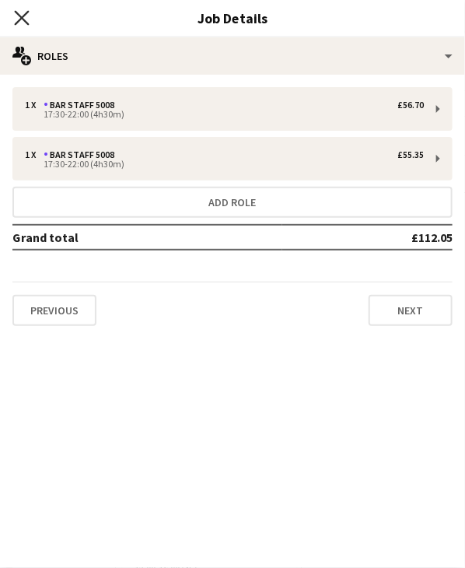
click at [24, 12] on icon "Close pop-in" at bounding box center [21, 17] width 15 height 15
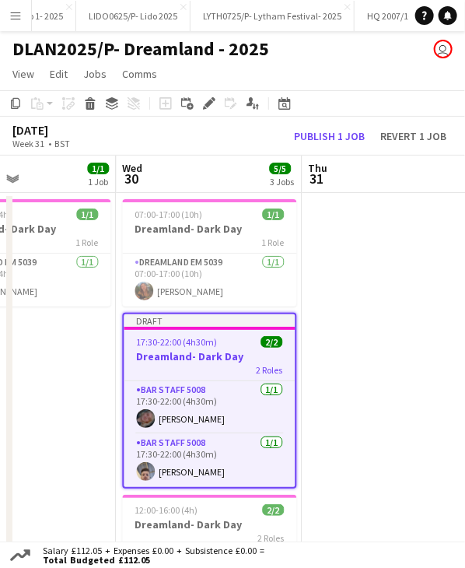
click at [197, 321] on div "Draft" at bounding box center [209, 320] width 171 height 12
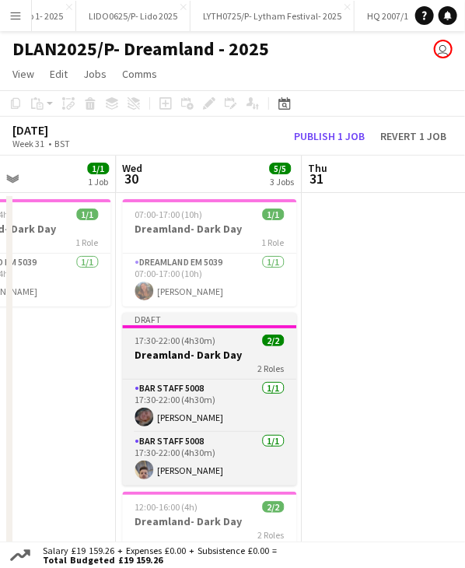
click at [197, 321] on div "Draft" at bounding box center [209, 319] width 174 height 12
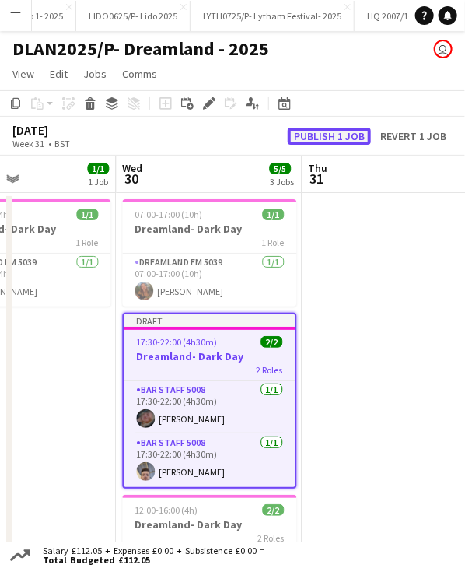
click at [306, 133] on button "Publish 1 job" at bounding box center [329, 136] width 83 height 17
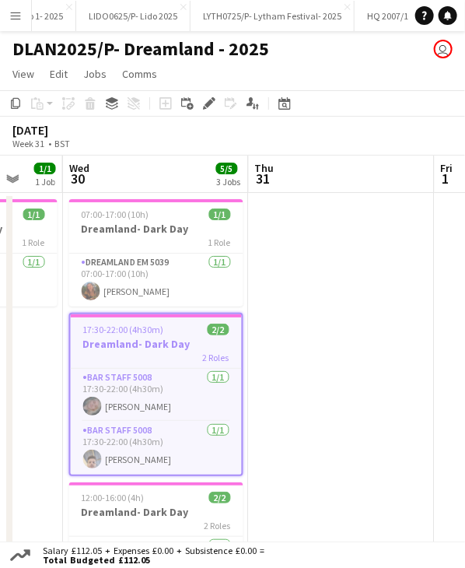
scroll to position [0, 483]
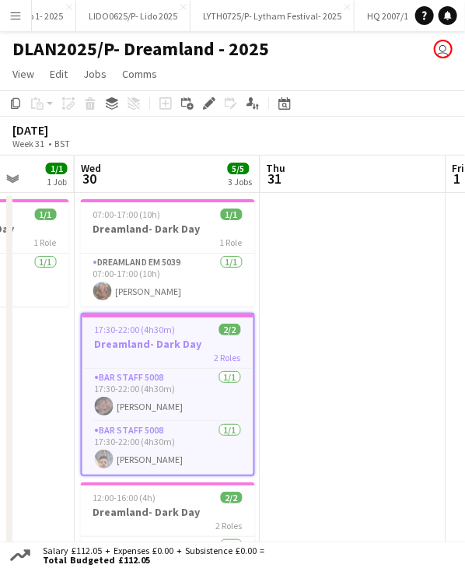
drag, startPoint x: 389, startPoint y: 174, endPoint x: 348, endPoint y: 193, distance: 45.6
click at [348, 193] on app-calendar-viewport "Sun 27 Mon 28 Tue 29 1/1 1 Job Wed 30 5/5 3 Jobs Thu 31 Fri 1 Sat 2 Sun 3 12:00…" at bounding box center [232, 434] width 465 height 556
click at [156, 218] on span "07:00-17:00 (10h)" at bounding box center [127, 215] width 68 height 12
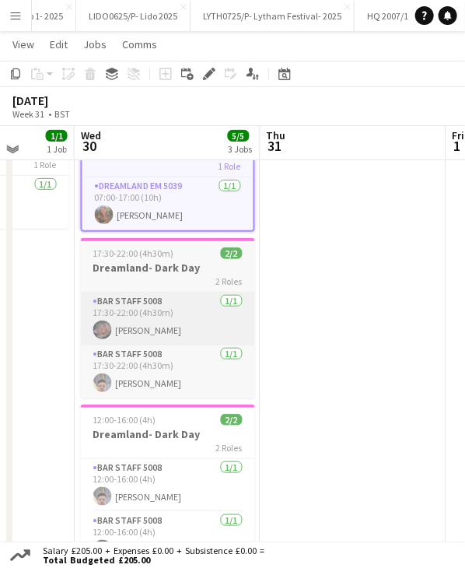
scroll to position [78, 0]
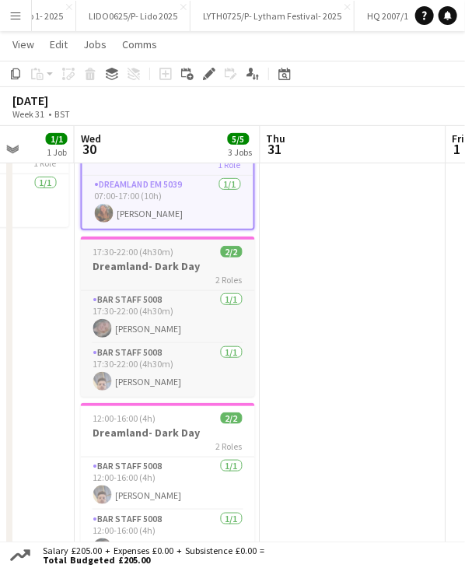
click at [160, 272] on h3 "Dreamland- Dark Day" at bounding box center [168, 266] width 174 height 14
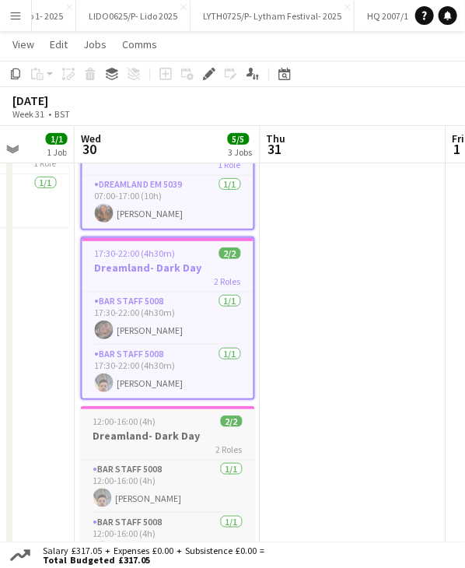
click at [140, 425] on span "12:00-16:00 (4h)" at bounding box center [124, 422] width 63 height 12
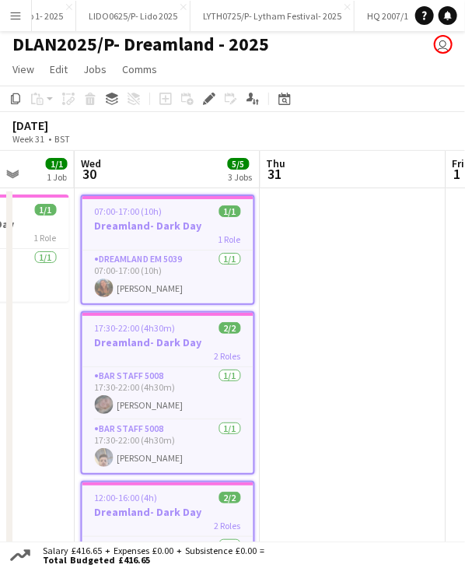
scroll to position [0, 0]
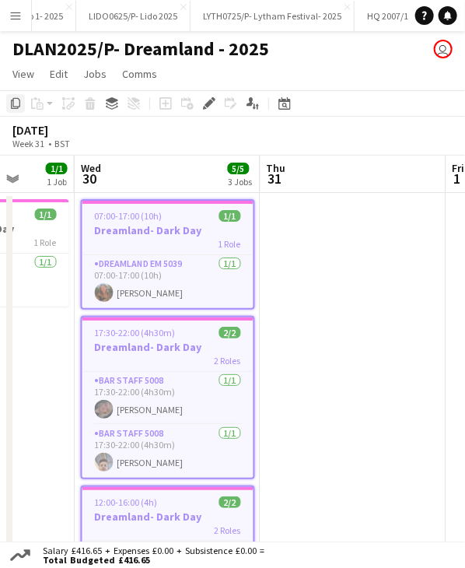
click at [16, 97] on icon "Copy" at bounding box center [15, 103] width 12 height 12
click at [341, 233] on app-date-cell at bounding box center [354, 452] width 186 height 519
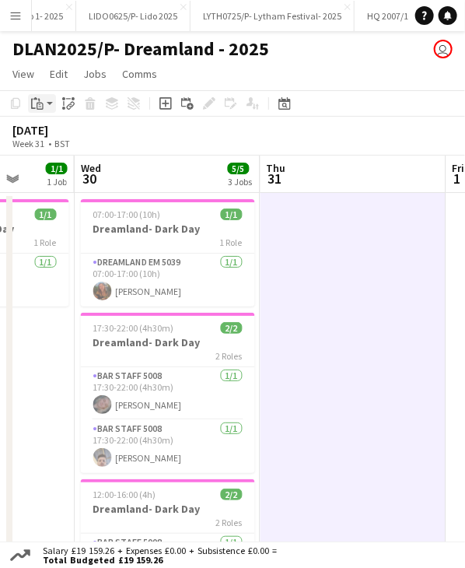
click at [34, 101] on icon "Paste" at bounding box center [37, 103] width 12 height 12
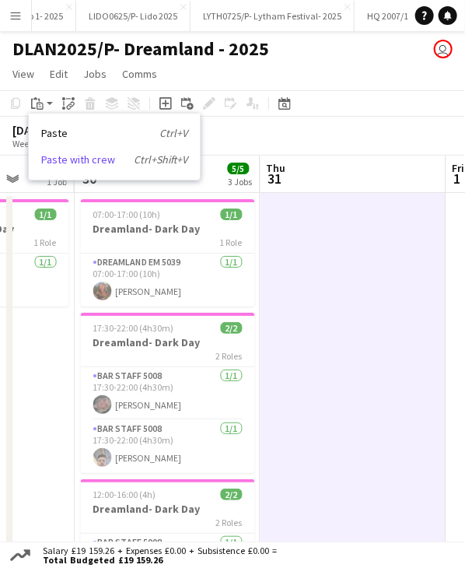
click at [68, 160] on link "Paste with crew Ctrl+Shift+V" at bounding box center [114, 160] width 146 height 14
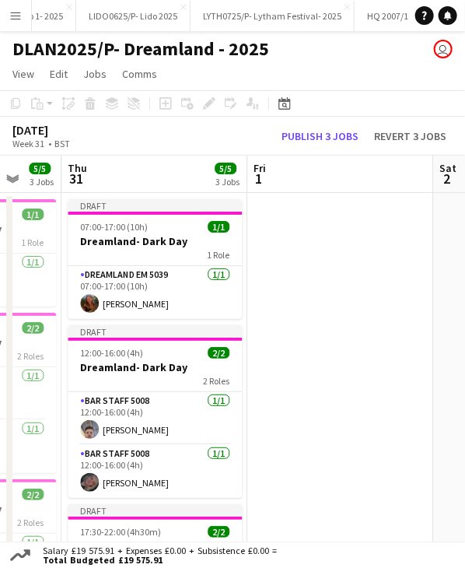
scroll to position [0, 679]
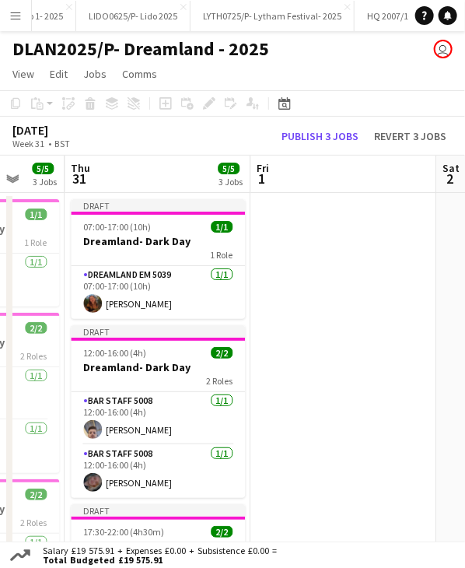
drag, startPoint x: 339, startPoint y: 170, endPoint x: 143, endPoint y: 175, distance: 196.1
click at [143, 175] on app-calendar-viewport "Sun 27 Mon 28 Tue 29 1/1 1 Job Wed 30 5/5 3 Jobs Thu 31 5/5 3 Jobs Fri 1 Sat 2 …" at bounding box center [232, 434] width 465 height 556
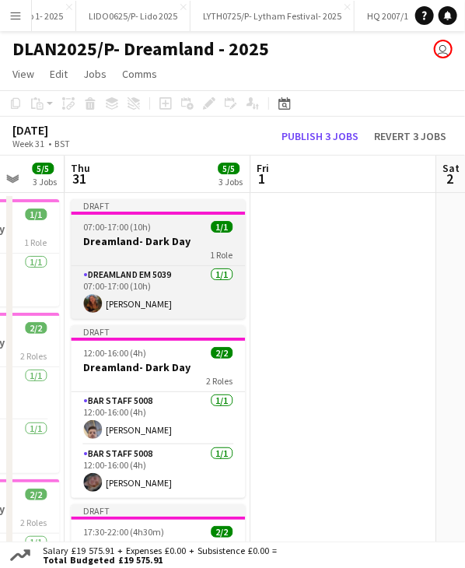
click at [145, 232] on span "07:00-17:00 (10h)" at bounding box center [117, 227] width 68 height 12
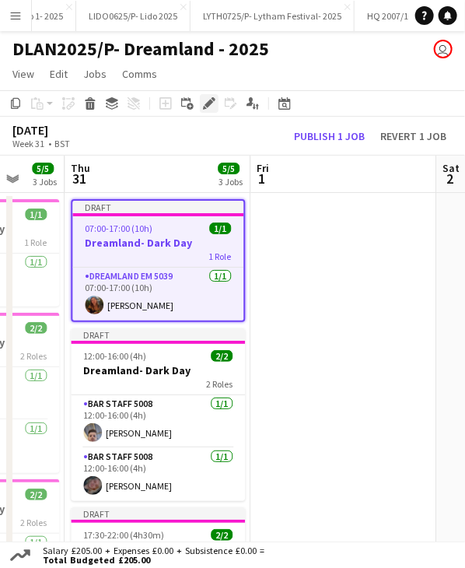
click at [212, 109] on icon "Edit" at bounding box center [209, 103] width 12 height 12
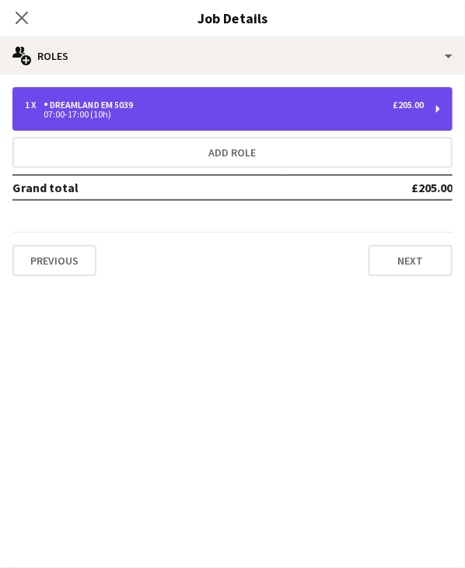
click at [107, 114] on div "07:00-17:00 (10h)" at bounding box center [224, 114] width 399 height 8
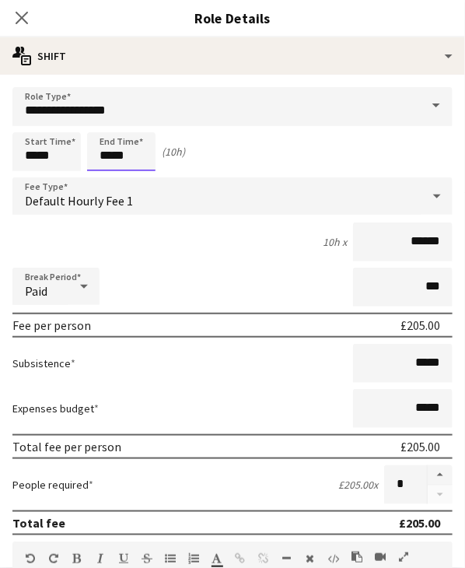
click at [108, 156] on input "*****" at bounding box center [121, 151] width 68 height 39
type input "*****"
click at [26, 24] on icon "Close pop-in" at bounding box center [21, 17] width 15 height 15
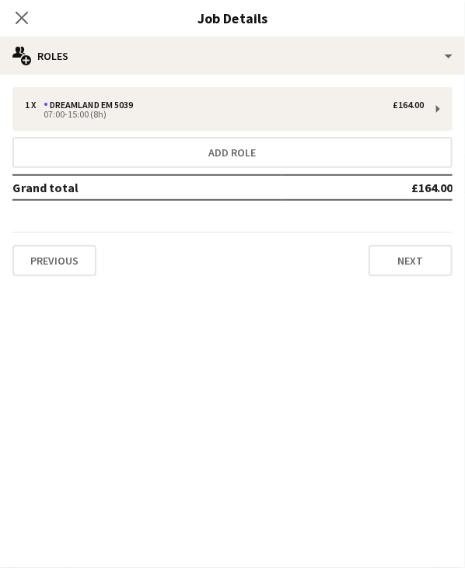
click at [26, 24] on icon "Close pop-in" at bounding box center [22, 18] width 12 height 12
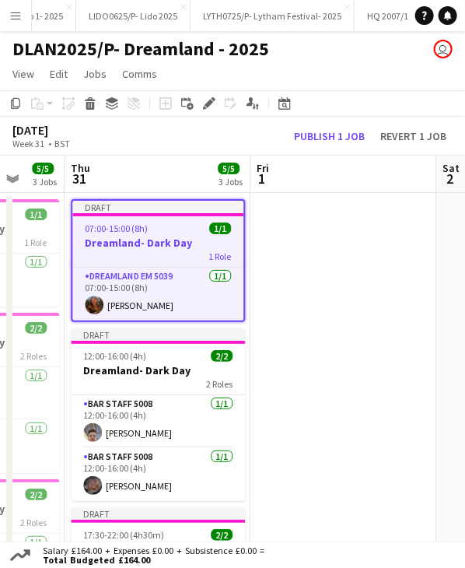
click at [138, 213] on div at bounding box center [157, 214] width 171 height 3
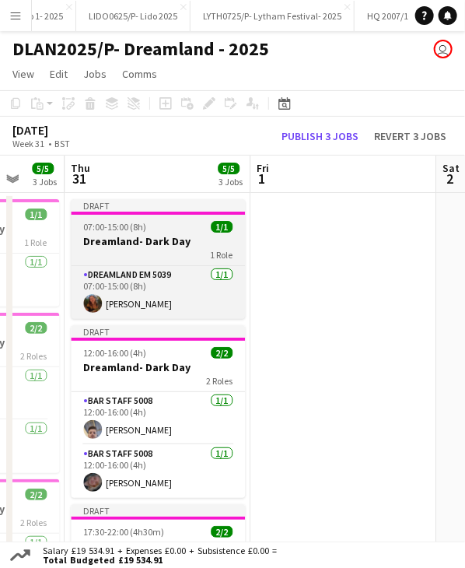
click at [138, 213] on div at bounding box center [158, 213] width 174 height 3
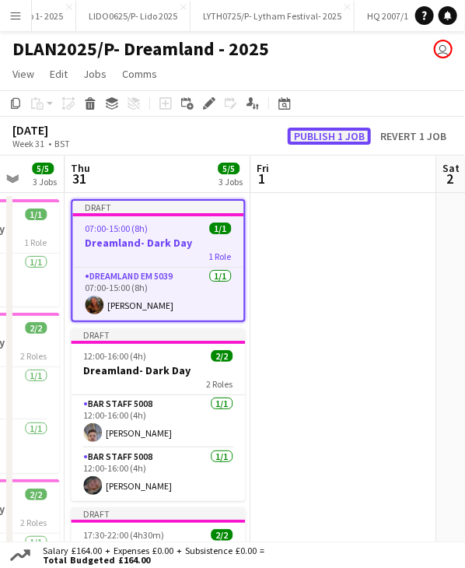
click at [322, 138] on button "Publish 1 job" at bounding box center [329, 136] width 83 height 17
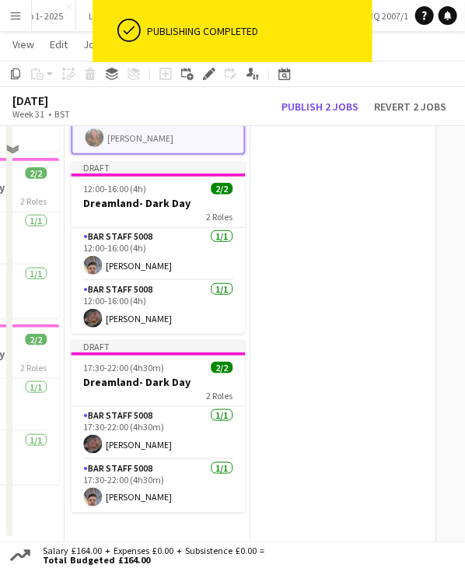
scroll to position [156, 0]
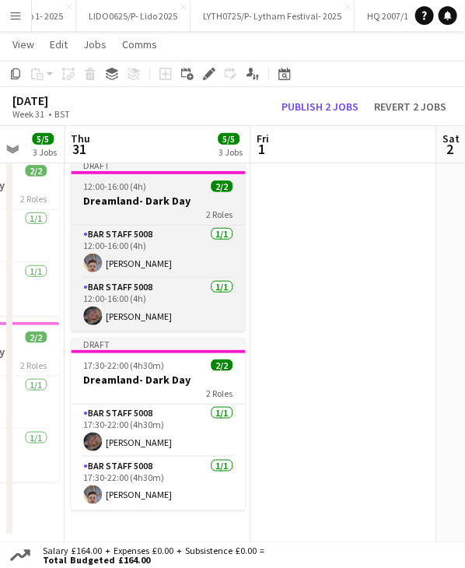
click at [128, 187] on span "12:00-16:00 (4h)" at bounding box center [114, 187] width 63 height 12
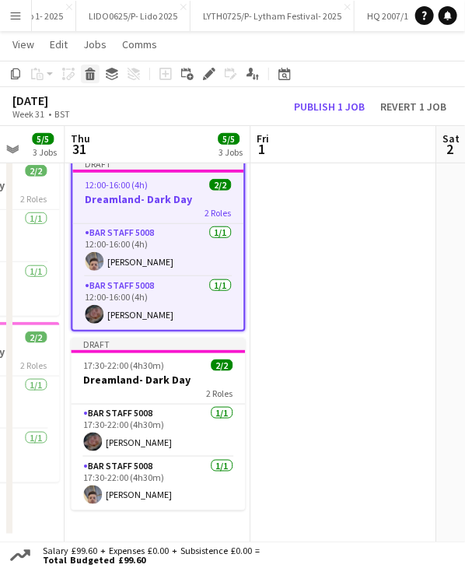
click at [93, 75] on icon at bounding box center [90, 76] width 9 height 8
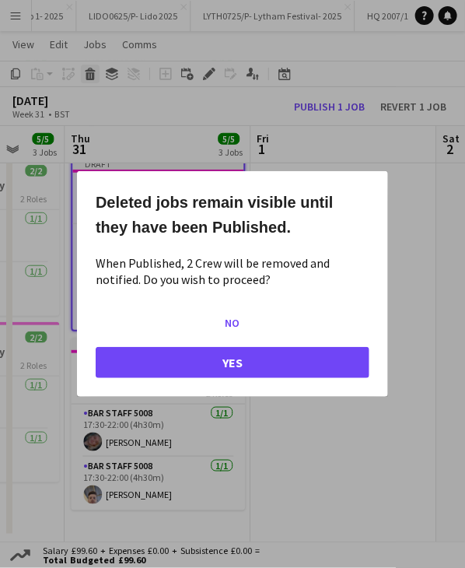
scroll to position [0, 0]
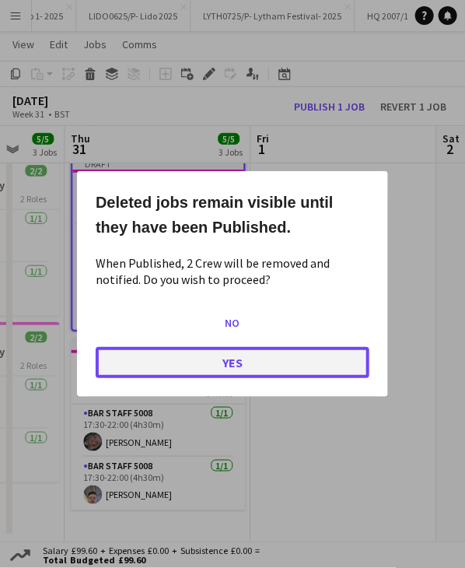
click at [224, 365] on button "Yes" at bounding box center [233, 362] width 274 height 31
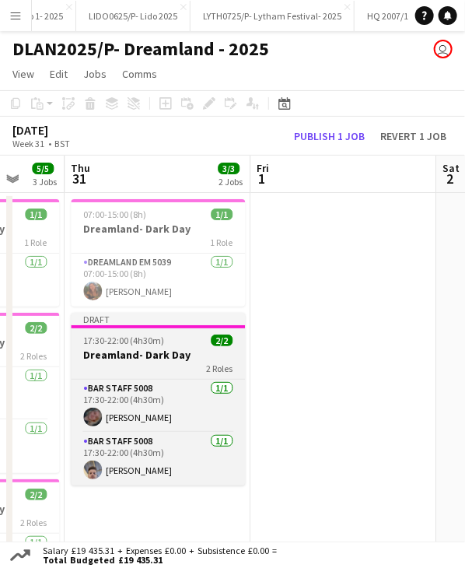
click at [153, 331] on app-job-card "Draft 17:30-22:00 (4h30m) 2/2 Dreamland- Dark Day 2 Roles Bar Staff 5008 1/1 17…" at bounding box center [158, 399] width 174 height 173
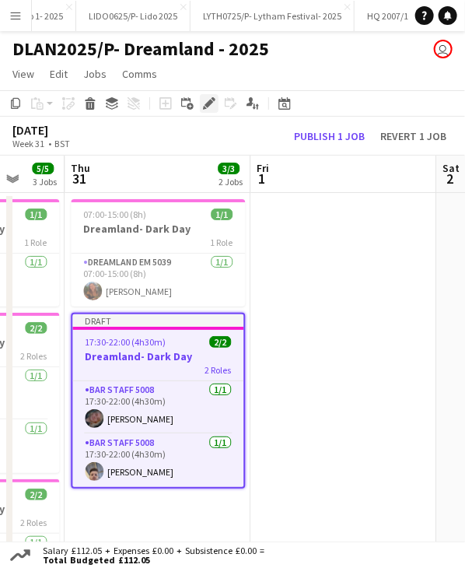
click at [203, 107] on icon "Edit" at bounding box center [209, 103] width 12 height 12
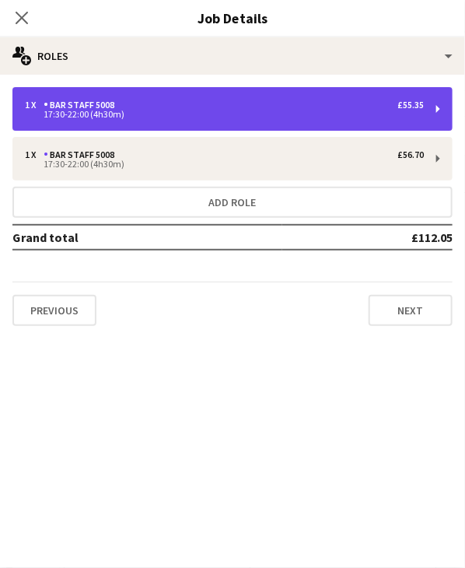
click at [109, 110] on div "Bar Staff 5008" at bounding box center [82, 105] width 77 height 11
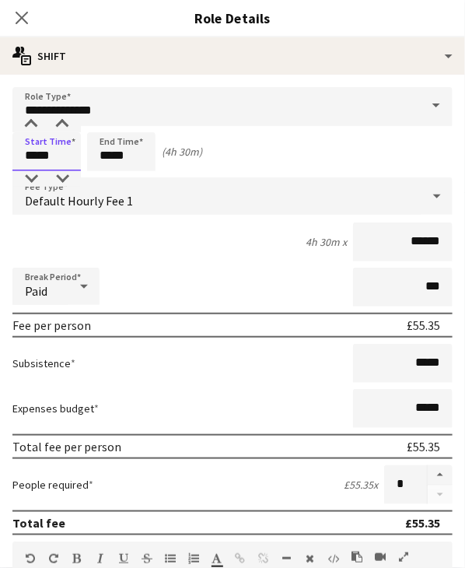
click at [30, 156] on input "*****" at bounding box center [46, 151] width 68 height 39
type input "*****"
click at [26, 23] on icon at bounding box center [21, 17] width 15 height 15
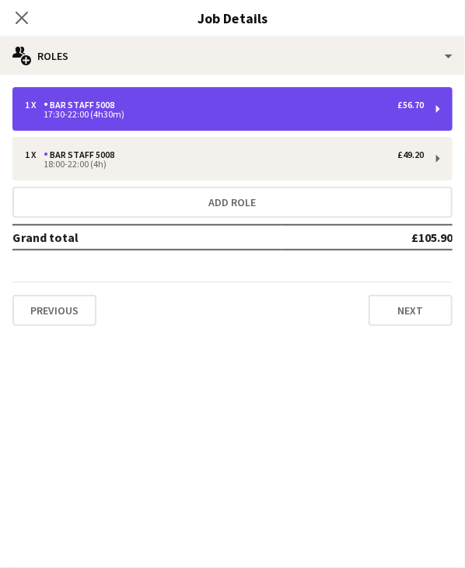
click at [105, 121] on div "1 x Bar Staff 5008 £56.70 17:30-22:00 (4h30m)" at bounding box center [232, 109] width 440 height 44
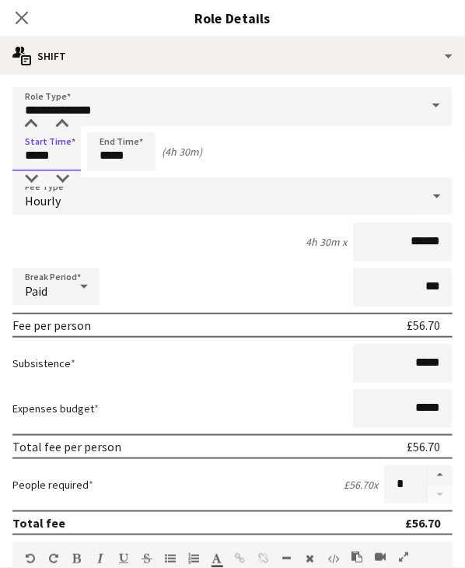
drag, startPoint x: 25, startPoint y: 158, endPoint x: 53, endPoint y: 166, distance: 29.1
click at [53, 166] on input "*****" at bounding box center [46, 151] width 68 height 39
type input "*****"
click at [28, 19] on icon "Close pop-in" at bounding box center [21, 17] width 15 height 15
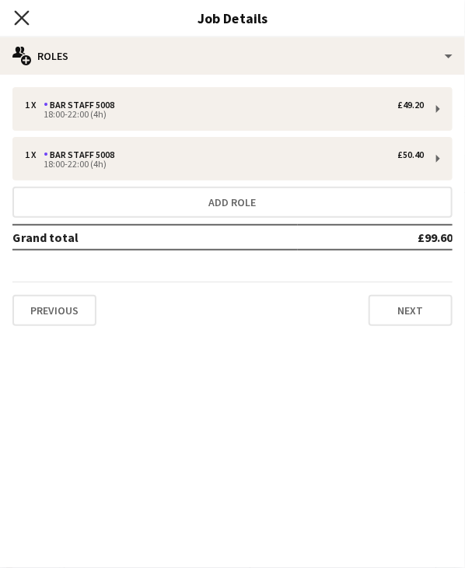
click at [25, 19] on icon "Close pop-in" at bounding box center [21, 17] width 15 height 15
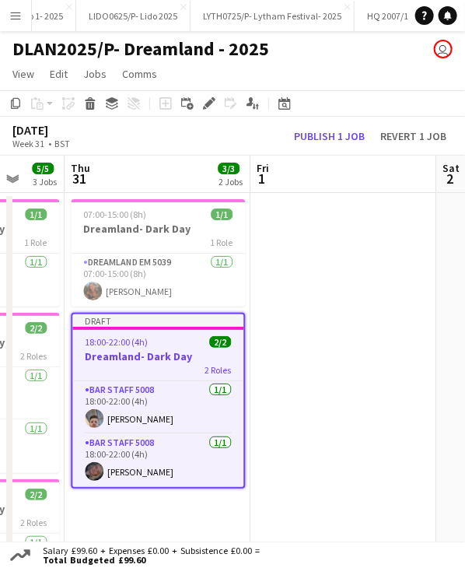
click at [156, 321] on div "Draft" at bounding box center [157, 320] width 171 height 12
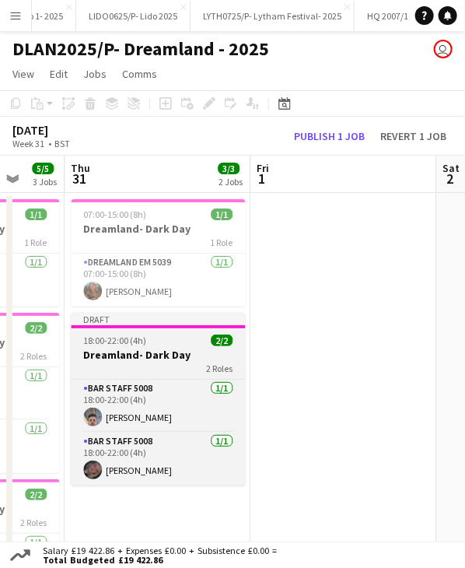
click at [156, 321] on div "Draft" at bounding box center [158, 319] width 174 height 12
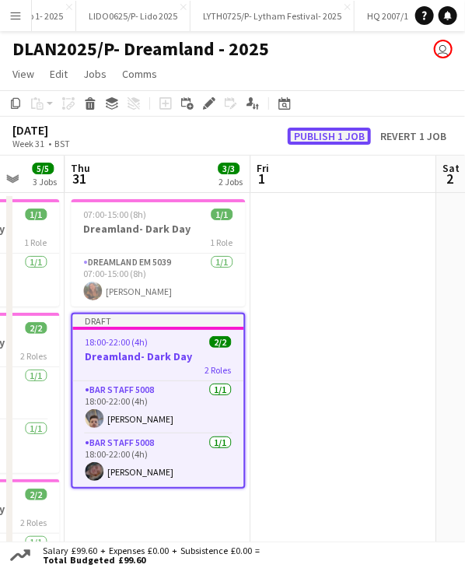
click at [337, 139] on button "Publish 1 job" at bounding box center [329, 136] width 83 height 17
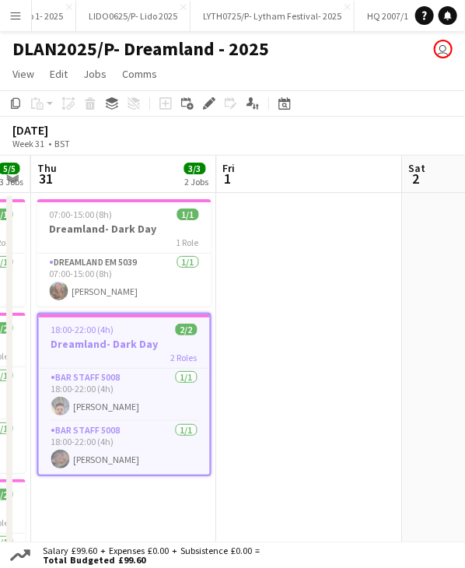
scroll to position [0, 622]
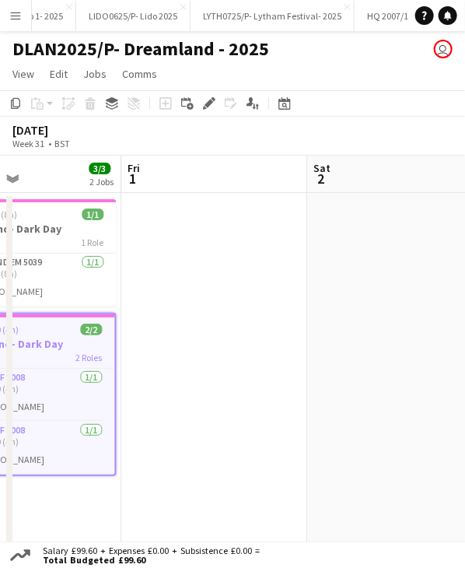
drag, startPoint x: 332, startPoint y: 181, endPoint x: 204, endPoint y: 187, distance: 128.5
click at [204, 187] on app-calendar-viewport "Mon 28 Tue 29 1/1 1 Job Wed 30 5/5 3 Jobs Thu 31 3/3 2 Jobs Fri 1 Sat 2 Sun 3 M…" at bounding box center [232, 434] width 465 height 556
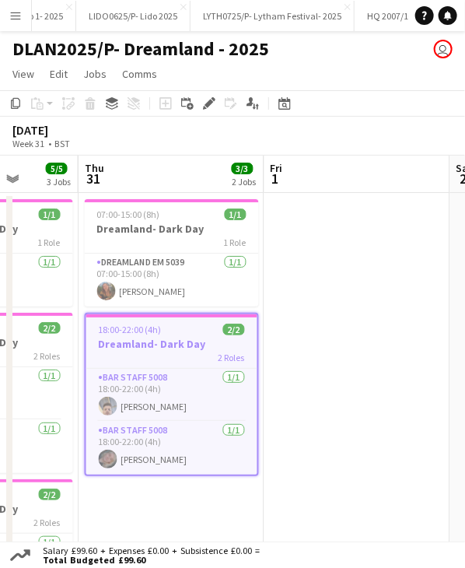
scroll to position [0, 470]
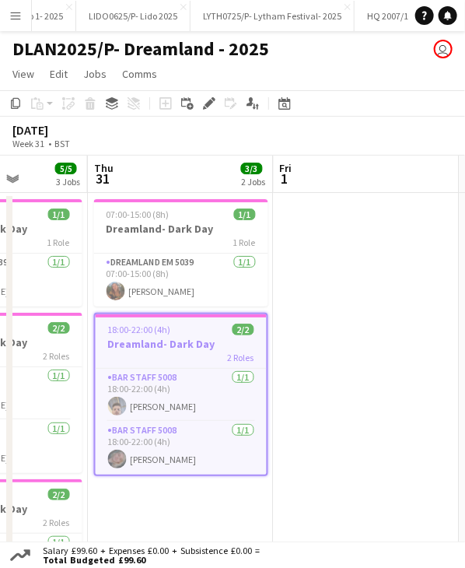
drag, startPoint x: 224, startPoint y: 167, endPoint x: 377, endPoint y: 159, distance: 152.8
click at [377, 159] on app-calendar-viewport "Mon 28 Tue 29 1/1 1 Job Wed 30 5/5 3 Jobs Thu 31 3/3 2 Jobs Fri 1 Sat 2 Sun 3 M…" at bounding box center [232, 434] width 465 height 556
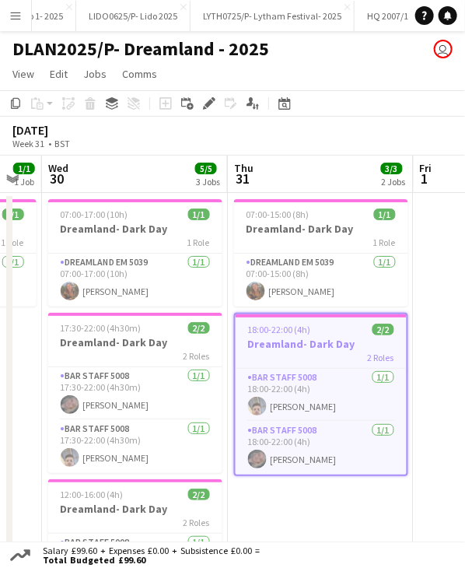
drag, startPoint x: 177, startPoint y: 178, endPoint x: 316, endPoint y: 168, distance: 139.6
click at [316, 168] on app-calendar-viewport "Mon 28 Tue 29 1/1 1 Job Wed 30 5/5 3 Jobs Thu 31 3/3 2 Jobs Fri 1 Sat 2 Sun 3 M…" at bounding box center [232, 434] width 465 height 556
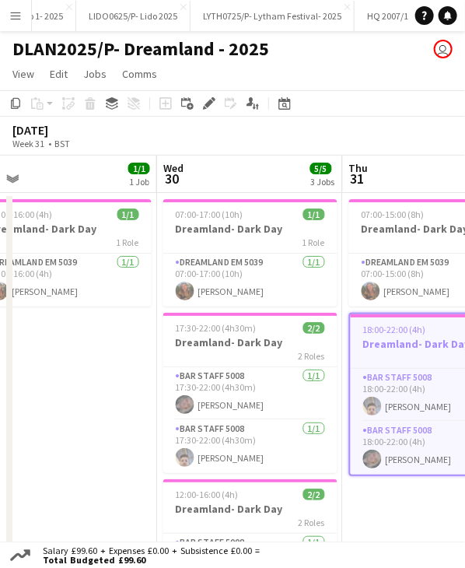
drag, startPoint x: 177, startPoint y: 173, endPoint x: 293, endPoint y: 159, distance: 116.8
click at [293, 159] on app-calendar-viewport "Sun 27 Mon 28 Tue 29 1/1 1 Job Wed 30 5/5 3 Jobs Thu 31 3/3 2 Jobs Fri 1 Sat 2 …" at bounding box center [232, 434] width 465 height 556
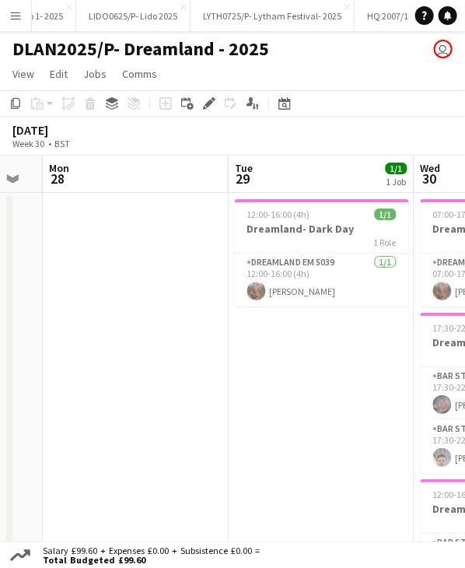
drag, startPoint x: 75, startPoint y: 166, endPoint x: 297, endPoint y: 180, distance: 223.0
click at [332, 173] on app-calendar-viewport "Sat 26 3/3 2 Jobs Sun 27 Mon 28 Tue 29 1/1 1 Job Wed 30 5/5 3 Jobs Thu 31 3/3 2…" at bounding box center [232, 434] width 465 height 556
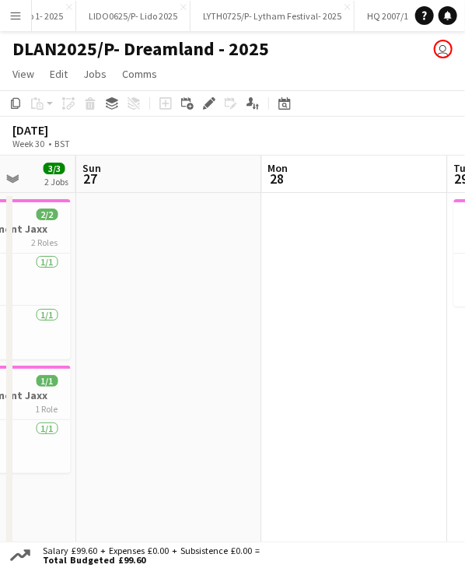
drag, startPoint x: 240, startPoint y: 183, endPoint x: 309, endPoint y: 195, distance: 69.5
click at [324, 194] on app-calendar-viewport "Thu 24 1/1 1 Job Fri 25 2/2 1 Job Sat 26 3/3 2 Jobs Sun 27 Mon 28 Tue 29 1/1 1 …" at bounding box center [232, 434] width 465 height 556
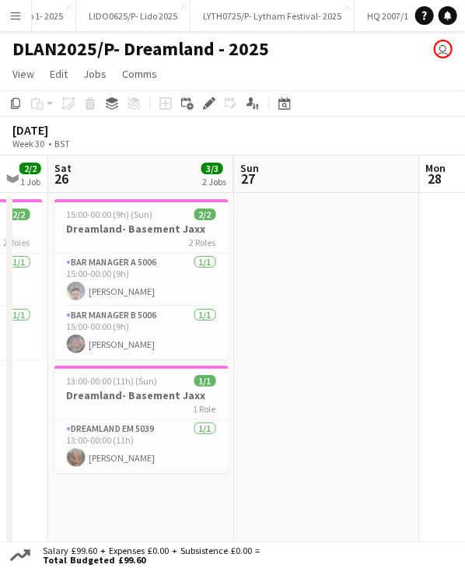
scroll to position [0, 317]
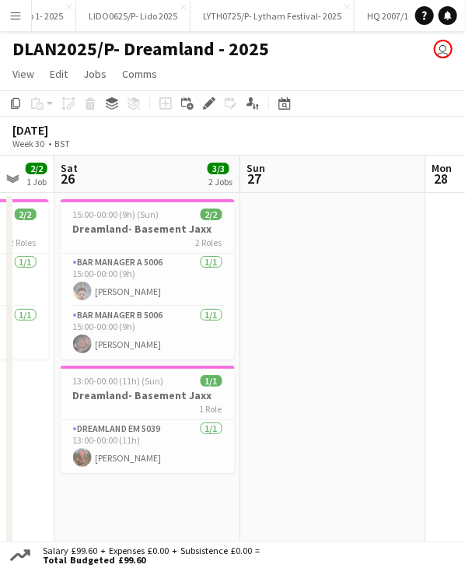
drag, startPoint x: 75, startPoint y: 175, endPoint x: 244, endPoint y: 186, distance: 168.4
click at [244, 186] on app-calendar-viewport "Thu 24 1/1 1 Job Fri 25 2/2 1 Job Sat 26 3/3 2 Jobs Sun 27 Mon 28 Tue 29 1/1 1 …" at bounding box center [232, 434] width 465 height 556
click at [153, 228] on h3 "Dreamland- Basement Jaxx" at bounding box center [148, 229] width 174 height 14
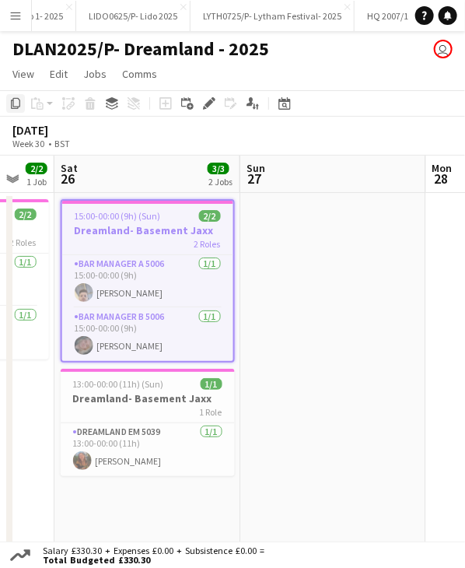
click at [9, 103] on icon "Copy" at bounding box center [15, 103] width 12 height 12
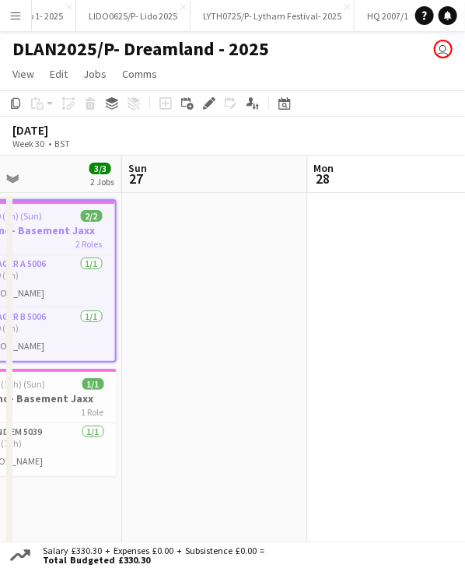
drag, startPoint x: 265, startPoint y: 187, endPoint x: 174, endPoint y: 194, distance: 92.1
click at [174, 194] on app-calendar-viewport "Thu 24 1/1 1 Job Fri 25 2/2 1 Job Sat 26 3/3 2 Jobs Sun 27 Mon 28 Tue 29 1/1 1 …" at bounding box center [232, 434] width 465 height 556
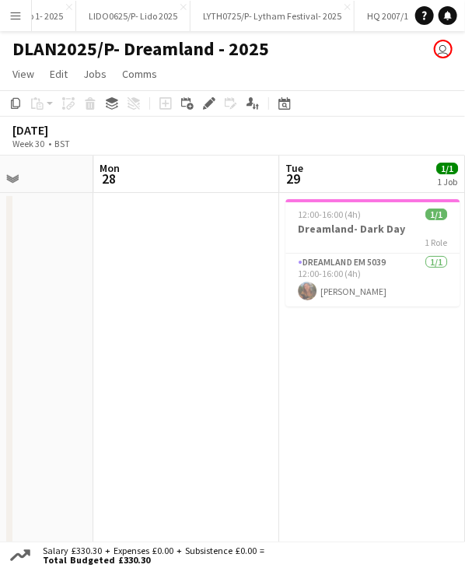
click at [68, 184] on app-calendar-viewport "Thu 24 1/1 1 Job Fri 25 2/2 1 Job Sat 26 3/3 2 Jobs Sun 27 Mon 28 Tue 29 1/1 1 …" at bounding box center [232, 434] width 465 height 556
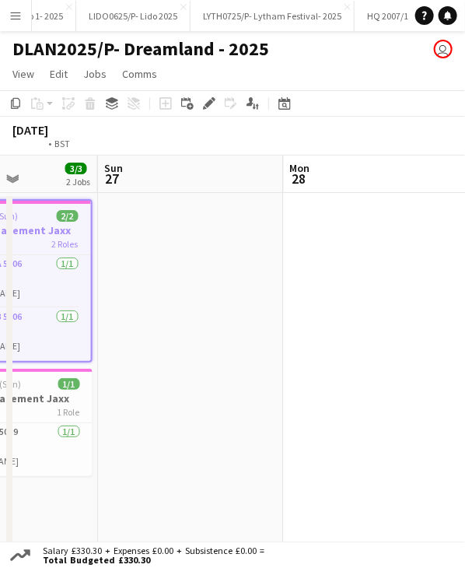
drag, startPoint x: 255, startPoint y: 172, endPoint x: 143, endPoint y: 173, distance: 112.1
click at [85, 177] on app-calendar-viewport "Thu 24 1/1 1 Job Fri 25 2/2 1 Job Sat 26 3/3 2 Jobs Sun 27 Mon 28 Tue 29 1/1 1 …" at bounding box center [232, 434] width 465 height 556
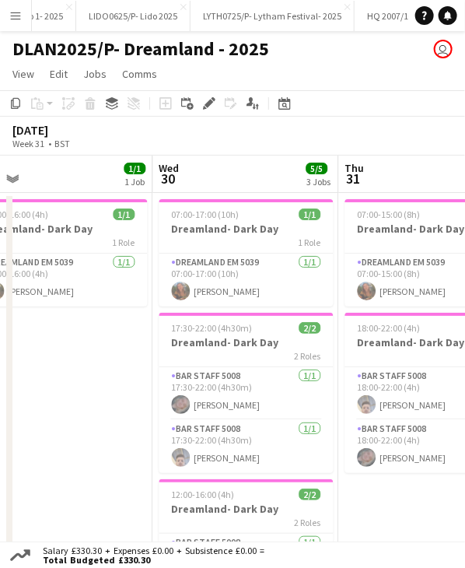
drag, startPoint x: 258, startPoint y: 174, endPoint x: 124, endPoint y: 178, distance: 133.9
click at [124, 178] on app-calendar-viewport "Sat 26 3/3 2 Jobs Sun 27 Mon 28 Tue 29 1/1 1 Job Wed 30 5/5 3 Jobs Thu 31 3/3 2…" at bounding box center [232, 434] width 465 height 556
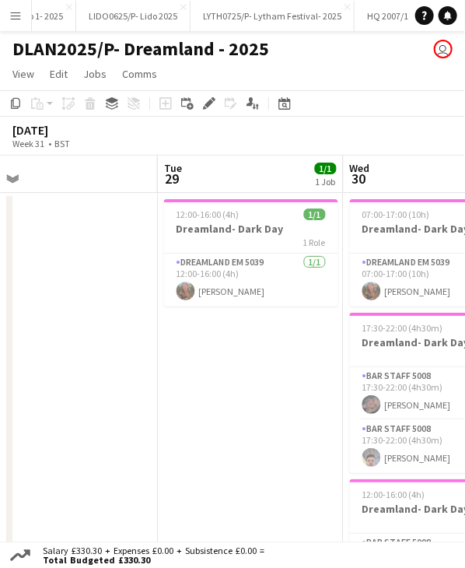
drag, startPoint x: 165, startPoint y: 177, endPoint x: 127, endPoint y: 172, distance: 38.4
click at [127, 172] on app-calendar-viewport "Sat 26 3/3 2 Jobs Sun 27 Mon 28 Tue 29 1/1 1 Job Wed 30 5/5 3 Jobs Thu 31 3/3 2…" at bounding box center [232, 434] width 465 height 556
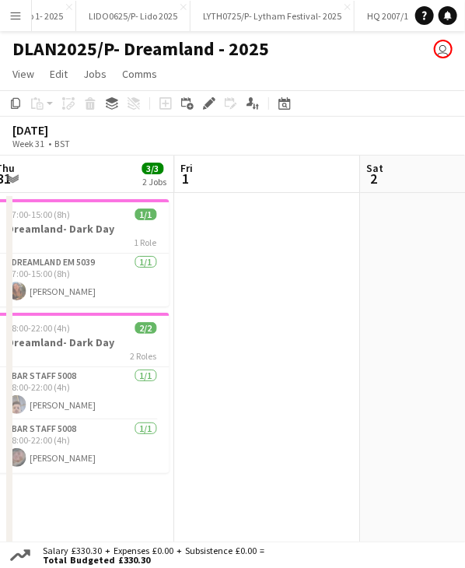
click at [101, 174] on app-calendar-viewport "Mon 28 Tue 29 1/1 1 Job Wed 30 5/5 3 Jobs Thu 31 3/3 2 Jobs Fri 1 Sat 2 Sun 3 M…" at bounding box center [232, 434] width 465 height 556
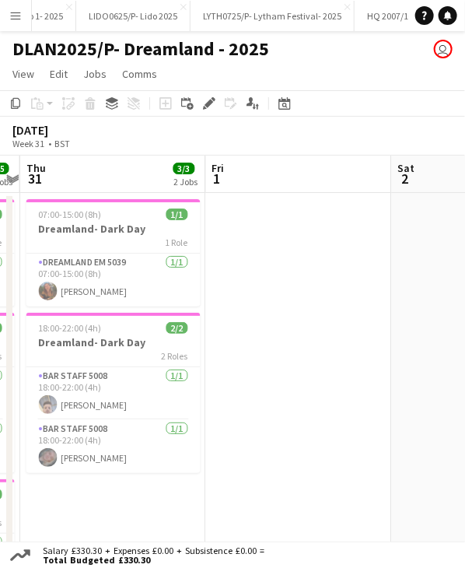
click at [89, 175] on app-calendar-viewport "Mon 28 Tue 29 1/1 1 Job Wed 30 5/5 3 Jobs Thu 31 3/3 2 Jobs Fri 1 Sat 2 Sun 3 M…" at bounding box center [232, 434] width 465 height 556
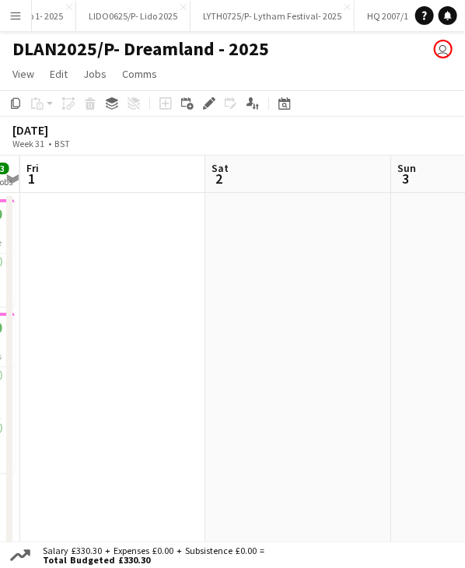
scroll to position [0, 671]
click at [93, 177] on app-calendar-viewport "Tue 29 1/1 1 Job Wed 30 5/5 3 Jobs Thu 31 3/3 2 Jobs Fri 1 Sat 2 Sun 3 Mon 4 Tu…" at bounding box center [232, 434] width 465 height 556
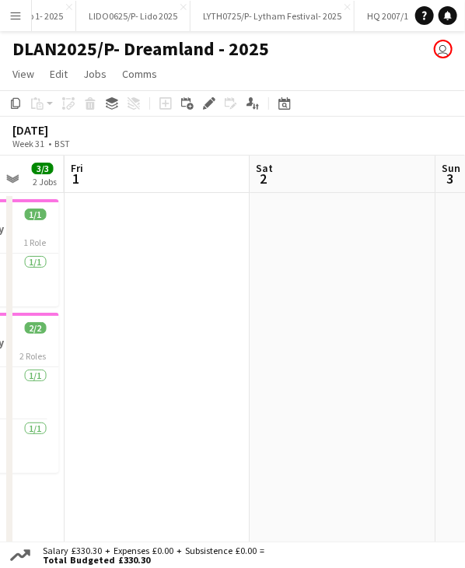
drag, startPoint x: 167, startPoint y: 177, endPoint x: 343, endPoint y: 191, distance: 177.2
click at [343, 191] on app-calendar-viewport "Tue 29 1/1 1 Job Wed 30 5/5 3 Jobs Thu 31 3/3 2 Jobs Fri 1 Sat 2 Sun 3 Mon 4 Tu…" at bounding box center [232, 434] width 465 height 556
click at [147, 219] on app-date-cell at bounding box center [157, 452] width 186 height 519
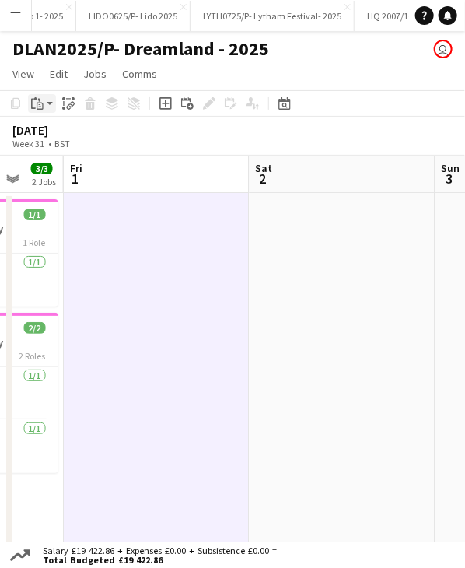
click at [47, 107] on app-action-btn "Paste" at bounding box center [42, 103] width 28 height 19
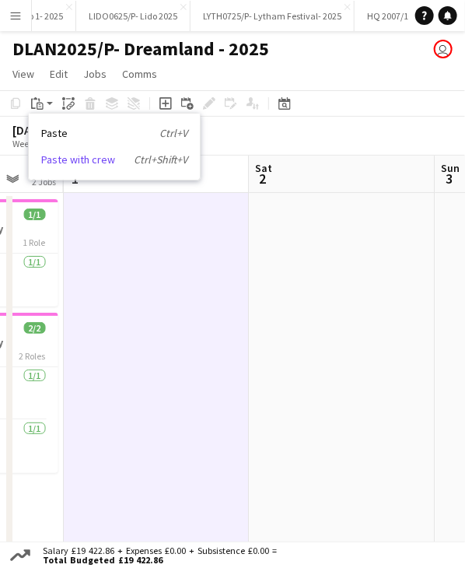
click at [75, 162] on link "Paste with crew Ctrl+Shift+V" at bounding box center [114, 160] width 146 height 14
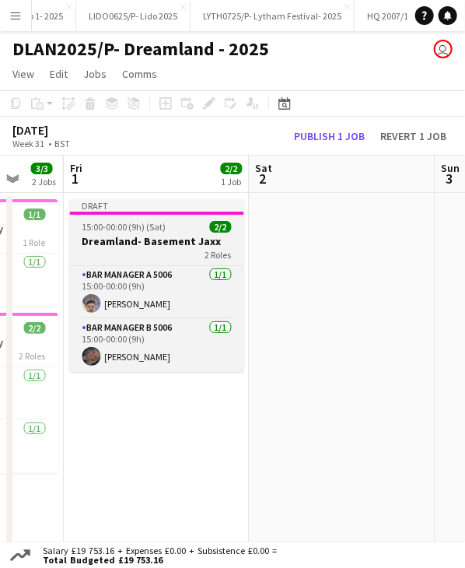
click at [107, 214] on div at bounding box center [157, 213] width 174 height 3
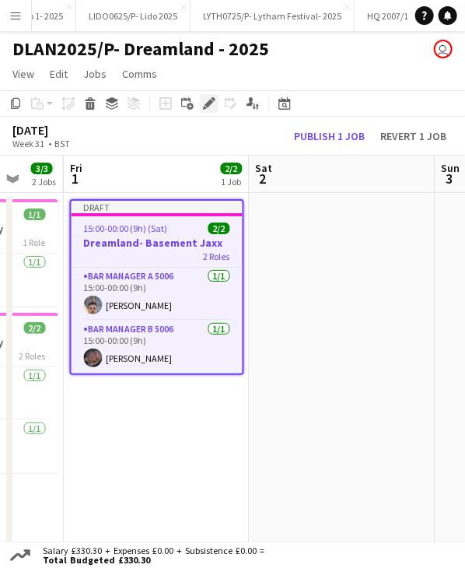
click at [209, 104] on icon at bounding box center [209, 104] width 9 height 9
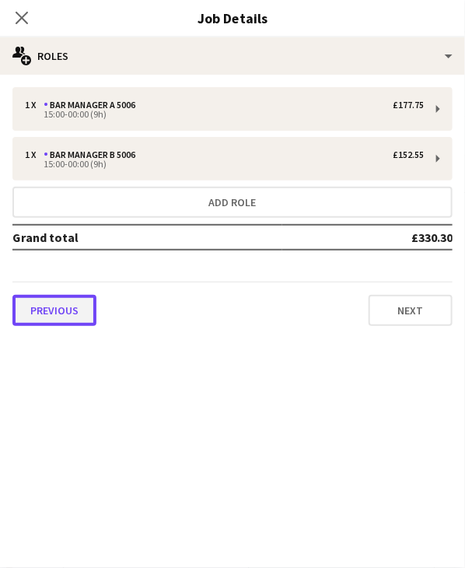
click at [60, 313] on button "Previous" at bounding box center [54, 310] width 84 height 31
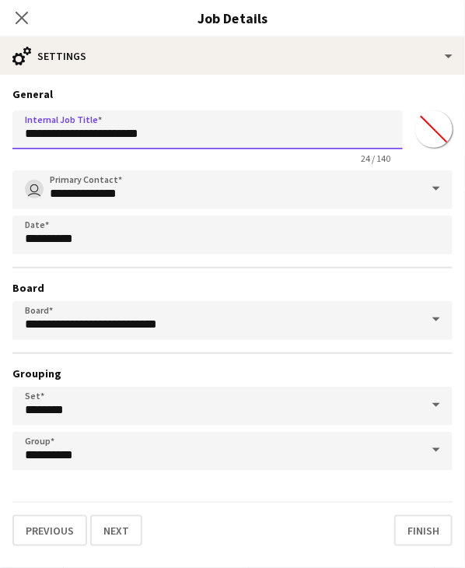
drag, startPoint x: 184, startPoint y: 132, endPoint x: 89, endPoint y: 132, distance: 94.9
click at [89, 132] on input "**********" at bounding box center [207, 129] width 391 height 39
type input "**********"
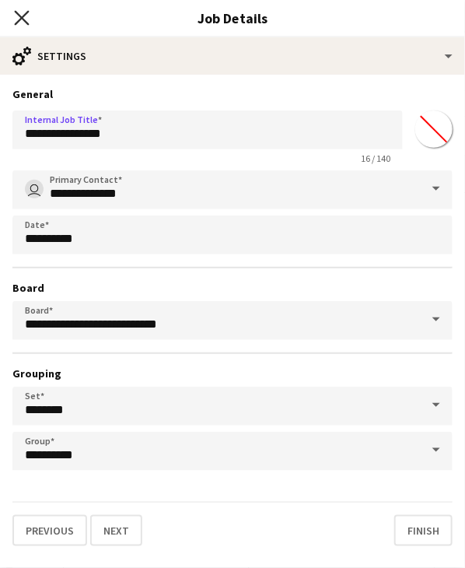
click at [25, 16] on icon "Close pop-in" at bounding box center [21, 17] width 15 height 15
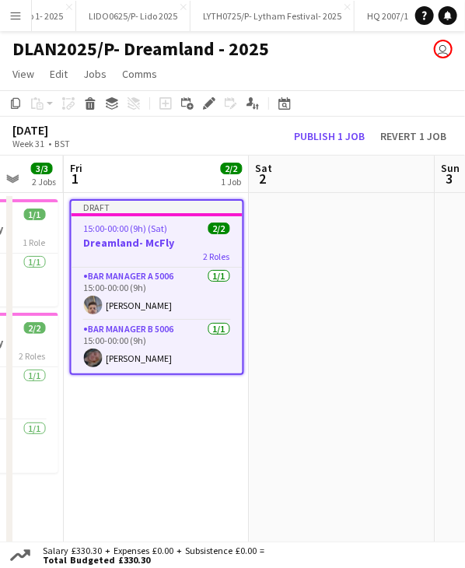
click at [135, 223] on span "15:00-00:00 (9h) (Sat)" at bounding box center [126, 229] width 84 height 12
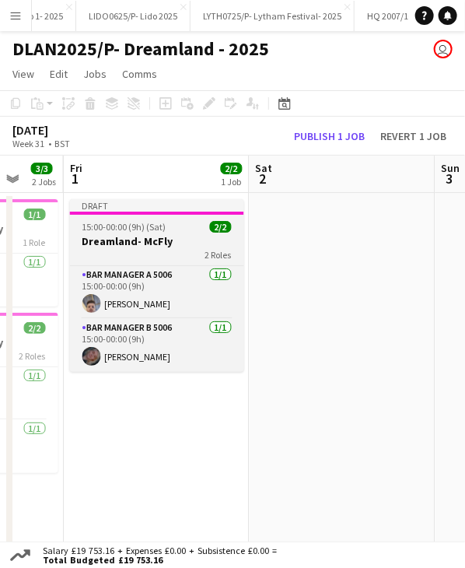
click at [160, 228] on span "15:00-00:00 (9h) (Sat)" at bounding box center [124, 227] width 84 height 12
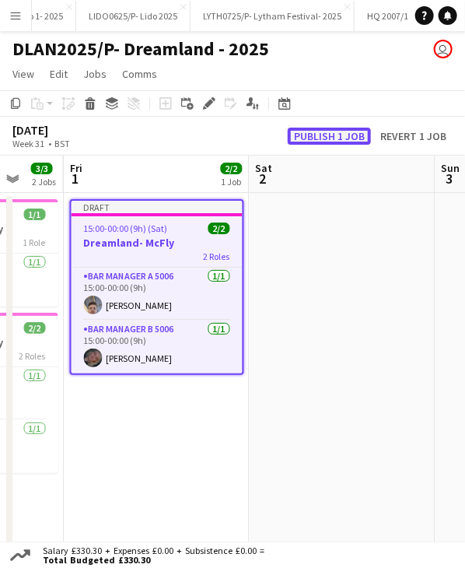
click at [297, 129] on button "Publish 1 job" at bounding box center [329, 136] width 83 height 17
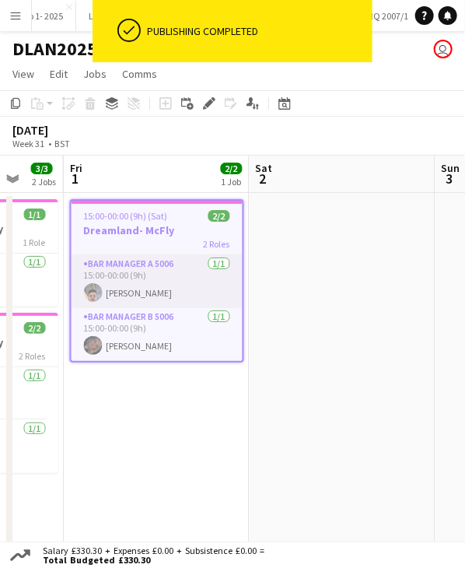
click at [153, 292] on app-card-role "Bar Manager A 5006 1/1 15:00-00:00 (9h) Justin Haswell" at bounding box center [157, 281] width 171 height 53
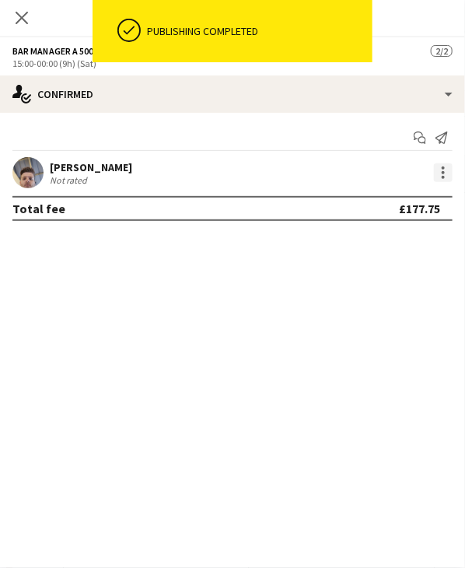
click at [439, 177] on div at bounding box center [443, 172] width 19 height 19
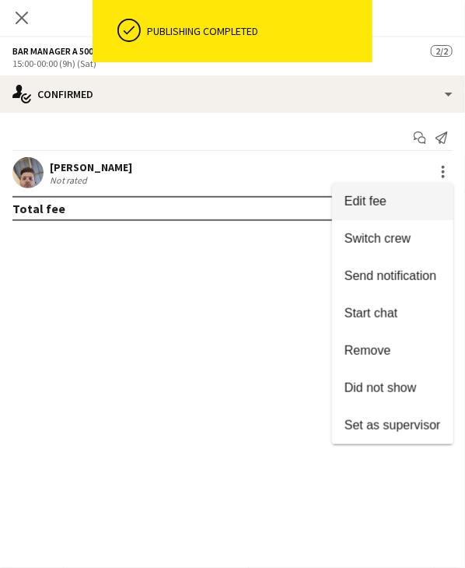
click at [419, 200] on span "Edit fee" at bounding box center [393, 202] width 96 height 14
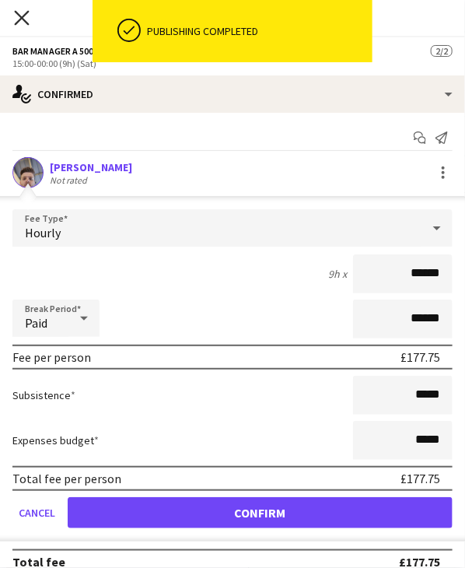
click at [26, 18] on icon "Close pop-in" at bounding box center [21, 17] width 15 height 15
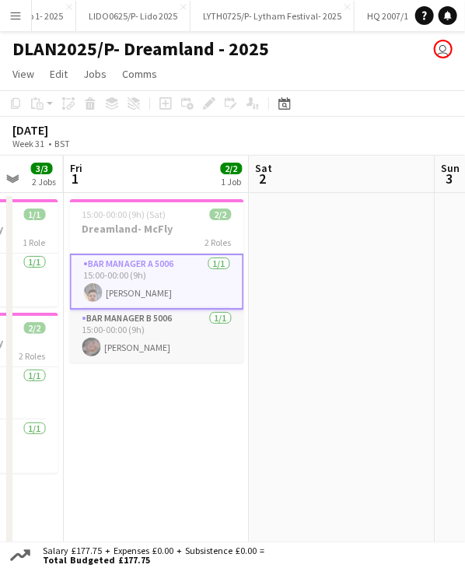
click at [148, 342] on app-card-role "Bar Manager B 5006 [DATE] 15:00-00:00 (9h) [PERSON_NAME]" at bounding box center [157, 336] width 174 height 53
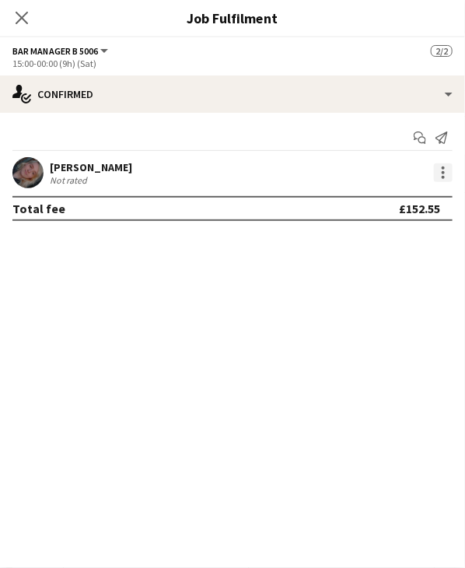
click at [442, 164] on div at bounding box center [443, 172] width 19 height 19
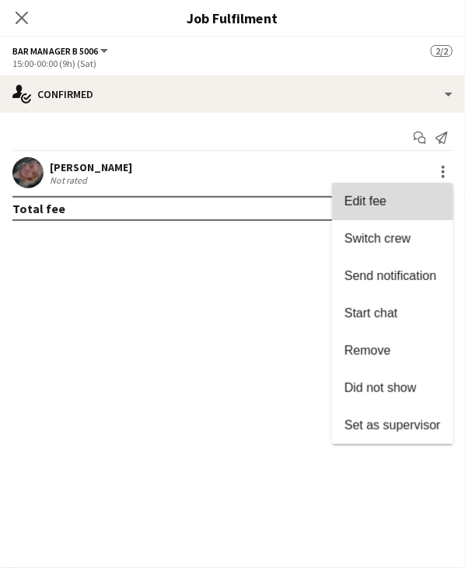
click at [393, 197] on span "Edit fee" at bounding box center [393, 202] width 96 height 14
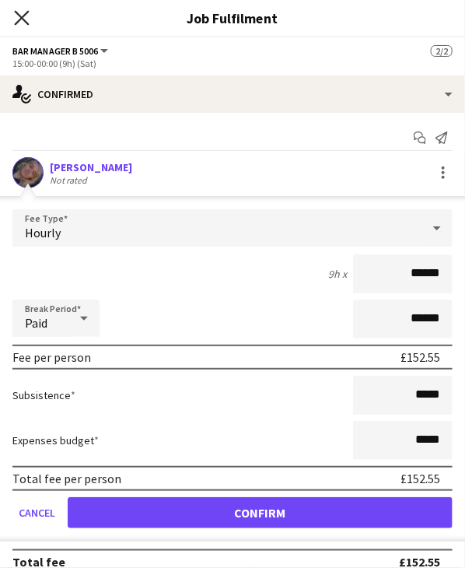
click at [22, 17] on icon at bounding box center [21, 17] width 15 height 15
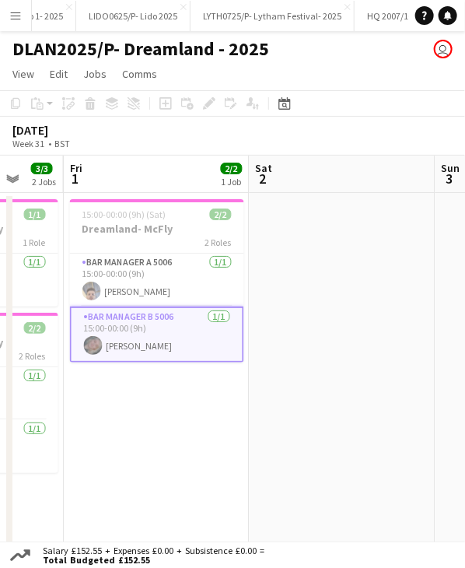
click at [321, 174] on app-board-header-date "Sat 2" at bounding box center [343, 174] width 186 height 37
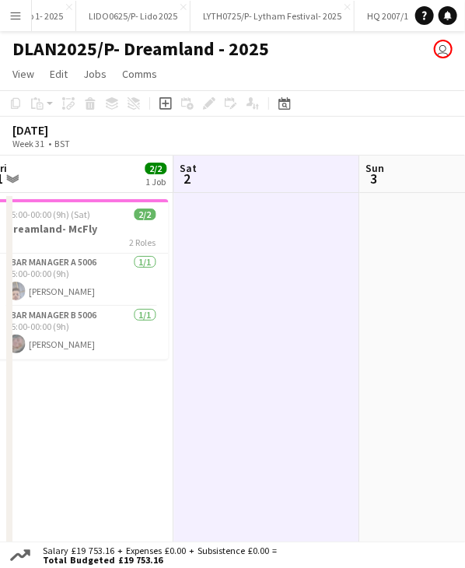
scroll to position [0, 594]
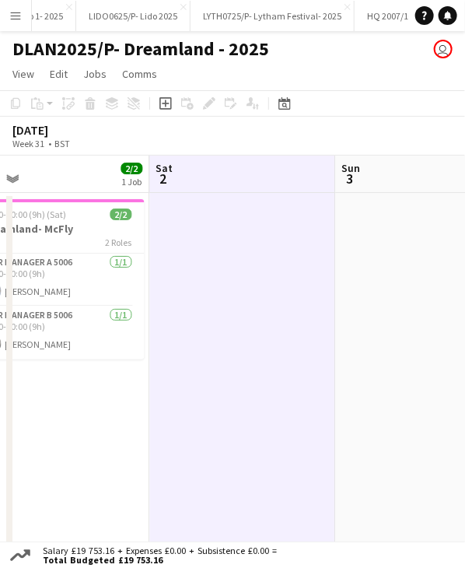
drag, startPoint x: 300, startPoint y: 175, endPoint x: 199, endPoint y: 190, distance: 101.5
click at [199, 190] on app-calendar-viewport "Tue 29 1/1 1 Job Wed 30 5/5 3 Jobs Thu 31 3/3 2 Jobs Fri 1 2/2 1 Job Sat 2 Sun …" at bounding box center [232, 434] width 465 height 556
click at [43, 216] on span "15:00-00:00 (9h) (Sat)" at bounding box center [24, 215] width 84 height 12
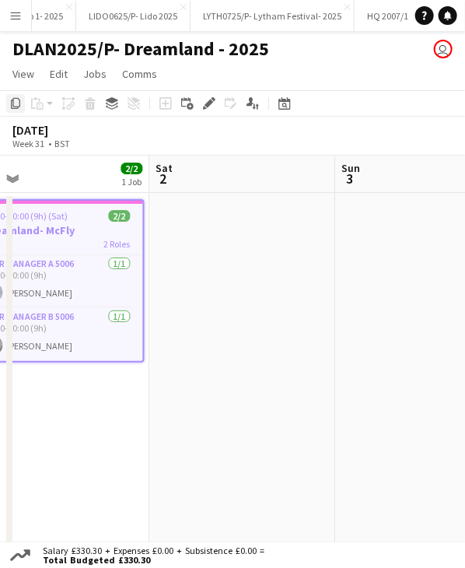
click at [12, 104] on icon "Copy" at bounding box center [15, 103] width 12 height 12
click at [194, 212] on app-date-cell at bounding box center [242, 452] width 186 height 519
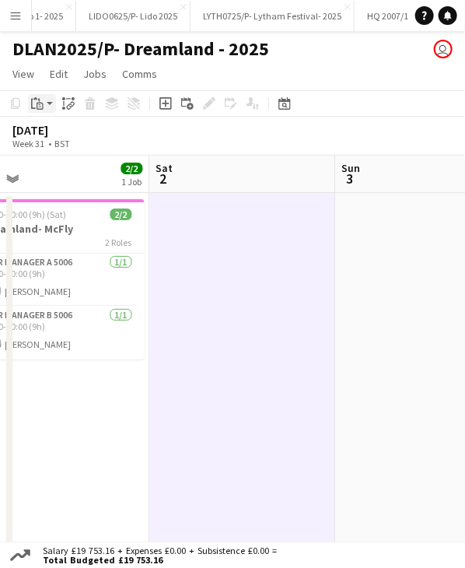
click at [45, 107] on div "Paste" at bounding box center [37, 103] width 19 height 19
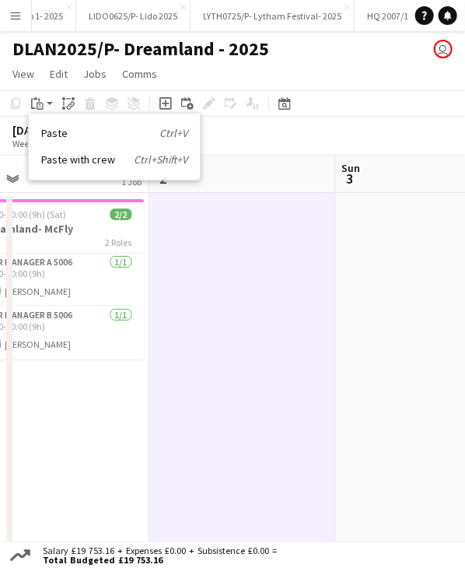
click at [83, 152] on div "Paste Ctrl+V Paste with crew Ctrl+Shift+V" at bounding box center [114, 146] width 171 height 65
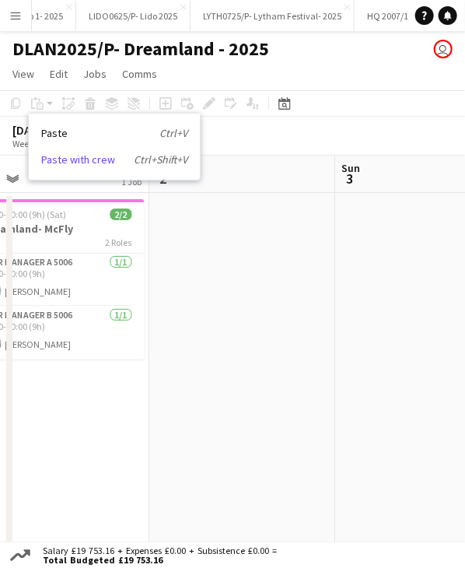
click at [84, 156] on link "Paste with crew Ctrl+Shift+V" at bounding box center [114, 160] width 146 height 14
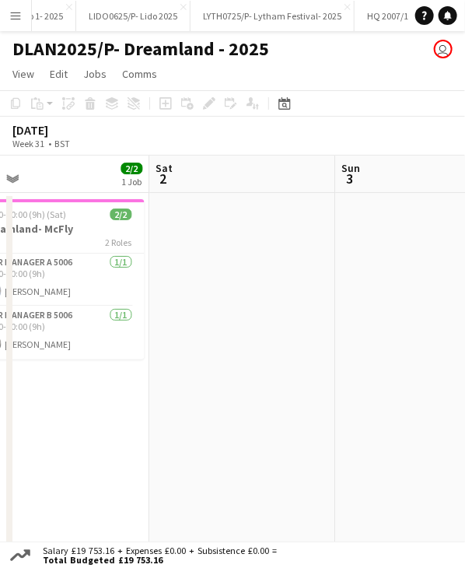
click at [193, 225] on app-date-cell at bounding box center [242, 452] width 186 height 519
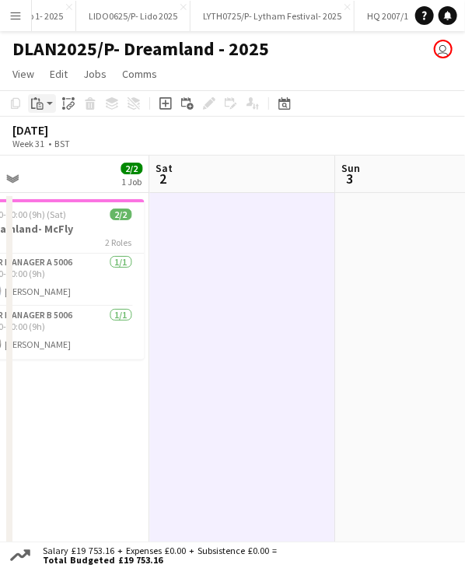
click at [47, 111] on app-action-btn "Paste" at bounding box center [42, 103] width 28 height 19
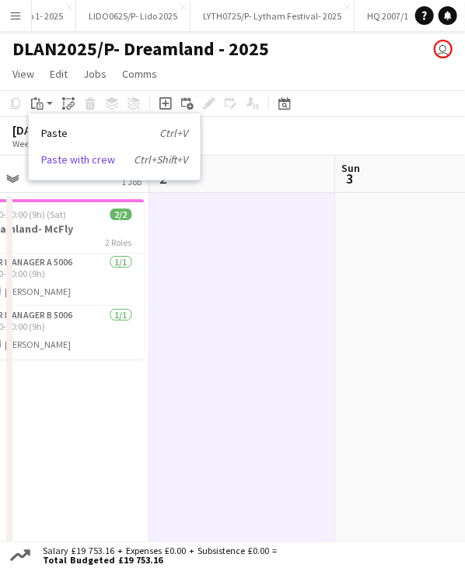
click at [59, 159] on link "Paste with crew Ctrl+Shift+V" at bounding box center [114, 160] width 146 height 14
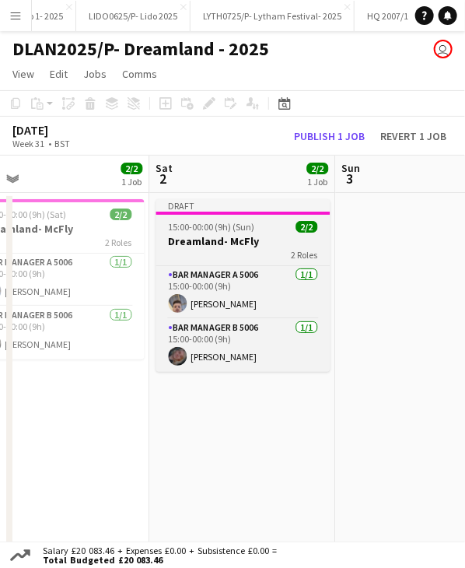
click at [233, 216] on app-job-card "Draft 15:00-00:00 (9h) (Sun) 2/2 Dreamland- McFly 2 Roles Bar Manager A 5006 1/…" at bounding box center [243, 285] width 174 height 173
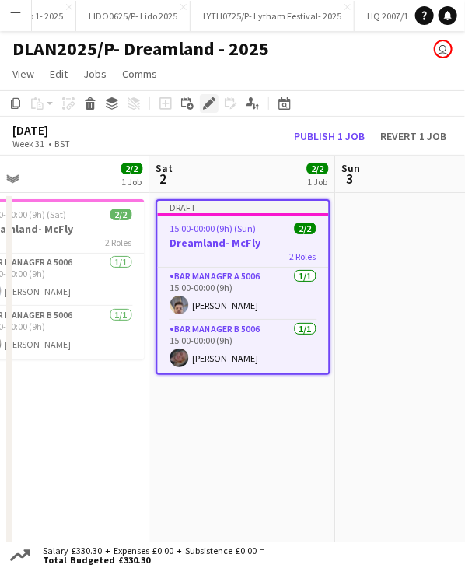
click at [205, 105] on icon at bounding box center [209, 104] width 9 height 9
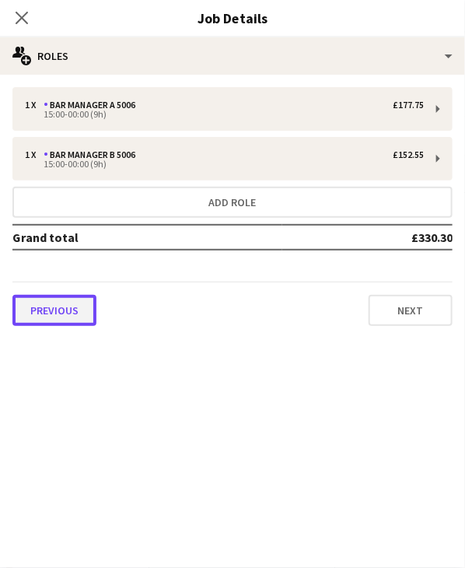
click at [58, 303] on button "Previous" at bounding box center [54, 310] width 84 height 31
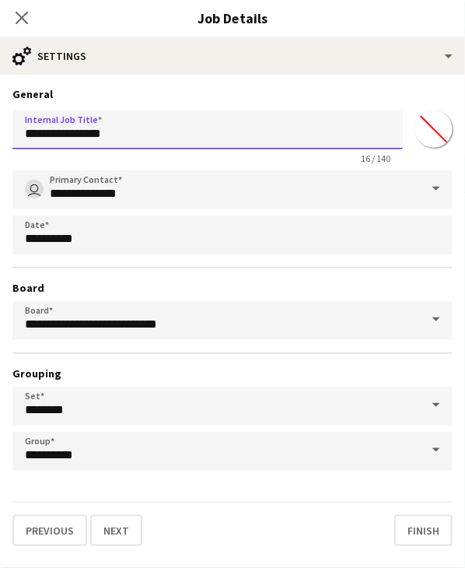
drag, startPoint x: 126, startPoint y: 135, endPoint x: 92, endPoint y: 135, distance: 34.2
click at [92, 135] on input "**********" at bounding box center [207, 129] width 391 height 39
type input "**********"
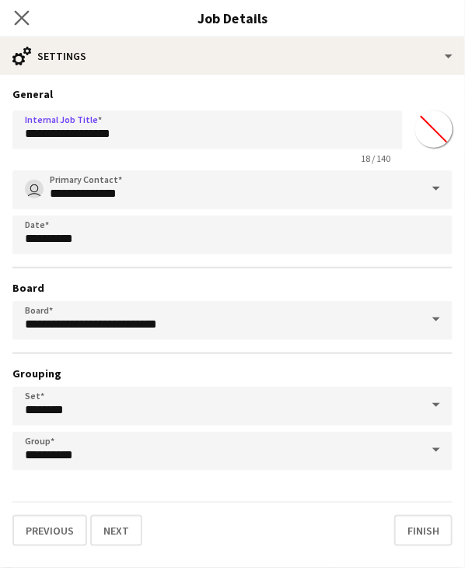
click at [30, 16] on app-icon "Close pop-in" at bounding box center [22, 18] width 23 height 23
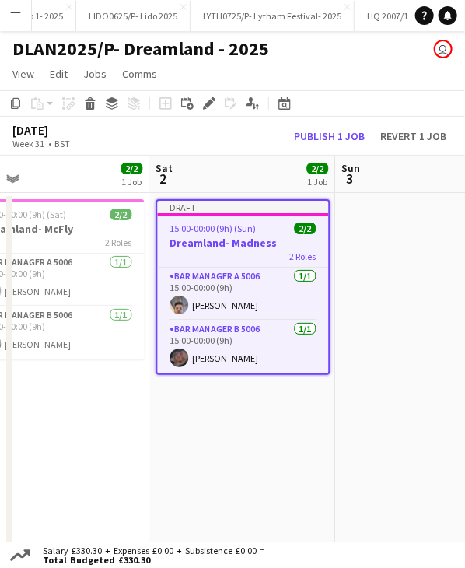
click at [257, 213] on div at bounding box center [242, 214] width 171 height 3
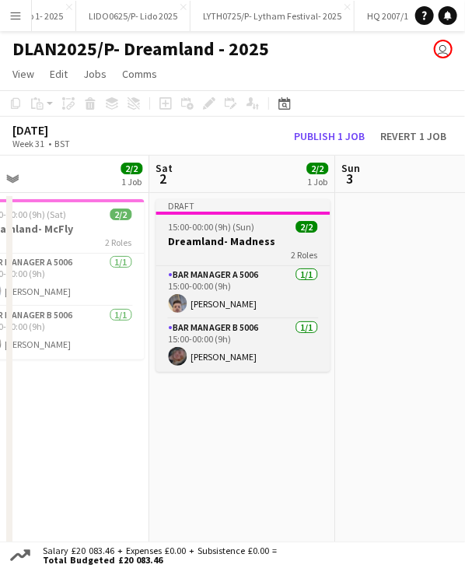
click at [257, 213] on div at bounding box center [243, 213] width 174 height 3
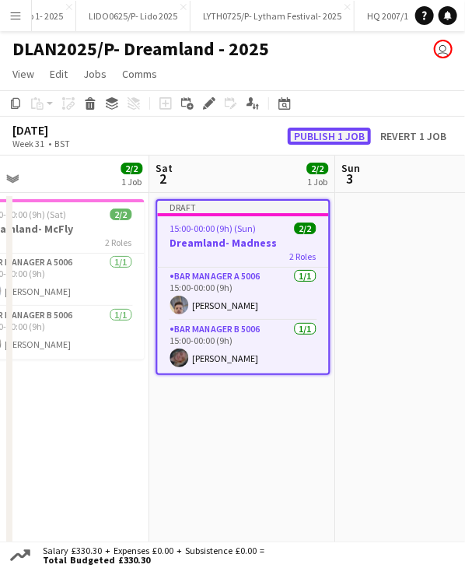
click at [317, 137] on button "Publish 1 job" at bounding box center [329, 136] width 83 height 17
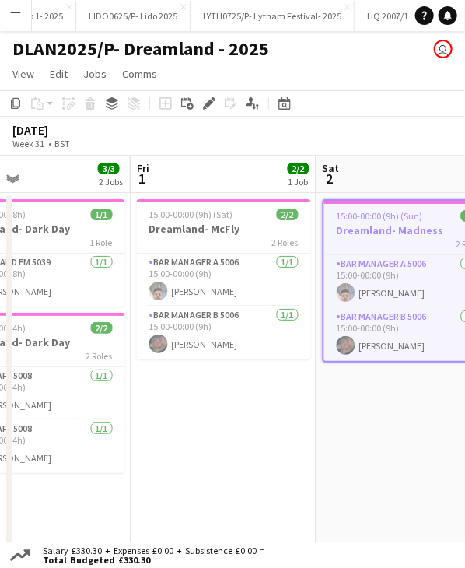
drag, startPoint x: 373, startPoint y: 177, endPoint x: 236, endPoint y: 175, distance: 137.0
click at [371, 178] on app-calendar-viewport "Tue 29 1/1 1 Job Wed 30 5/5 3 Jobs Thu 31 3/3 2 Jobs Fri 1 2/2 1 Job Sat 2 2/2 …" at bounding box center [232, 434] width 465 height 556
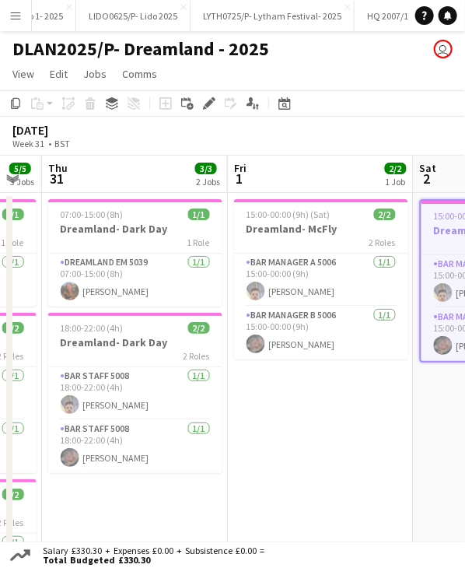
drag, startPoint x: 212, startPoint y: 172, endPoint x: 312, endPoint y: 179, distance: 99.8
click at [312, 179] on app-calendar-viewport "Tue 29 1/1 1 Job Wed 30 5/5 3 Jobs Thu 31 3/3 2 Jobs Fri 1 2/2 1 Job Sat 2 2/2 …" at bounding box center [232, 434] width 465 height 556
click at [110, 337] on h3 "Dreamland- Dark Day" at bounding box center [136, 342] width 174 height 14
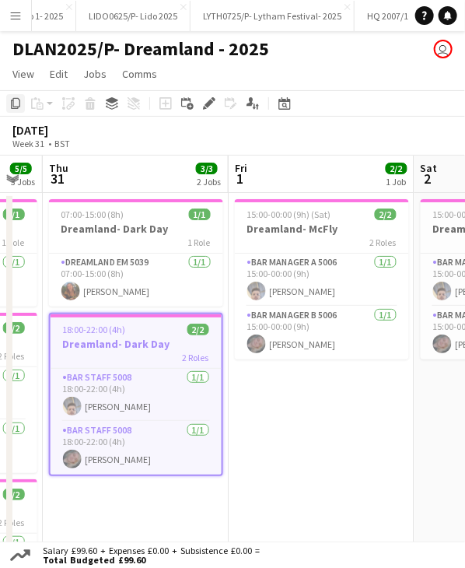
click at [16, 103] on icon "Copy" at bounding box center [15, 103] width 12 height 12
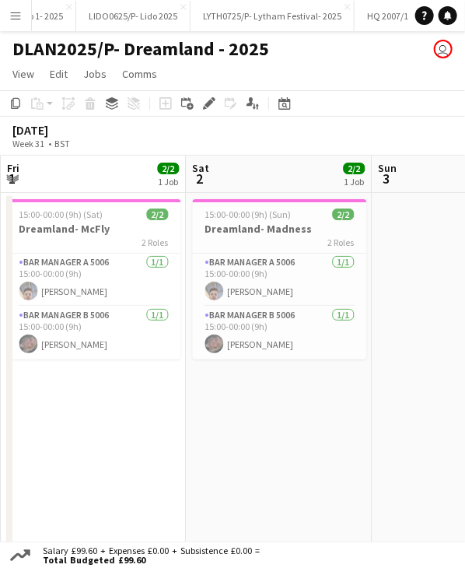
drag, startPoint x: 330, startPoint y: 180, endPoint x: 102, endPoint y: 187, distance: 228.1
click at [102, 187] on app-calendar-viewport "Tue 29 1/1 1 Job Wed 30 5/5 3 Jobs Thu 31 3/3 2 Jobs Fri 1 2/2 1 Job Sat 2 2/2 …" at bounding box center [232, 434] width 465 height 556
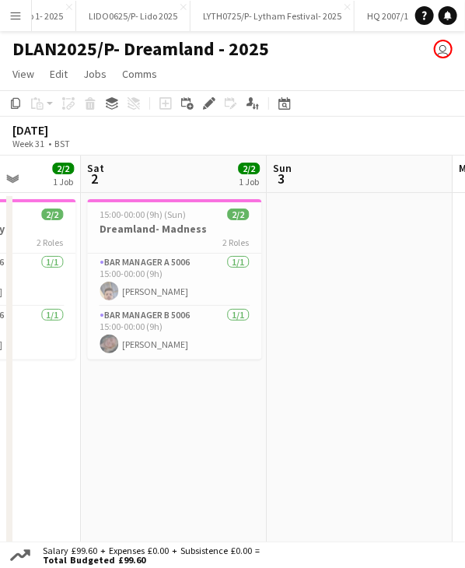
drag, startPoint x: 248, startPoint y: 180, endPoint x: 134, endPoint y: 181, distance: 114.4
click at [134, 181] on app-calendar-viewport "Tue 29 1/1 1 Job Wed 30 5/5 3 Jobs Thu 31 3/3 2 Jobs Fri 1 2/2 1 Job Sat 2 2/2 …" at bounding box center [232, 434] width 465 height 556
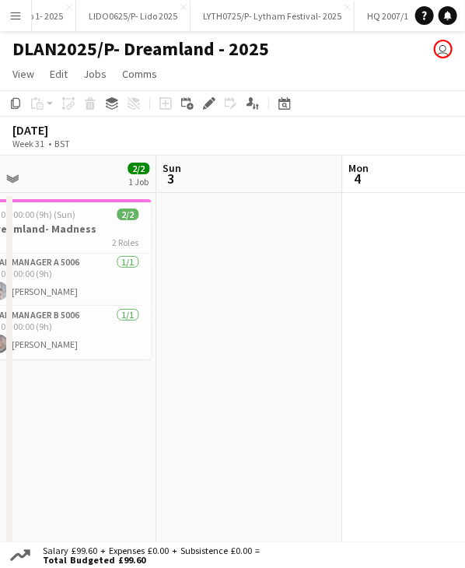
drag, startPoint x: 149, startPoint y: 178, endPoint x: 125, endPoint y: 178, distance: 24.1
click at [125, 178] on app-calendar-viewport "Wed 30 5/5 3 Jobs Thu 31 3/3 2 Jobs Fri 1 2/2 1 Job Sat 2 2/2 1 Job Sun 3 Mon 4…" at bounding box center [232, 434] width 465 height 556
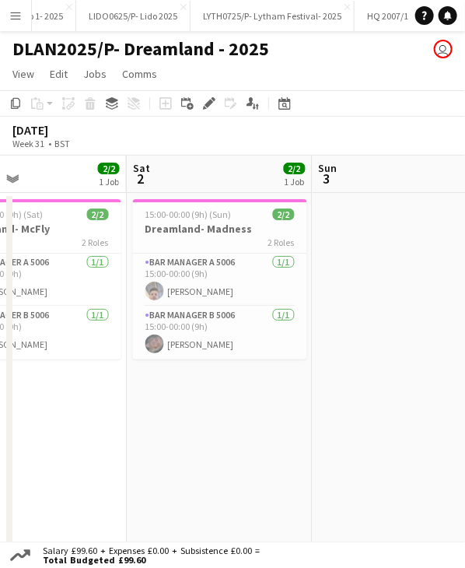
drag, startPoint x: 259, startPoint y: 175, endPoint x: 93, endPoint y: 170, distance: 166.6
click at [68, 174] on app-calendar-viewport "Wed 30 5/5 3 Jobs Thu 31 3/3 2 Jobs Fri 1 2/2 1 Job Sat 2 2/2 1 Job Sun 3 Mon 4…" at bounding box center [232, 434] width 465 height 556
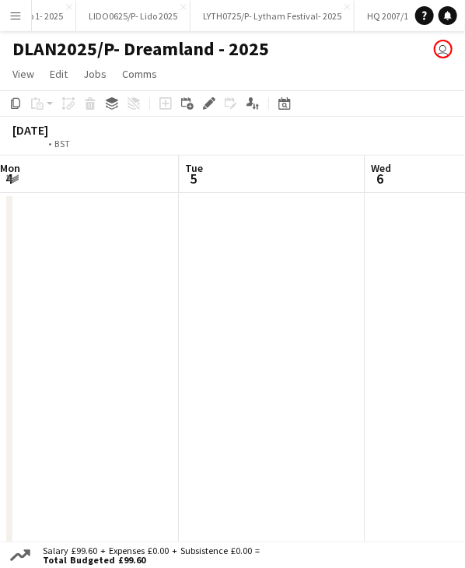
drag, startPoint x: 205, startPoint y: 168, endPoint x: 70, endPoint y: 171, distance: 135.4
click at [70, 171] on app-calendar-viewport "Fri 1 2/2 1 Job Sat 2 2/2 1 Job Sun 3 Mon 4 Tue 5 Wed 6 Thu 7 Fri 8 15:00-00:00…" at bounding box center [232, 434] width 465 height 556
click at [79, 173] on app-calendar-viewport "Fri 1 2/2 1 Job Sat 2 2/2 1 Job Sun 3 Mon 4 Tue 5 Wed 6 Thu 7 Fri 8 15:00-00:00…" at bounding box center [232, 434] width 465 height 556
click at [93, 216] on app-date-cell at bounding box center [151, 452] width 186 height 519
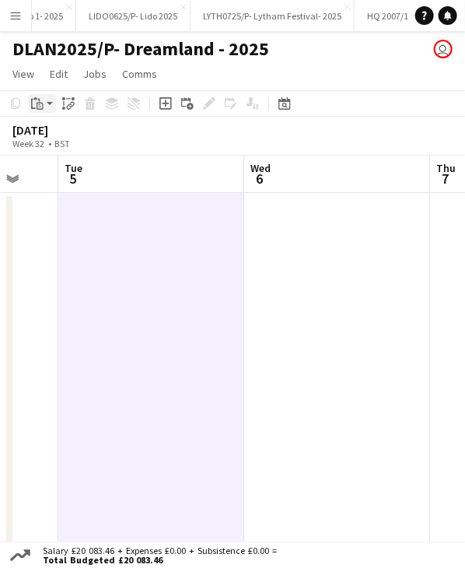
click at [44, 106] on div "Paste" at bounding box center [37, 103] width 19 height 19
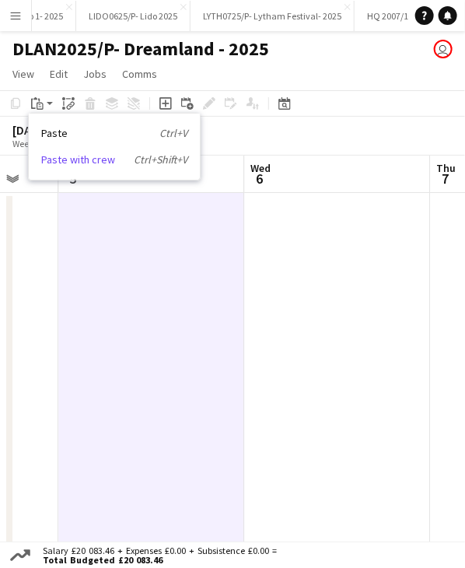
click at [59, 166] on link "Paste with crew Ctrl+Shift+V" at bounding box center [114, 160] width 146 height 14
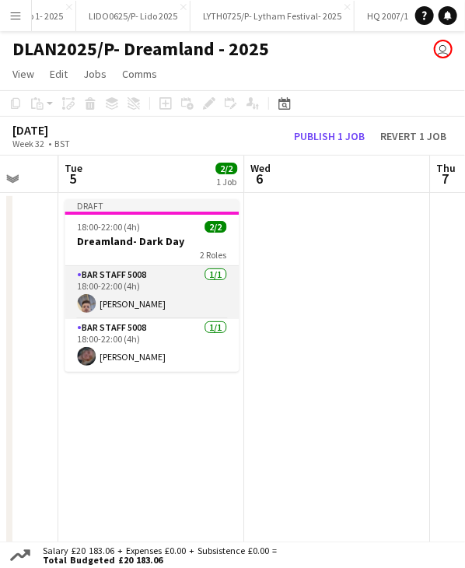
click at [134, 303] on app-card-role "Bar Staff 5008 1/1 18:00-22:00 (4h) Justin Haswell" at bounding box center [152, 292] width 174 height 53
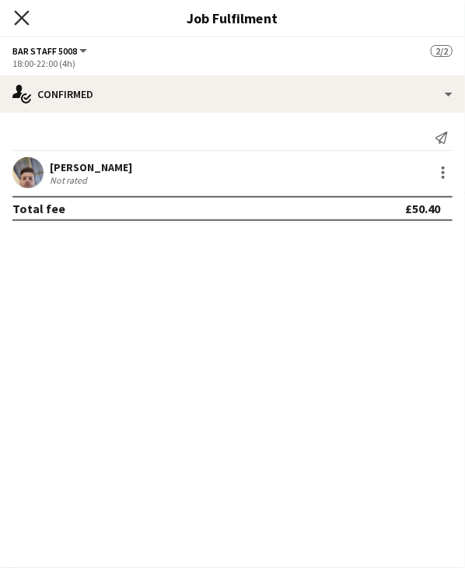
click at [25, 16] on icon "Close pop-in" at bounding box center [21, 17] width 15 height 15
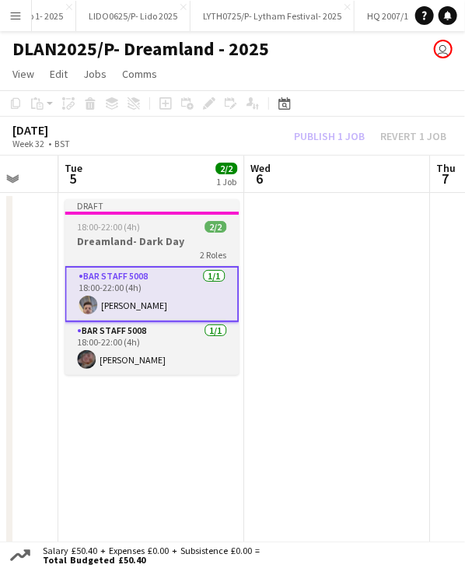
click at [177, 223] on div "18:00-22:00 (4h) 2/2" at bounding box center [152, 227] width 174 height 12
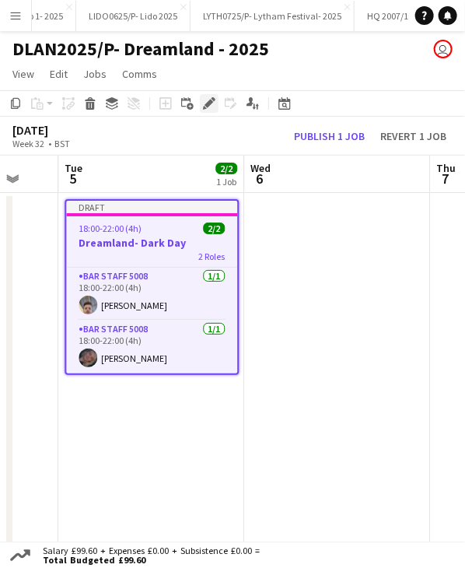
click at [205, 101] on icon "Edit" at bounding box center [209, 103] width 12 height 12
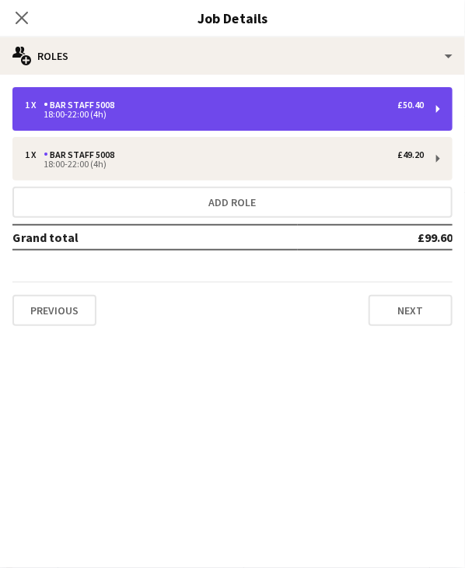
click at [138, 119] on div "1 x Bar Staff 5008 £50.40 18:00-22:00 (4h)" at bounding box center [232, 109] width 440 height 44
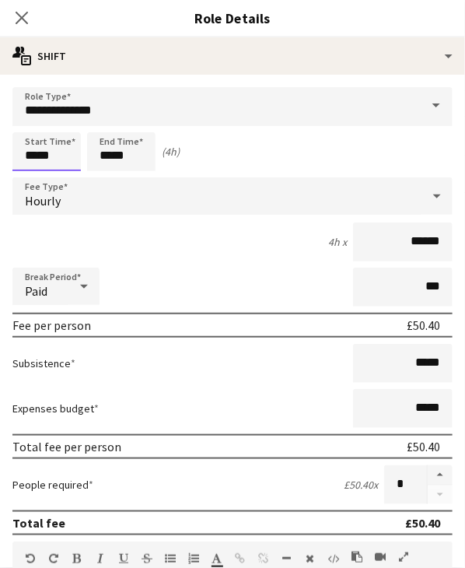
click at [34, 156] on input "*****" at bounding box center [46, 151] width 68 height 39
type input "*****"
click at [105, 161] on input "*****" at bounding box center [121, 151] width 68 height 39
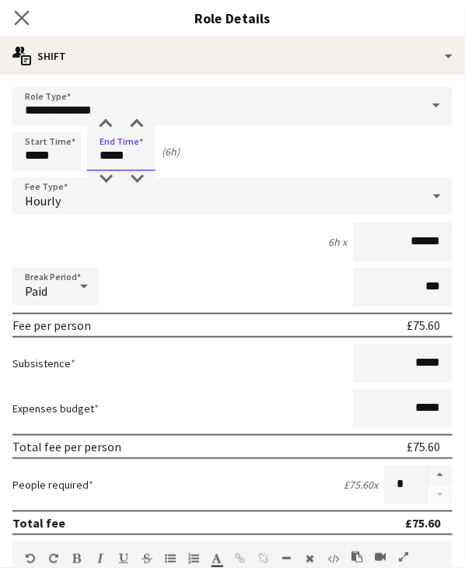
type input "*****"
click at [28, 19] on icon "Close pop-in" at bounding box center [21, 17] width 15 height 15
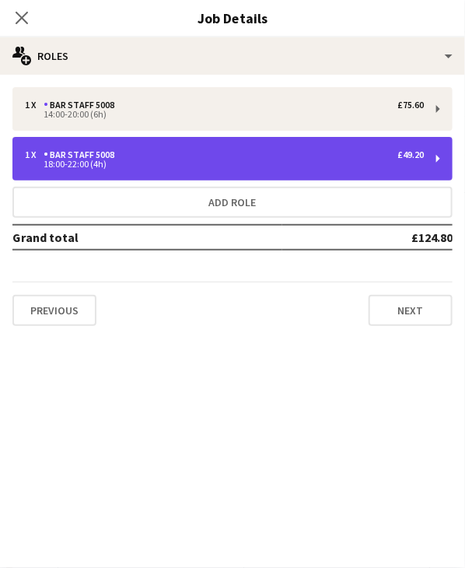
click at [127, 143] on div "1 x Bar Staff 5008 £49.20 18:00-22:00 (4h)" at bounding box center [232, 159] width 440 height 44
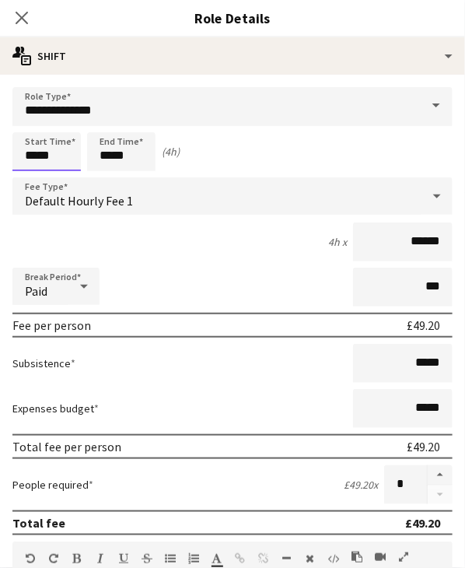
click at [31, 153] on input "*****" at bounding box center [46, 151] width 68 height 39
type input "*****"
click at [100, 155] on input "*****" at bounding box center [121, 151] width 68 height 39
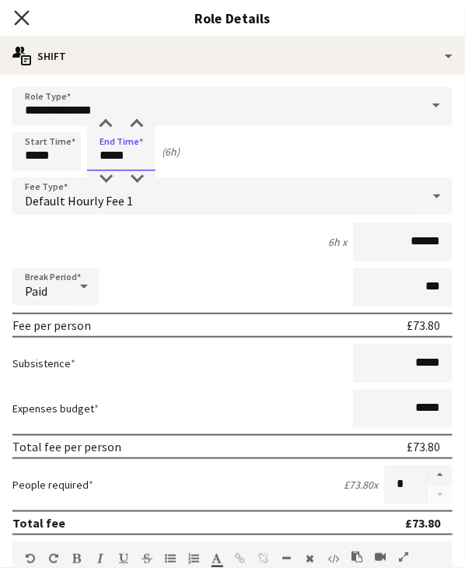
type input "*****"
click at [25, 19] on icon at bounding box center [21, 17] width 15 height 15
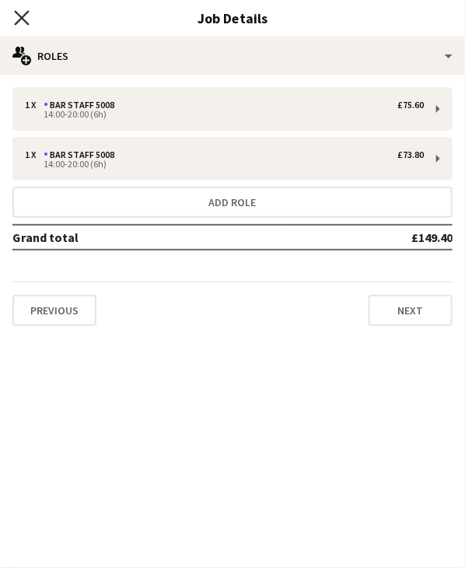
click at [19, 17] on icon "Close pop-in" at bounding box center [21, 17] width 15 height 15
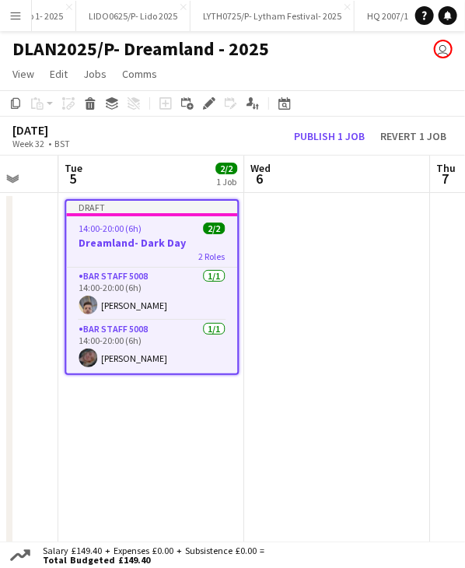
click at [146, 211] on div "Draft" at bounding box center [151, 207] width 171 height 12
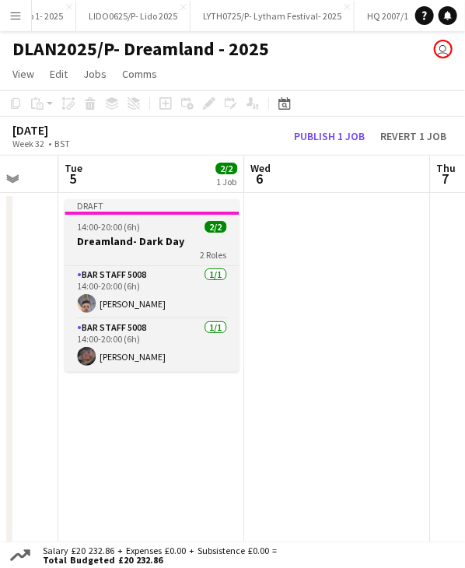
click at [146, 211] on div "Draft" at bounding box center [152, 205] width 174 height 12
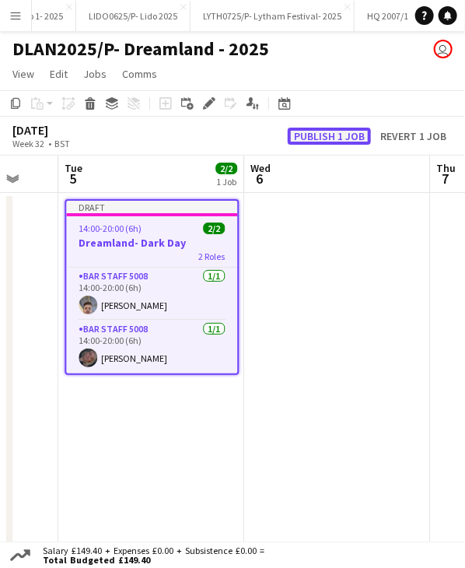
click at [343, 139] on button "Publish 1 job" at bounding box center [329, 136] width 83 height 17
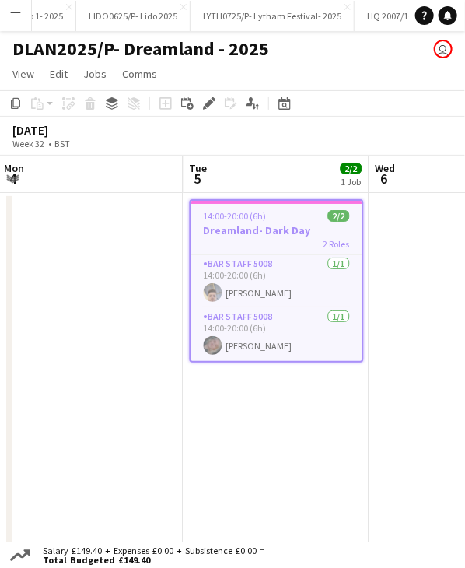
drag, startPoint x: 151, startPoint y: 172, endPoint x: 271, endPoint y: 187, distance: 120.7
click at [275, 185] on app-calendar-viewport "Fri 1 2/2 1 Job Sat 2 2/2 1 Job Sun 3 Mon 4 Tue 5 2/2 1 Job Wed 6 Thu 7 Fri 8 1…" at bounding box center [232, 434] width 465 height 556
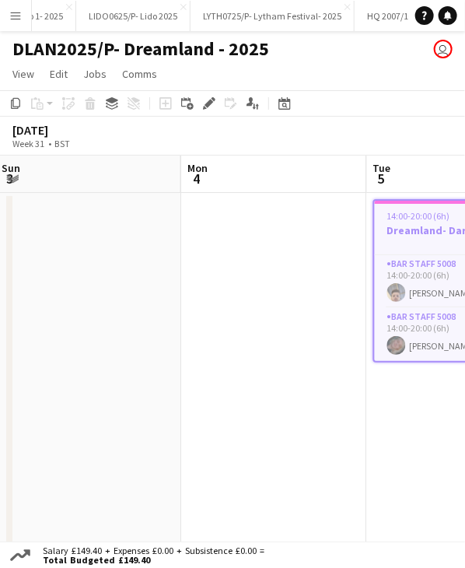
drag, startPoint x: 114, startPoint y: 181, endPoint x: 176, endPoint y: 178, distance: 62.3
click at [297, 183] on app-calendar-viewport "Fri 1 2/2 1 Job Sat 2 2/2 1 Job Sun 3 Mon 4 Tue 5 2/2 1 Job Wed 6 Thu 7 Fri 8 1…" at bounding box center [232, 434] width 465 height 556
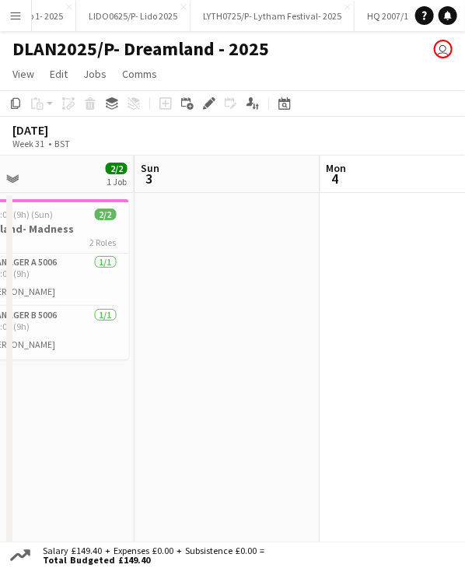
drag, startPoint x: 218, startPoint y: 181, endPoint x: 240, endPoint y: 195, distance: 25.5
click at [311, 195] on app-calendar-viewport "Thu 31 3/3 2 Jobs Fri 1 2/2 1 Job Sat 2 2/2 1 Job Sun 3 Mon 4 Tue 5 2/2 1 Job W…" at bounding box center [232, 434] width 465 height 556
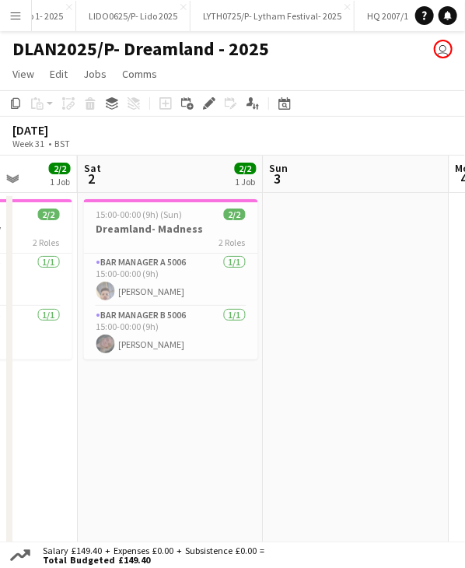
drag, startPoint x: 134, startPoint y: 185, endPoint x: 261, endPoint y: 202, distance: 127.9
click at [261, 202] on app-calendar-viewport "Wed 30 5/5 3 Jobs Thu 31 3/3 2 Jobs Fri 1 2/2 1 Job Sat 2 2/2 1 Job Sun 3 Mon 4…" at bounding box center [232, 434] width 465 height 556
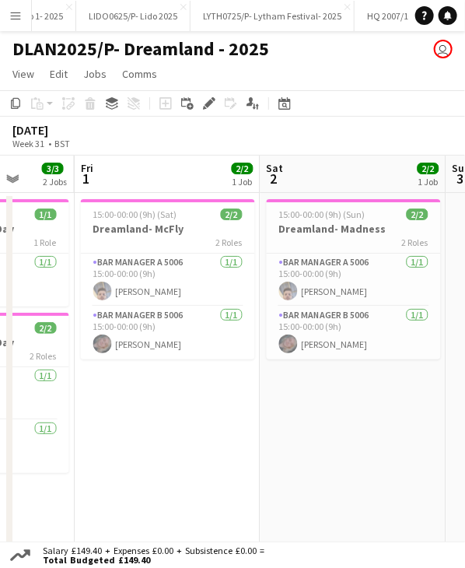
drag, startPoint x: 159, startPoint y: 191, endPoint x: 184, endPoint y: 182, distance: 26.3
click at [341, 192] on app-calendar-viewport "Tue 29 1/1 1 Job Wed 30 5/5 3 Jobs Thu 31 3/3 2 Jobs Fri 1 2/2 1 Job Sat 2 2/2 …" at bounding box center [232, 434] width 465 height 556
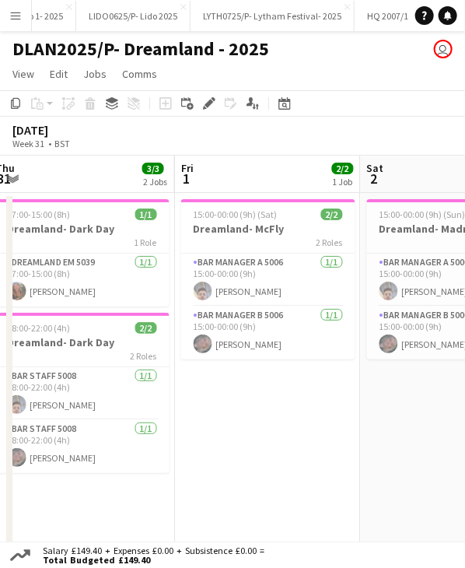
scroll to position [0, 352]
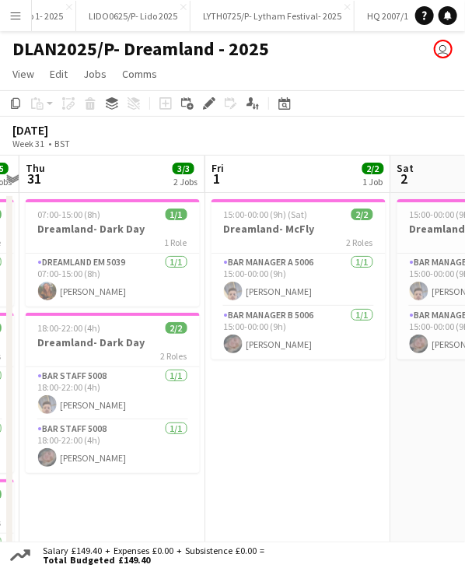
drag, startPoint x: 167, startPoint y: 179, endPoint x: 299, endPoint y: 181, distance: 131.5
click at [299, 181] on app-calendar-viewport "Tue 29 1/1 1 Job Wed 30 5/5 3 Jobs Thu 31 3/3 2 Jobs Fri 1 2/2 1 Job Sat 2 2/2 …" at bounding box center [232, 434] width 465 height 556
click at [132, 216] on div "07:00-15:00 (8h) 1/1" at bounding box center [113, 215] width 174 height 12
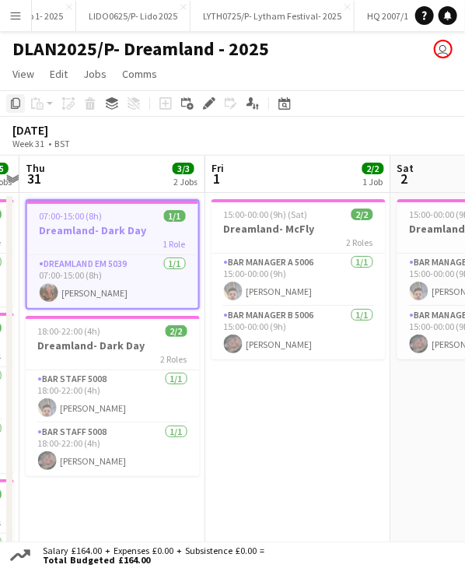
click at [15, 107] on icon at bounding box center [15, 103] width 9 height 11
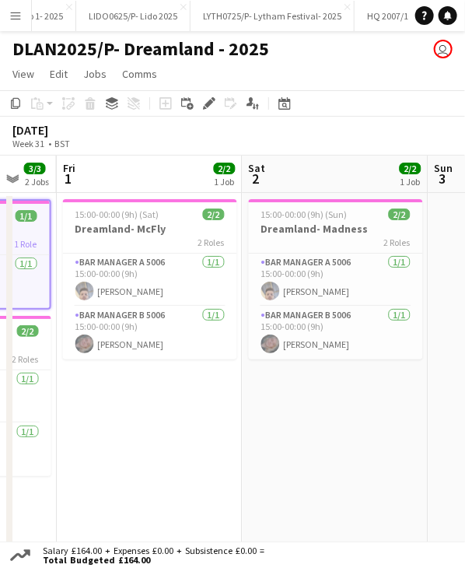
drag, startPoint x: 354, startPoint y: 175, endPoint x: 206, endPoint y: 178, distance: 147.9
click at [206, 178] on app-calendar-viewport "Tue 29 1/1 1 Job Wed 30 5/5 3 Jobs Thu 31 3/3 2 Jobs Fri 1 2/2 1 Job Sat 2 2/2 …" at bounding box center [232, 434] width 465 height 556
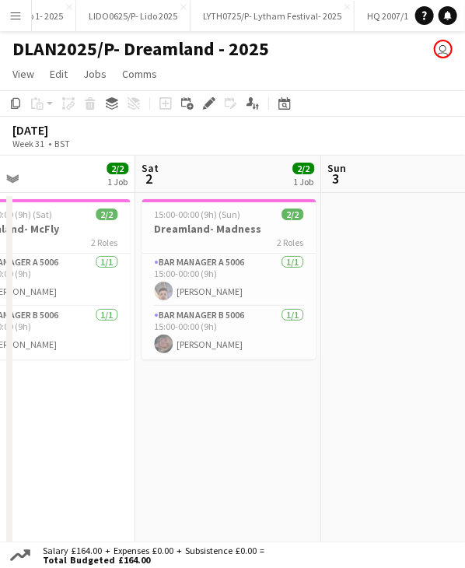
drag, startPoint x: 266, startPoint y: 177, endPoint x: 221, endPoint y: 173, distance: 45.4
click at [199, 177] on app-calendar-viewport "Tue 29 1/1 1 Job Wed 30 5/5 3 Jobs Thu 31 3/3 2 Jobs Fri 1 2/2 1 Job Sat 2 2/2 …" at bounding box center [232, 434] width 465 height 556
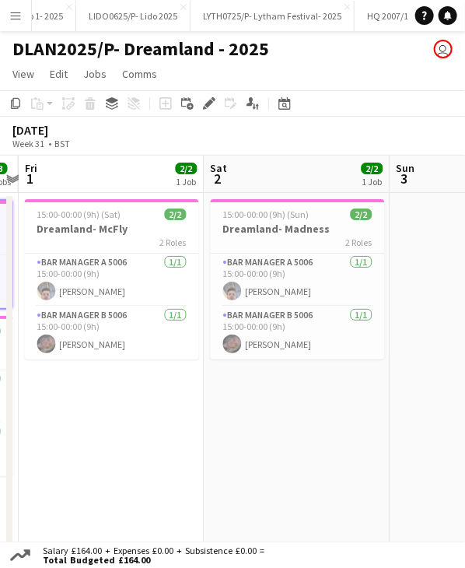
drag, startPoint x: 277, startPoint y: 178, endPoint x: 193, endPoint y: 172, distance: 84.3
click at [187, 175] on app-calendar-viewport "Tue 29 1/1 1 Job Wed 30 5/5 3 Jobs Thu 31 3/3 2 Jobs Fri 1 2/2 1 Job Sat 2 2/2 …" at bounding box center [232, 434] width 465 height 556
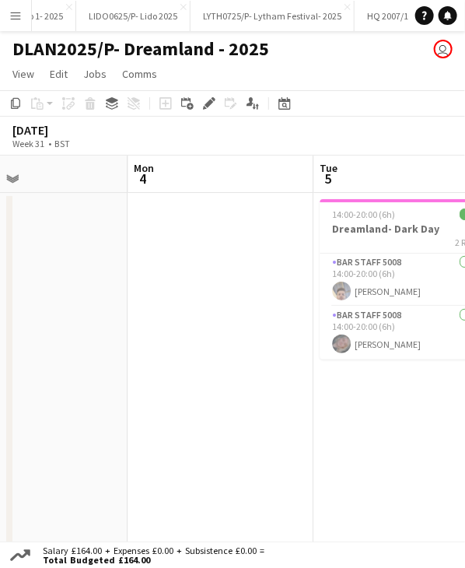
drag, startPoint x: 271, startPoint y: 171, endPoint x: 121, endPoint y: 160, distance: 149.9
click at [47, 161] on app-calendar-viewport "Thu 31 3/3 2 Jobs Fri 1 2/2 1 Job Sat 2 2/2 1 Job Sun 3 Mon 4 Tue 5 2/2 1 Job W…" at bounding box center [232, 434] width 465 height 556
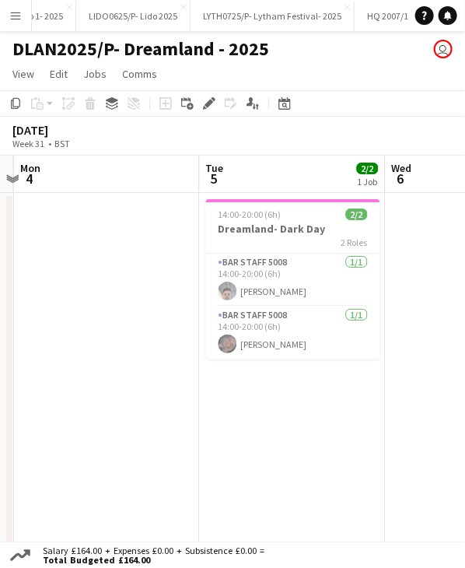
drag, startPoint x: 153, startPoint y: 169, endPoint x: 144, endPoint y: 164, distance: 9.7
click at [82, 166] on app-calendar-viewport "Fri 1 2/2 1 Job Sat 2 2/2 1 Job Sun 3 Mon 4 Tue 5 2/2 1 Job Wed 6 Thu 7 Fri 8 1…" at bounding box center [232, 434] width 465 height 556
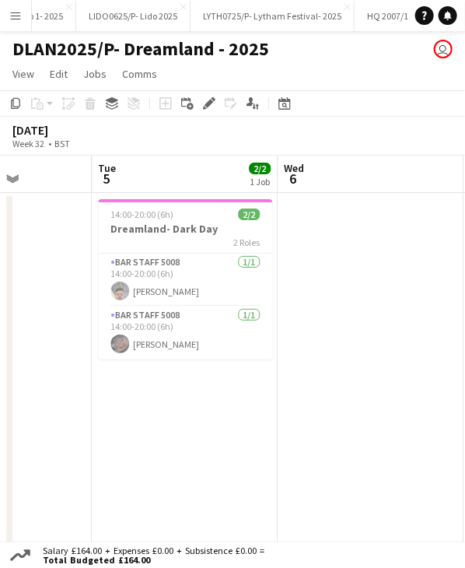
drag, startPoint x: 172, startPoint y: 174, endPoint x: 206, endPoint y: 167, distance: 34.9
click at [33, 164] on app-calendar-viewport "Fri 1 2/2 1 Job Sat 2 2/2 1 Job Sun 3 Mon 4 Tue 5 2/2 1 Job Wed 6 Thu 7 Fri 8 1…" at bounding box center [232, 434] width 465 height 556
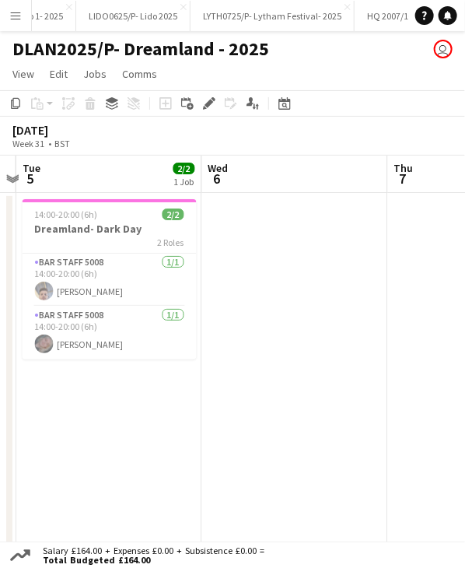
scroll to position [0, 626]
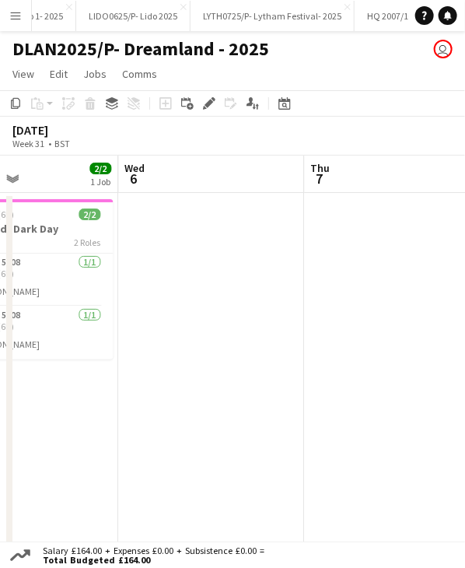
drag, startPoint x: 205, startPoint y: 179, endPoint x: 184, endPoint y: 181, distance: 21.8
click at [185, 179] on app-calendar-viewport "Sat 2 2/2 1 Job Sun 3 Mon 4 Tue 5 2/2 1 Job Wed 6 Thu 7 Fri 8 Sat 9 15:00-00:00…" at bounding box center [232, 434] width 465 height 556
click at [177, 216] on app-date-cell at bounding box center [211, 452] width 186 height 519
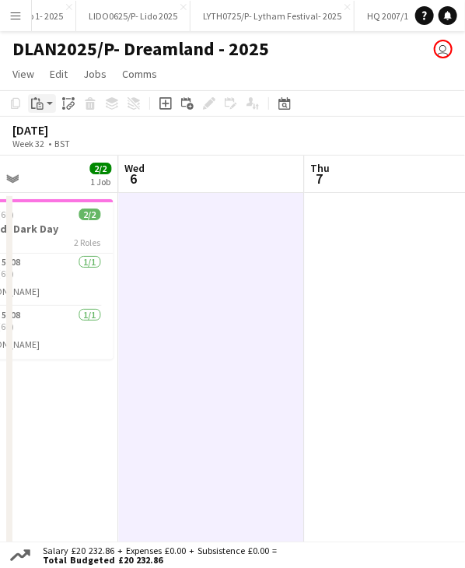
click at [42, 100] on icon "Paste" at bounding box center [37, 103] width 12 height 12
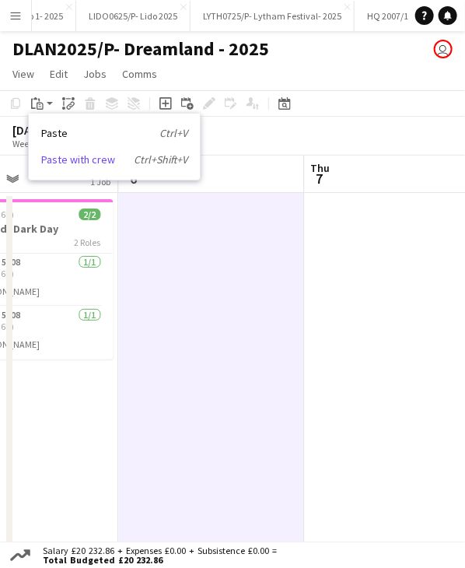
click at [75, 161] on link "Paste with crew Ctrl+Shift+V" at bounding box center [114, 160] width 146 height 14
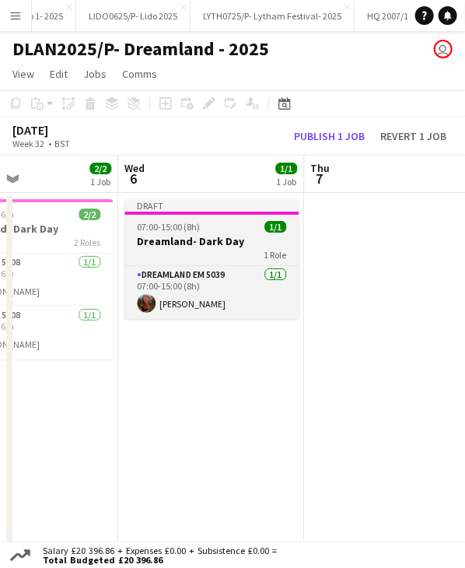
click at [223, 212] on div at bounding box center [211, 213] width 174 height 3
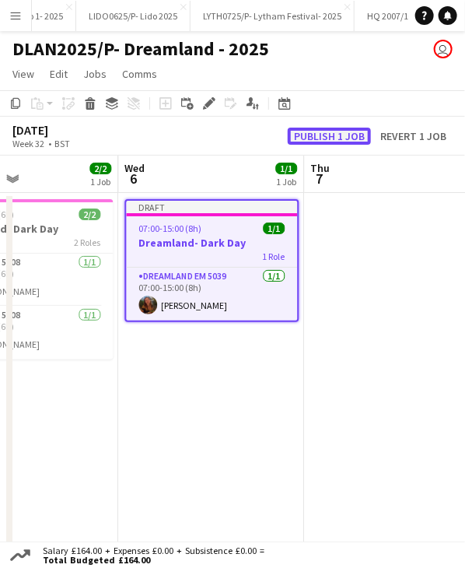
click at [305, 139] on button "Publish 1 job" at bounding box center [329, 136] width 83 height 17
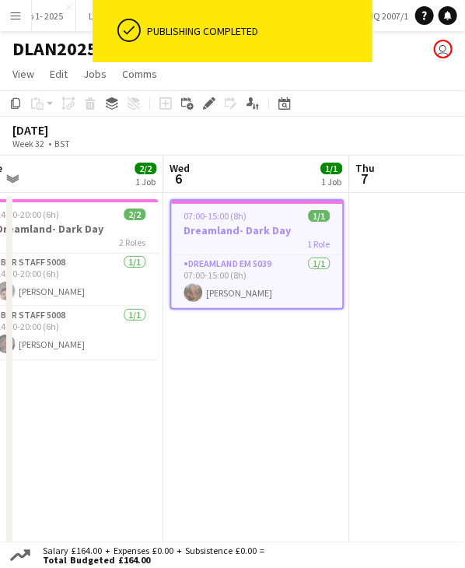
scroll to position [0, 514]
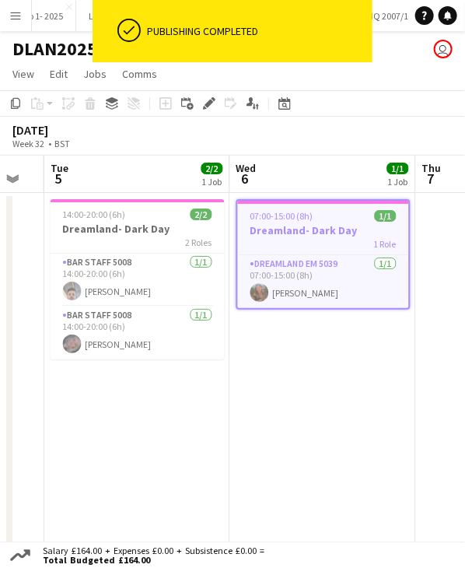
drag, startPoint x: 261, startPoint y: 164, endPoint x: 303, endPoint y: 164, distance: 41.2
click at [303, 164] on app-calendar-viewport "Sat 2 2/2 1 Job Sun 3 Mon 4 Tue 5 2/2 1 Job Wed 6 1/1 1 Job Thu 7 Fri 8 Sat 9 1…" at bounding box center [232, 434] width 465 height 556
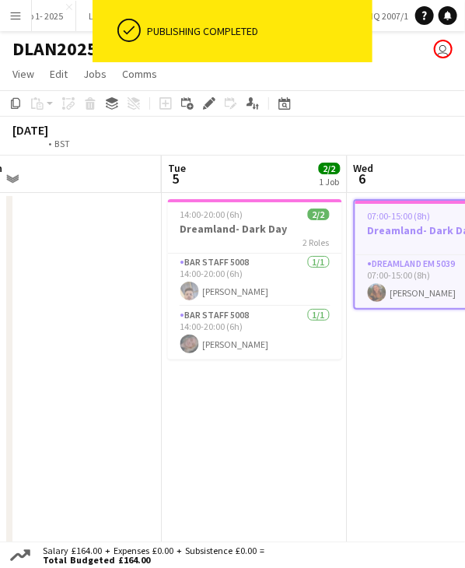
drag, startPoint x: 233, startPoint y: 179, endPoint x: 283, endPoint y: 183, distance: 50.0
click at [283, 183] on app-calendar-viewport "Sat 2 2/2 1 Job Sun 3 Mon 4 Tue 5 2/2 1 Job Wed 6 1/1 1 Job Thu 7 Fri 8 Sat 9 1…" at bounding box center [232, 434] width 465 height 556
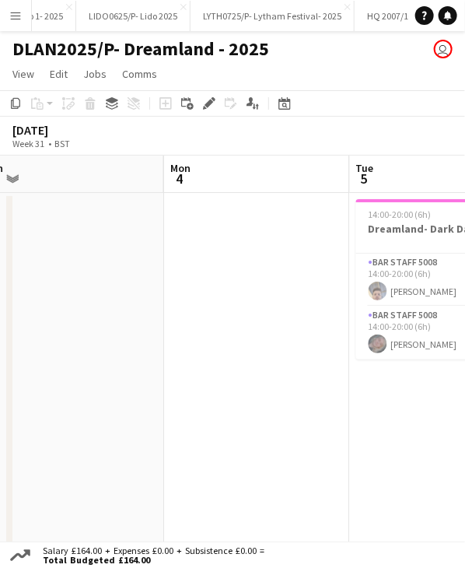
drag, startPoint x: 164, startPoint y: 185, endPoint x: 318, endPoint y: 189, distance: 154.1
click at [318, 189] on app-calendar-viewport "Fri 1 2/2 1 Job Sat 2 2/2 1 Job Sun 3 Mon 4 Tue 5 2/2 1 Job Wed 6 1/1 1 Job Thu…" at bounding box center [232, 434] width 465 height 556
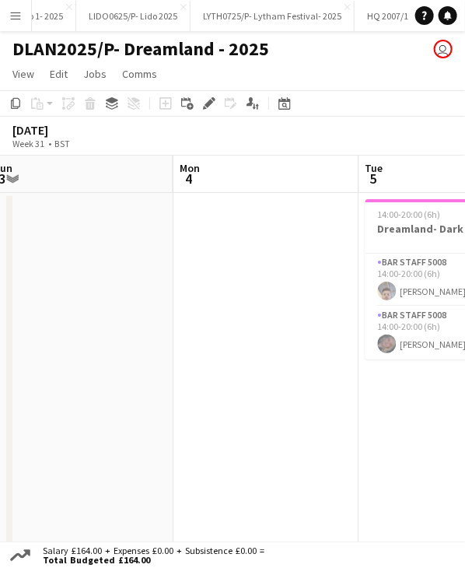
drag, startPoint x: 165, startPoint y: 178, endPoint x: 358, endPoint y: 191, distance: 193.4
click at [358, 191] on app-calendar-viewport "Fri 1 2/2 1 Job Sat 2 2/2 1 Job Sun 3 Mon 4 Tue 5 2/2 1 Job Wed 6 1/1 1 Job Thu…" at bounding box center [232, 434] width 465 height 556
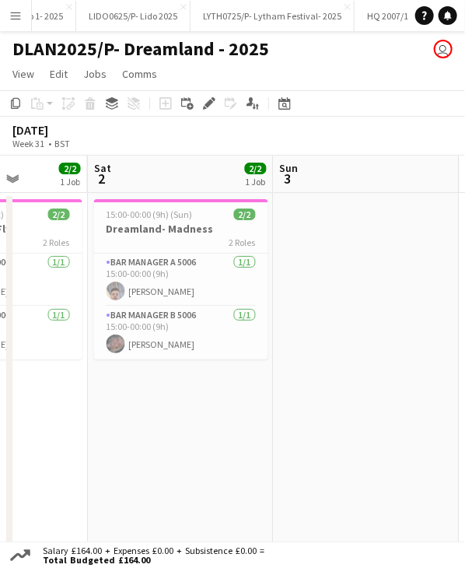
drag, startPoint x: 132, startPoint y: 167, endPoint x: 442, endPoint y: 194, distance: 310.8
click at [442, 194] on app-calendar-viewport "Wed 30 5/5 3 Jobs Thu 31 3/3 2 Jobs Fri 1 2/2 1 Job Sat 2 2/2 1 Job Sun 3 Mon 4…" at bounding box center [232, 434] width 465 height 556
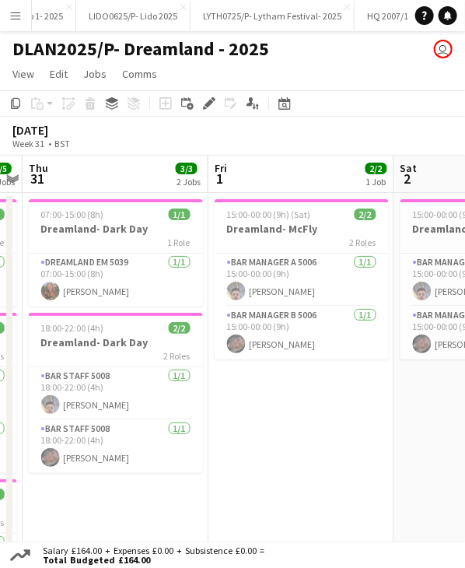
scroll to position [0, 349]
drag, startPoint x: 186, startPoint y: 179, endPoint x: 286, endPoint y: 185, distance: 100.6
click at [286, 185] on app-calendar-viewport "Tue 29 1/1 1 Job Wed 30 5/5 3 Jobs Thu 31 3/3 2 Jobs Fri 1 2/2 1 Job Sat 2 2/2 …" at bounding box center [232, 434] width 465 height 556
click at [96, 363] on app-job-card "18:00-22:00 (4h) 2/2 Dreamland- Dark Day 2 Roles Bar Staff 5008 1/1 18:00-22:00…" at bounding box center [117, 393] width 174 height 160
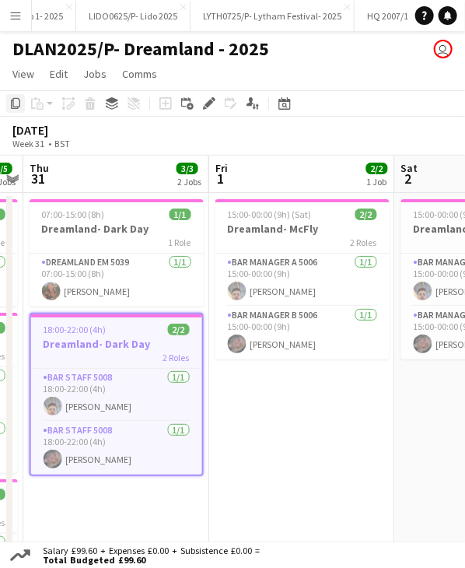
click at [20, 110] on div "Copy" at bounding box center [15, 103] width 19 height 19
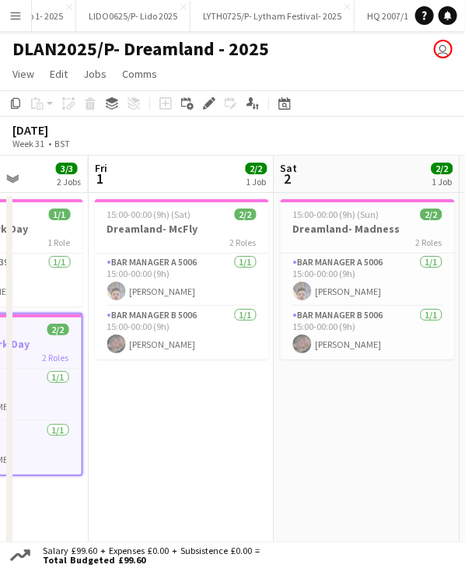
drag, startPoint x: 295, startPoint y: 185, endPoint x: 175, endPoint y: 188, distance: 119.9
click at [175, 188] on app-calendar-viewport "Tue 29 1/1 1 Job Wed 30 5/5 3 Jobs Thu 31 3/3 2 Jobs Fri 1 2/2 1 Job Sat 2 2/2 …" at bounding box center [232, 434] width 465 height 556
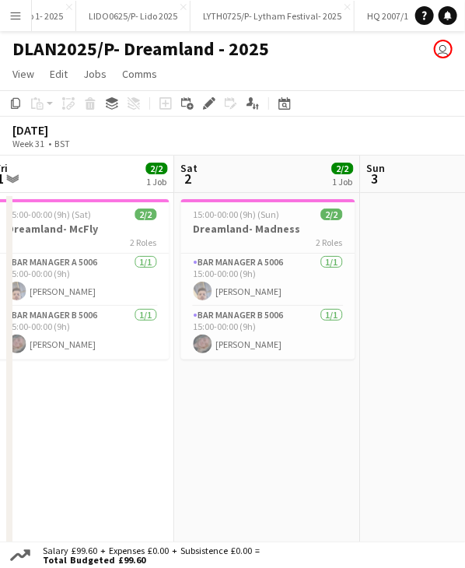
click at [268, 184] on app-calendar-viewport "Tue 29 1/1 1 Job Wed 30 5/5 3 Jobs Thu 31 3/3 2 Jobs Fri 1 2/2 1 Job Sat 2 2/2 …" at bounding box center [232, 434] width 465 height 556
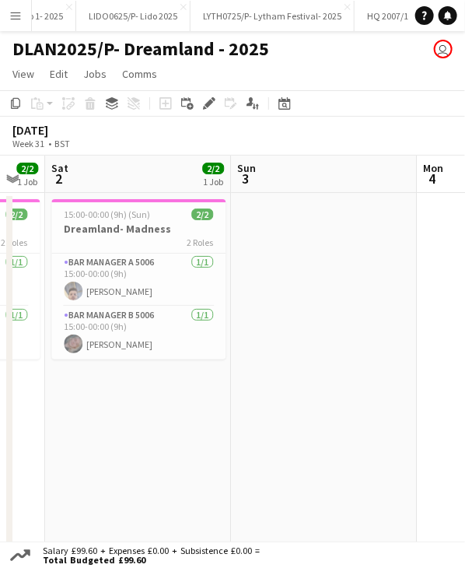
drag, startPoint x: 198, startPoint y: 178, endPoint x: 208, endPoint y: 178, distance: 10.1
click at [197, 178] on app-calendar-viewport "Tue 29 1/1 1 Job Wed 30 5/5 3 Jobs Thu 31 3/3 2 Jobs Fri 1 2/2 1 Job Sat 2 2/2 …" at bounding box center [232, 434] width 465 height 556
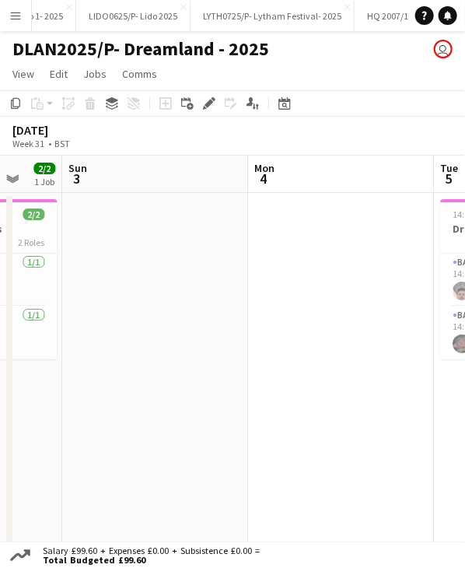
drag, startPoint x: 275, startPoint y: 177, endPoint x: 170, endPoint y: 166, distance: 106.5
click at [111, 171] on app-calendar-viewport "Wed 30 5/5 3 Jobs Thu 31 3/3 2 Jobs Fri 1 2/2 1 Job Sat 2 2/2 1 Job Sun 3 Mon 4…" at bounding box center [232, 434] width 465 height 556
drag, startPoint x: 184, startPoint y: 168, endPoint x: 177, endPoint y: 163, distance: 8.3
click at [26, 160] on app-calendar-viewport "Wed 30 5/5 3 Jobs Thu 31 3/3 2 Jobs Fri 1 2/2 1 Job Sat 2 2/2 1 Job Sun 3 Mon 4…" at bounding box center [232, 434] width 465 height 556
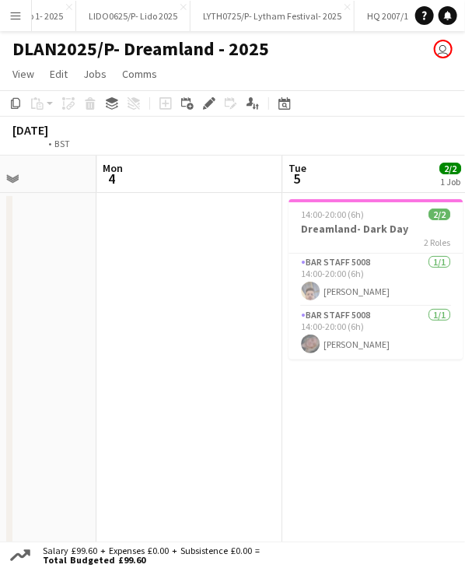
drag, startPoint x: 199, startPoint y: 166, endPoint x: 187, endPoint y: 159, distance: 14.3
click at [28, 153] on app-calendar "Copy Paste Paste Ctrl+V Paste with crew Ctrl+Shift+V Paste linked Job Delete Gr…" at bounding box center [232, 401] width 465 height 622
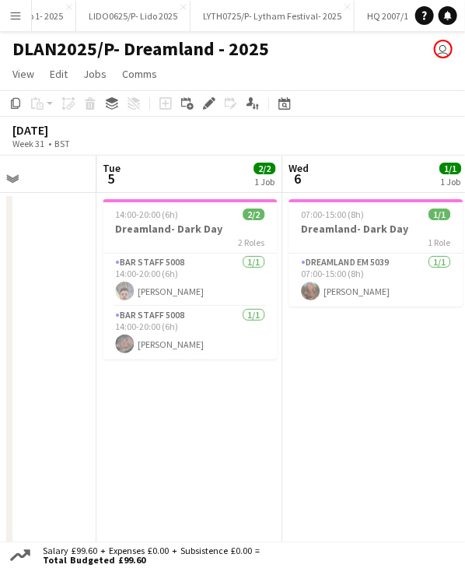
click at [56, 153] on app-calendar "Copy Paste Paste Ctrl+V Paste with crew Ctrl+Shift+V Paste linked Job Delete Gr…" at bounding box center [232, 401] width 465 height 622
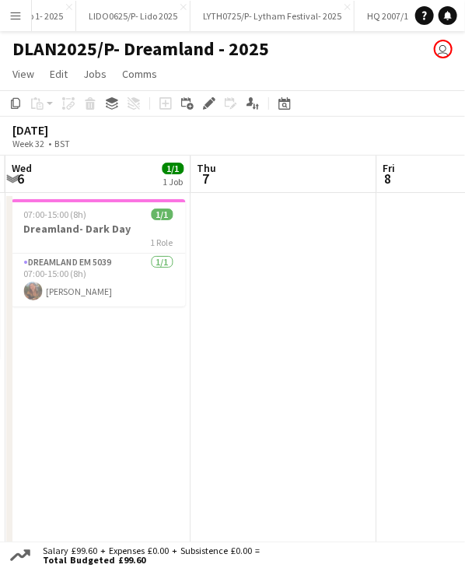
drag, startPoint x: 209, startPoint y: 169, endPoint x: 59, endPoint y: 166, distance: 149.4
click at [56, 163] on app-calendar-viewport "Sun 3 Mon 4 Tue 5 2/2 1 Job Wed 6 1/1 1 Job Thu 7 Fri 8 Sat 9 Sun 10 14:00-20:0…" at bounding box center [232, 434] width 465 height 556
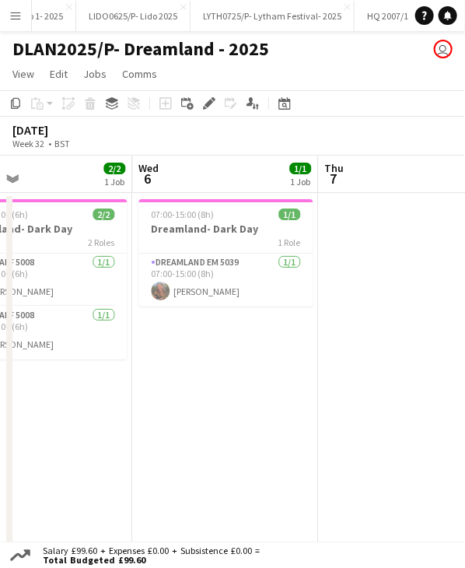
scroll to position [0, 637]
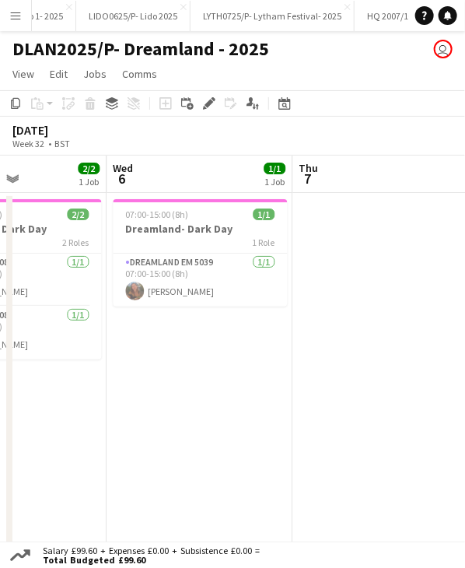
drag, startPoint x: 88, startPoint y: 178, endPoint x: 190, endPoint y: 201, distance: 104.4
click at [190, 201] on app-calendar-viewport "Sat 2 2/2 1 Job Sun 3 Mon 4 Tue 5 2/2 1 Job Wed 6 1/1 1 Job Thu 7 Fri 8 Sat 9 1…" at bounding box center [232, 434] width 465 height 556
click at [177, 356] on app-date-cell "07:00-15:00 (8h) 1/1 Dreamland- Dark Day 1 Role Dreamland EM 5039 1/1 07:00-15:…" at bounding box center [200, 452] width 186 height 519
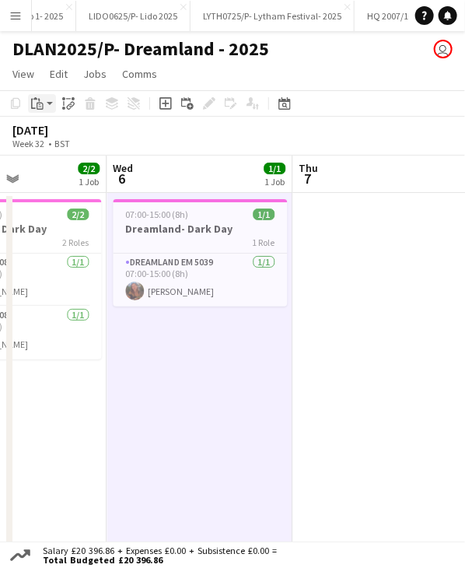
click at [28, 104] on div "Paste" at bounding box center [37, 103] width 19 height 19
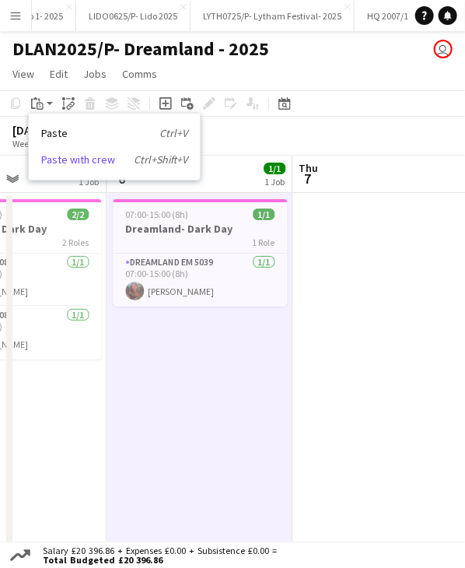
click at [66, 163] on link "Paste with crew Ctrl+Shift+V" at bounding box center [114, 160] width 146 height 14
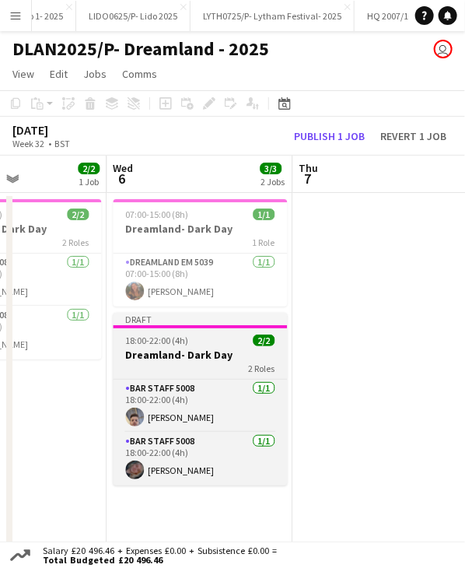
click at [195, 325] on div at bounding box center [200, 326] width 174 height 3
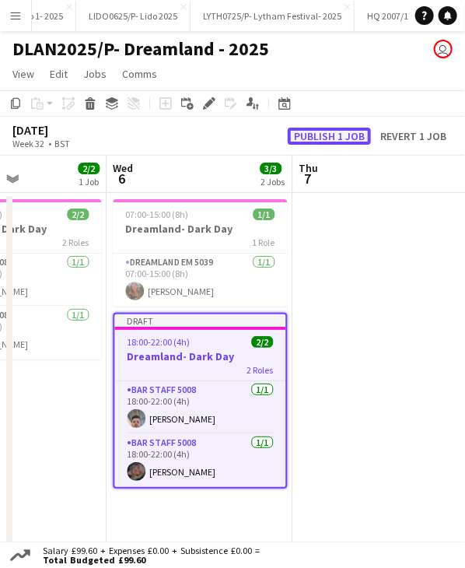
click at [306, 141] on button "Publish 1 job" at bounding box center [329, 136] width 83 height 17
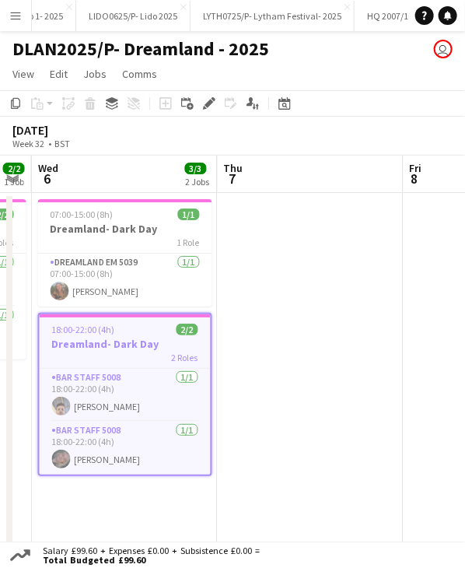
scroll to position [0, 516]
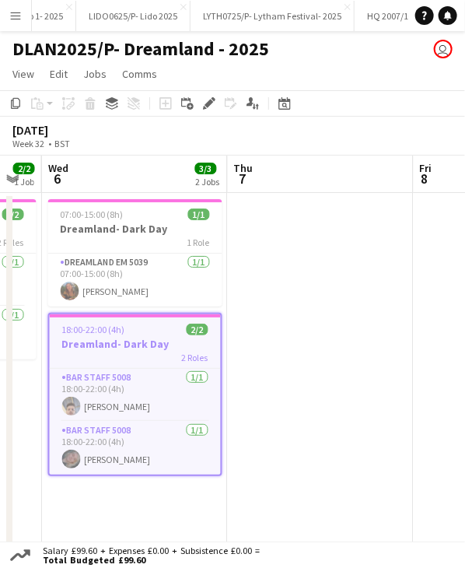
drag, startPoint x: 342, startPoint y: 174, endPoint x: 278, endPoint y: 174, distance: 64.6
click at [278, 174] on app-calendar-viewport "Sun 3 Mon 4 Tue 5 2/2 1 Job Wed 6 3/3 2 Jobs Thu 7 Fri 8 Sat 9 Sun 10 14:00-20:…" at bounding box center [232, 434] width 465 height 556
drag, startPoint x: 121, startPoint y: 211, endPoint x: 115, endPoint y: 178, distance: 33.1
click at [121, 211] on span "07:00-15:00 (8h)" at bounding box center [92, 215] width 63 height 12
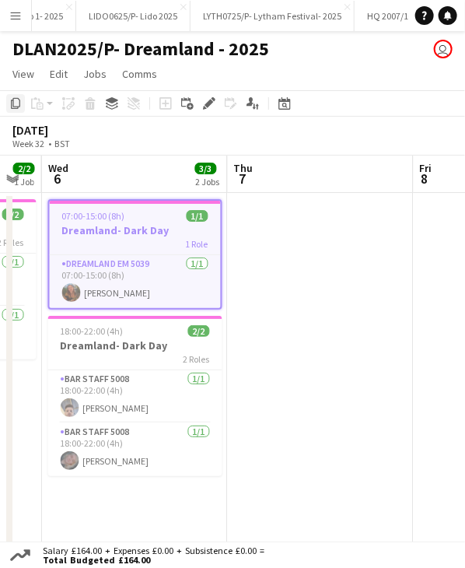
click at [8, 100] on div "Copy" at bounding box center [15, 103] width 19 height 19
click at [272, 219] on app-date-cell at bounding box center [321, 452] width 186 height 519
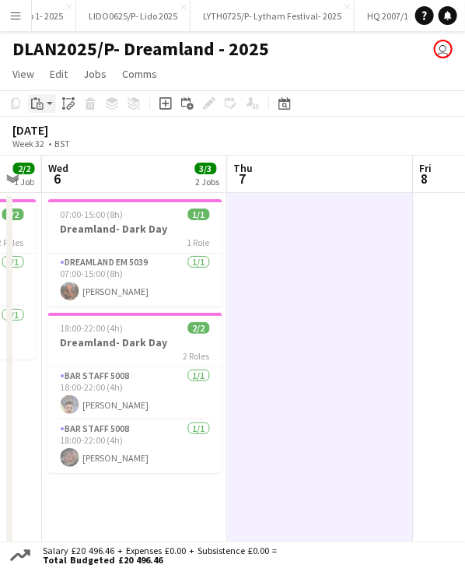
click at [42, 106] on icon at bounding box center [40, 106] width 7 height 7
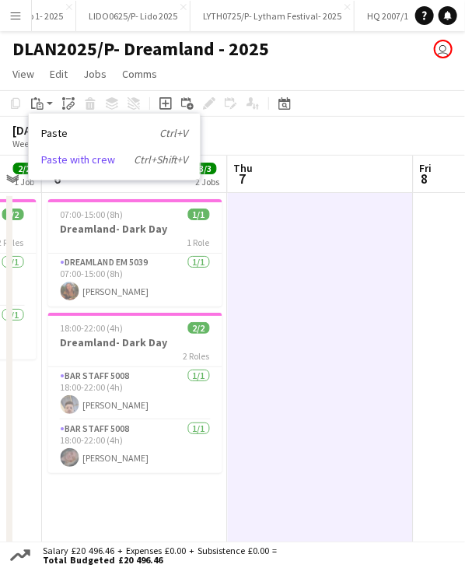
click at [67, 153] on link "Paste with crew Ctrl+Shift+V" at bounding box center [114, 160] width 146 height 14
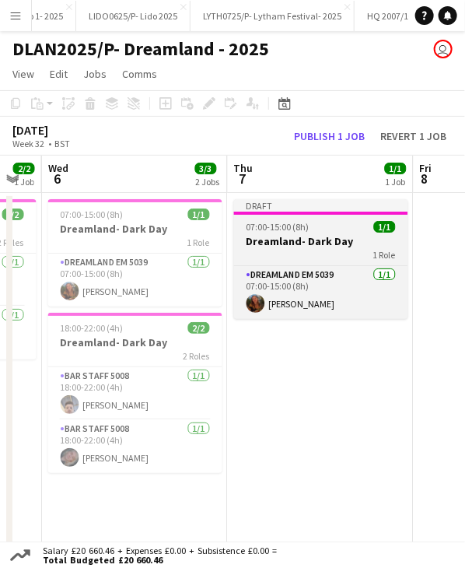
click at [291, 212] on div at bounding box center [321, 213] width 174 height 3
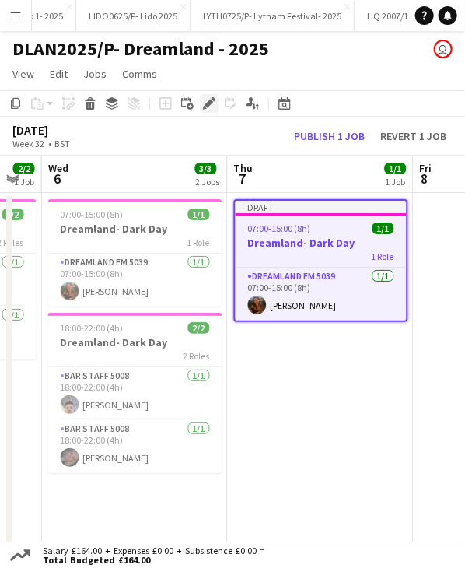
click at [205, 110] on div "Edit" at bounding box center [209, 103] width 19 height 19
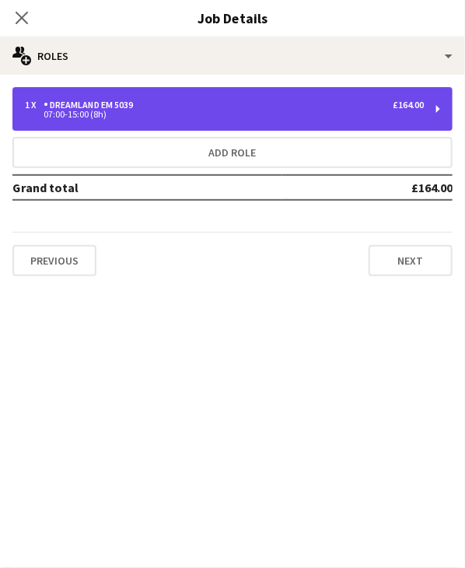
click at [83, 110] on div "Dreamland EM 5039" at bounding box center [92, 105] width 96 height 11
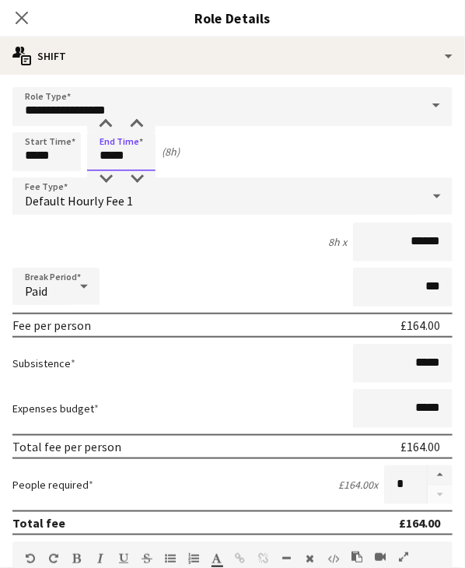
click at [108, 156] on input "*****" at bounding box center [121, 151] width 68 height 39
type input "*****"
click at [16, 16] on icon "Close pop-in" at bounding box center [21, 17] width 15 height 15
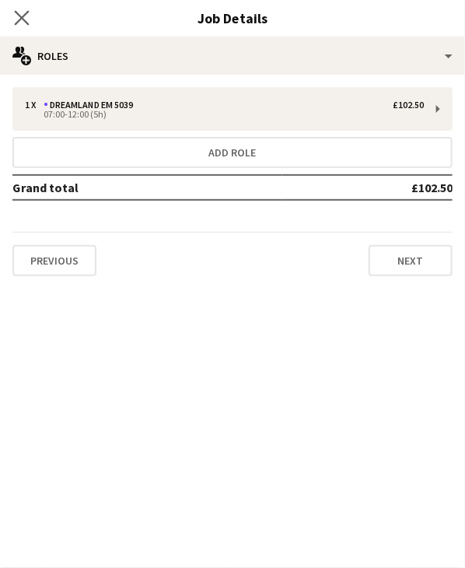
click at [28, 19] on icon "Close pop-in" at bounding box center [21, 17] width 15 height 15
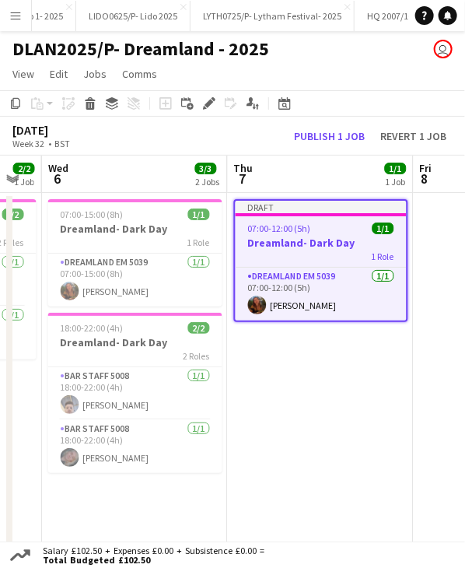
click at [311, 211] on div "Draft" at bounding box center [321, 207] width 171 height 12
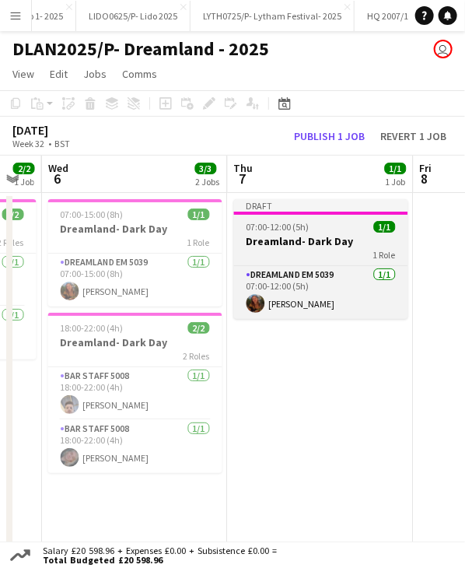
click at [297, 207] on div "Draft" at bounding box center [321, 205] width 174 height 12
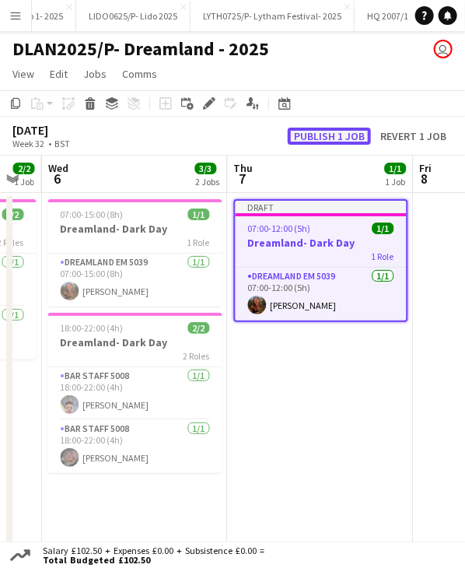
click at [307, 128] on button "Publish 1 job" at bounding box center [329, 136] width 83 height 17
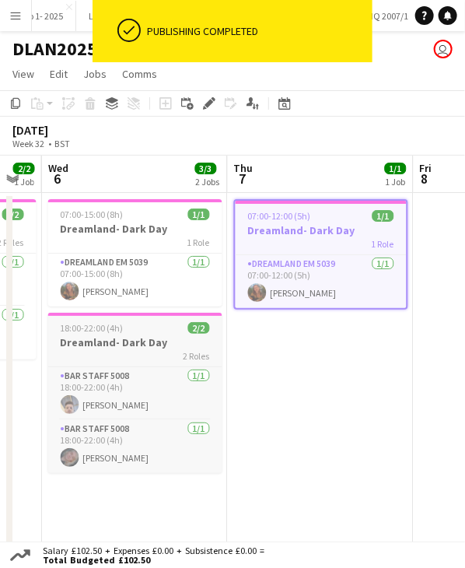
click at [128, 324] on div "18:00-22:00 (4h) 2/2" at bounding box center [135, 328] width 174 height 12
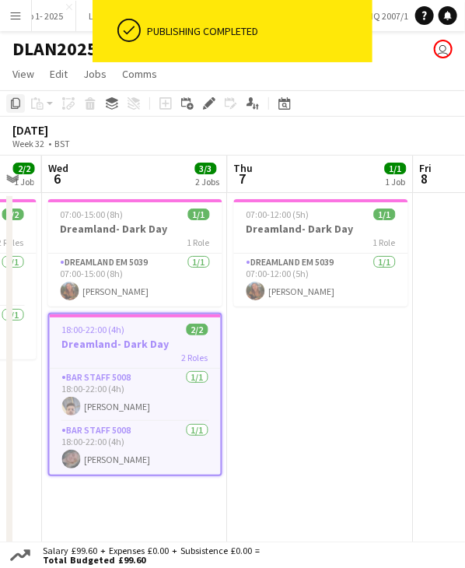
click at [17, 103] on icon "Copy" at bounding box center [15, 103] width 12 height 12
click at [275, 346] on app-date-cell "07:00-12:00 (5h) 1/1 Dreamland- Dark Day 1 Role Dreamland EM 5039 1/1 07:00-12:…" at bounding box center [321, 452] width 186 height 519
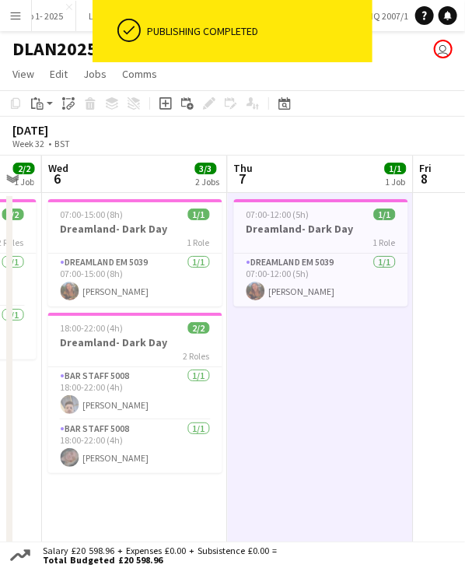
scroll to position [0, 579]
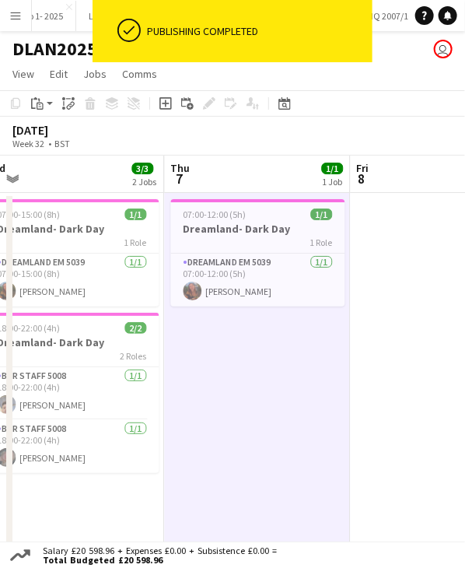
drag, startPoint x: 312, startPoint y: 346, endPoint x: 249, endPoint y: 342, distance: 63.1
click at [249, 342] on app-calendar-viewport "Sun 3 Mon 4 Tue 5 2/2 1 Job Wed 6 3/3 2 Jobs Thu 7 1/1 1 Job Fri 8 Sat 9 Sun 10…" at bounding box center [232, 434] width 465 height 556
click at [249, 342] on app-date-cell "07:00-12:00 (5h) 1/1 Dreamland- Dark Day 1 Role Dreamland EM 5039 1/1 07:00-12:…" at bounding box center [258, 452] width 186 height 519
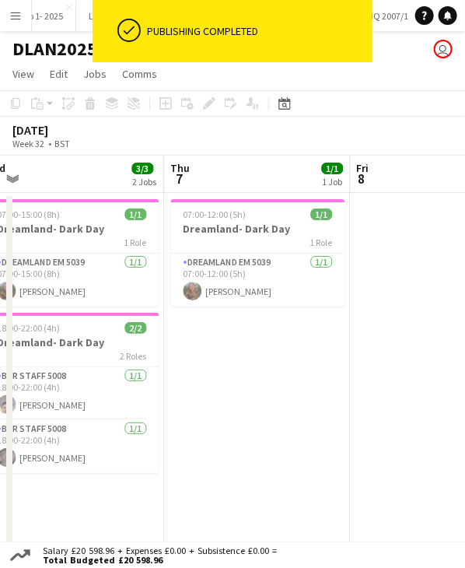
click at [249, 342] on app-date-cell "07:00-12:00 (5h) 1/1 Dreamland- Dark Day 1 Role Dreamland EM 5039 1/1 07:00-12:…" at bounding box center [258, 452] width 186 height 519
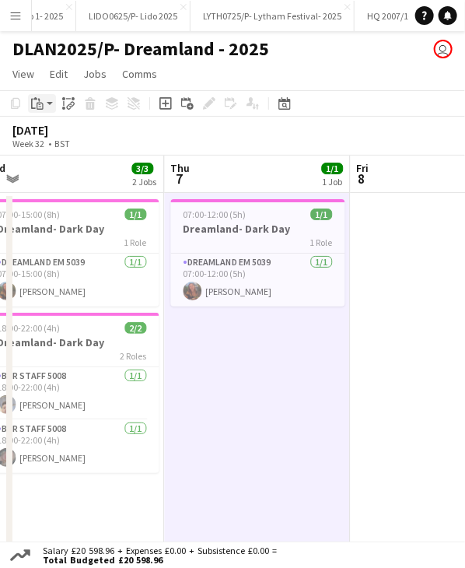
click at [30, 101] on div "Paste" at bounding box center [37, 103] width 19 height 19
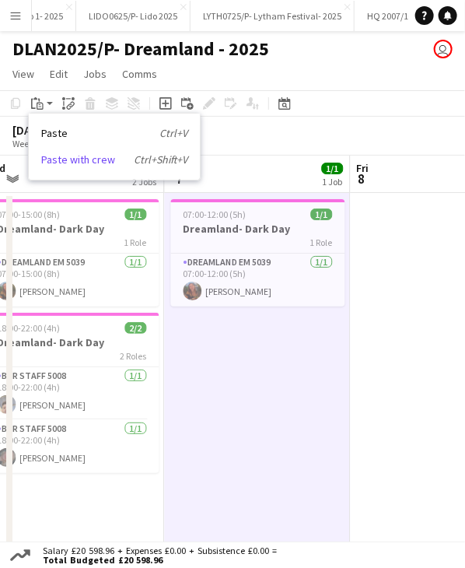
click at [59, 163] on link "Paste with crew Ctrl+Shift+V" at bounding box center [114, 160] width 146 height 14
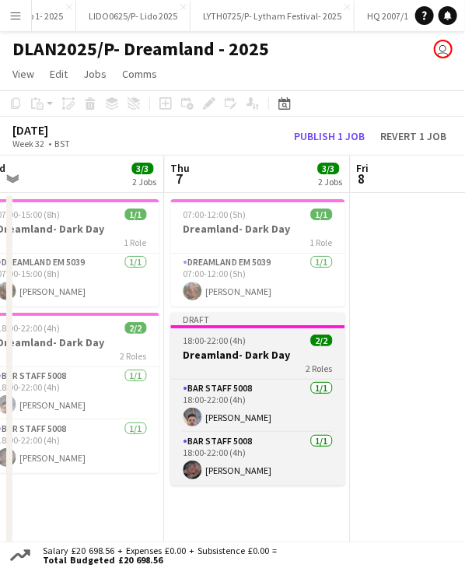
click at [221, 321] on div "Draft" at bounding box center [258, 319] width 174 height 12
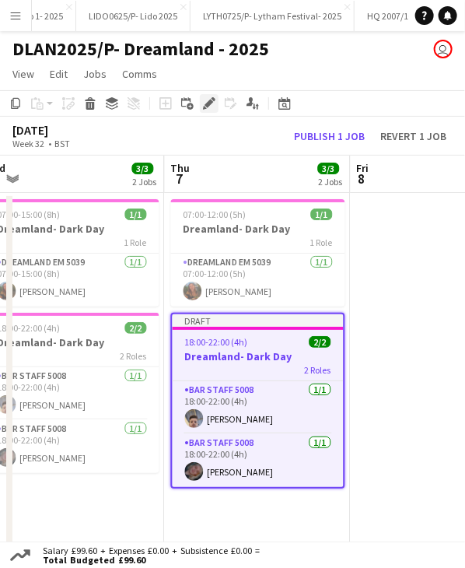
click at [208, 107] on icon at bounding box center [209, 104] width 9 height 9
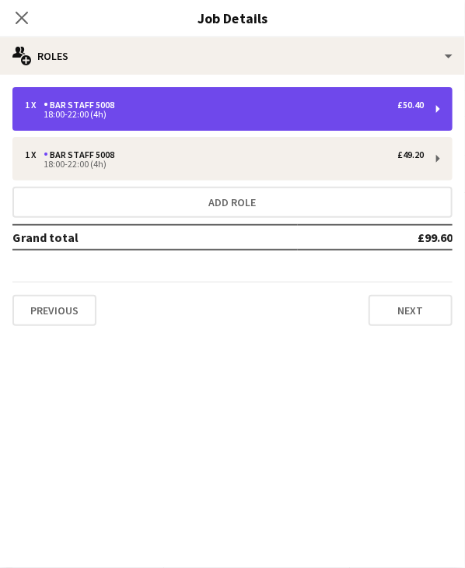
click at [123, 109] on div "1 x Bar Staff 5008 £50.40" at bounding box center [224, 105] width 399 height 11
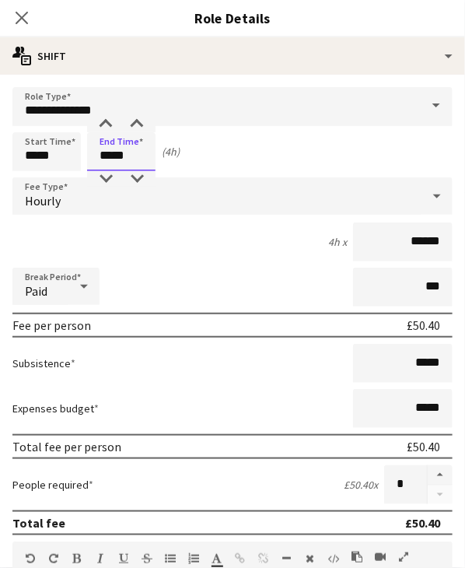
drag, startPoint x: 107, startPoint y: 159, endPoint x: 150, endPoint y: 158, distance: 43.6
click at [150, 158] on input "*****" at bounding box center [121, 151] width 68 height 39
type input "*****"
click at [23, 18] on icon at bounding box center [21, 17] width 15 height 15
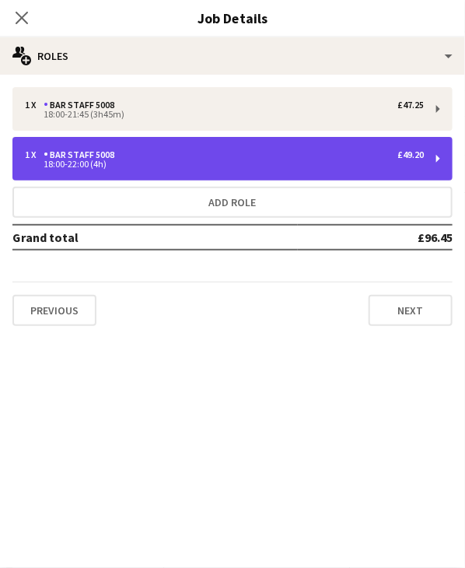
click at [172, 160] on div "18:00-22:00 (4h)" at bounding box center [224, 164] width 399 height 8
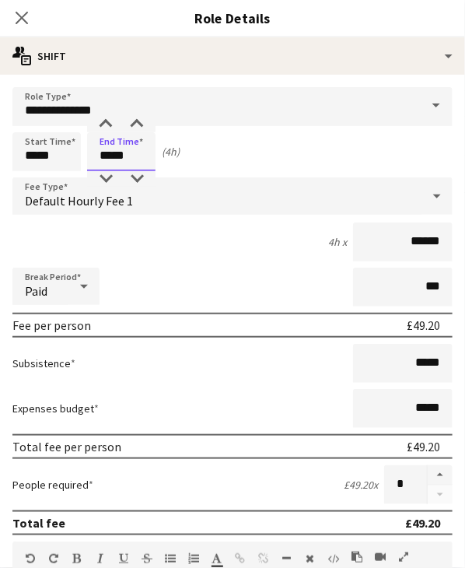
drag, startPoint x: 108, startPoint y: 158, endPoint x: 125, endPoint y: 159, distance: 17.1
click at [125, 159] on input "*****" at bounding box center [121, 151] width 68 height 39
type input "*****"
click at [21, 17] on icon at bounding box center [21, 17] width 15 height 15
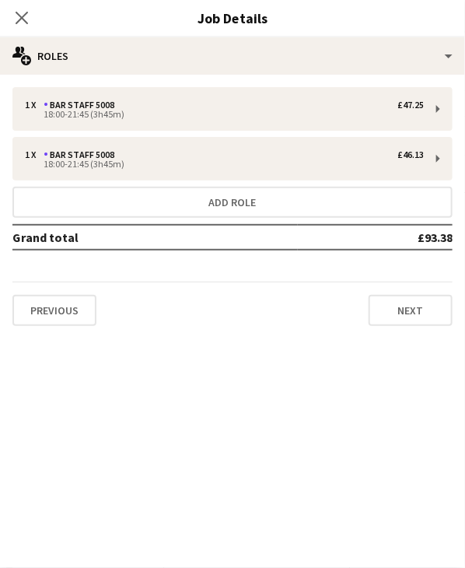
click at [21, 17] on icon at bounding box center [22, 18] width 12 height 12
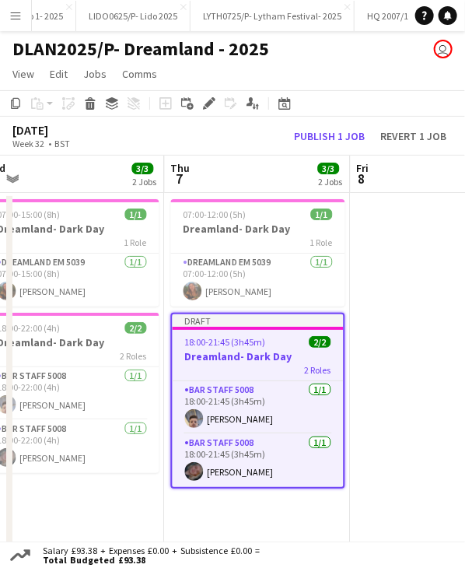
click at [237, 347] on app-job-card "Draft 18:00-21:45 (3h45m) 2/2 Dreamland- Dark Day 2 Roles Bar Staff 5008 1/1 18…" at bounding box center [258, 401] width 174 height 176
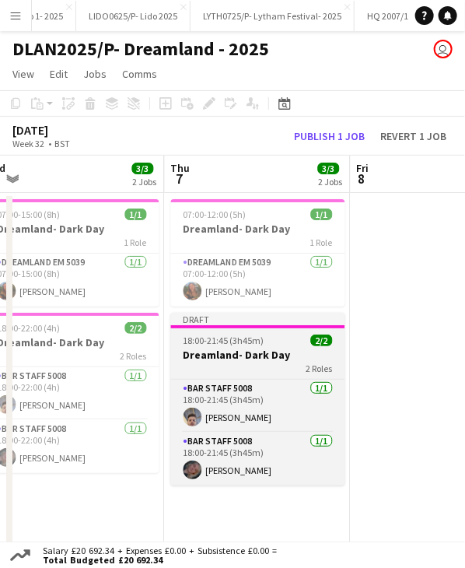
click at [237, 348] on h3 "Dreamland- Dark Day" at bounding box center [258, 355] width 174 height 14
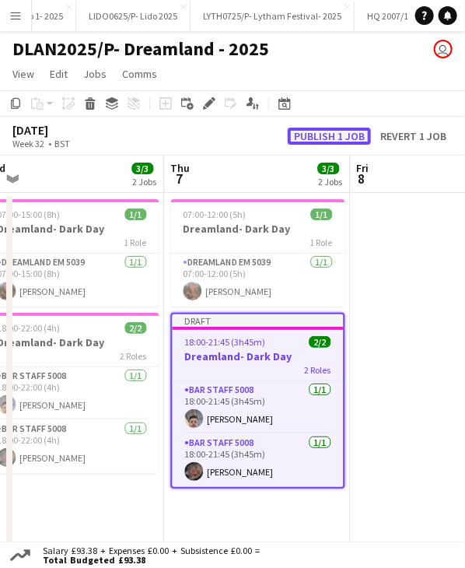
click at [345, 139] on button "Publish 1 job" at bounding box center [329, 136] width 83 height 17
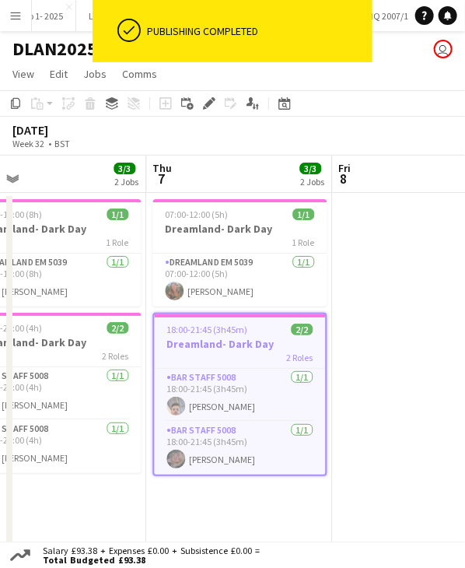
scroll to position [0, 591]
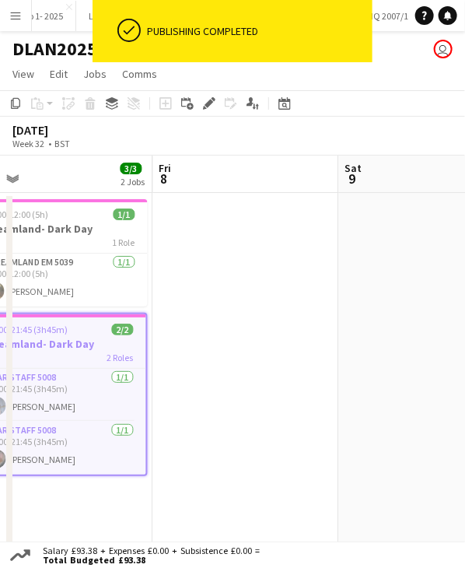
drag, startPoint x: 390, startPoint y: 175, endPoint x: 93, endPoint y: 159, distance: 297.7
click at [129, 151] on app-calendar "Copy Paste Paste Ctrl+V Paste with crew Ctrl+Shift+V Paste linked Job Delete Gr…" at bounding box center [232, 401] width 465 height 622
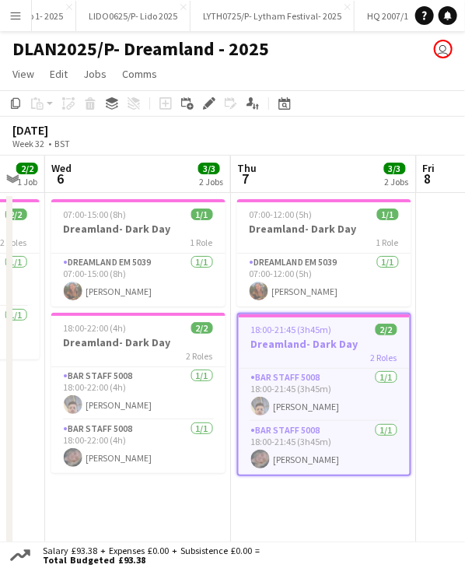
drag, startPoint x: 146, startPoint y: 182, endPoint x: 291, endPoint y: 194, distance: 145.2
click at [327, 191] on app-calendar-viewport "Mon 4 Tue 5 2/2 1 Job Wed 6 3/3 2 Jobs Thu 7 3/3 2 Jobs Fri 8 Sat 9 Sun 10 Mon …" at bounding box center [232, 434] width 465 height 556
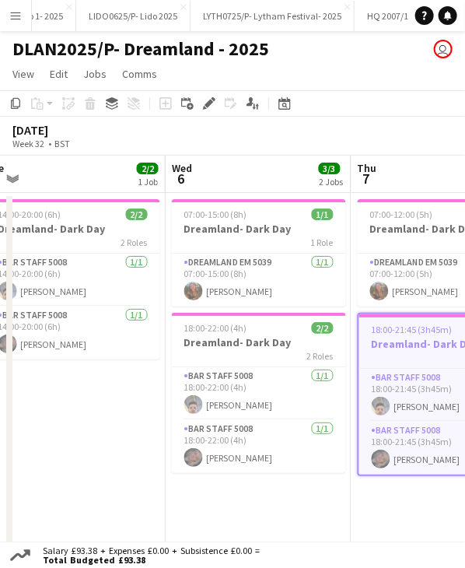
scroll to position [0, 342]
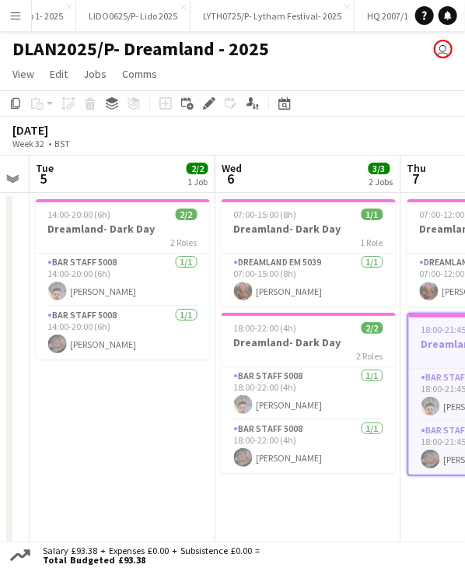
drag, startPoint x: 136, startPoint y: 188, endPoint x: 307, endPoint y: 191, distance: 171.2
click at [307, 191] on app-calendar-viewport "Sun 3 Mon 4 Tue 5 2/2 1 Job Wed 6 3/3 2 Jobs Thu 7 3/3 2 Jobs Fri 8 Sat 9 Sun 1…" at bounding box center [232, 434] width 465 height 556
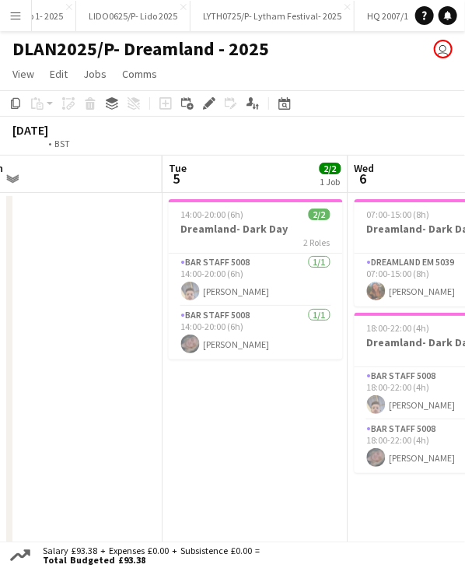
drag, startPoint x: 127, startPoint y: 187, endPoint x: 244, endPoint y: 192, distance: 116.8
click at [288, 195] on app-calendar-viewport "Sat 2 2/2 1 Job Sun 3 Mon 4 Tue 5 2/2 1 Job Wed 6 3/3 2 Jobs Thu 7 3/3 2 Jobs F…" at bounding box center [232, 434] width 465 height 556
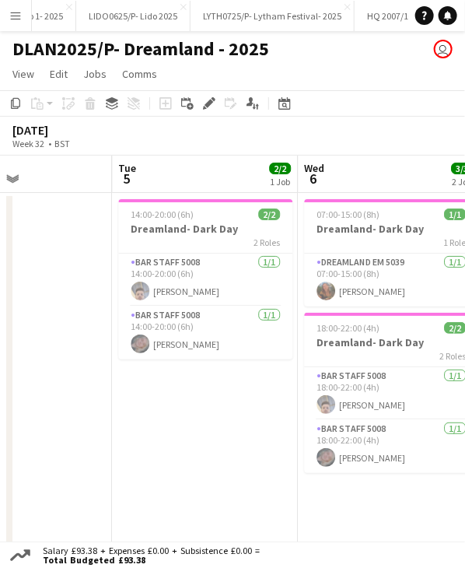
drag, startPoint x: 117, startPoint y: 175, endPoint x: -205, endPoint y: 144, distance: 322.9
click at [0, 144] on html "Menu Boards Boards Boards All jobs Status Workforce Workforce My Workforce Recr…" at bounding box center [232, 369] width 465 height 738
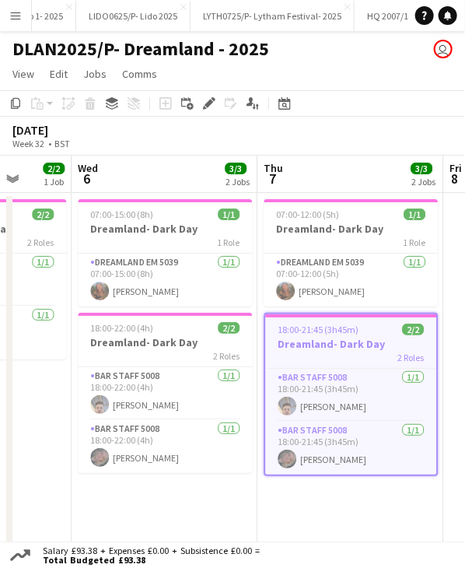
drag, startPoint x: 283, startPoint y: 177, endPoint x: 76, endPoint y: 178, distance: 207.0
click at [76, 178] on app-calendar-viewport "Sat 2 2/2 1 Job Sun 3 Mon 4 Tue 5 2/2 1 Job Wed 6 3/3 2 Jobs Thu 7 3/3 2 Jobs F…" at bounding box center [232, 434] width 465 height 556
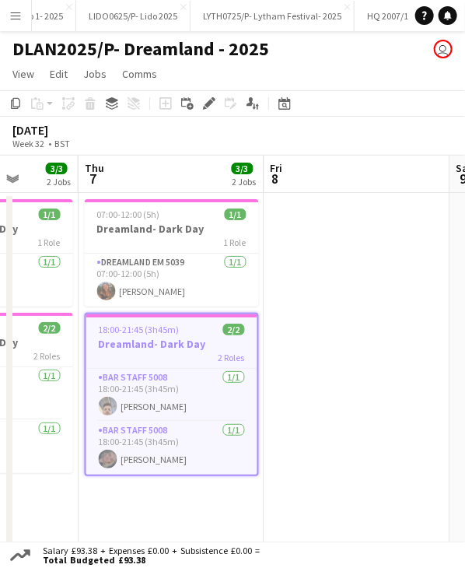
scroll to position [0, 529]
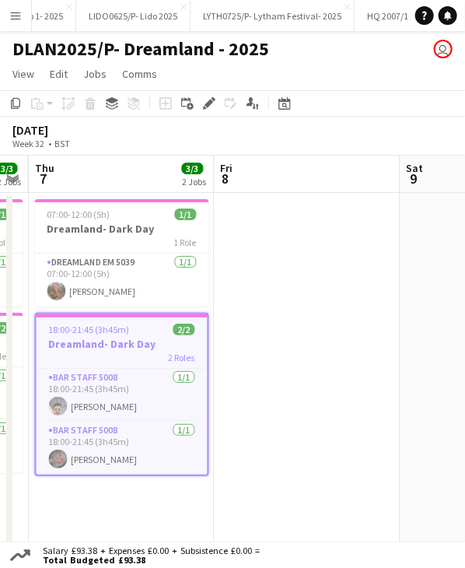
drag, startPoint x: 114, startPoint y: 181, endPoint x: -81, endPoint y: 184, distance: 194.6
click at [0, 184] on html "Menu Boards Boards Boards All jobs Status Workforce Workforce My Workforce Recr…" at bounding box center [232, 369] width 465 height 738
click at [103, 227] on h3 "Dreamland- Dark Day" at bounding box center [122, 229] width 174 height 14
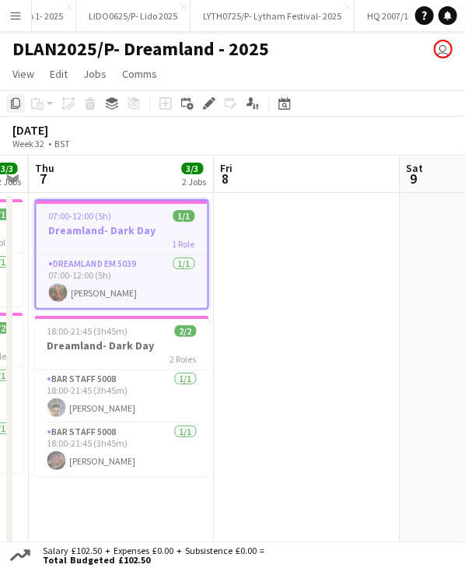
click at [9, 105] on icon "Copy" at bounding box center [15, 103] width 12 height 12
click at [279, 234] on app-date-cell at bounding box center [308, 452] width 186 height 519
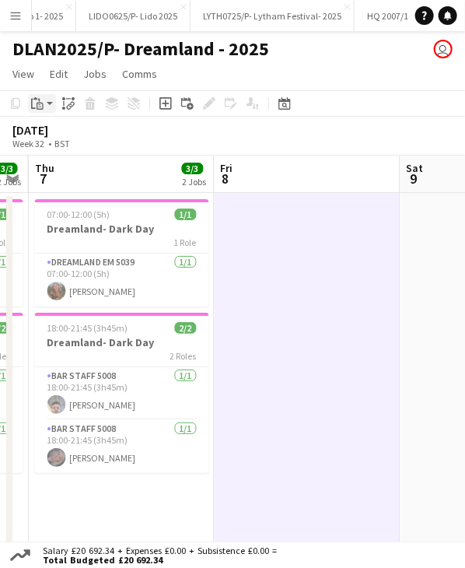
click at [35, 111] on div "Paste" at bounding box center [37, 103] width 19 height 19
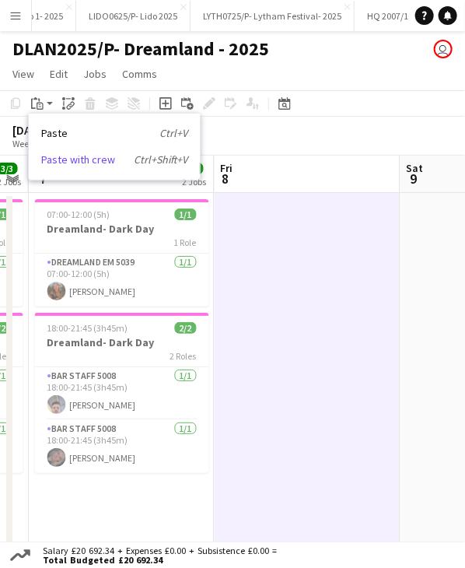
click at [77, 162] on link "Paste with crew Ctrl+Shift+V" at bounding box center [114, 160] width 146 height 14
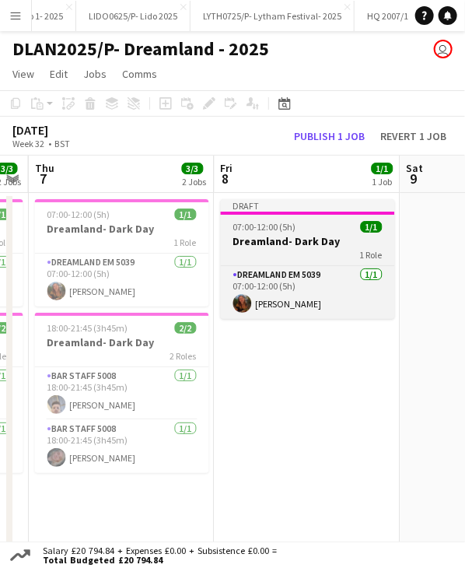
click at [300, 231] on div "07:00-12:00 (5h) 1/1" at bounding box center [308, 227] width 174 height 12
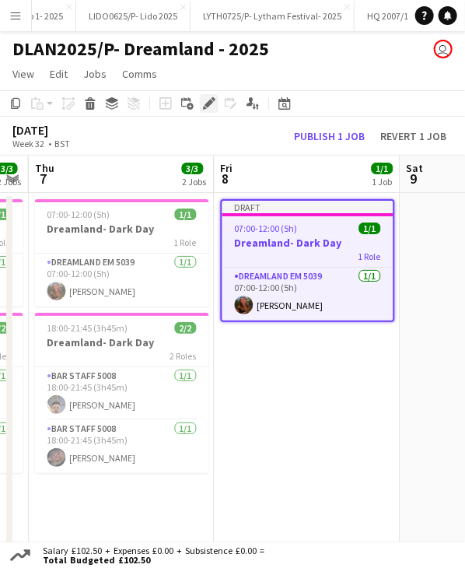
click at [200, 105] on div "Edit" at bounding box center [209, 103] width 19 height 19
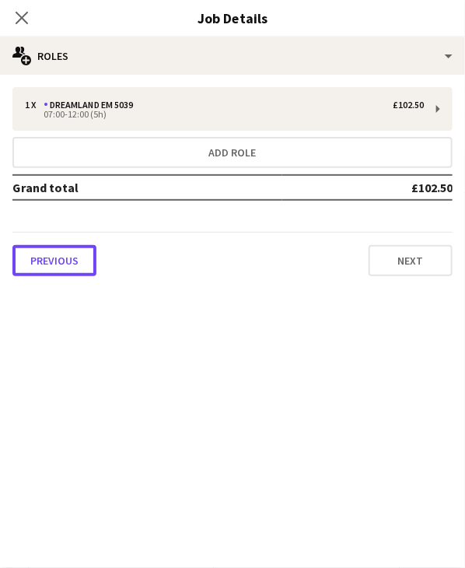
drag, startPoint x: 54, startPoint y: 261, endPoint x: 125, endPoint y: 147, distance: 133.9
click at [56, 254] on button "Previous" at bounding box center [54, 260] width 84 height 31
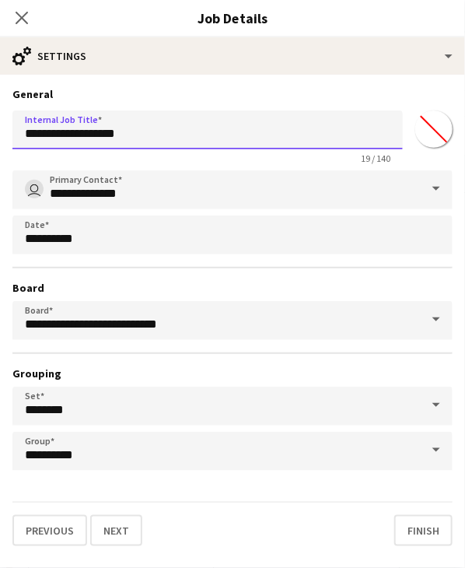
drag, startPoint x: 149, startPoint y: 133, endPoint x: 90, endPoint y: 133, distance: 58.4
click at [90, 133] on input "**********" at bounding box center [207, 129] width 391 height 39
type input "**********"
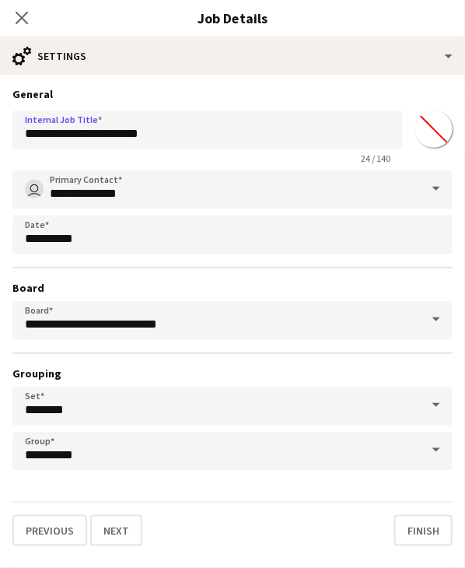
drag, startPoint x: 25, startPoint y: 20, endPoint x: 109, endPoint y: 91, distance: 109.9
click at [25, 19] on icon at bounding box center [22, 18] width 12 height 12
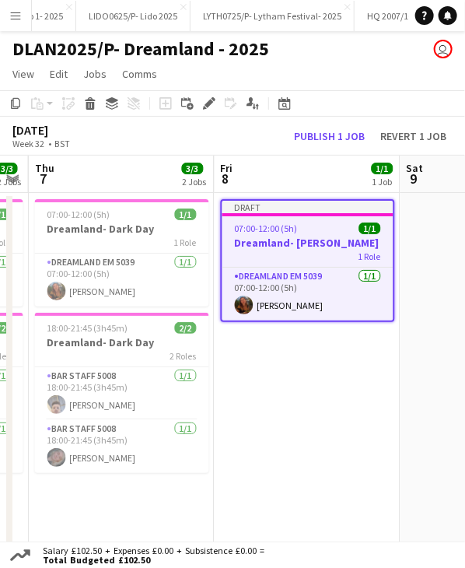
click at [303, 228] on div "07:00-12:00 (5h) 1/1" at bounding box center [308, 229] width 171 height 12
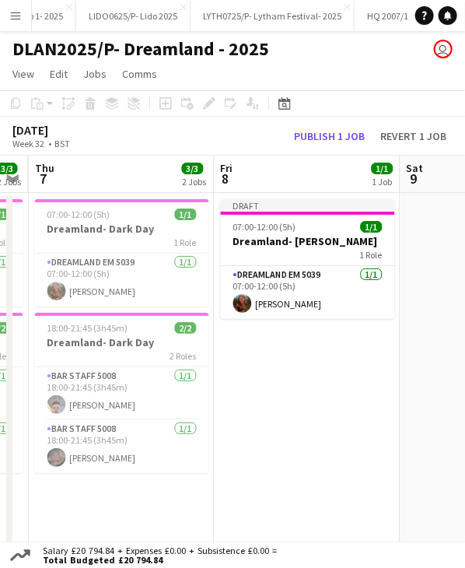
drag, startPoint x: 294, startPoint y: 200, endPoint x: 271, endPoint y: 171, distance: 37.1
click at [295, 202] on div "Draft" at bounding box center [308, 205] width 174 height 12
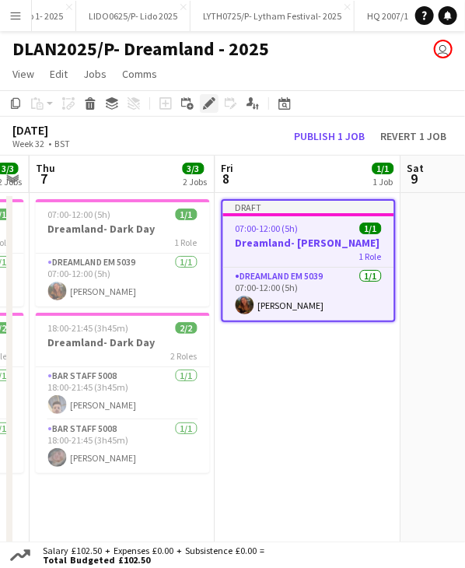
click at [212, 103] on icon at bounding box center [209, 104] width 9 height 9
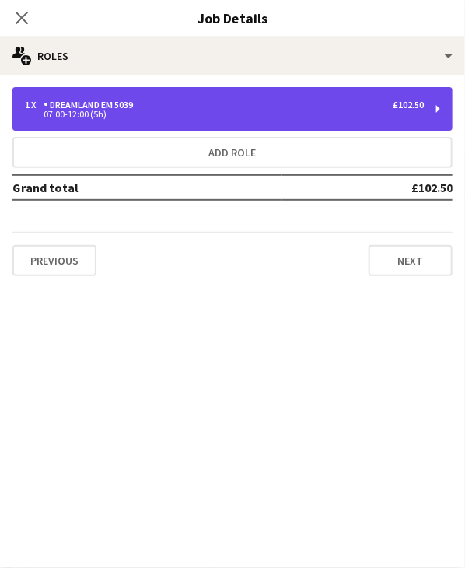
click at [139, 117] on div "07:00-12:00 (5h)" at bounding box center [224, 114] width 399 height 8
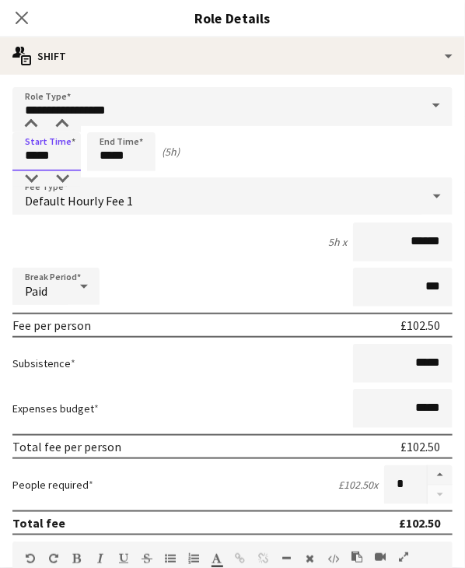
click at [53, 156] on input "*****" at bounding box center [46, 151] width 68 height 39
type input "*****"
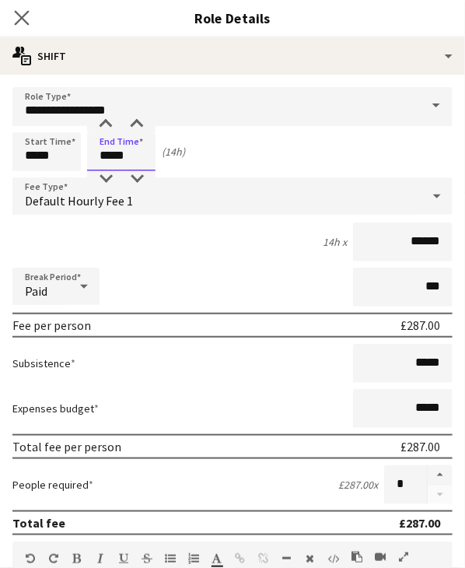
type input "*****"
click at [19, 10] on icon "Close pop-in" at bounding box center [21, 17] width 15 height 15
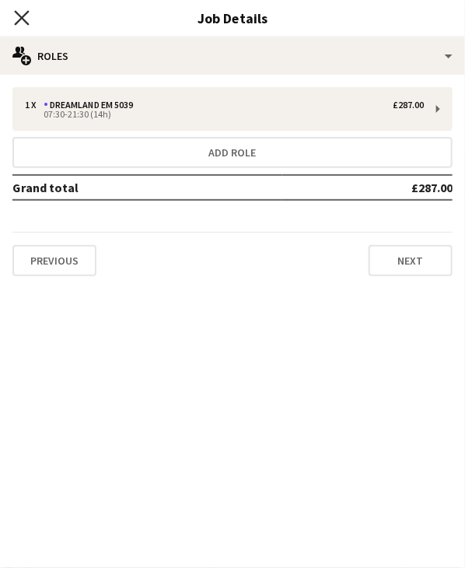
click at [22, 20] on icon "Close pop-in" at bounding box center [21, 17] width 15 height 15
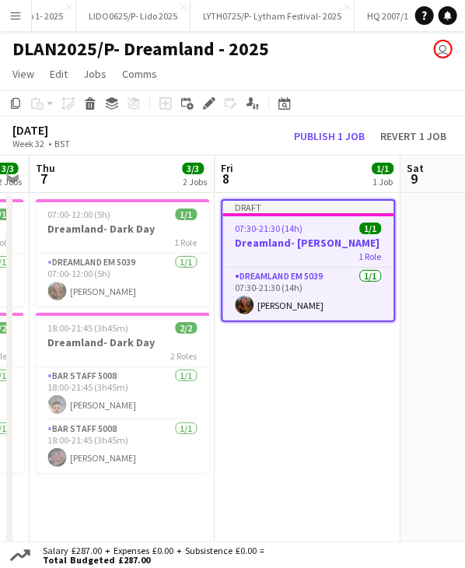
click at [278, 205] on div "Draft" at bounding box center [308, 207] width 171 height 12
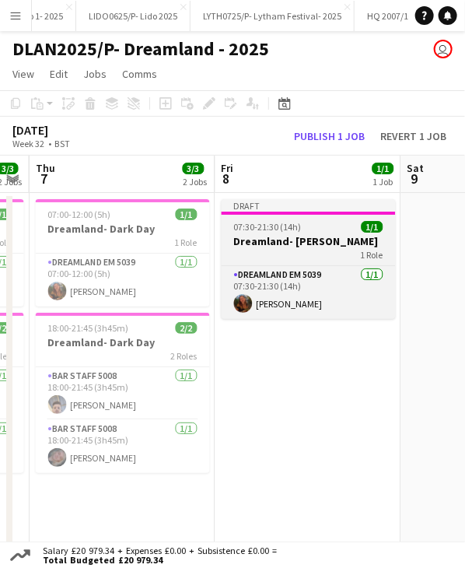
click at [278, 202] on div "Draft" at bounding box center [309, 205] width 174 height 12
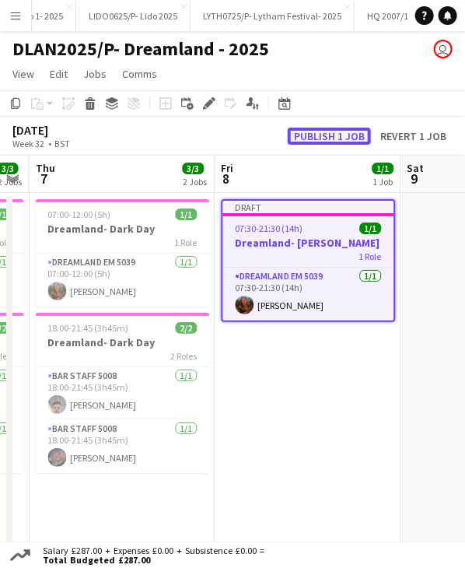
click at [317, 132] on button "Publish 1 job" at bounding box center [329, 136] width 83 height 17
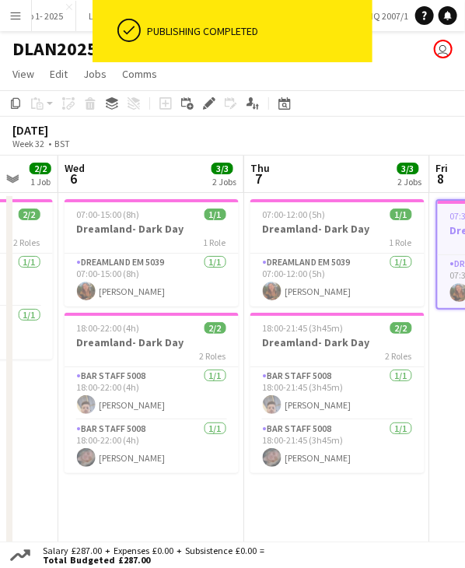
scroll to position [0, 497]
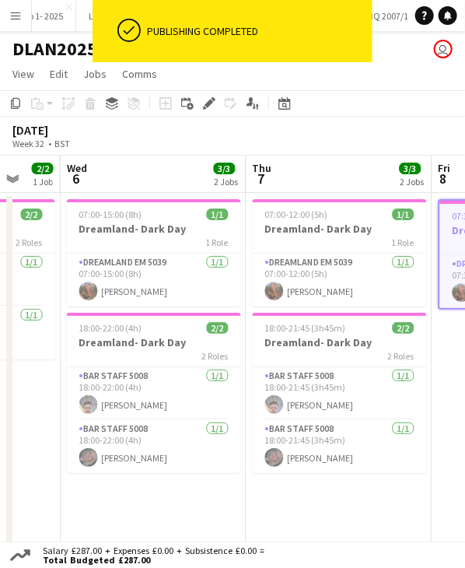
drag, startPoint x: 112, startPoint y: 182, endPoint x: 329, endPoint y: 195, distance: 217.5
click at [329, 195] on app-calendar-viewport "Sun 3 Mon 4 Tue 5 2/2 1 Job Wed 6 3/3 2 Jobs Thu 7 3/3 2 Jobs Fri 8 1/1 1 Job S…" at bounding box center [232, 434] width 465 height 556
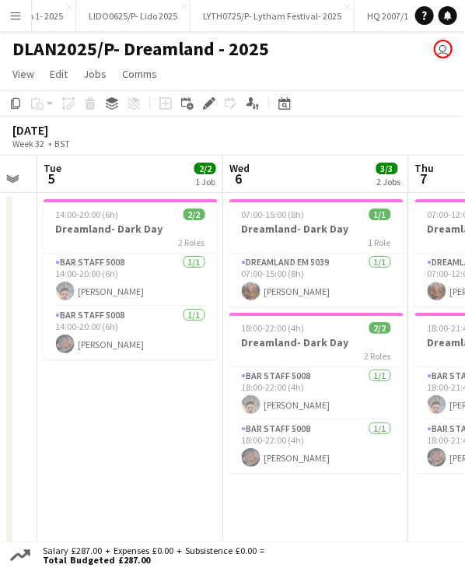
scroll to position [0, 324]
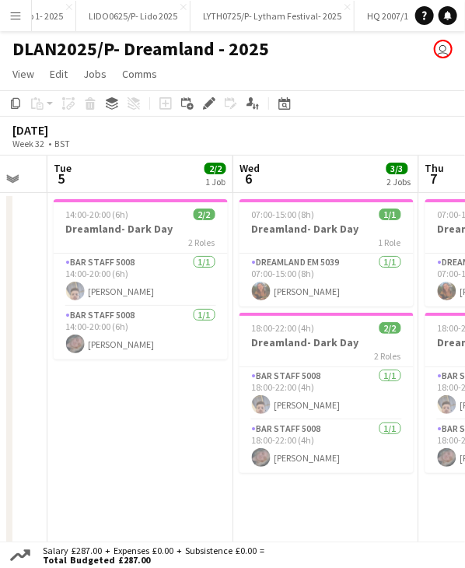
drag, startPoint x: 187, startPoint y: 175, endPoint x: 359, endPoint y: 182, distance: 172.9
click at [359, 182] on app-calendar-viewport "Sun 3 Mon 4 Tue 5 2/2 1 Job Wed 6 3/3 2 Jobs Thu 7 3/3 2 Jobs Fri 8 1/1 1 Job S…" at bounding box center [232, 434] width 465 height 556
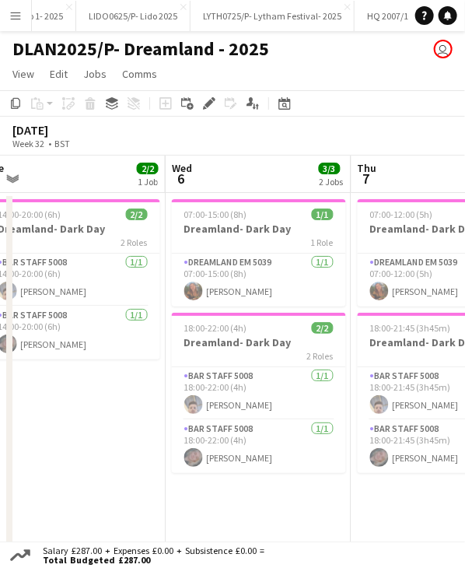
drag, startPoint x: 211, startPoint y: 177, endPoint x: 329, endPoint y: 176, distance: 118.3
click at [330, 176] on app-calendar-viewport "Sun 3 Mon 4 Tue 5 2/2 1 Job Wed 6 3/3 2 Jobs Thu 7 3/3 2 Jobs Fri 8 1/1 1 Job S…" at bounding box center [232, 434] width 465 height 556
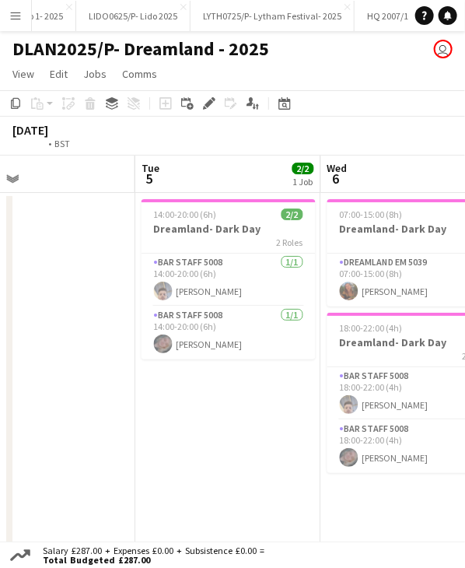
drag, startPoint x: 202, startPoint y: 163, endPoint x: 355, endPoint y: 174, distance: 152.9
click at [360, 173] on app-calendar-viewport "Sat 2 2/2 1 Job Sun 3 Mon 4 Tue 5 2/2 1 Job Wed 6 3/3 2 Jobs Thu 7 3/3 2 Jobs F…" at bounding box center [232, 434] width 465 height 556
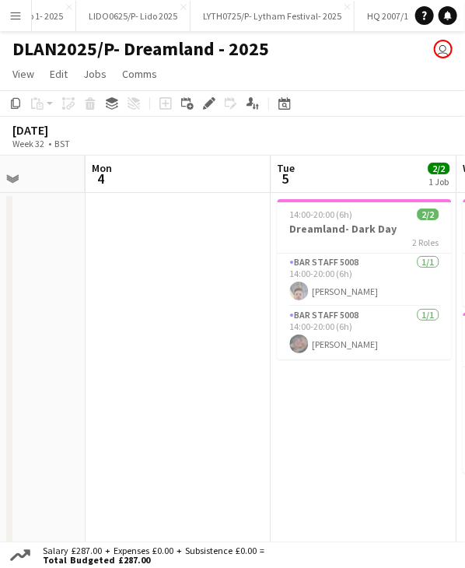
drag, startPoint x: 156, startPoint y: 174, endPoint x: 289, endPoint y: 183, distance: 134.2
click at [289, 183] on app-calendar-viewport "Fri 1 2/2 1 Job Sat 2 2/2 1 Job Sun 3 Mon 4 Tue 5 2/2 1 Job Wed 6 3/3 2 Jobs Th…" at bounding box center [232, 434] width 465 height 556
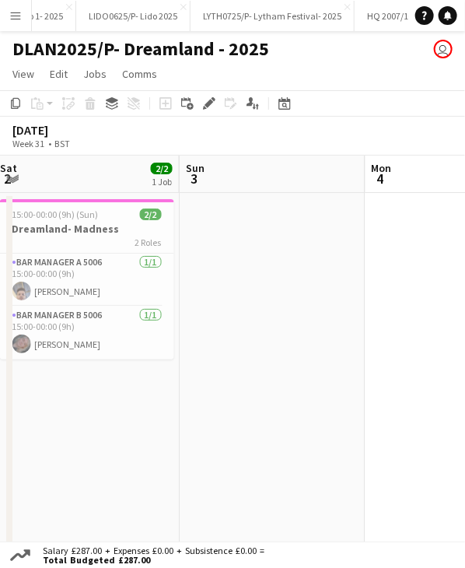
drag, startPoint x: 136, startPoint y: 184, endPoint x: 237, endPoint y: 186, distance: 100.4
click at [237, 186] on app-calendar-viewport "Thu 31 3/3 2 Jobs Fri 1 2/2 1 Job Sat 2 2/2 1 Job Sun 3 Mon 4 Tue 5 2/2 1 Job W…" at bounding box center [232, 434] width 465 height 556
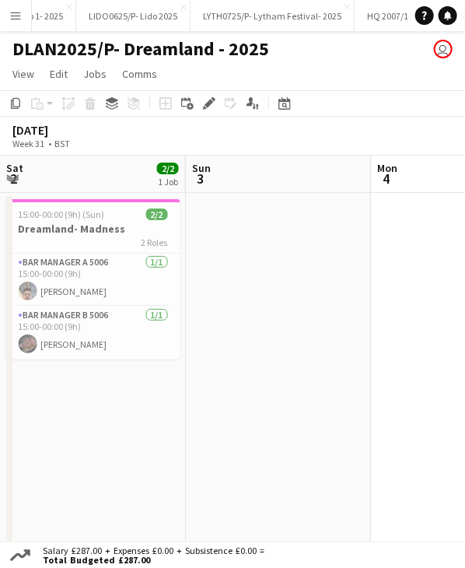
scroll to position [0, 428]
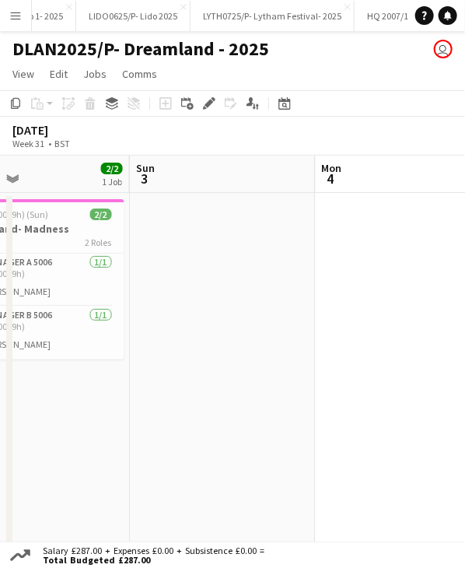
drag, startPoint x: 196, startPoint y: 188, endPoint x: 326, endPoint y: 191, distance: 130.0
click at [326, 191] on app-calendar-viewport "Thu 31 3/3 2 Jobs Fri 1 2/2 1 Job Sat 2 2/2 1 Job Sun 3 Mon 4 Tue 5 2/2 1 Job W…" at bounding box center [232, 434] width 465 height 556
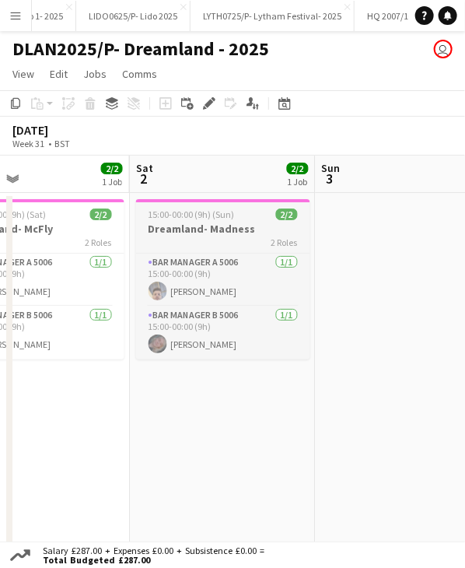
click at [213, 206] on app-job-card "15:00-00:00 (9h) (Sun) 2/2 Dreamland- Madness 2 Roles Bar Manager A 5006 1/1 15…" at bounding box center [223, 279] width 174 height 160
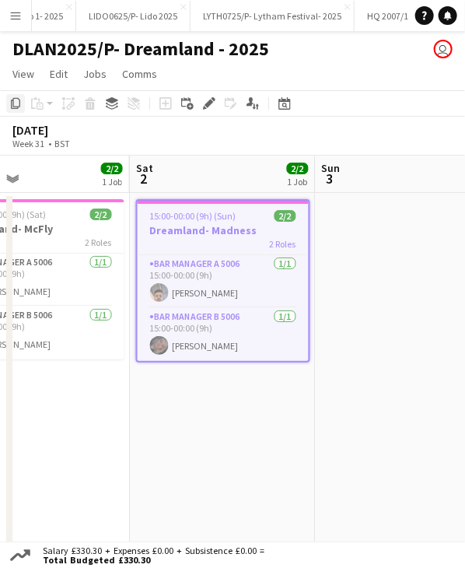
click at [18, 100] on icon "Copy" at bounding box center [15, 103] width 12 height 12
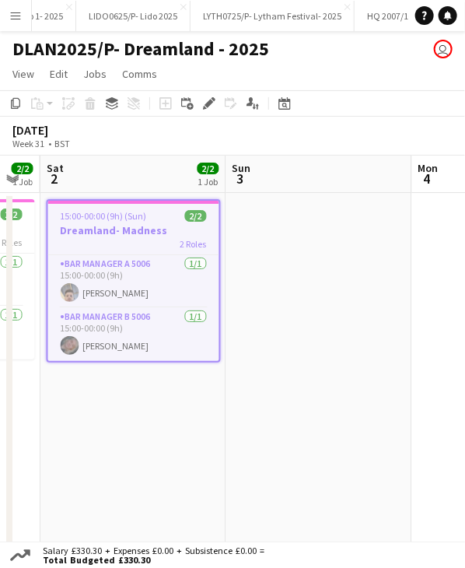
click at [247, 182] on app-calendar-viewport "Wed 30 5/5 3 Jobs Thu 31 3/3 2 Jobs Fri 1 2/2 1 Job Sat 2 2/2 1 Job Sun 3 Mon 4…" at bounding box center [232, 434] width 465 height 556
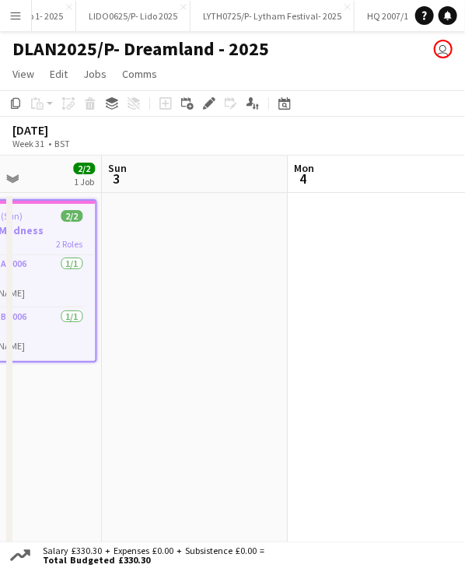
click at [227, 184] on app-calendar-viewport "Wed 30 5/5 3 Jobs Thu 31 3/3 2 Jobs Fri 1 2/2 1 Job Sat 2 2/2 1 Job Sun 3 Mon 4…" at bounding box center [232, 434] width 465 height 556
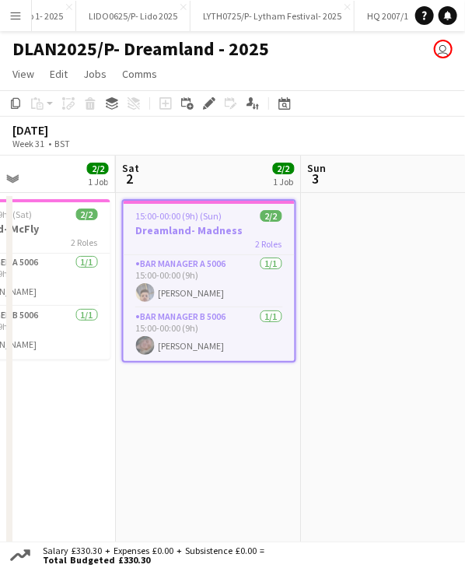
drag, startPoint x: 335, startPoint y: 180, endPoint x: 247, endPoint y: 173, distance: 88.2
click at [170, 175] on app-calendar-viewport "Wed 30 5/5 3 Jobs Thu 31 3/3 2 Jobs Fri 1 2/2 1 Job Sat 2 2/2 1 Job Sun 3 Mon 4…" at bounding box center [232, 434] width 465 height 556
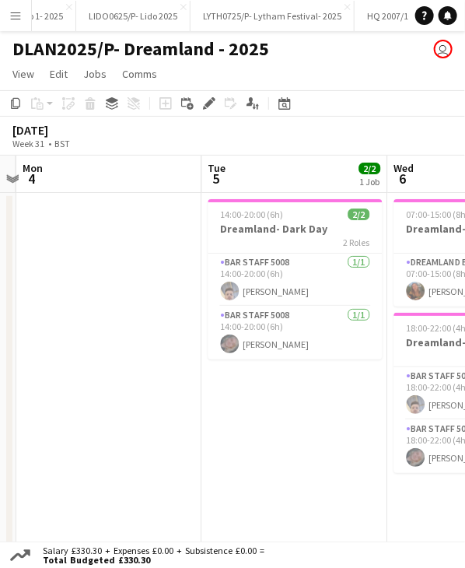
drag, startPoint x: 226, startPoint y: 178, endPoint x: 342, endPoint y: 174, distance: 116.0
click at [205, 177] on app-calendar-viewport "Fri 1 2/2 1 Job Sat 2 2/2 1 Job Sun 3 Mon 4 Tue 5 2/2 1 Job Wed 6 3/3 2 Jobs Th…" at bounding box center [232, 434] width 465 height 556
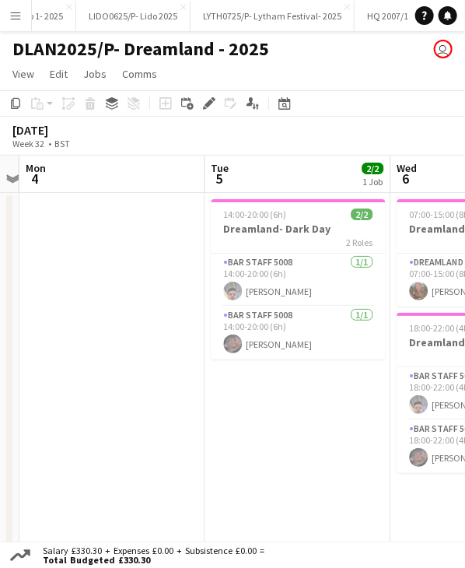
drag, startPoint x: 209, startPoint y: 178, endPoint x: 153, endPoint y: 172, distance: 57.1
click at [142, 173] on app-calendar-viewport "Fri 1 2/2 1 Job Sat 2 2/2 1 Job Sun 3 Mon 4 Tue 5 2/2 1 Job Wed 6 3/3 2 Jobs Th…" at bounding box center [232, 434] width 465 height 556
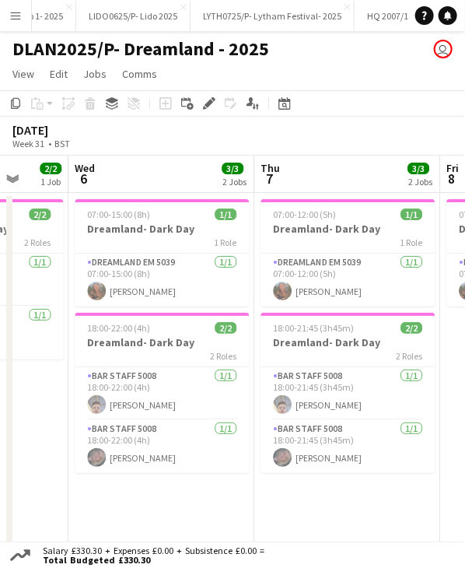
drag, startPoint x: 237, startPoint y: 174, endPoint x: 251, endPoint y: 172, distance: 13.4
click at [134, 175] on app-calendar-viewport "Sat 2 2/2 1 Job Sun 3 Mon 4 Tue 5 2/2 1 Job Wed 6 3/3 2 Jobs Thu 7 3/3 2 Jobs F…" at bounding box center [232, 434] width 465 height 556
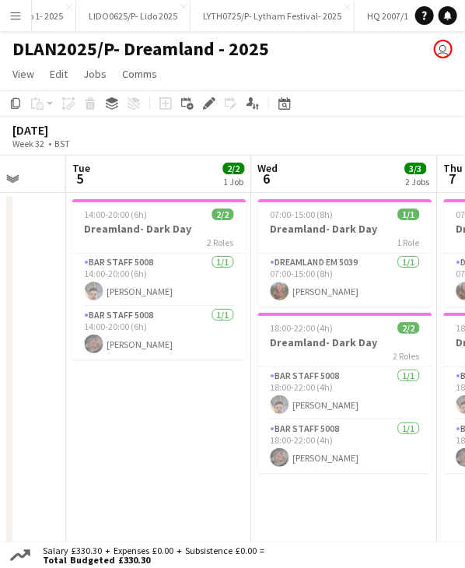
drag, startPoint x: 316, startPoint y: 177, endPoint x: 255, endPoint y: 167, distance: 61.7
click at [138, 170] on app-calendar-viewport "Sat 2 2/2 1 Job Sun 3 Mon 4 Tue 5 2/2 1 Job Wed 6 3/3 2 Jobs Thu 7 3/3 2 Jobs F…" at bounding box center [232, 434] width 465 height 556
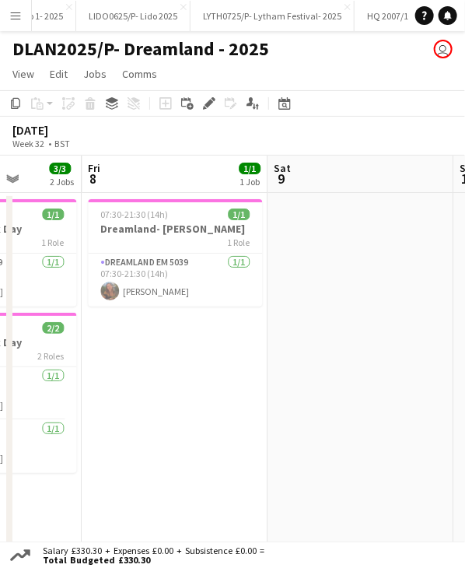
drag, startPoint x: 220, startPoint y: 172, endPoint x: 51, endPoint y: 165, distance: 169.0
click at [48, 167] on app-calendar-viewport "Mon 4 Tue 5 2/2 1 Job Wed 6 3/3 2 Jobs Thu 7 3/3 2 Jobs Fri 8 1/1 1 Job Sat 9 S…" at bounding box center [232, 434] width 465 height 556
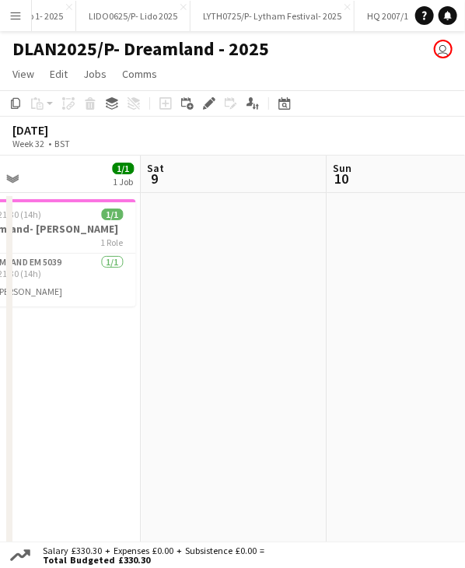
scroll to position [0, 424]
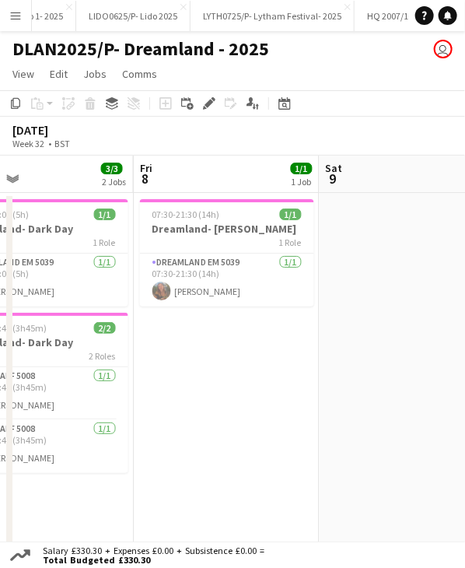
drag, startPoint x: 224, startPoint y: 175, endPoint x: 333, endPoint y: 186, distance: 109.5
click at [333, 186] on app-calendar-viewport "Tue 5 2/2 1 Job Wed 6 3/3 2 Jobs Thu 7 3/3 2 Jobs Fri 8 1/1 1 Job Sat 9 Sun 10 …" at bounding box center [232, 434] width 465 height 556
click at [230, 358] on app-date-cell "07:30-21:30 (14h) 1/1 Dreamland- Roger Daltrey 1 Role Dreamland EM 5039 1/1 07:…" at bounding box center [227, 452] width 186 height 519
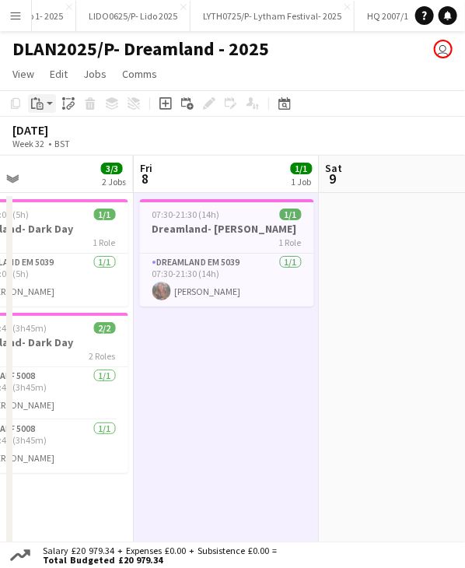
click at [30, 103] on div "Paste" at bounding box center [37, 103] width 19 height 19
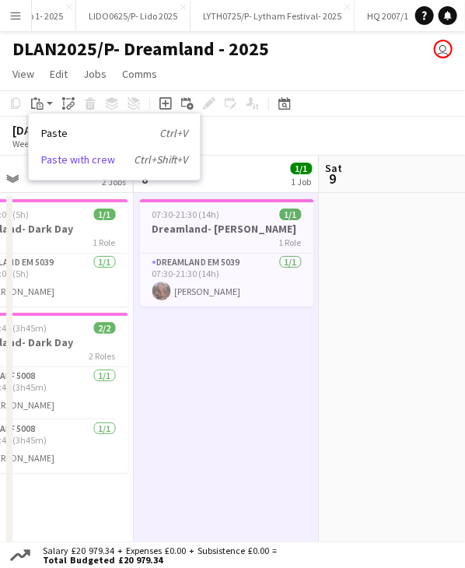
click at [92, 158] on link "Paste with crew Ctrl+Shift+V" at bounding box center [114, 160] width 146 height 14
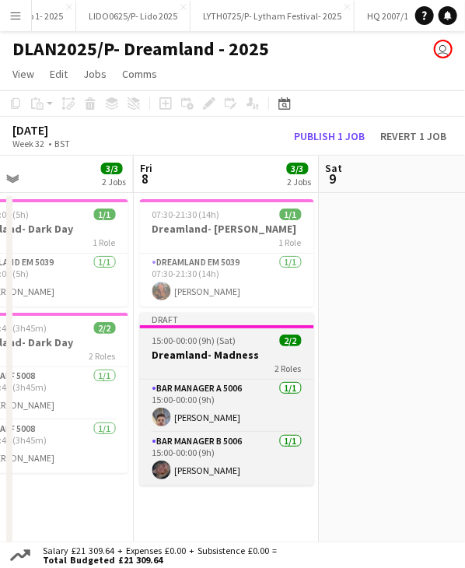
click at [218, 335] on span "15:00-00:00 (9h) (Sat)" at bounding box center [195, 341] width 84 height 12
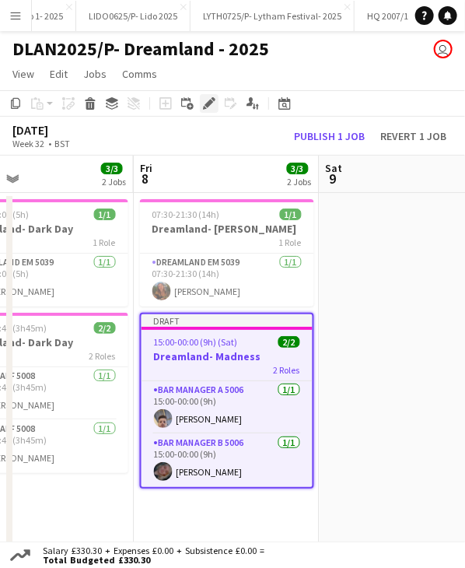
click at [203, 105] on icon "Edit" at bounding box center [209, 103] width 12 height 12
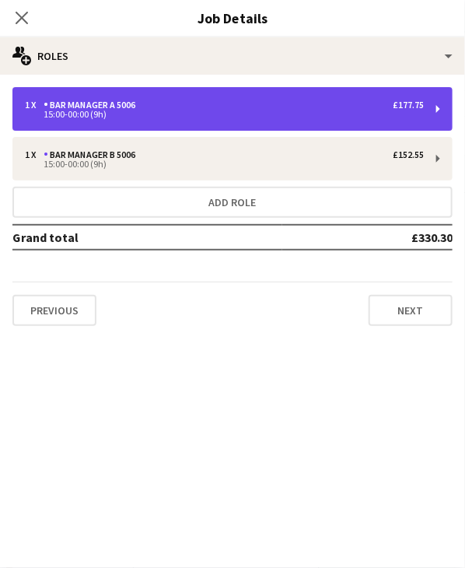
click at [142, 101] on div "Bar Manager A 5006" at bounding box center [93, 105] width 98 height 11
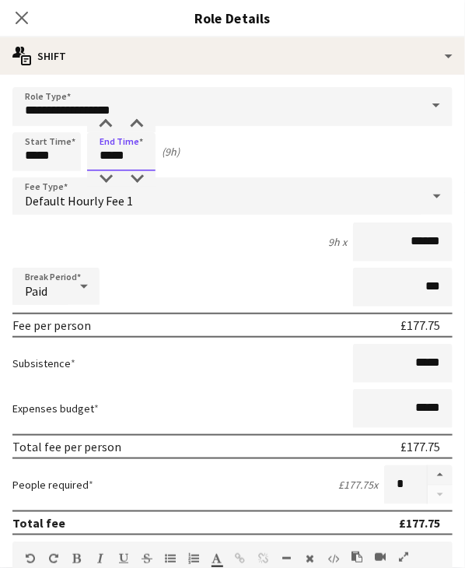
drag, startPoint x: 99, startPoint y: 156, endPoint x: 135, endPoint y: 156, distance: 36.6
click at [135, 156] on input "*****" at bounding box center [121, 151] width 68 height 39
type input "*****"
click at [19, 19] on icon at bounding box center [21, 17] width 15 height 15
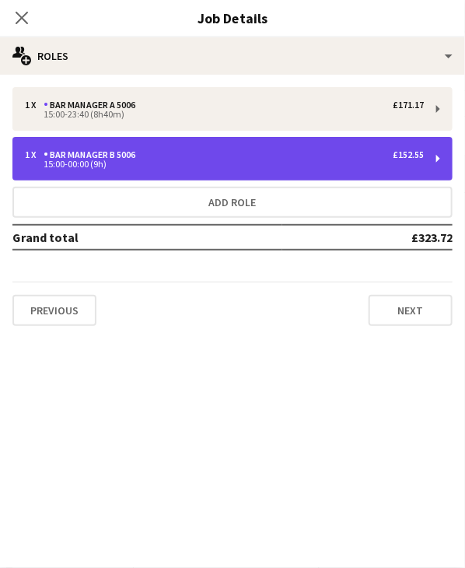
click at [117, 150] on div "Bar Manager B 5006" at bounding box center [93, 154] width 98 height 11
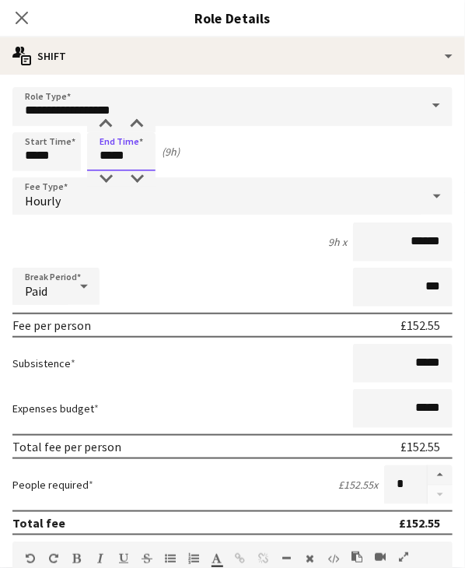
drag, startPoint x: 114, startPoint y: 155, endPoint x: 151, endPoint y: 160, distance: 37.6
click at [151, 160] on input "*****" at bounding box center [121, 151] width 68 height 39
type input "*****"
click at [22, 16] on icon at bounding box center [21, 17] width 15 height 15
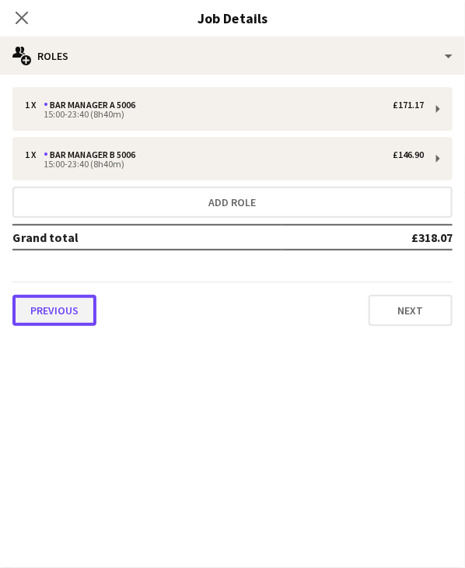
click at [46, 317] on button "Previous" at bounding box center [54, 310] width 84 height 31
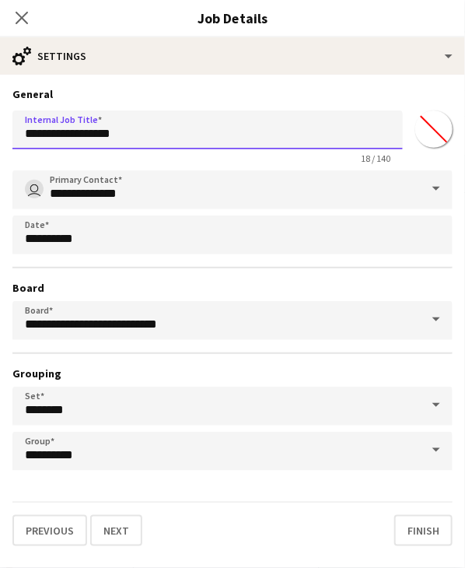
drag, startPoint x: 159, startPoint y: 136, endPoint x: 90, endPoint y: 135, distance: 68.5
click at [90, 135] on input "**********" at bounding box center [207, 129] width 391 height 39
type input "**********"
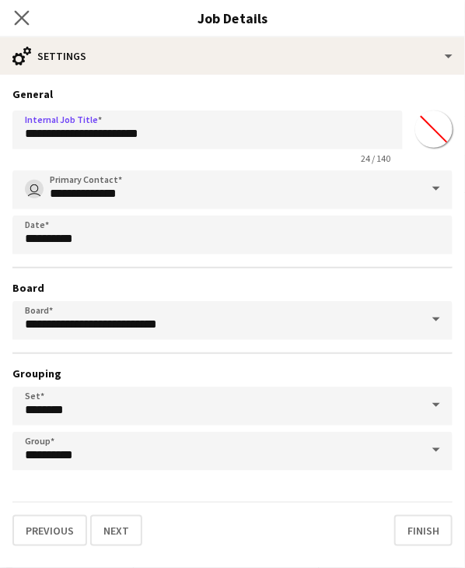
click at [28, 16] on icon "Close pop-in" at bounding box center [21, 17] width 15 height 15
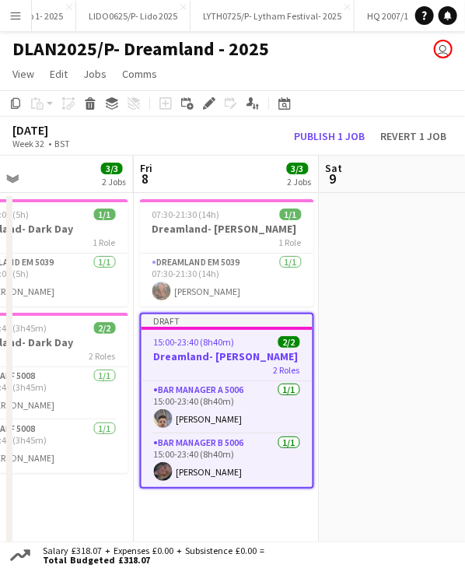
click at [231, 321] on div "Draft" at bounding box center [227, 320] width 171 height 12
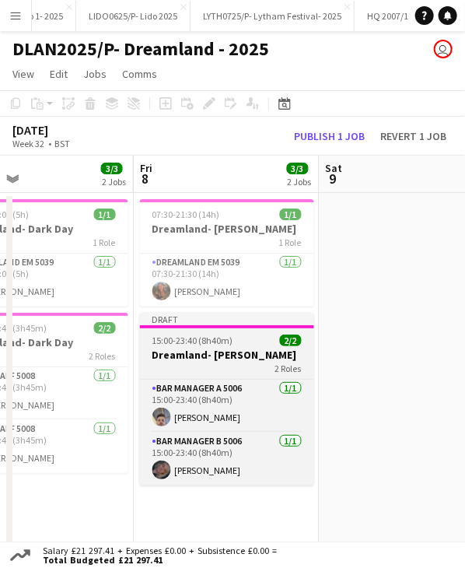
click at [231, 321] on div "Draft" at bounding box center [227, 319] width 174 height 12
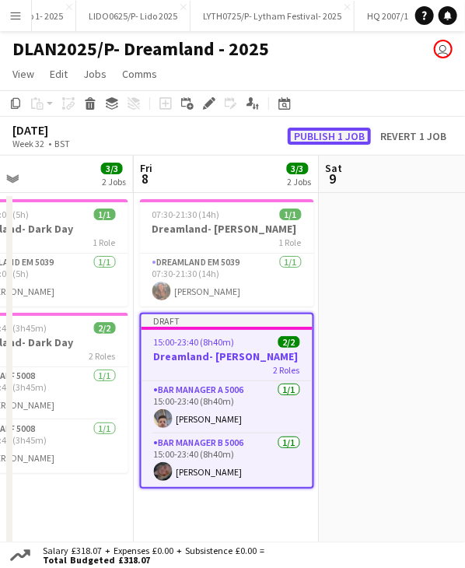
click at [318, 135] on button "Publish 1 job" at bounding box center [329, 136] width 83 height 17
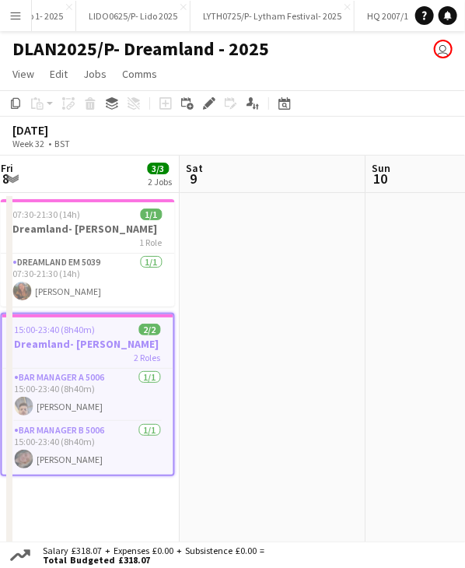
scroll to position [0, 580]
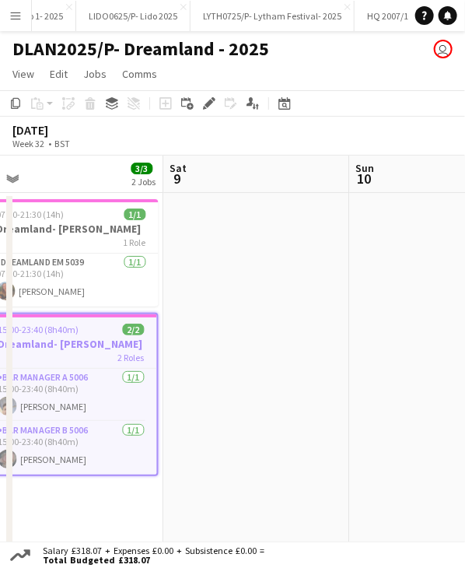
drag, startPoint x: 366, startPoint y: 172, endPoint x: 211, endPoint y: 181, distance: 155.9
click at [211, 181] on app-calendar-viewport "Tue 5 2/2 1 Job Wed 6 3/3 2 Jobs Thu 7 3/3 2 Jobs Fri 8 3/3 2 Jobs Sat 9 Sun 10…" at bounding box center [232, 434] width 465 height 556
click at [75, 339] on h3 "Dreamland- Roger Daltrey" at bounding box center [71, 344] width 171 height 14
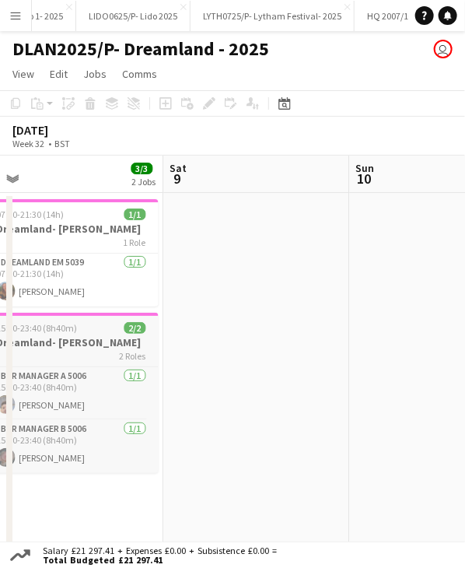
click at [71, 334] on app-job-card "15:00-23:40 (8h40m) 2/2 Dreamland- Roger Daltrey 2 Roles Bar Manager A 5006 1/1…" at bounding box center [71, 393] width 174 height 160
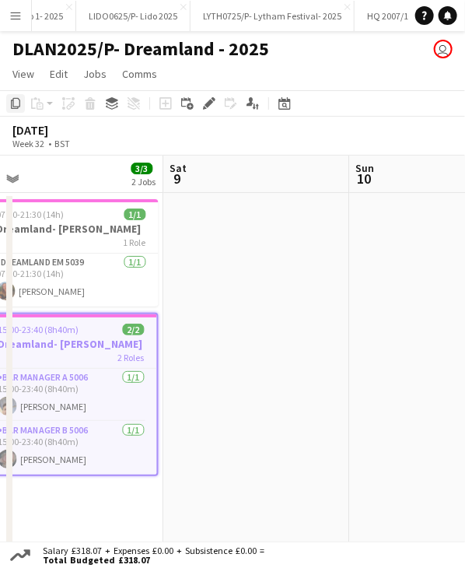
click at [20, 100] on icon "Copy" at bounding box center [15, 103] width 12 height 12
click at [240, 227] on app-date-cell at bounding box center [257, 452] width 186 height 519
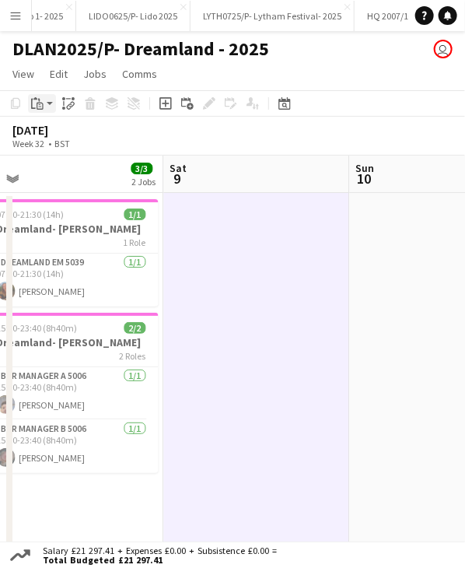
click at [44, 105] on div "Paste" at bounding box center [37, 103] width 19 height 19
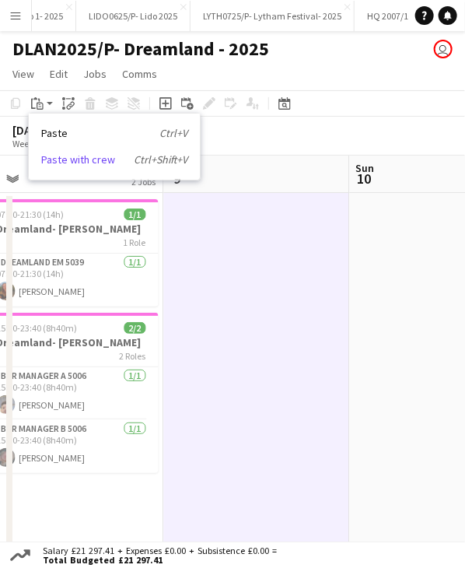
click at [92, 163] on link "Paste with crew Ctrl+Shift+V" at bounding box center [114, 160] width 146 height 14
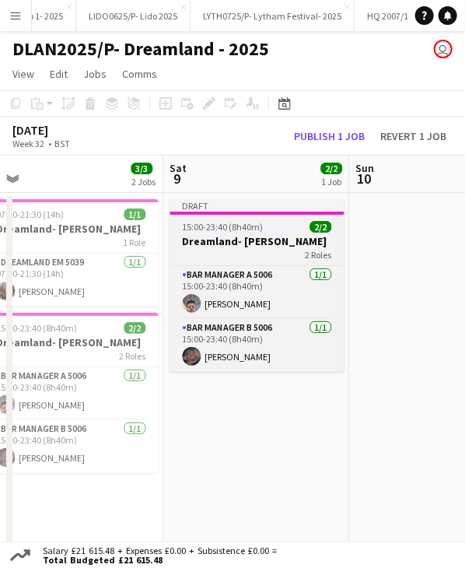
click at [233, 231] on span "15:00-23:40 (8h40m)" at bounding box center [223, 227] width 81 height 12
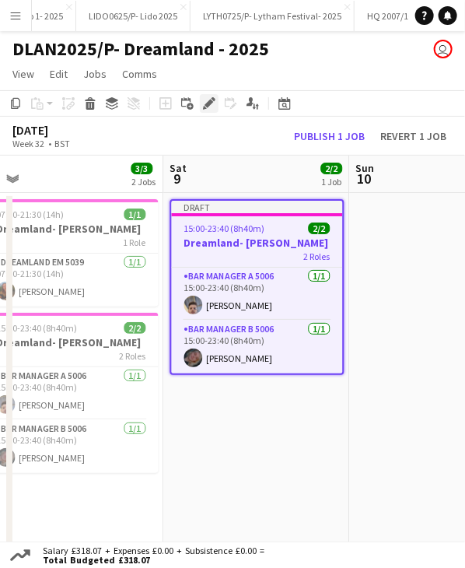
click at [207, 107] on icon at bounding box center [209, 104] width 9 height 9
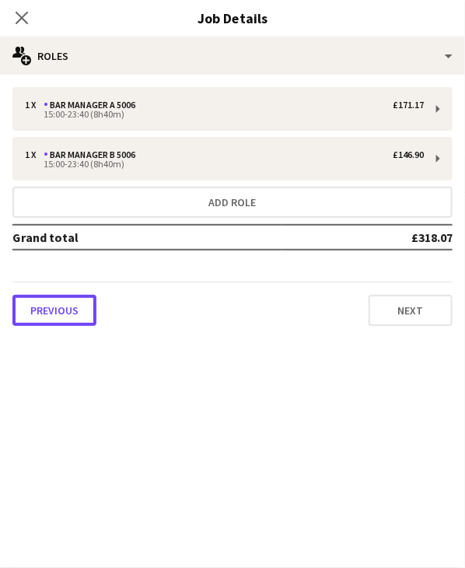
drag, startPoint x: 66, startPoint y: 314, endPoint x: 108, endPoint y: 238, distance: 87.1
click at [67, 311] on button "Previous" at bounding box center [54, 310] width 84 height 31
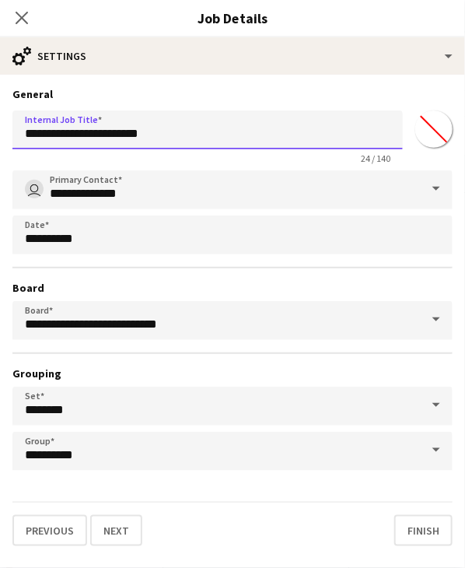
drag, startPoint x: 182, startPoint y: 131, endPoint x: 88, endPoint y: 132, distance: 94.2
click at [88, 132] on input "**********" at bounding box center [207, 129] width 391 height 39
type input "**********"
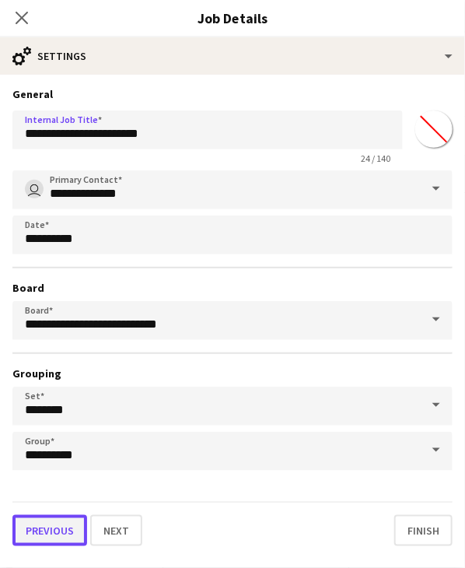
click at [73, 527] on button "Previous" at bounding box center [49, 530] width 75 height 31
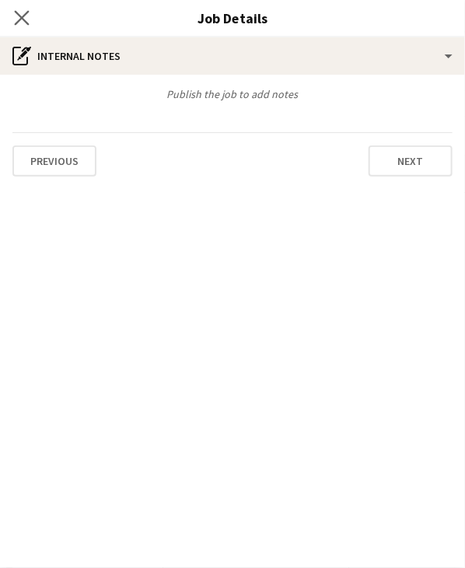
click at [13, 19] on app-icon "Close pop-in" at bounding box center [22, 18] width 23 height 23
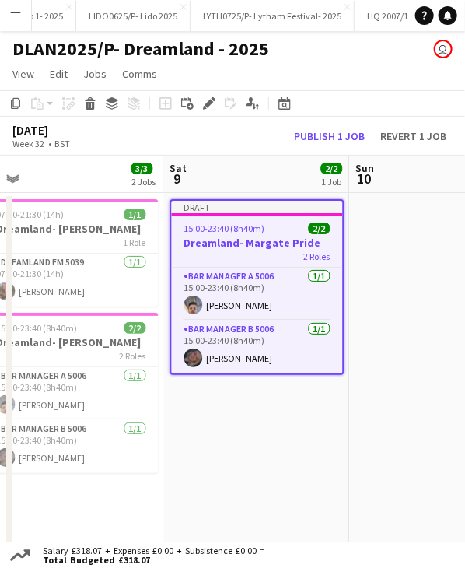
click at [244, 208] on div "Draft" at bounding box center [257, 207] width 171 height 12
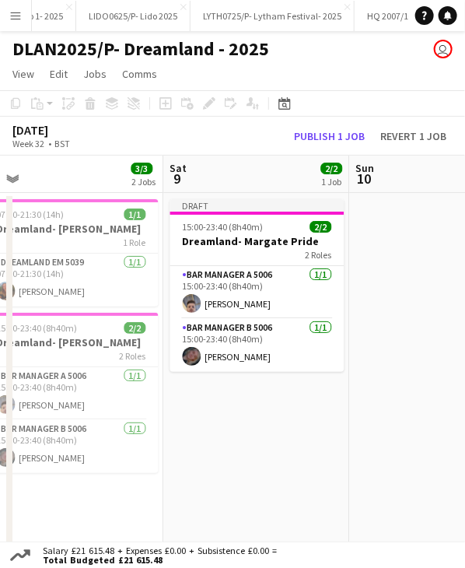
click at [244, 209] on div "Draft" at bounding box center [257, 205] width 174 height 12
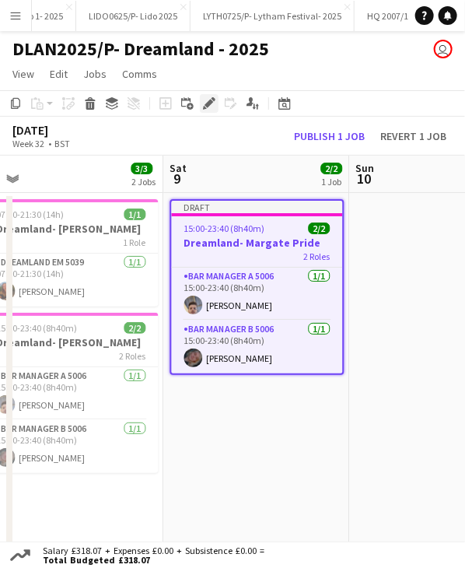
click at [213, 100] on icon at bounding box center [214, 99] width 4 height 4
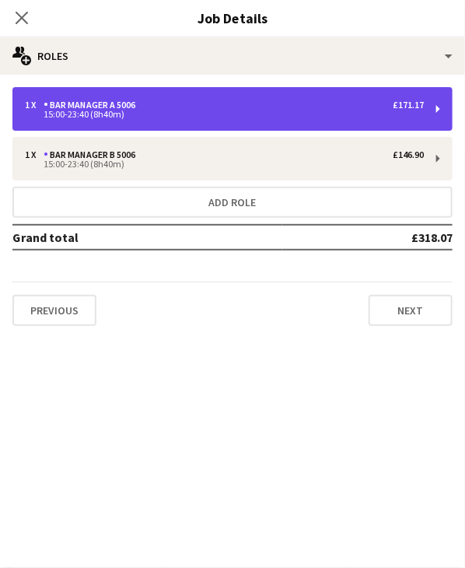
click at [155, 128] on div "1 x Bar Manager A 5006 £171.17 15:00-23:40 (8h40m)" at bounding box center [232, 109] width 440 height 44
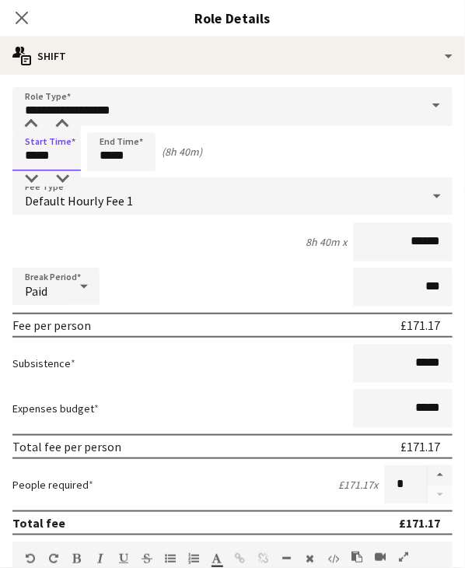
drag, startPoint x: 23, startPoint y: 156, endPoint x: 87, endPoint y: 153, distance: 63.8
click at [87, 153] on div "Start Time ***** End Time ***** (8h 40m)" at bounding box center [232, 151] width 440 height 39
type input "*****"
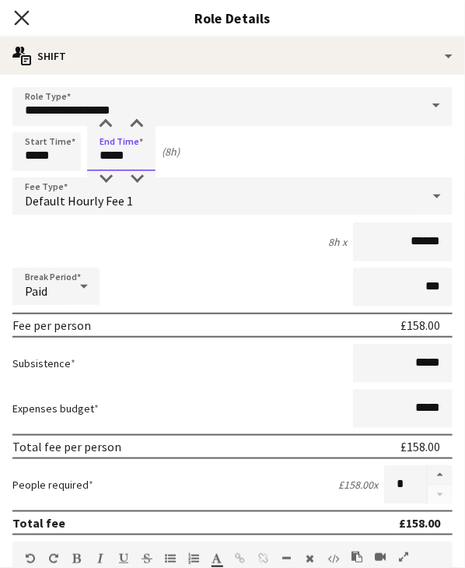
type input "*****"
click at [23, 21] on icon "Close pop-in" at bounding box center [21, 17] width 15 height 15
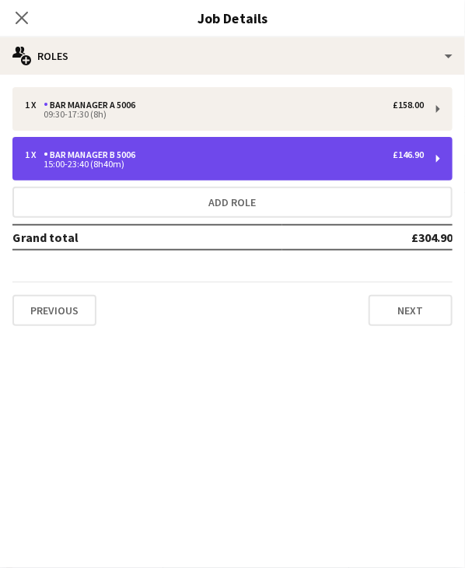
click at [104, 153] on div "Bar Manager B 5006" at bounding box center [93, 154] width 98 height 11
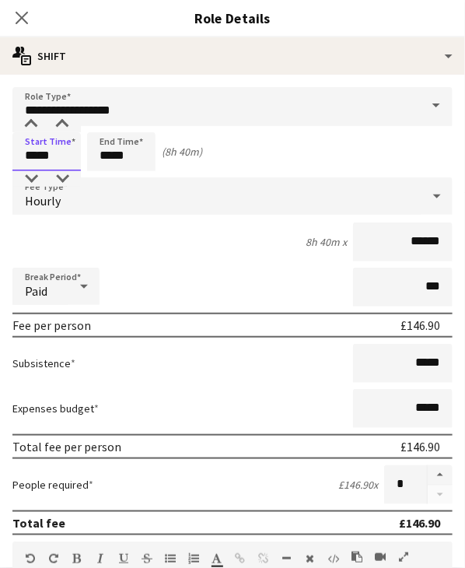
drag, startPoint x: 25, startPoint y: 153, endPoint x: 83, endPoint y: 153, distance: 58.4
click at [82, 154] on div "Start Time ***** End Time ***** (8h 40m)" at bounding box center [232, 151] width 440 height 39
type input "*****"
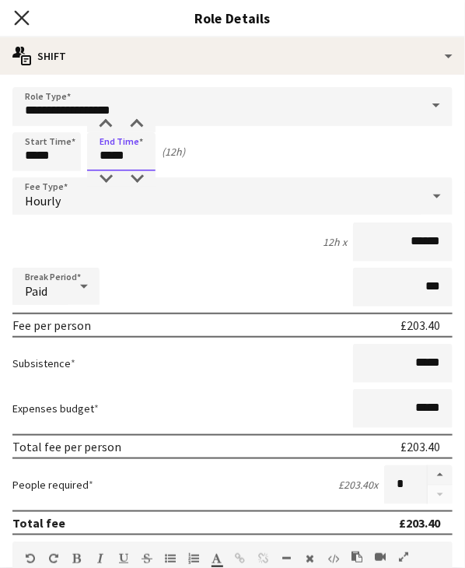
type input "*****"
click at [25, 17] on icon "Close pop-in" at bounding box center [21, 17] width 15 height 15
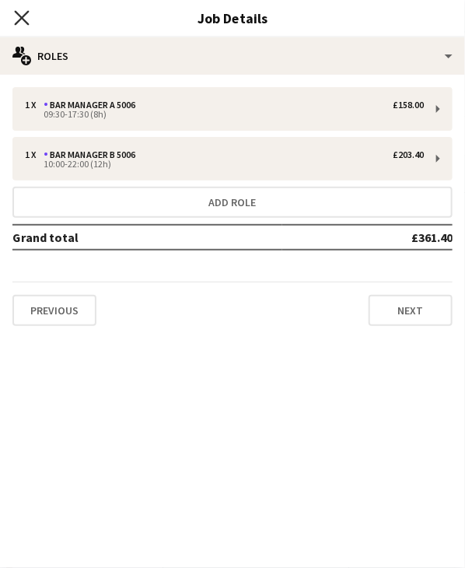
click at [17, 16] on icon "Close pop-in" at bounding box center [21, 17] width 15 height 15
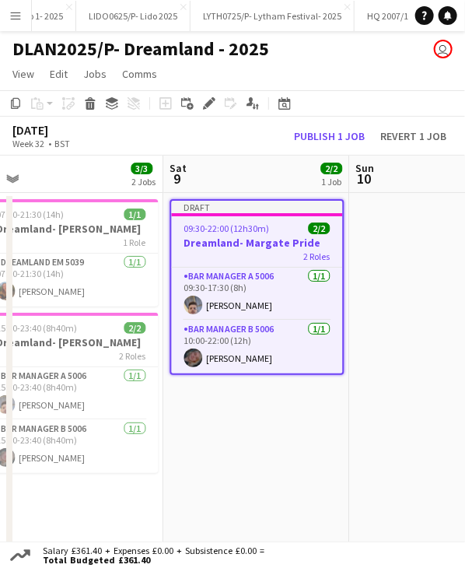
click at [226, 212] on div "Draft" at bounding box center [257, 207] width 171 height 12
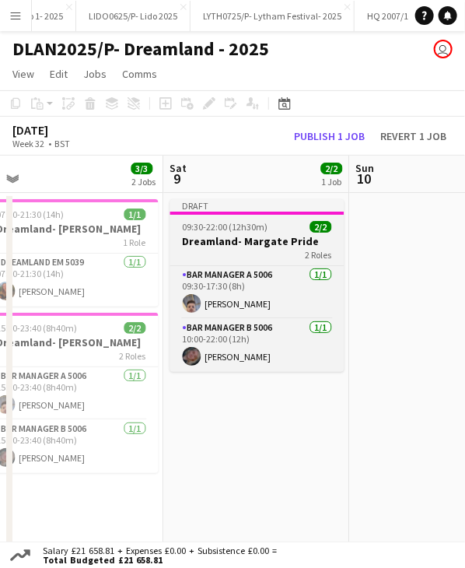
click at [226, 212] on div at bounding box center [257, 213] width 174 height 3
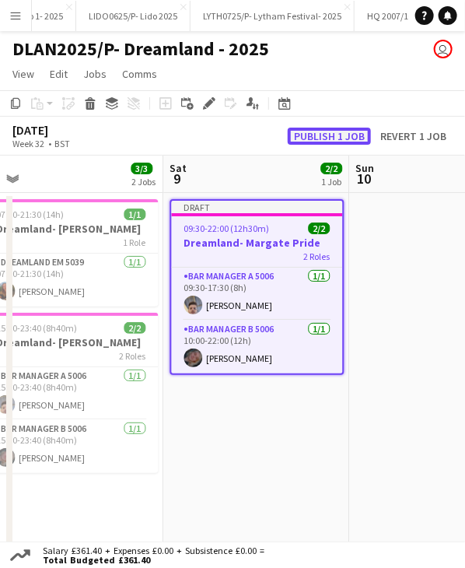
click at [314, 139] on button "Publish 1 job" at bounding box center [329, 136] width 83 height 17
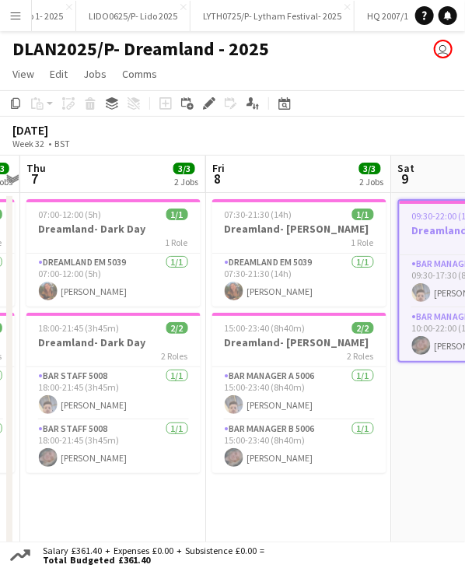
scroll to position [0, 312]
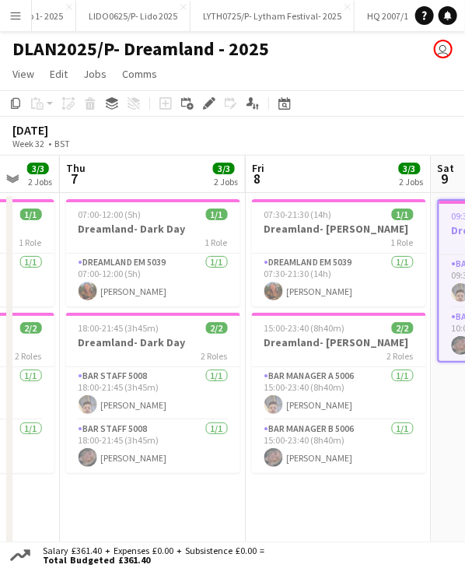
drag, startPoint x: 84, startPoint y: 188, endPoint x: 352, endPoint y: 198, distance: 267.8
click at [352, 198] on app-calendar-viewport "Tue 5 2/2 1 Job Wed 6 3/3 2 Jobs Thu 7 3/3 2 Jobs Fri 8 3/3 2 Jobs Sat 9 2/2 1 …" at bounding box center [232, 434] width 465 height 556
click at [155, 333] on span "18:00-21:45 (3h45m)" at bounding box center [119, 328] width 81 height 12
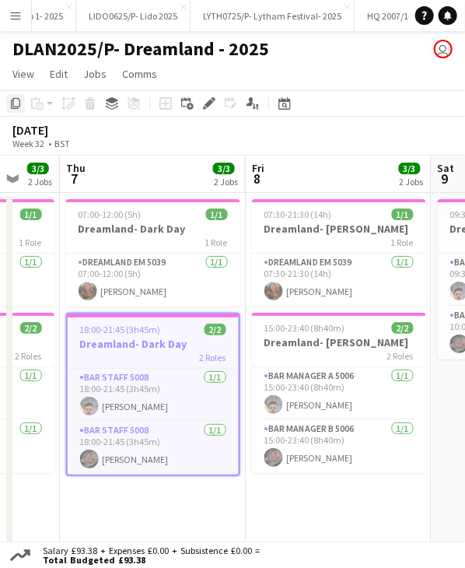
click at [13, 103] on icon at bounding box center [15, 103] width 9 height 11
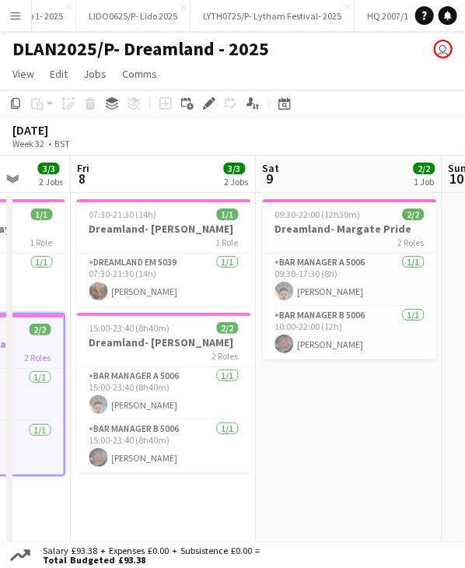
drag, startPoint x: 242, startPoint y: 191, endPoint x: 191, endPoint y: 179, distance: 51.9
click at [160, 192] on app-calendar-viewport "Tue 5 2/2 1 Job Wed 6 3/3 2 Jobs Thu 7 3/3 2 Jobs Fri 8 3/3 2 Jobs Sat 9 2/2 1 …" at bounding box center [232, 434] width 465 height 556
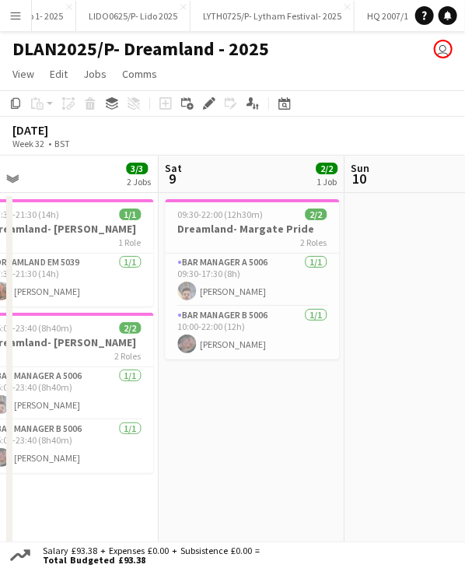
drag, startPoint x: 228, startPoint y: 193, endPoint x: 211, endPoint y: 193, distance: 17.1
click at [211, 193] on app-calendar-viewport "Tue 5 2/2 1 Job Wed 6 3/3 2 Jobs Thu 7 3/3 2 Jobs Fri 8 3/3 2 Jobs Sat 9 2/2 1 …" at bounding box center [232, 434] width 465 height 556
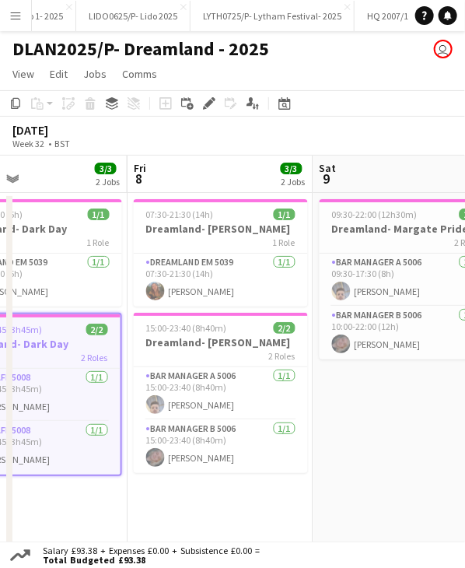
drag, startPoint x: 138, startPoint y: 179, endPoint x: 239, endPoint y: 175, distance: 101.2
click at [138, 178] on app-calendar-viewport "Tue 5 2/2 1 Job Wed 6 3/3 2 Jobs Thu 7 3/3 2 Jobs Fri 8 3/3 2 Jobs Sat 9 2/2 1 …" at bounding box center [232, 434] width 465 height 556
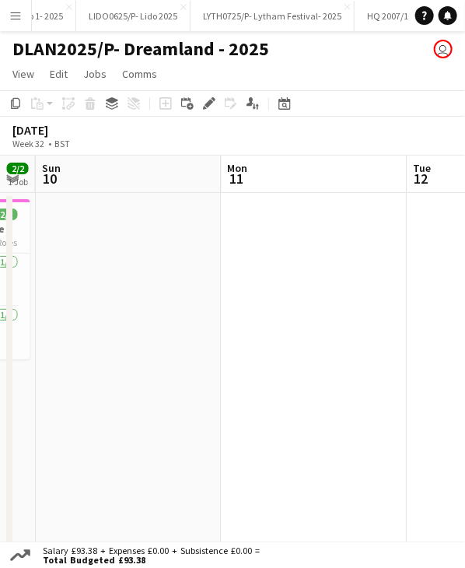
drag, startPoint x: 279, startPoint y: 175, endPoint x: 188, endPoint y: 177, distance: 91.1
click at [188, 177] on app-calendar-viewport "Thu 7 3/3 2 Jobs Fri 8 3/3 2 Jobs Sat 9 2/2 1 Job Sun 10 Mon 11 Tue 12 Wed 13 T…" at bounding box center [232, 434] width 465 height 556
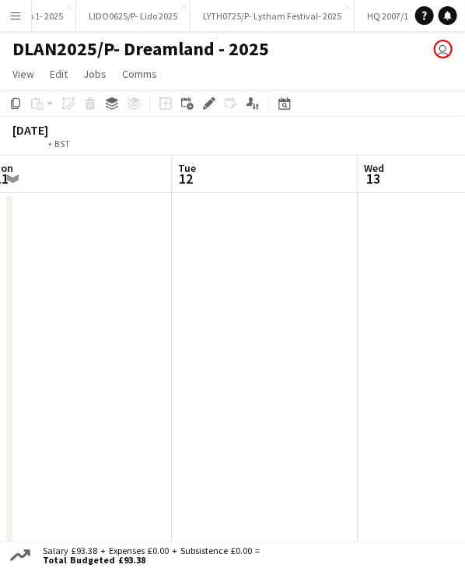
drag, startPoint x: 258, startPoint y: 170, endPoint x: 33, endPoint y: 181, distance: 224.4
click at [10, 183] on app-calendar "Copy Paste Paste Ctrl+V Paste with crew Ctrl+Shift+V Paste linked Job Delete Gr…" at bounding box center [232, 401] width 465 height 622
drag, startPoint x: 265, startPoint y: 170, endPoint x: 162, endPoint y: 173, distance: 103.5
click at [162, 173] on app-calendar-viewport "Fri 8 3/3 2 Jobs Sat 9 2/2 1 Job Sun 10 Mon 11 Tue 12 Wed 13 Thu 14 Fri 15 07:3…" at bounding box center [232, 434] width 465 height 556
drag, startPoint x: 272, startPoint y: 175, endPoint x: 98, endPoint y: 181, distance: 174.4
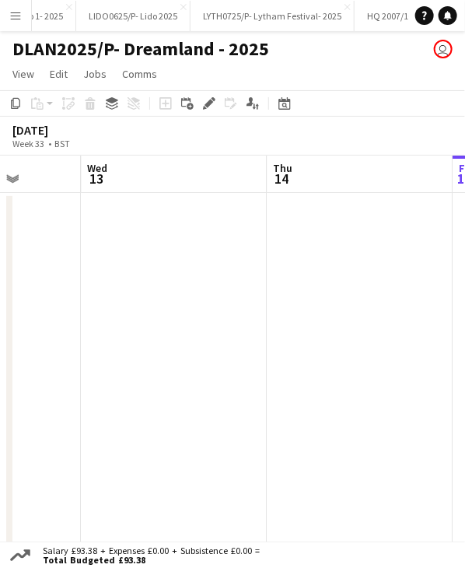
click at [98, 181] on app-calendar-viewport "Sat 9 2/2 1 Job Sun 10 Mon 11 Tue 12 Wed 13 Thu 14 Fri 15 Sat 16 09:30-22:00 (1…" at bounding box center [232, 434] width 465 height 556
drag, startPoint x: 107, startPoint y: 181, endPoint x: 404, endPoint y: 190, distance: 297.4
click at [404, 190] on app-calendar-viewport "Sat 9 2/2 1 Job Sun 10 Mon 11 Tue 12 Wed 13 Thu 14 Fri 15 Sat 16 09:30-22:00 (1…" at bounding box center [232, 434] width 465 height 556
drag, startPoint x: 235, startPoint y: 185, endPoint x: 391, endPoint y: 188, distance: 155.6
click at [411, 188] on app-calendar-viewport "Sat 9 2/2 1 Job Sun 10 Mon 11 Tue 12 Wed 13 Thu 14 Fri 15 Sat 16 09:30-22:00 (1…" at bounding box center [232, 434] width 465 height 556
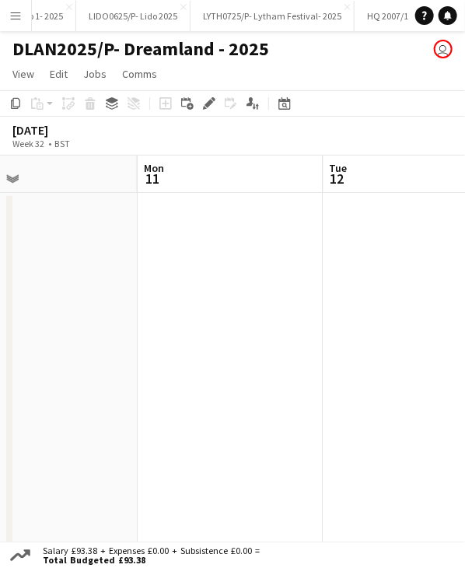
drag, startPoint x: 220, startPoint y: 172, endPoint x: 361, endPoint y: 184, distance: 141.4
click at [361, 184] on app-calendar-viewport "Fri 8 3/3 2 Jobs Sat 9 2/2 1 Job Sun 10 Mon 11 Tue 12 Wed 13 Thu 14 Fri 15 07:3…" at bounding box center [232, 434] width 465 height 556
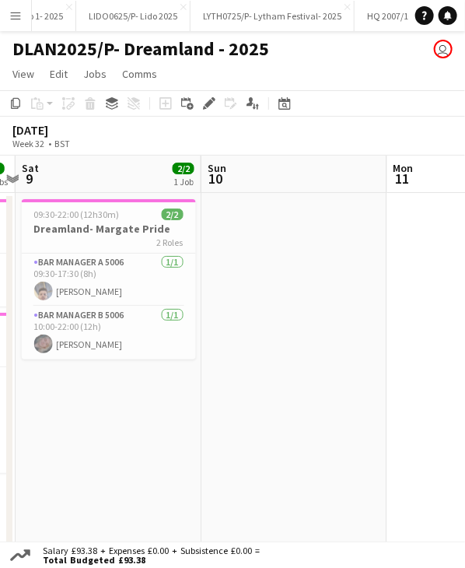
scroll to position [0, 470]
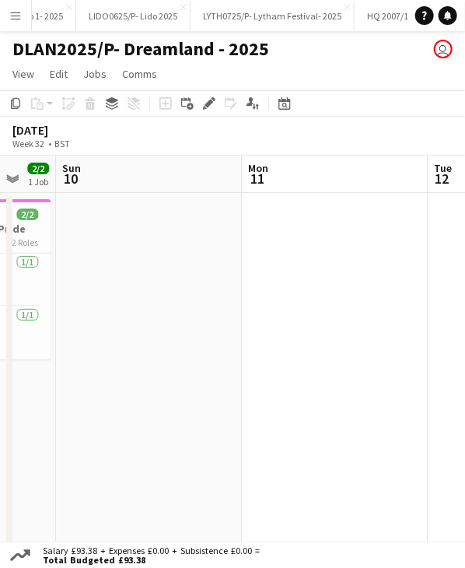
drag, startPoint x: 198, startPoint y: 188, endPoint x: 117, endPoint y: 215, distance: 85.4
click at [117, 215] on app-calendar-viewport "Wed 6 3/3 2 Jobs Thu 7 3/3 2 Jobs Fri 8 3/3 2 Jobs Sat 9 2/2 1 Job Sun 10 Mon 1…" at bounding box center [232, 434] width 465 height 556
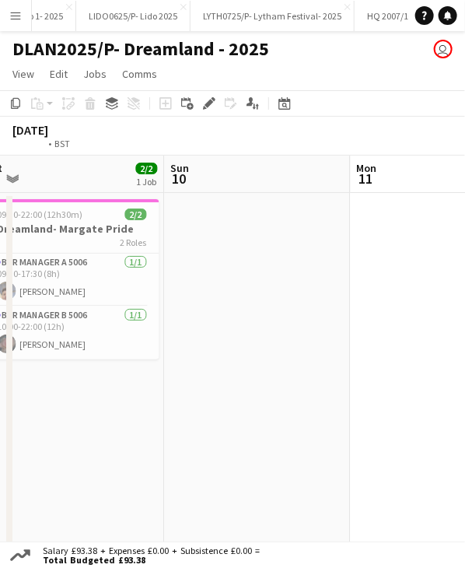
drag, startPoint x: 306, startPoint y: 185, endPoint x: 55, endPoint y: 193, distance: 250.7
click at [55, 193] on app-calendar-viewport "Wed 6 3/3 2 Jobs Thu 7 3/3 2 Jobs Fri 8 3/3 2 Jobs Sat 9 2/2 1 Job Sun 10 Mon 1…" at bounding box center [232, 434] width 465 height 556
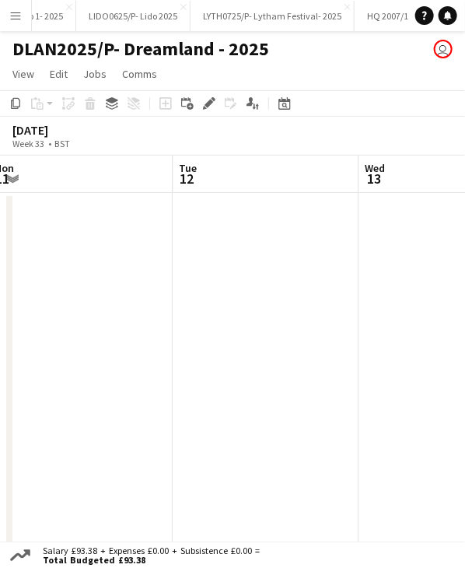
drag, startPoint x: 238, startPoint y: 184, endPoint x: 62, endPoint y: 198, distance: 176.4
click at [62, 198] on app-calendar-viewport "Fri 8 3/3 2 Jobs Sat 9 2/2 1 Job Sun 10 Mon 11 Tue 12 Wed 13 Thu 14 Fri 15 07:3…" at bounding box center [232, 434] width 465 height 556
drag, startPoint x: 226, startPoint y: 187, endPoint x: 114, endPoint y: 191, distance: 112.9
click at [114, 191] on app-calendar-viewport "Sat 9 2/2 1 Job Sun 10 Mon 11 Tue 12 Wed 13 Thu 14 Fri 15 Sat 16 09:30-22:00 (1…" at bounding box center [232, 434] width 465 height 556
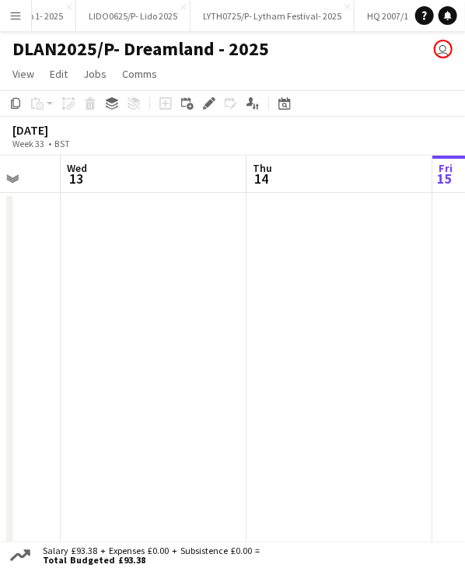
click at [121, 223] on app-date-cell at bounding box center [154, 452] width 186 height 519
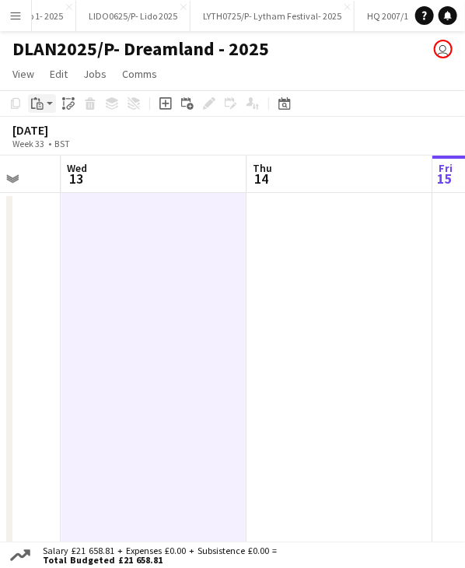
click at [40, 107] on icon at bounding box center [40, 107] width 3 height 1
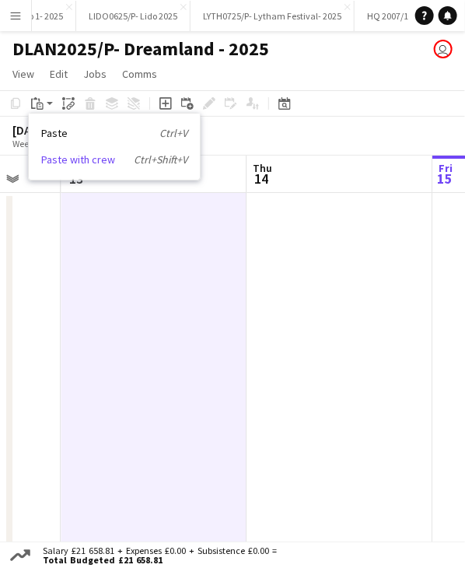
click at [65, 166] on link "Paste with crew Ctrl+Shift+V" at bounding box center [114, 160] width 146 height 14
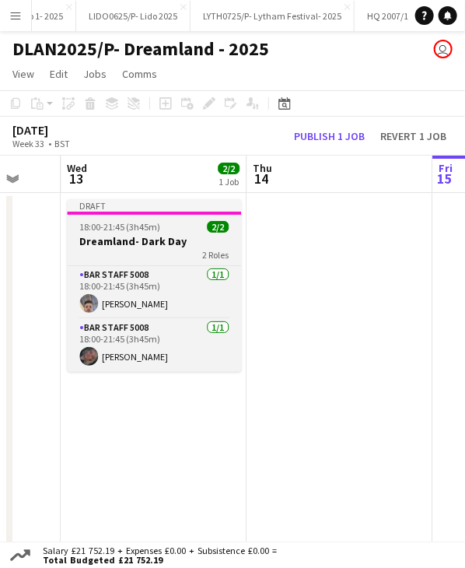
click at [121, 229] on span "18:00-21:45 (3h45m)" at bounding box center [119, 227] width 81 height 12
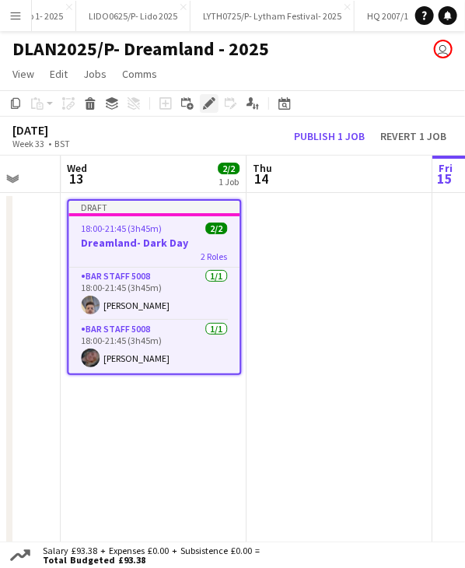
click at [204, 112] on div "Edit" at bounding box center [209, 103] width 19 height 19
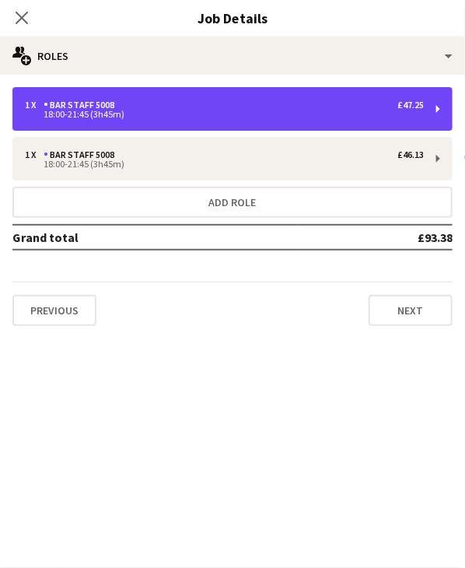
click at [204, 112] on div "18:00-21:45 (3h45m)" at bounding box center [224, 114] width 399 height 8
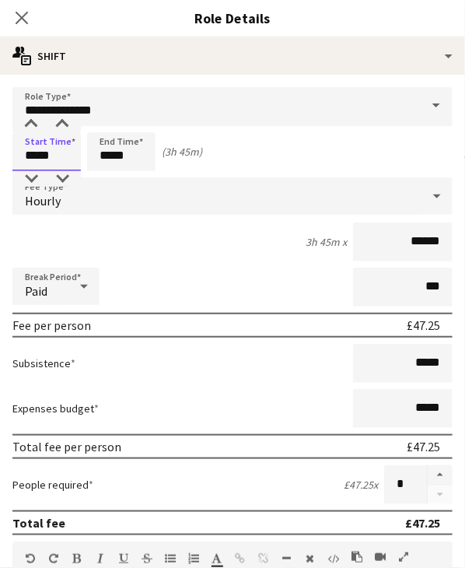
click at [35, 153] on input "*****" at bounding box center [46, 151] width 68 height 39
drag, startPoint x: 25, startPoint y: 153, endPoint x: 58, endPoint y: 160, distance: 33.3
click at [58, 160] on input "*****" at bounding box center [46, 151] width 68 height 39
type input "*****"
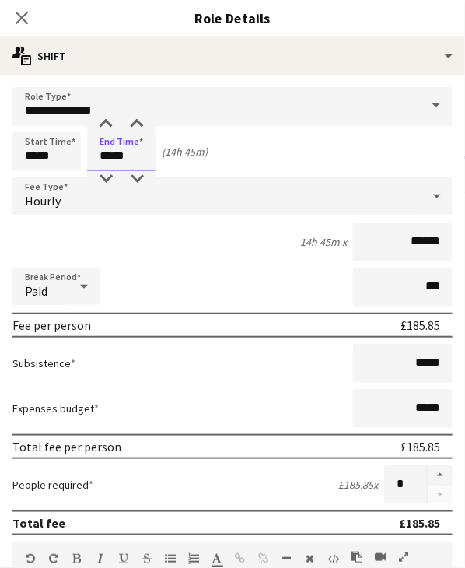
drag, startPoint x: 96, startPoint y: 155, endPoint x: 185, endPoint y: 171, distance: 90.2
click at [185, 171] on form "**********" at bounding box center [232, 554] width 465 height 935
type input "*****"
click at [26, 15] on icon "Close pop-in" at bounding box center [21, 17] width 15 height 15
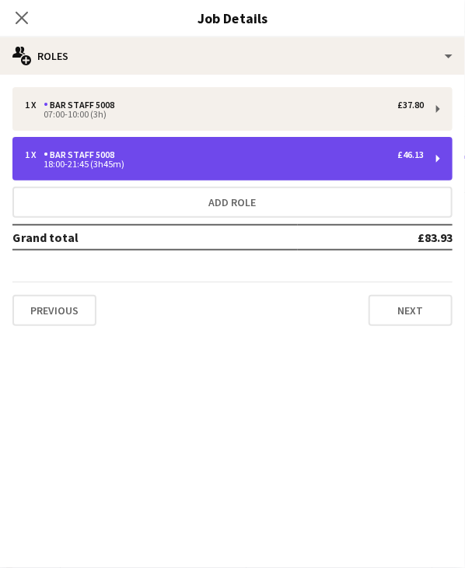
click at [98, 152] on div "Bar Staff 5008" at bounding box center [82, 154] width 77 height 11
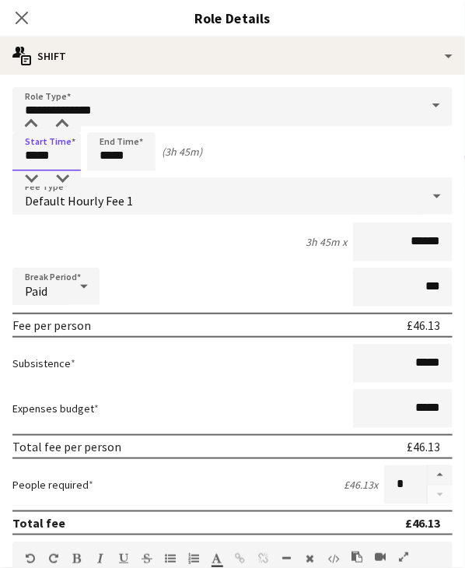
drag, startPoint x: 26, startPoint y: 156, endPoint x: 84, endPoint y: 160, distance: 58.4
click at [84, 160] on div "Start Time ***** End Time ***** (3h 45m)" at bounding box center [232, 151] width 440 height 39
type input "*****"
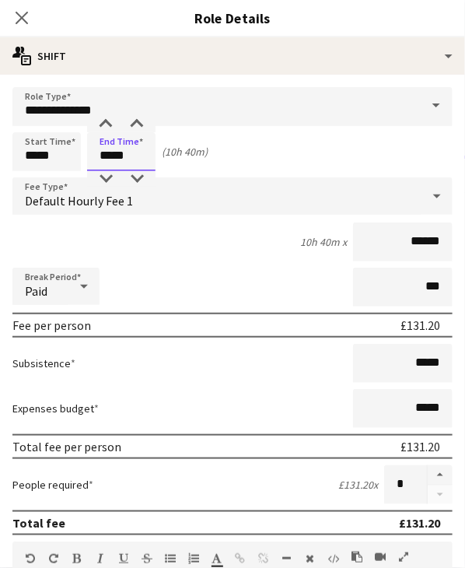
type input "*****"
click at [213, 251] on div "10h 40m x ******" at bounding box center [232, 242] width 440 height 39
click at [38, 19] on div "Close pop-in" at bounding box center [22, 18] width 44 height 36
click at [19, 13] on icon "Close pop-in" at bounding box center [21, 17] width 15 height 15
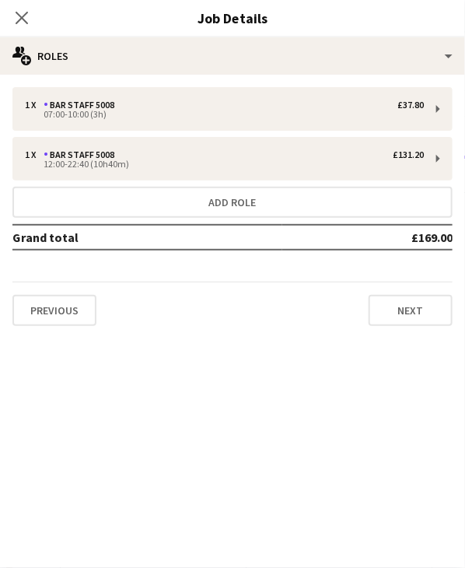
click at [19, 13] on icon "Close pop-in" at bounding box center [22, 18] width 12 height 12
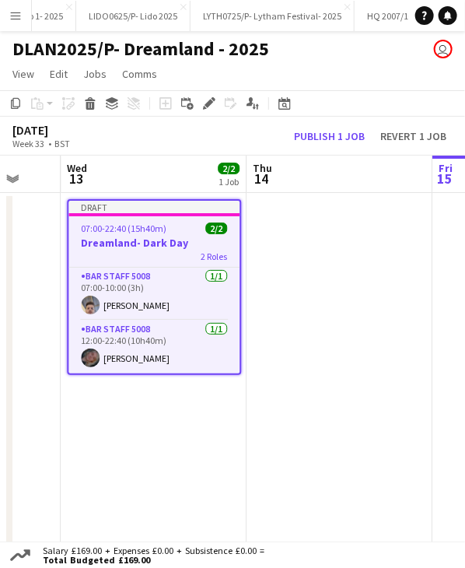
click at [177, 206] on div "Draft" at bounding box center [153, 207] width 171 height 12
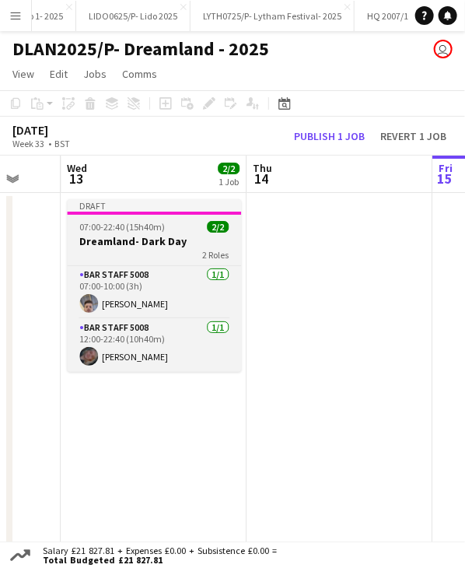
click at [177, 206] on div "Draft" at bounding box center [154, 205] width 174 height 12
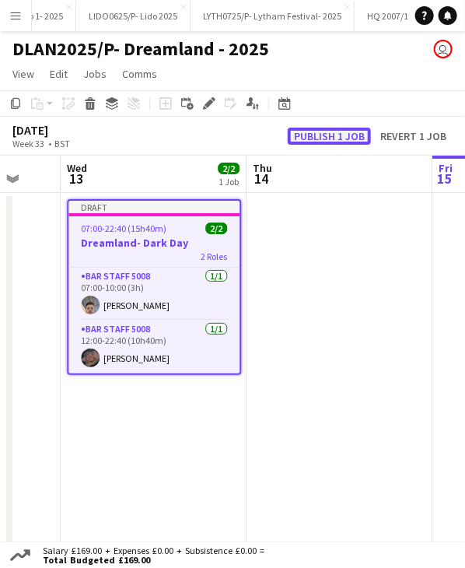
click at [311, 138] on button "Publish 1 job" at bounding box center [329, 136] width 83 height 17
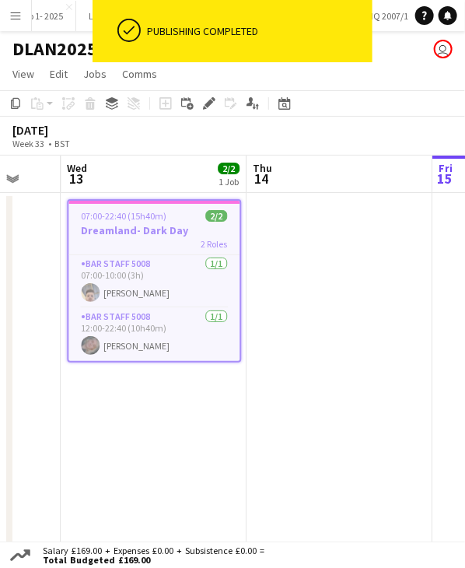
click at [143, 210] on span "07:00-22:40 (15h40m)" at bounding box center [124, 216] width 86 height 12
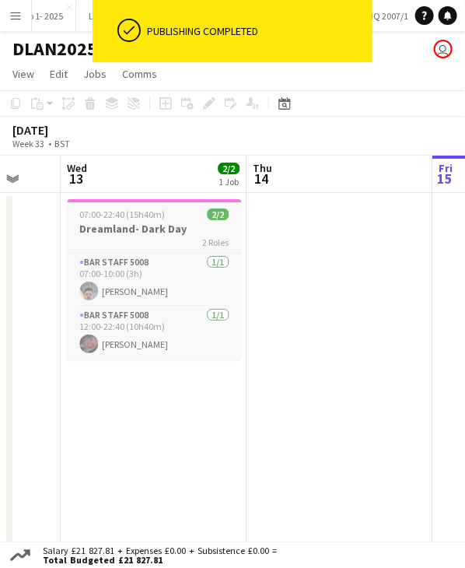
click at [128, 219] on span "07:00-22:40 (15h40m)" at bounding box center [122, 215] width 86 height 12
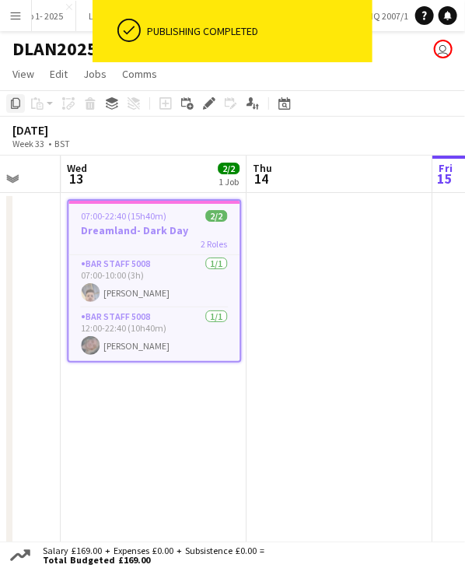
click at [17, 103] on icon "Copy" at bounding box center [15, 103] width 12 height 12
click at [162, 418] on app-date-cell "07:00-22:40 (15h40m) 2/2 Dreamland- Dark Day 2 Roles Bar Staff 5008 1/1 07:00-1…" at bounding box center [154, 452] width 186 height 519
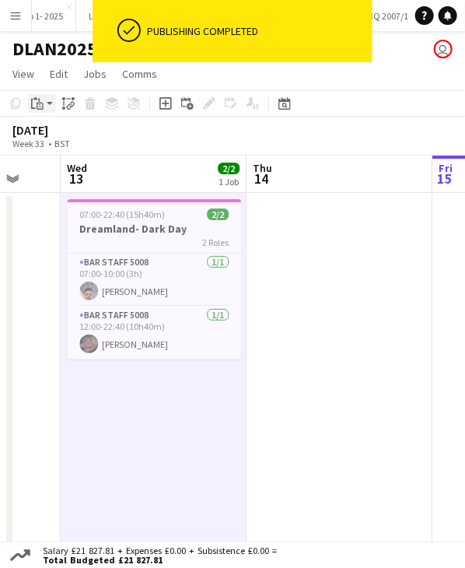
click at [44, 104] on div "Paste" at bounding box center [37, 103] width 19 height 19
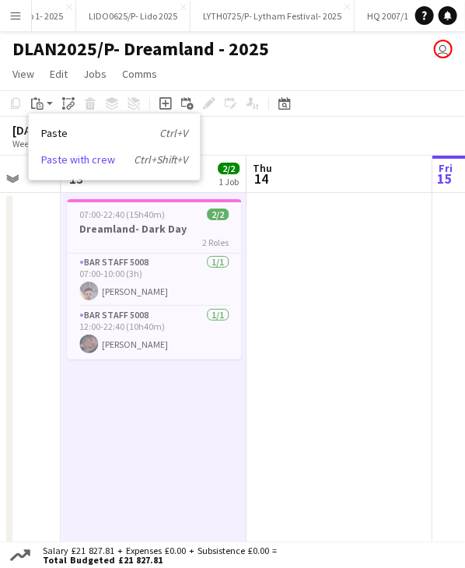
click at [64, 166] on link "Paste with crew Ctrl+Shift+V" at bounding box center [114, 160] width 146 height 14
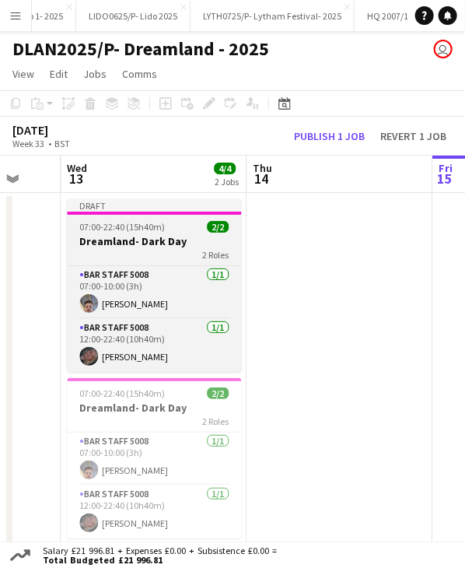
click at [146, 216] on app-job-card "Draft 07:00-22:40 (15h40m) 2/2 Dreamland- Dark Day 2 Roles Bar Staff 5008 1/1 0…" at bounding box center [154, 285] width 174 height 173
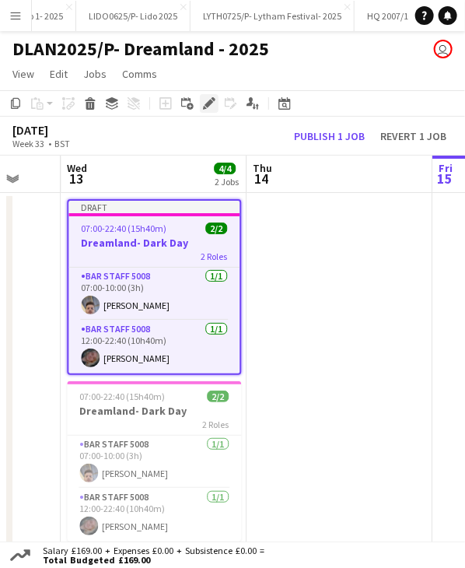
click at [208, 106] on icon at bounding box center [209, 104] width 9 height 9
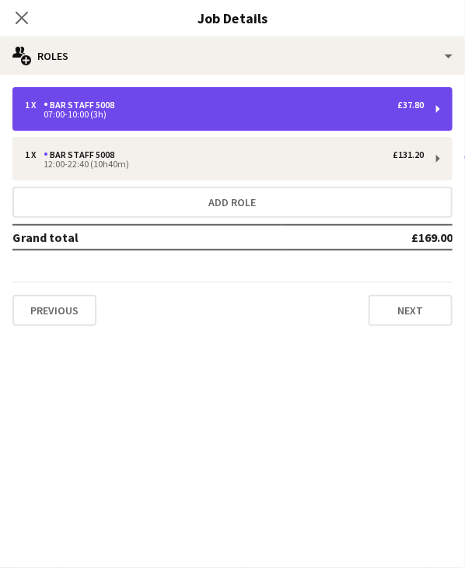
click at [227, 120] on div "1 x Bar Staff 5008 £37.80 07:00-10:00 (3h)" at bounding box center [232, 109] width 440 height 44
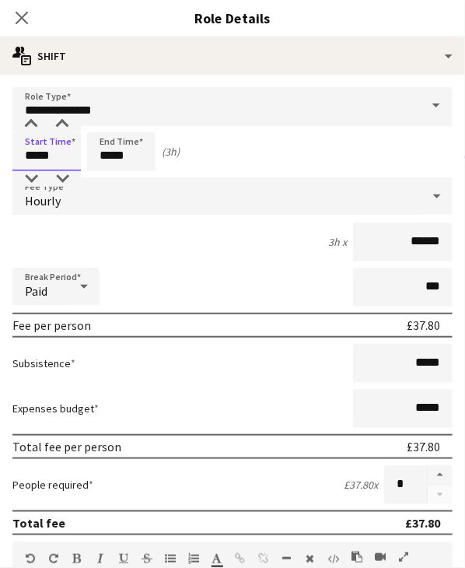
drag, startPoint x: 34, startPoint y: 156, endPoint x: 93, endPoint y: 162, distance: 59.5
click at [93, 162] on div "Start Time ***** End Time ***** (3h)" at bounding box center [232, 151] width 440 height 39
type input "*****"
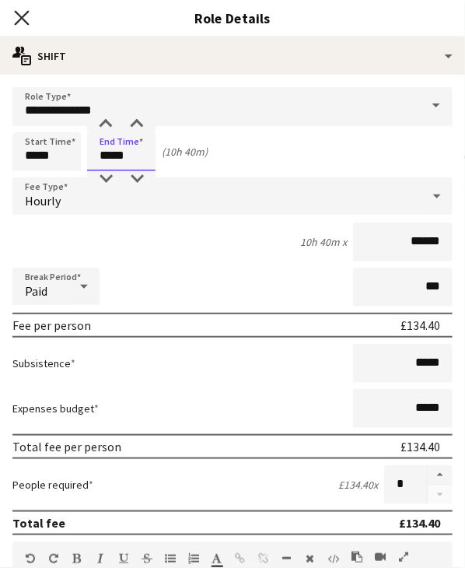
type input "*****"
click at [23, 21] on icon "Close pop-in" at bounding box center [21, 17] width 15 height 15
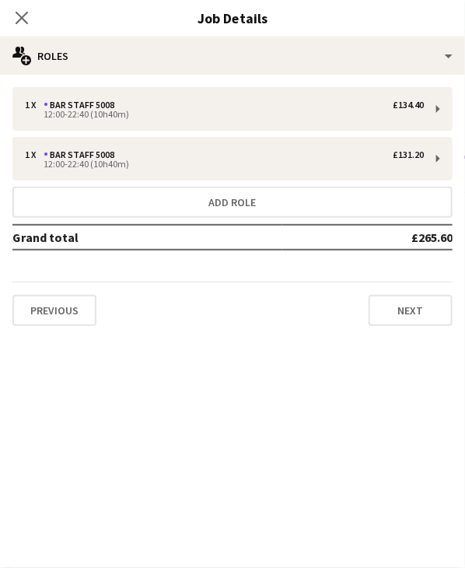
click at [23, 21] on icon "Close pop-in" at bounding box center [22, 18] width 12 height 12
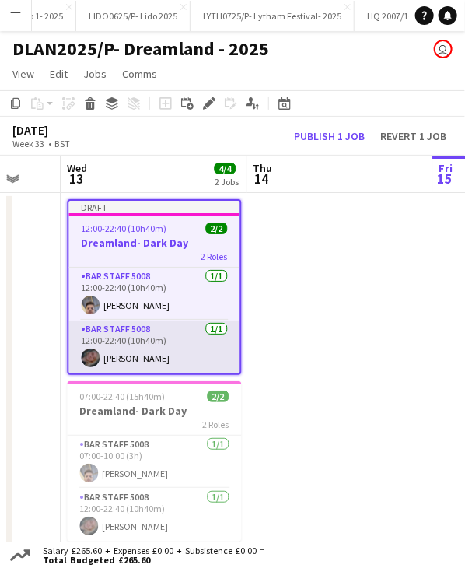
click at [137, 357] on app-card-role "Bar Staff 5008 1/1 12:00-22:40 (10h40m) Emily Vallance" at bounding box center [153, 347] width 171 height 53
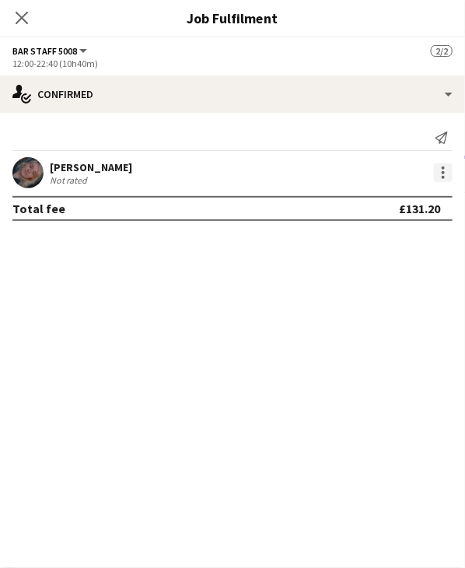
click at [440, 166] on div at bounding box center [443, 172] width 19 height 19
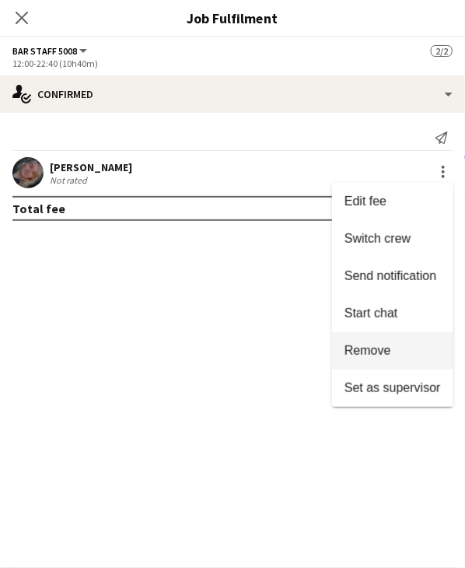
click at [356, 338] on button "Remove" at bounding box center [392, 350] width 121 height 37
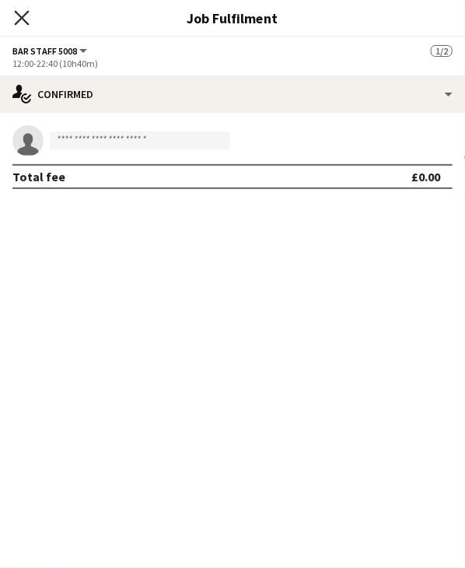
click at [25, 17] on icon "Close pop-in" at bounding box center [21, 17] width 15 height 15
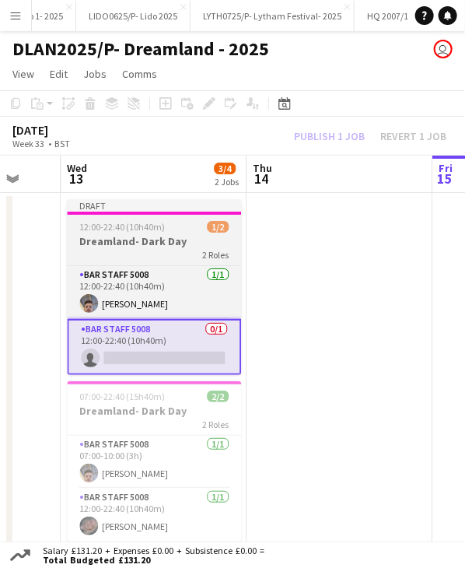
click at [159, 221] on span "12:00-22:40 (10h40m)" at bounding box center [122, 227] width 86 height 12
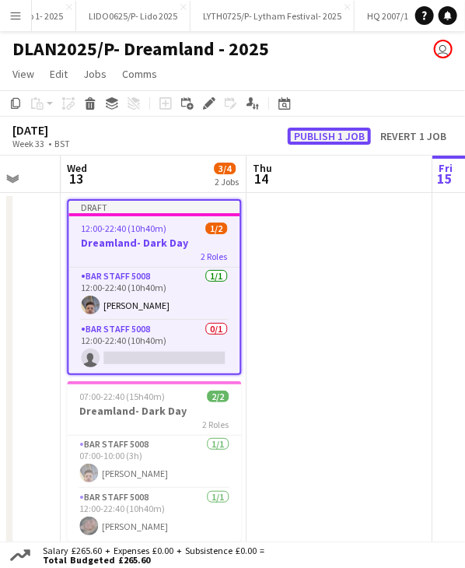
click at [308, 138] on button "Publish 1 job" at bounding box center [329, 136] width 83 height 17
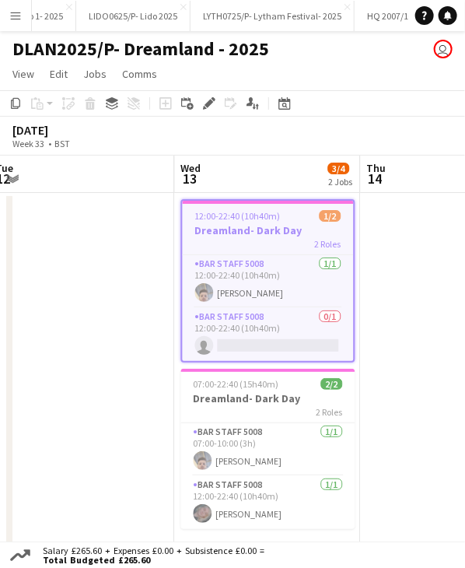
drag, startPoint x: 226, startPoint y: 181, endPoint x: 209, endPoint y: 191, distance: 19.2
click at [286, 188] on app-calendar-viewport "Sat 9 2/2 1 Job Sun 10 Mon 11 Tue 12 Wed 13 3/4 2 Jobs Thu 14 Fri 15 Sat 16 09:…" at bounding box center [232, 434] width 465 height 556
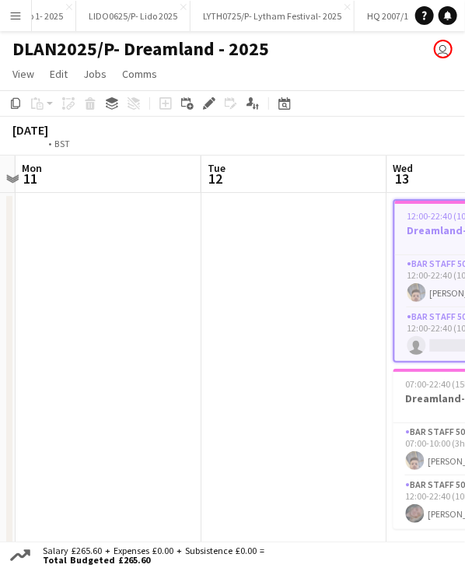
drag, startPoint x: 209, startPoint y: 188, endPoint x: 174, endPoint y: 173, distance: 38.3
click at [363, 191] on app-calendar-viewport "Sat 9 2/2 1 Job Sun 10 Mon 11 Tue 12 Wed 13 3/4 2 Jobs Thu 14 Fri 15 Sat 16 09:…" at bounding box center [232, 434] width 465 height 556
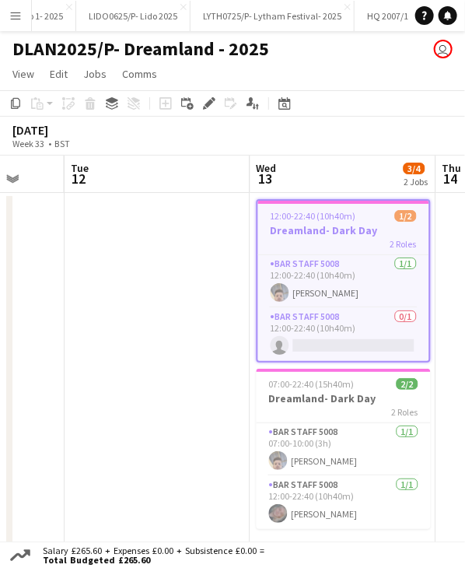
drag, startPoint x: 174, startPoint y: 173, endPoint x: 409, endPoint y: 190, distance: 235.6
click at [411, 190] on app-calendar-viewport "Sat 9 2/2 1 Job Sun 10 Mon 11 Tue 12 Wed 13 3/4 2 Jobs Thu 14 Fri 15 Sat 16 09:…" at bounding box center [232, 434] width 465 height 556
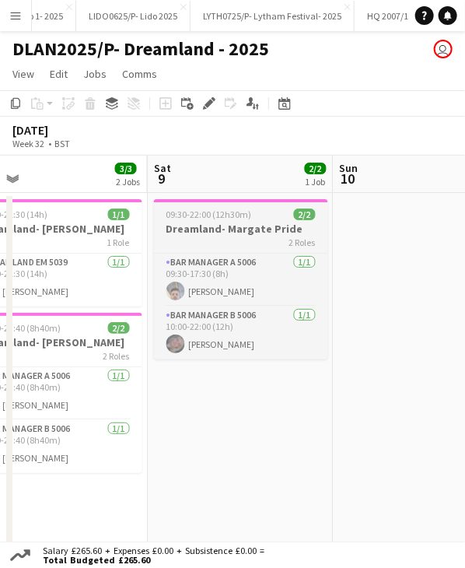
drag, startPoint x: 85, startPoint y: 190, endPoint x: 322, endPoint y: 208, distance: 238.0
click at [352, 203] on app-calendar-viewport "Wed 6 3/3 2 Jobs Thu 7 3/3 2 Jobs Fri 8 3/3 2 Jobs Sat 9 2/2 1 Job Sun 10 Mon 1…" at bounding box center [232, 434] width 465 height 556
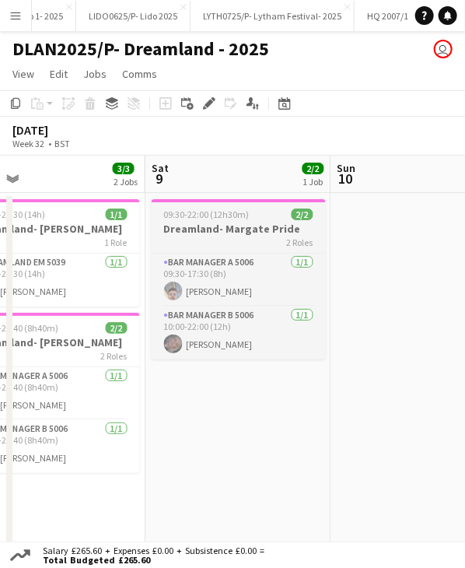
click at [231, 222] on h3 "Dreamland- Margate Pride" at bounding box center [239, 229] width 174 height 14
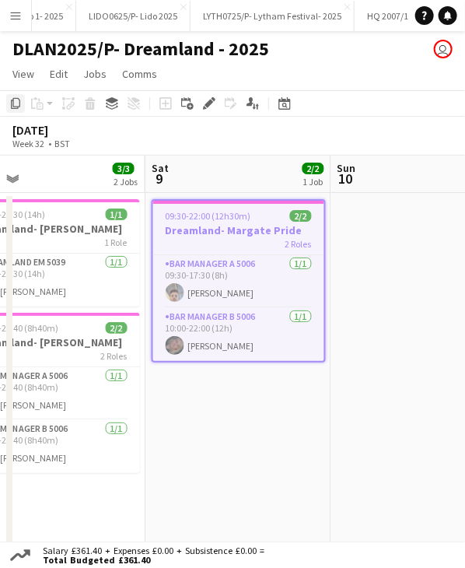
click at [15, 100] on icon "Copy" at bounding box center [15, 103] width 12 height 12
drag, startPoint x: 361, startPoint y: 153, endPoint x: 114, endPoint y: 160, distance: 246.7
click at [114, 160] on app-calendar "Copy Paste Paste Ctrl+V Paste with crew Ctrl+Shift+V Paste linked Job Delete Gr…" at bounding box center [232, 401] width 465 height 622
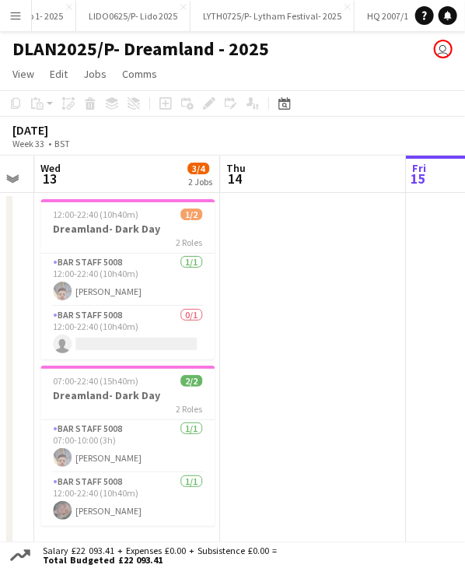
scroll to position [0, 526]
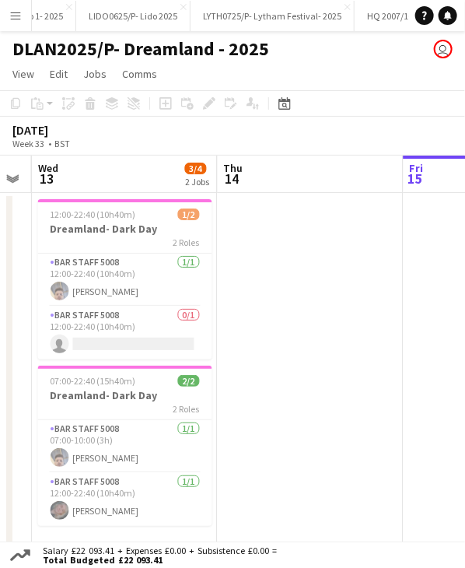
click at [297, 222] on app-date-cell at bounding box center [311, 452] width 186 height 519
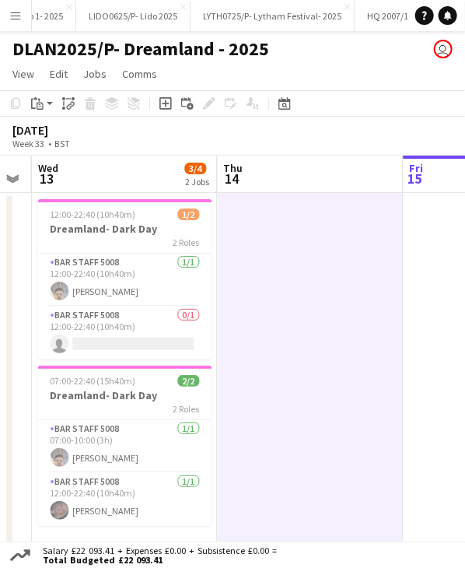
click at [124, 144] on div "August 2025 Week 33 • BST" at bounding box center [62, 135] width 124 height 33
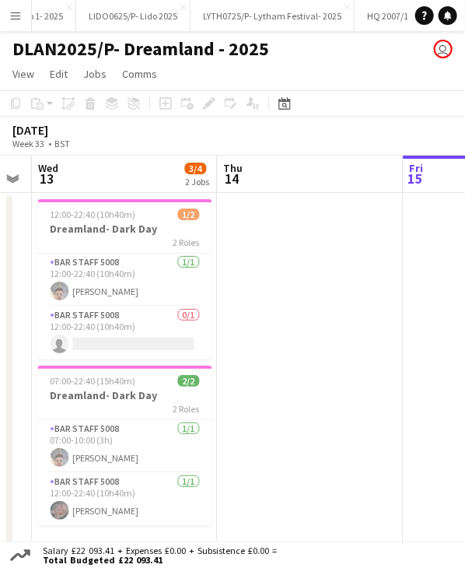
click at [331, 234] on app-date-cell at bounding box center [311, 452] width 186 height 519
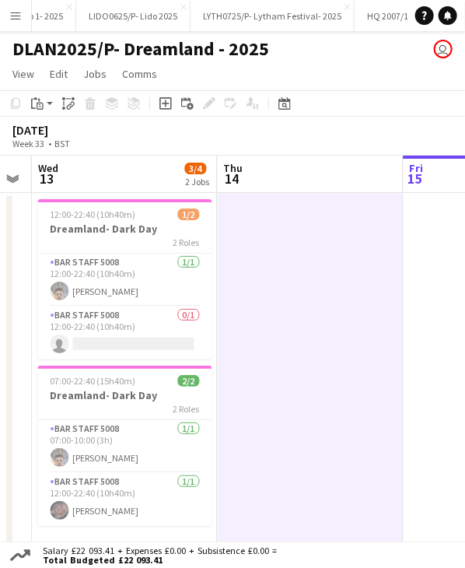
click at [303, 184] on app-board-header-date "Thu 14" at bounding box center [311, 174] width 186 height 37
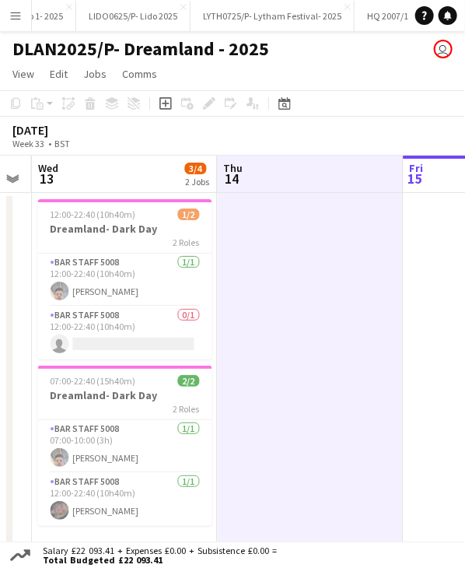
click at [292, 210] on app-date-cell at bounding box center [311, 452] width 186 height 519
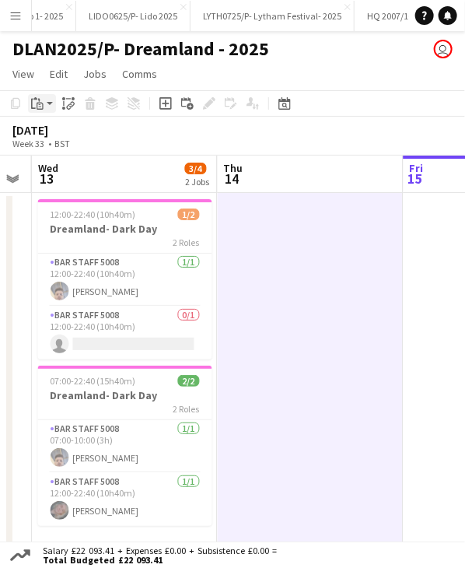
click at [36, 107] on icon "Paste" at bounding box center [37, 103] width 12 height 12
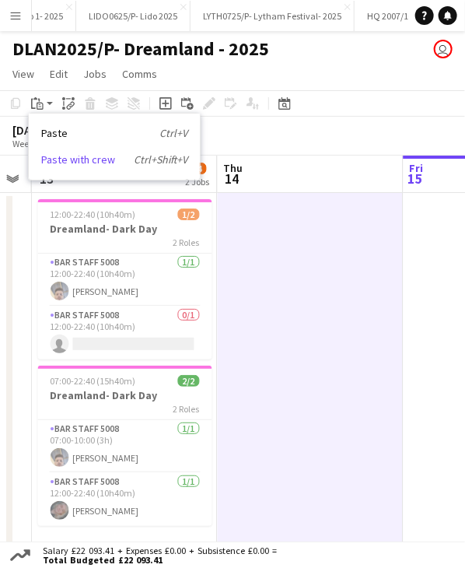
click at [93, 160] on link "Paste with crew Ctrl+Shift+V" at bounding box center [114, 160] width 146 height 14
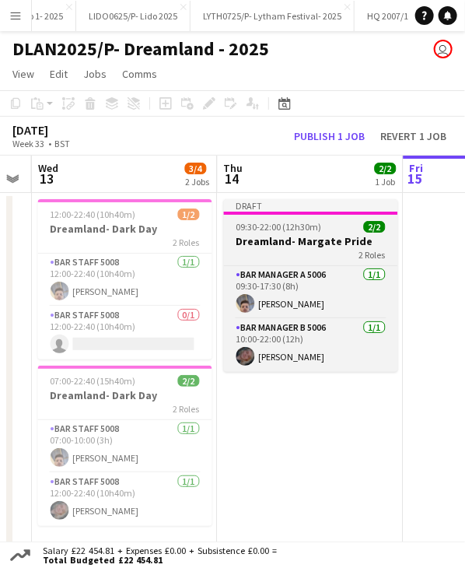
click at [299, 210] on div "Draft" at bounding box center [311, 205] width 174 height 12
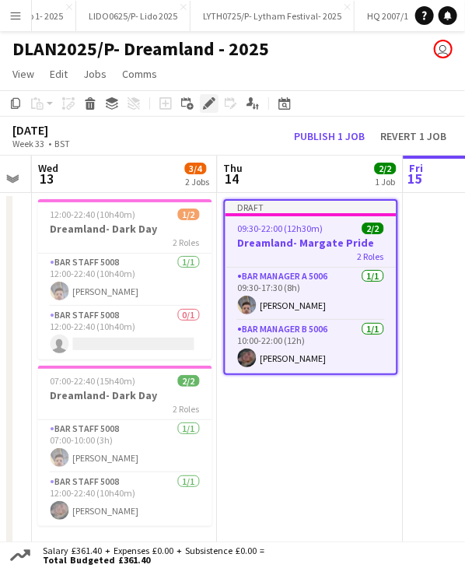
click at [209, 106] on icon at bounding box center [209, 104] width 9 height 9
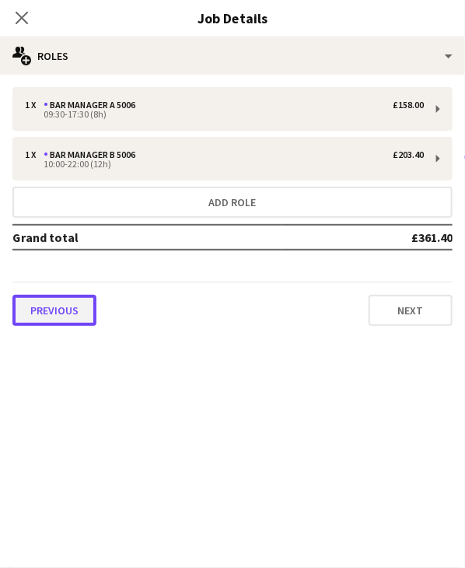
click at [62, 309] on button "Previous" at bounding box center [54, 310] width 84 height 31
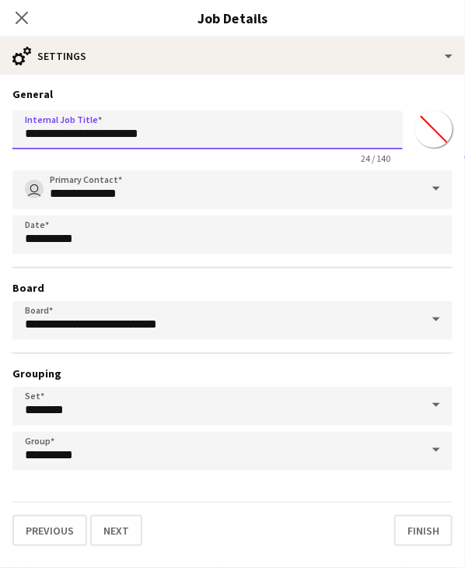
drag, startPoint x: 199, startPoint y: 136, endPoint x: 93, endPoint y: 132, distance: 105.9
click at [93, 132] on input "**********" at bounding box center [207, 129] width 391 height 39
click at [153, 142] on input "**********" at bounding box center [207, 129] width 391 height 39
drag, startPoint x: 162, startPoint y: 140, endPoint x: 88, endPoint y: 143, distance: 74.0
click at [88, 143] on input "**********" at bounding box center [207, 129] width 391 height 39
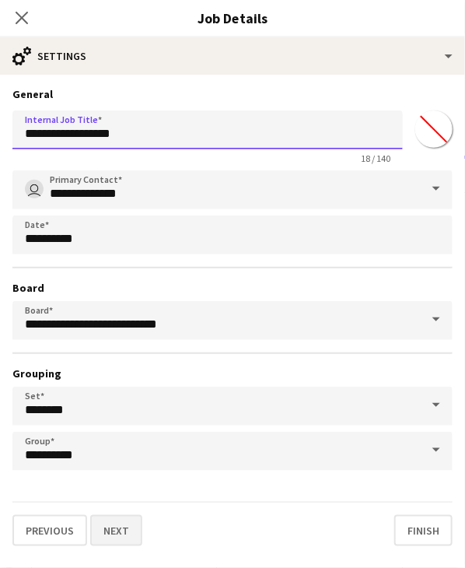
type input "**********"
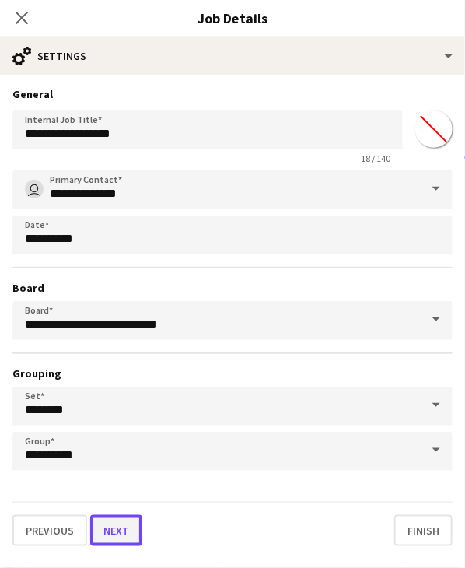
click at [101, 531] on button "Next" at bounding box center [116, 530] width 52 height 31
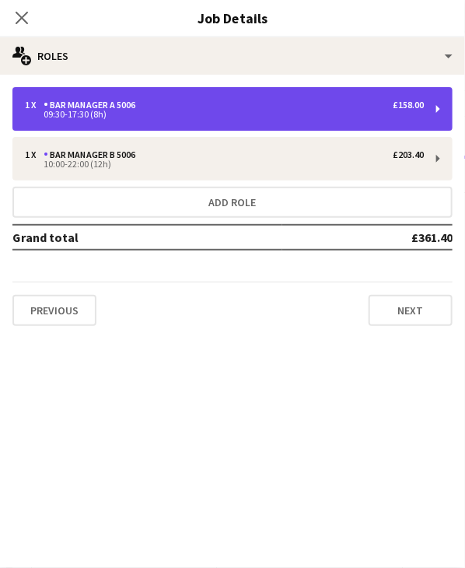
click at [155, 110] on div "09:30-17:30 (8h)" at bounding box center [224, 114] width 399 height 8
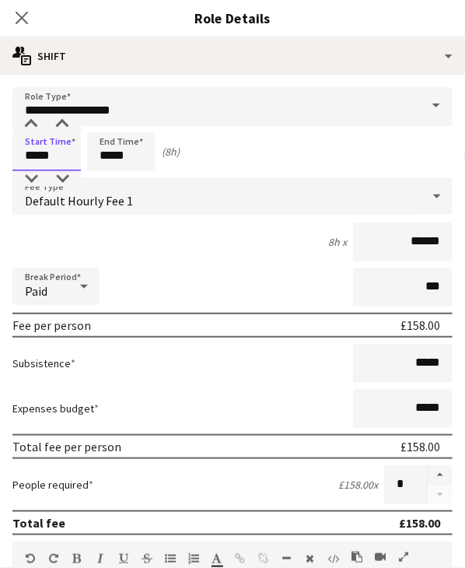
drag, startPoint x: 20, startPoint y: 156, endPoint x: 75, endPoint y: 153, distance: 54.6
click at [75, 153] on input "*****" at bounding box center [46, 151] width 68 height 39
type input "*****"
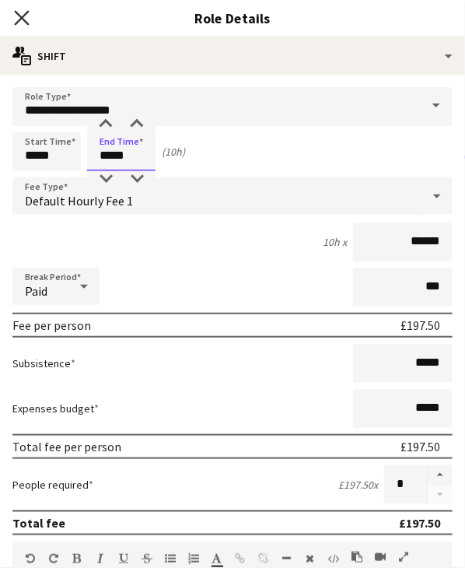
type input "*****"
click at [16, 23] on icon "Close pop-in" at bounding box center [21, 17] width 15 height 15
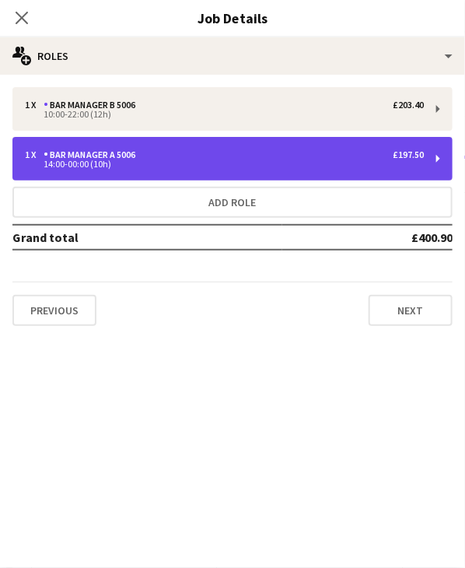
click at [104, 168] on div "14:00-00:00 (10h)" at bounding box center [224, 164] width 399 height 8
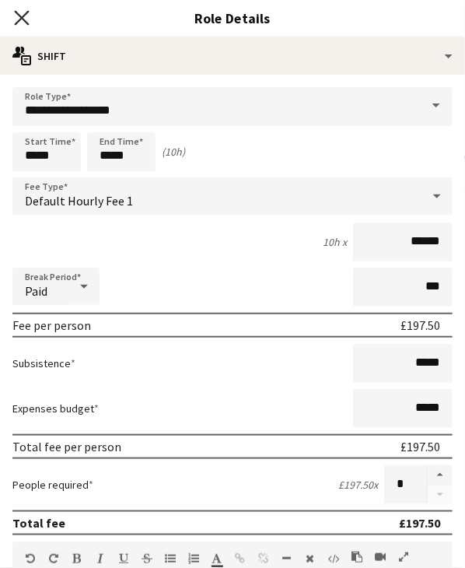
click at [23, 19] on icon at bounding box center [21, 17] width 15 height 15
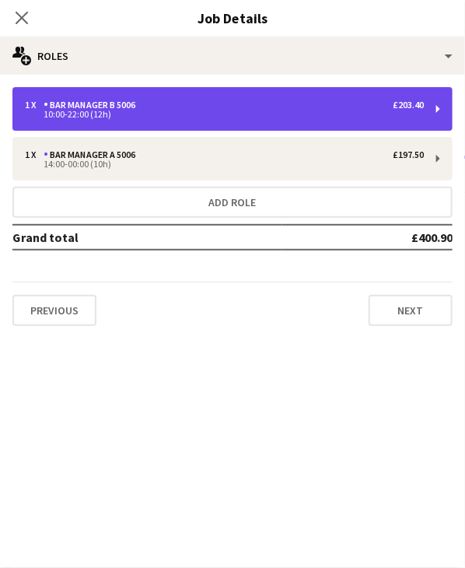
click at [131, 125] on div "1 x Bar Manager B 5006 £203.40 10:00-22:00 (12h)" at bounding box center [232, 109] width 440 height 44
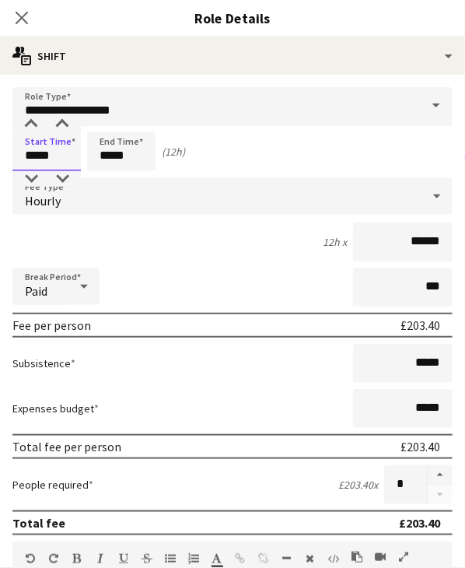
drag, startPoint x: 26, startPoint y: 156, endPoint x: 79, endPoint y: 158, distance: 53.0
click at [79, 158] on input "*****" at bounding box center [46, 151] width 68 height 39
type input "*****"
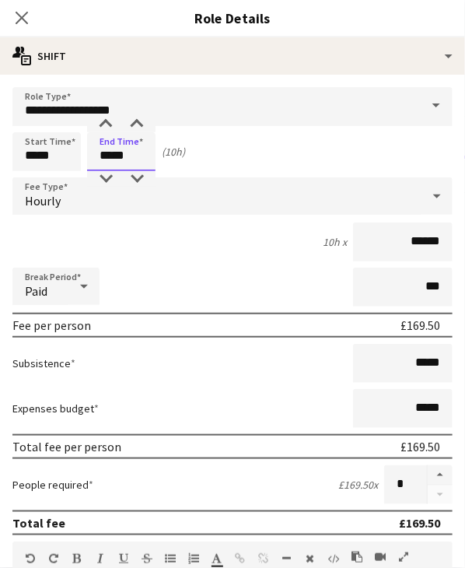
type input "*****"
click at [78, 18] on h3 "Role Details" at bounding box center [232, 18] width 465 height 20
click at [19, 23] on icon "Close pop-in" at bounding box center [21, 17] width 15 height 15
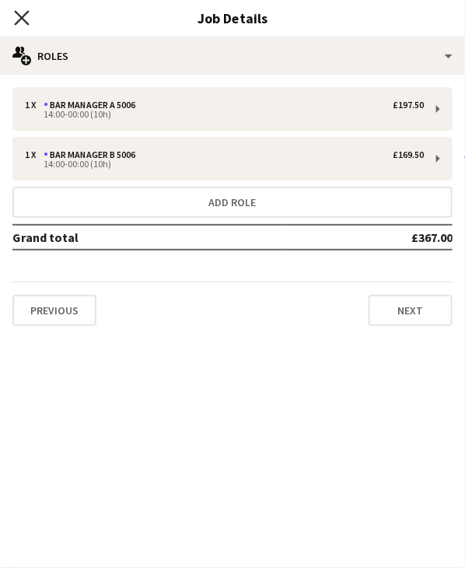
click at [15, 13] on icon "Close pop-in" at bounding box center [21, 17] width 15 height 15
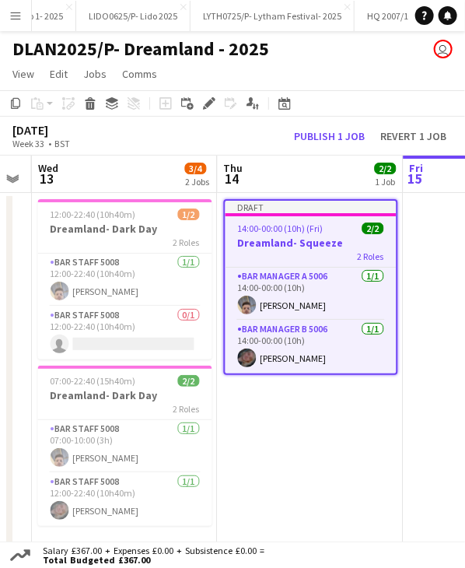
click at [279, 206] on div "Draft" at bounding box center [311, 207] width 171 height 12
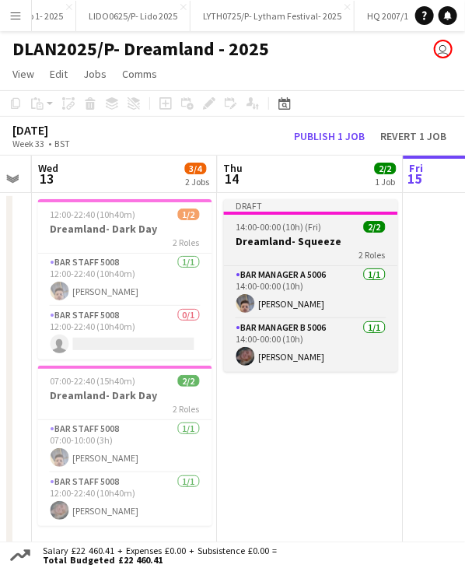
click at [279, 206] on div "Draft" at bounding box center [311, 205] width 174 height 12
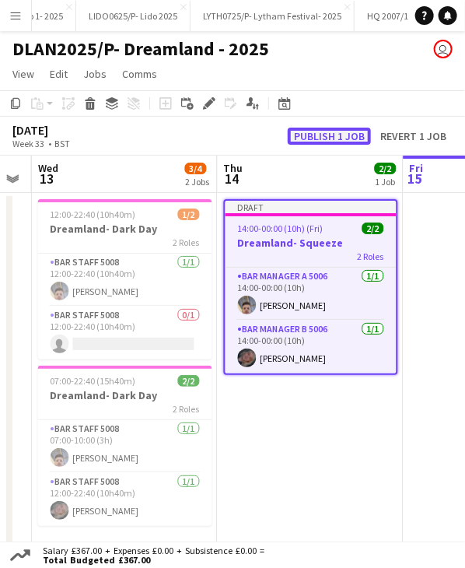
click at [314, 138] on button "Publish 1 job" at bounding box center [329, 136] width 83 height 17
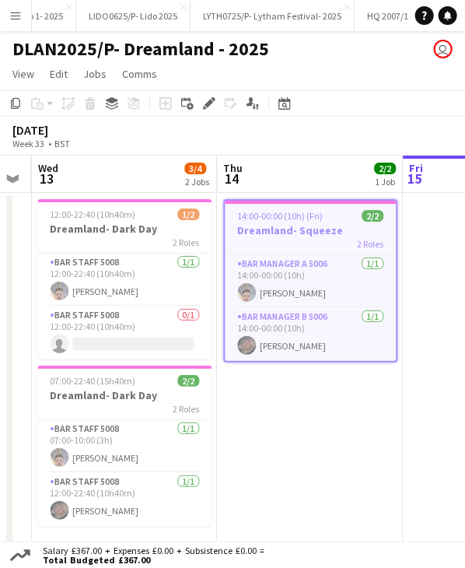
click at [16, 16] on app-icon "Menu" at bounding box center [15, 15] width 12 height 12
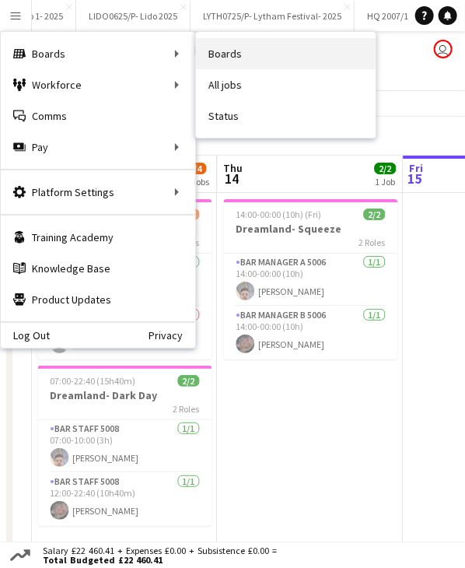
click at [213, 47] on link "Boards" at bounding box center [286, 53] width 180 height 31
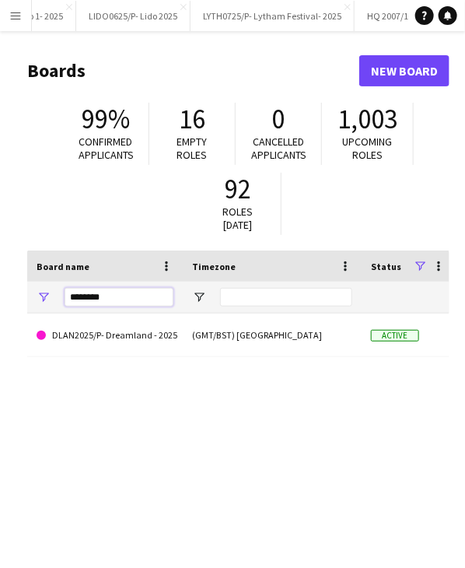
drag, startPoint x: 106, startPoint y: 298, endPoint x: 46, endPoint y: 296, distance: 59.9
click at [46, 296] on div "********" at bounding box center [105, 297] width 156 height 31
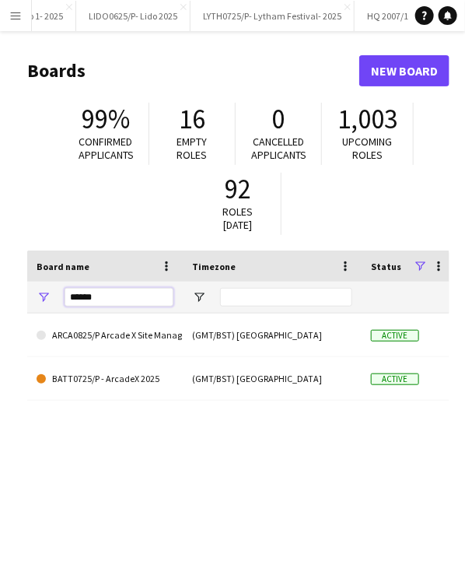
type input "******"
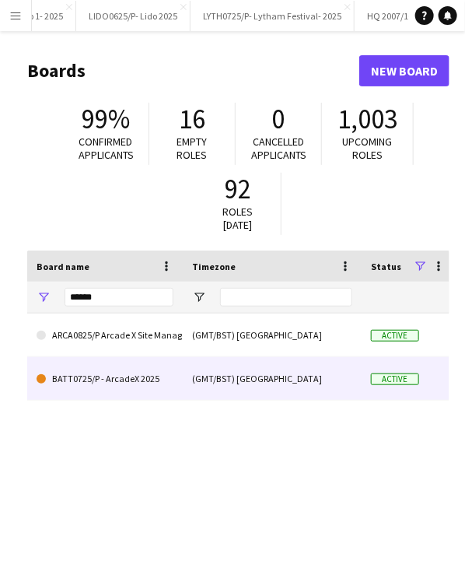
click at [112, 396] on link "BATT0725/P - ArcadeX 2025" at bounding box center [105, 379] width 137 height 44
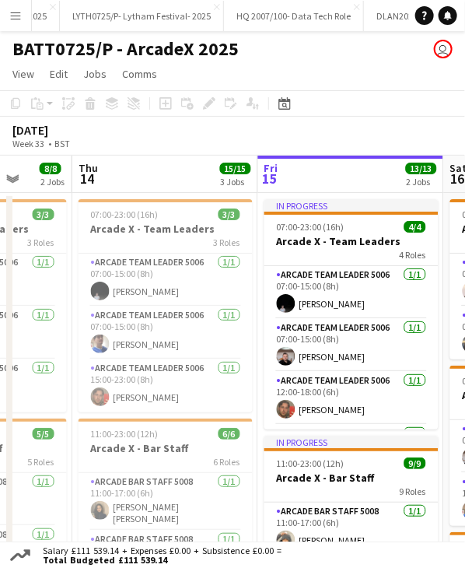
scroll to position [0, 498]
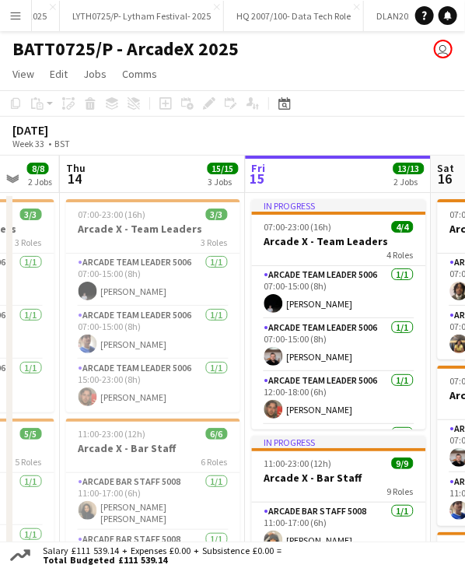
drag, startPoint x: 108, startPoint y: 188, endPoint x: 168, endPoint y: 203, distance: 61.9
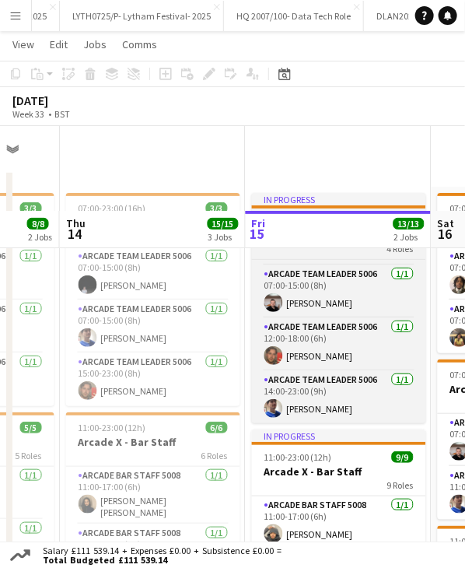
scroll to position [0, 0]
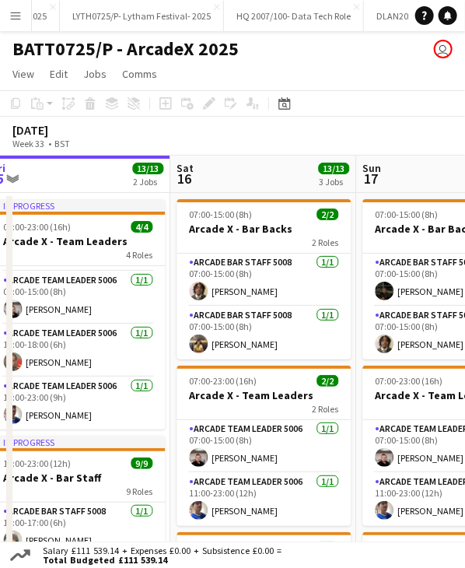
drag, startPoint x: 381, startPoint y: 167, endPoint x: 121, endPoint y: 167, distance: 259.9
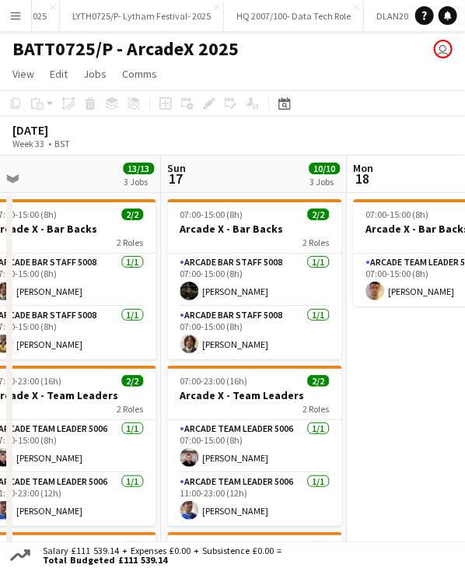
drag, startPoint x: 279, startPoint y: 180, endPoint x: 103, endPoint y: 191, distance: 176.2
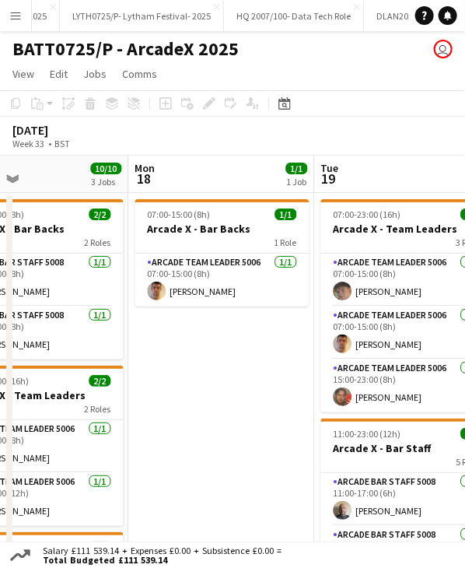
drag, startPoint x: 319, startPoint y: 169, endPoint x: 100, endPoint y: 181, distance: 219.8
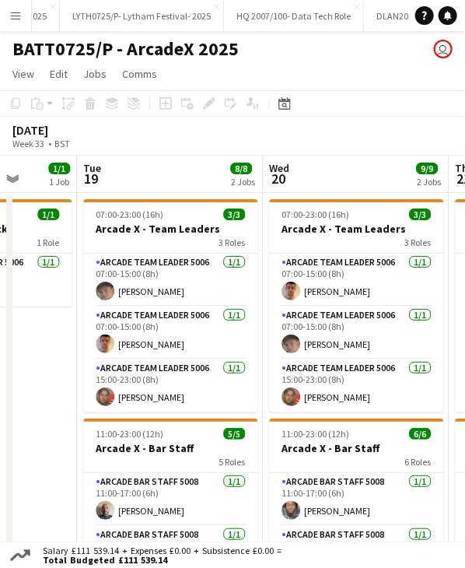
drag, startPoint x: 299, startPoint y: 174, endPoint x: 61, endPoint y: 188, distance: 237.7
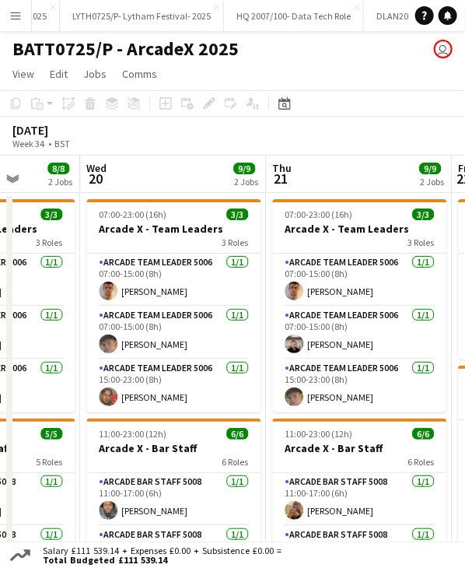
drag, startPoint x: 247, startPoint y: 156, endPoint x: 65, endPoint y: 174, distance: 183.7
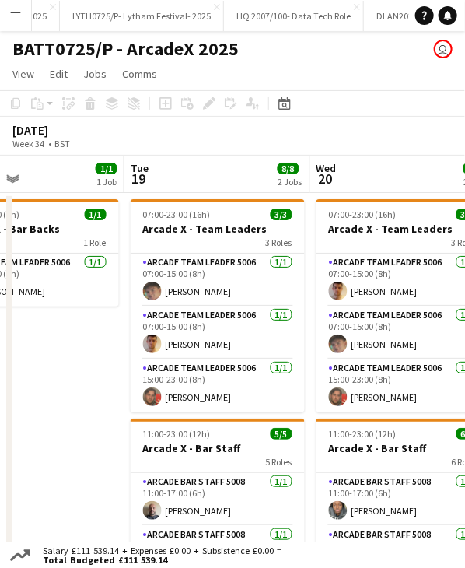
drag, startPoint x: 199, startPoint y: 166, endPoint x: 430, endPoint y: 174, distance: 230.5
